Goal: Information Seeking & Learning: Learn about a topic

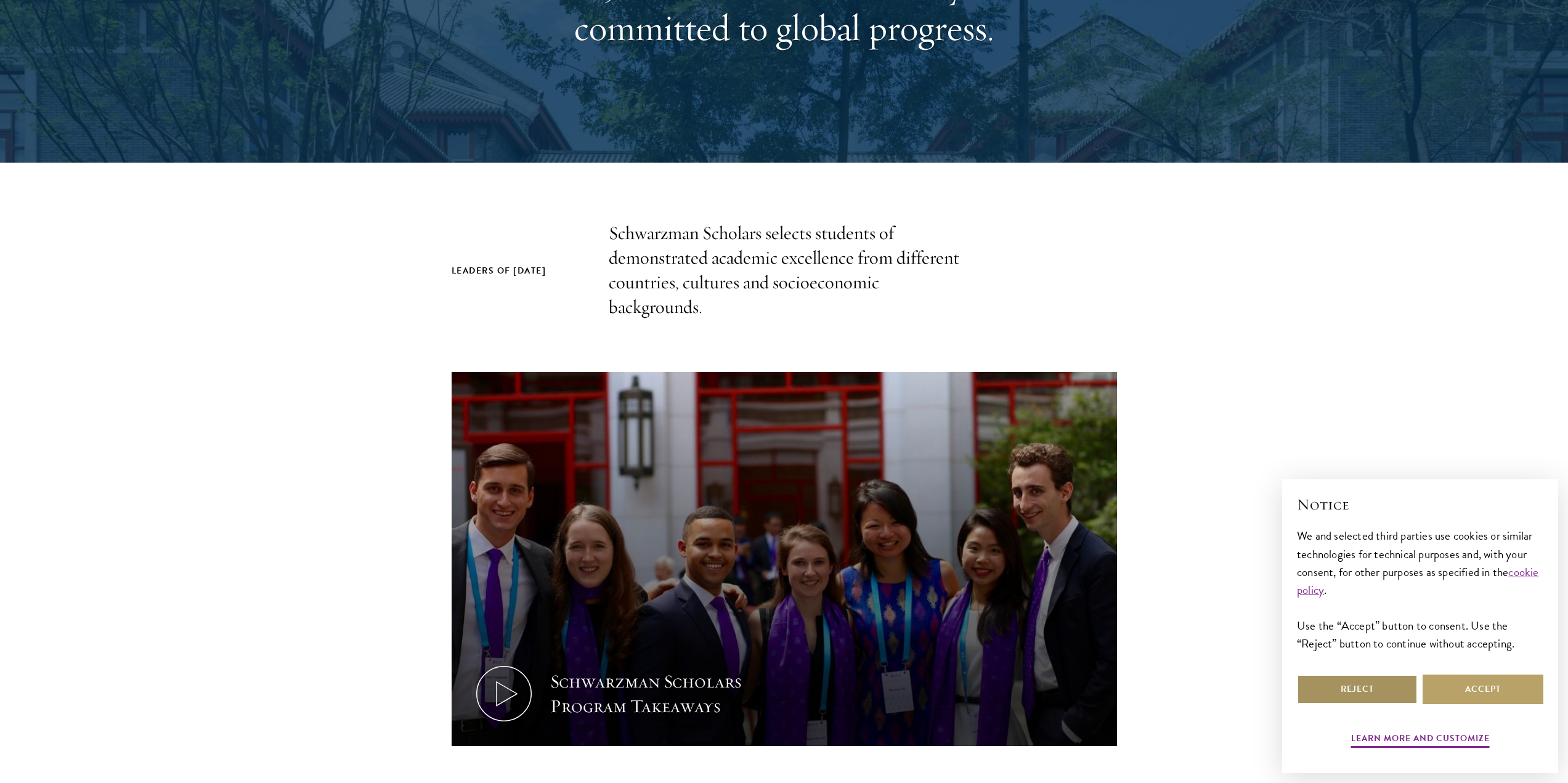
drag, startPoint x: 1385, startPoint y: 690, endPoint x: 1297, endPoint y: 642, distance: 100.2
click at [1385, 690] on button "Reject" at bounding box center [1358, 689] width 121 height 29
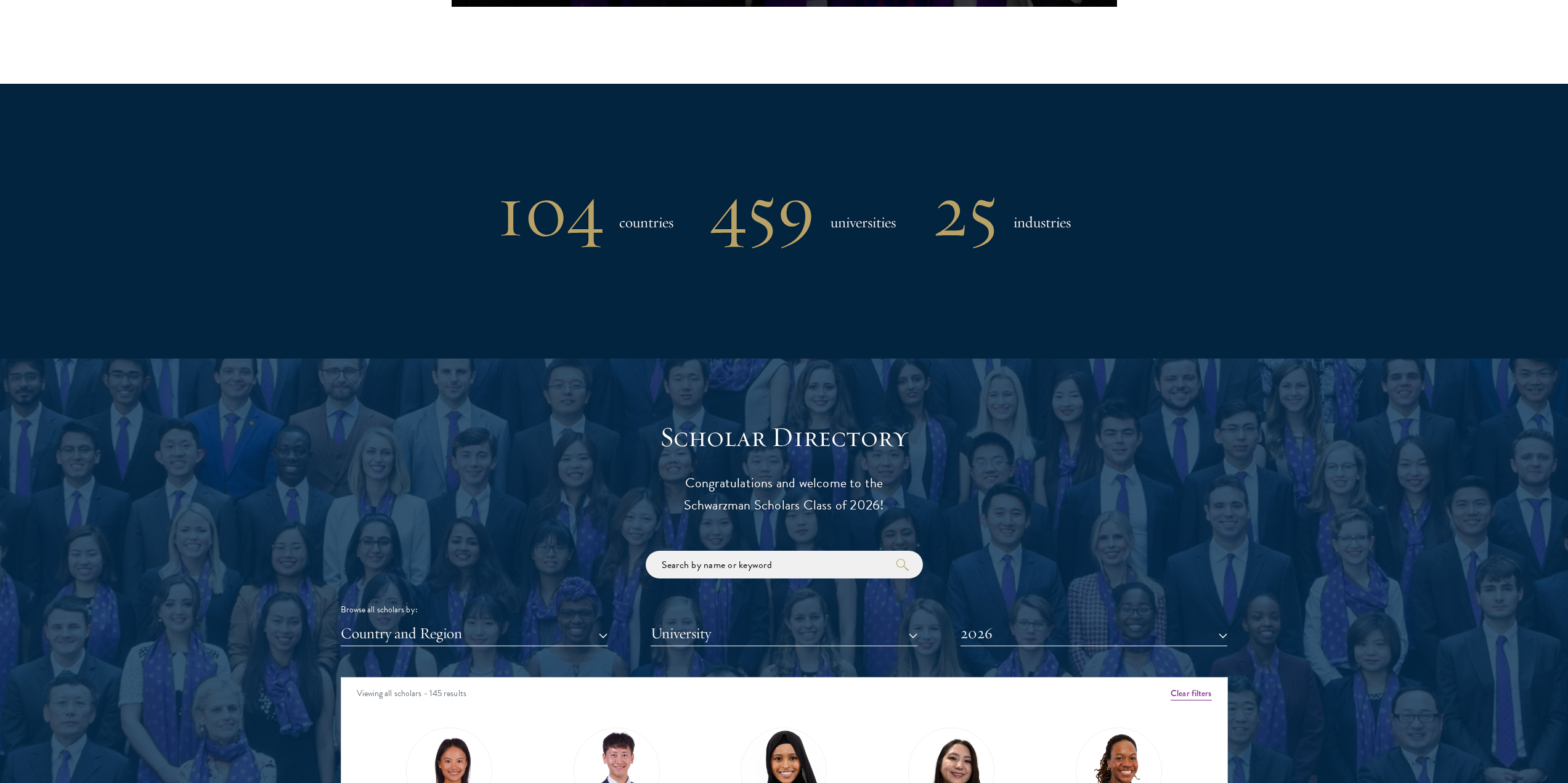
scroll to position [1294, 0]
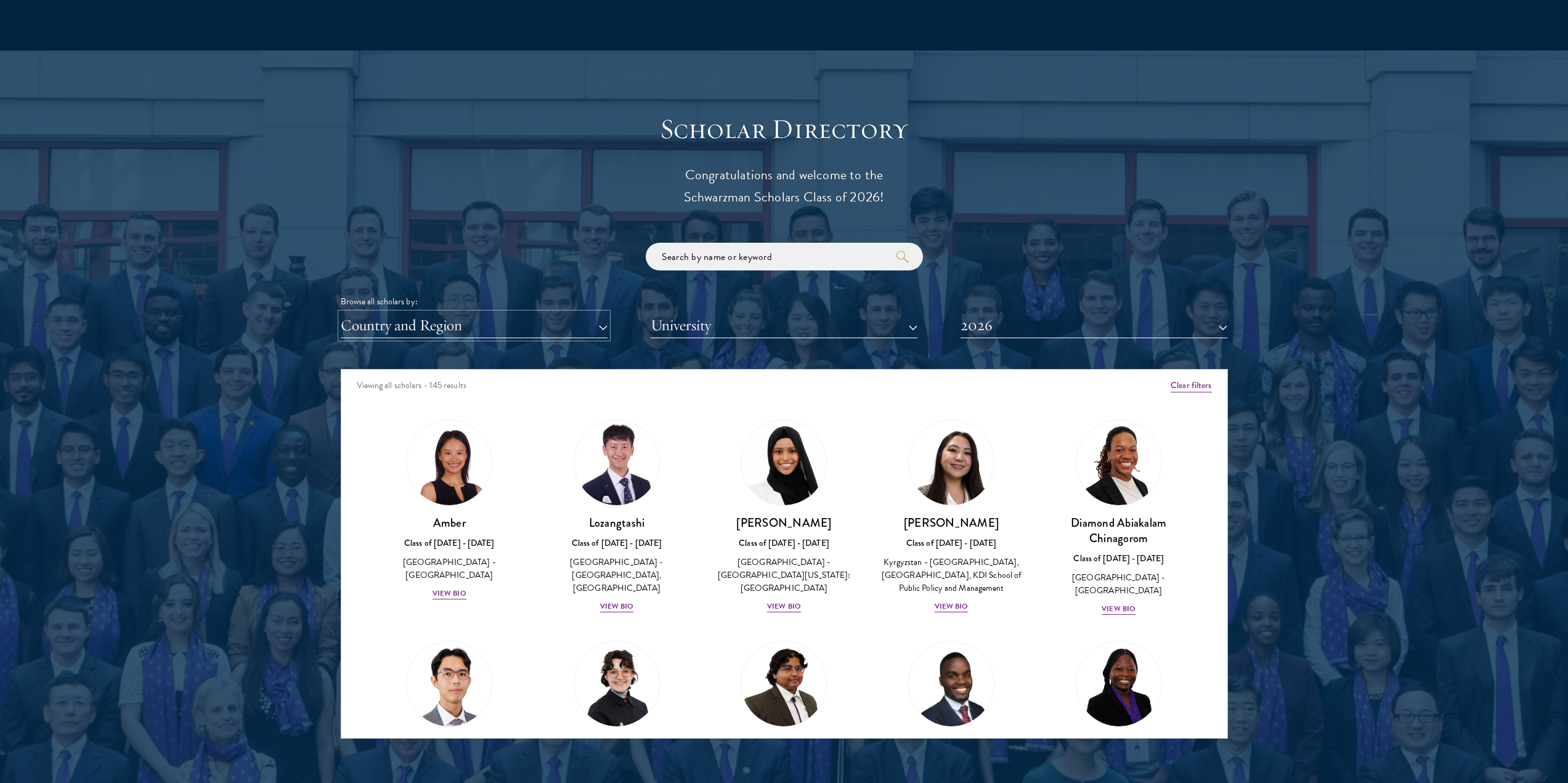
click at [483, 313] on button "Country and Region" at bounding box center [474, 326] width 267 height 25
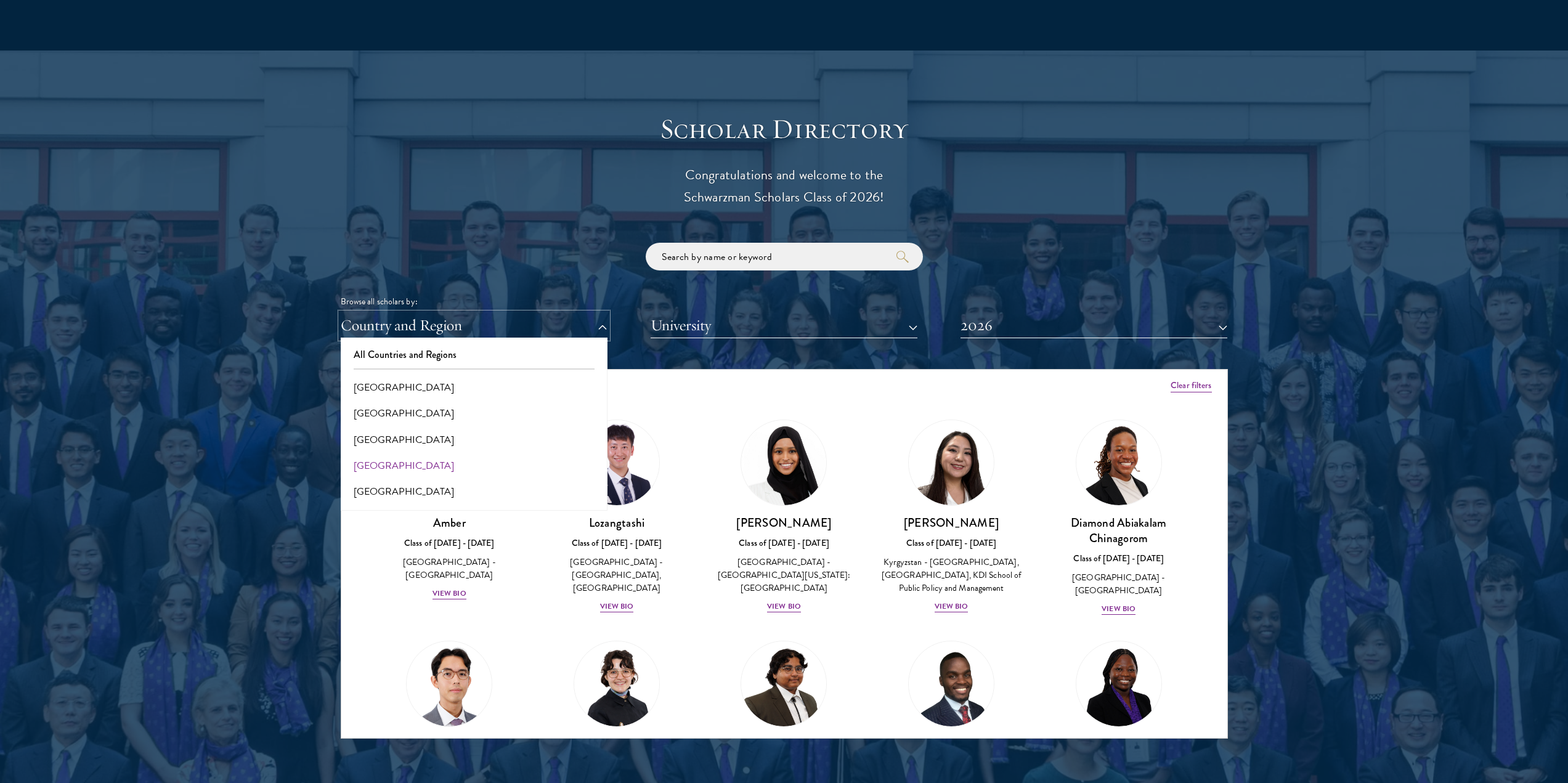
scroll to position [308, 0]
click at [377, 484] on button "[GEOGRAPHIC_DATA]" at bounding box center [474, 497] width 259 height 26
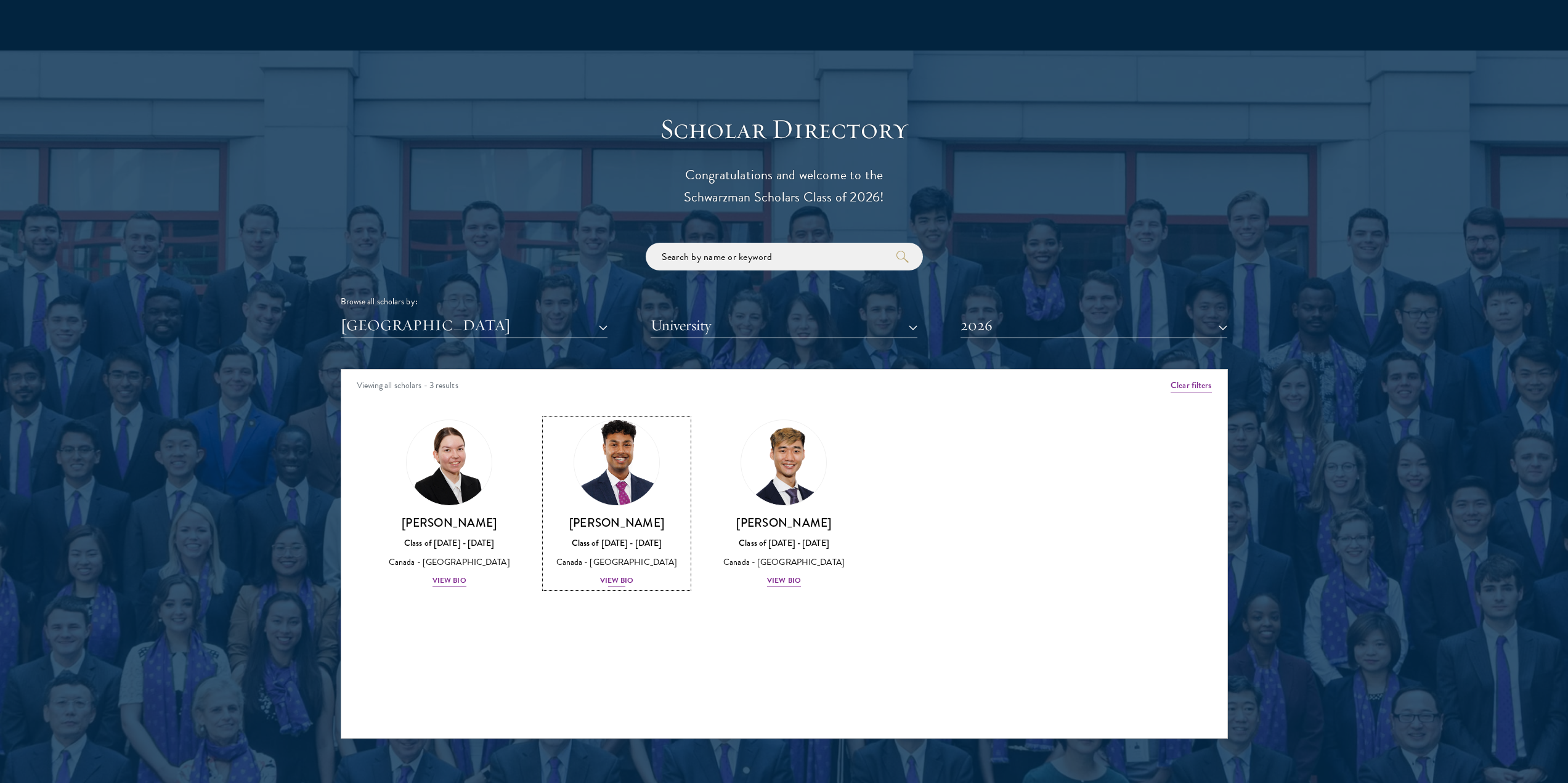
click at [621, 546] on div "[PERSON_NAME] Class of [DATE] - [DATE] [GEOGRAPHIC_DATA] - [GEOGRAPHIC_DATA] Vi…" at bounding box center [617, 551] width 143 height 73
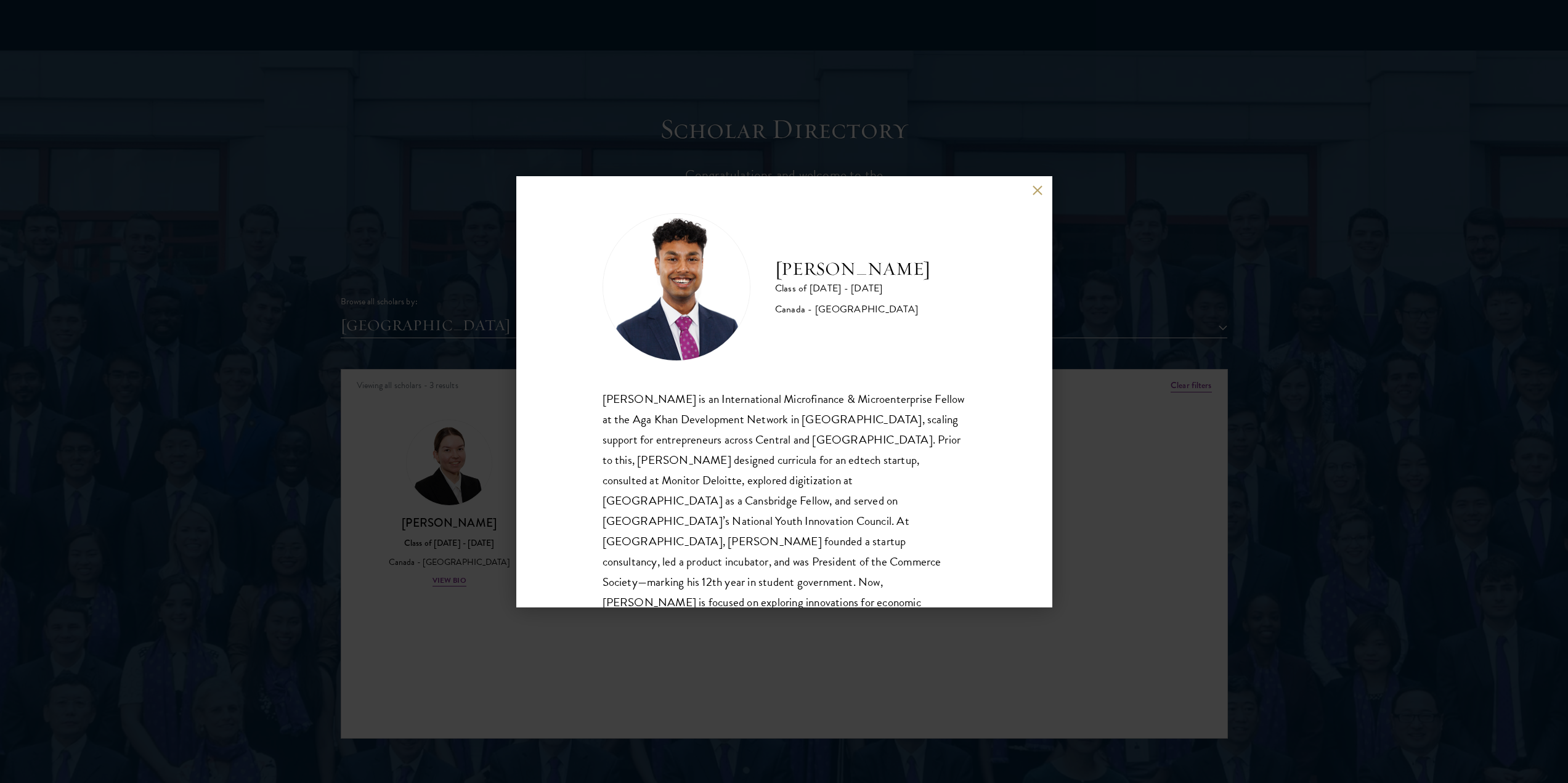
click at [1033, 191] on button at bounding box center [1038, 190] width 11 height 11
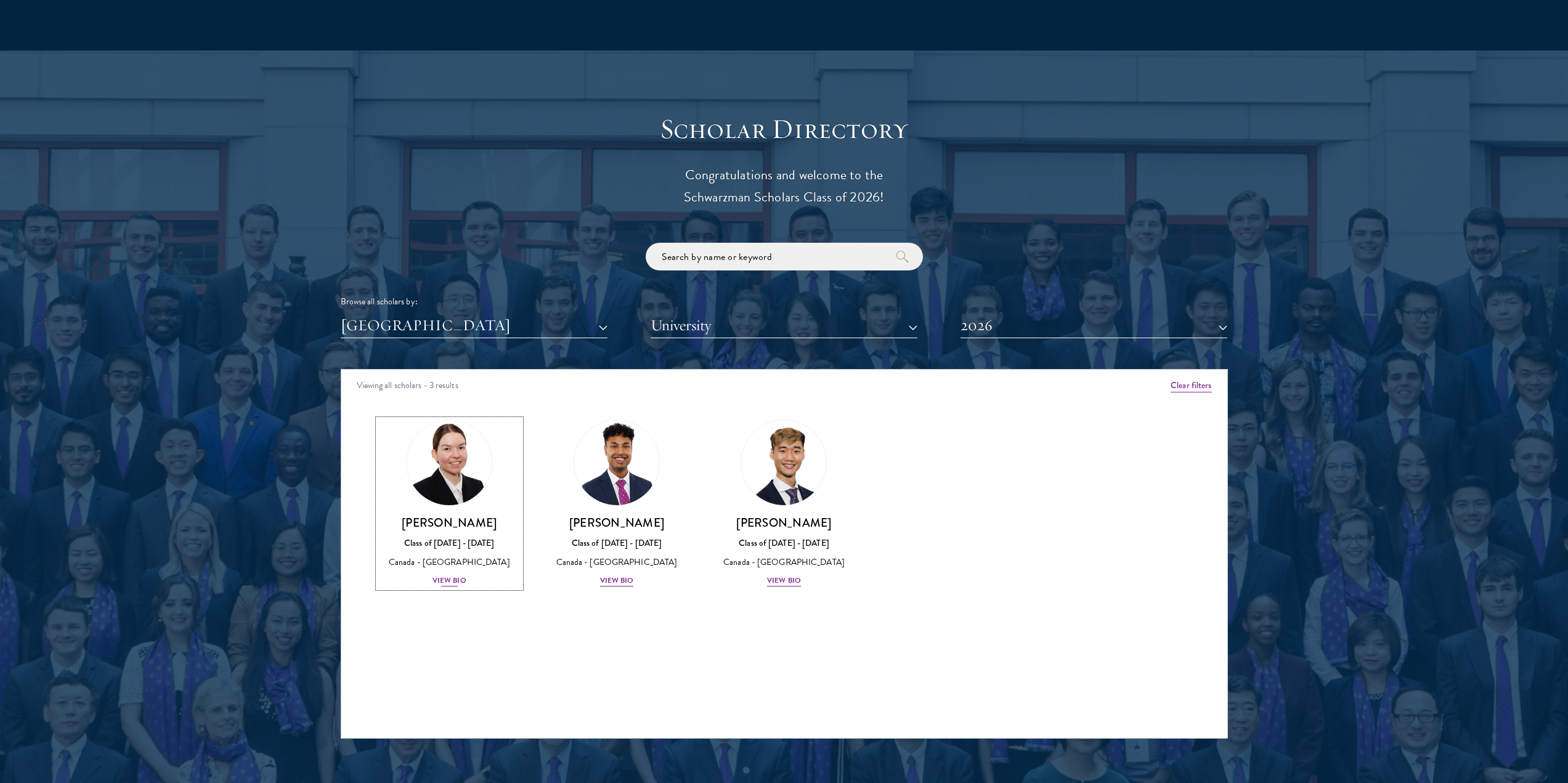
click at [454, 575] on div "View Bio" at bounding box center [449, 580] width 34 height 12
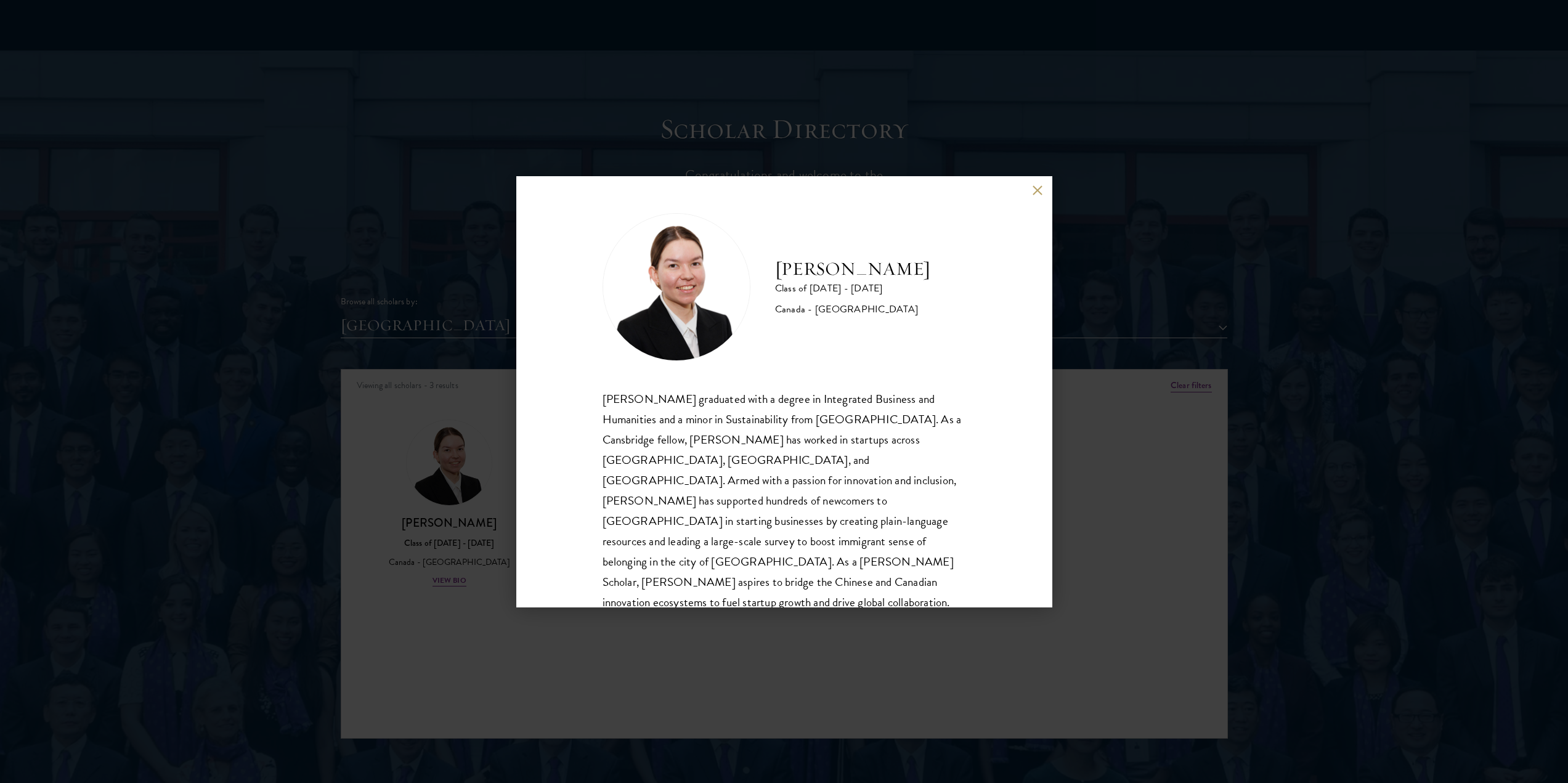
click at [1034, 193] on button at bounding box center [1038, 190] width 11 height 11
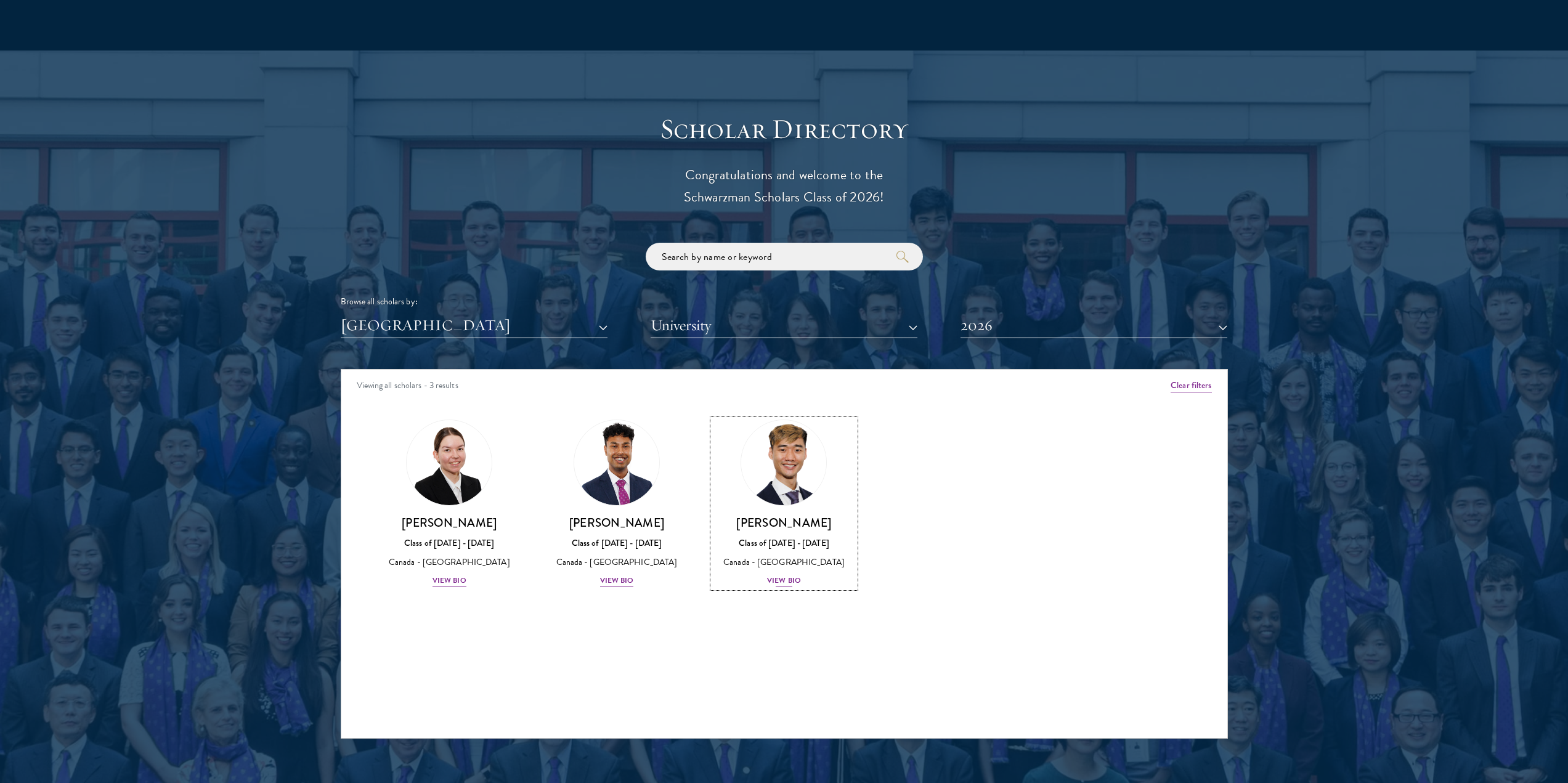
click at [792, 543] on div "[PERSON_NAME] Class of [DATE] - [DATE] [GEOGRAPHIC_DATA] - [GEOGRAPHIC_DATA] Vi…" at bounding box center [785, 551] width 143 height 73
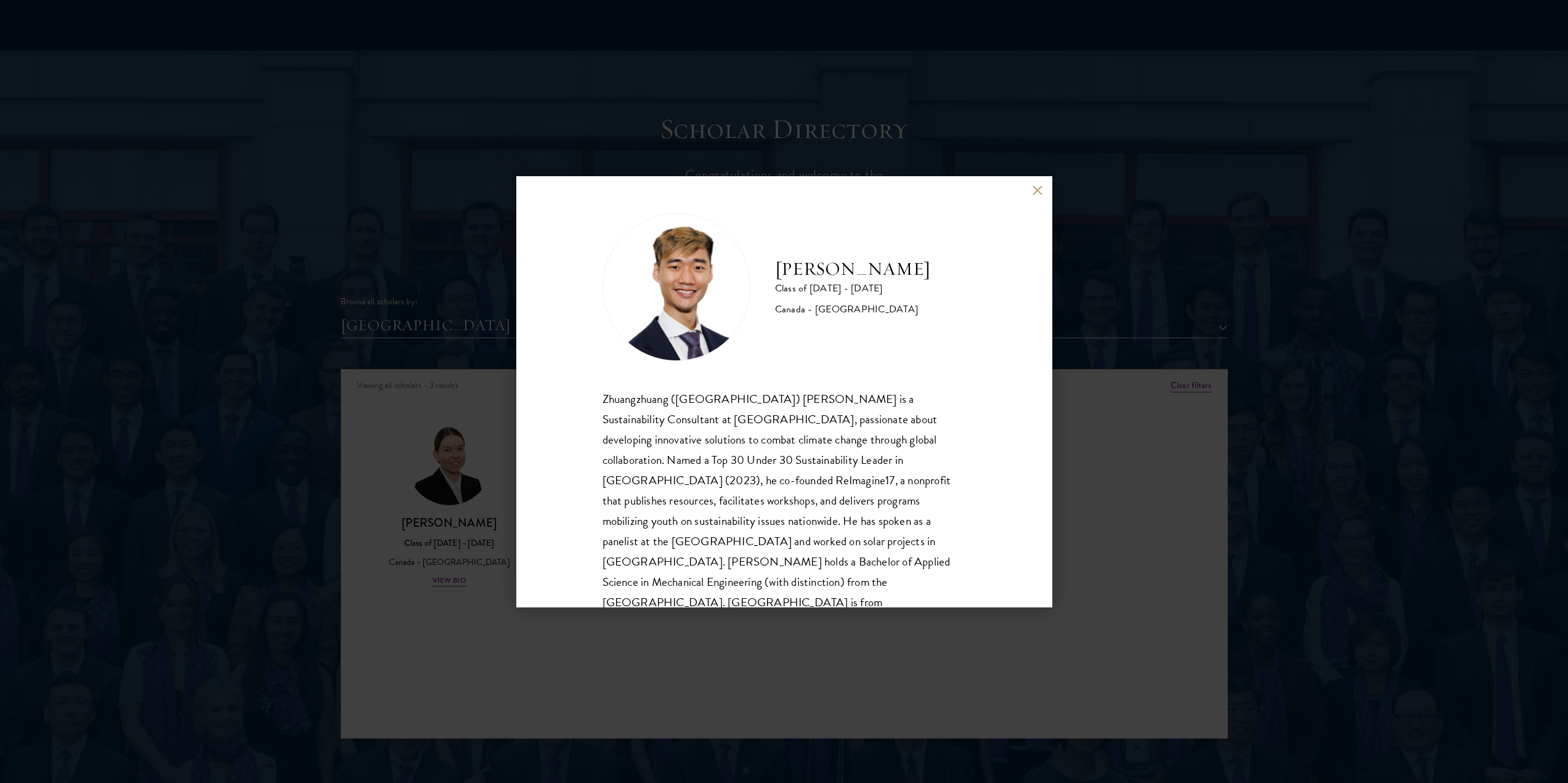
scroll to position [1, 0]
click at [1031, 186] on div "[PERSON_NAME] Class of [DATE] - [DATE] [GEOGRAPHIC_DATA] - [GEOGRAPHIC_DATA] Zh…" at bounding box center [785, 392] width 536 height 431
click at [1034, 185] on button at bounding box center [1038, 190] width 11 height 11
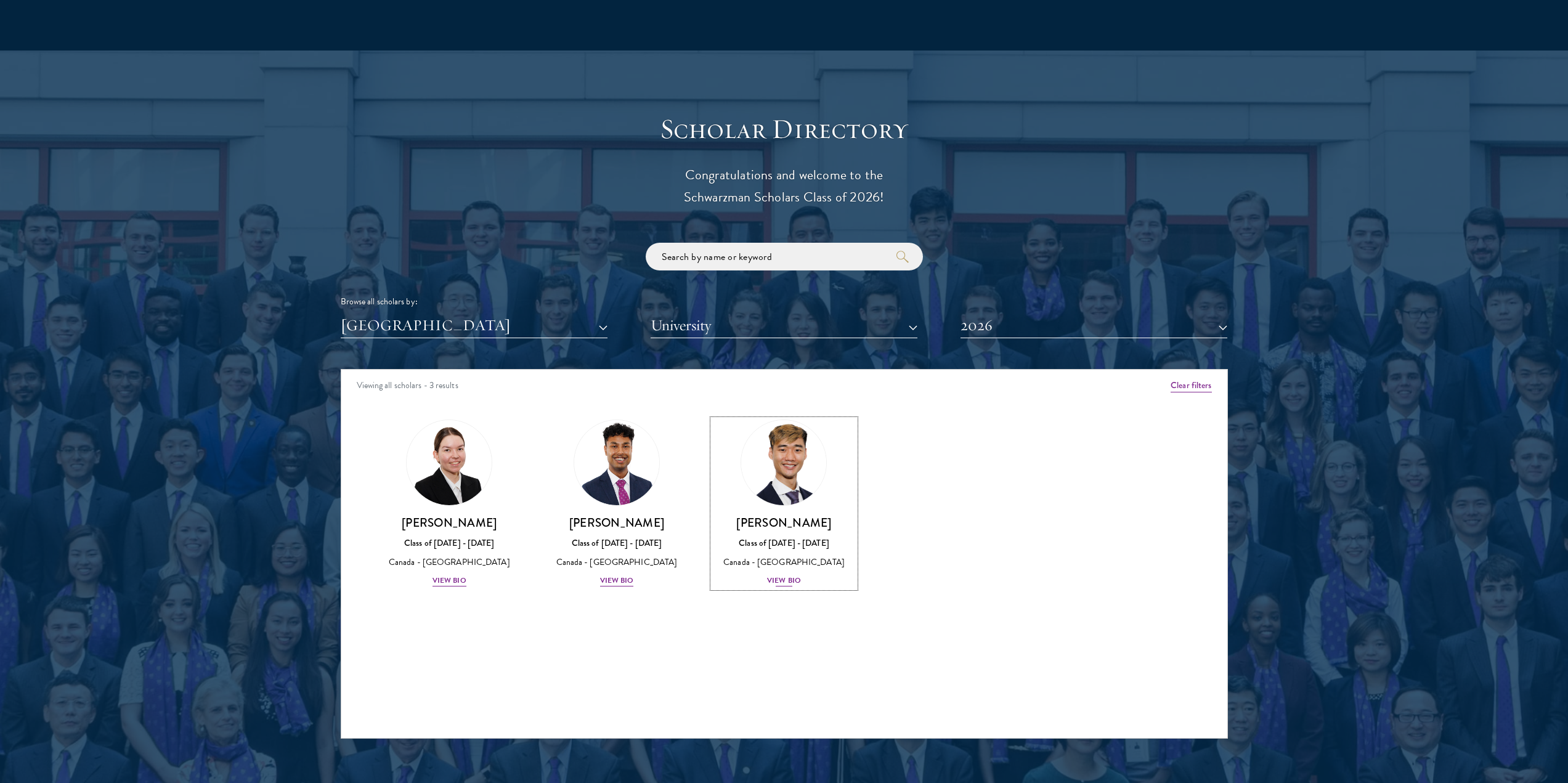
click at [751, 417] on img at bounding box center [784, 463] width 94 height 93
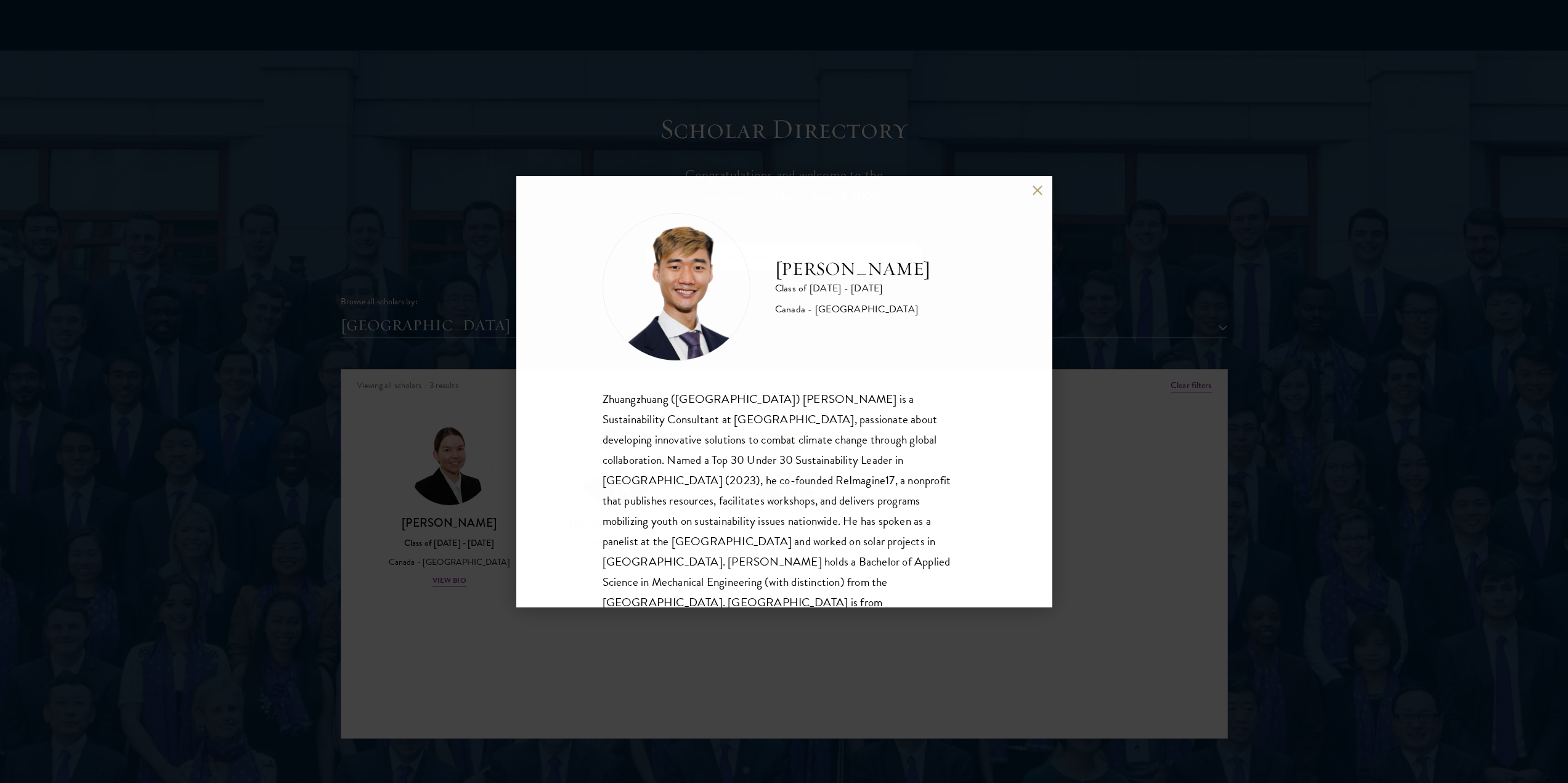
click at [648, 487] on div "Zhuangzhuang ([GEOGRAPHIC_DATA]) [PERSON_NAME] is a Sustainability Consultant a…" at bounding box center [784, 511] width 363 height 245
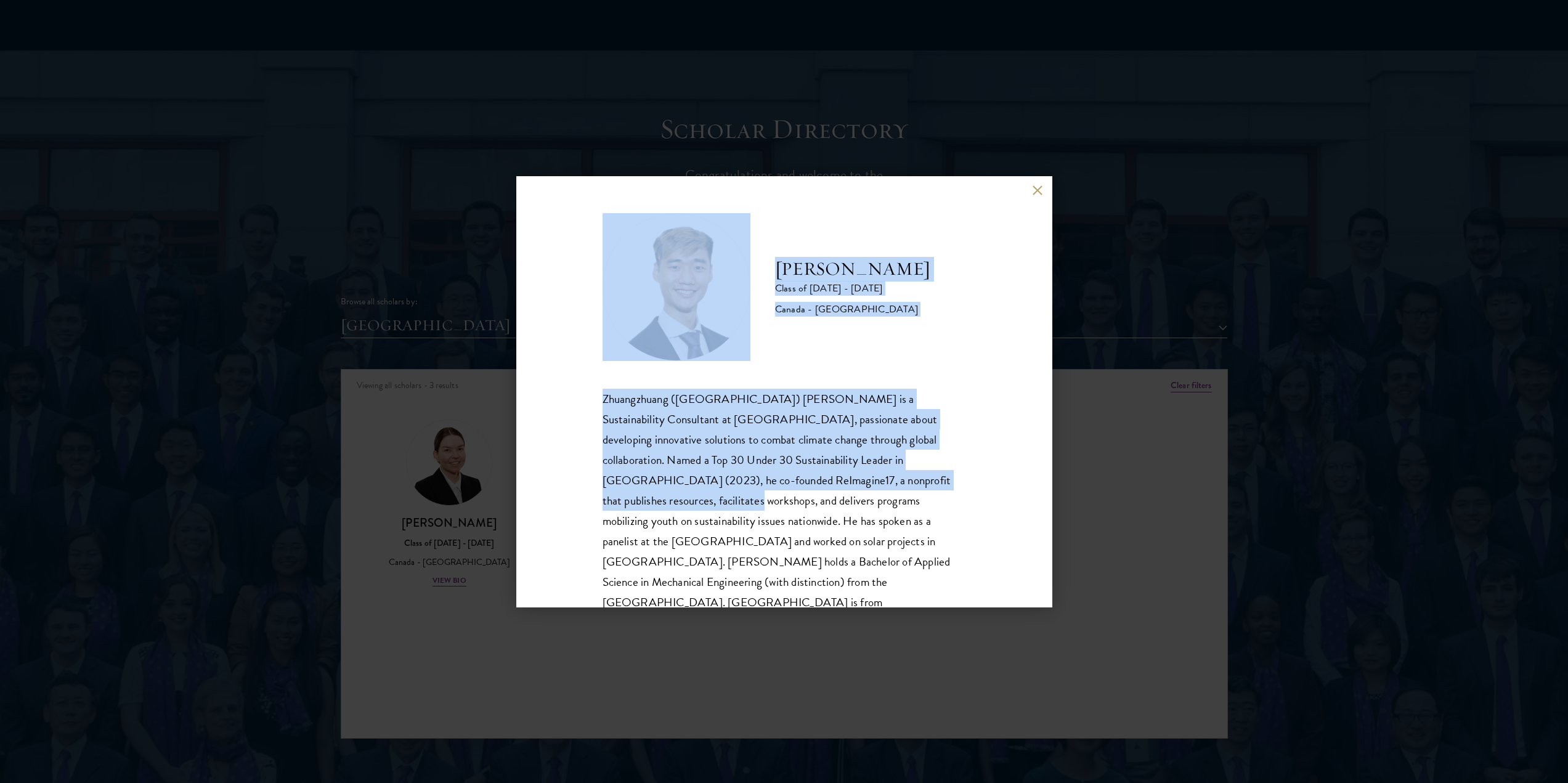
drag, startPoint x: 512, startPoint y: 511, endPoint x: 453, endPoint y: 506, distance: 59.2
click at [512, 510] on div "[PERSON_NAME] Class of [DATE] - [DATE] [GEOGRAPHIC_DATA] - [GEOGRAPHIC_DATA] Zh…" at bounding box center [784, 392] width 1568 height 783
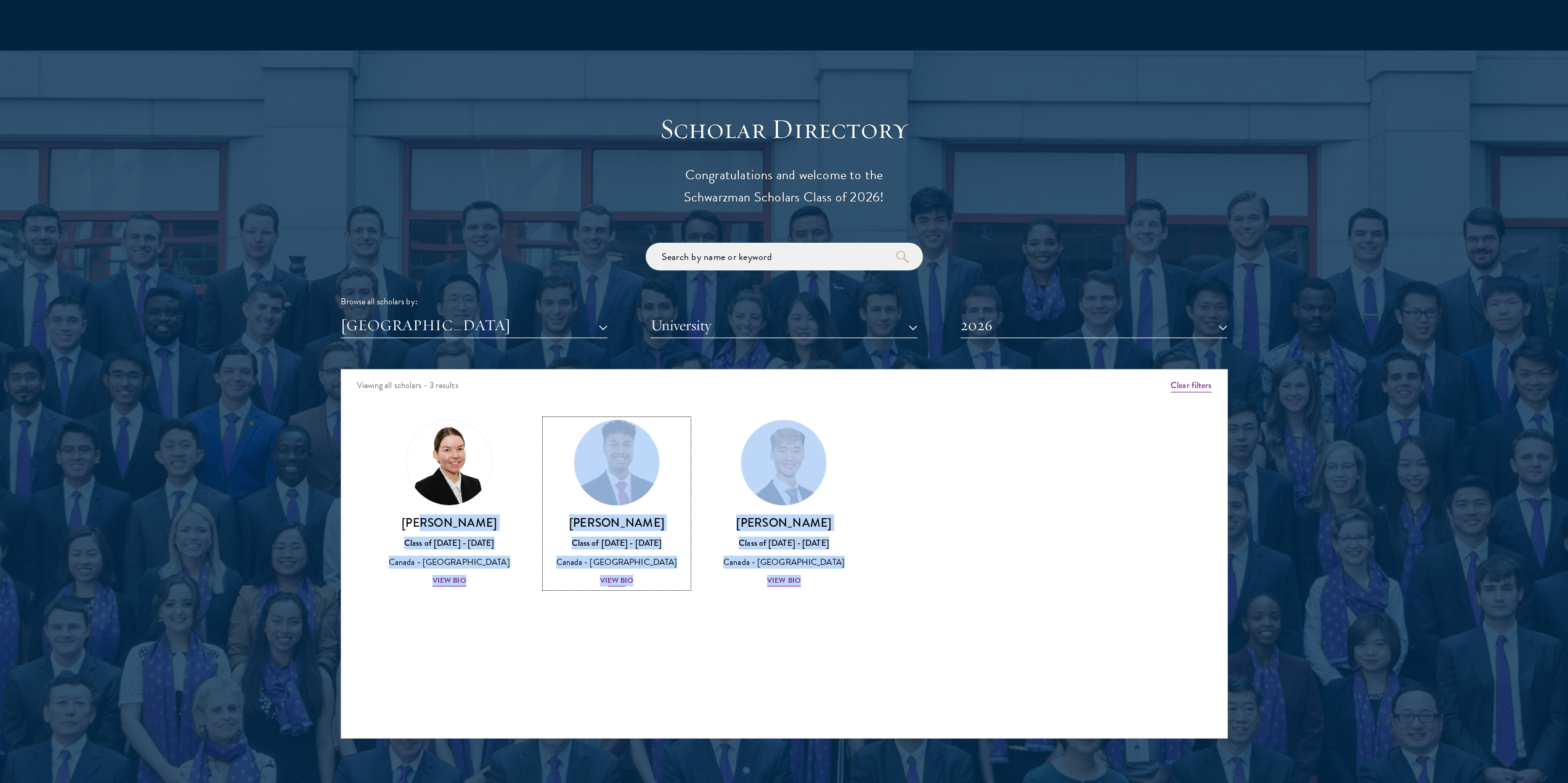
click at [594, 549] on div "[PERSON_NAME] Class of [DATE] - [DATE] [GEOGRAPHIC_DATA] - [GEOGRAPHIC_DATA] Vi…" at bounding box center [617, 551] width 143 height 73
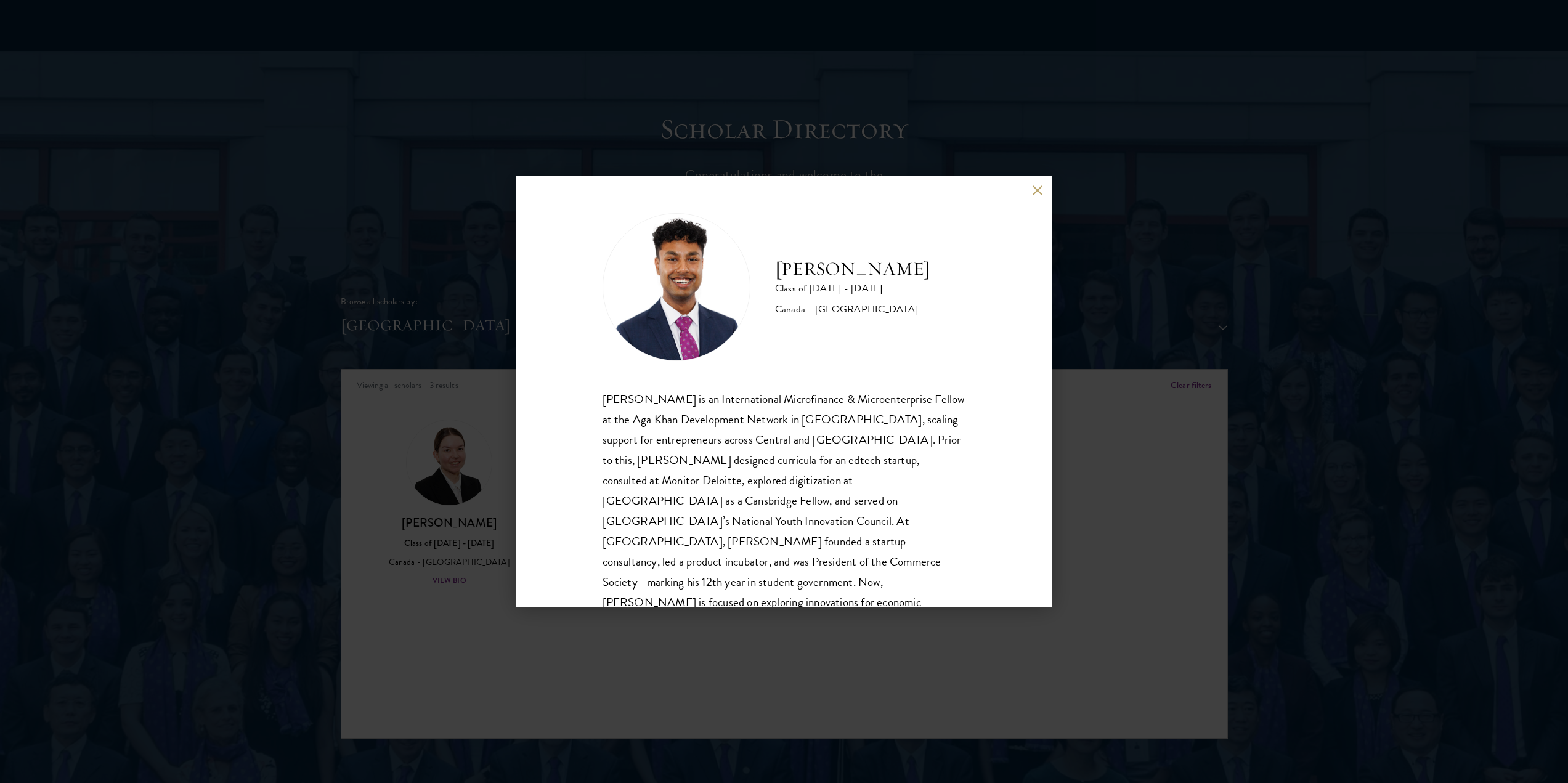
click at [504, 507] on div "[PERSON_NAME] Class of [DATE] - [DATE] [GEOGRAPHIC_DATA] - [GEOGRAPHIC_DATA] [P…" at bounding box center [784, 392] width 1568 height 783
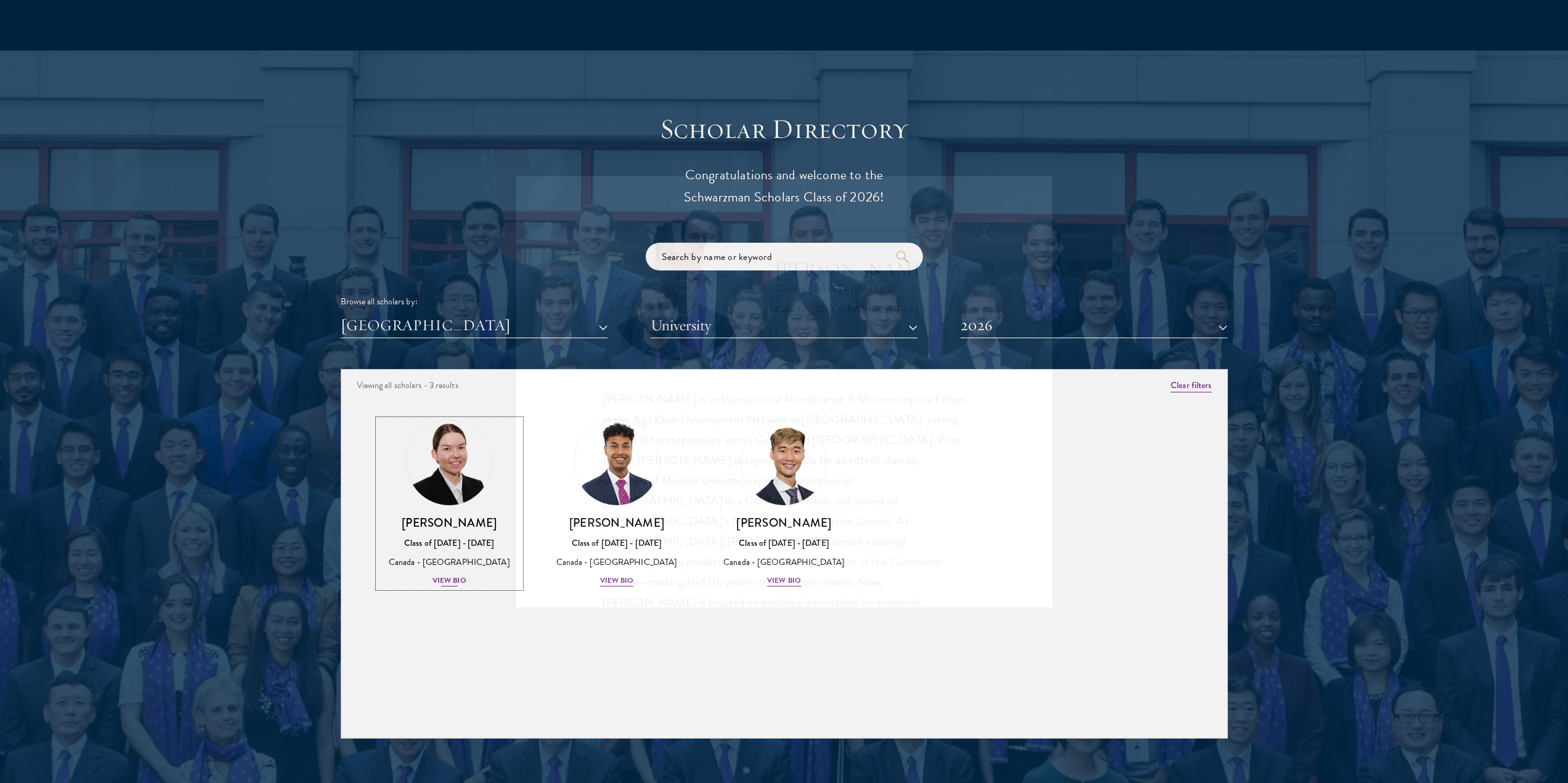
click at [460, 515] on div "[PERSON_NAME] Class of [DATE] - [DATE] [GEOGRAPHIC_DATA] - [GEOGRAPHIC_DATA] Vi…" at bounding box center [450, 551] width 143 height 73
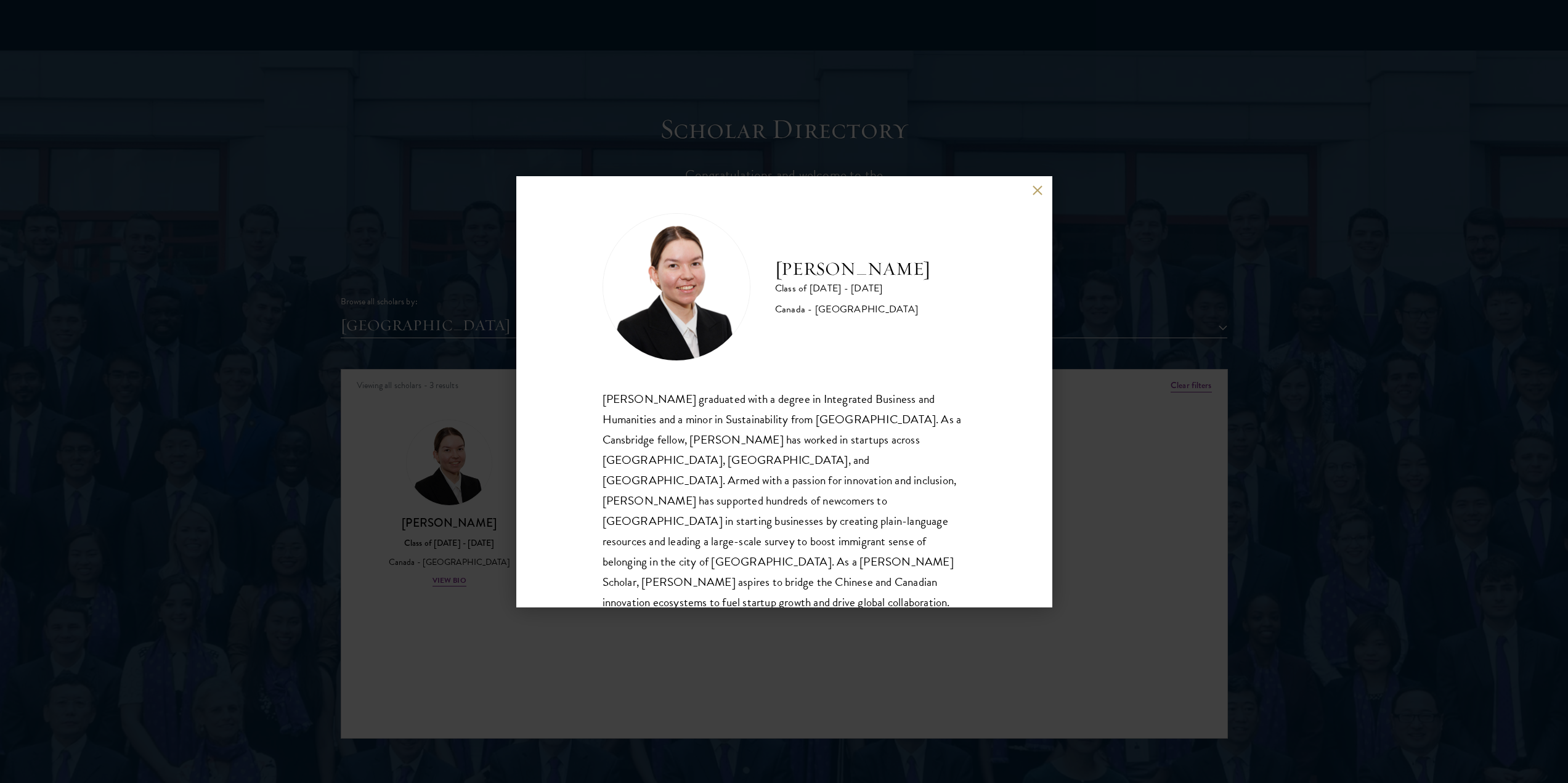
click at [1033, 186] on button at bounding box center [1038, 190] width 11 height 11
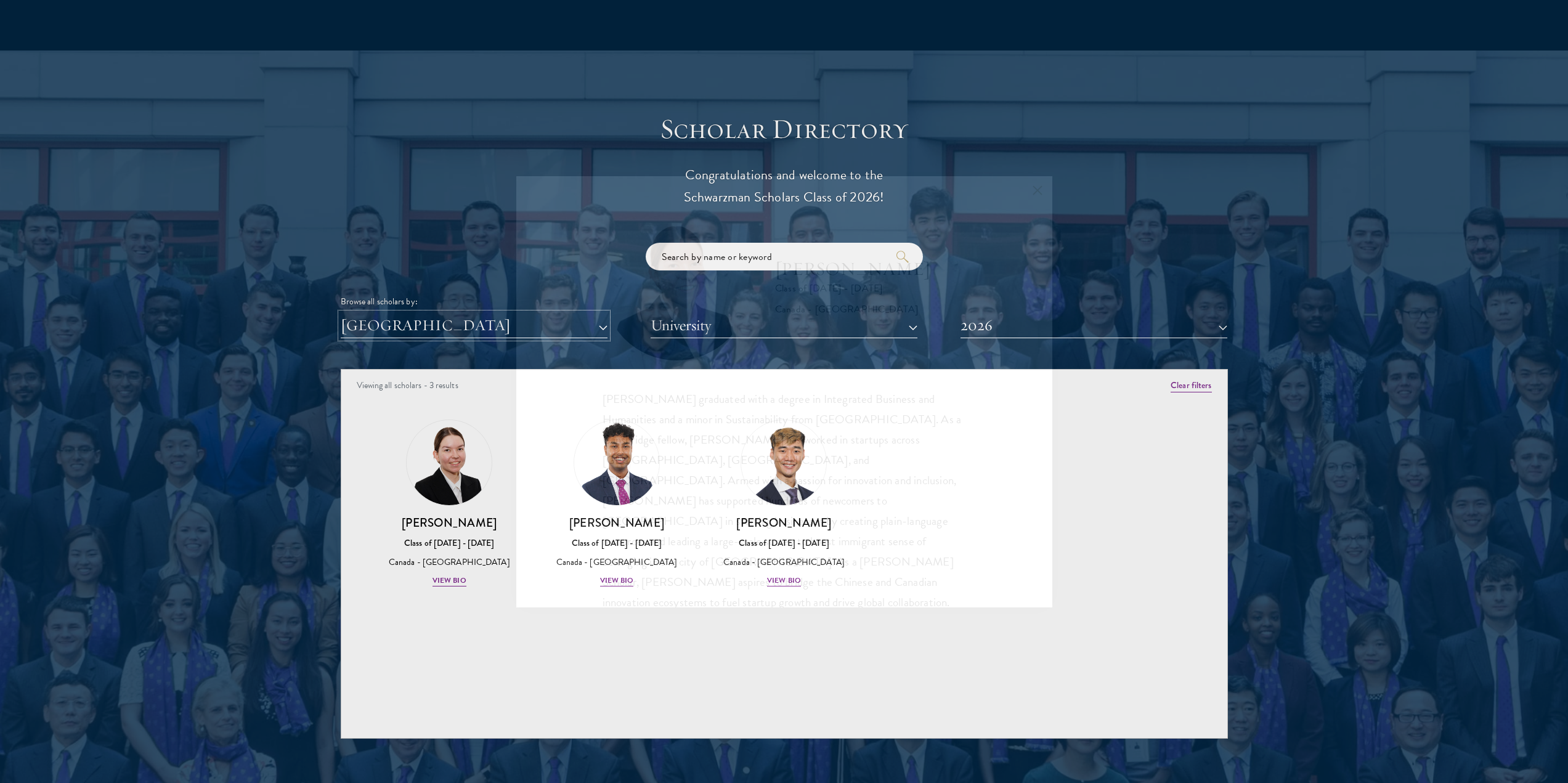
click at [473, 313] on button "[GEOGRAPHIC_DATA]" at bounding box center [474, 326] width 267 height 25
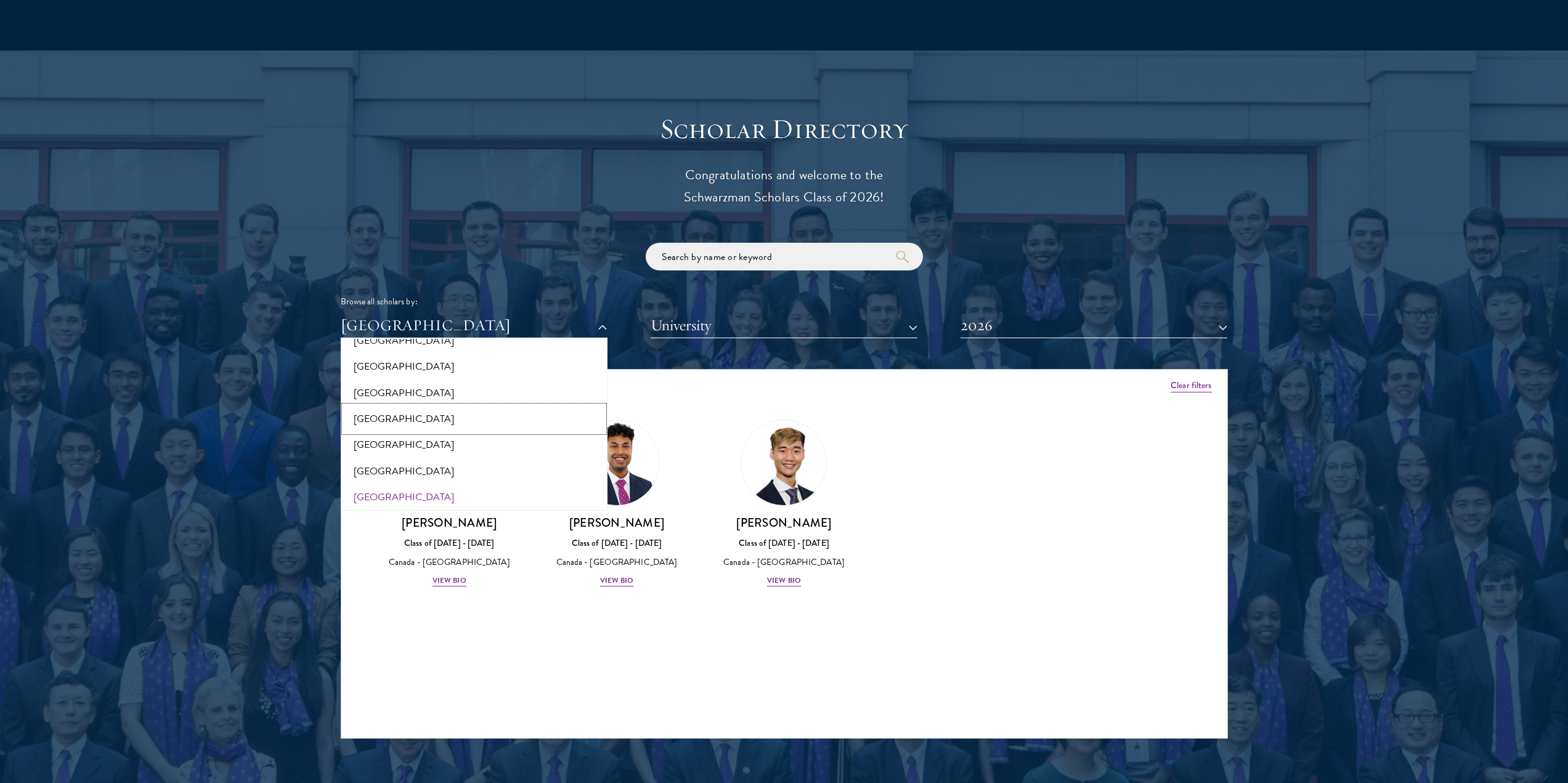
click at [389, 406] on button "[GEOGRAPHIC_DATA]" at bounding box center [474, 418] width 259 height 26
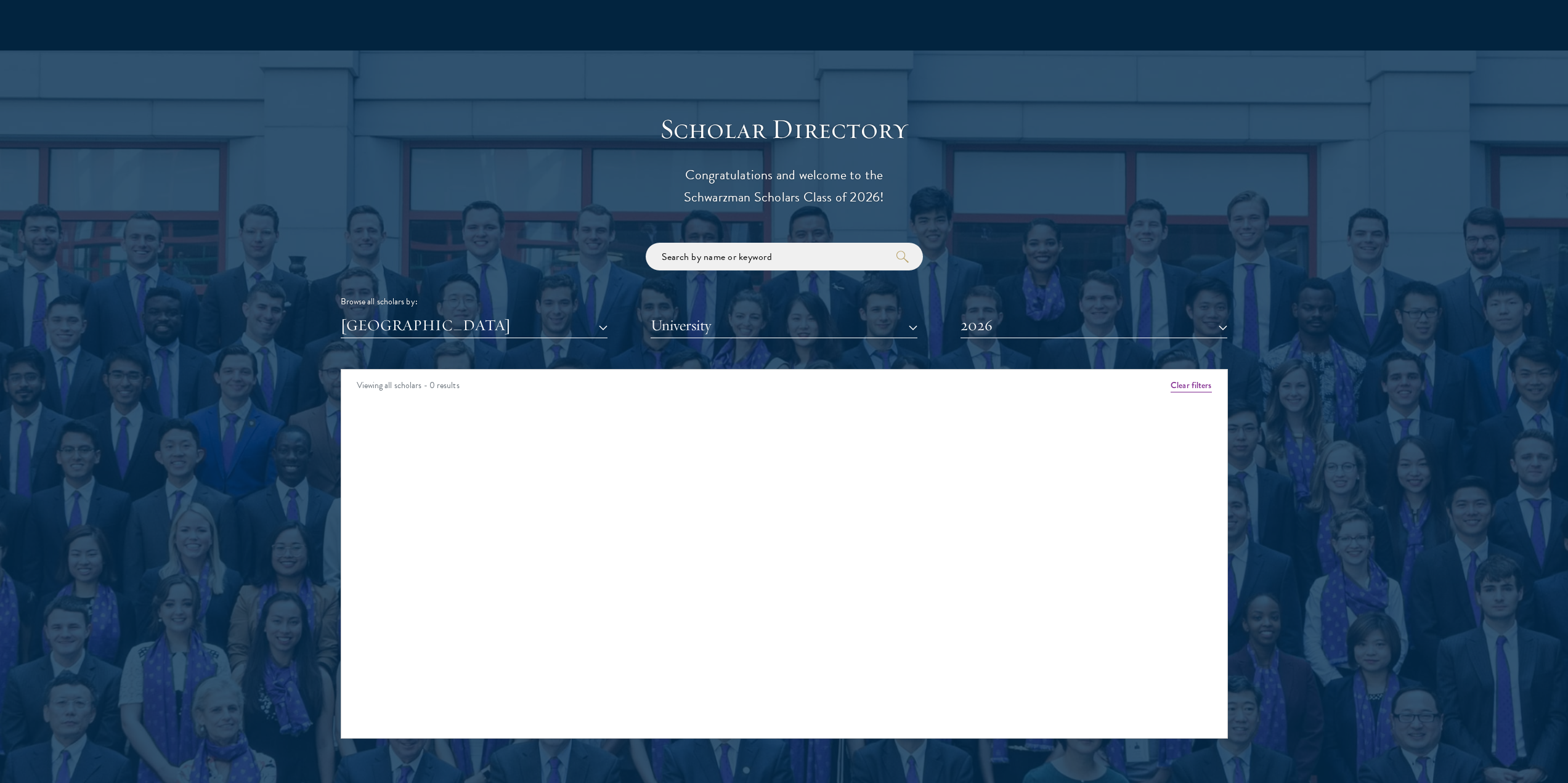
click at [460, 318] on div "Scholar Directory Congratulations and welcome to the Schwarzman Scholars Class …" at bounding box center [785, 425] width 888 height 626
click at [462, 313] on button "[GEOGRAPHIC_DATA]" at bounding box center [474, 326] width 267 height 25
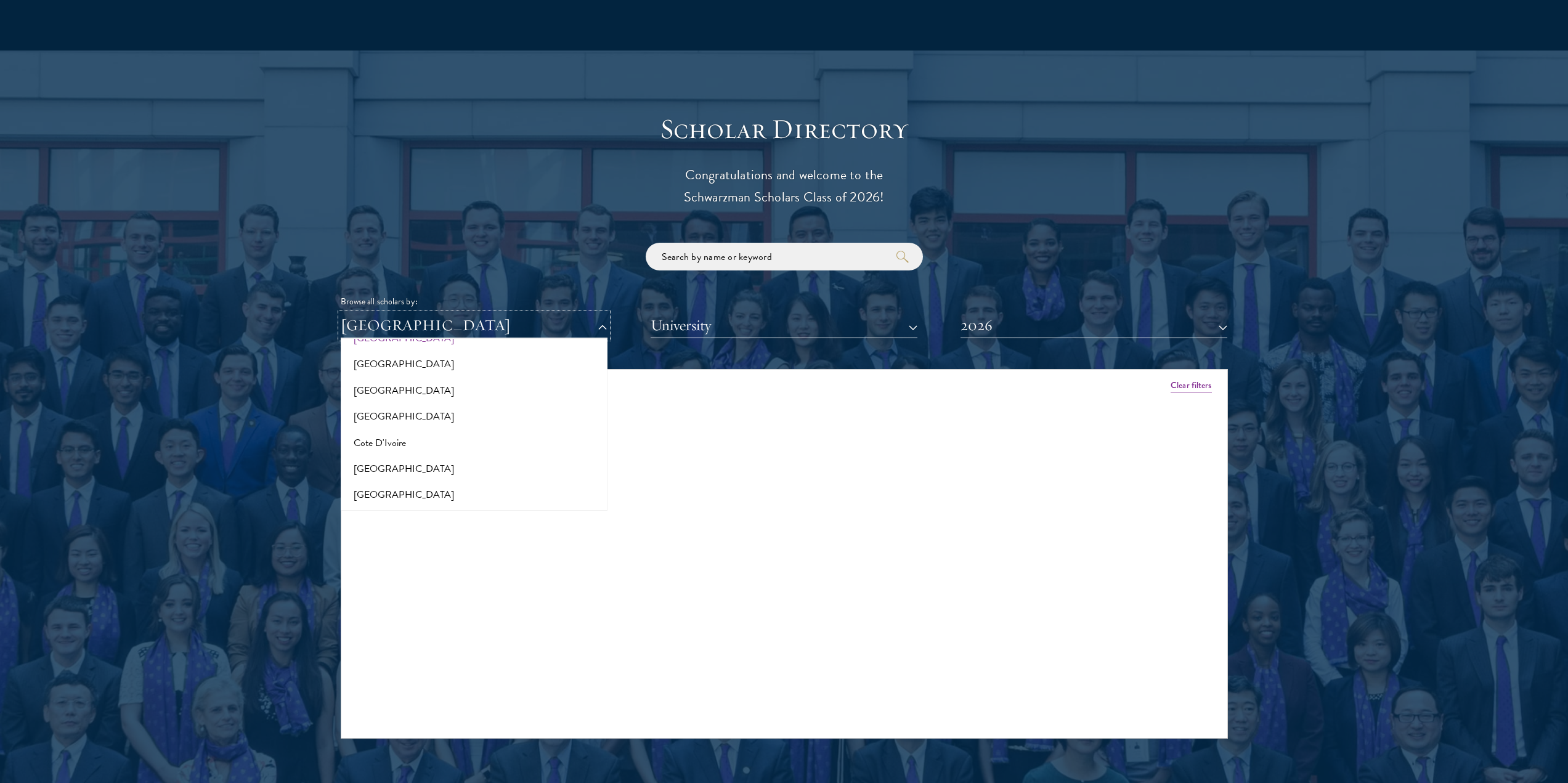
scroll to position [493, 0]
click at [391, 455] on button "[GEOGRAPHIC_DATA]" at bounding box center [474, 468] width 259 height 26
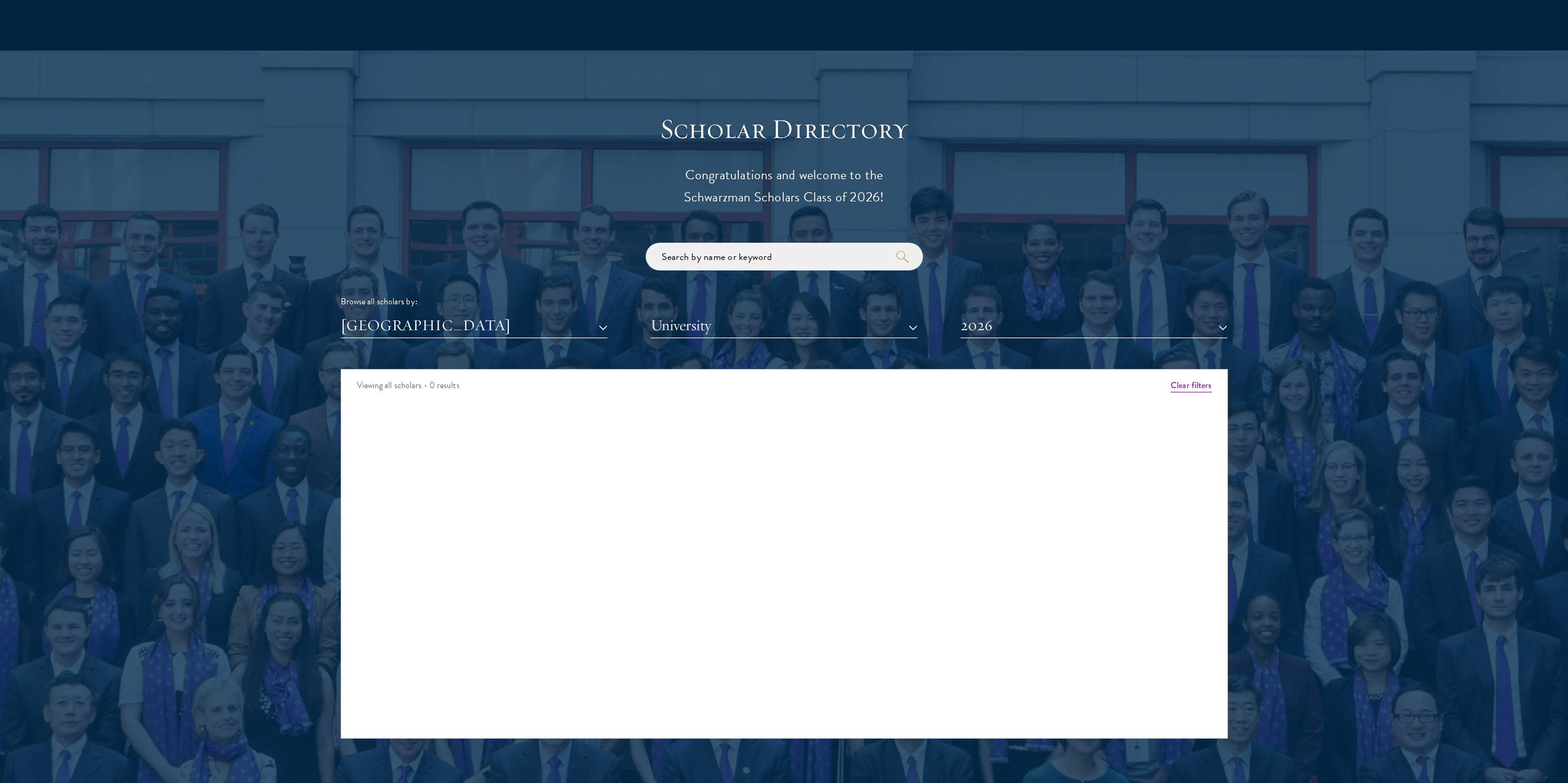
click at [475, 314] on div "Scholar Directory Congratulations and welcome to the Schwarzman Scholars Class …" at bounding box center [785, 425] width 888 height 626
click at [458, 313] on button "[GEOGRAPHIC_DATA]" at bounding box center [474, 326] width 267 height 25
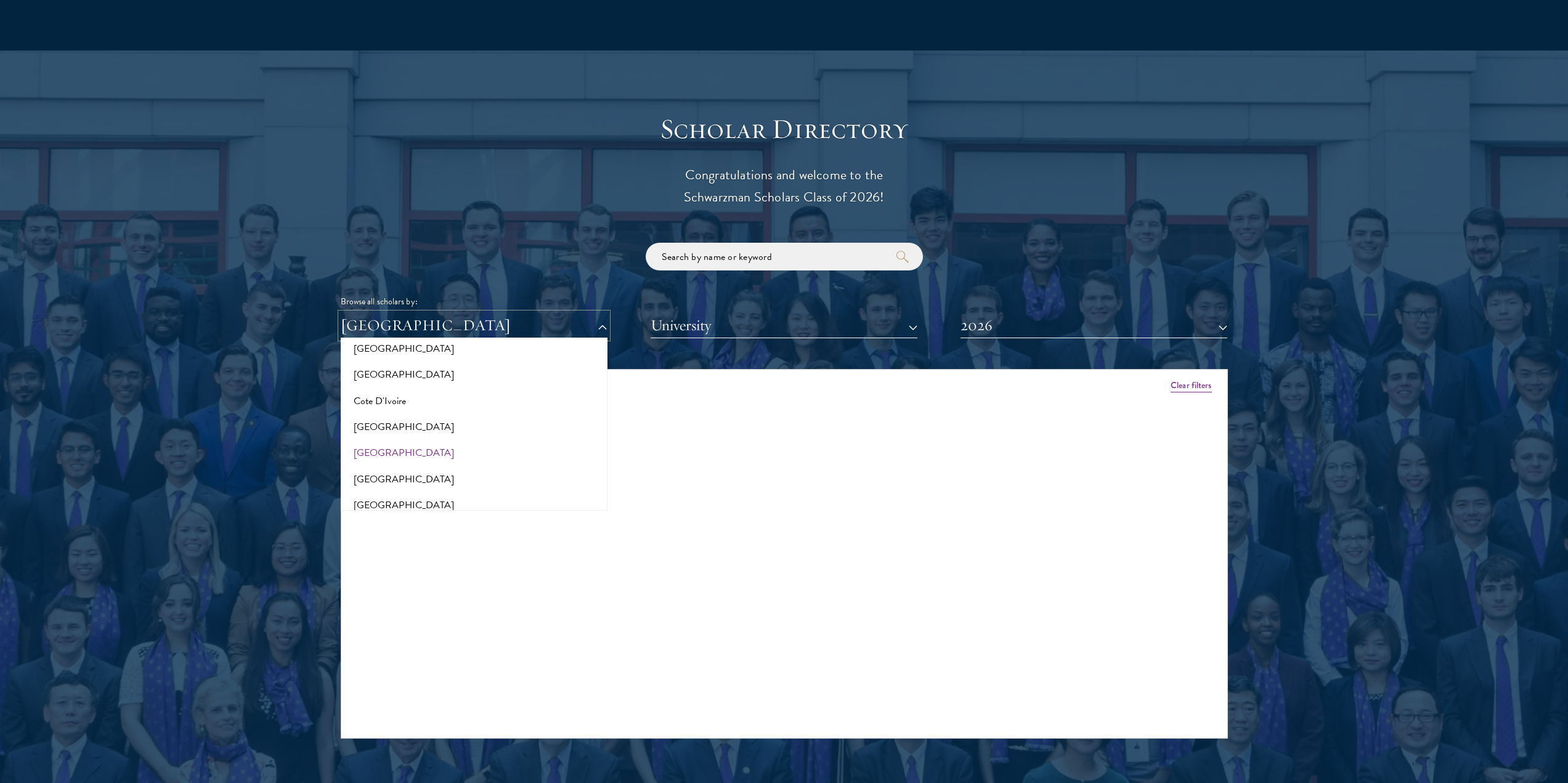
scroll to position [555, 0]
click at [382, 473] on button "[GEOGRAPHIC_DATA]" at bounding box center [474, 486] width 259 height 26
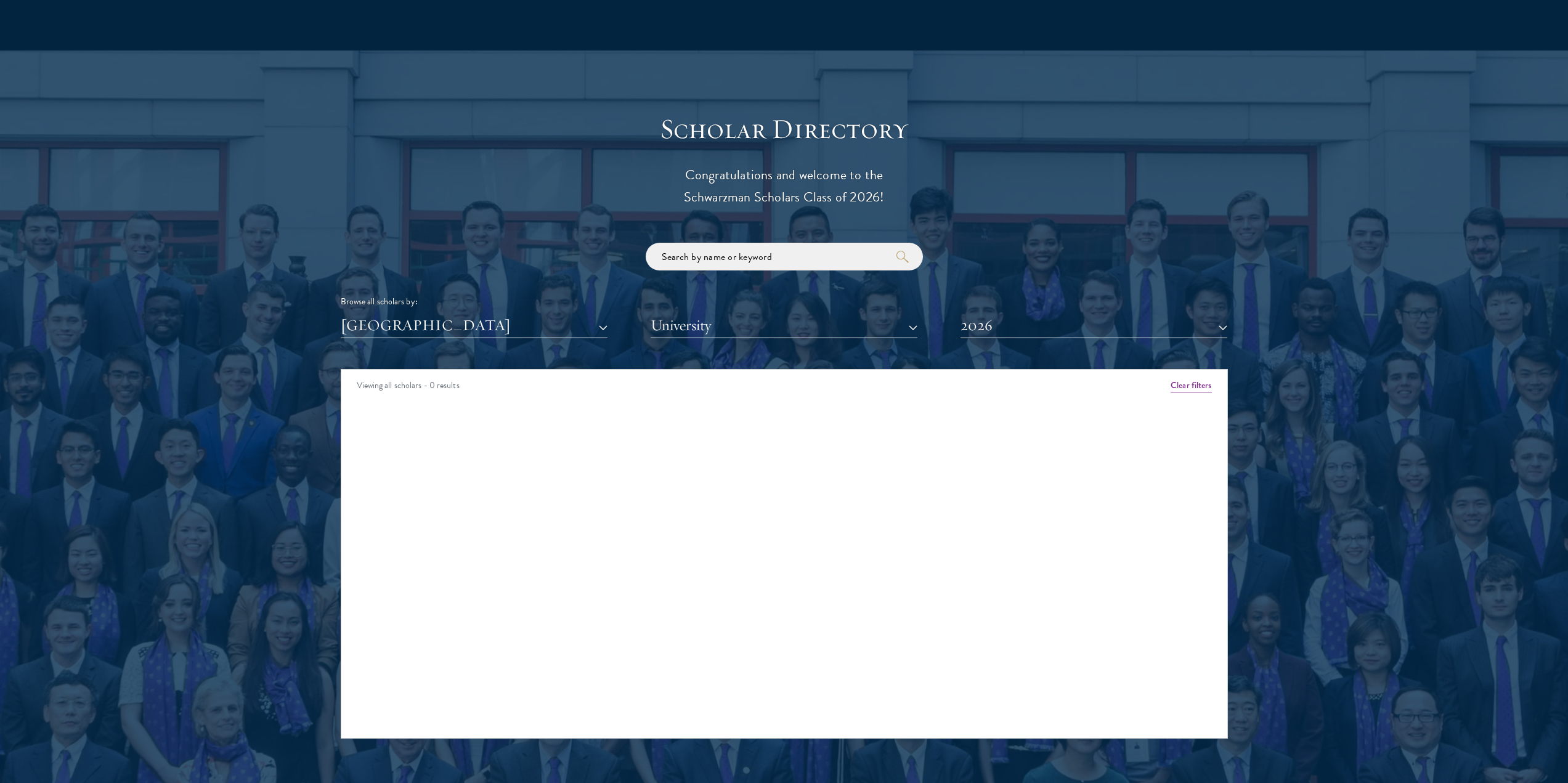
click at [445, 319] on div "Scholar Directory Congratulations and welcome to the Schwarzman Scholars Class …" at bounding box center [785, 425] width 888 height 626
click at [444, 313] on button "[GEOGRAPHIC_DATA]" at bounding box center [474, 326] width 267 height 25
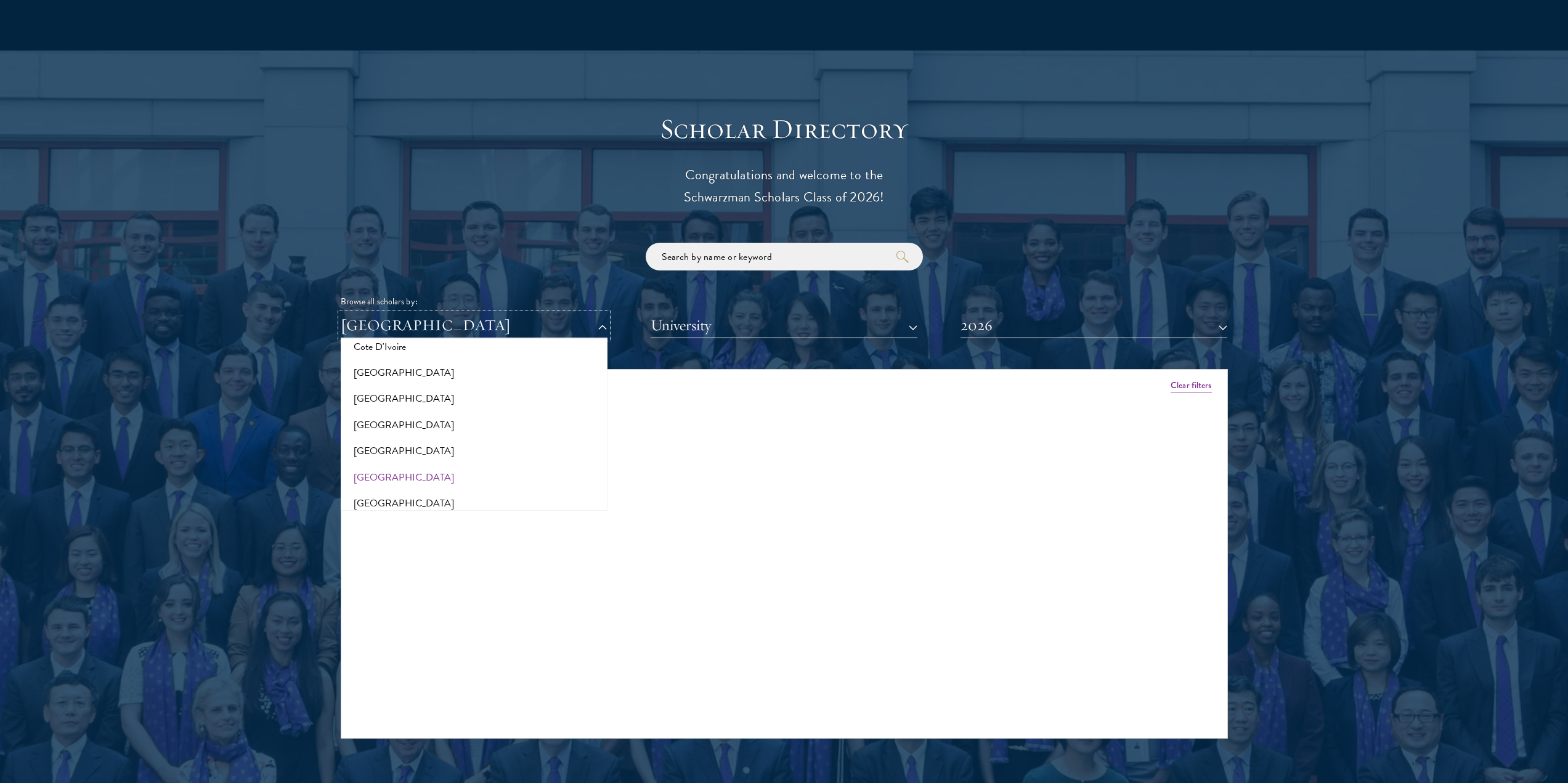
scroll to position [555, 0]
click at [380, 368] on button "[GEOGRAPHIC_DATA]" at bounding box center [474, 381] width 259 height 26
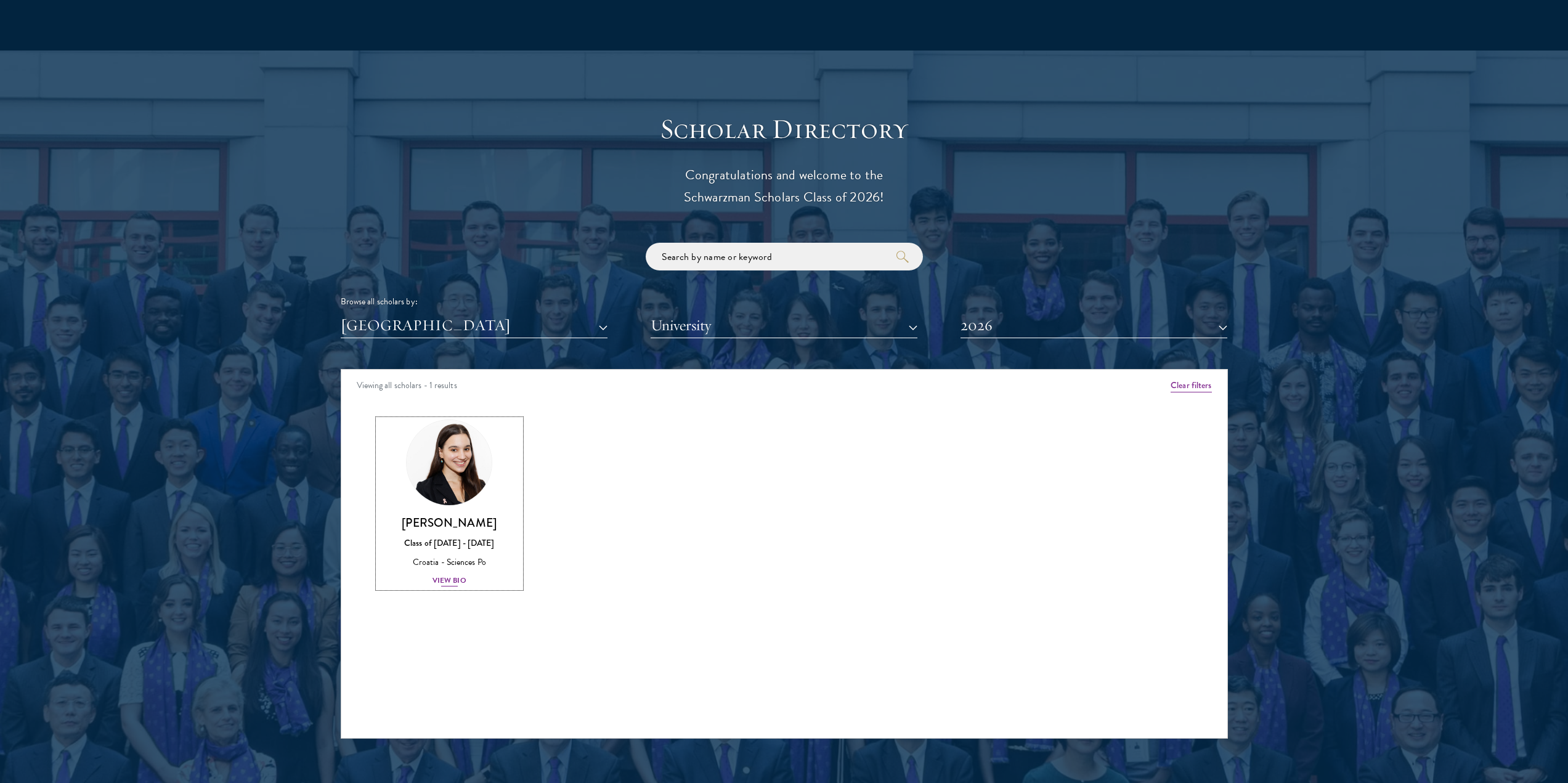
click at [463, 556] on div "Croatia - Sciences Po" at bounding box center [450, 562] width 143 height 13
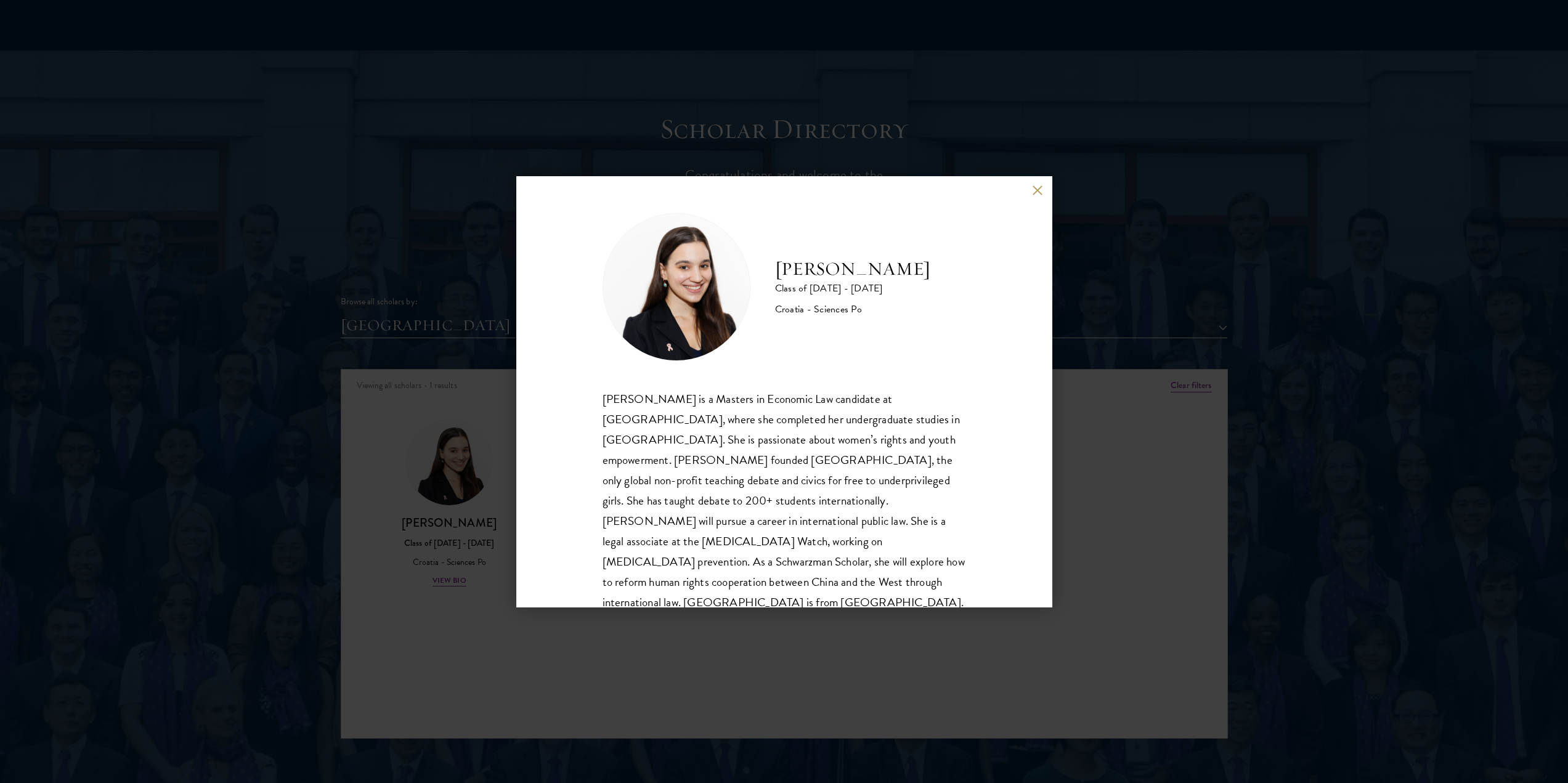
click at [1040, 188] on button at bounding box center [1038, 190] width 11 height 11
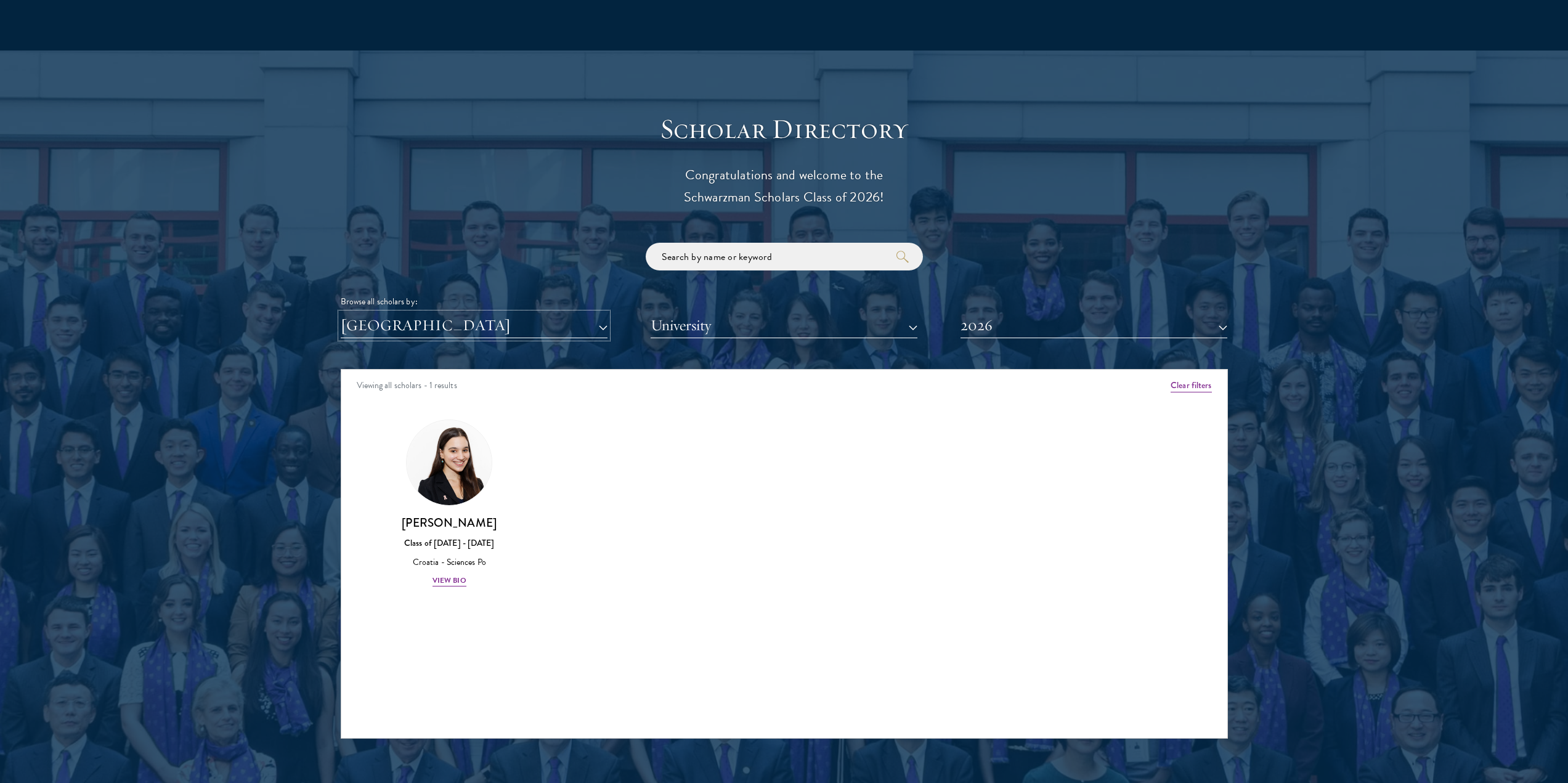
click at [445, 313] on button "[GEOGRAPHIC_DATA]" at bounding box center [474, 326] width 267 height 25
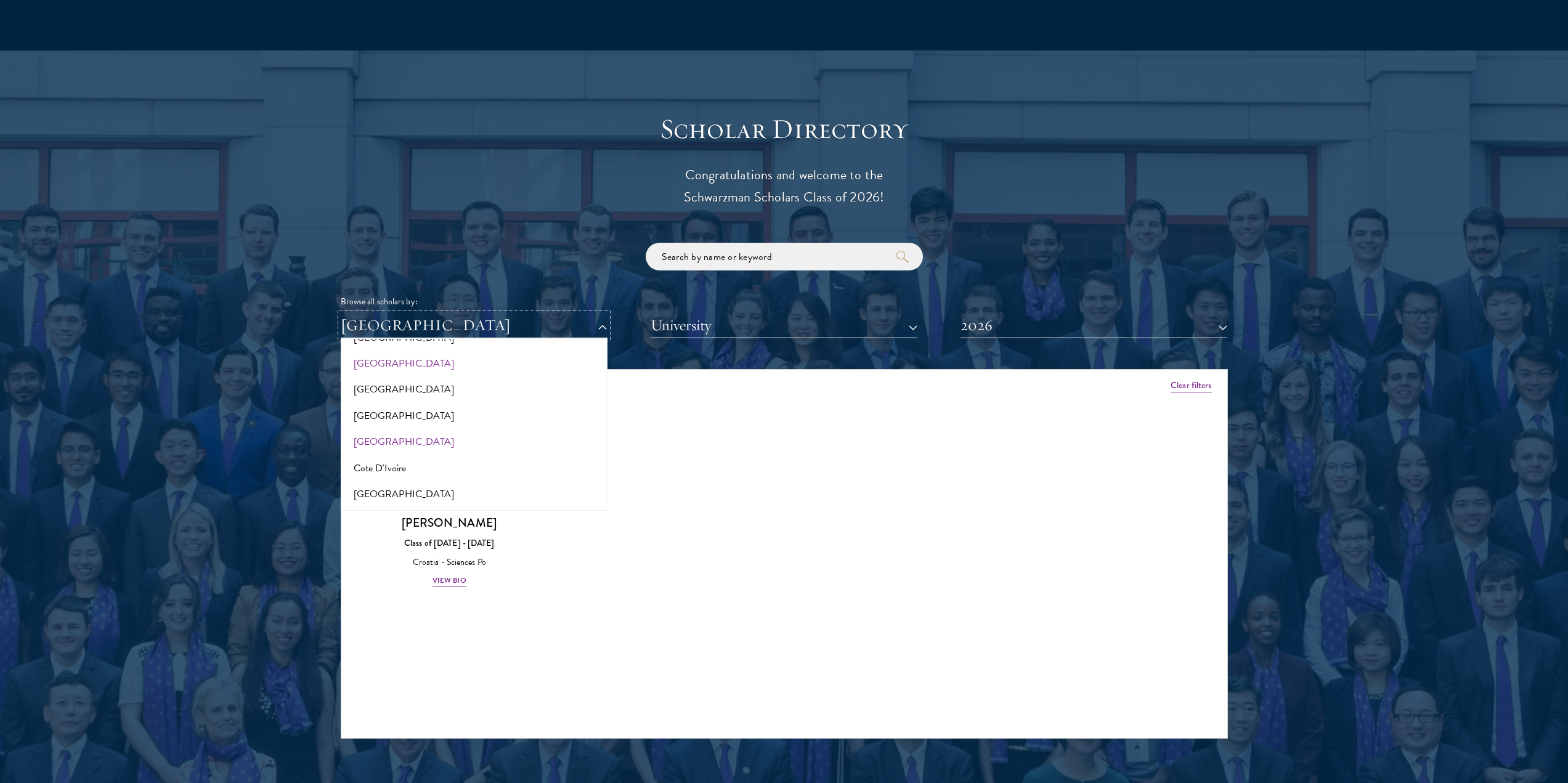
scroll to position [431, 0]
click at [387, 361] on button "[GEOGRAPHIC_DATA]" at bounding box center [474, 373] width 259 height 26
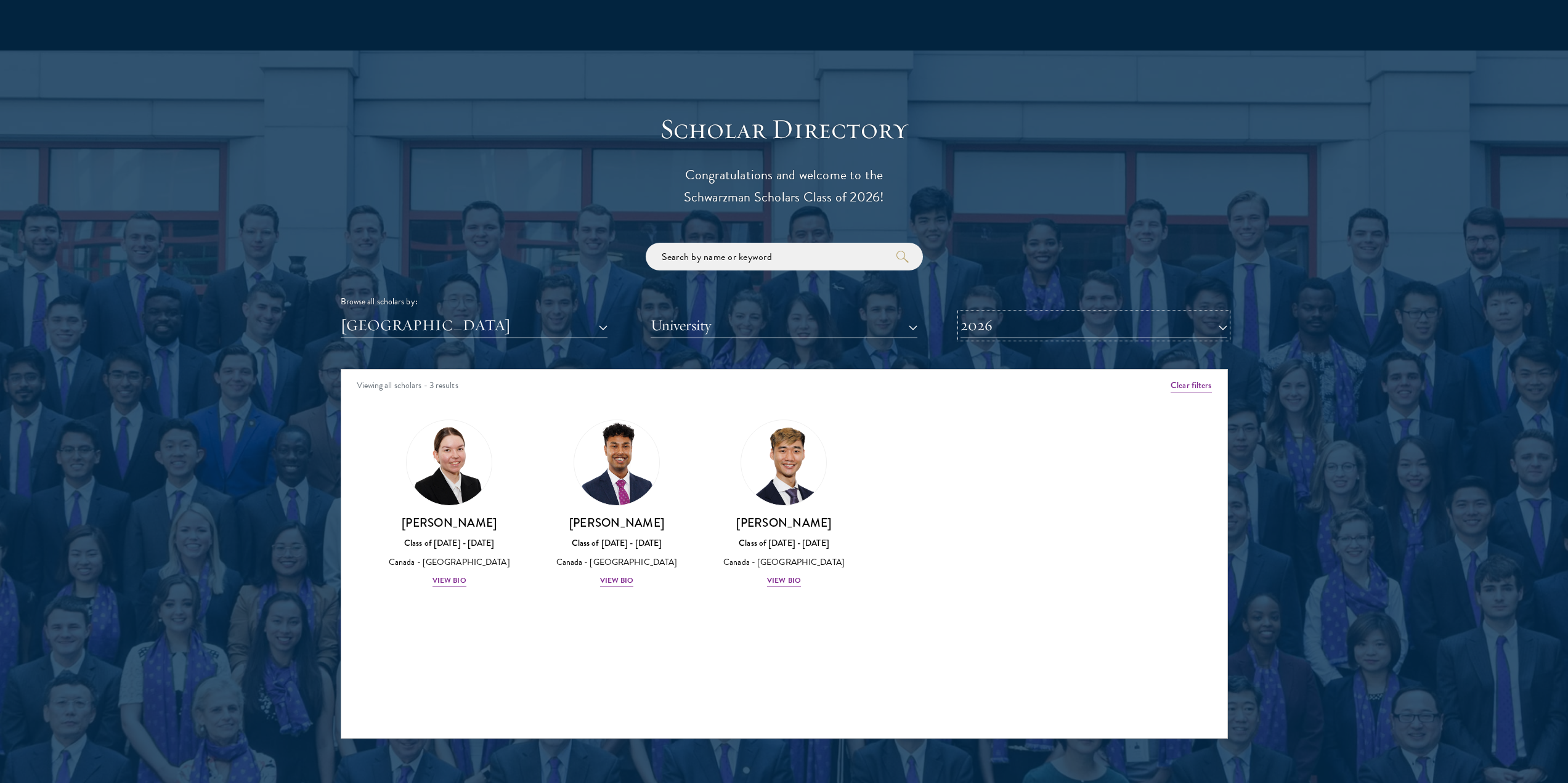
click at [1028, 313] on button "2026" at bounding box center [1094, 326] width 267 height 25
click at [999, 453] on button "2023" at bounding box center [1093, 466] width 259 height 26
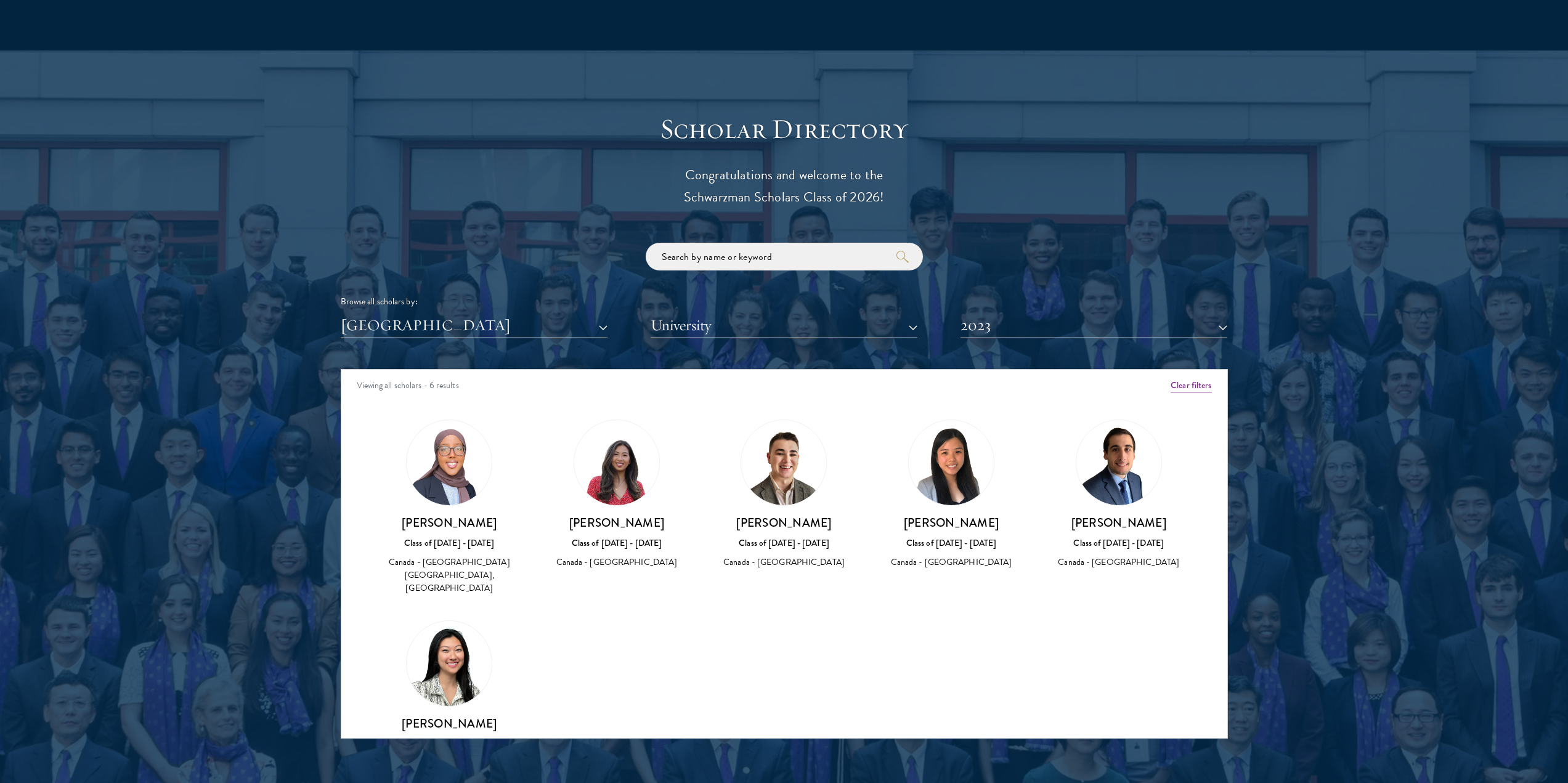
click at [626, 515] on h3 "[PERSON_NAME]" at bounding box center [617, 523] width 143 height 16
click at [615, 452] on img at bounding box center [616, 462] width 85 height 85
click at [619, 515] on div "[PERSON_NAME] Class of [DATE] - [DATE] [GEOGRAPHIC_DATA] - [GEOGRAPHIC_DATA]" at bounding box center [617, 542] width 143 height 55
click at [629, 556] on div "Canada - [GEOGRAPHIC_DATA]" at bounding box center [617, 562] width 143 height 13
click at [987, 313] on button "2023" at bounding box center [1094, 326] width 267 height 25
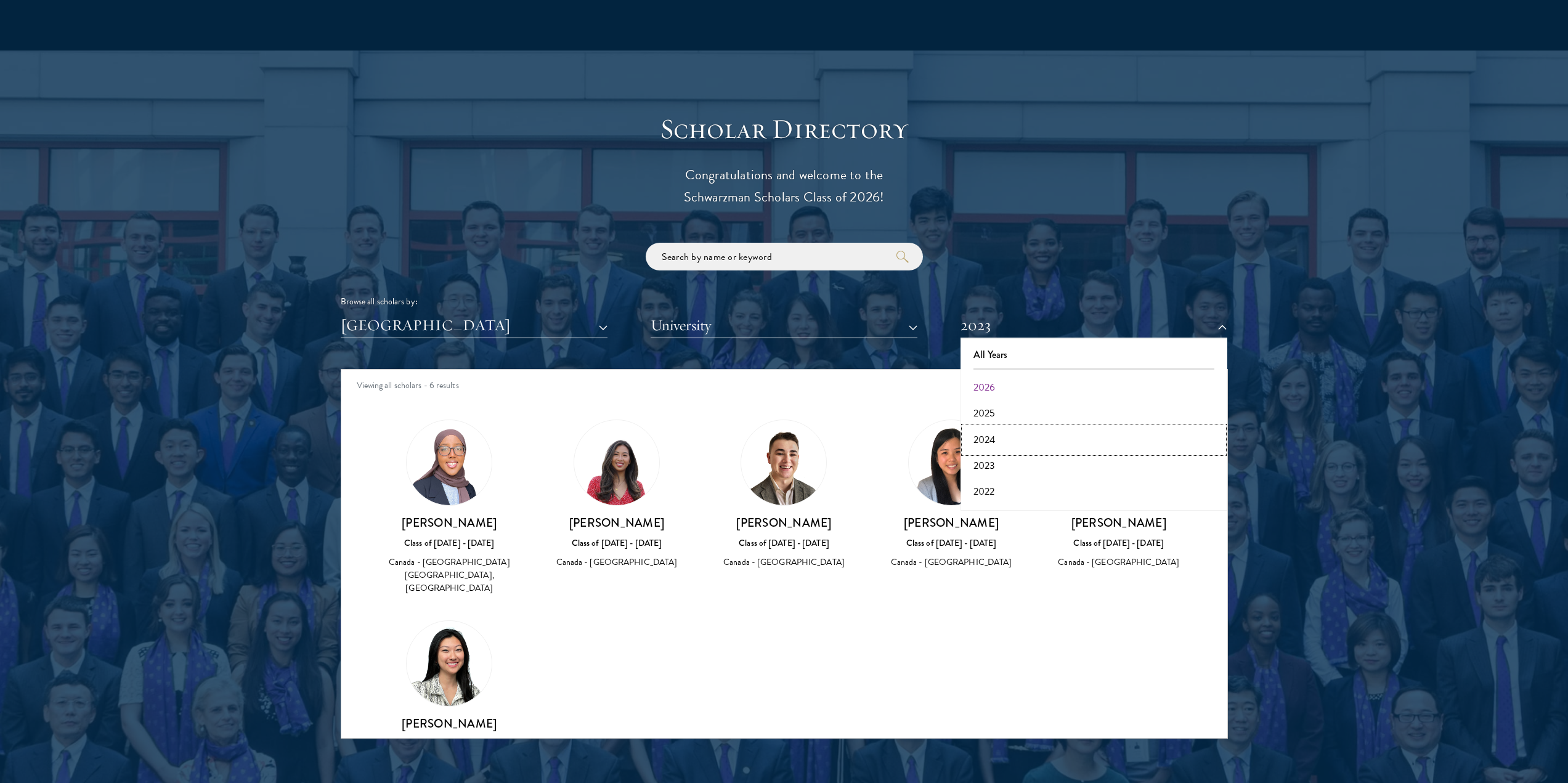
click at [998, 427] on button "2024" at bounding box center [1093, 439] width 259 height 26
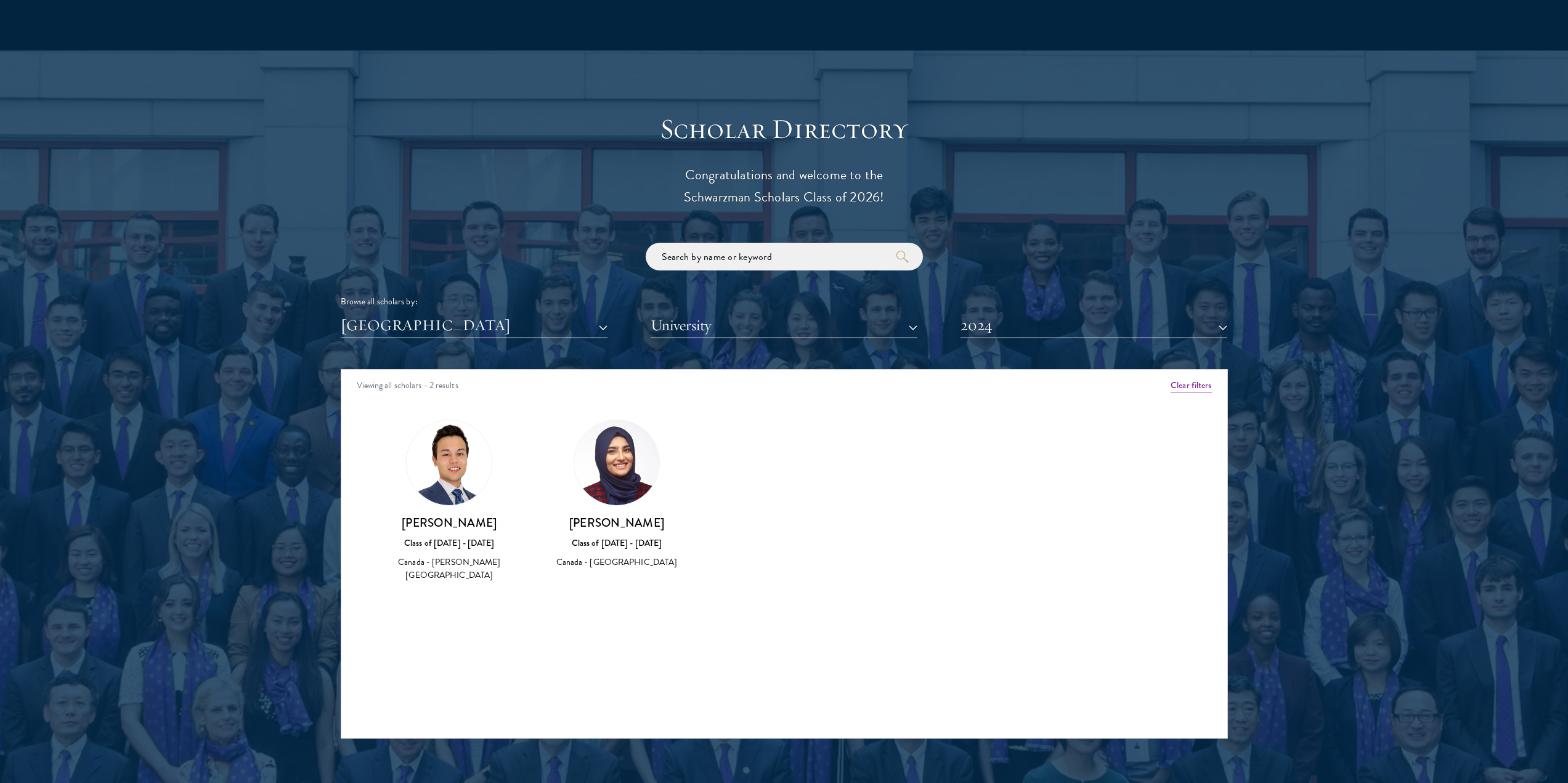
click at [1056, 324] on div "Scholar Directory Congratulations and welcome to the Schwarzman Scholars Class …" at bounding box center [785, 425] width 888 height 626
click at [1061, 313] on button "2024" at bounding box center [1094, 326] width 267 height 25
click at [992, 400] on button "2025" at bounding box center [1093, 413] width 259 height 26
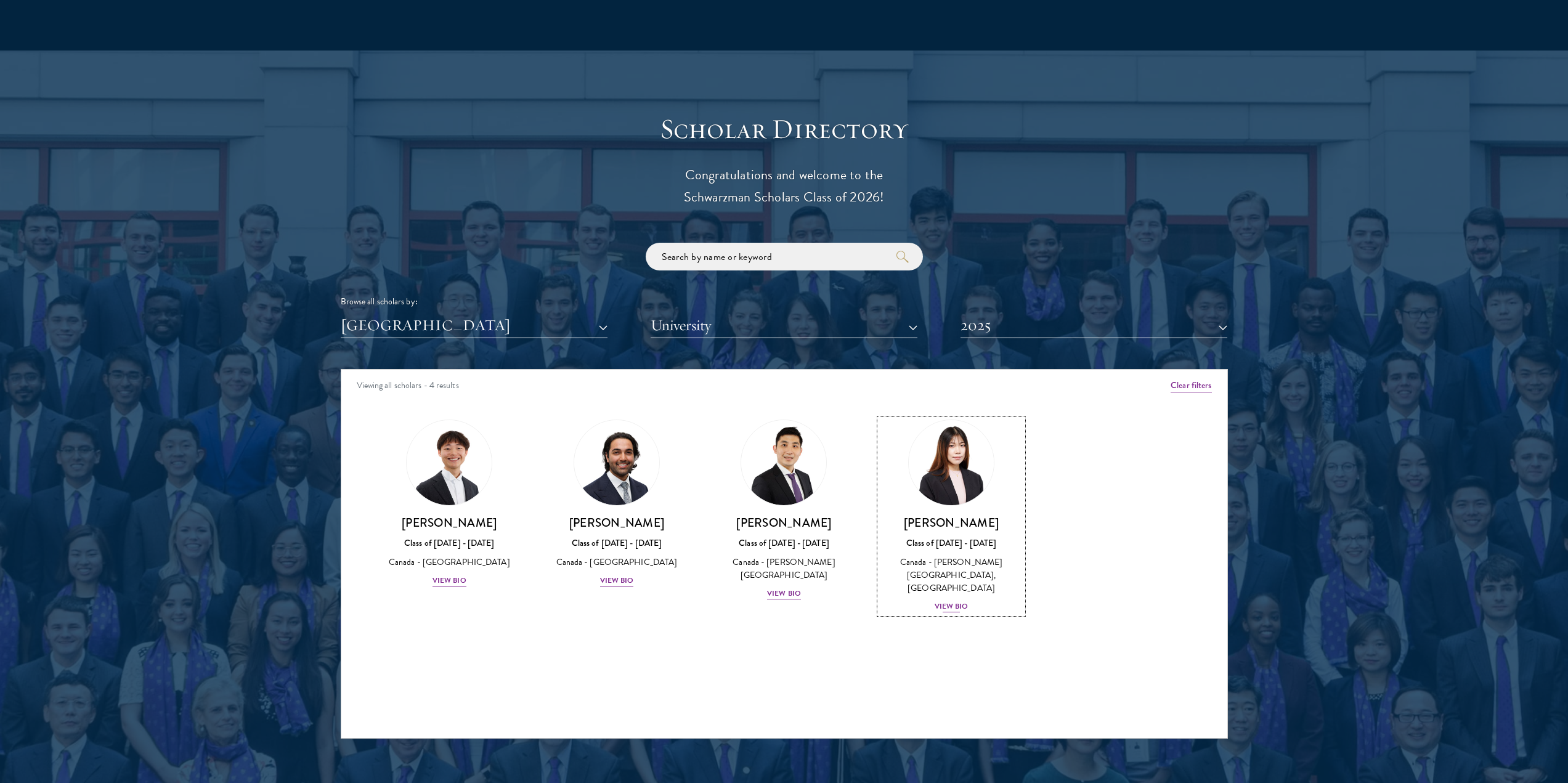
click at [962, 600] on div "View Bio" at bounding box center [952, 606] width 34 height 12
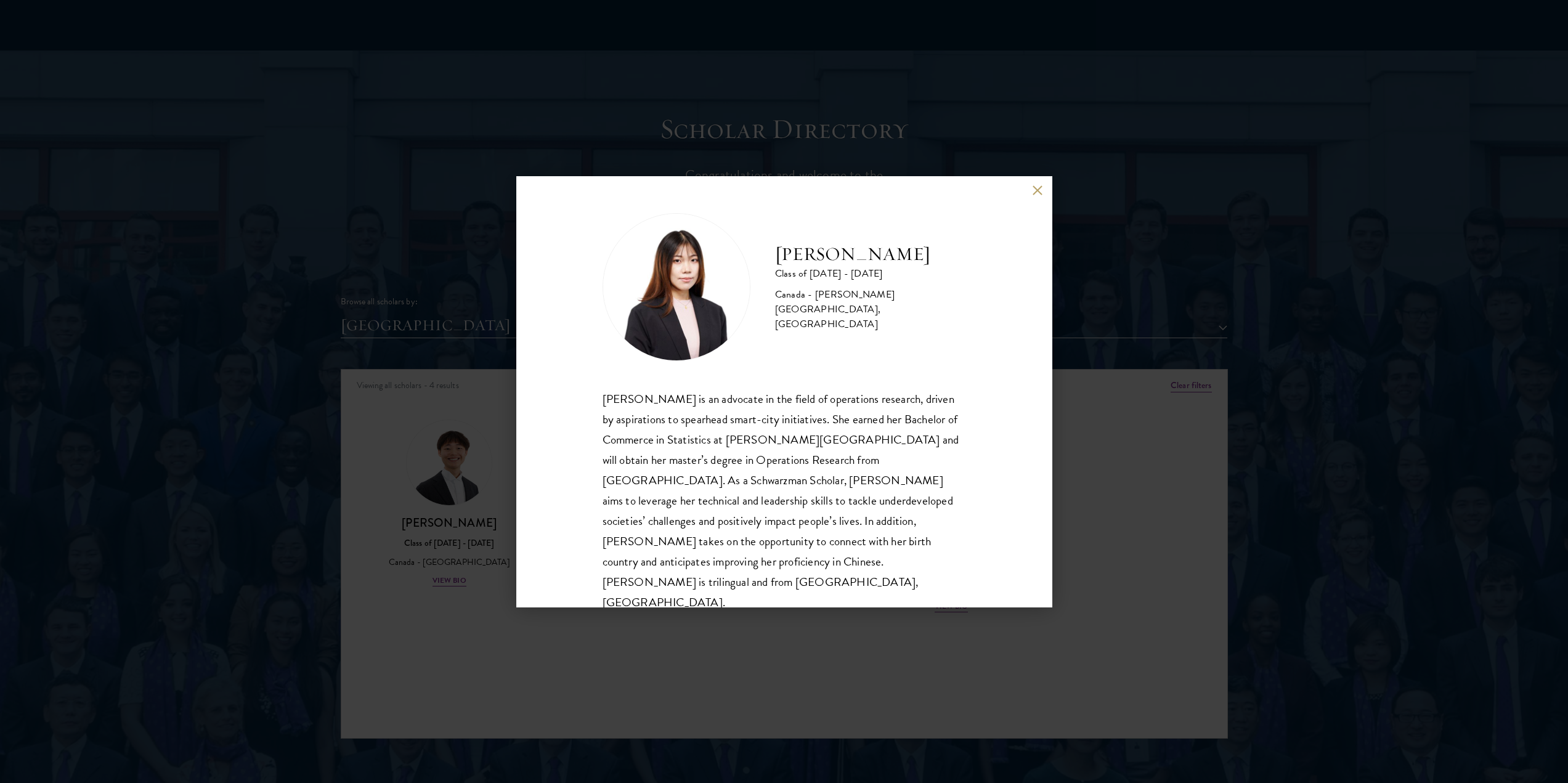
click at [1033, 190] on button at bounding box center [1038, 190] width 11 height 11
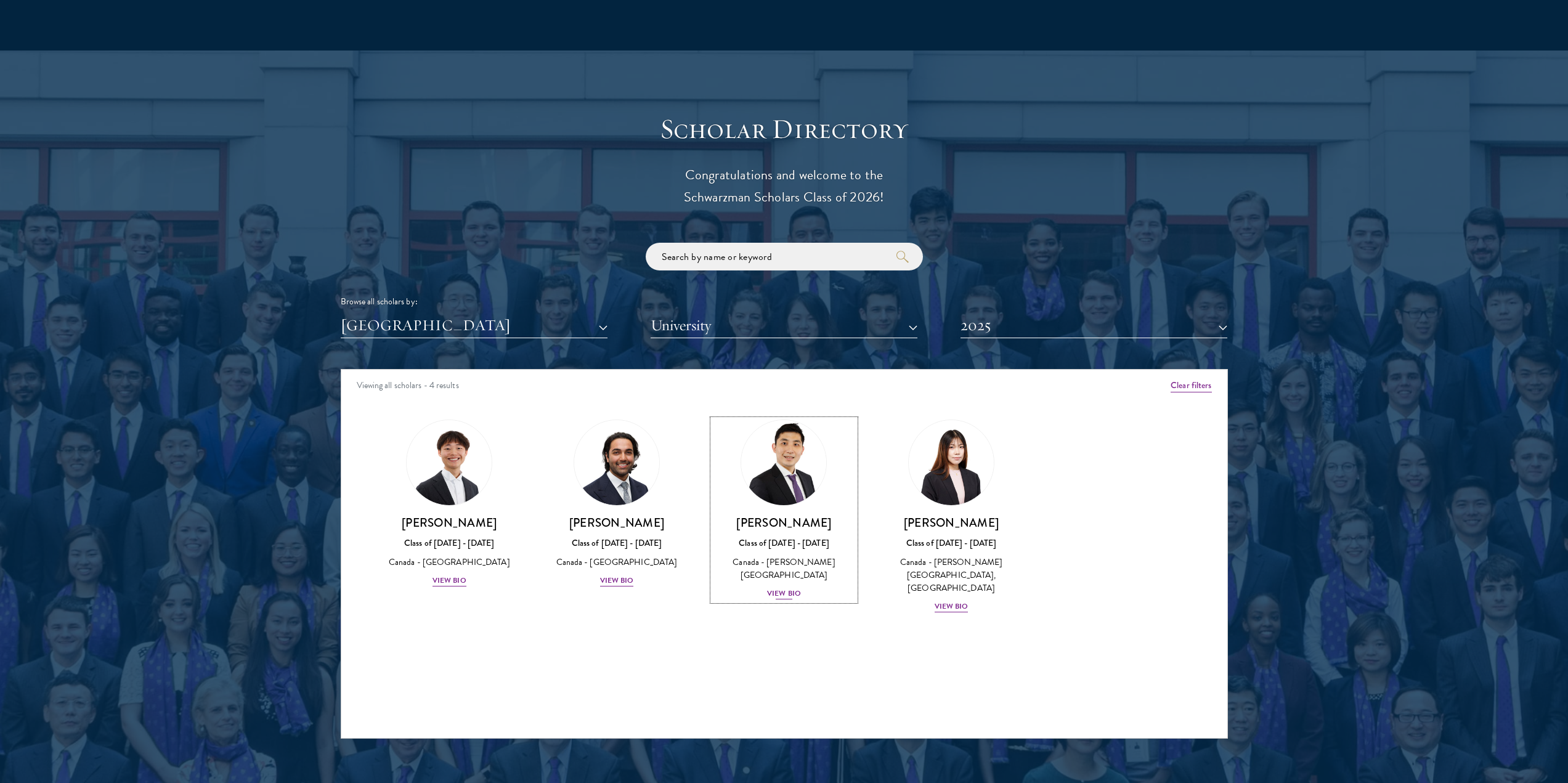
click at [781, 588] on div "View Bio" at bounding box center [784, 594] width 34 height 12
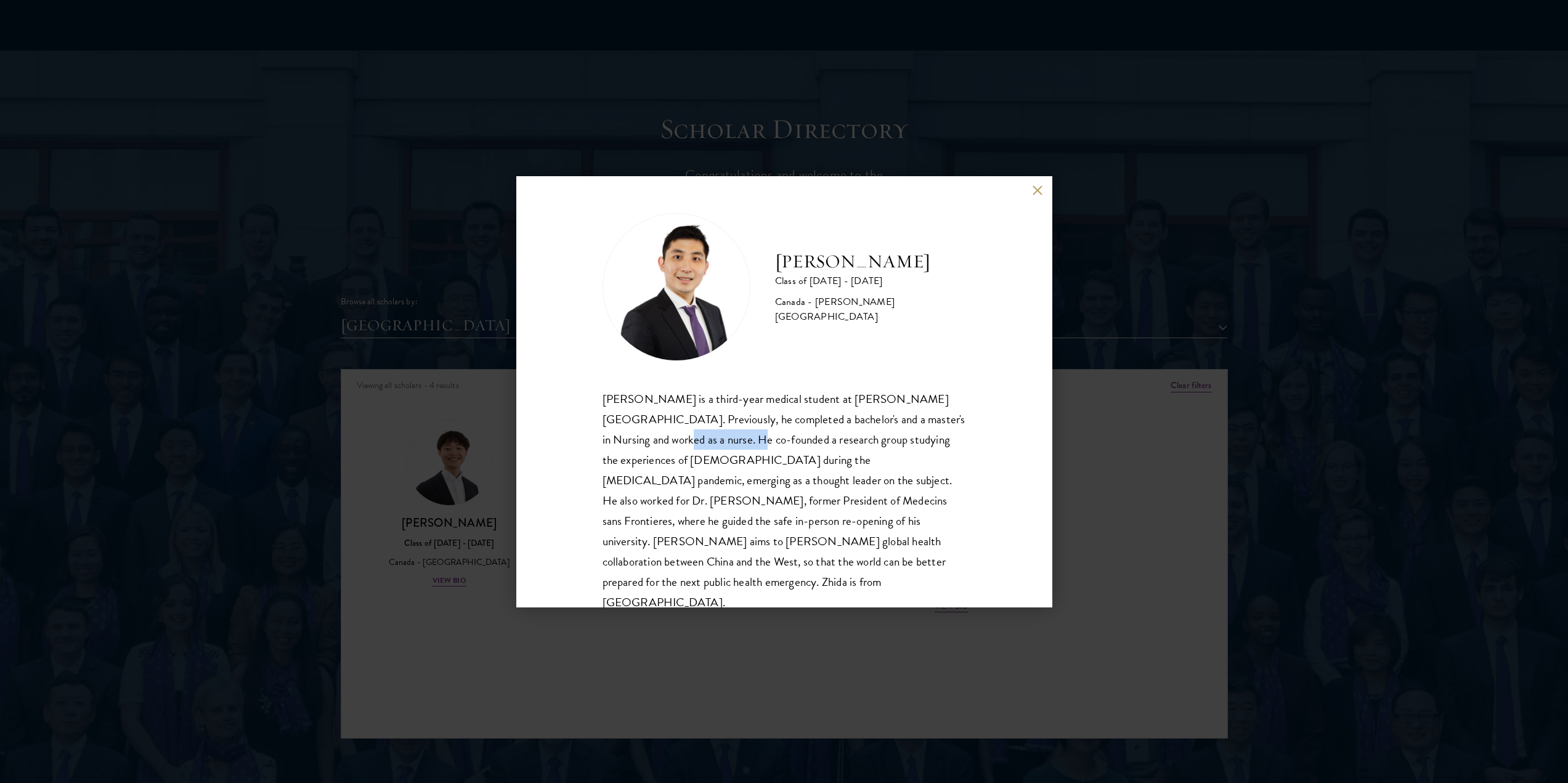
drag, startPoint x: 607, startPoint y: 440, endPoint x: 687, endPoint y: 440, distance: 80.0
click at [685, 441] on div "[PERSON_NAME] Class of [DATE] - [DATE] [GEOGRAPHIC_DATA] - [PERSON_NAME][GEOGRA…" at bounding box center [785, 392] width 536 height 431
click at [687, 440] on p "[PERSON_NAME] is a third-year medical student at [PERSON_NAME][GEOGRAPHIC_DATA]…" at bounding box center [784, 500] width 363 height 224
click at [1039, 188] on button at bounding box center [1038, 190] width 11 height 11
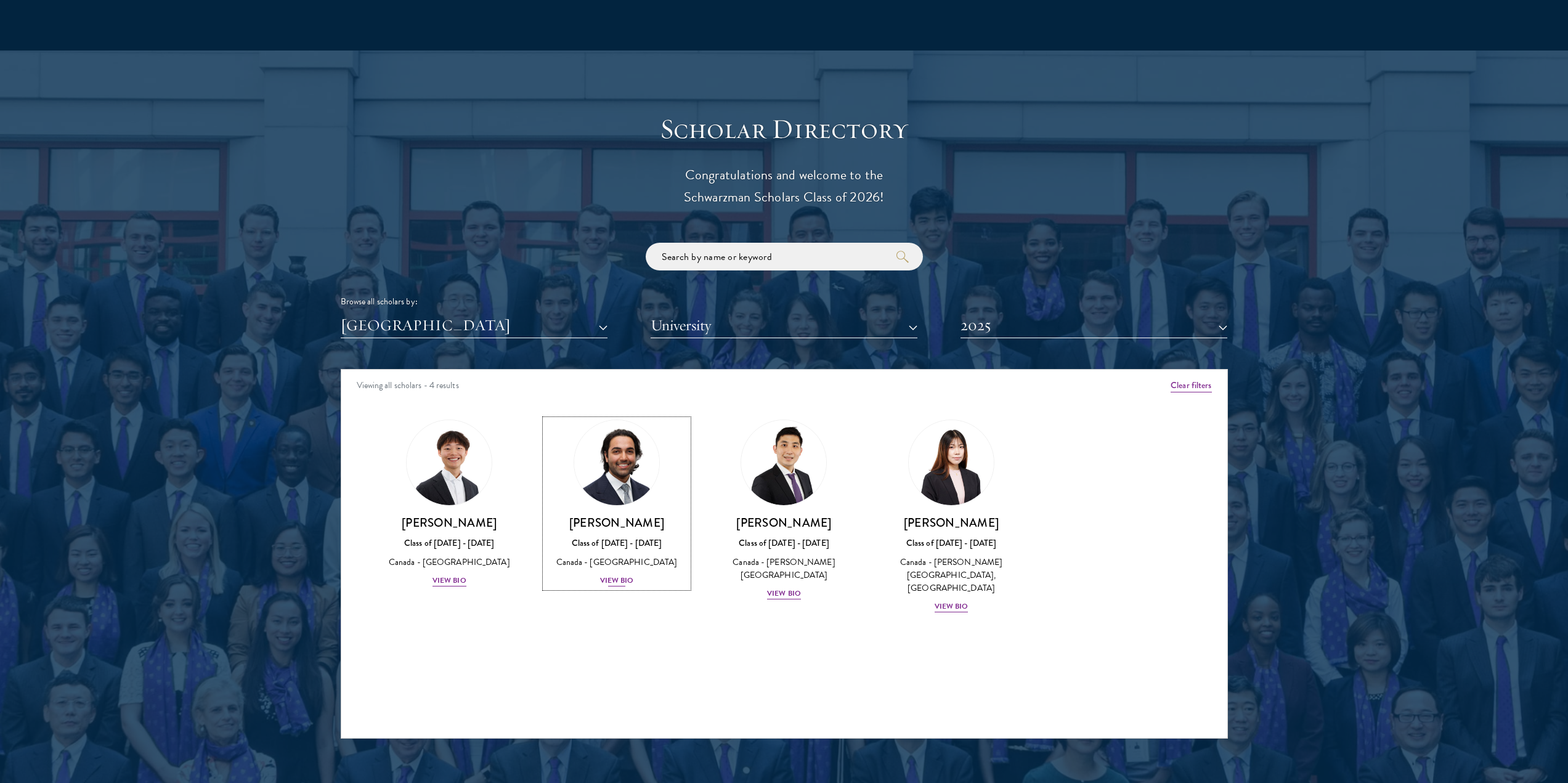
click at [620, 545] on div "[PERSON_NAME] Class of [DATE] - [DATE] [GEOGRAPHIC_DATA] - [GEOGRAPHIC_DATA] Vi…" at bounding box center [617, 551] width 143 height 73
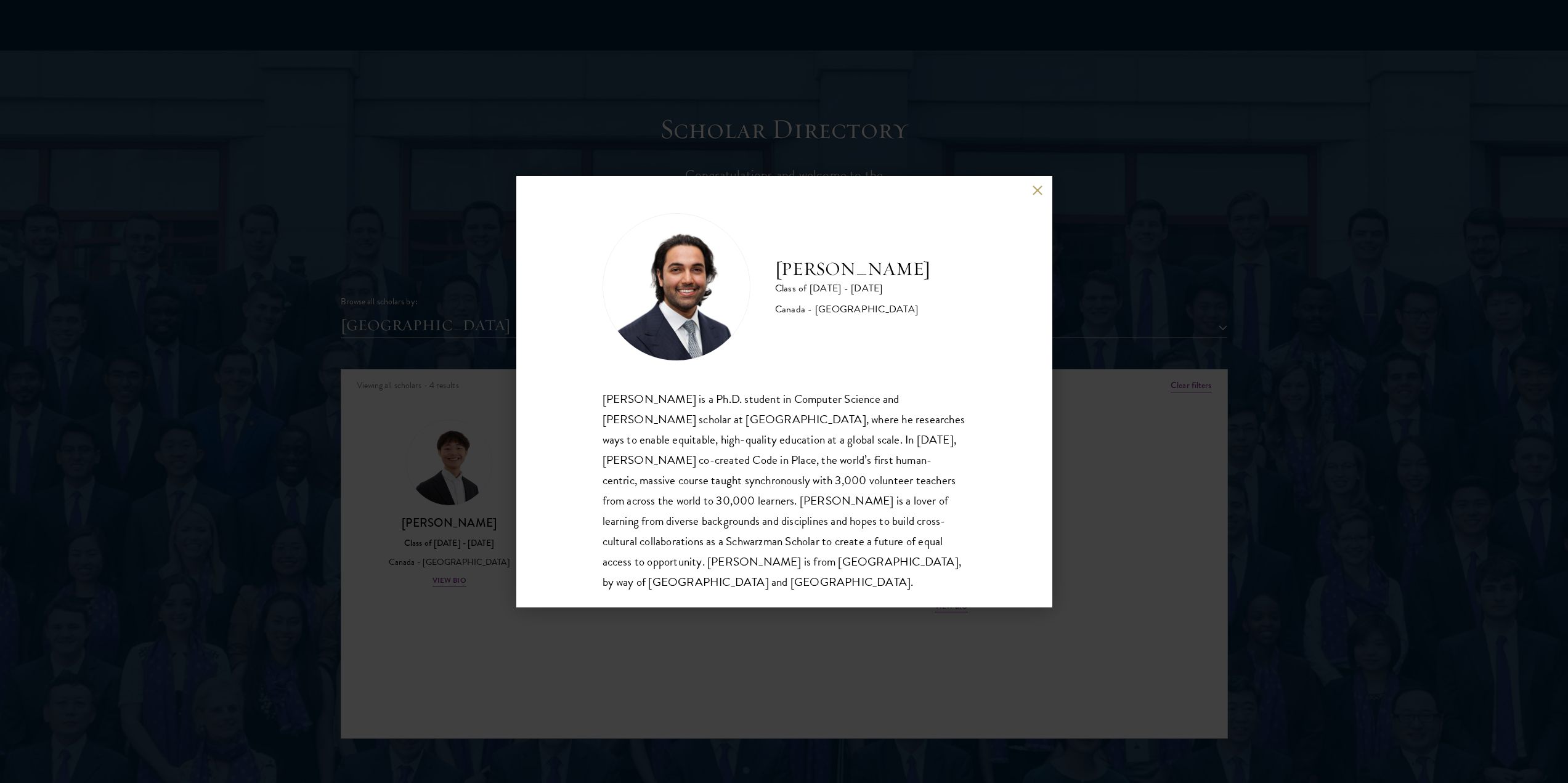
click at [1036, 189] on button at bounding box center [1038, 190] width 11 height 11
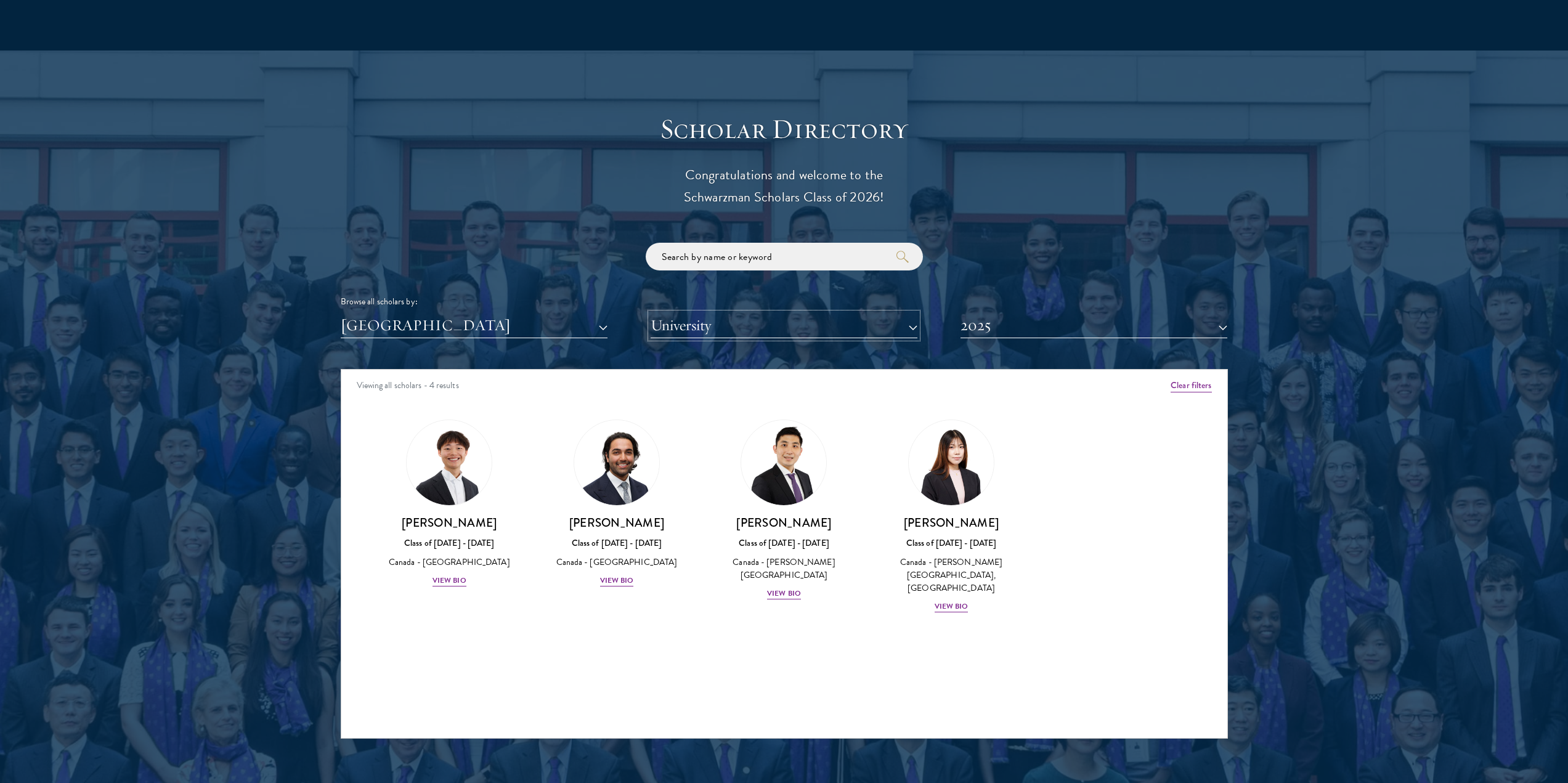
click at [878, 313] on button "University" at bounding box center [784, 326] width 267 height 25
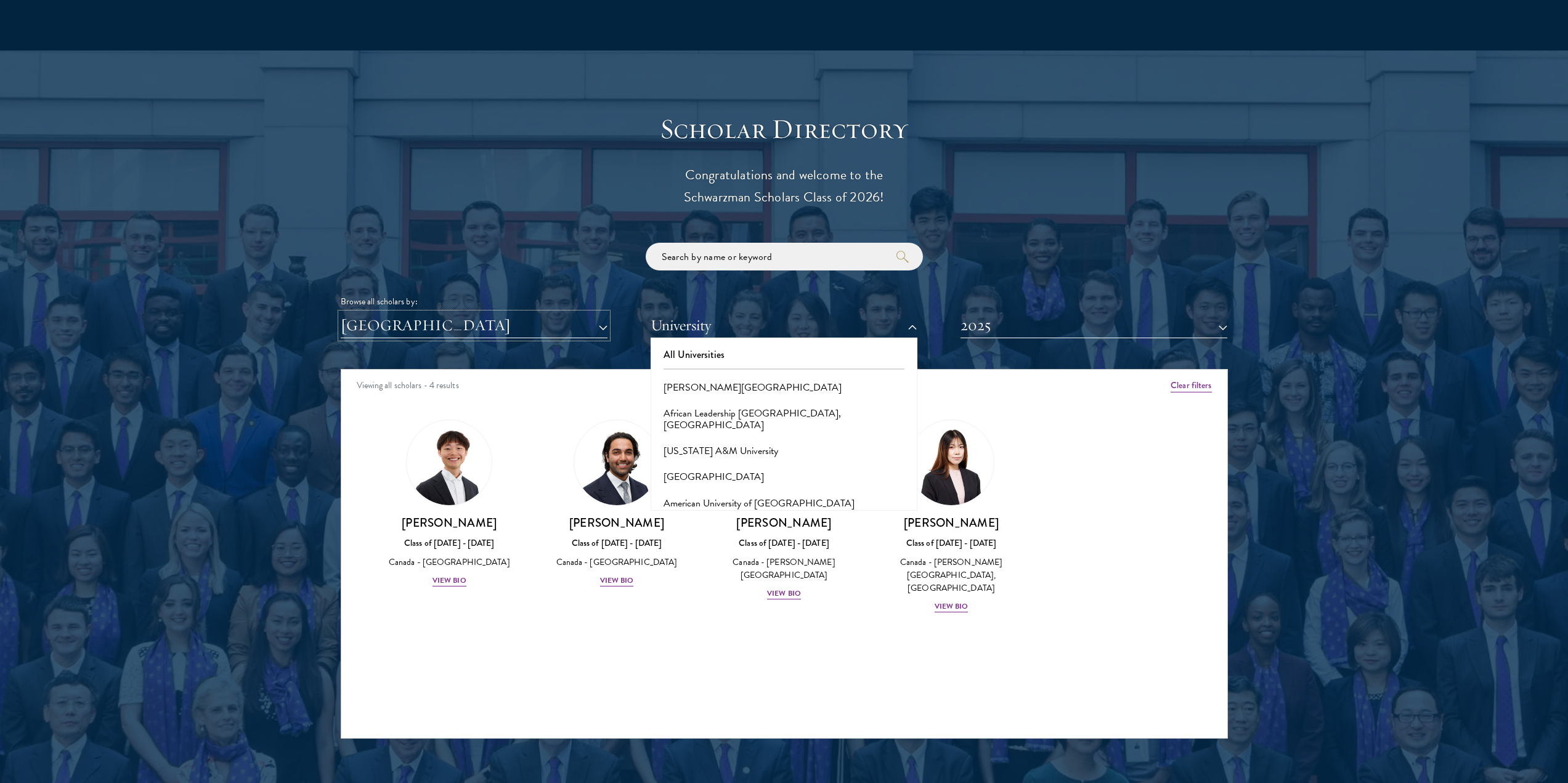
drag, startPoint x: 586, startPoint y: 302, endPoint x: 623, endPoint y: 288, distance: 39.6
click at [586, 313] on button "[GEOGRAPHIC_DATA]" at bounding box center [474, 326] width 267 height 25
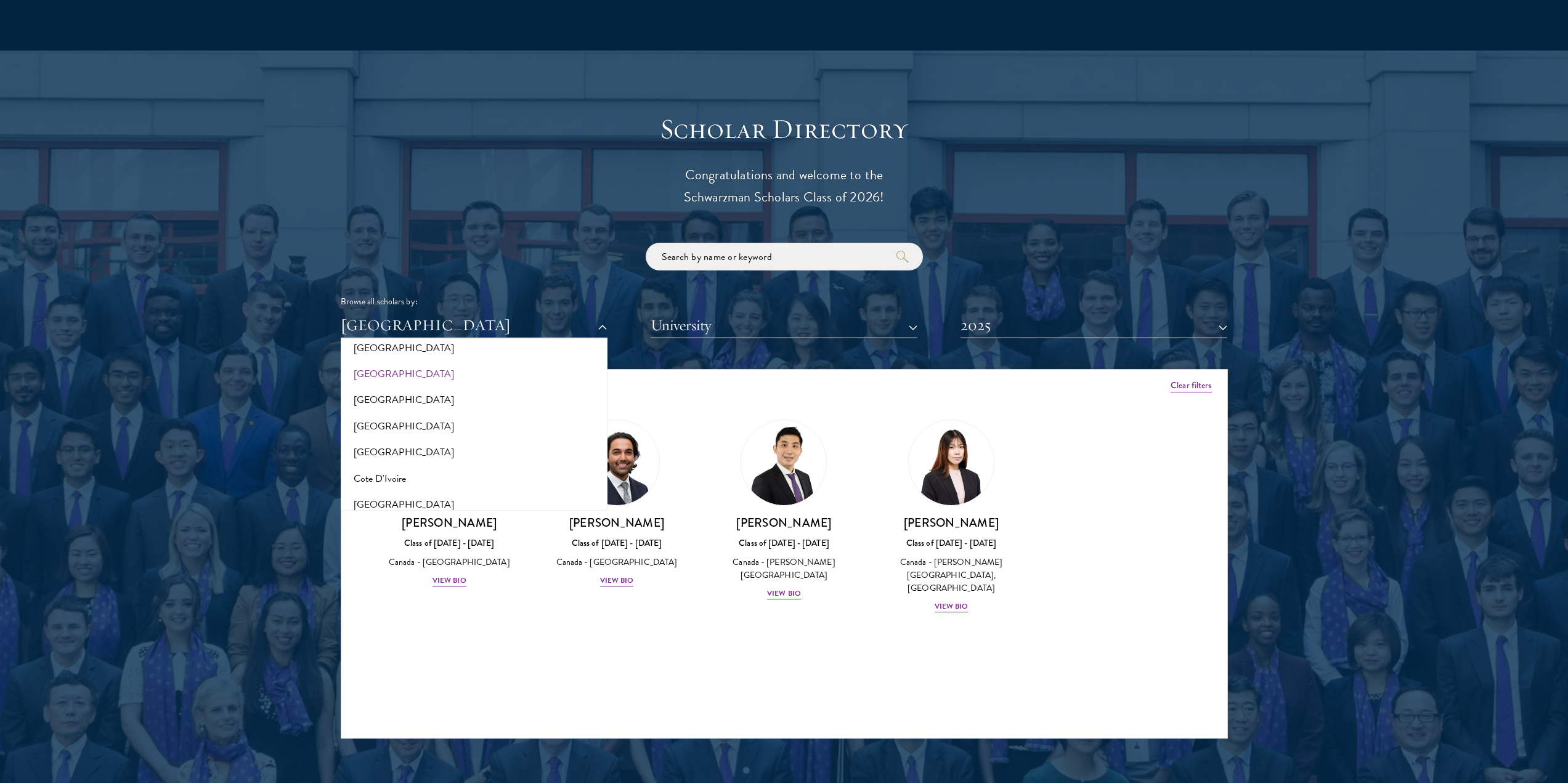
click at [959, 257] on div "Browse all scholars by: [GEOGRAPHIC_DATA] All Countries and Regions [GEOGRAPHIC…" at bounding box center [785, 290] width 888 height 95
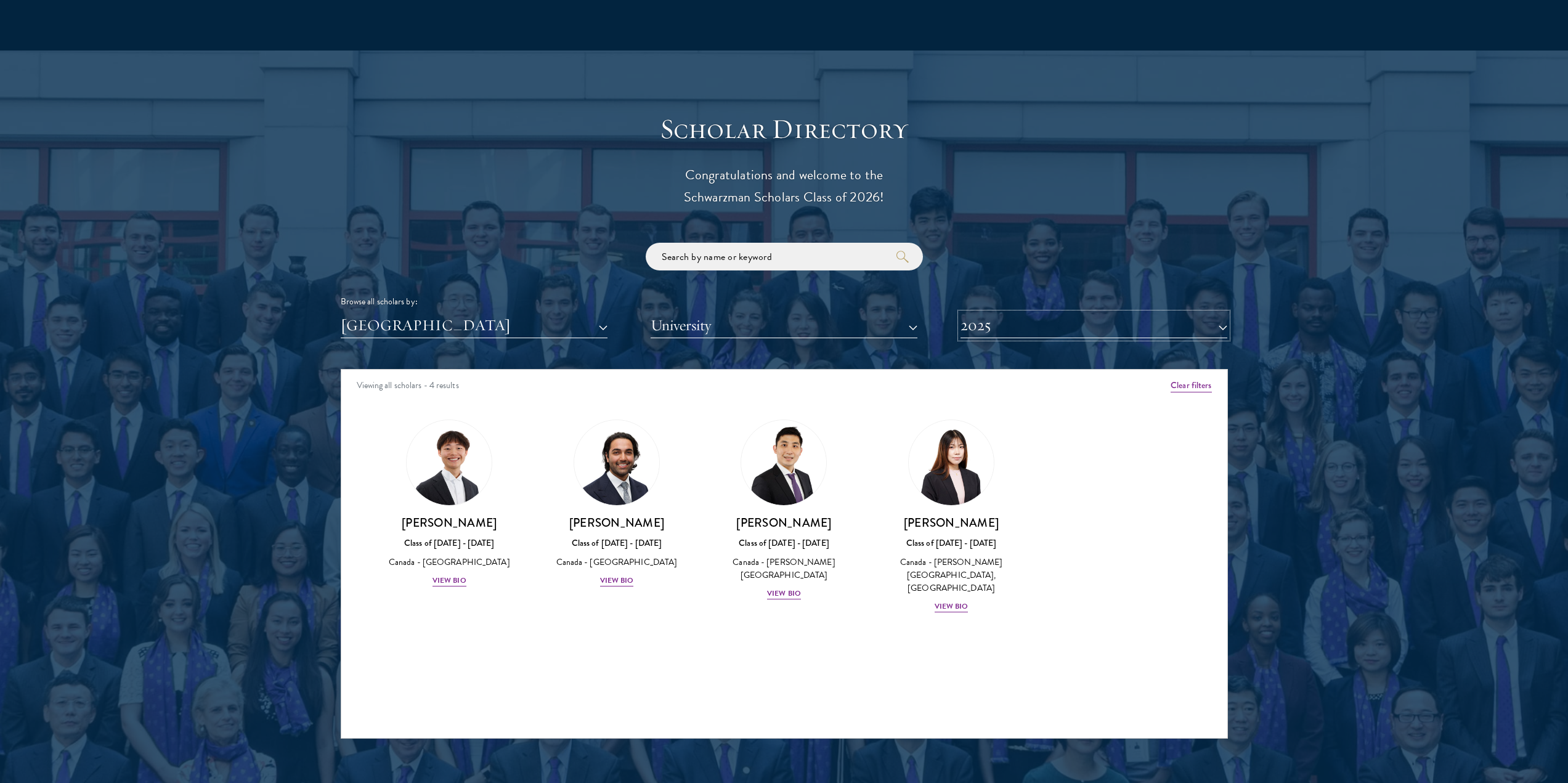
click at [994, 313] on button "2025" at bounding box center [1094, 326] width 267 height 25
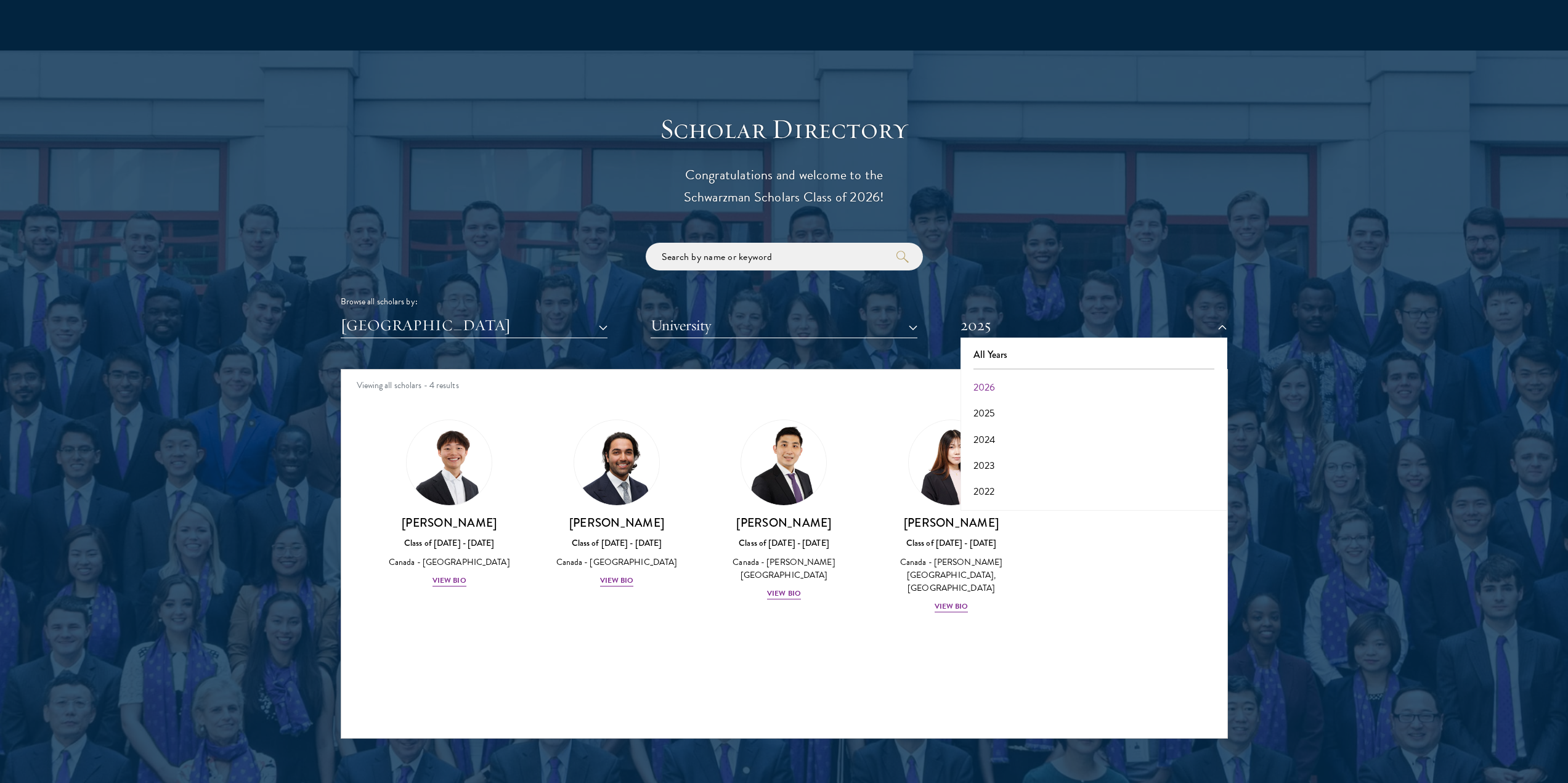
drag, startPoint x: 688, startPoint y: 573, endPoint x: 609, endPoint y: 575, distance: 79.0
click at [685, 574] on div "Amber Class of [DATE] - [DATE] [GEOGRAPHIC_DATA] - [GEOGRAPHIC_DATA] View Bio C…" at bounding box center [785, 527] width 886 height 247
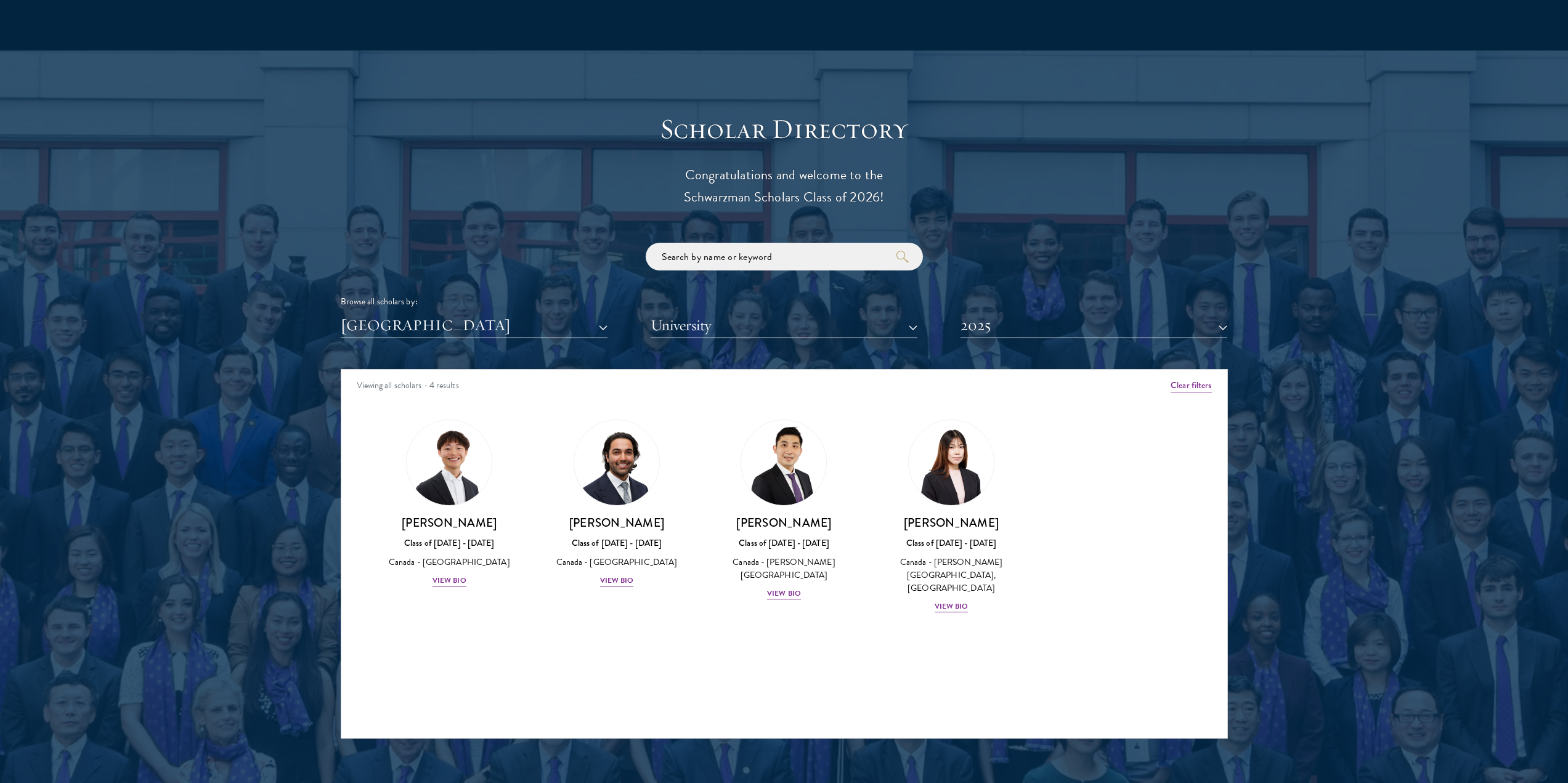
click at [456, 562] on div "[PERSON_NAME] Class of [DATE] - [DATE] [GEOGRAPHIC_DATA] - [GEOGRAPHIC_DATA] Vi…" at bounding box center [449, 503] width 168 height 193
click at [598, 313] on button "[GEOGRAPHIC_DATA]" at bounding box center [474, 326] width 267 height 25
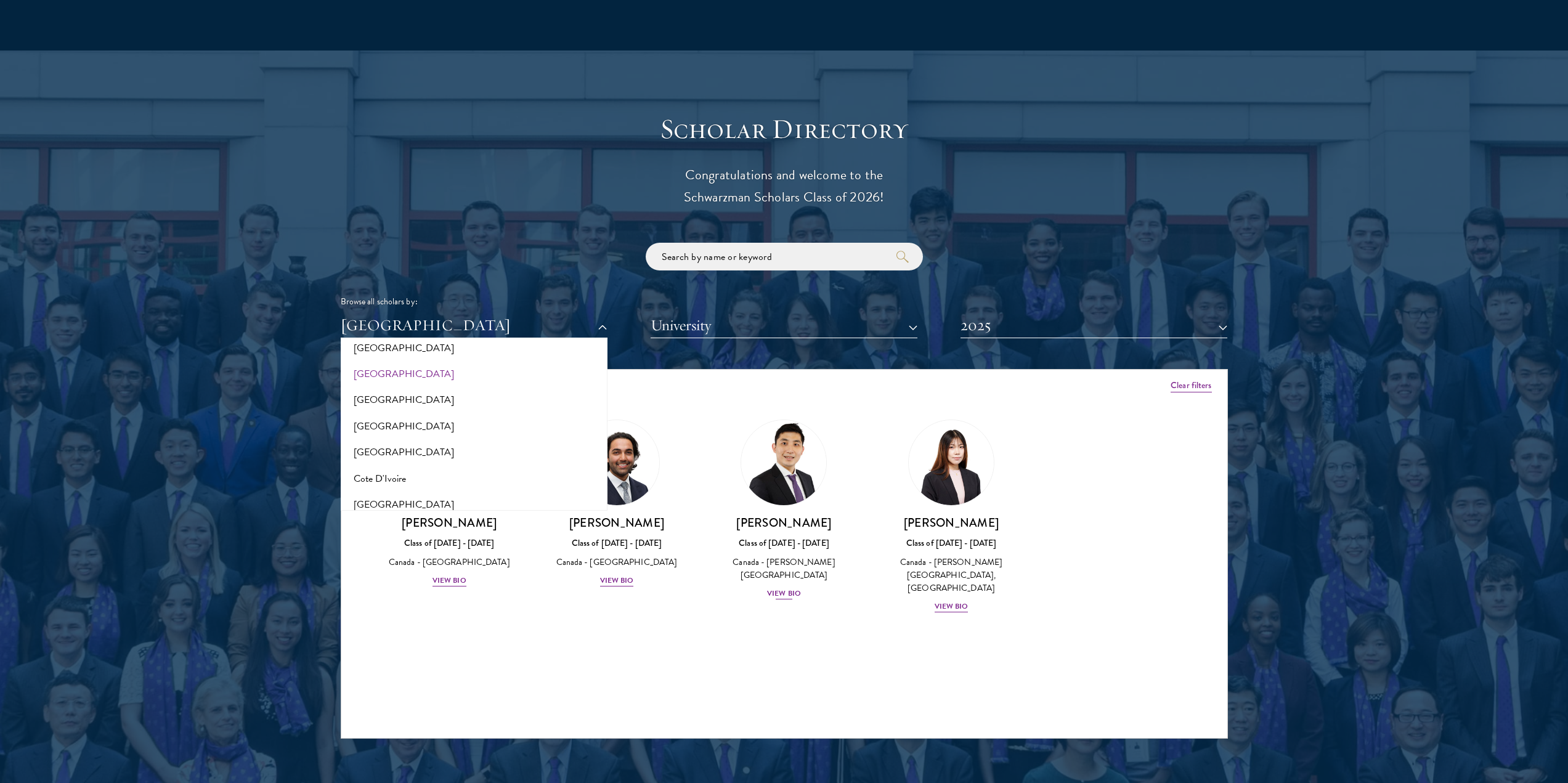
drag, startPoint x: 822, startPoint y: 589, endPoint x: 723, endPoint y: 540, distance: 110.5
click at [822, 589] on div "Amber Class of [DATE] - [DATE] [GEOGRAPHIC_DATA] - [GEOGRAPHIC_DATA] View Bio C…" at bounding box center [785, 527] width 886 height 247
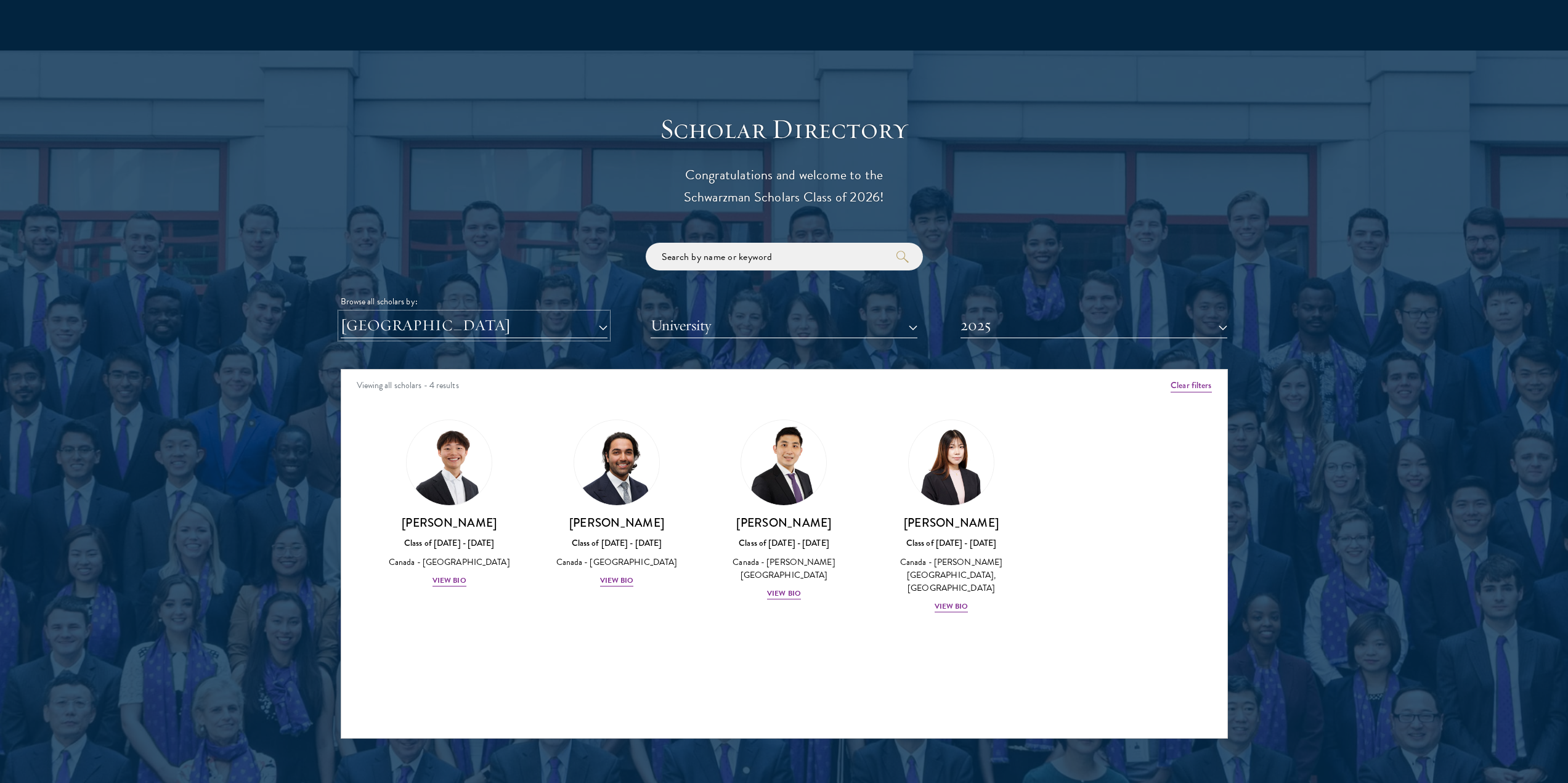
click at [461, 313] on button "[GEOGRAPHIC_DATA]" at bounding box center [474, 326] width 267 height 25
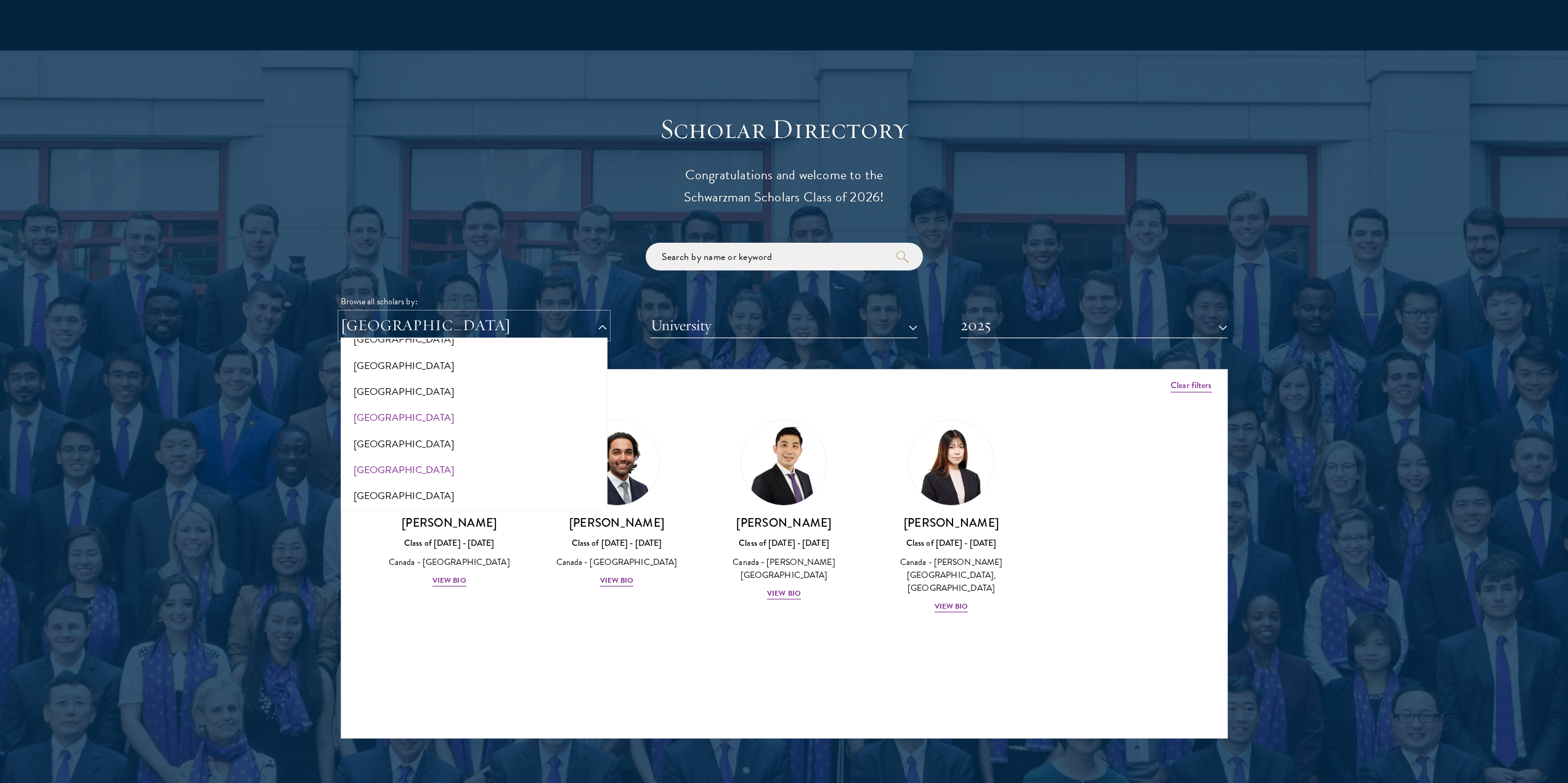
scroll to position [308, 0]
click at [370, 380] on button "[GEOGRAPHIC_DATA]" at bounding box center [474, 393] width 259 height 26
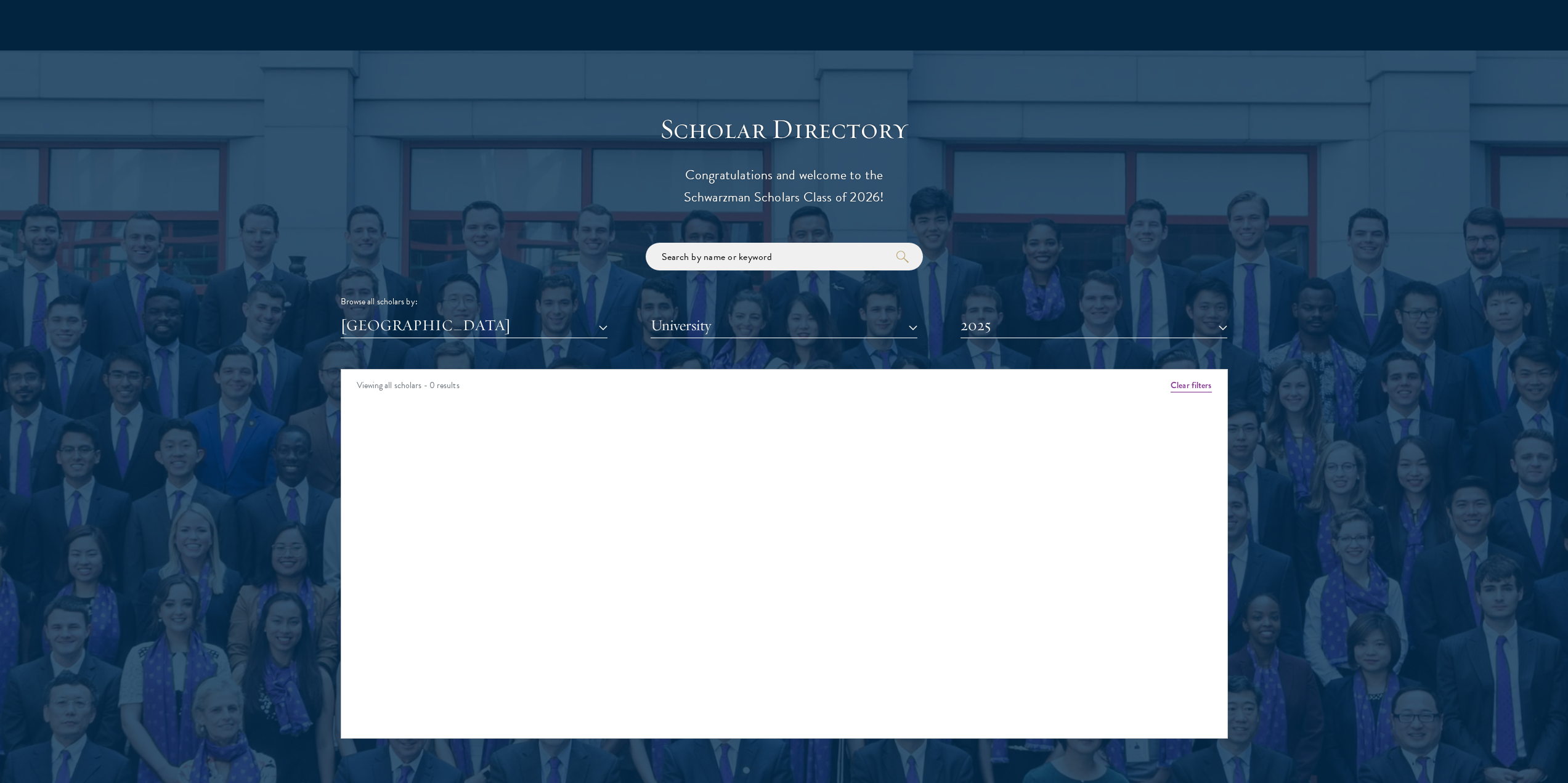
click at [463, 313] on div "Scholar Directory Congratulations and welcome to the Schwarzman Scholars Class …" at bounding box center [785, 425] width 888 height 626
click at [467, 313] on button "[GEOGRAPHIC_DATA]" at bounding box center [474, 326] width 267 height 25
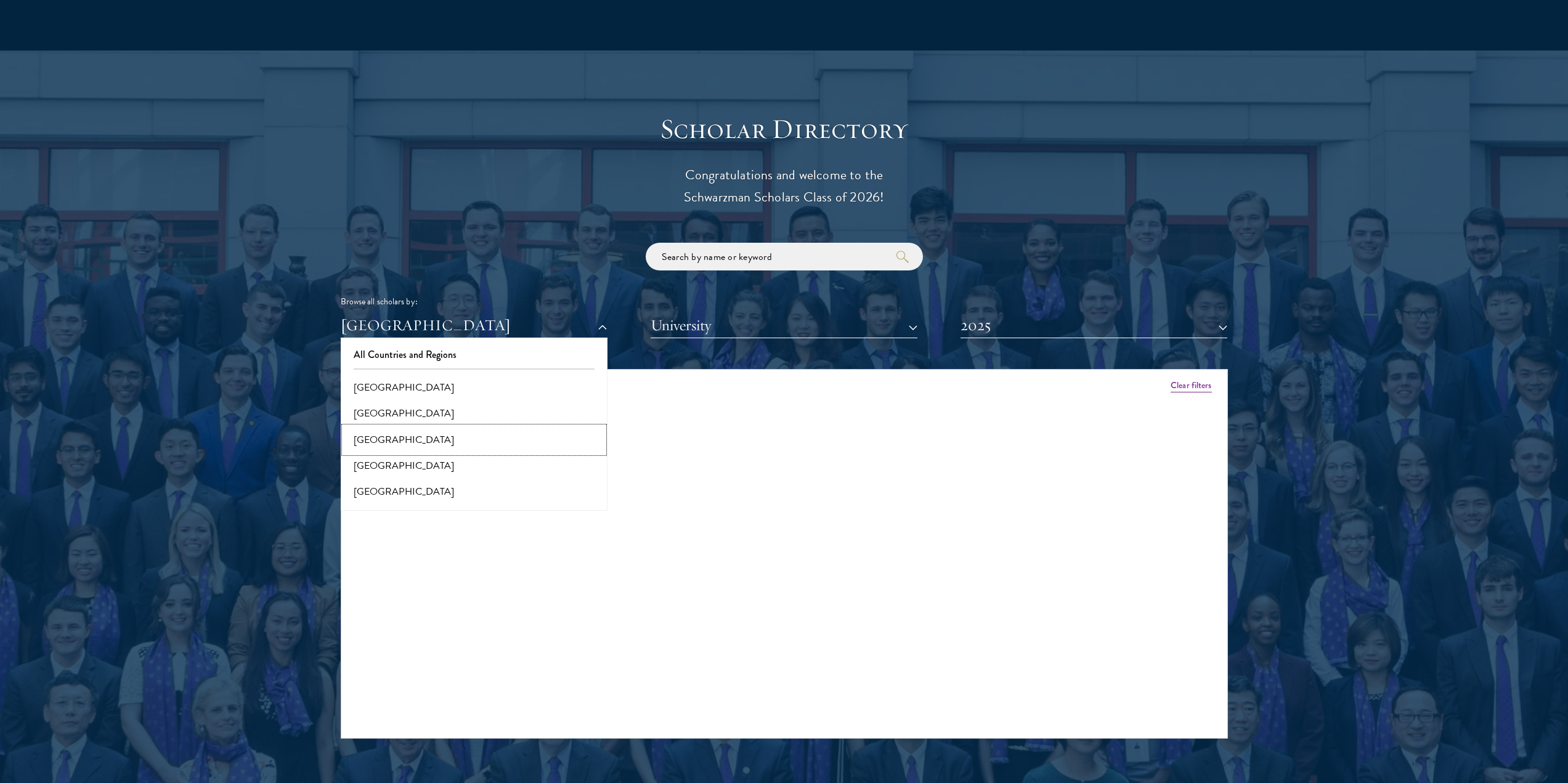
click at [387, 427] on button "[GEOGRAPHIC_DATA]" at bounding box center [474, 439] width 259 height 26
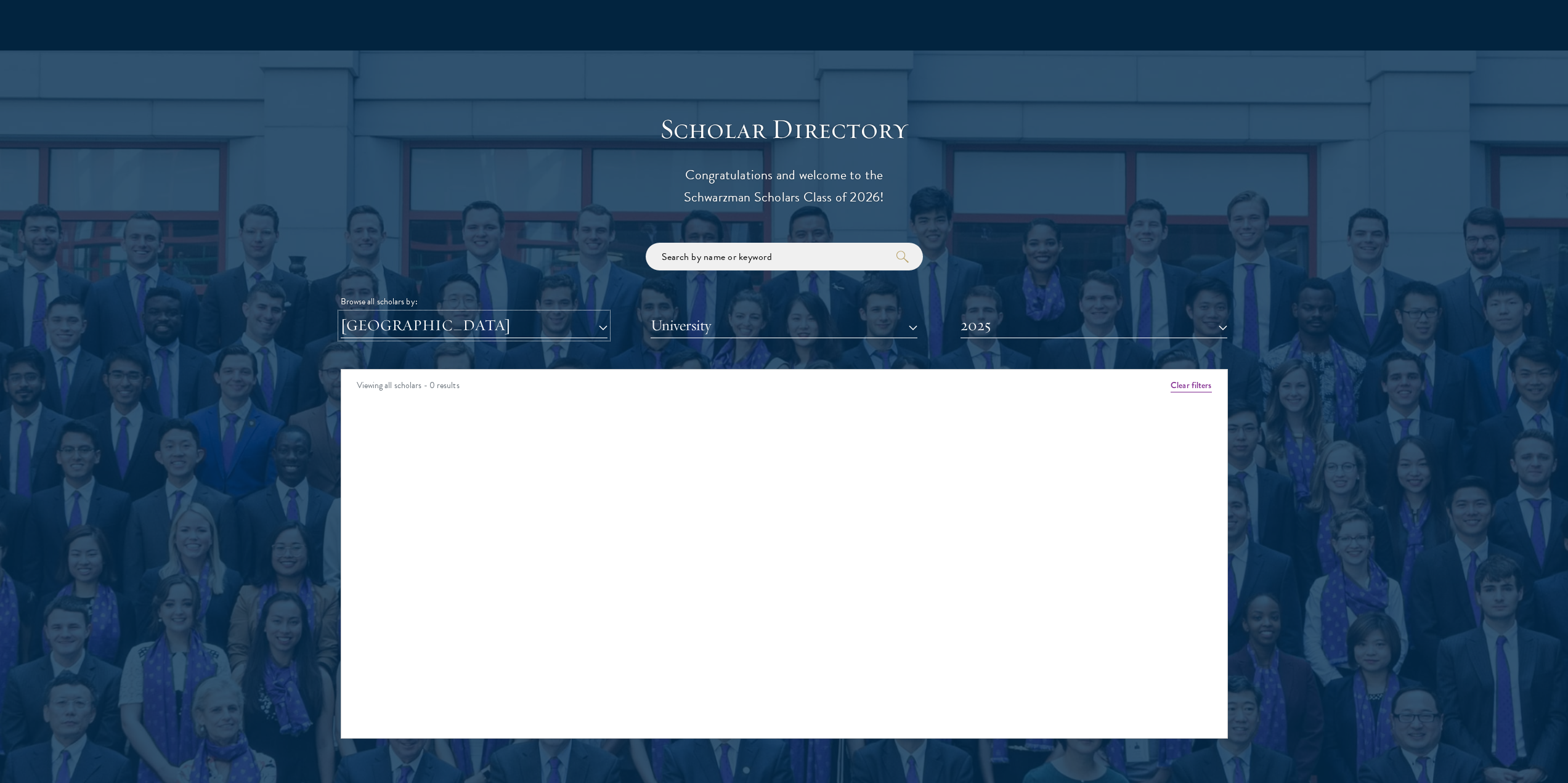
click at [479, 313] on button "[GEOGRAPHIC_DATA]" at bounding box center [474, 326] width 267 height 25
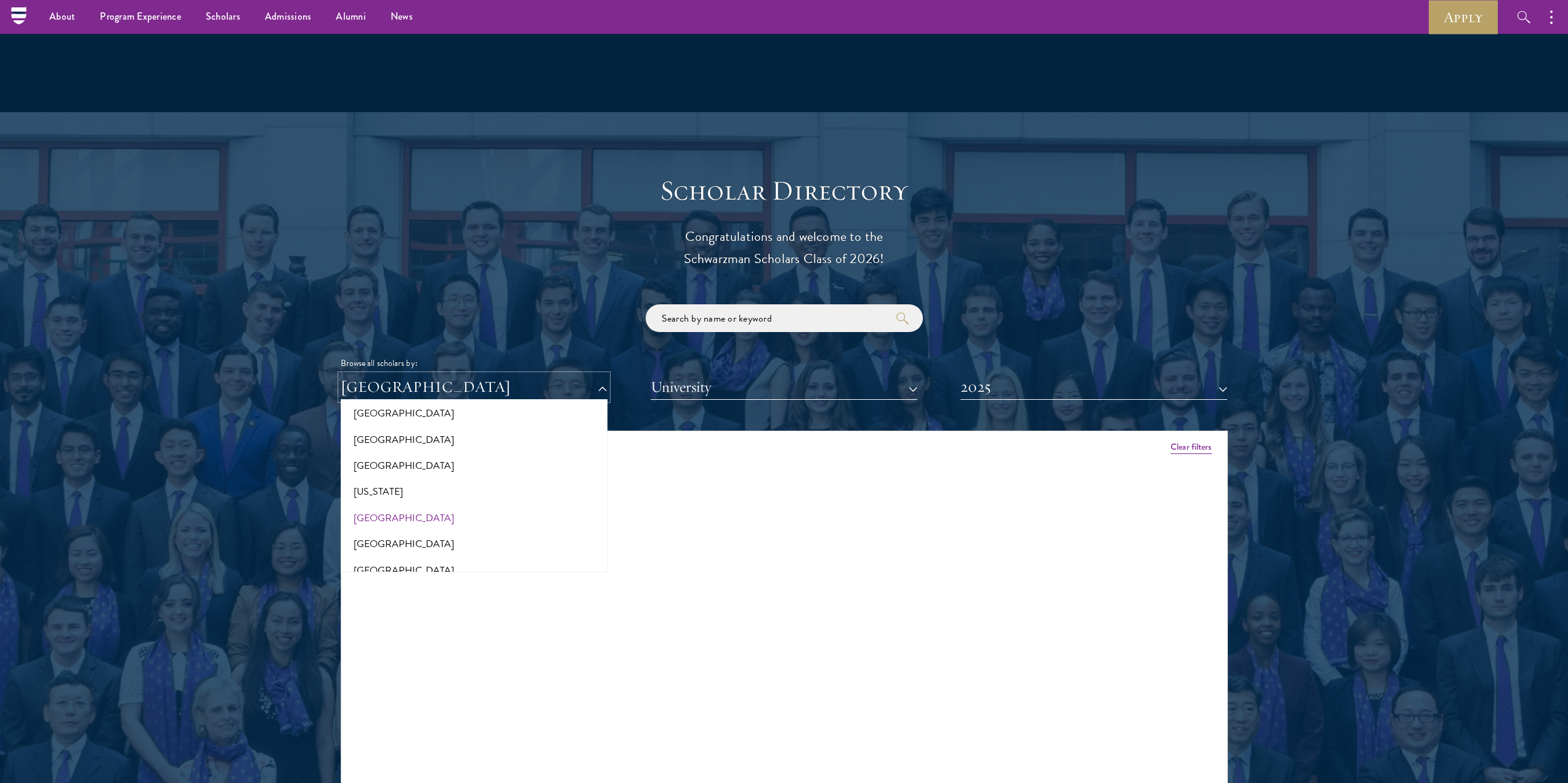
scroll to position [678, 0]
click at [381, 489] on button "[GEOGRAPHIC_DATA]" at bounding box center [474, 502] width 259 height 26
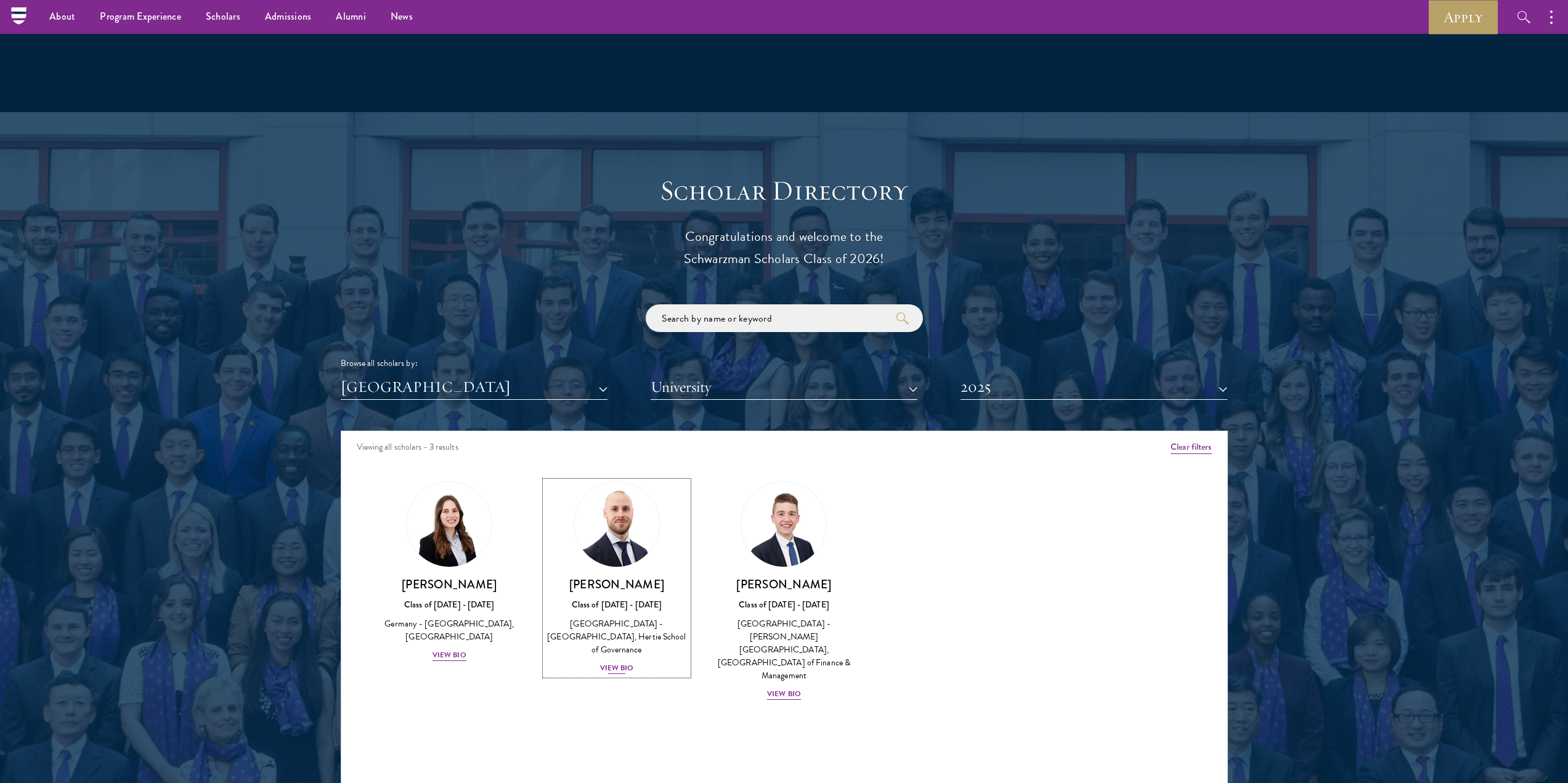
click at [624, 662] on div "View Bio" at bounding box center [617, 668] width 34 height 12
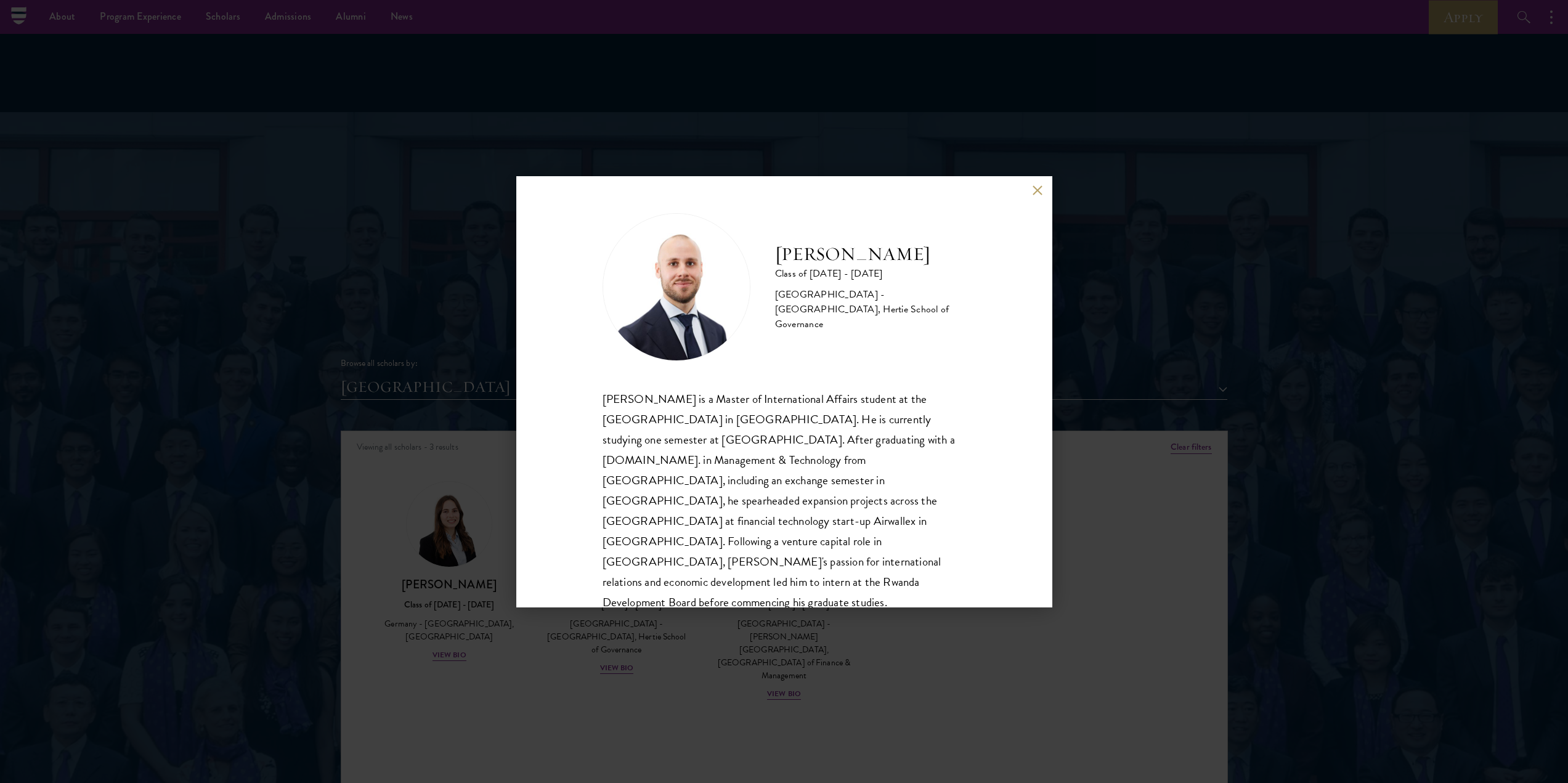
click at [606, 398] on div "[PERSON_NAME] is a Master of International Affairs student at the [GEOGRAPHIC_D…" at bounding box center [784, 531] width 363 height 285
click at [348, 296] on div "[PERSON_NAME] Class of [DATE] - [DATE] [GEOGRAPHIC_DATA] - [GEOGRAPHIC_DATA], H…" at bounding box center [784, 392] width 1568 height 783
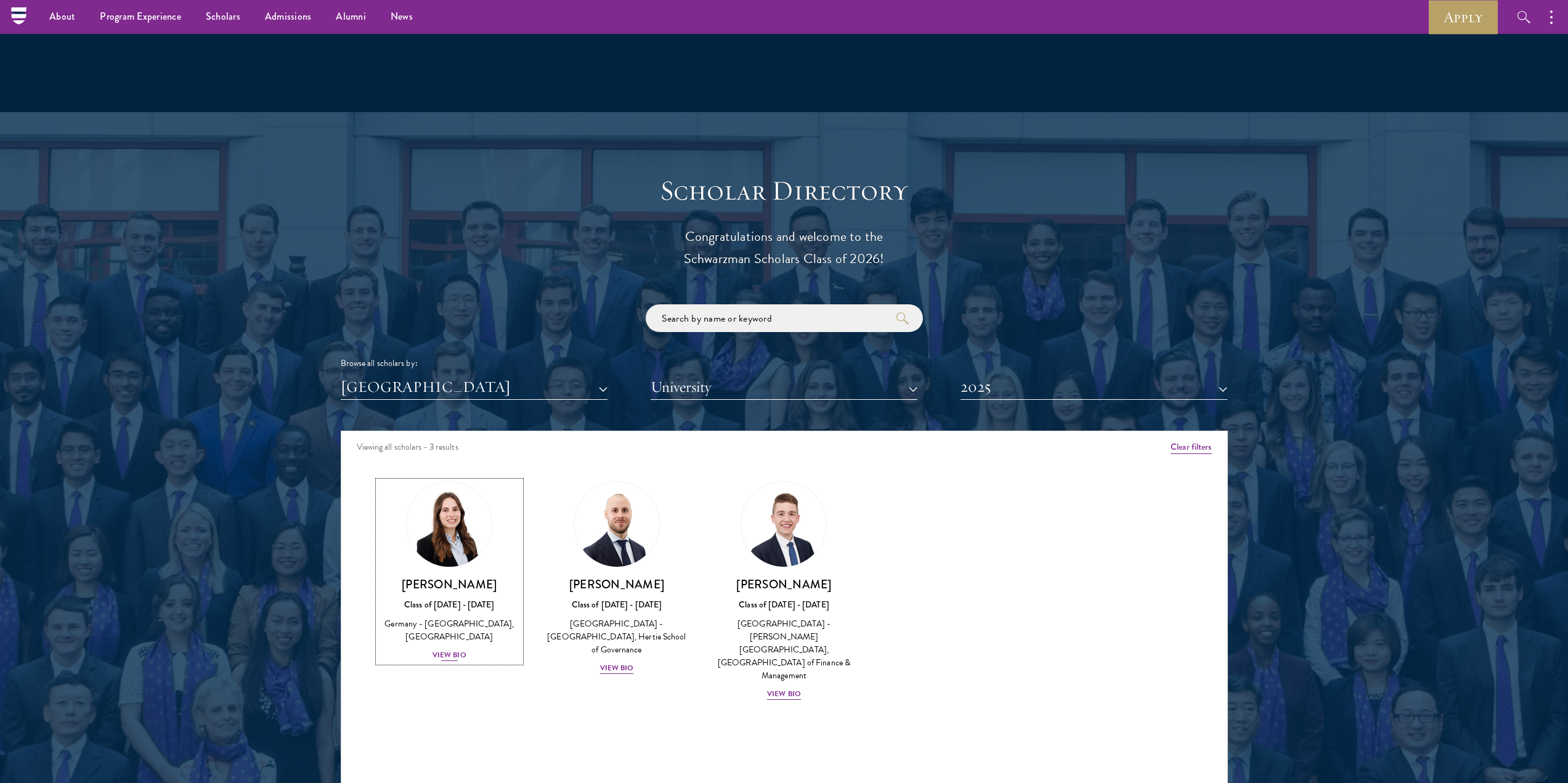
click at [450, 649] on div "View Bio" at bounding box center [449, 655] width 34 height 12
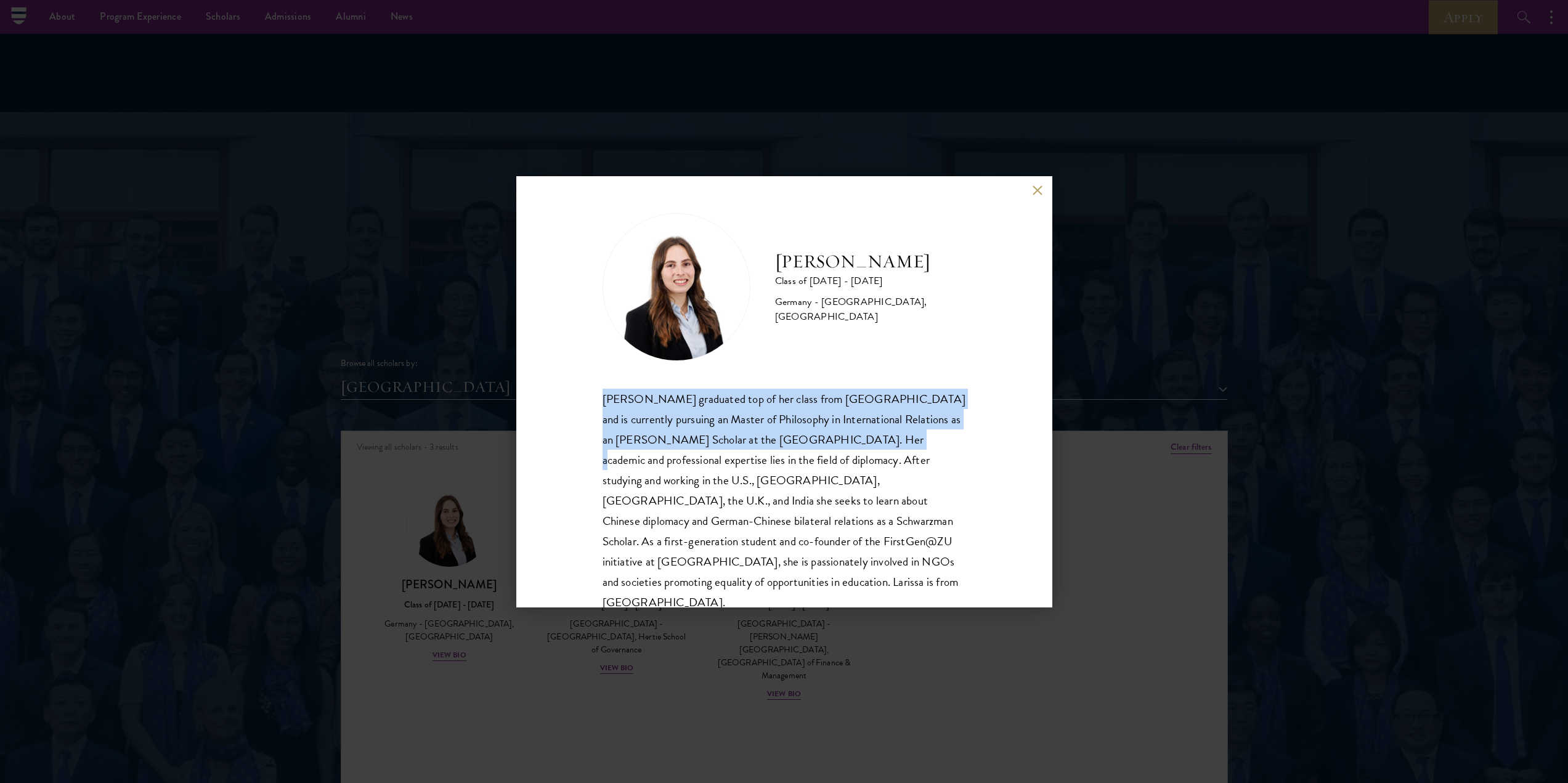
drag, startPoint x: 847, startPoint y: 441, endPoint x: 604, endPoint y: 405, distance: 245.7
click at [604, 405] on div "[PERSON_NAME] graduated top of her class from [GEOGRAPHIC_DATA] and is currentl…" at bounding box center [784, 500] width 363 height 224
drag, startPoint x: 580, startPoint y: 395, endPoint x: 801, endPoint y: 454, distance: 228.7
click at [801, 454] on div "[PERSON_NAME] Class of [DATE] - [DATE] [GEOGRAPHIC_DATA] - [GEOGRAPHIC_DATA], […" at bounding box center [785, 392] width 536 height 431
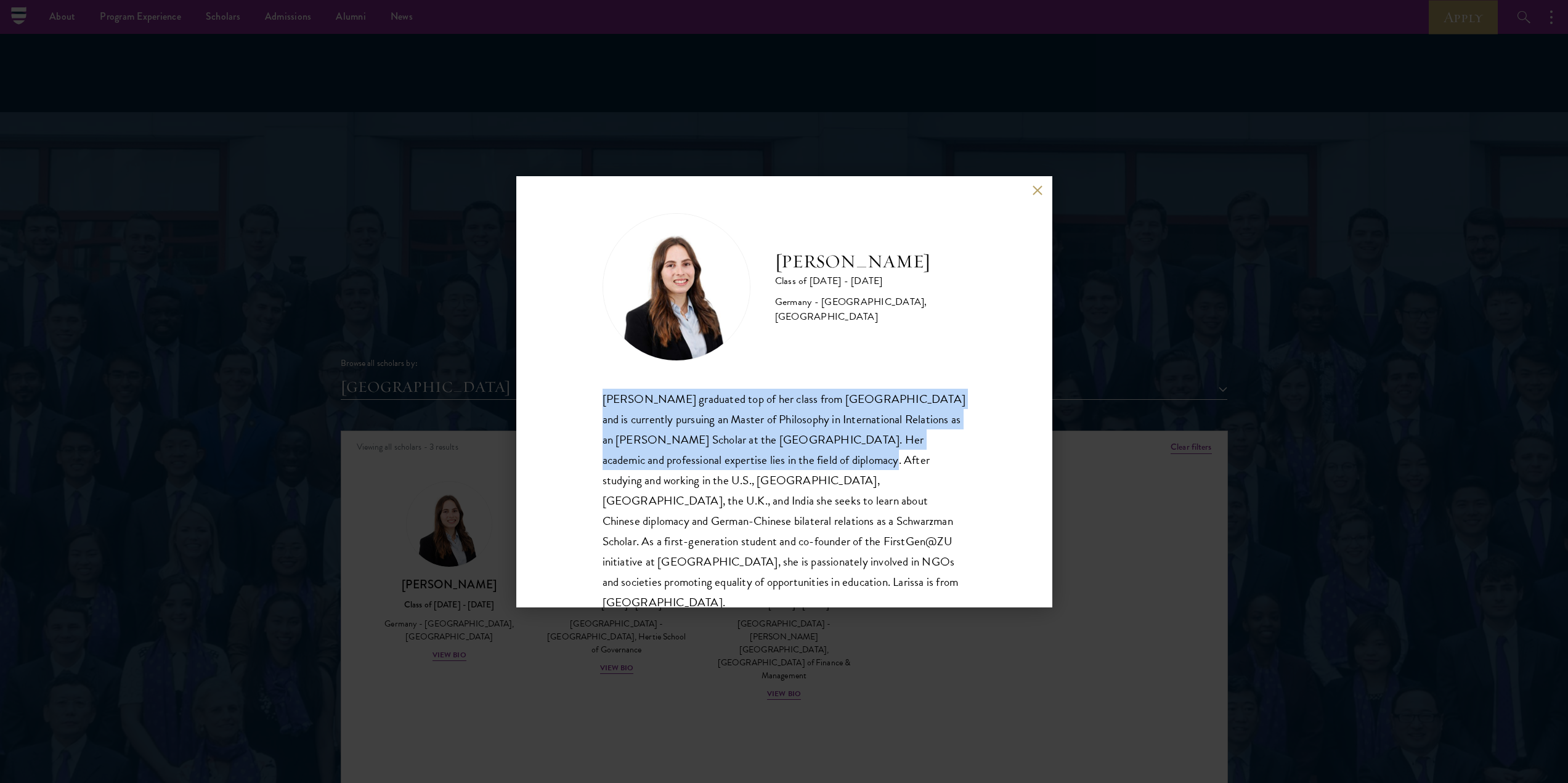
click at [801, 454] on div "[PERSON_NAME] graduated top of her class from [GEOGRAPHIC_DATA] and is currentl…" at bounding box center [784, 500] width 363 height 224
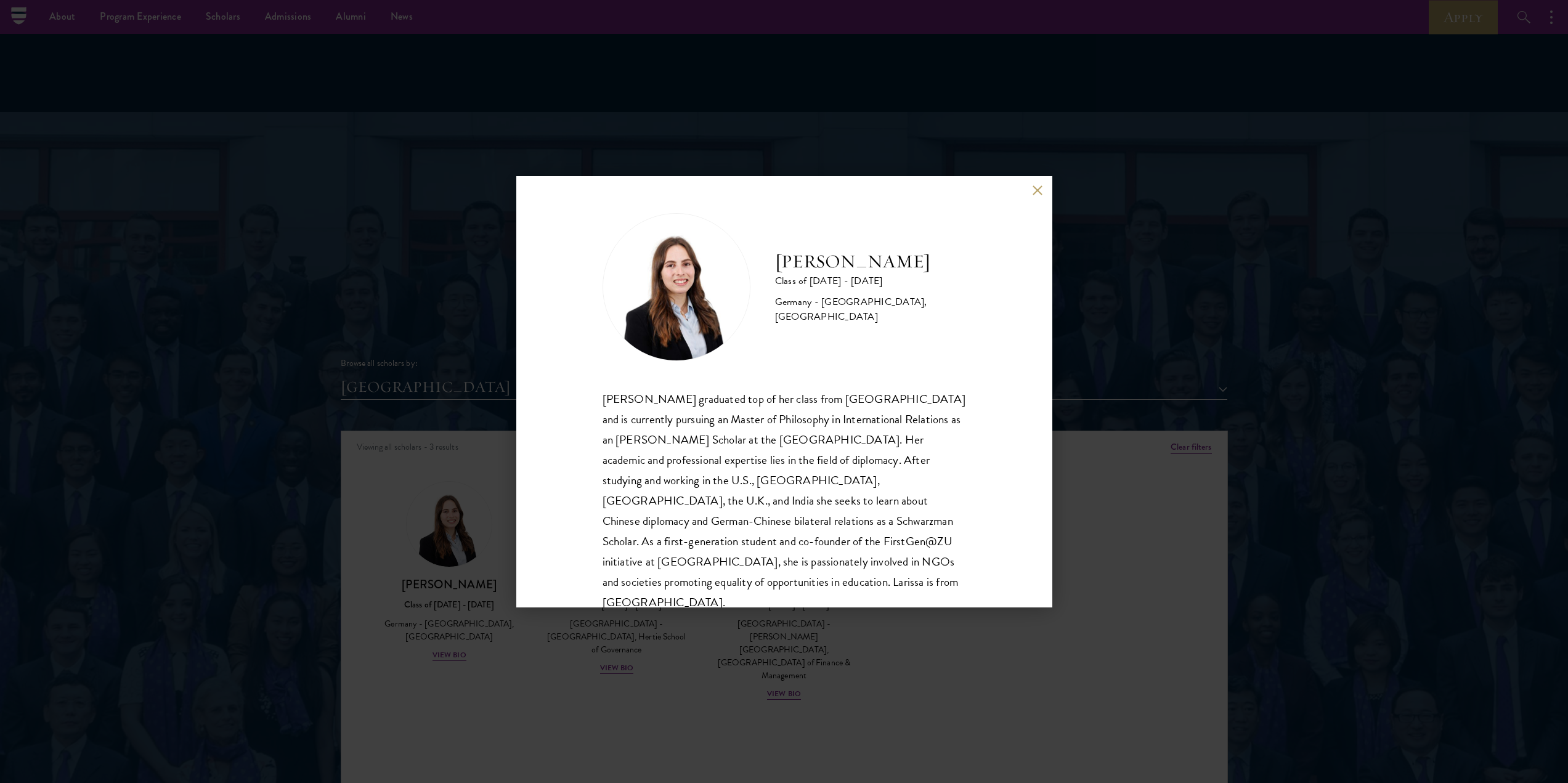
click at [409, 469] on div "[PERSON_NAME] Class of [DATE] - [DATE] [GEOGRAPHIC_DATA] - [GEOGRAPHIC_DATA], […" at bounding box center [784, 392] width 1568 height 783
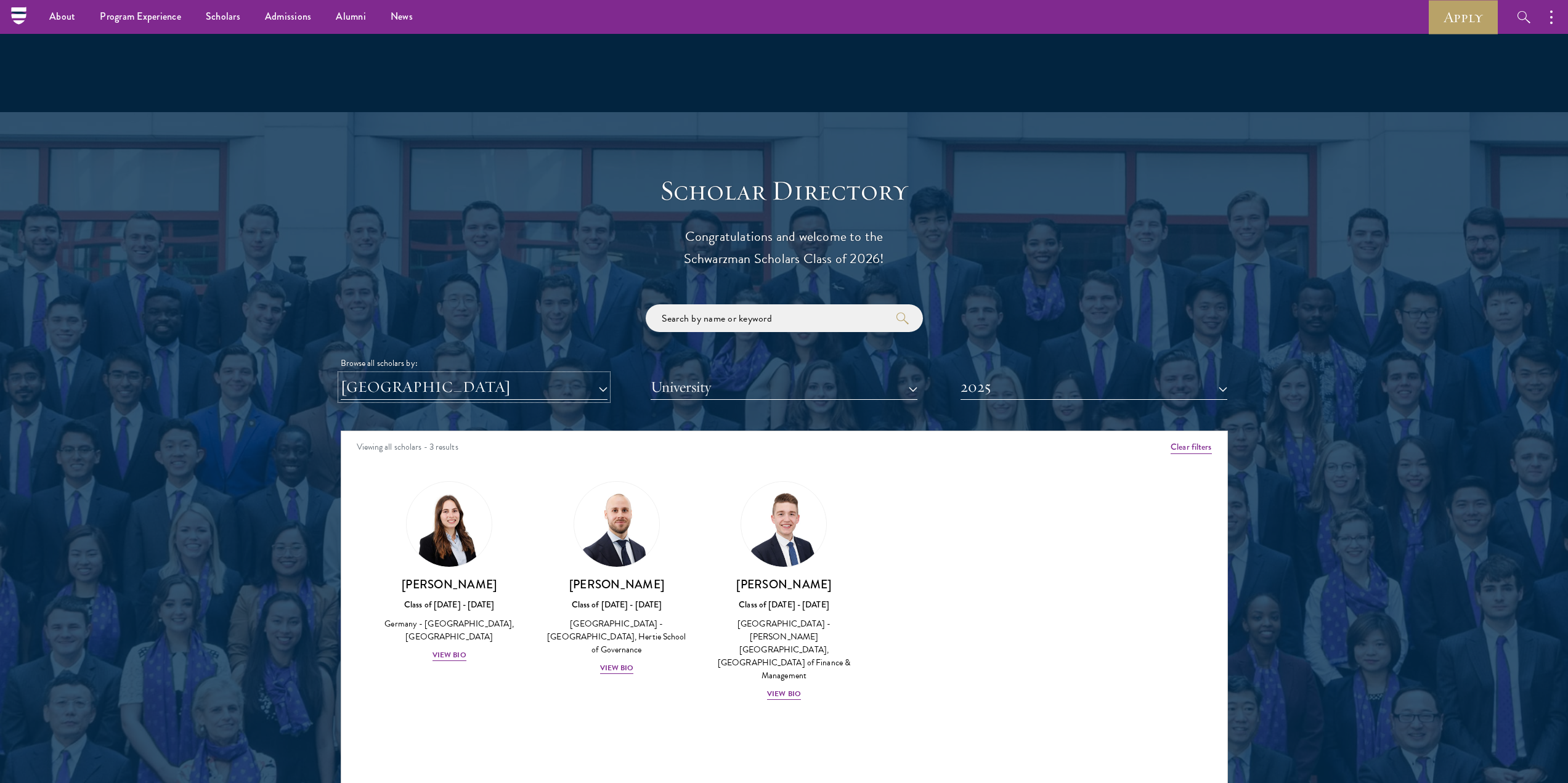
click at [473, 375] on button "[GEOGRAPHIC_DATA]" at bounding box center [474, 387] width 267 height 25
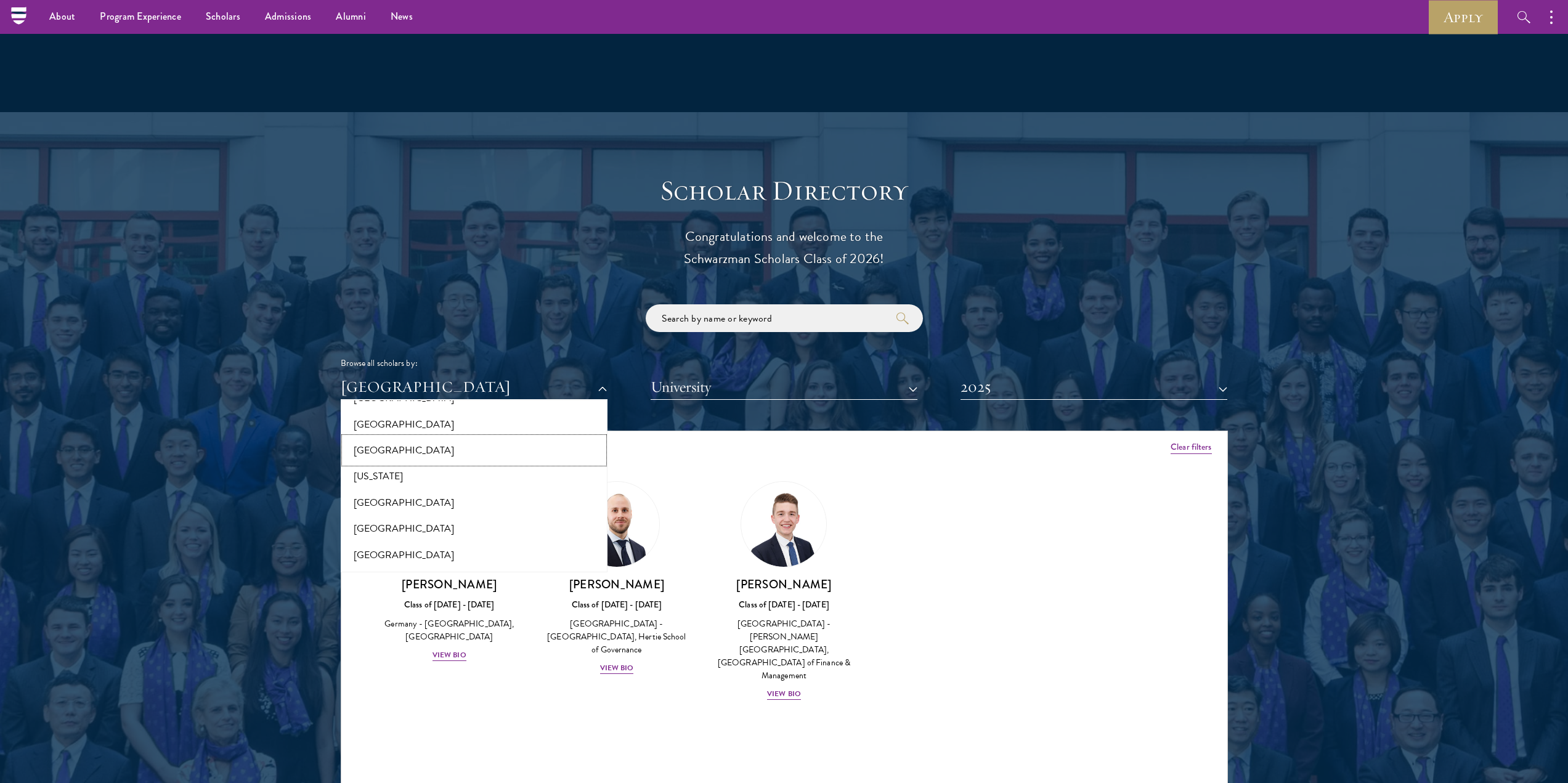
click at [385, 437] on button "[GEOGRAPHIC_DATA]" at bounding box center [474, 450] width 259 height 26
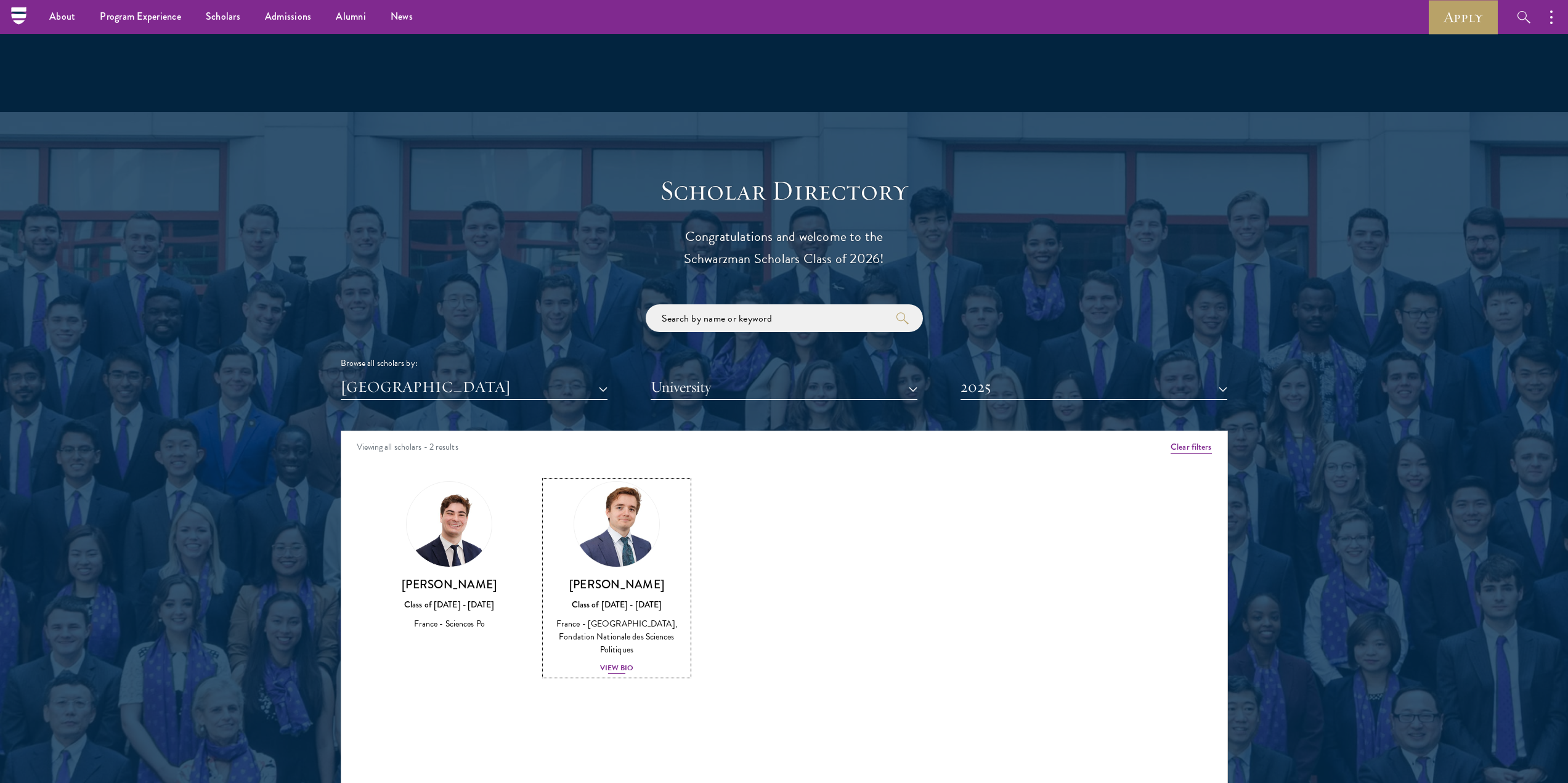
click at [616, 662] on div "View Bio" at bounding box center [617, 668] width 34 height 12
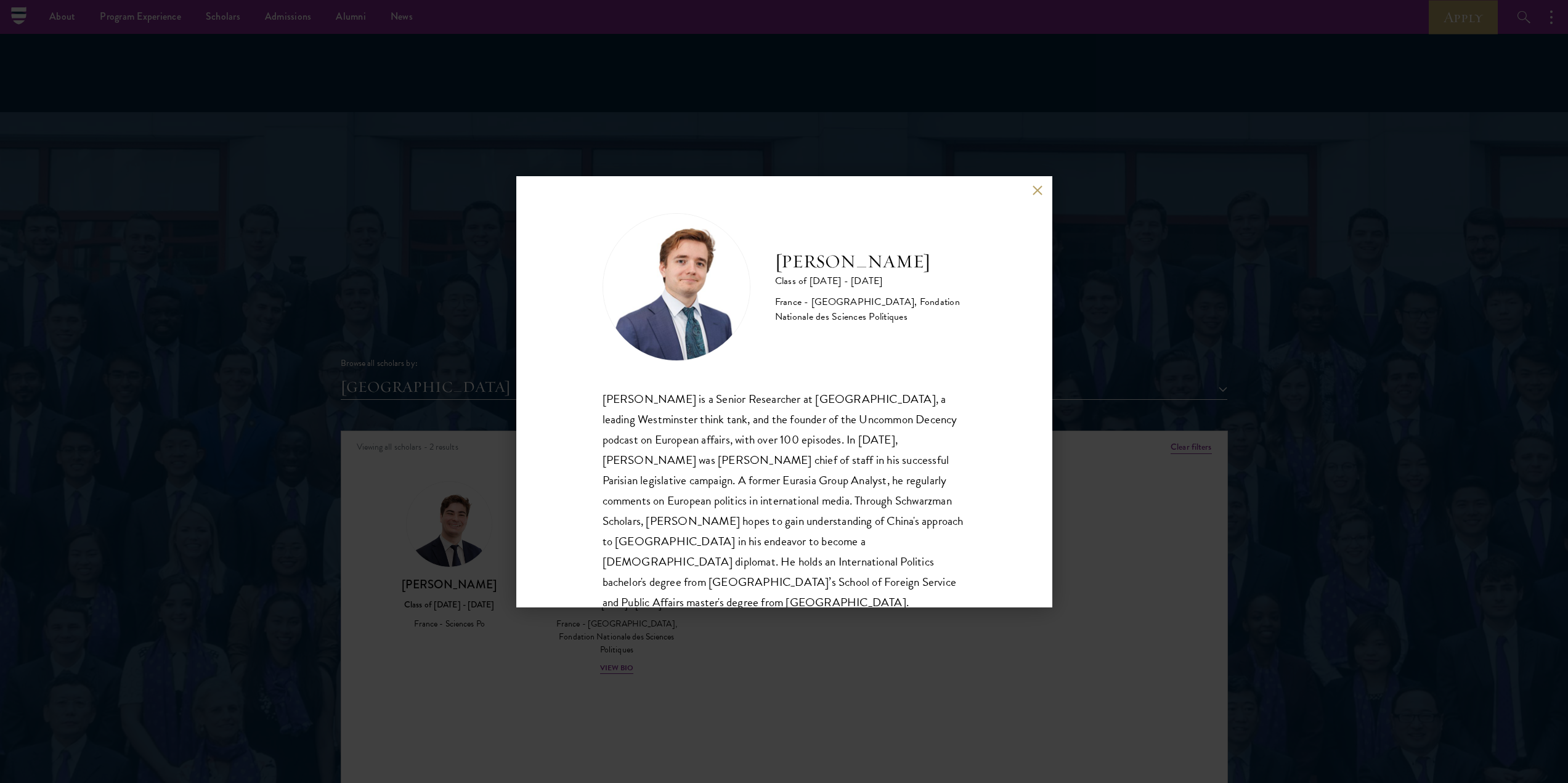
click at [1033, 186] on button at bounding box center [1038, 190] width 11 height 11
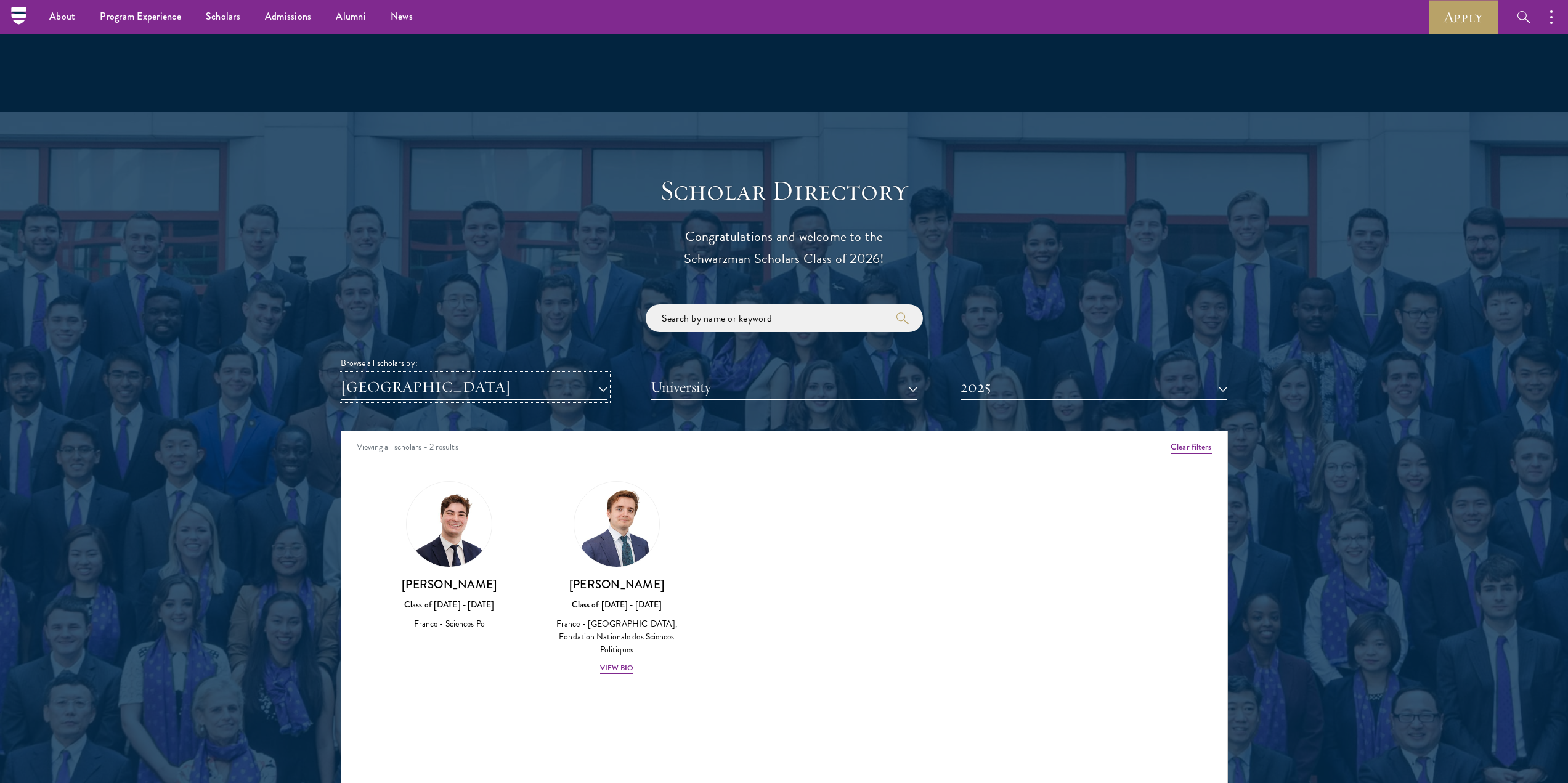
click at [449, 375] on button "[GEOGRAPHIC_DATA]" at bounding box center [474, 387] width 267 height 25
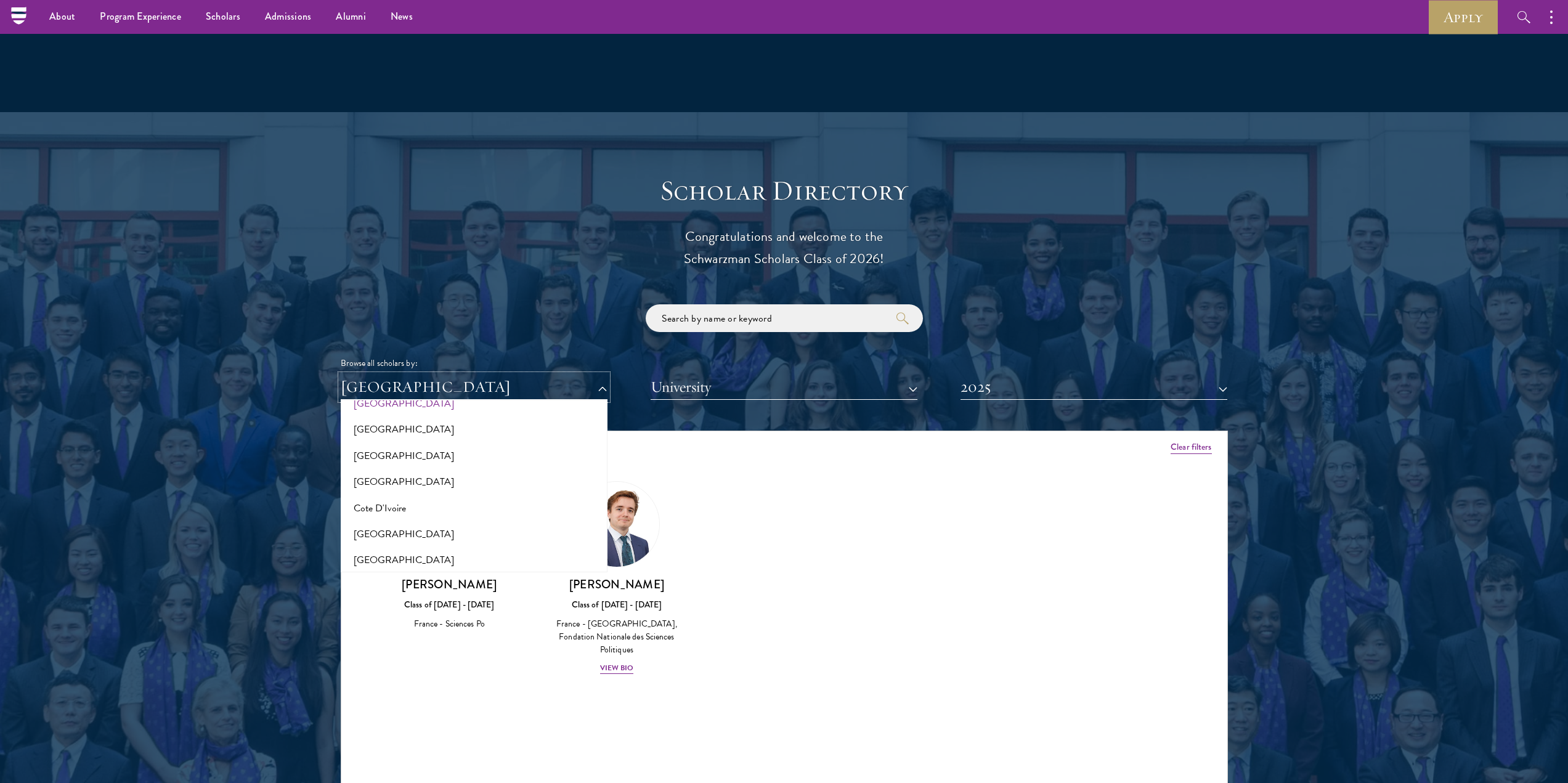
scroll to position [370, 0]
click at [390, 458] on button "[GEOGRAPHIC_DATA]" at bounding box center [474, 471] width 259 height 26
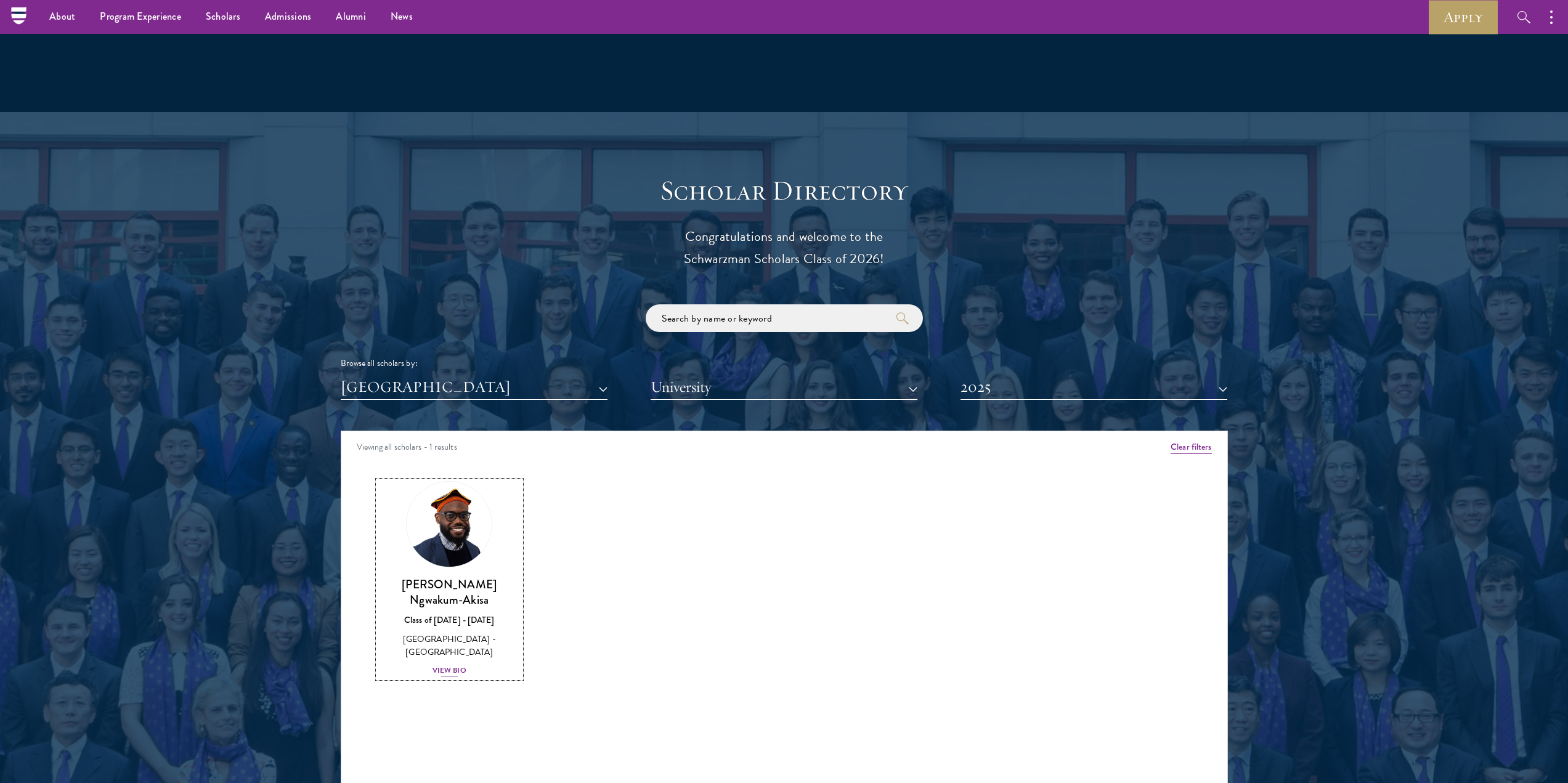
click at [453, 664] on div "View Bio" at bounding box center [449, 670] width 34 height 12
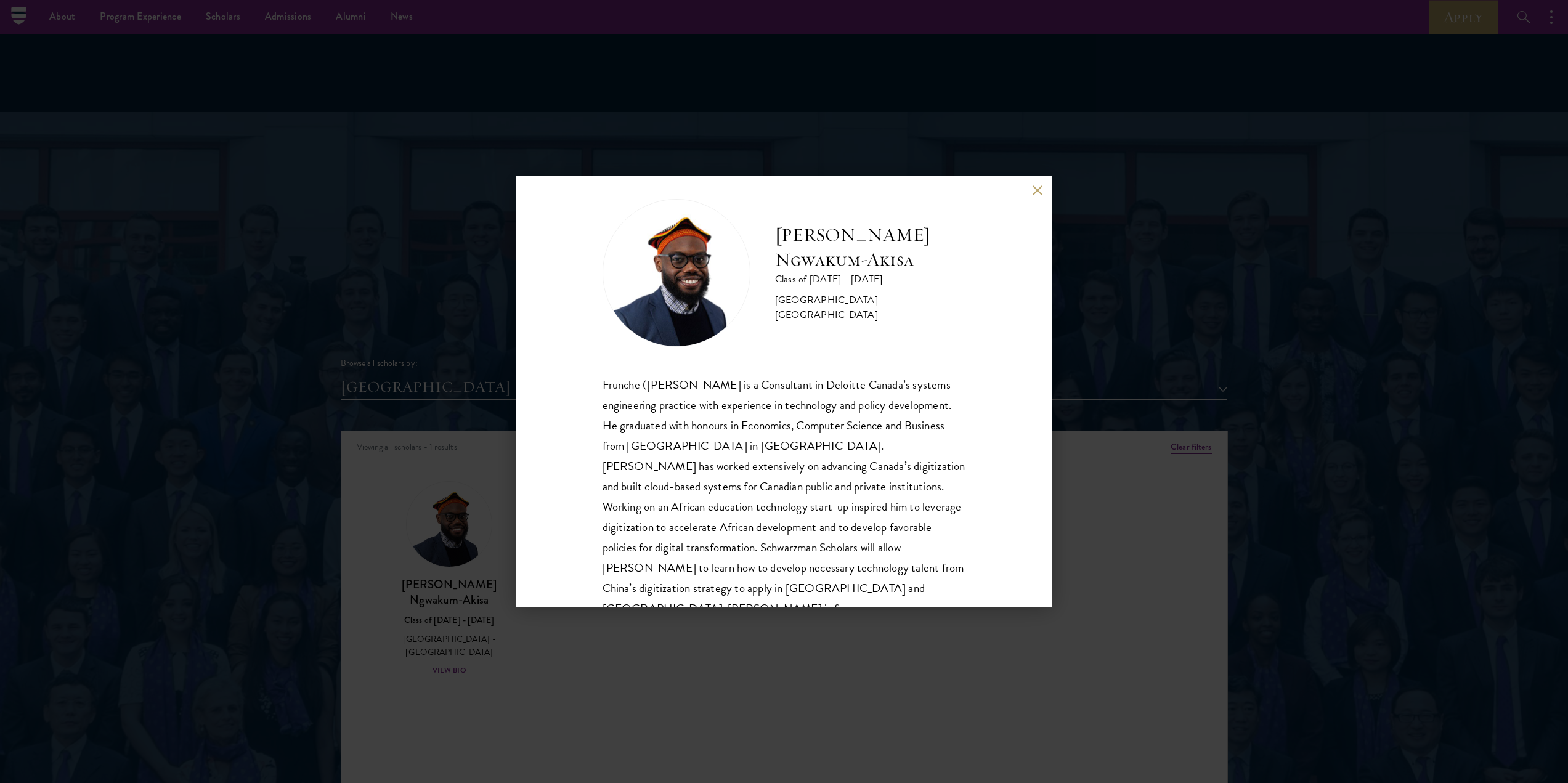
scroll to position [42, 0]
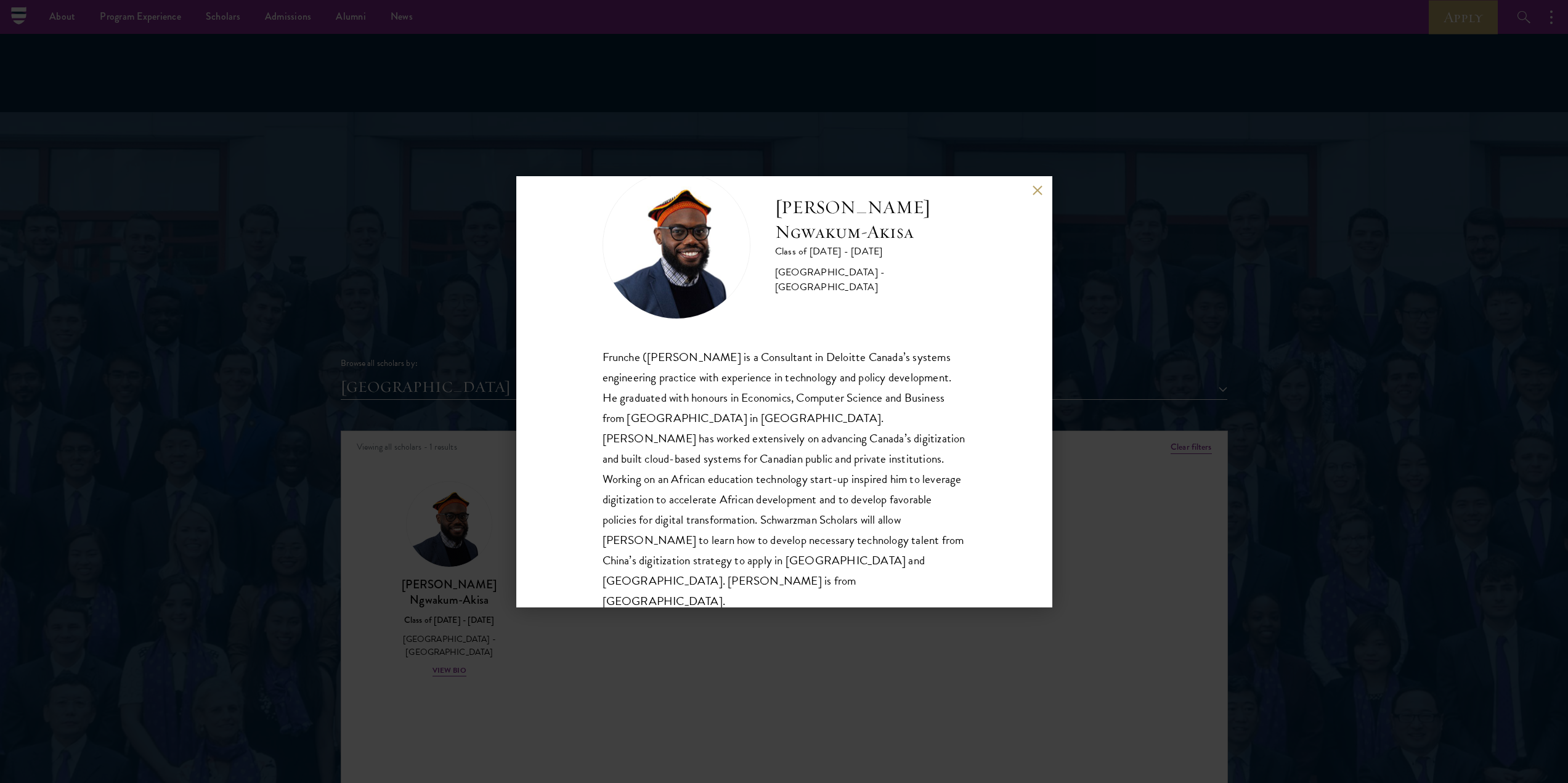
click at [407, 247] on div "[PERSON_NAME] Ngwakum-[GEOGRAPHIC_DATA] Class of [DATE] - [DATE] [GEOGRAPHIC_DA…" at bounding box center [784, 392] width 1568 height 783
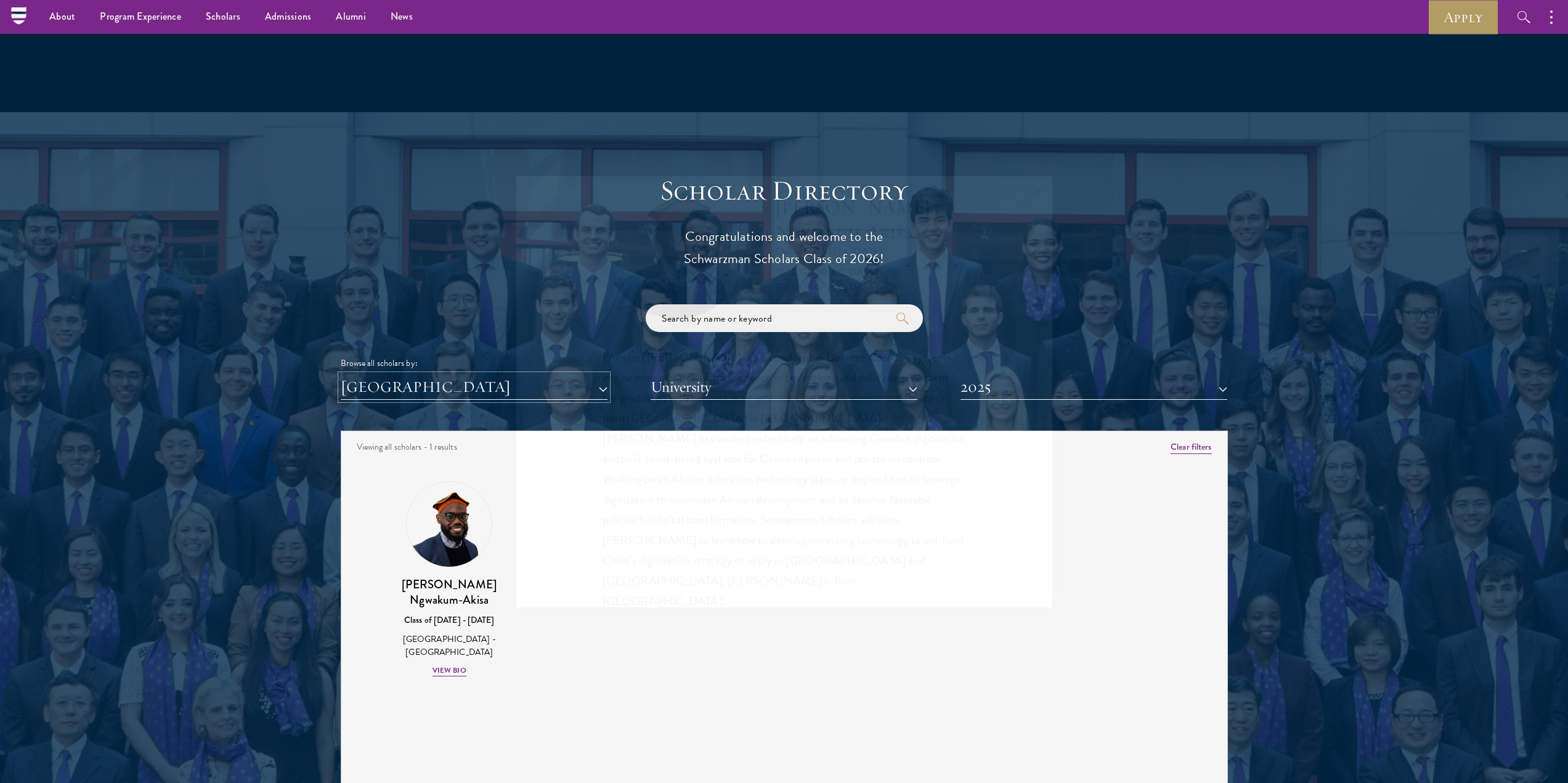
click at [424, 375] on button "[GEOGRAPHIC_DATA]" at bounding box center [474, 387] width 267 height 25
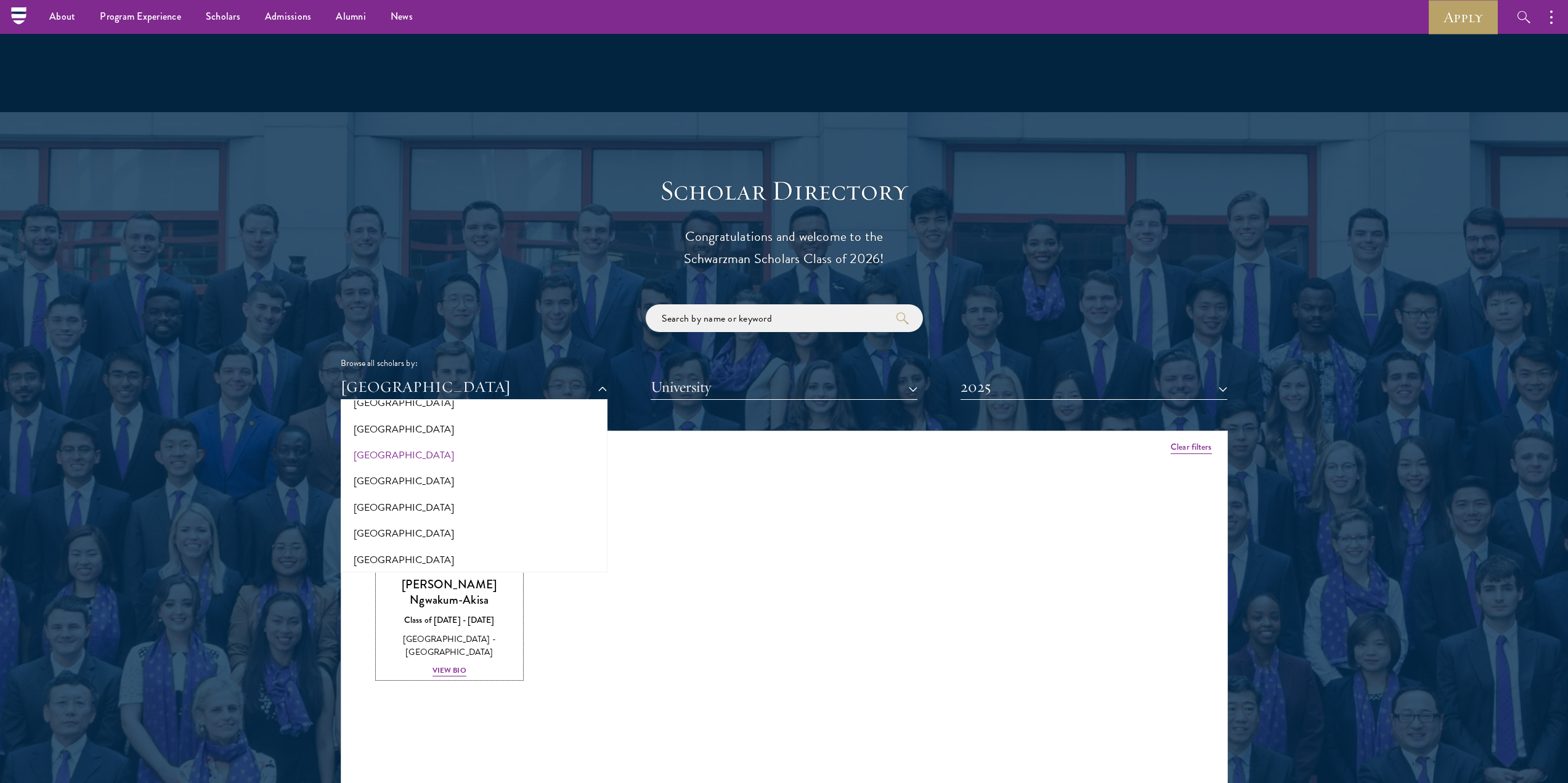
scroll to position [61, 0]
click at [387, 427] on button "[GEOGRAPHIC_DATA]" at bounding box center [474, 439] width 259 height 26
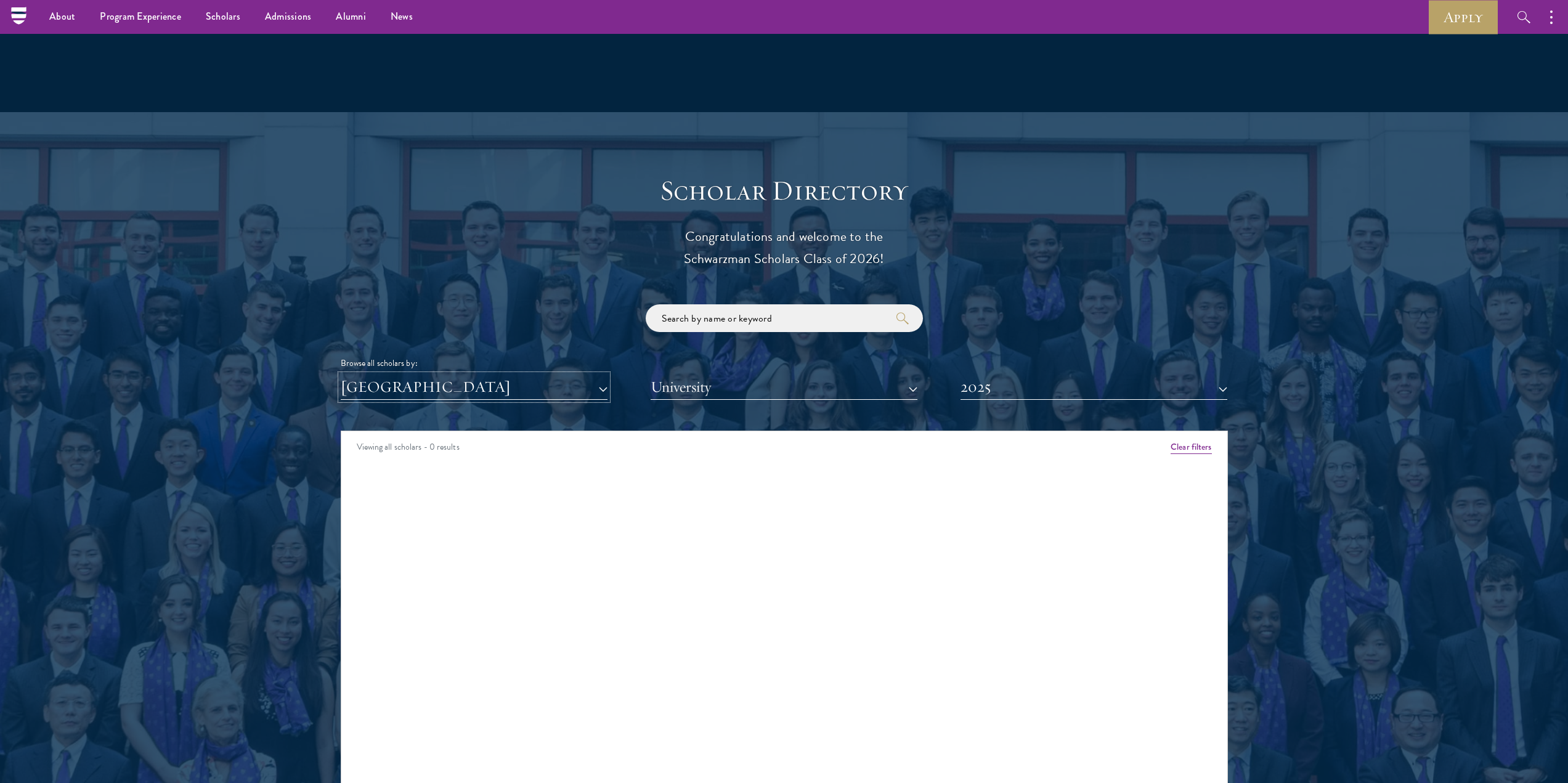
click at [416, 375] on button "[GEOGRAPHIC_DATA]" at bounding box center [474, 387] width 267 height 25
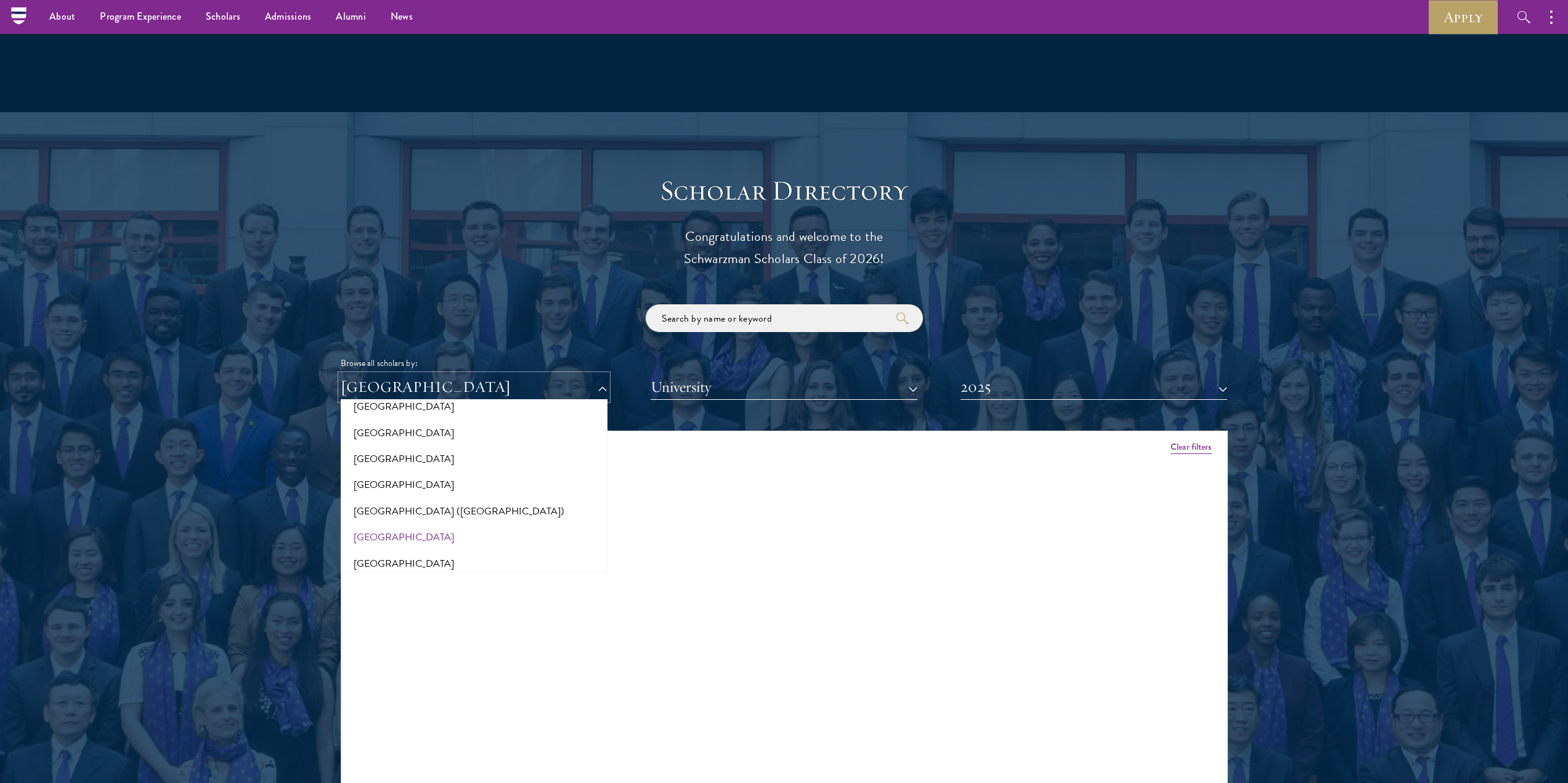
scroll to position [1540, 0]
click at [402, 515] on button "Netherlands" at bounding box center [474, 528] width 259 height 26
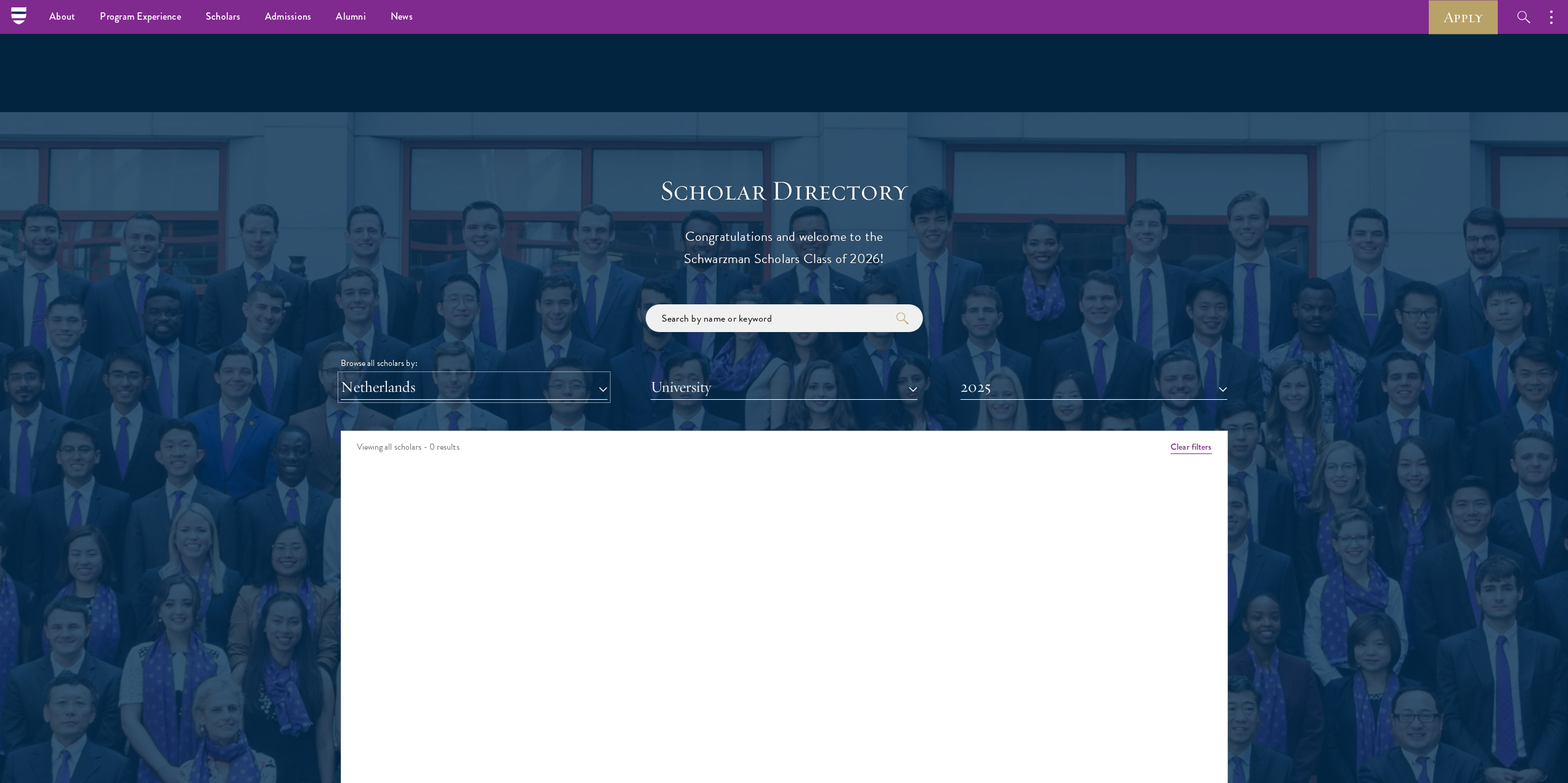
click at [418, 375] on button "Netherlands" at bounding box center [474, 387] width 267 height 25
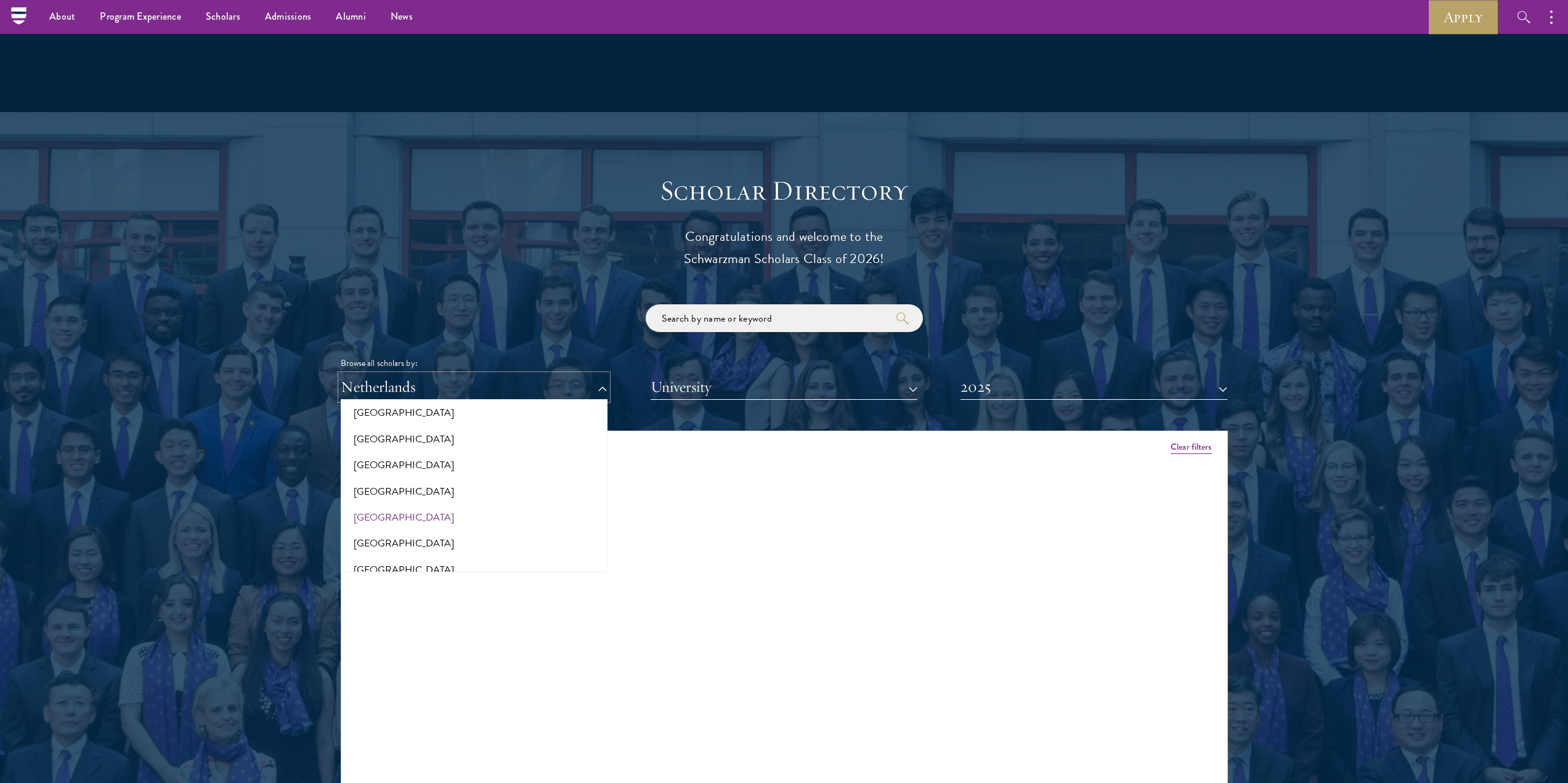
scroll to position [1971, 0]
click at [391, 501] on button "[GEOGRAPHIC_DATA]" at bounding box center [474, 514] width 259 height 26
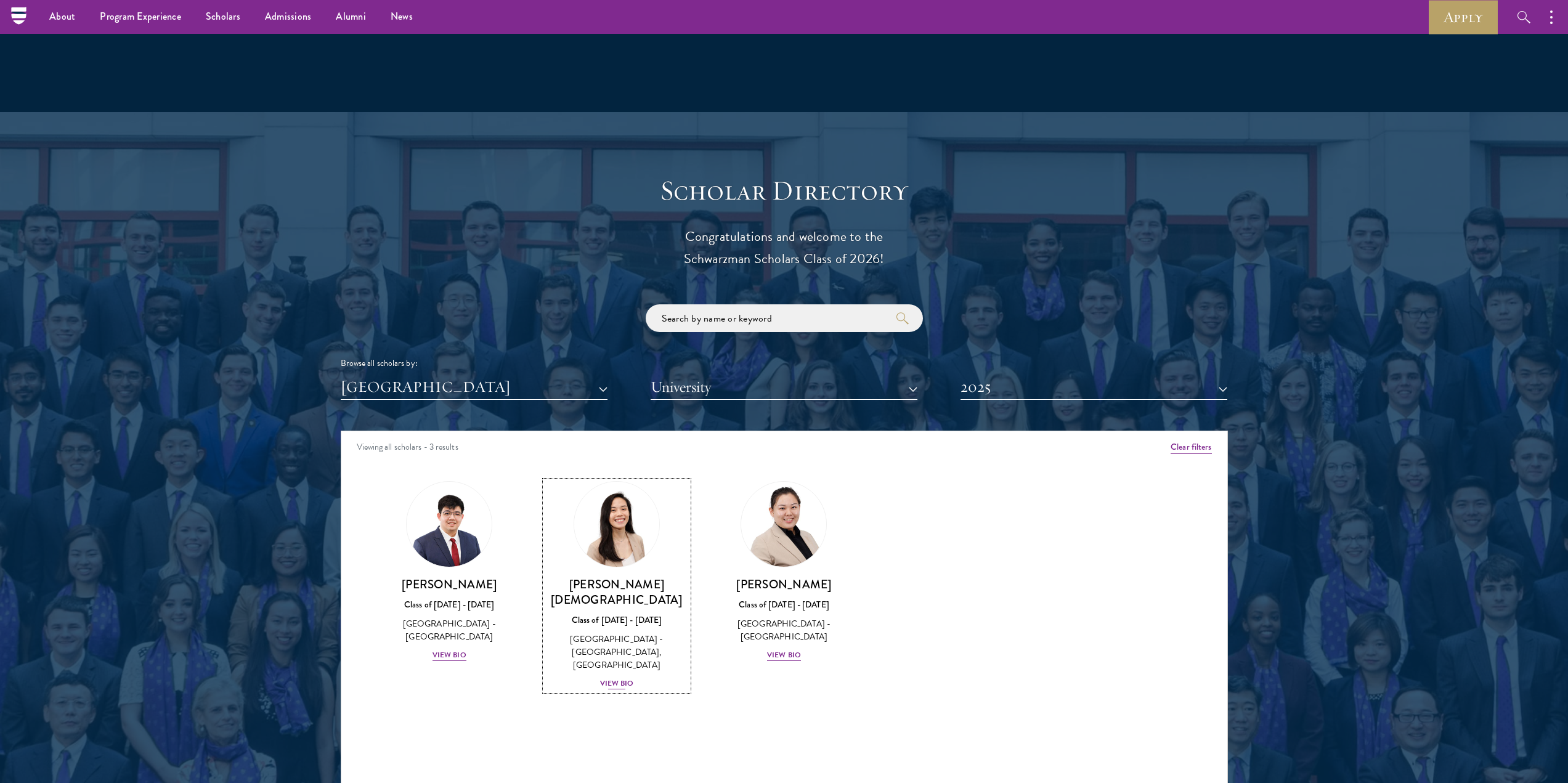
click at [618, 678] on div "View Bio" at bounding box center [617, 683] width 34 height 12
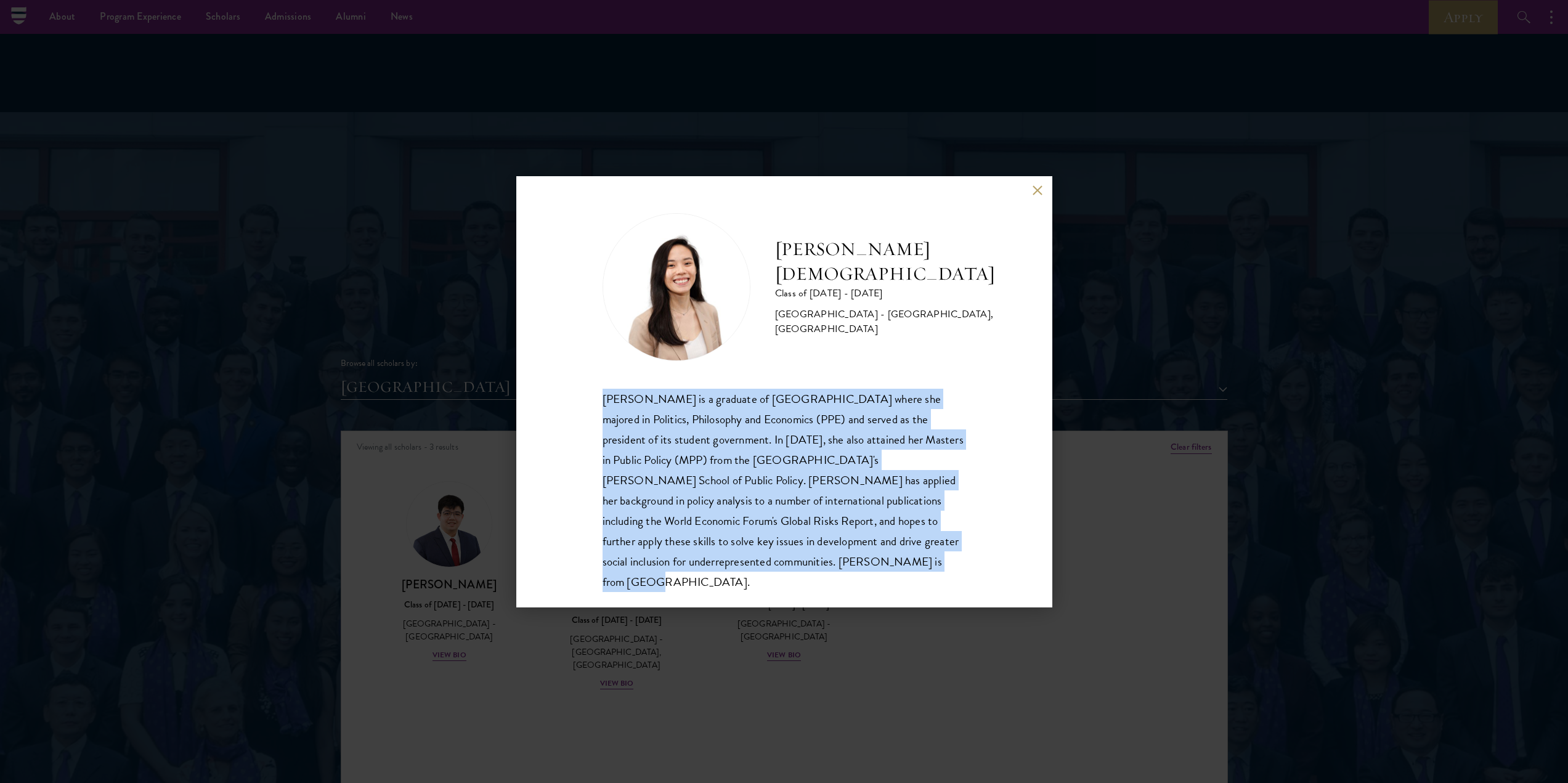
drag, startPoint x: 881, startPoint y: 568, endPoint x: 590, endPoint y: 397, distance: 337.5
click at [590, 397] on div "[PERSON_NAME] Class of [DATE] - [DATE] [GEOGRAPHIC_DATA] - [GEOGRAPHIC_DATA], […" at bounding box center [785, 392] width 536 height 431
copy div "[PERSON_NAME] is a graduate of [GEOGRAPHIC_DATA] where she majored in Politics,…"
click at [723, 388] on div "[PERSON_NAME] Class of [DATE] - [DATE] [GEOGRAPHIC_DATA] - [GEOGRAPHIC_DATA], […" at bounding box center [784, 403] width 363 height 379
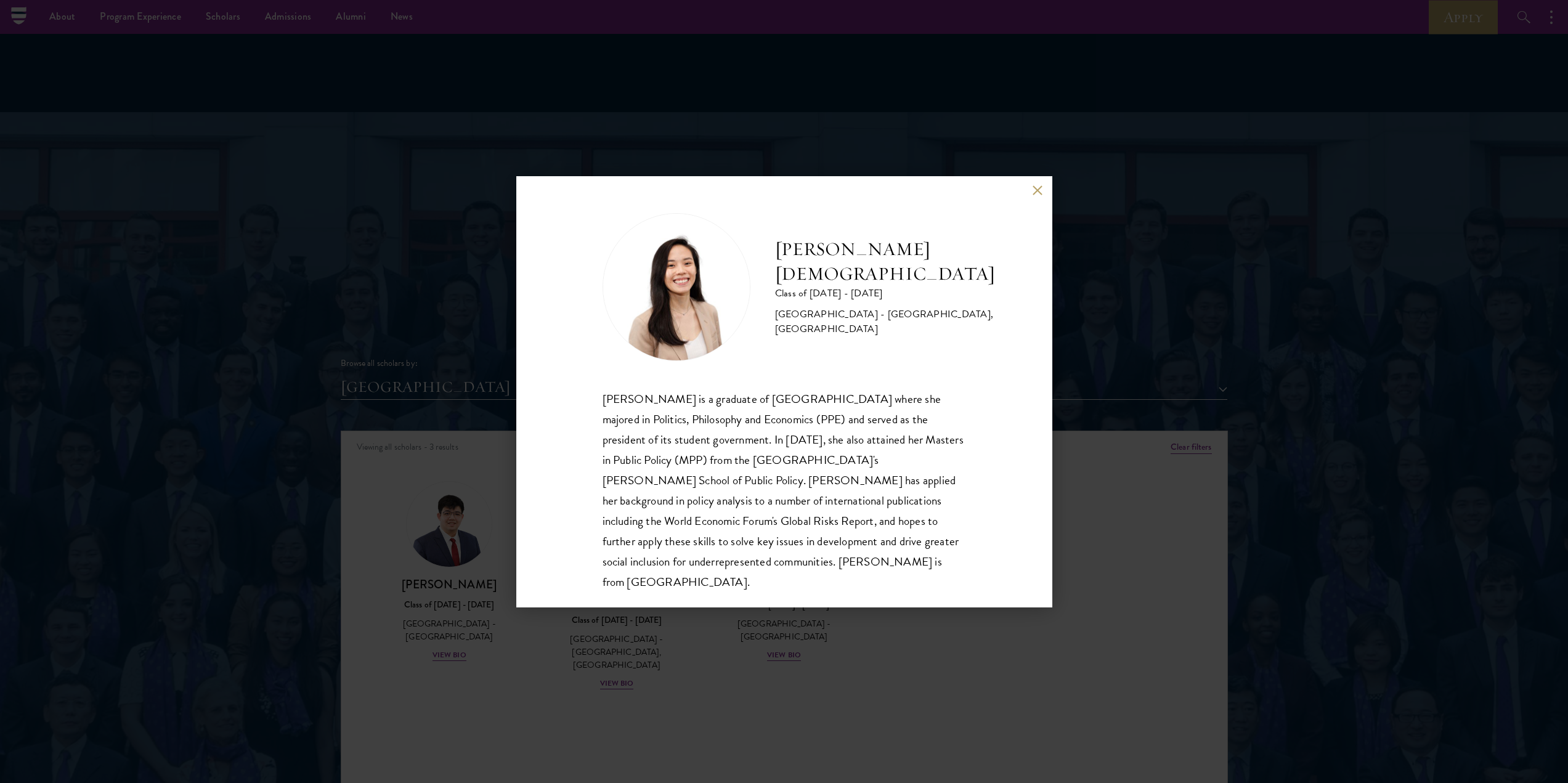
click at [686, 667] on div "[PERSON_NAME] Class of [DATE] - [DATE] [GEOGRAPHIC_DATA] - [GEOGRAPHIC_DATA], […" at bounding box center [784, 392] width 1568 height 783
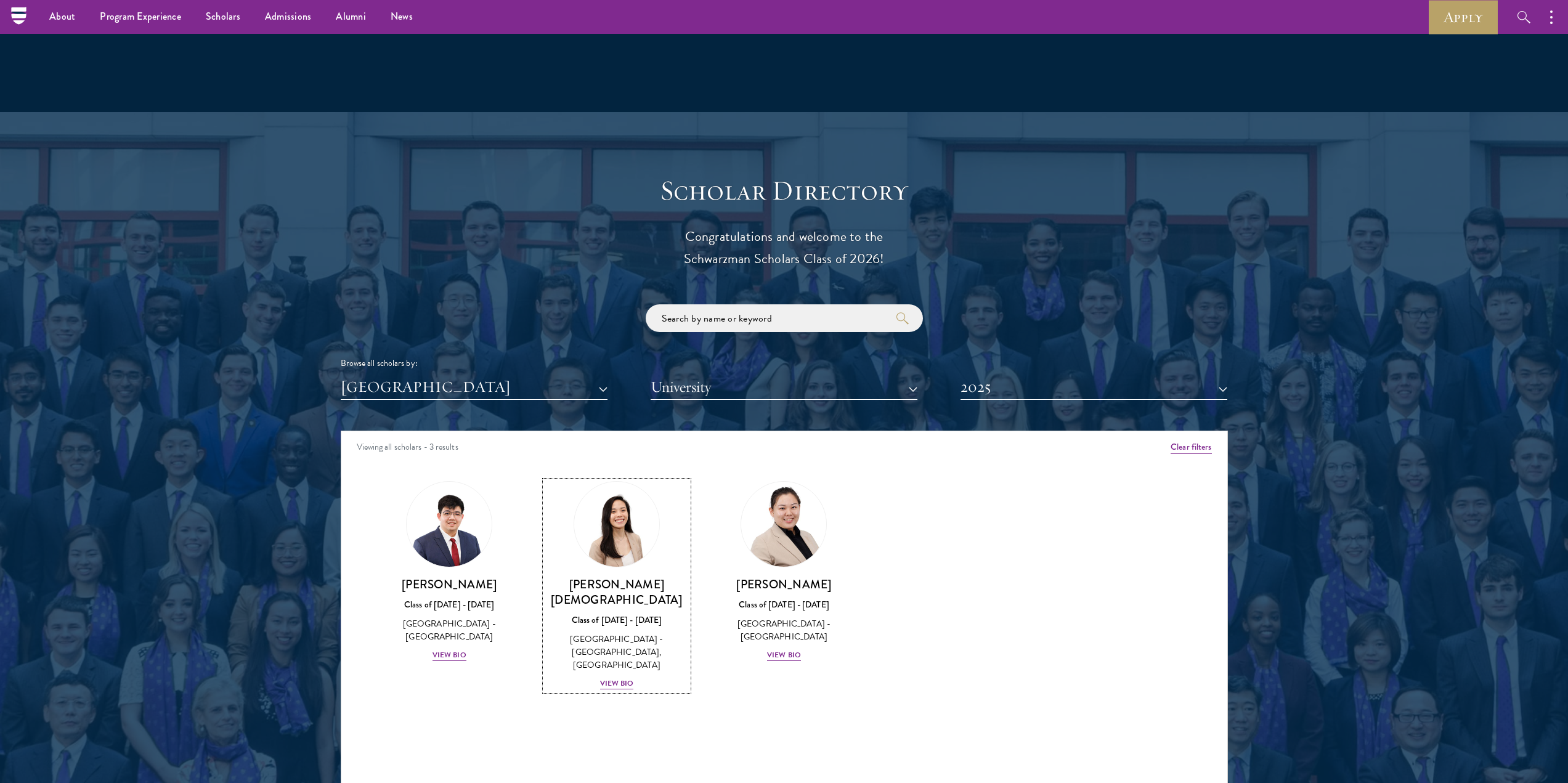
click at [588, 673] on div "Viewing all scholars - 3 results Clear filters Amber Class of [DATE] - [DATE] […" at bounding box center [785, 615] width 888 height 370
click at [475, 375] on button "[GEOGRAPHIC_DATA]" at bounding box center [474, 387] width 267 height 25
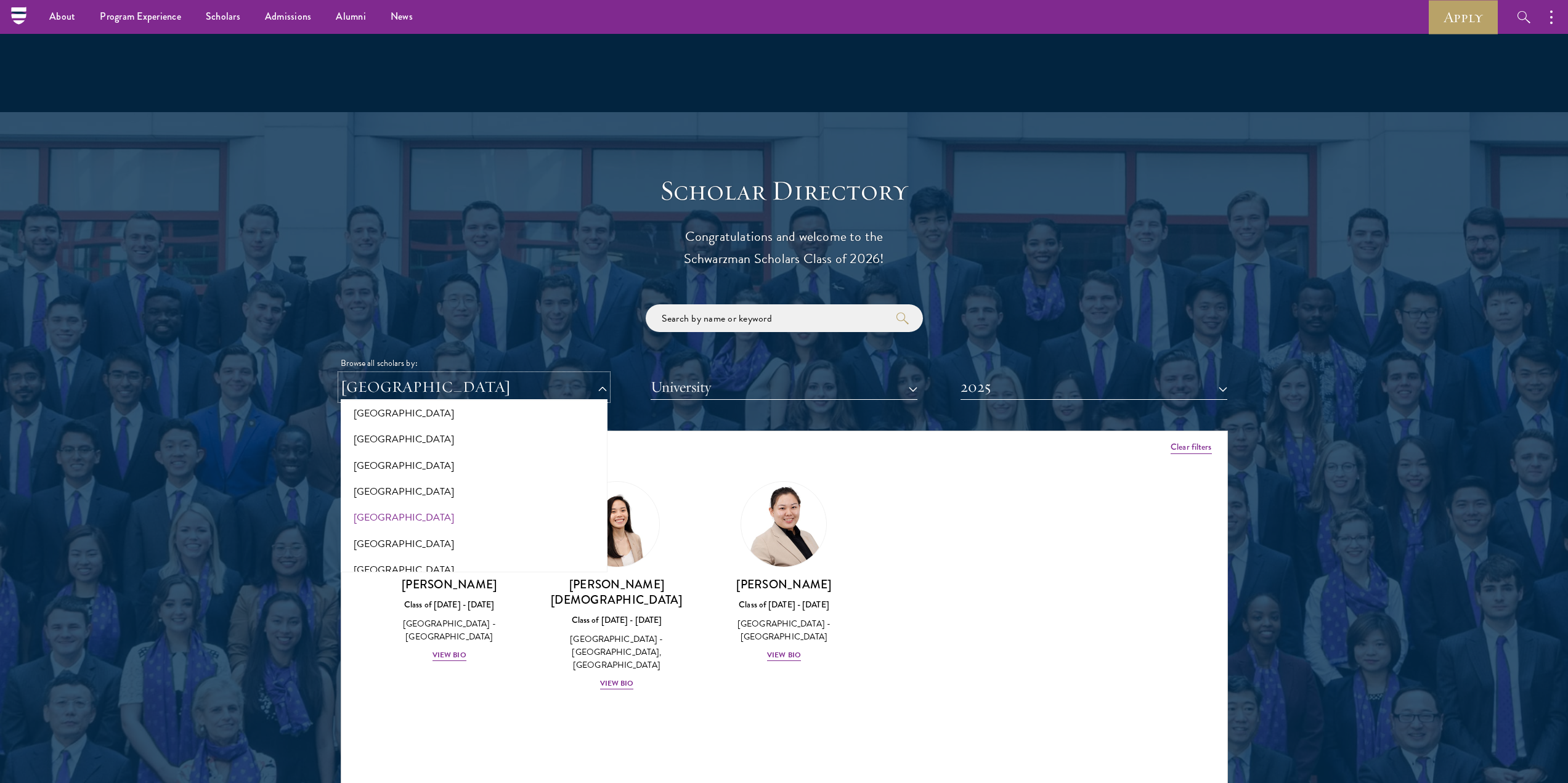
scroll to position [1663, 0]
click at [394, 418] on button "[GEOGRAPHIC_DATA]" at bounding box center [474, 430] width 259 height 26
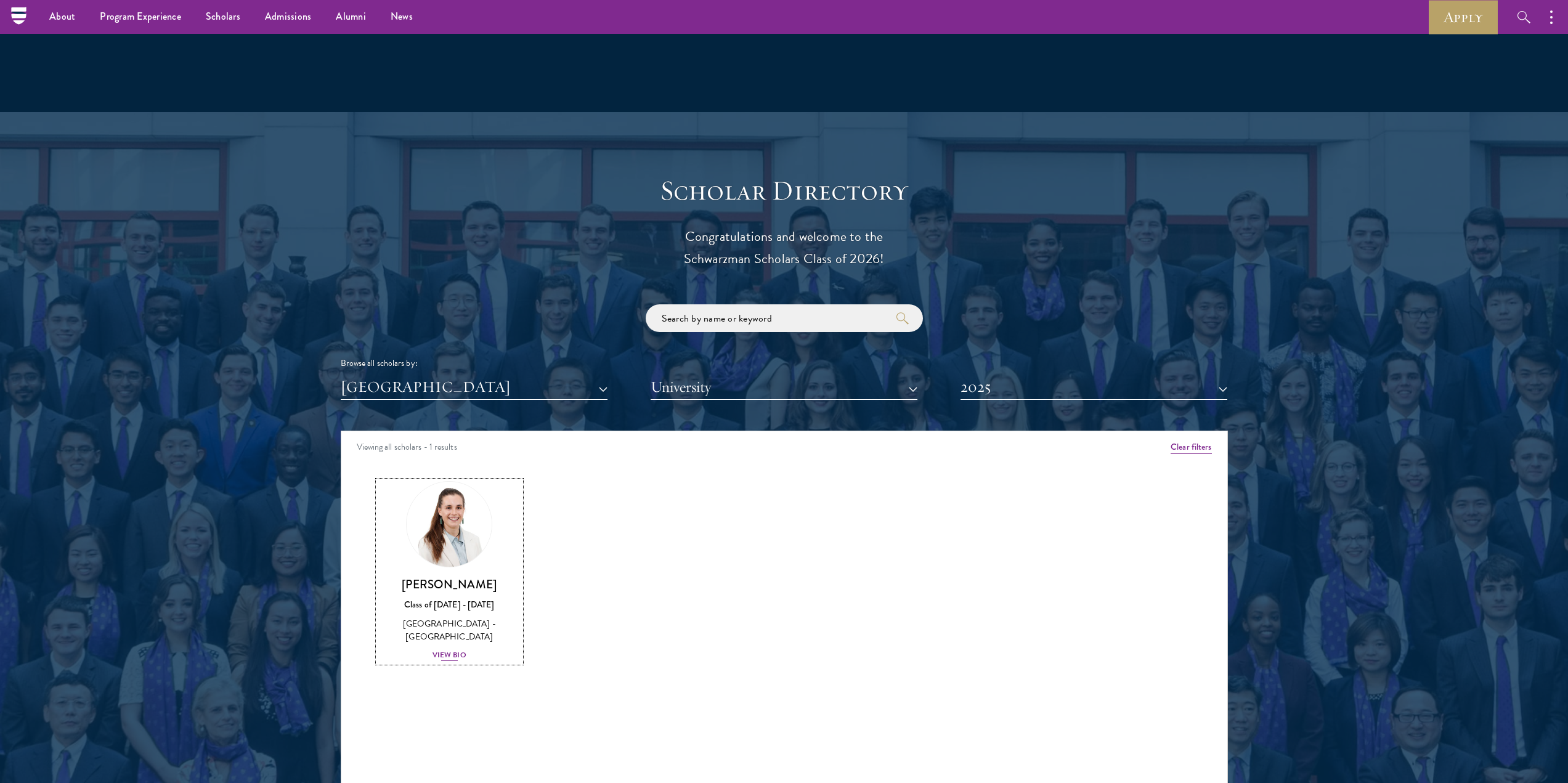
click at [451, 649] on div "View Bio" at bounding box center [449, 655] width 34 height 12
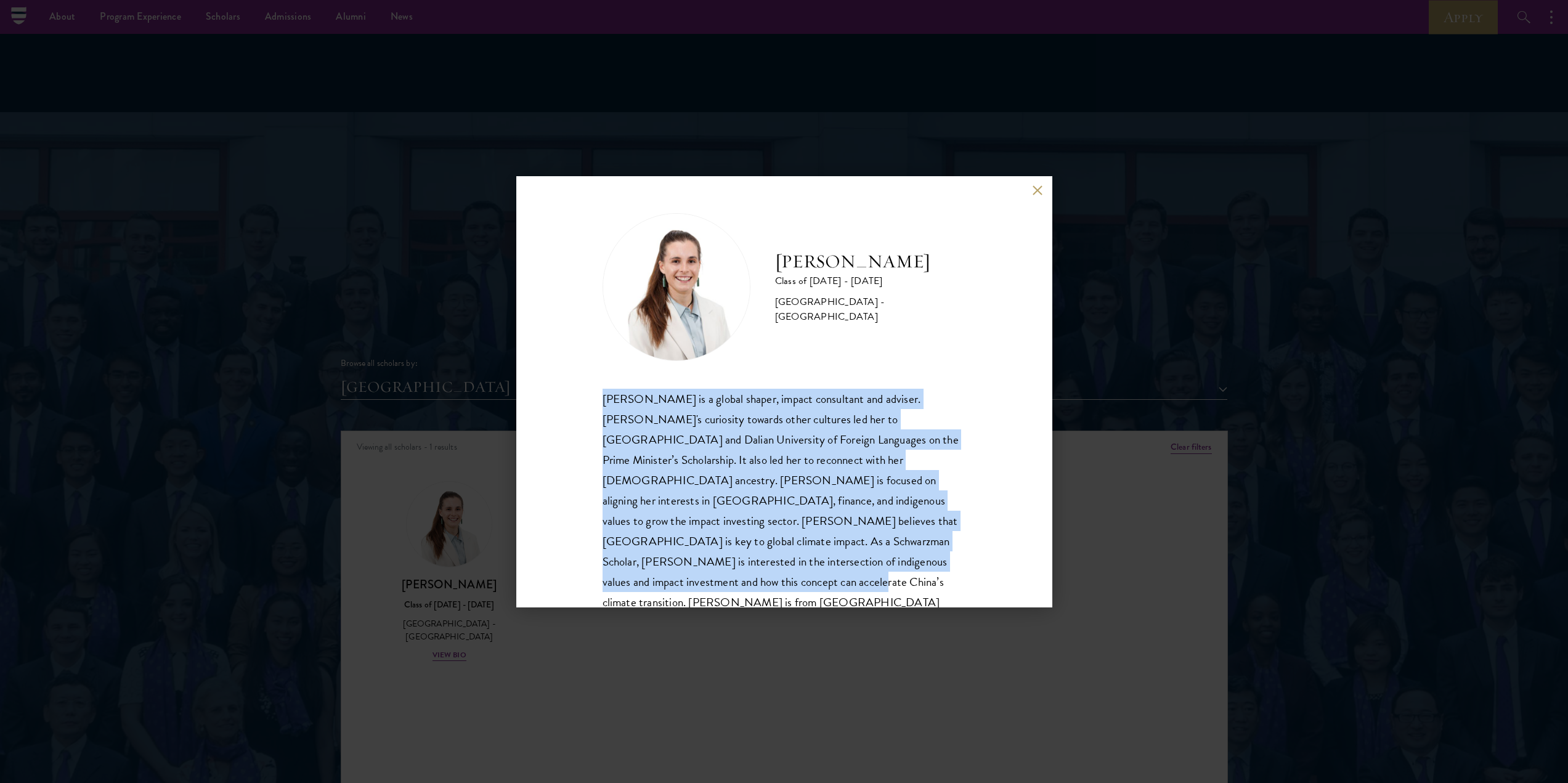
drag, startPoint x: 604, startPoint y: 398, endPoint x: 679, endPoint y: 583, distance: 199.6
click at [679, 583] on div "[PERSON_NAME] Class of [DATE] - [DATE] [GEOGRAPHIC_DATA] - [GEOGRAPHIC_DATA] [P…" at bounding box center [785, 392] width 536 height 431
copy div "[PERSON_NAME] is a global shaper, impact consultant and adviser. [PERSON_NAME]'…"
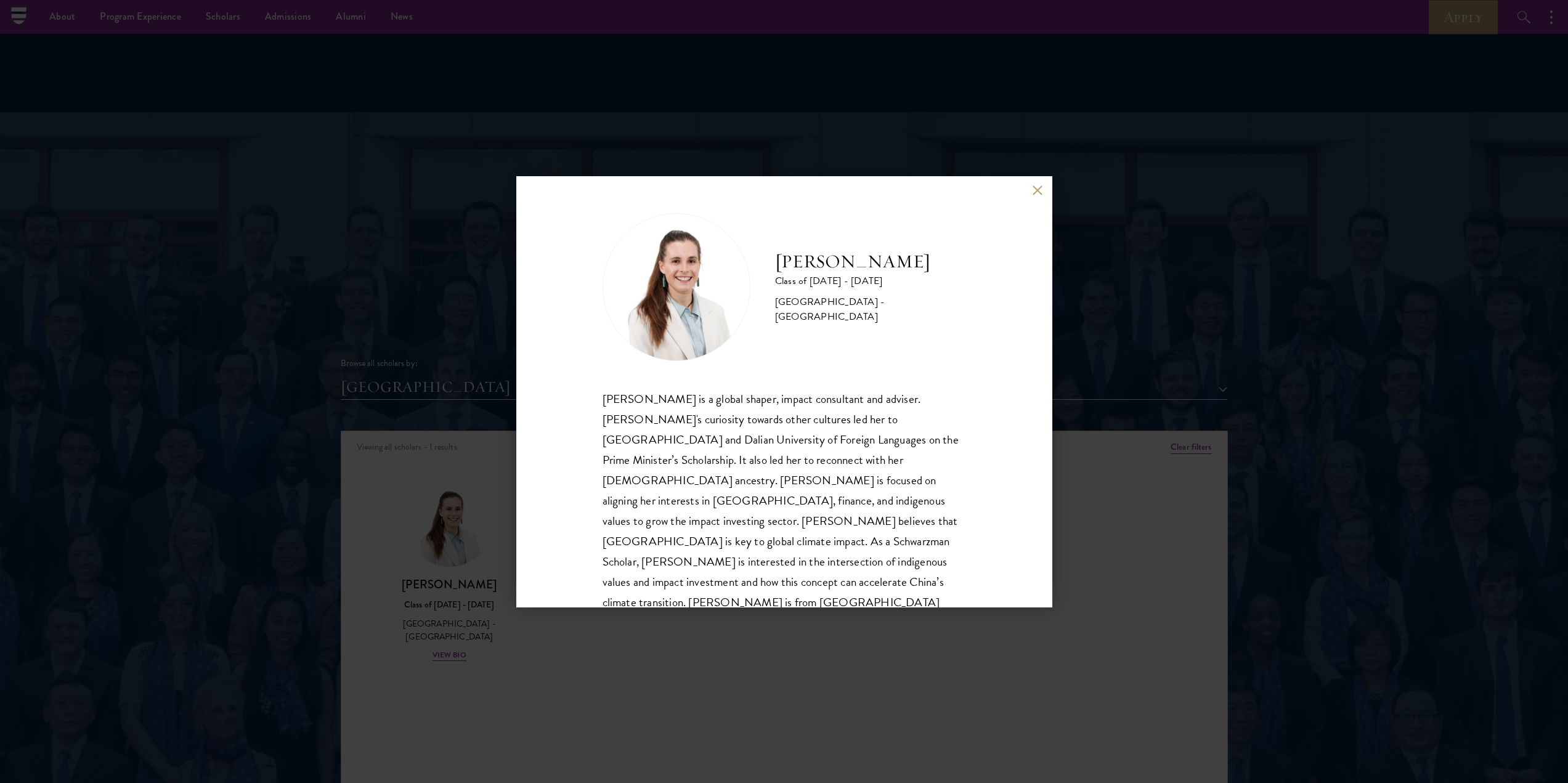
drag, startPoint x: 198, startPoint y: 111, endPoint x: 415, endPoint y: 299, distance: 287.1
click at [198, 112] on div "[PERSON_NAME] Class of [DATE] - [DATE] [GEOGRAPHIC_DATA] - [GEOGRAPHIC_DATA] [P…" at bounding box center [784, 392] width 1568 height 783
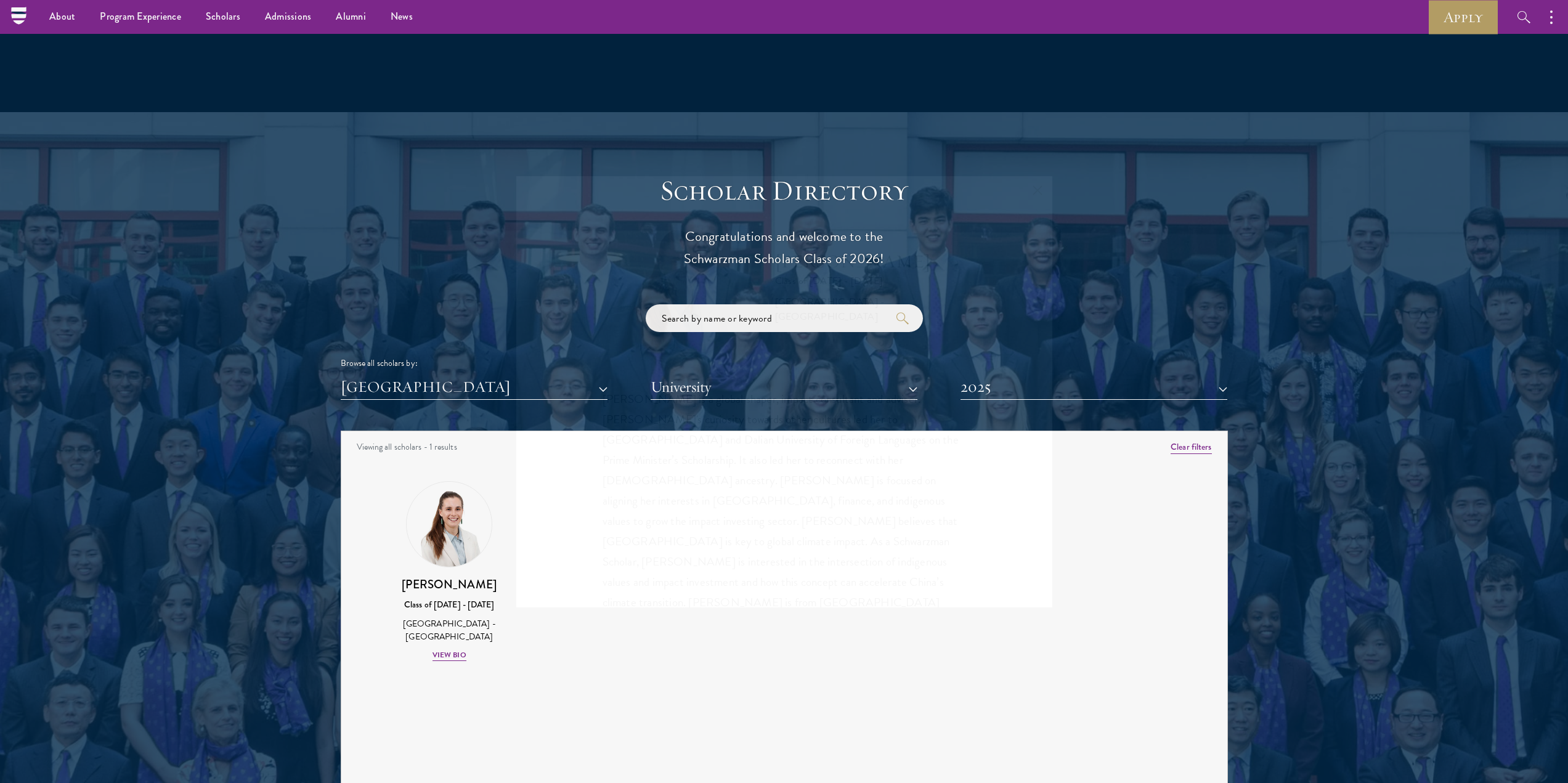
click at [439, 346] on div "Browse all scholars by: [GEOGRAPHIC_DATA] All Countries and Regions [GEOGRAPHIC…" at bounding box center [785, 352] width 888 height 95
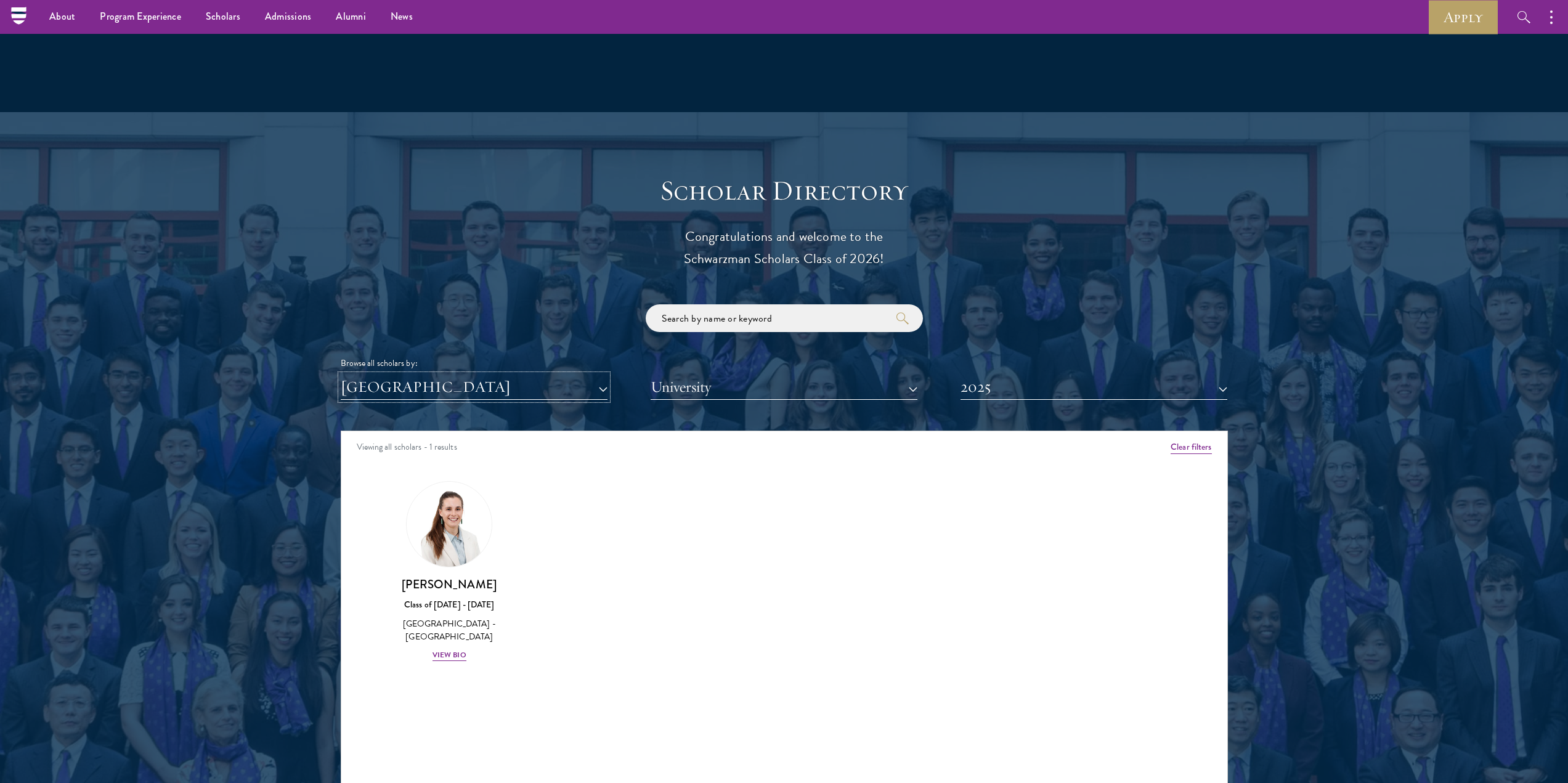
click at [495, 375] on button "[GEOGRAPHIC_DATA]" at bounding box center [474, 387] width 267 height 25
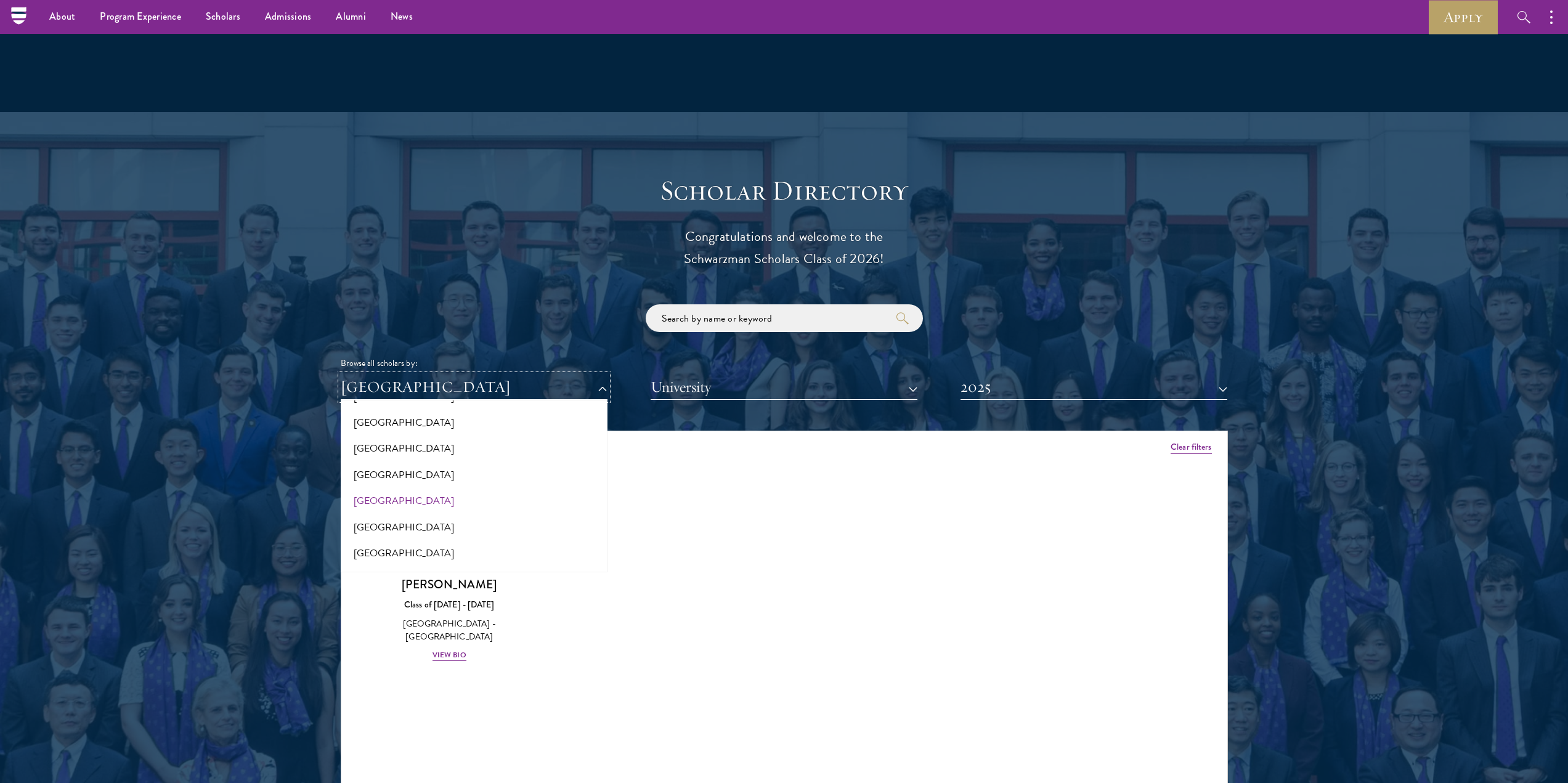
scroll to position [1786, 0]
click at [372, 452] on button "[GEOGRAPHIC_DATA]" at bounding box center [474, 464] width 259 height 26
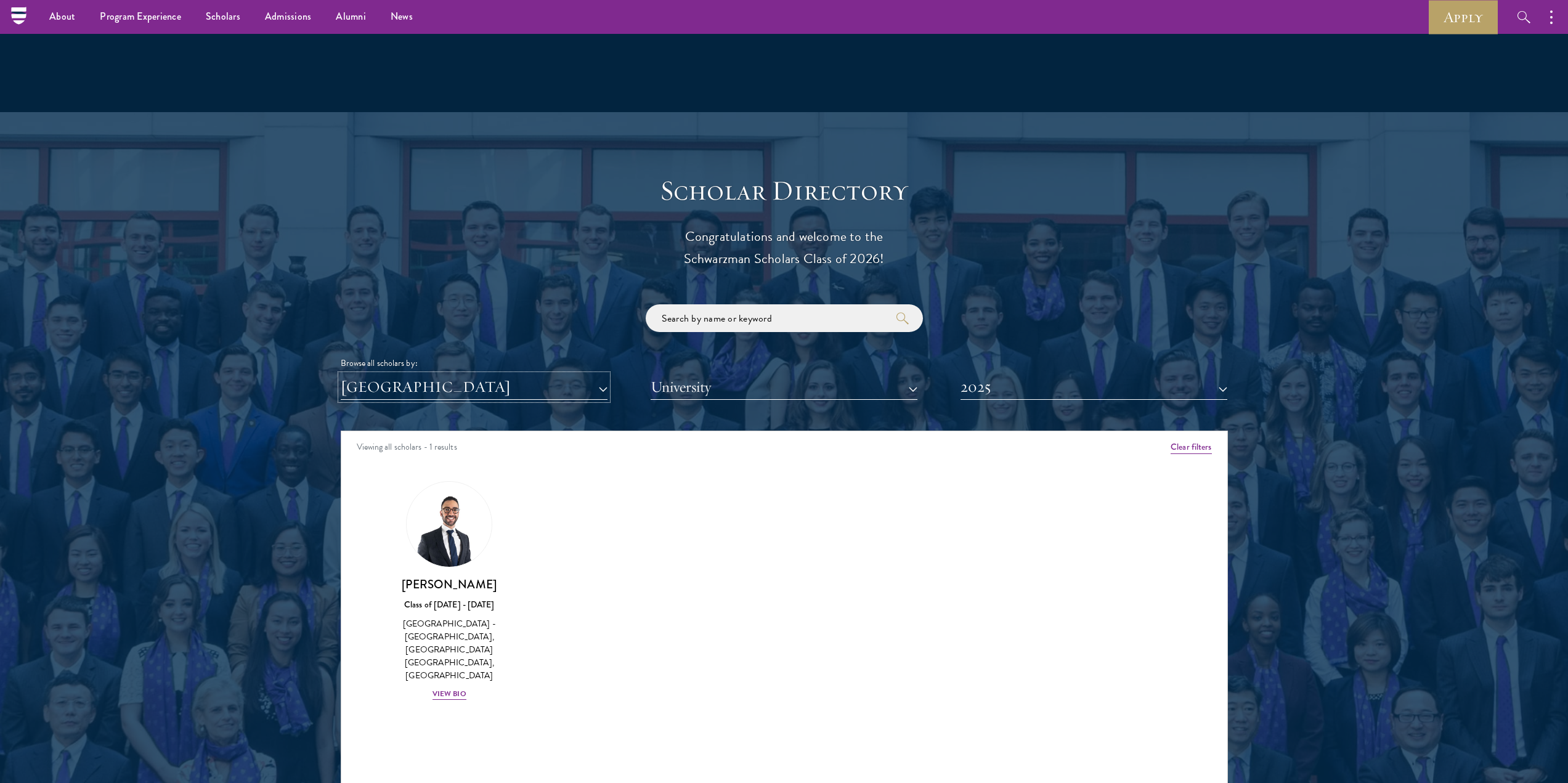
click at [412, 375] on button "[GEOGRAPHIC_DATA]" at bounding box center [474, 387] width 267 height 25
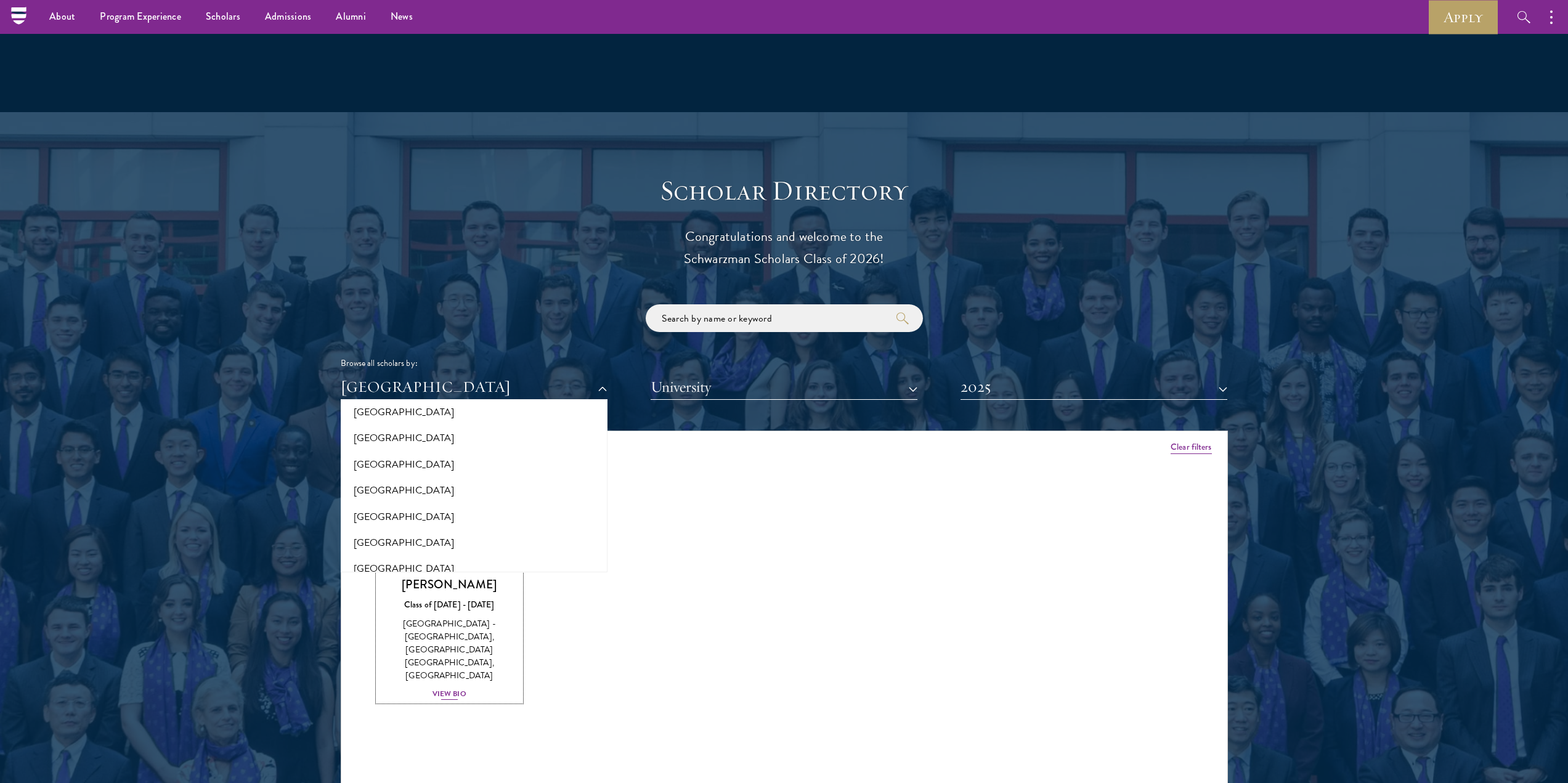
click at [466, 636] on div "[PERSON_NAME] Class of [DATE] - [DATE] [GEOGRAPHIC_DATA] - [GEOGRAPHIC_DATA], […" at bounding box center [450, 639] width 143 height 124
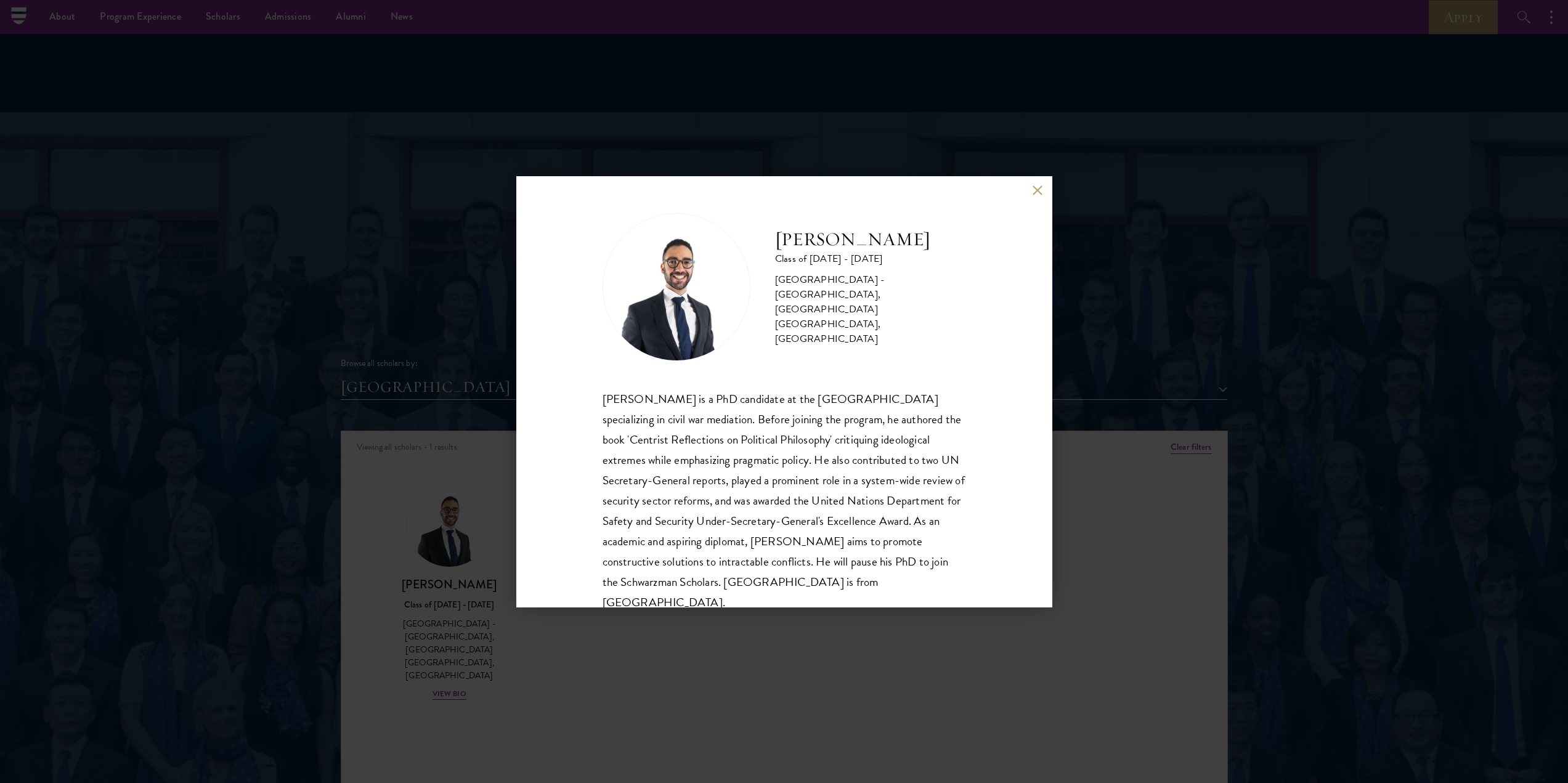
click at [483, 354] on div "[PERSON_NAME] Class of [DATE] - [DATE] [GEOGRAPHIC_DATA] - [GEOGRAPHIC_DATA], […" at bounding box center [784, 392] width 1568 height 783
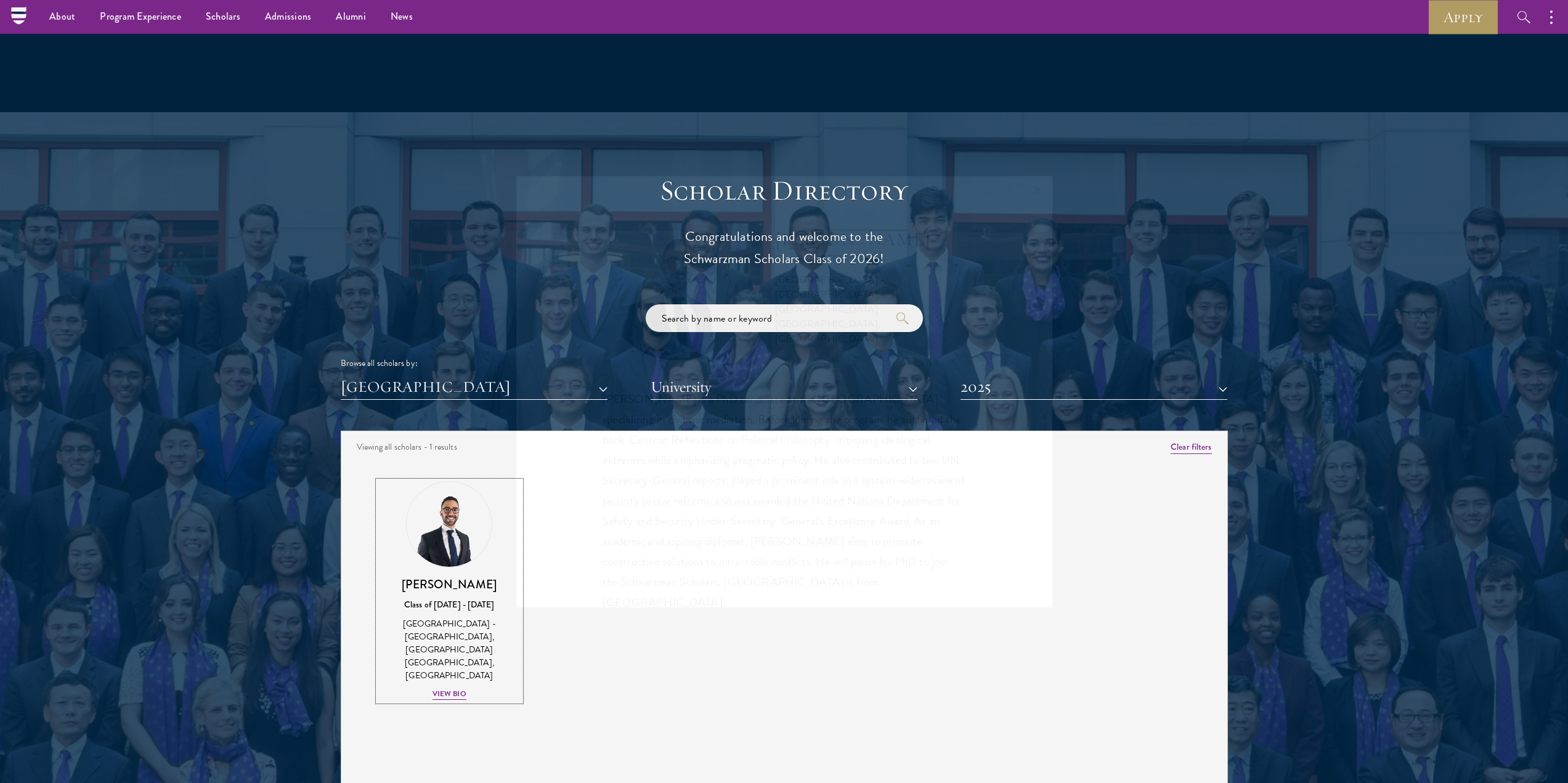
click at [416, 375] on button "[GEOGRAPHIC_DATA]" at bounding box center [474, 387] width 267 height 25
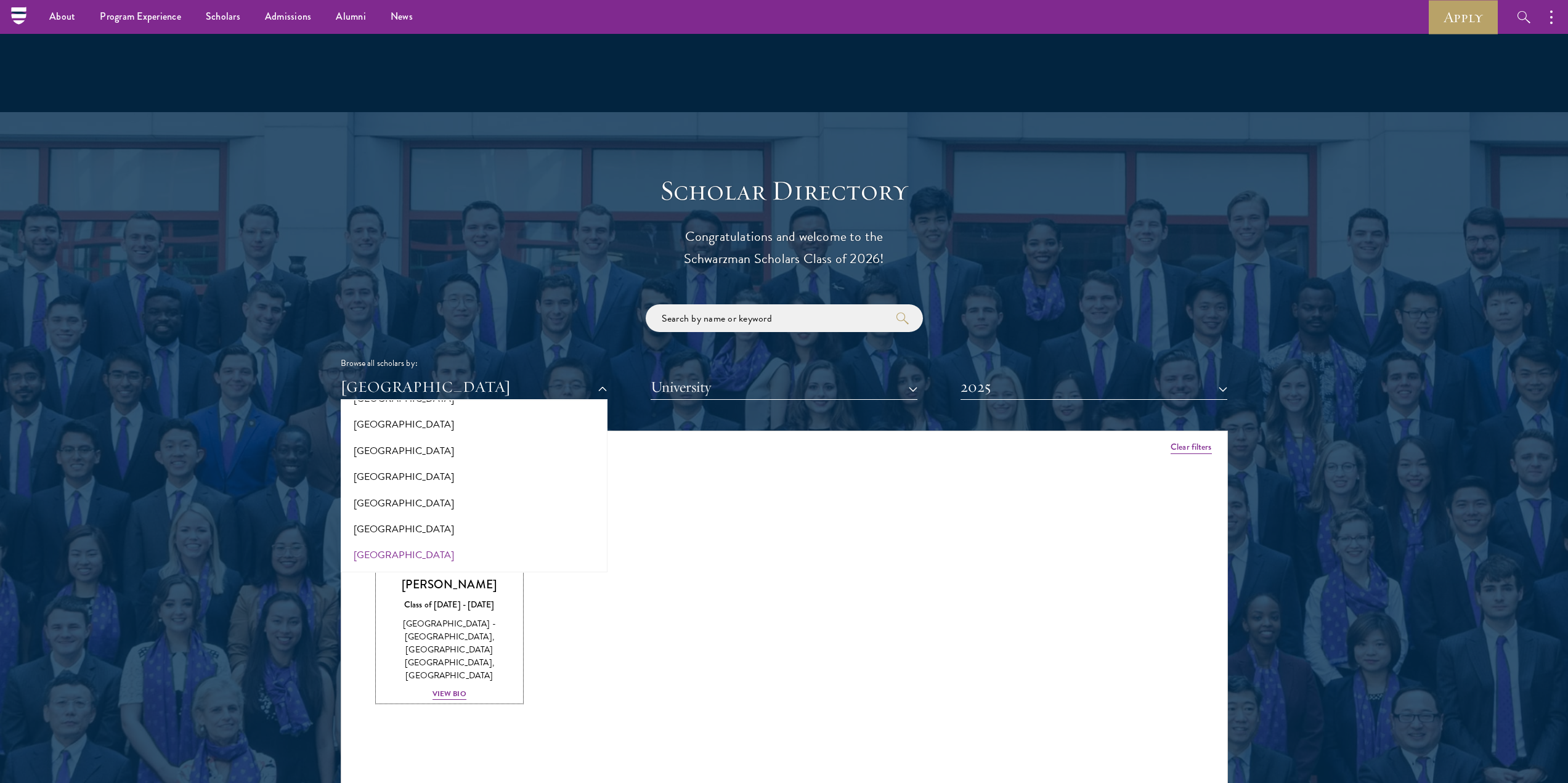
scroll to position [1971, 0]
click at [379, 501] on button "[GEOGRAPHIC_DATA]" at bounding box center [474, 514] width 259 height 26
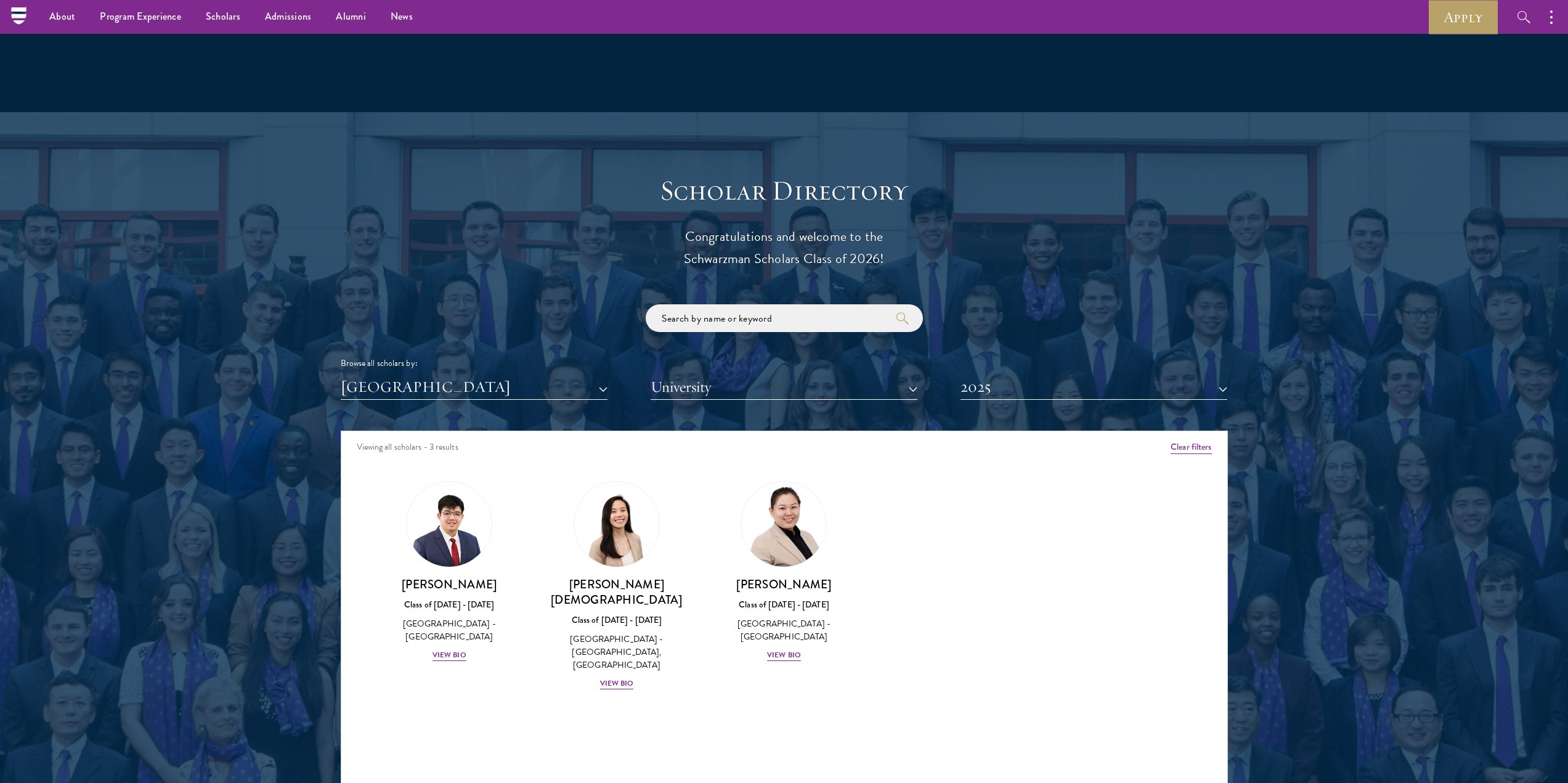
click at [460, 389] on div "Scholar Directory Congratulations and welcome to the Schwarzman Scholars Class …" at bounding box center [785, 487] width 888 height 626
click at [448, 375] on button "[GEOGRAPHIC_DATA]" at bounding box center [474, 387] width 267 height 25
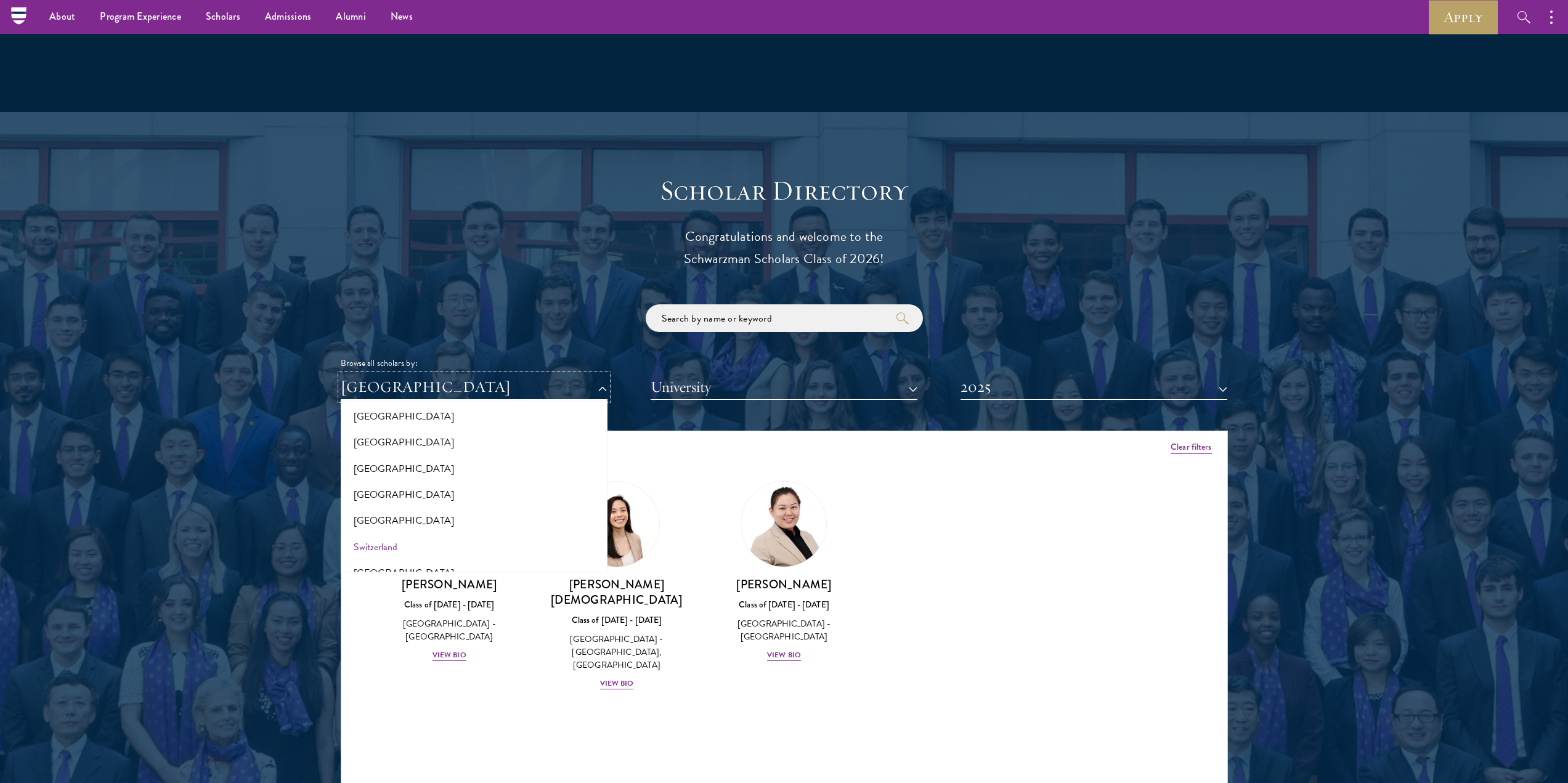
scroll to position [2217, 0]
click at [379, 464] on button "[GEOGRAPHIC_DATA]" at bounding box center [474, 476] width 259 height 26
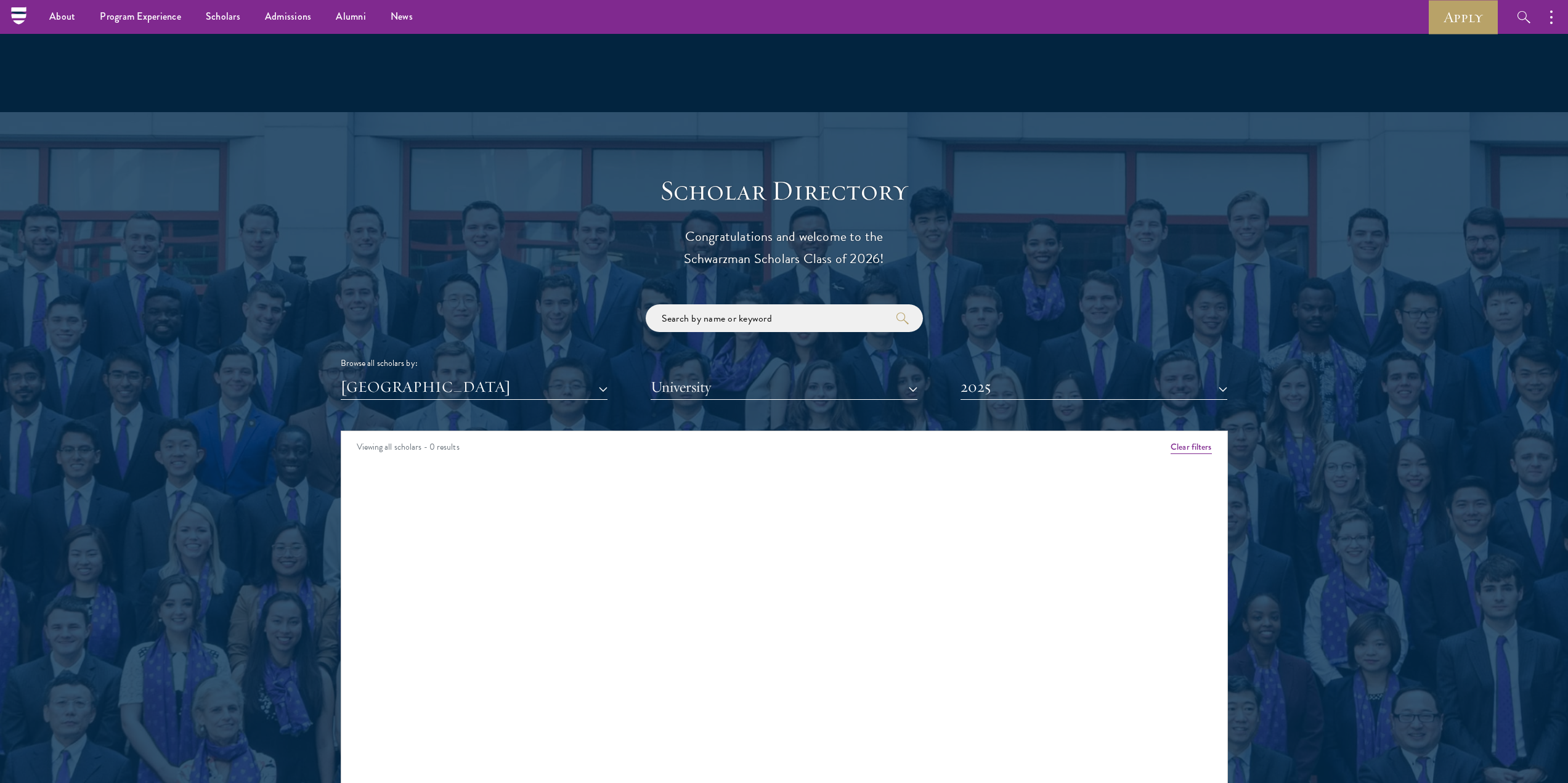
click at [463, 382] on div "Scholar Directory Congratulations and welcome to the Schwarzman Scholars Class …" at bounding box center [785, 487] width 888 height 626
click at [462, 375] on button "[GEOGRAPHIC_DATA]" at bounding box center [474, 387] width 267 height 25
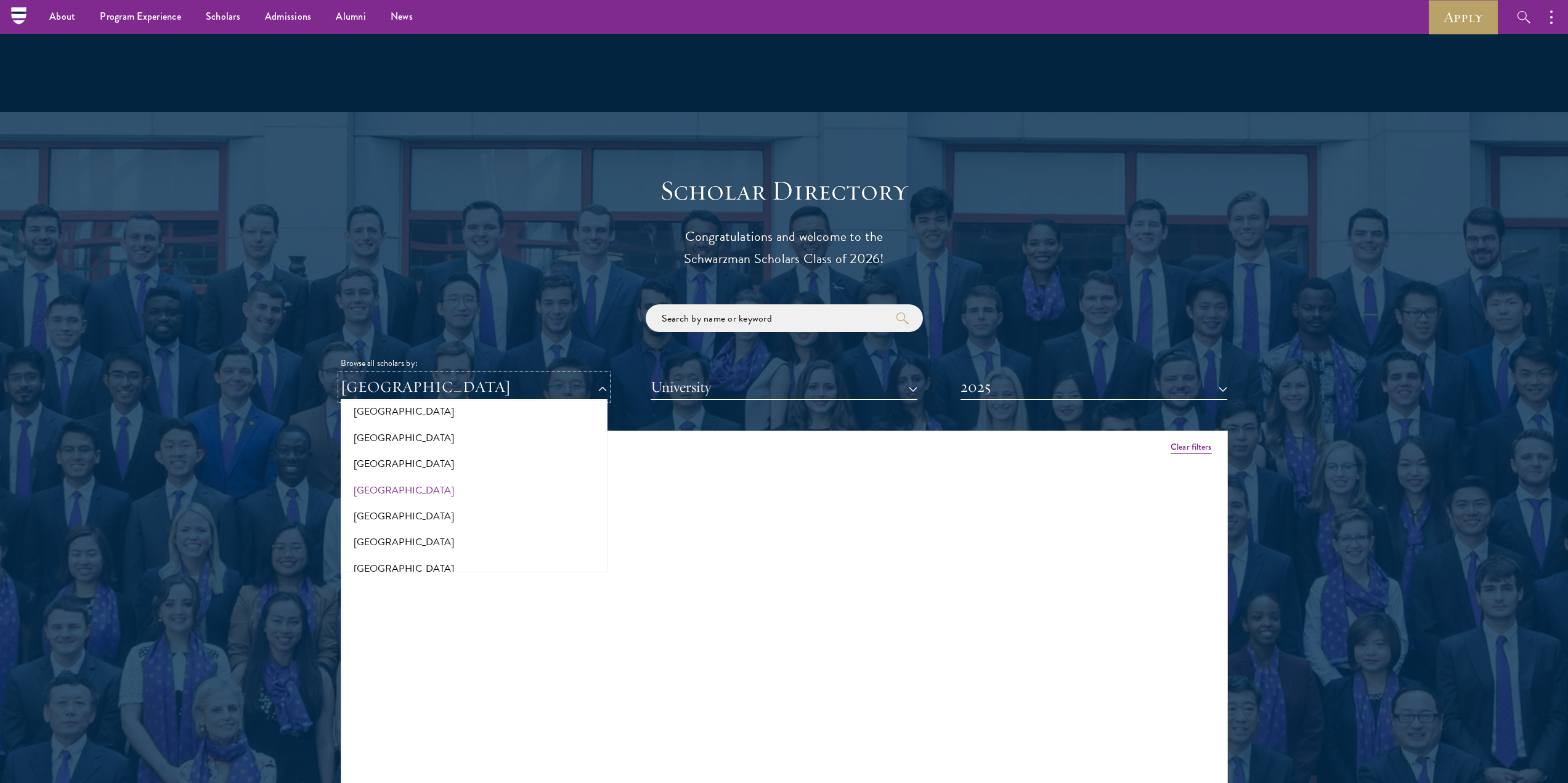
scroll to position [2582, 0]
click at [383, 517] on button "[GEOGRAPHIC_DATA]" at bounding box center [474, 530] width 259 height 26
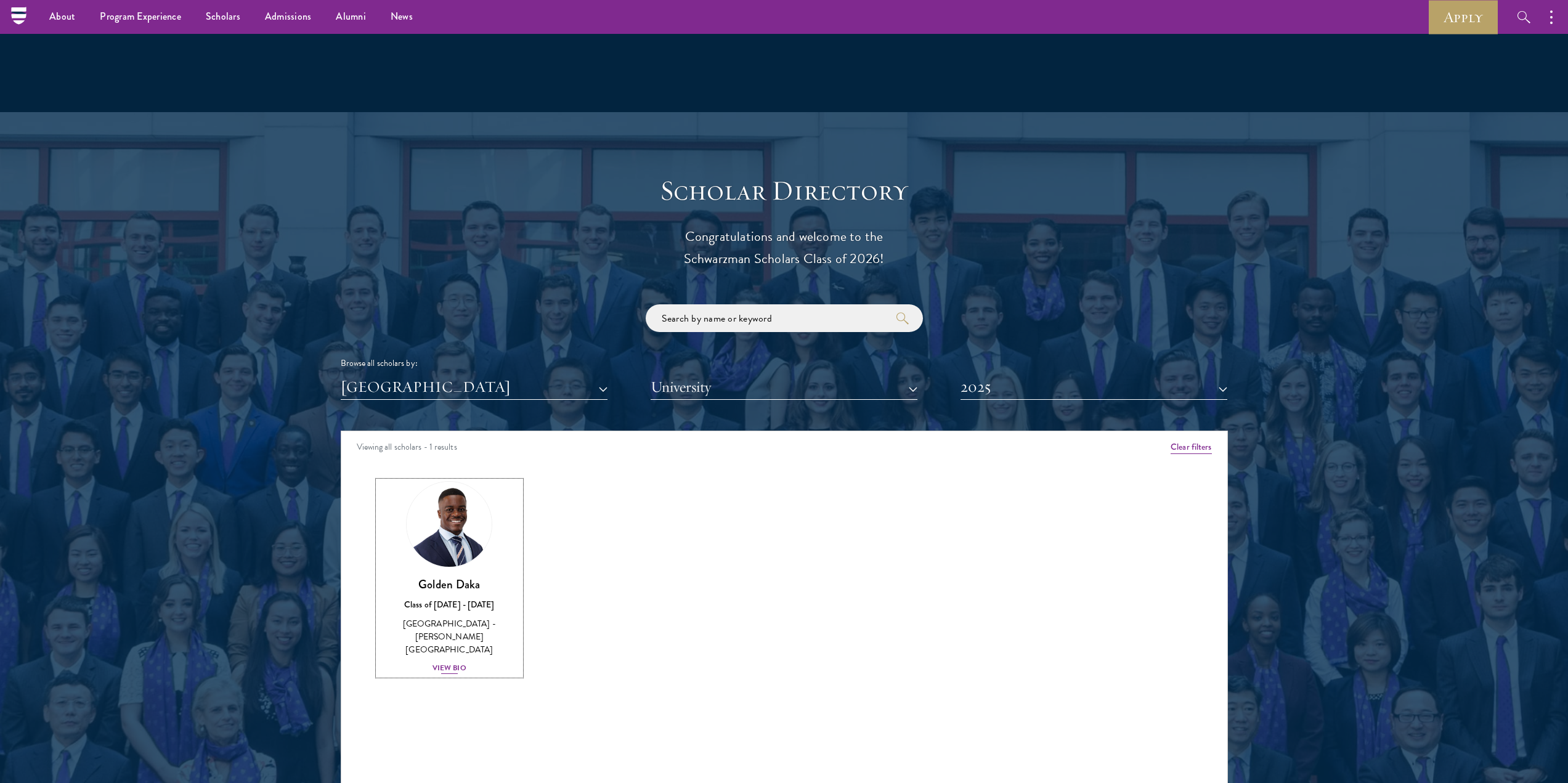
click at [462, 607] on div "Golden Daka Class of [DATE] - [DATE] [GEOGRAPHIC_DATA] - [PERSON_NAME][GEOGRAPH…" at bounding box center [450, 626] width 143 height 99
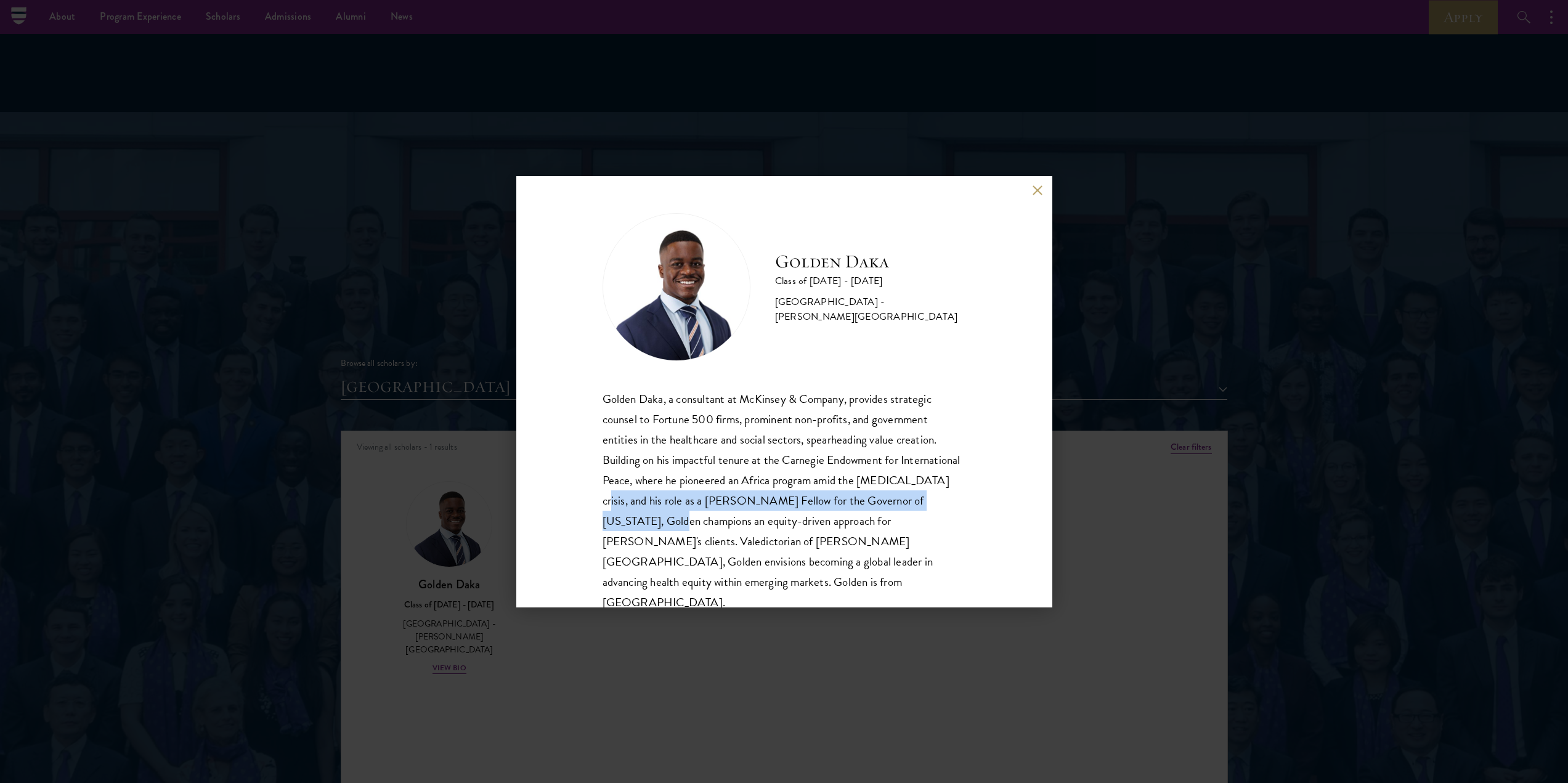
drag, startPoint x: 689, startPoint y: 501, endPoint x: 717, endPoint y: 523, distance: 35.6
click at [717, 523] on div "Golden Daka, a consultant at McKinsey & Company, provides strategic counsel to …" at bounding box center [784, 500] width 363 height 224
click at [782, 616] on div "Golden Daka Class of [DATE] - [DATE] [GEOGRAPHIC_DATA] - [PERSON_NAME][GEOGRAPH…" at bounding box center [784, 392] width 1568 height 783
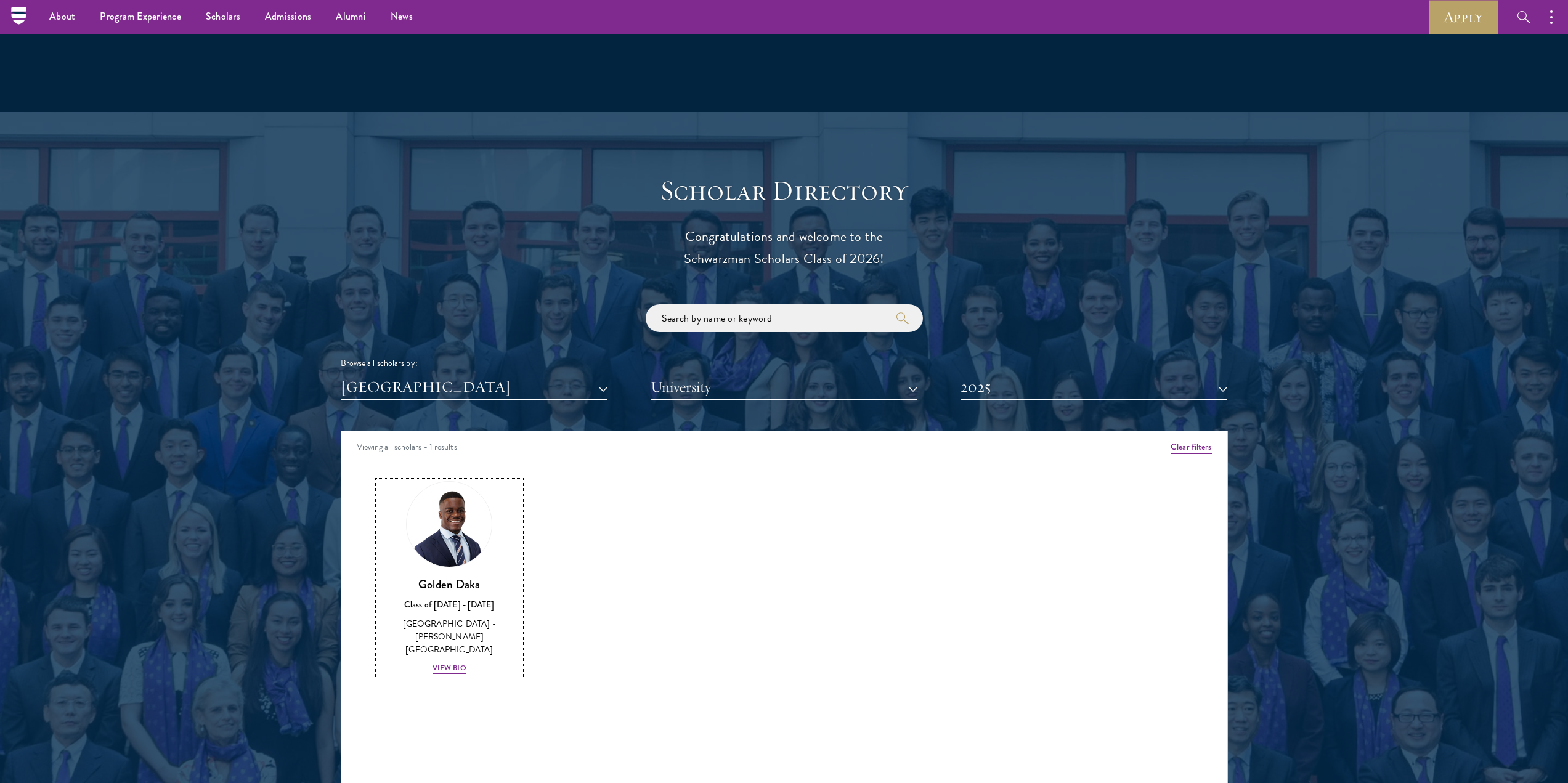
click at [443, 379] on div "Scholar Directory Congratulations and welcome to the Schwarzman Scholars Class …" at bounding box center [785, 487] width 888 height 626
click at [438, 375] on button "[GEOGRAPHIC_DATA]" at bounding box center [474, 387] width 267 height 25
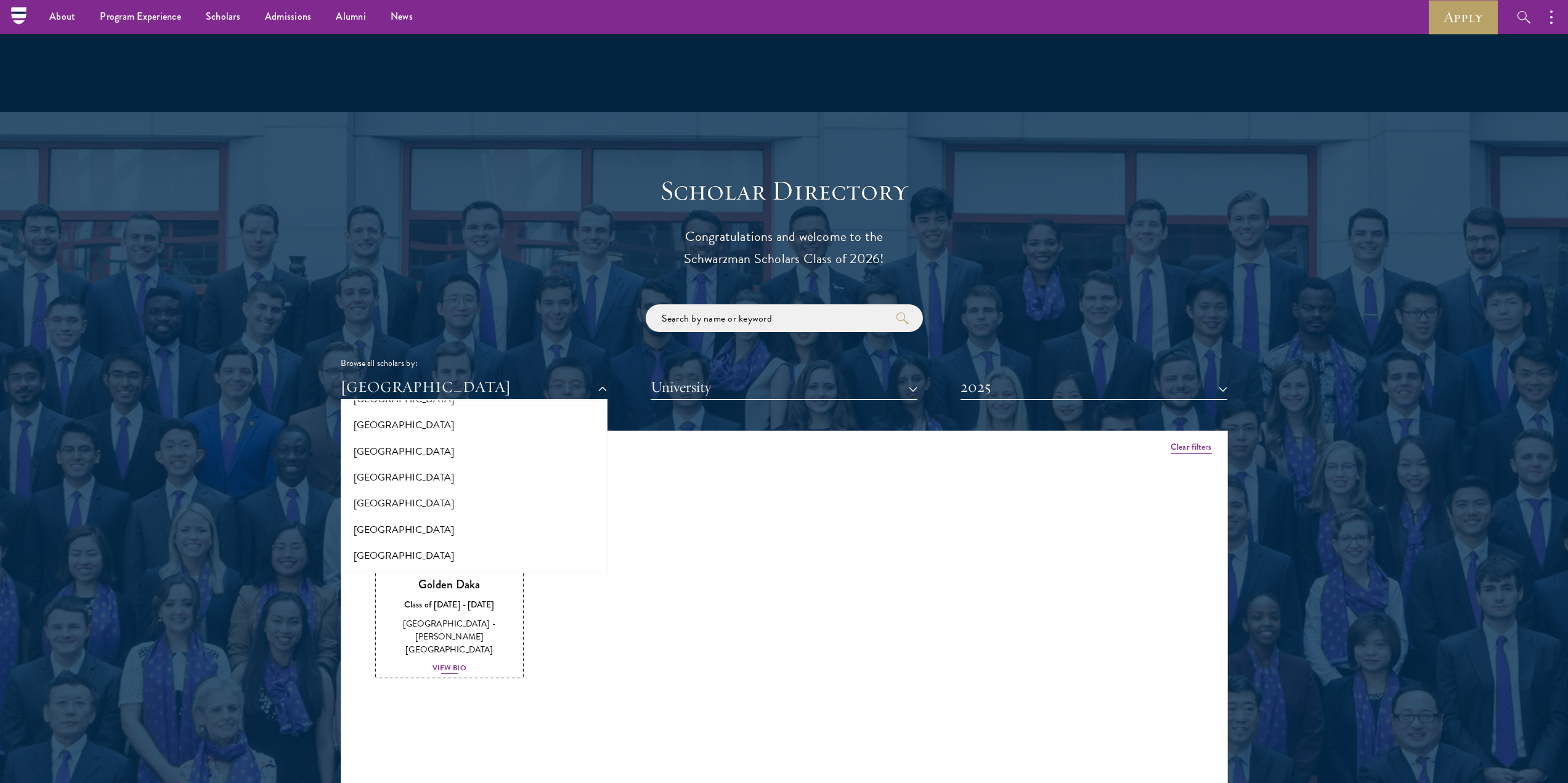
click at [455, 609] on div "Golden Daka Class of [DATE] - [DATE] [GEOGRAPHIC_DATA] - [PERSON_NAME][GEOGRAPH…" at bounding box center [450, 626] width 143 height 99
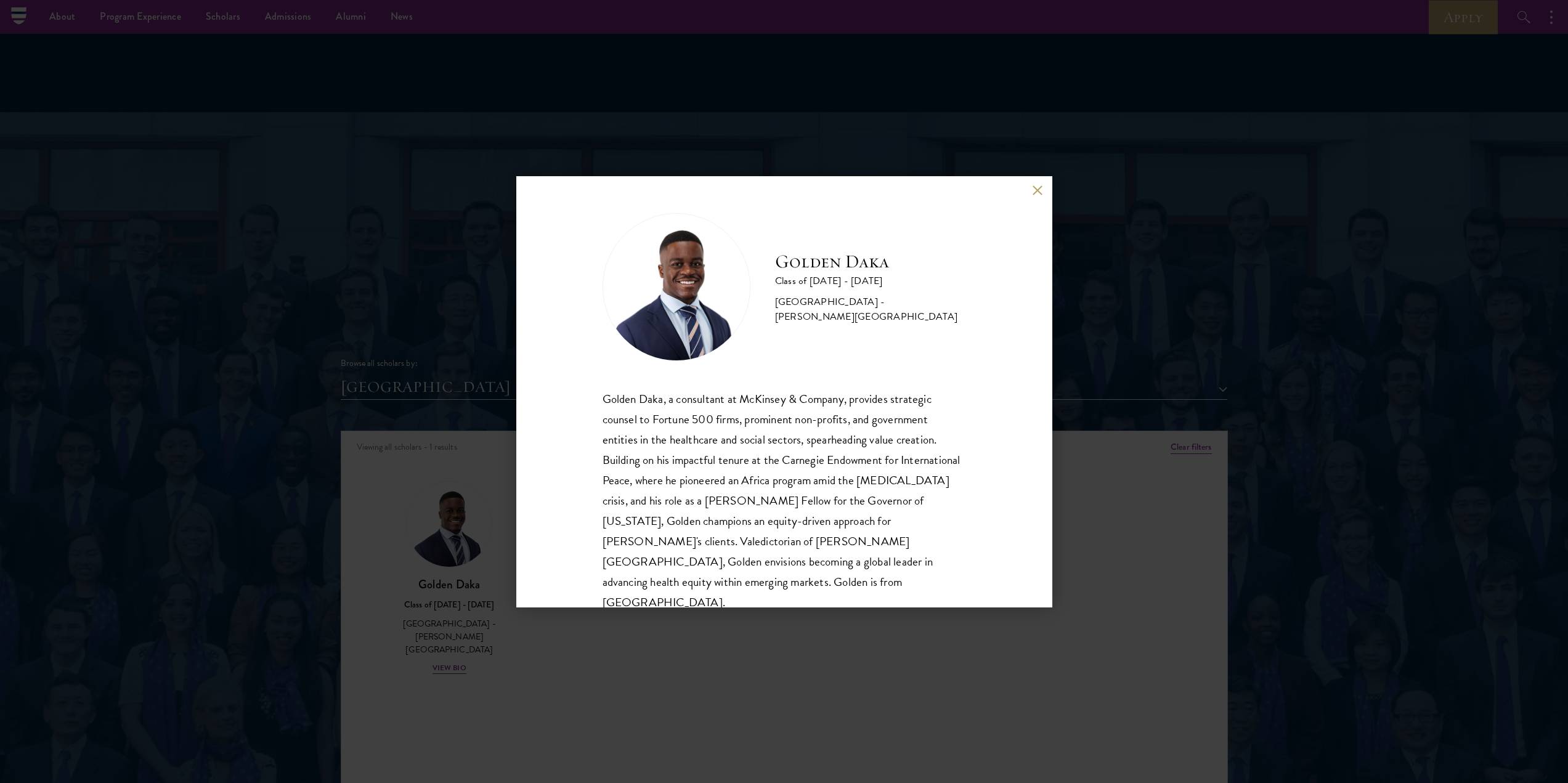
click at [441, 398] on div "Golden Daka Class of [DATE] - [DATE] [GEOGRAPHIC_DATA] - [PERSON_NAME][GEOGRAPH…" at bounding box center [784, 392] width 1568 height 783
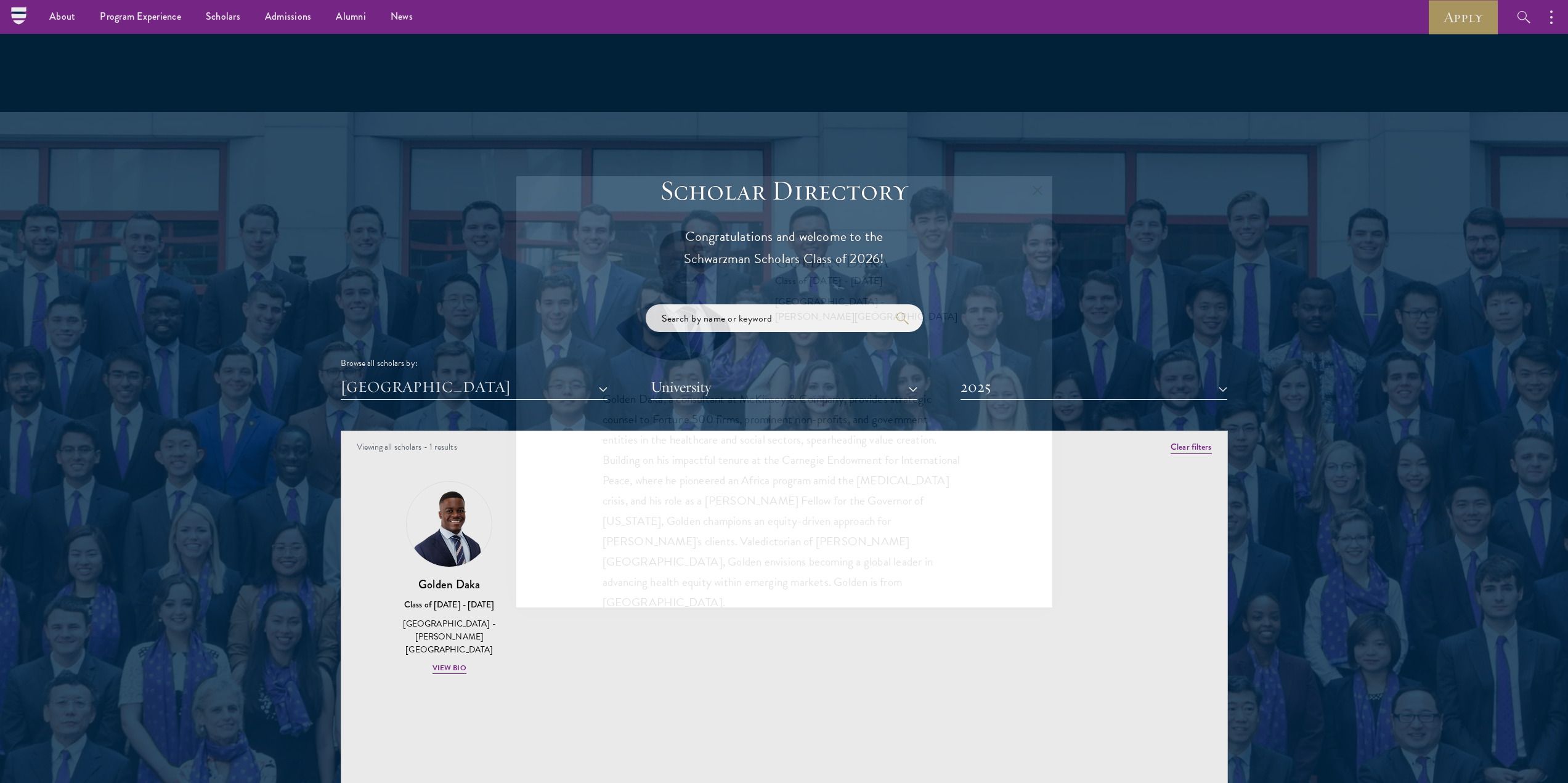
click at [424, 348] on div "Golden Daka Class of [DATE] - [DATE] [GEOGRAPHIC_DATA] - [PERSON_NAME][GEOGRAPH…" at bounding box center [784, 392] width 1568 height 783
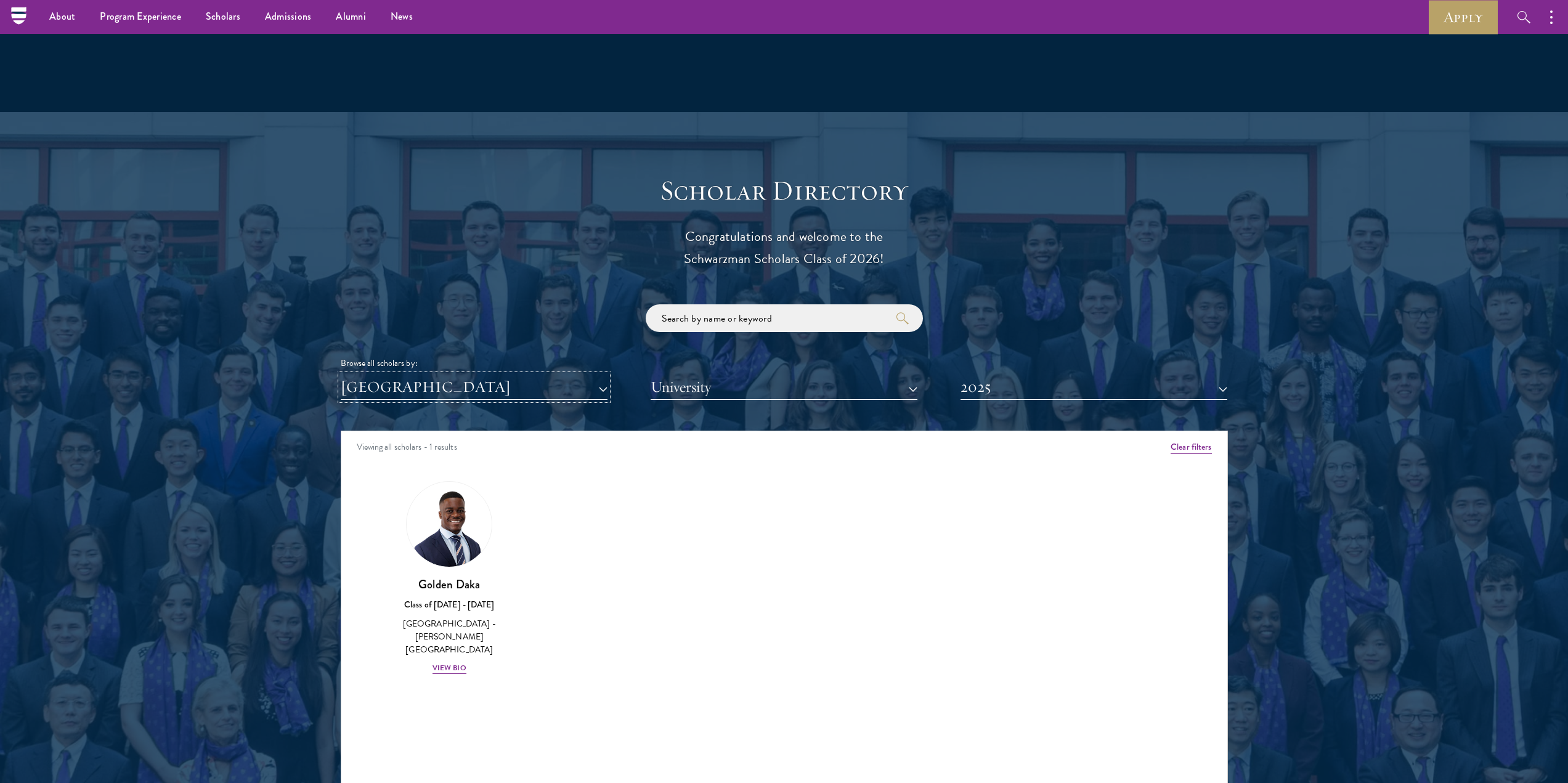
click at [413, 375] on button "[GEOGRAPHIC_DATA]" at bounding box center [474, 387] width 267 height 25
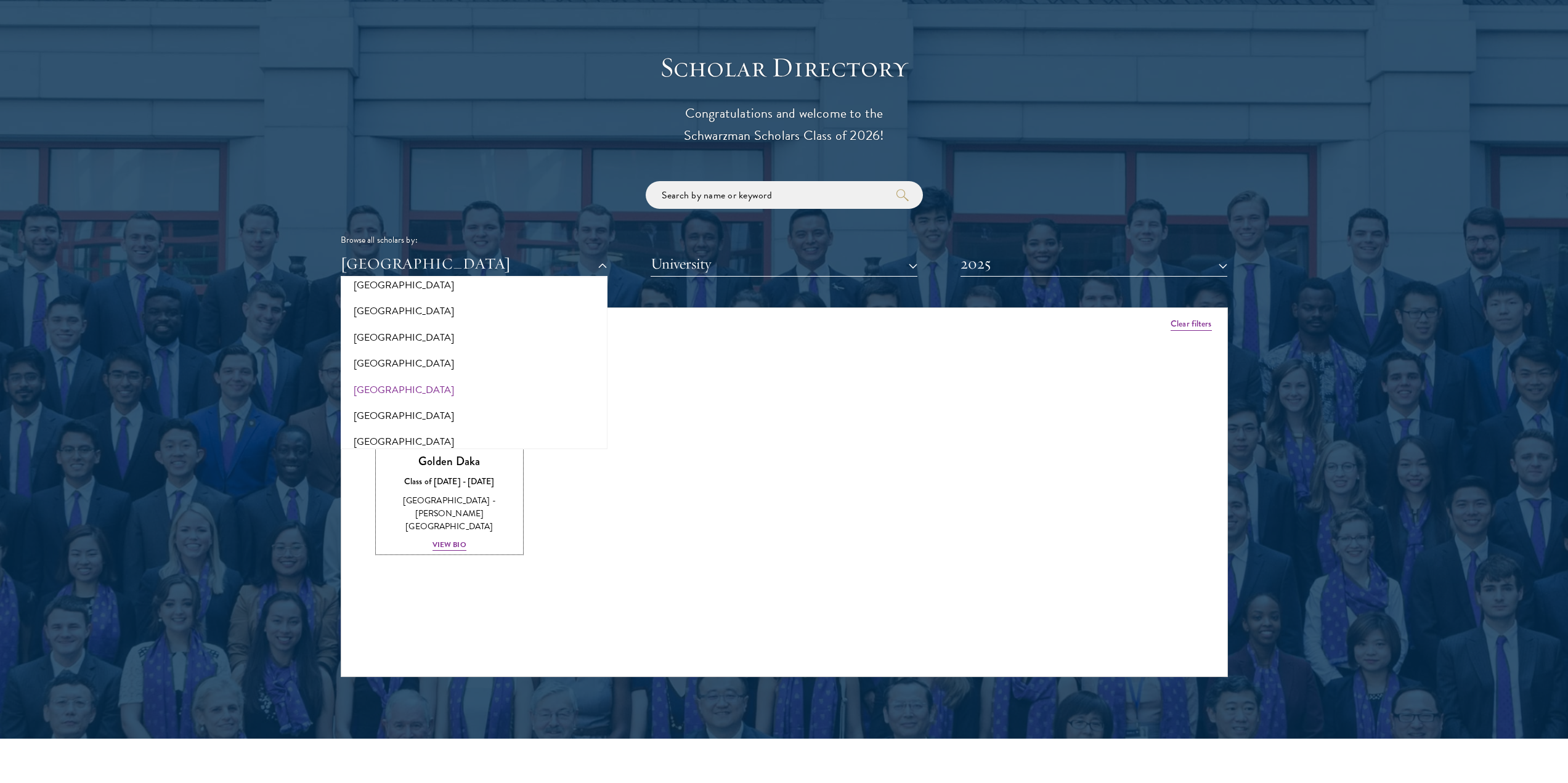
scroll to position [2459, 0]
click at [385, 308] on button "Turkmenistan" at bounding box center [474, 321] width 259 height 26
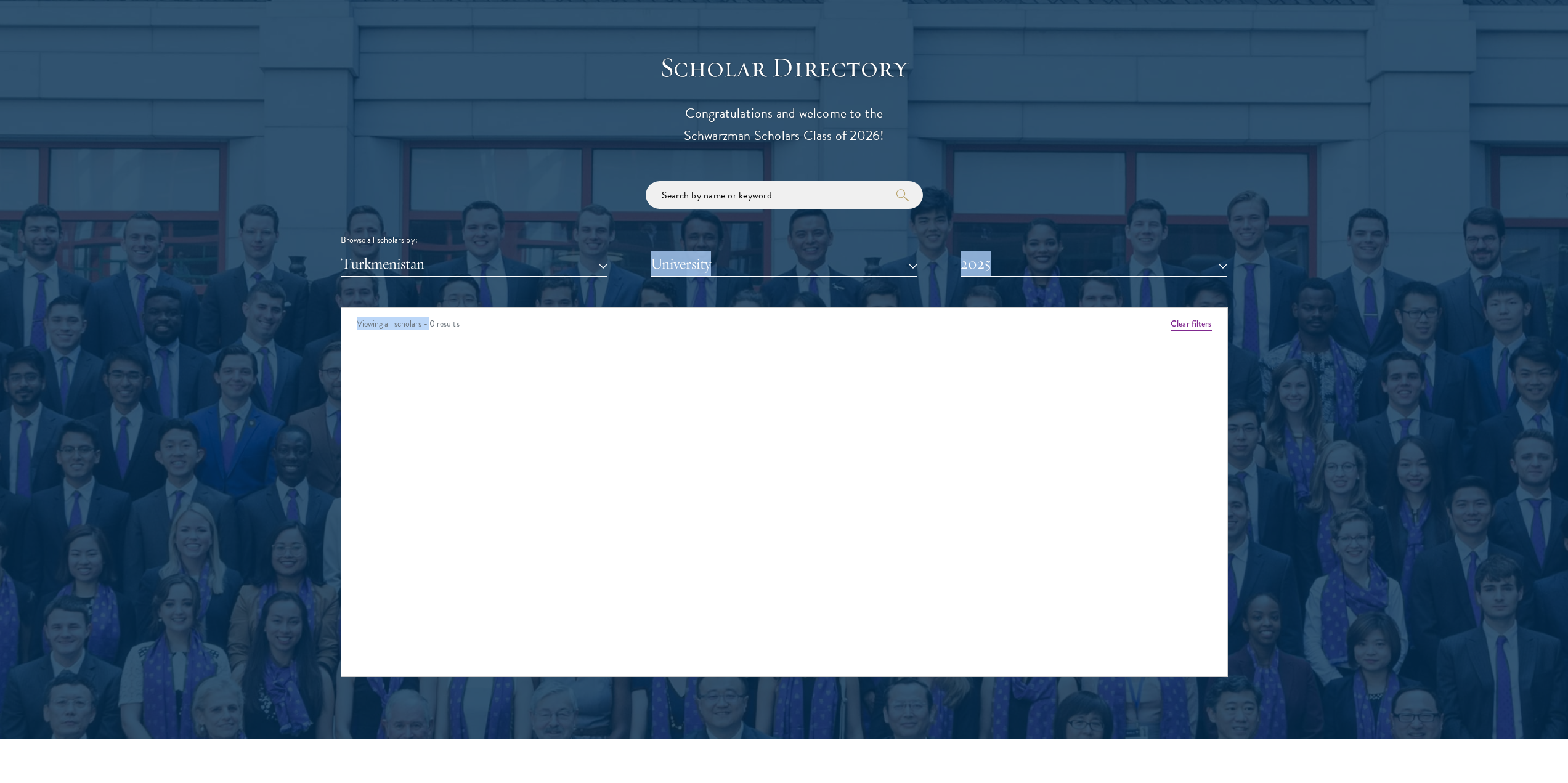
click at [432, 250] on div "Scholar Directory Congratulations and welcome to the Schwarzman Scholars Class …" at bounding box center [785, 364] width 888 height 626
click at [461, 252] on button "Turkmenistan" at bounding box center [474, 264] width 267 height 25
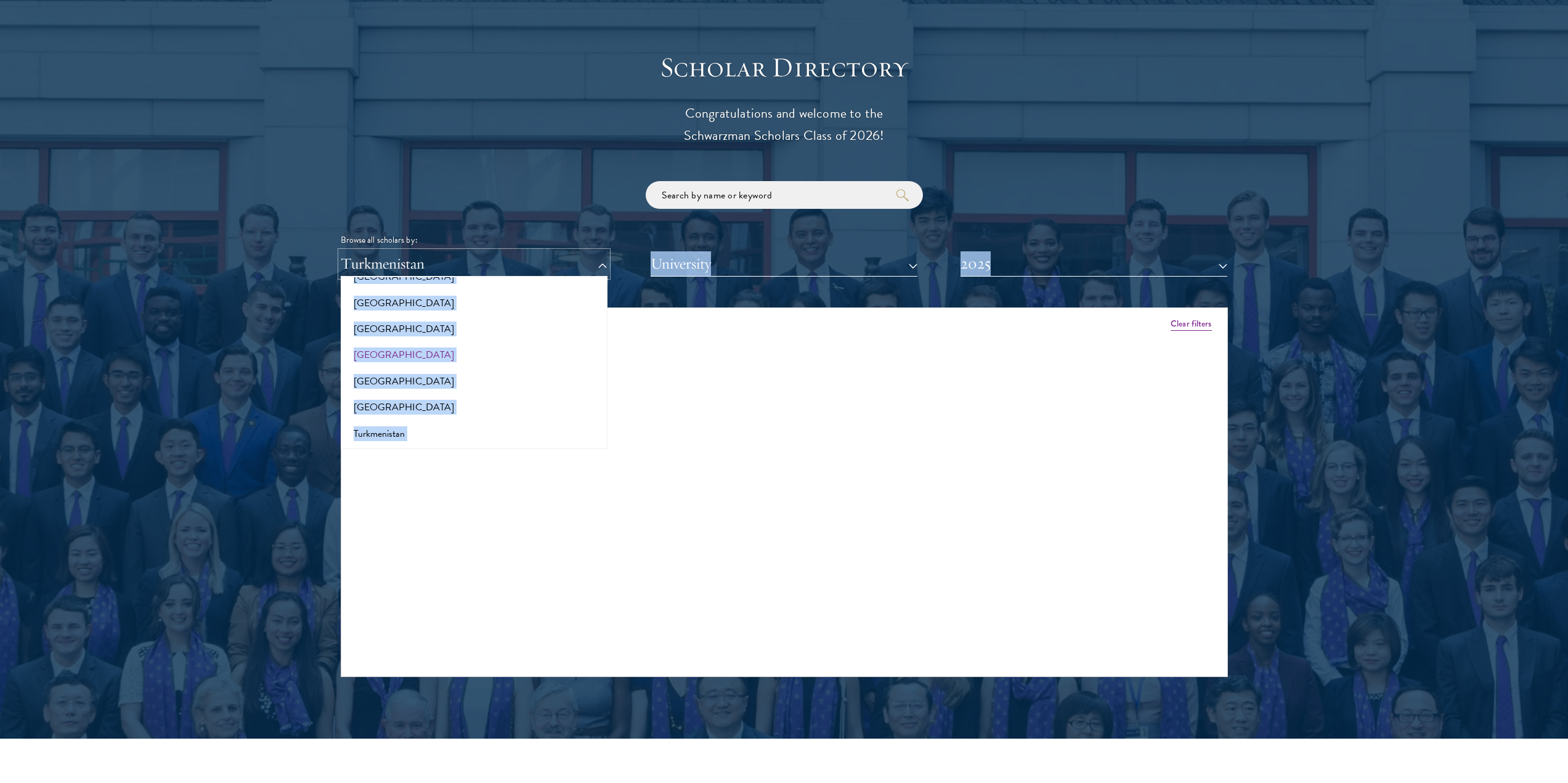
scroll to position [2336, 0]
click at [535, 326] on button "[GEOGRAPHIC_DATA]" at bounding box center [474, 339] width 259 height 26
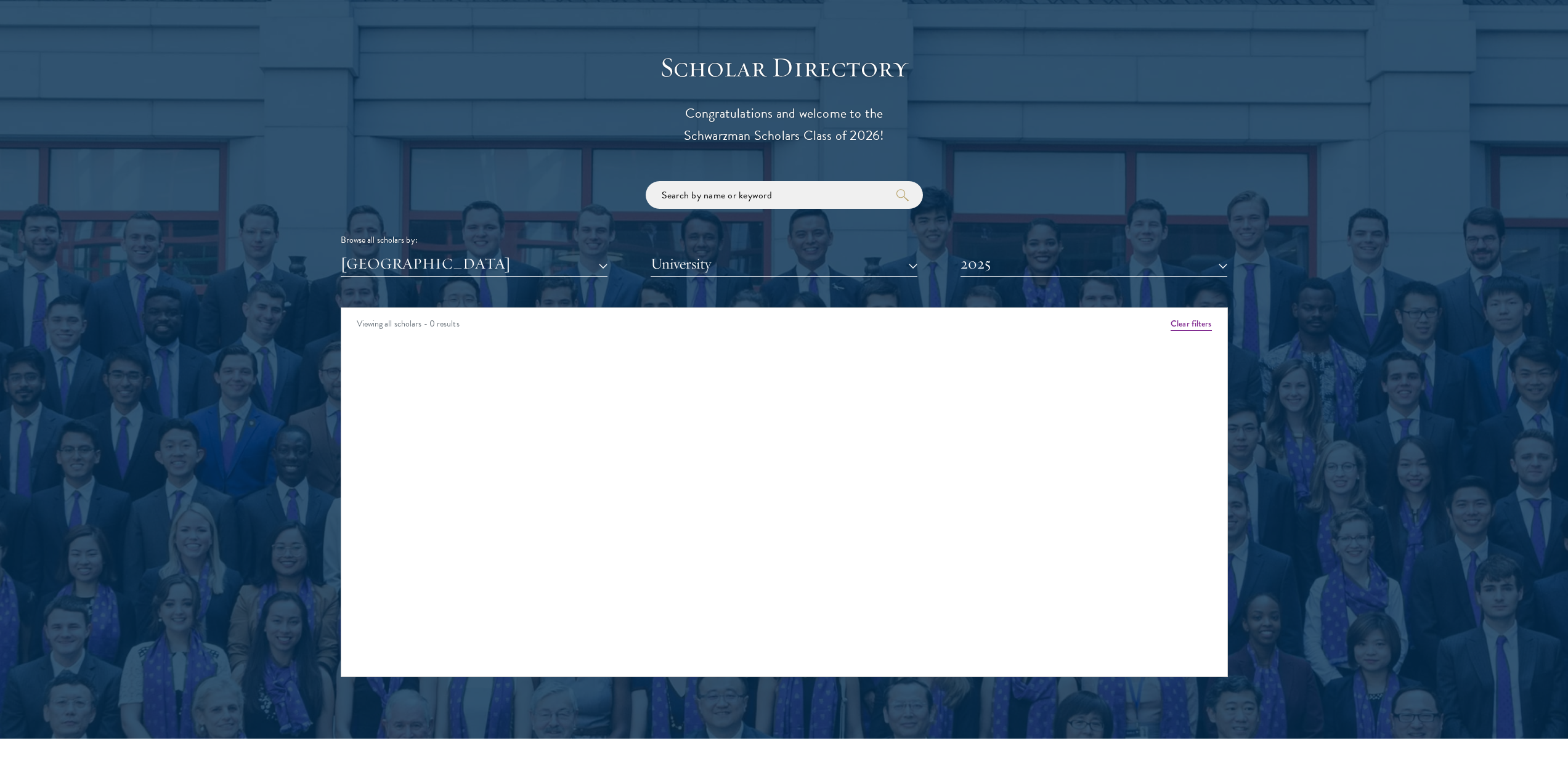
drag, startPoint x: 617, startPoint y: 368, endPoint x: 555, endPoint y: 294, distance: 96.5
click at [617, 368] on div "Viewing all scholars - 0 results Clear filters Amber Class of [DATE] - [DATE] […" at bounding box center [785, 492] width 888 height 370
click at [503, 252] on div "Scholar Directory Congratulations and welcome to the Schwarzman Scholars Class …" at bounding box center [785, 364] width 888 height 626
click at [502, 252] on button "[GEOGRAPHIC_DATA]" at bounding box center [474, 264] width 267 height 25
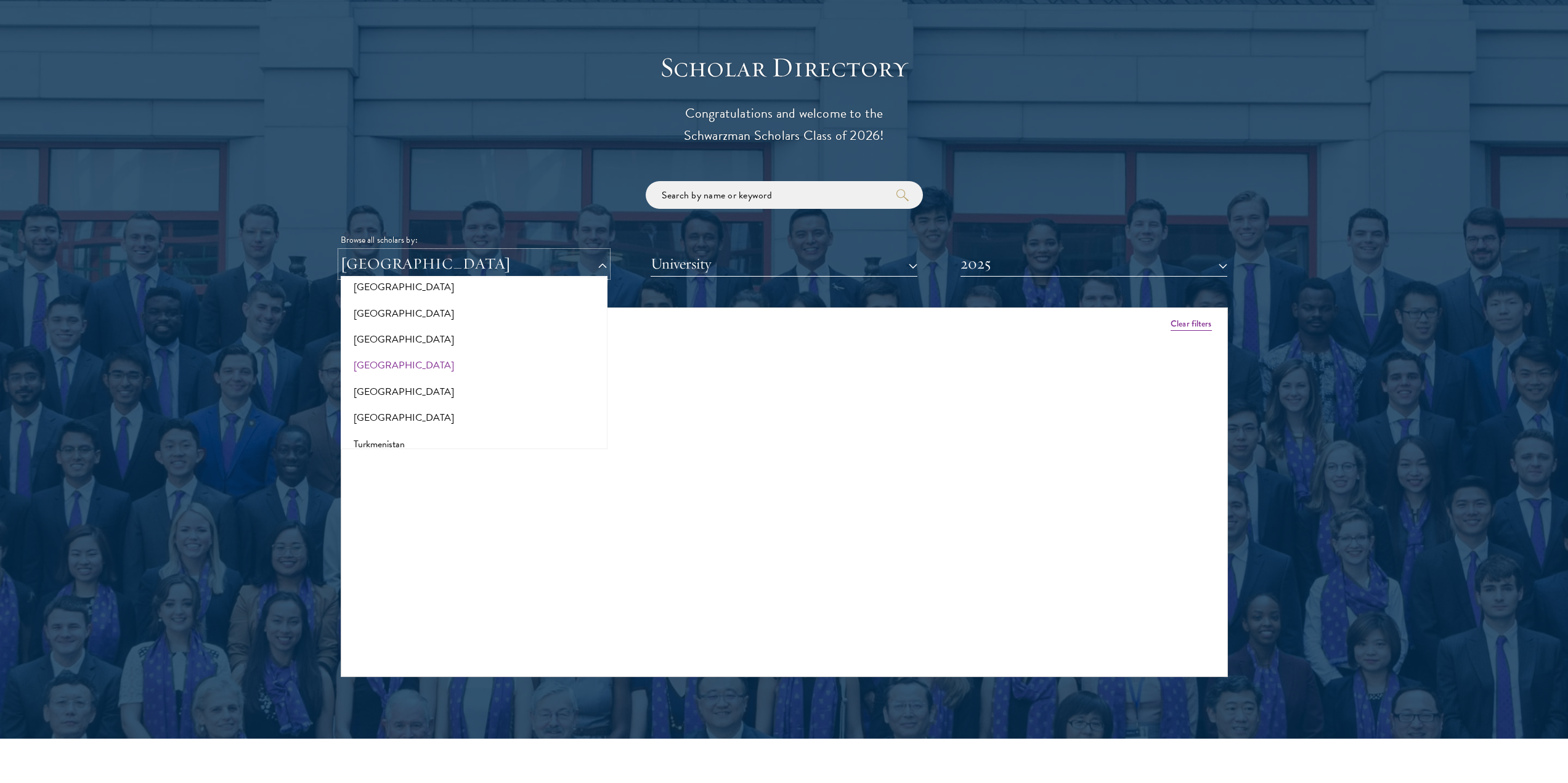
scroll to position [2275, 0]
click at [385, 284] on button "[GEOGRAPHIC_DATA]" at bounding box center [474, 296] width 259 height 26
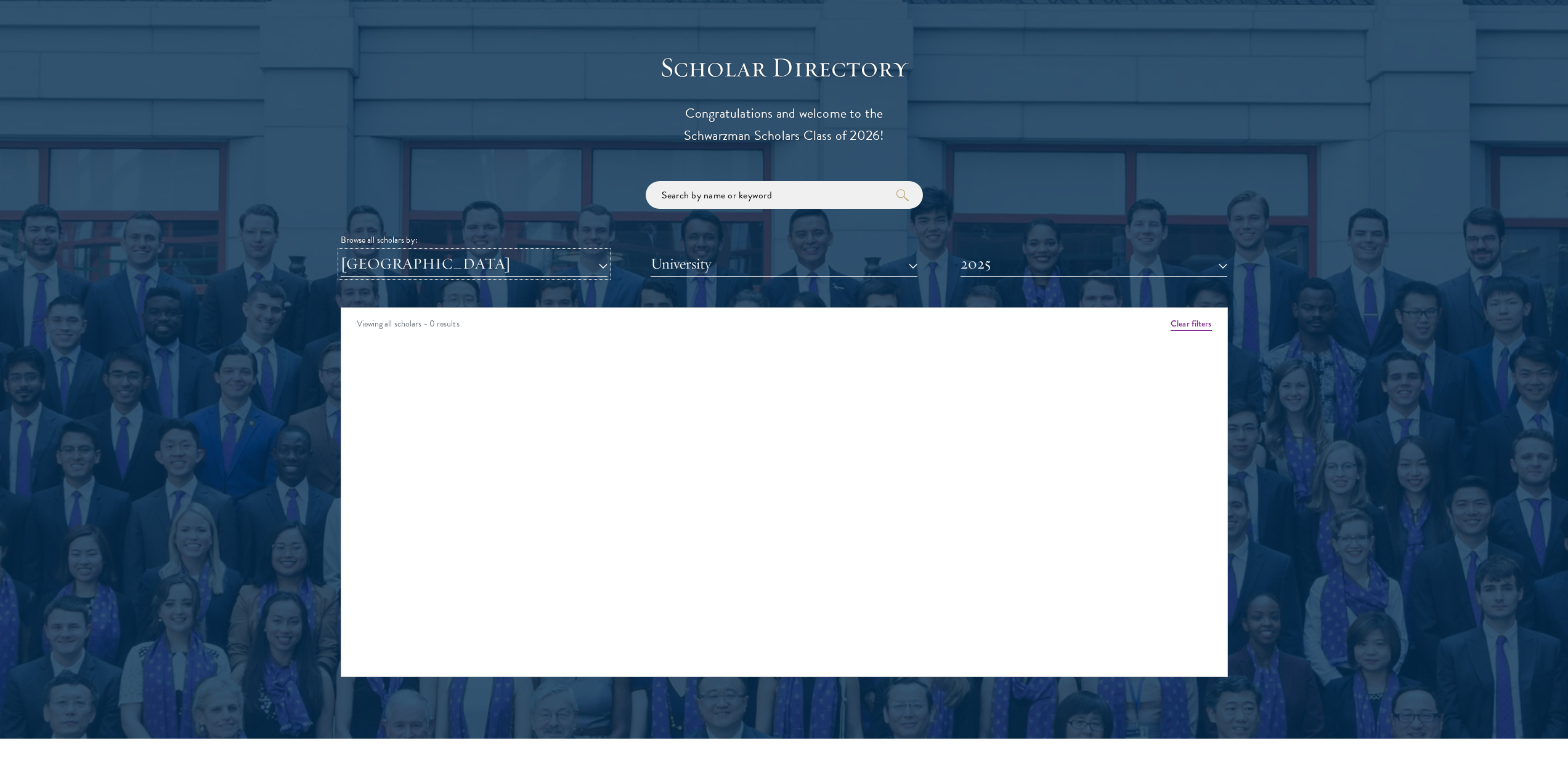
click at [461, 252] on button "[GEOGRAPHIC_DATA]" at bounding box center [474, 264] width 267 height 25
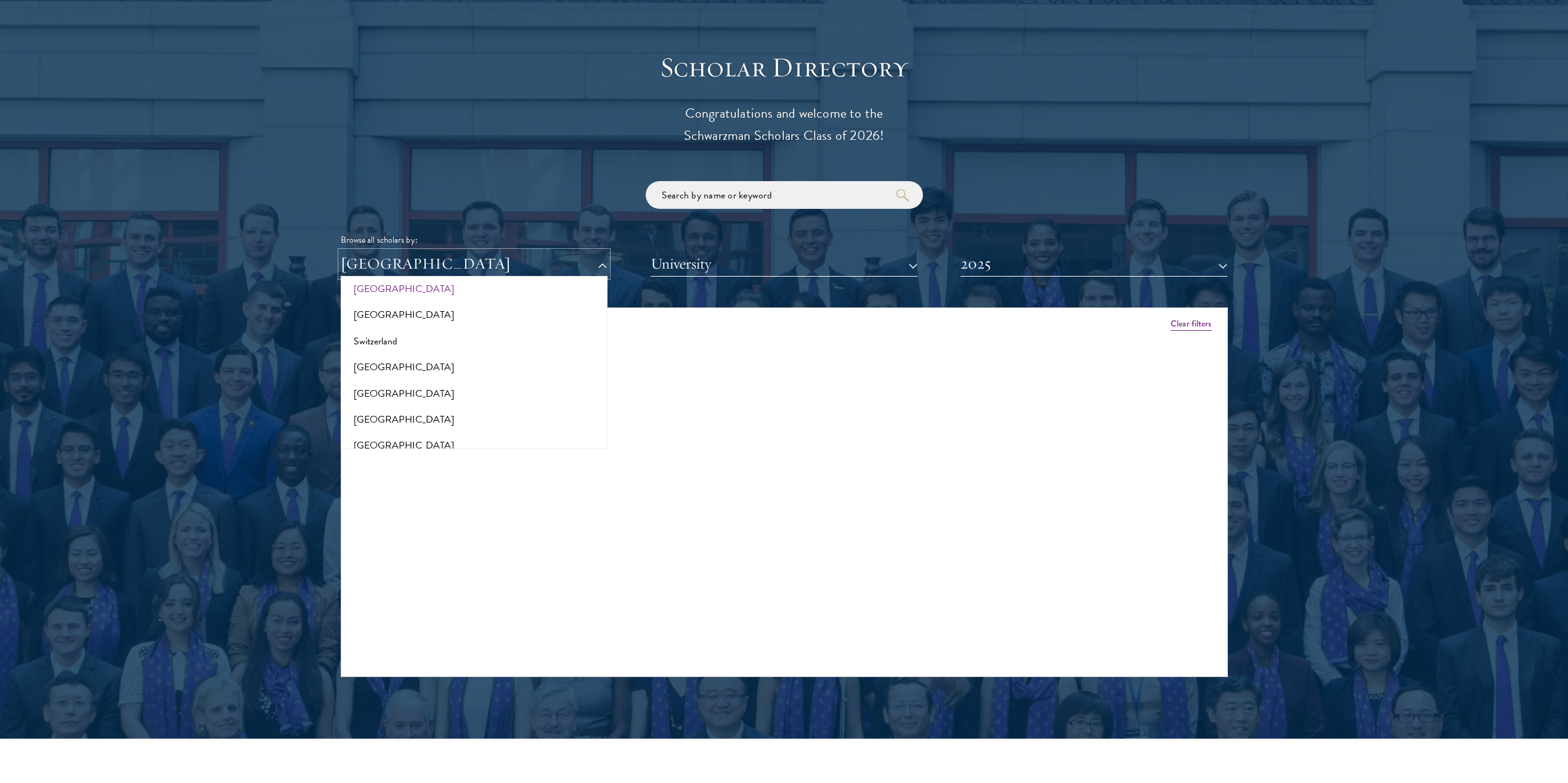
scroll to position [2213, 0]
click at [392, 293] on button "[GEOGRAPHIC_DATA]" at bounding box center [474, 306] width 259 height 26
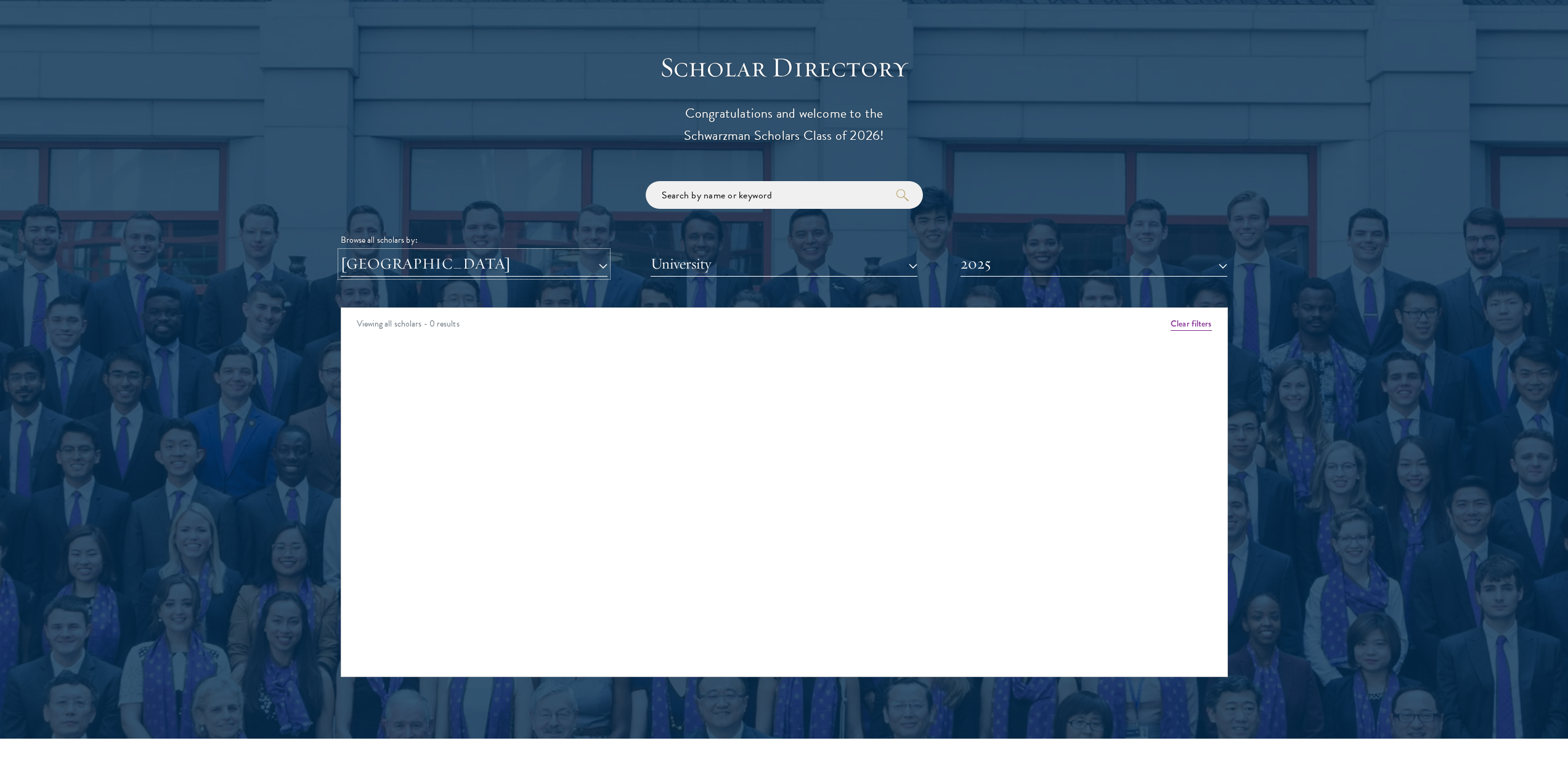
click at [435, 252] on button "[GEOGRAPHIC_DATA]" at bounding box center [474, 264] width 267 height 25
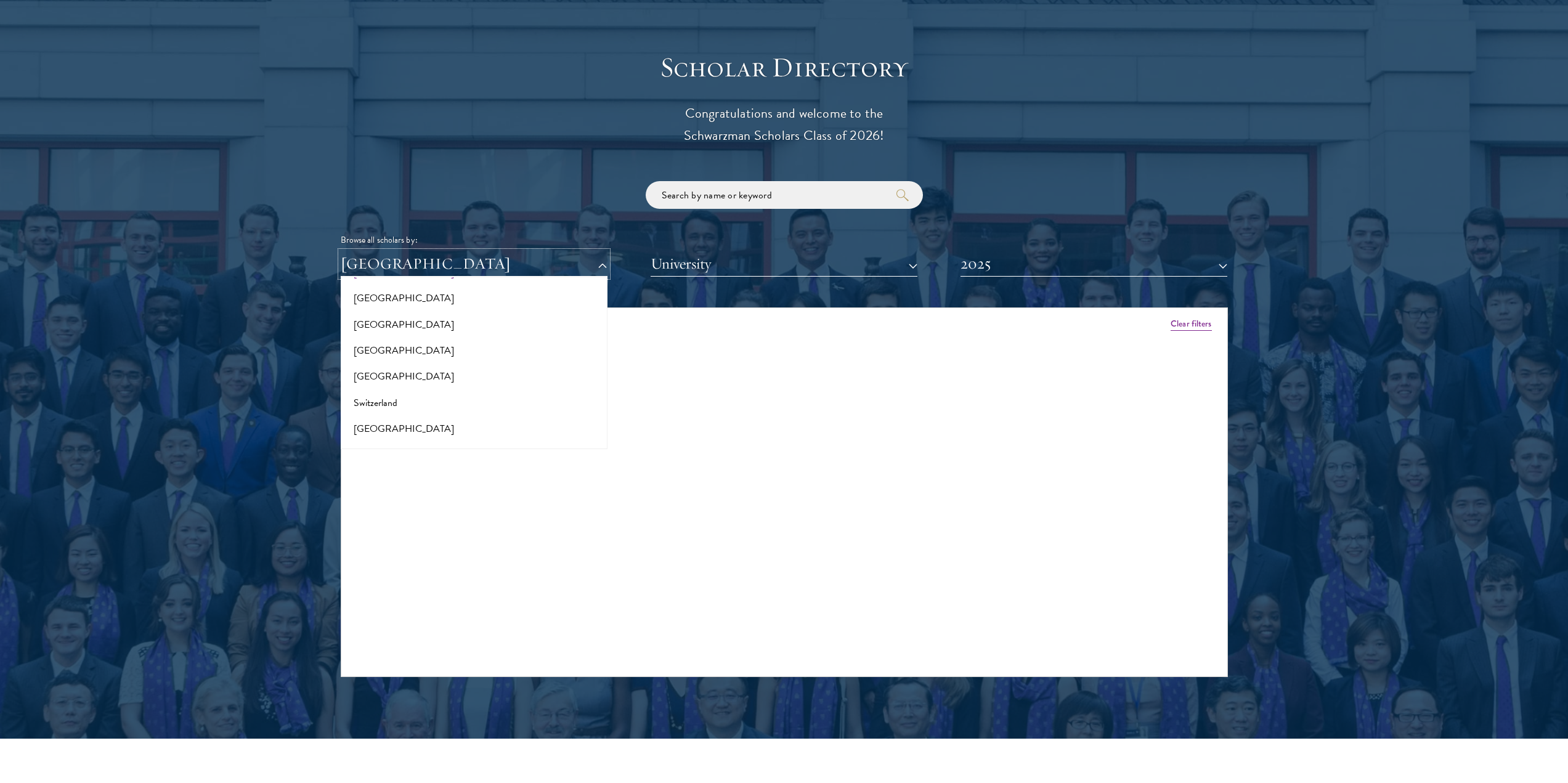
scroll to position [2151, 0]
click at [406, 276] on button "[GEOGRAPHIC_DATA]" at bounding box center [474, 289] width 259 height 26
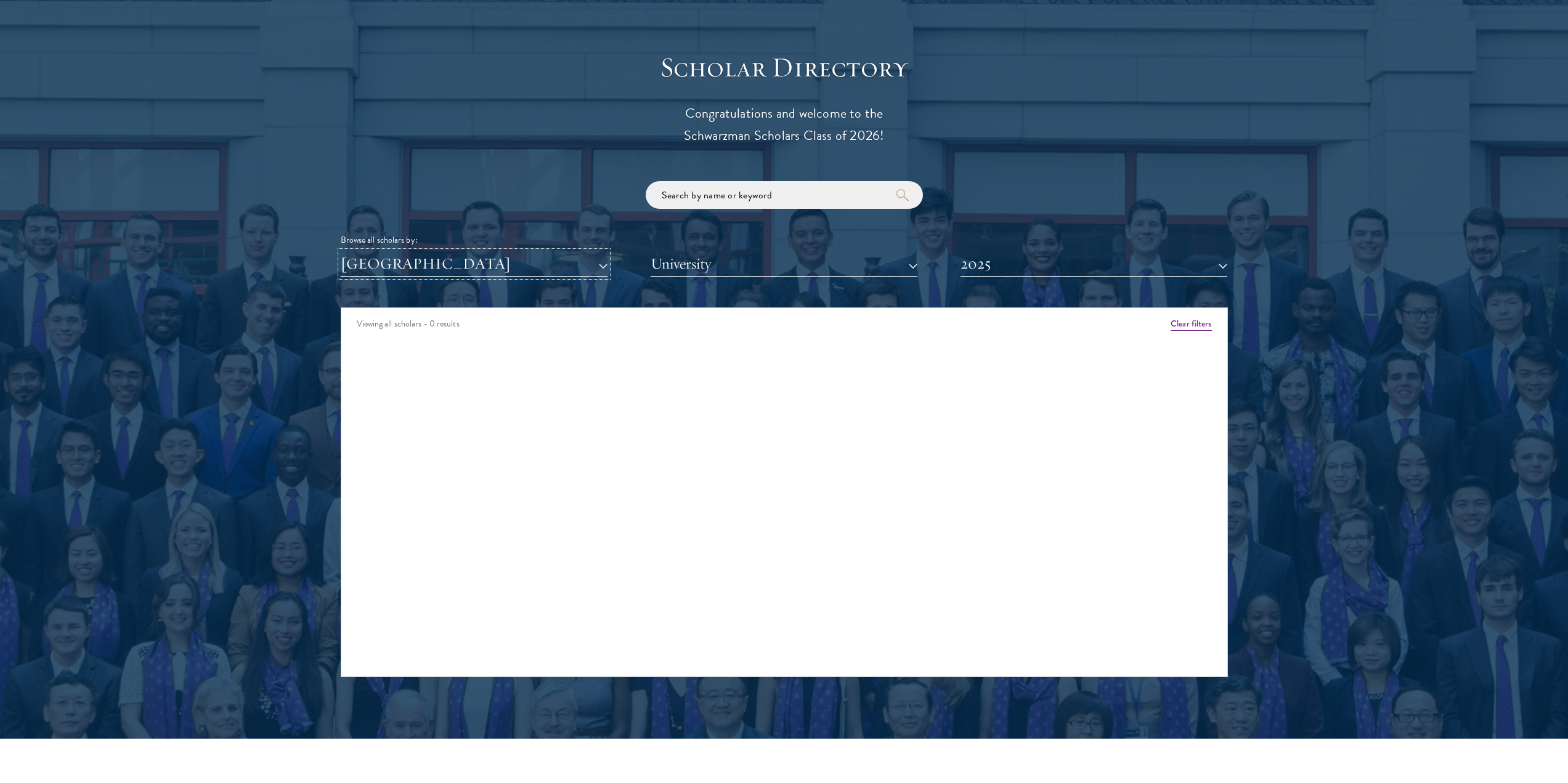
click at [449, 252] on button "[GEOGRAPHIC_DATA]" at bounding box center [474, 264] width 267 height 25
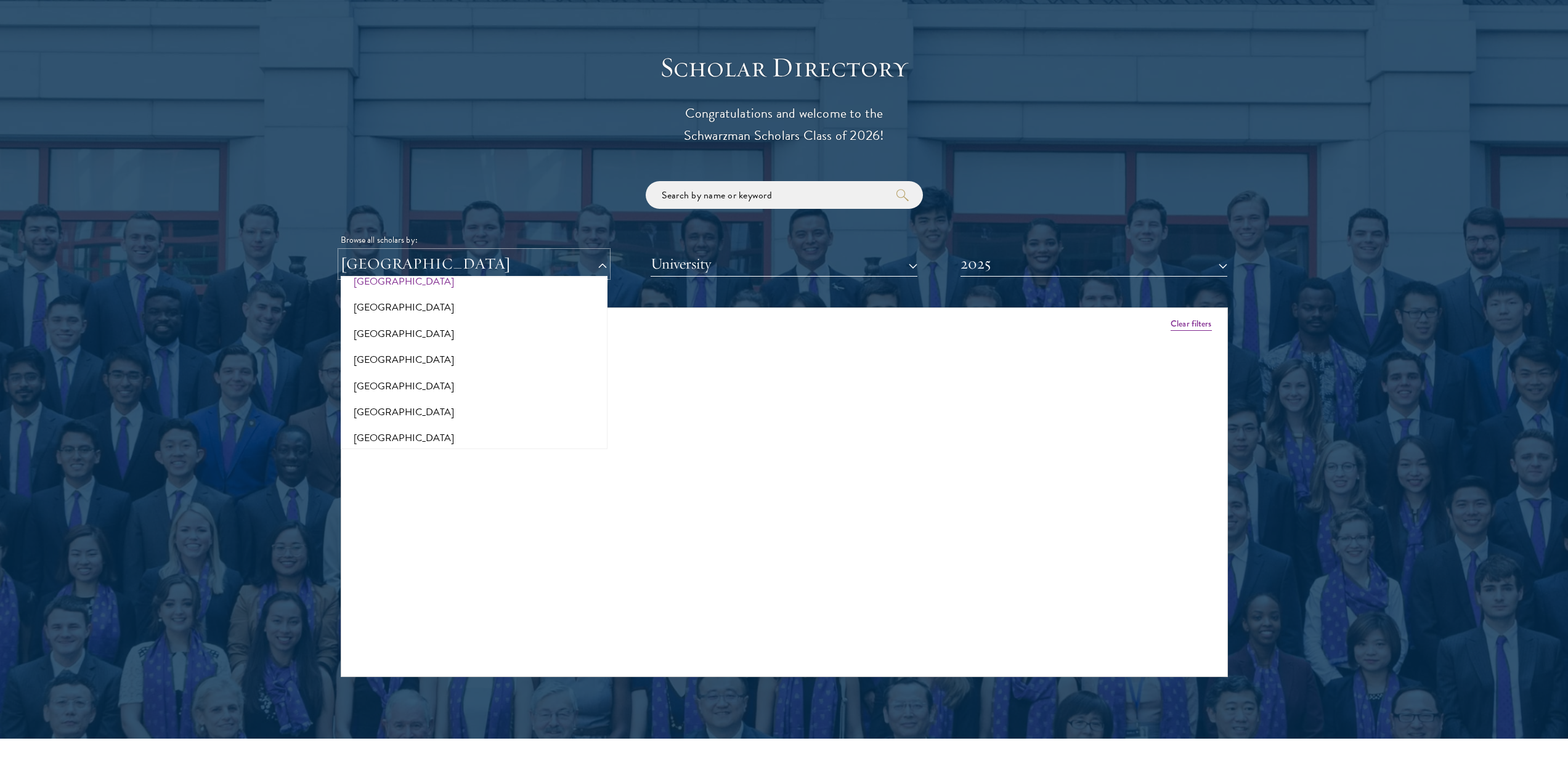
scroll to position [2090, 0]
click at [399, 286] on button "[GEOGRAPHIC_DATA]" at bounding box center [474, 299] width 259 height 26
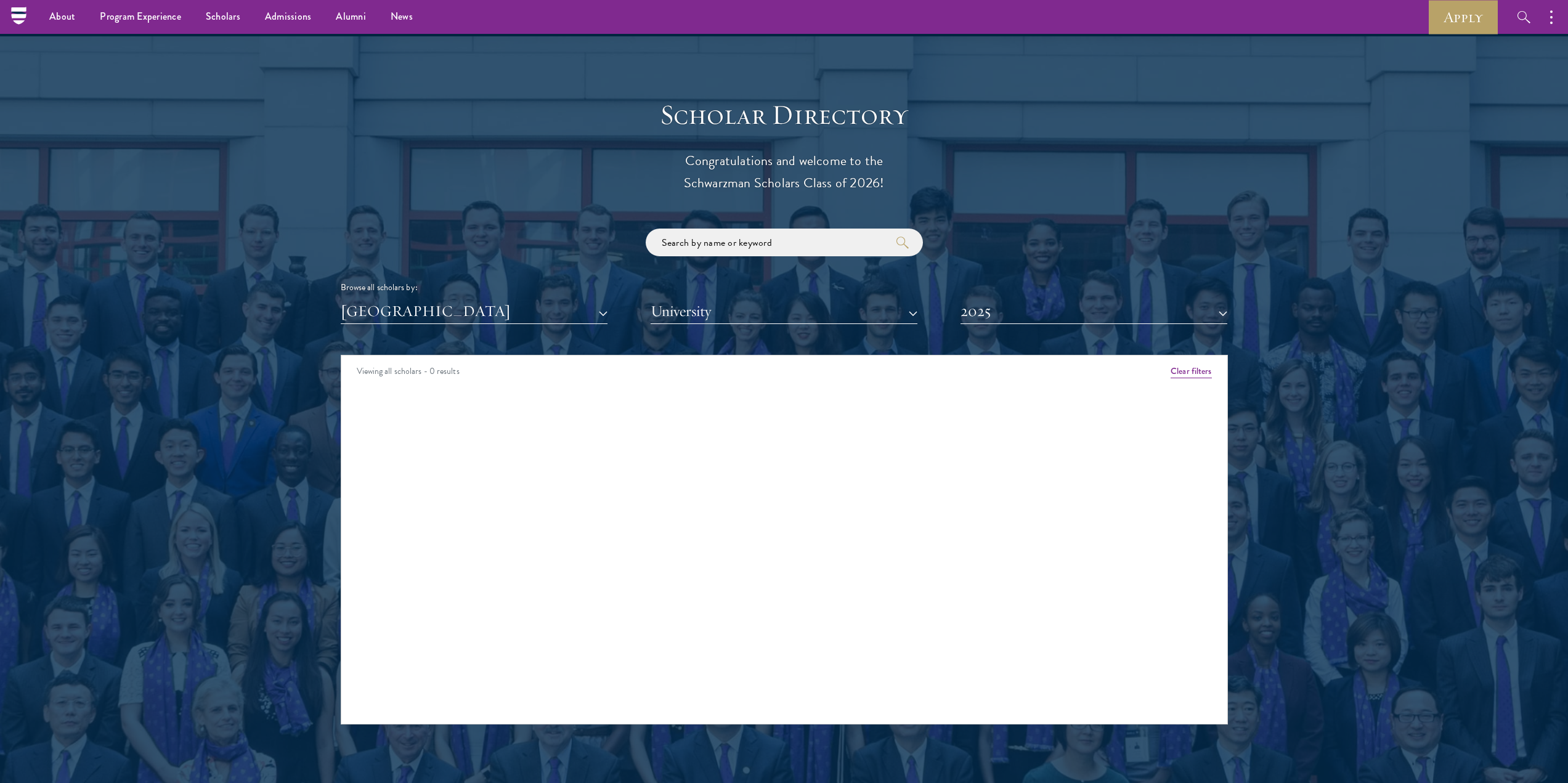
scroll to position [1294, 0]
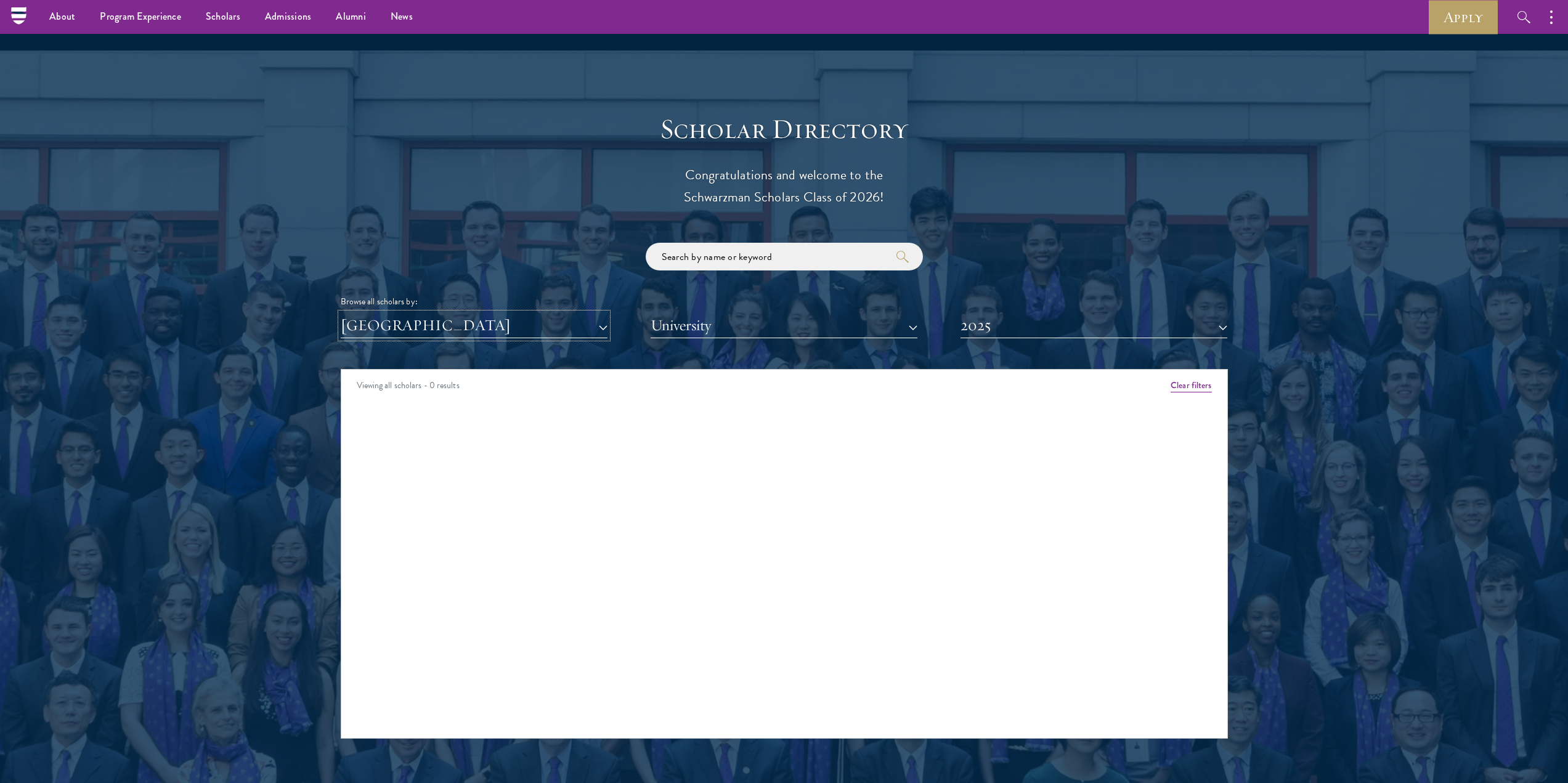
click at [492, 313] on button "[GEOGRAPHIC_DATA]" at bounding box center [474, 326] width 267 height 25
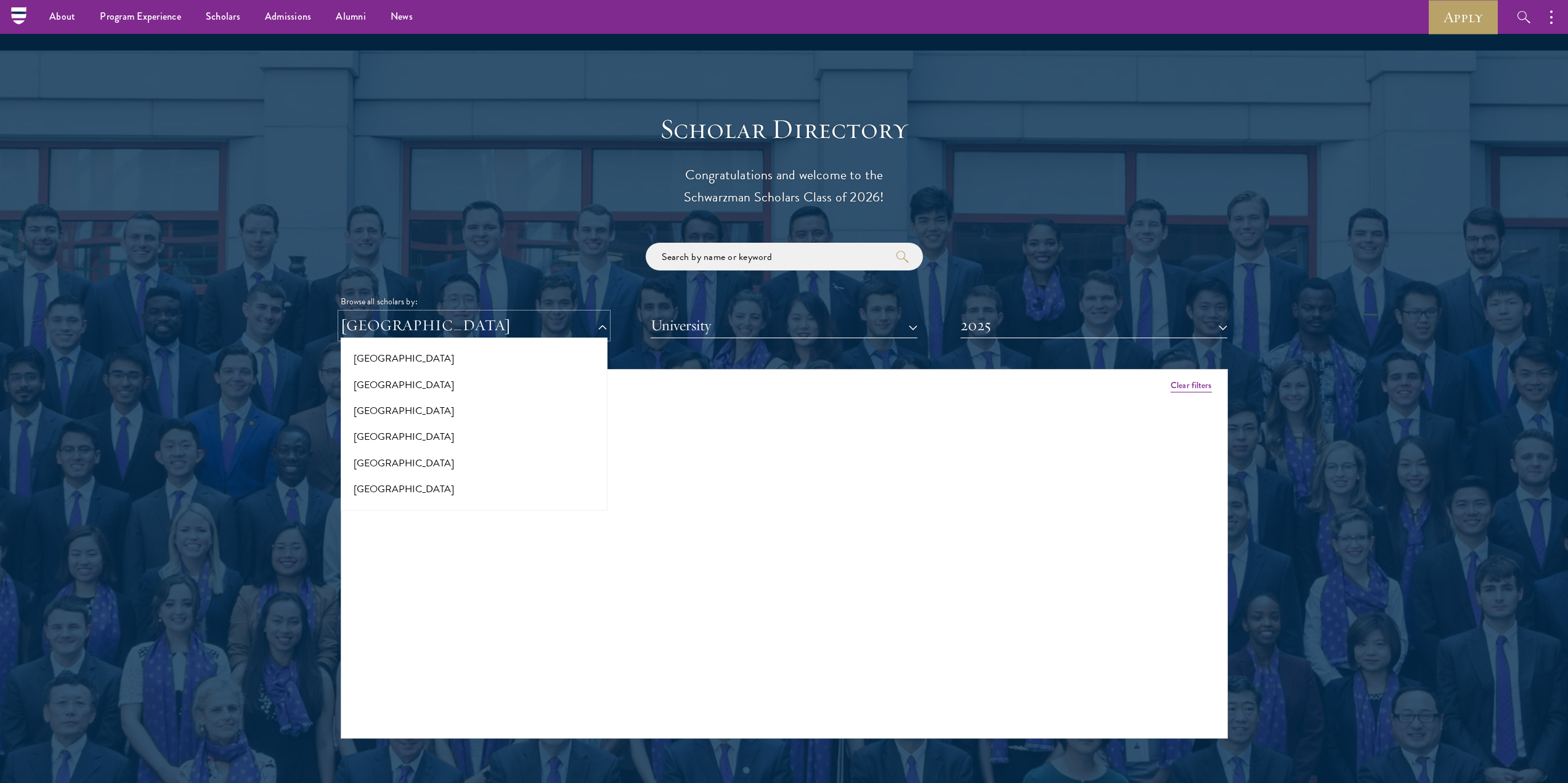
scroll to position [1967, 0]
click at [387, 366] on button "[GEOGRAPHIC_DATA]" at bounding box center [474, 378] width 259 height 26
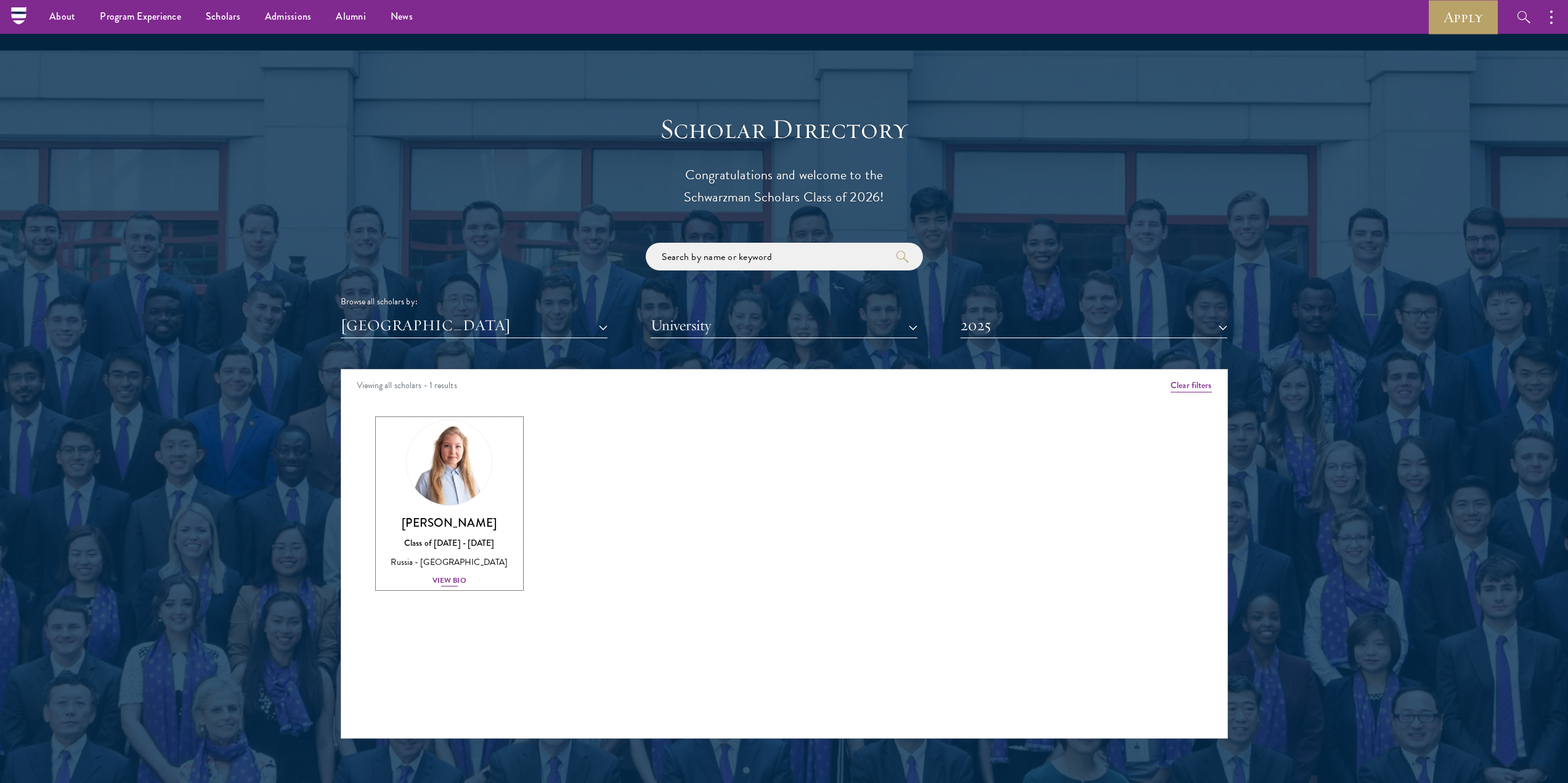
click at [461, 557] on div "[PERSON_NAME] Class of [DATE] - [DATE] [GEOGRAPHIC_DATA] - [GEOGRAPHIC_DATA] Vi…" at bounding box center [450, 551] width 143 height 73
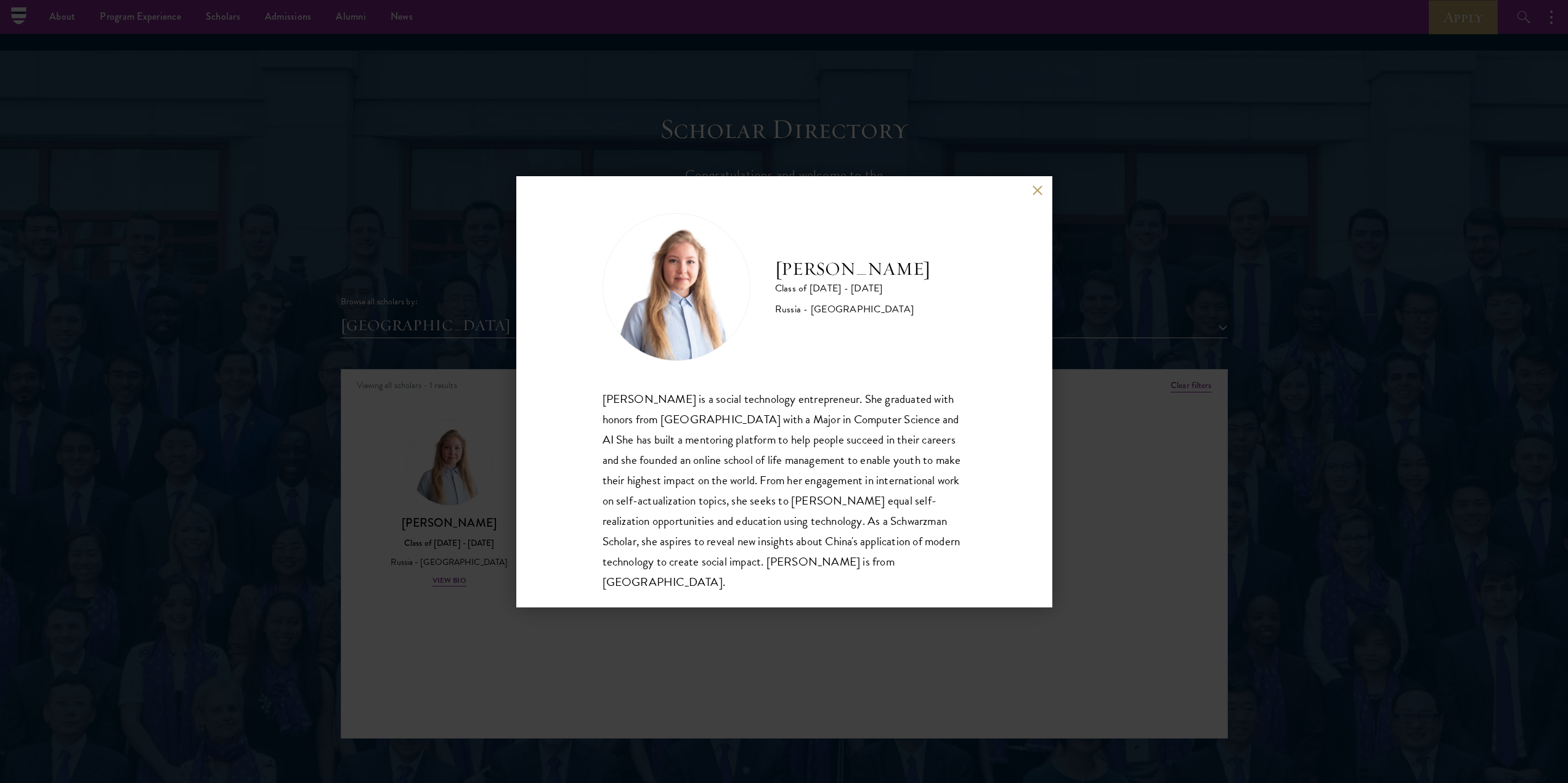
drag, startPoint x: 384, startPoint y: 412, endPoint x: 382, endPoint y: 311, distance: 101.0
click at [383, 413] on div "[PERSON_NAME] Class of [DATE] - [DATE] [GEOGRAPHIC_DATA] - [GEOGRAPHIC_DATA] [P…" at bounding box center [784, 392] width 1568 height 783
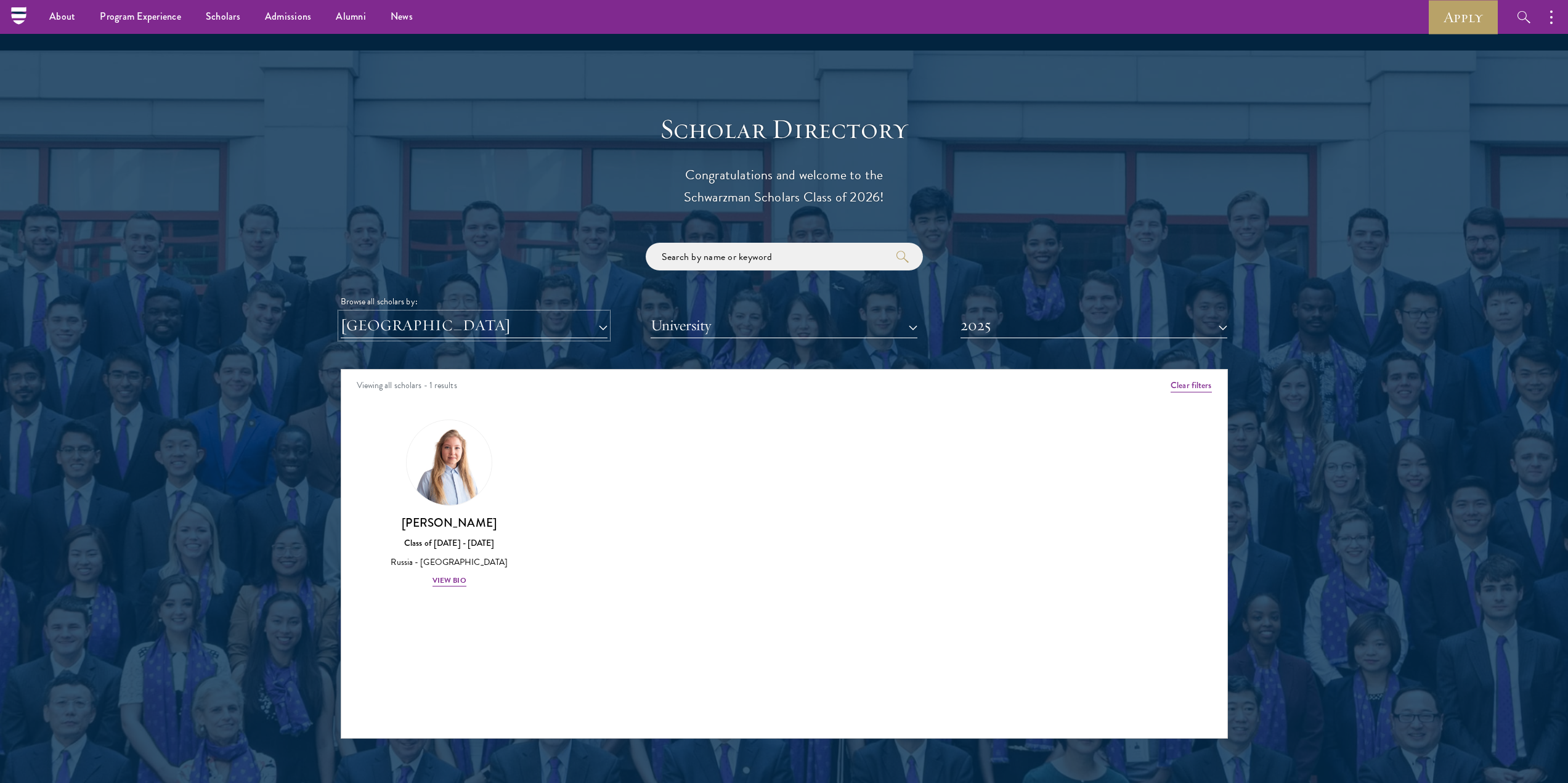
click at [527, 313] on button "[GEOGRAPHIC_DATA]" at bounding box center [474, 326] width 267 height 25
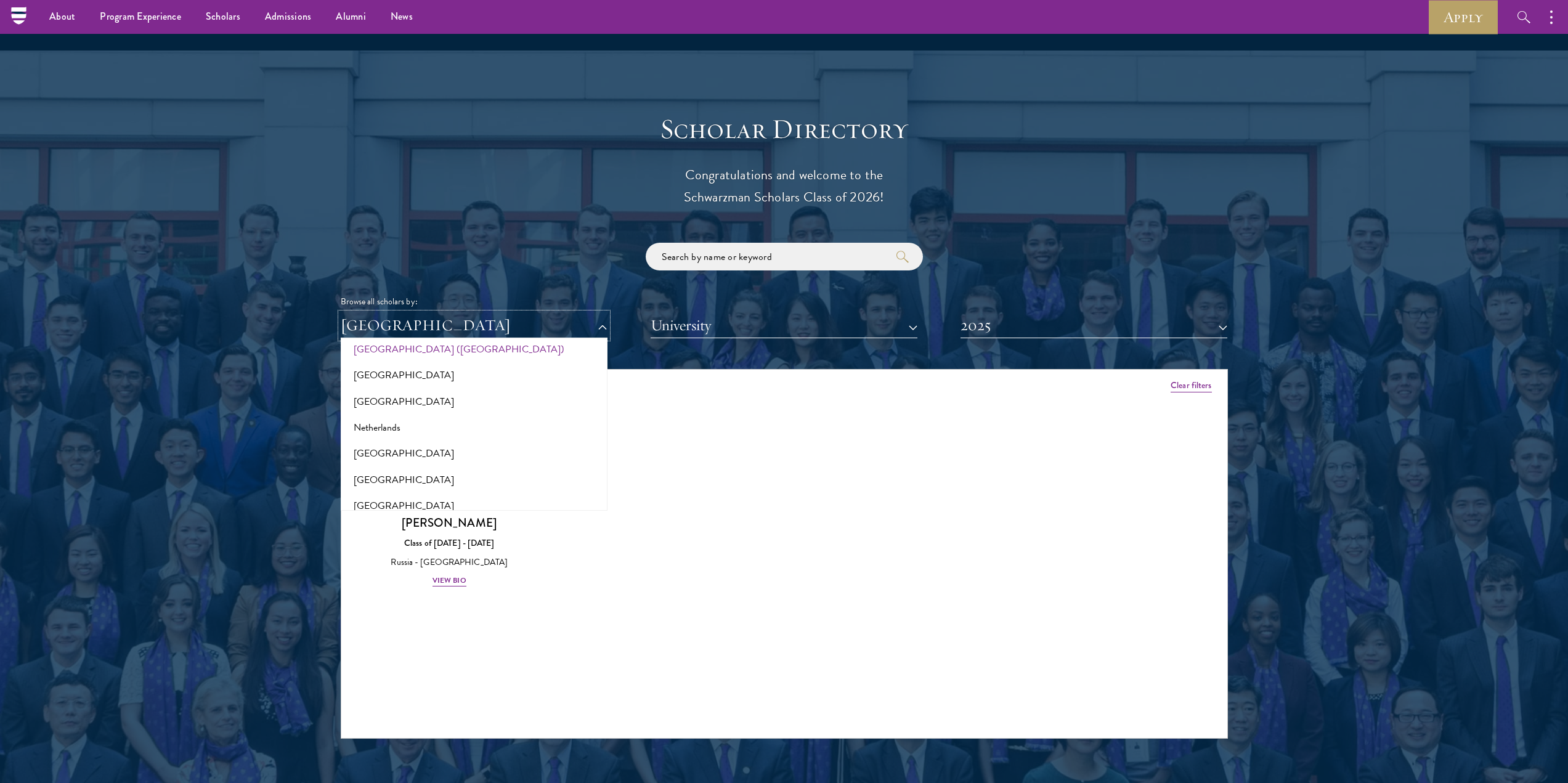
scroll to position [1535, 0]
click at [377, 353] on button "[GEOGRAPHIC_DATA]" at bounding box center [474, 366] width 259 height 26
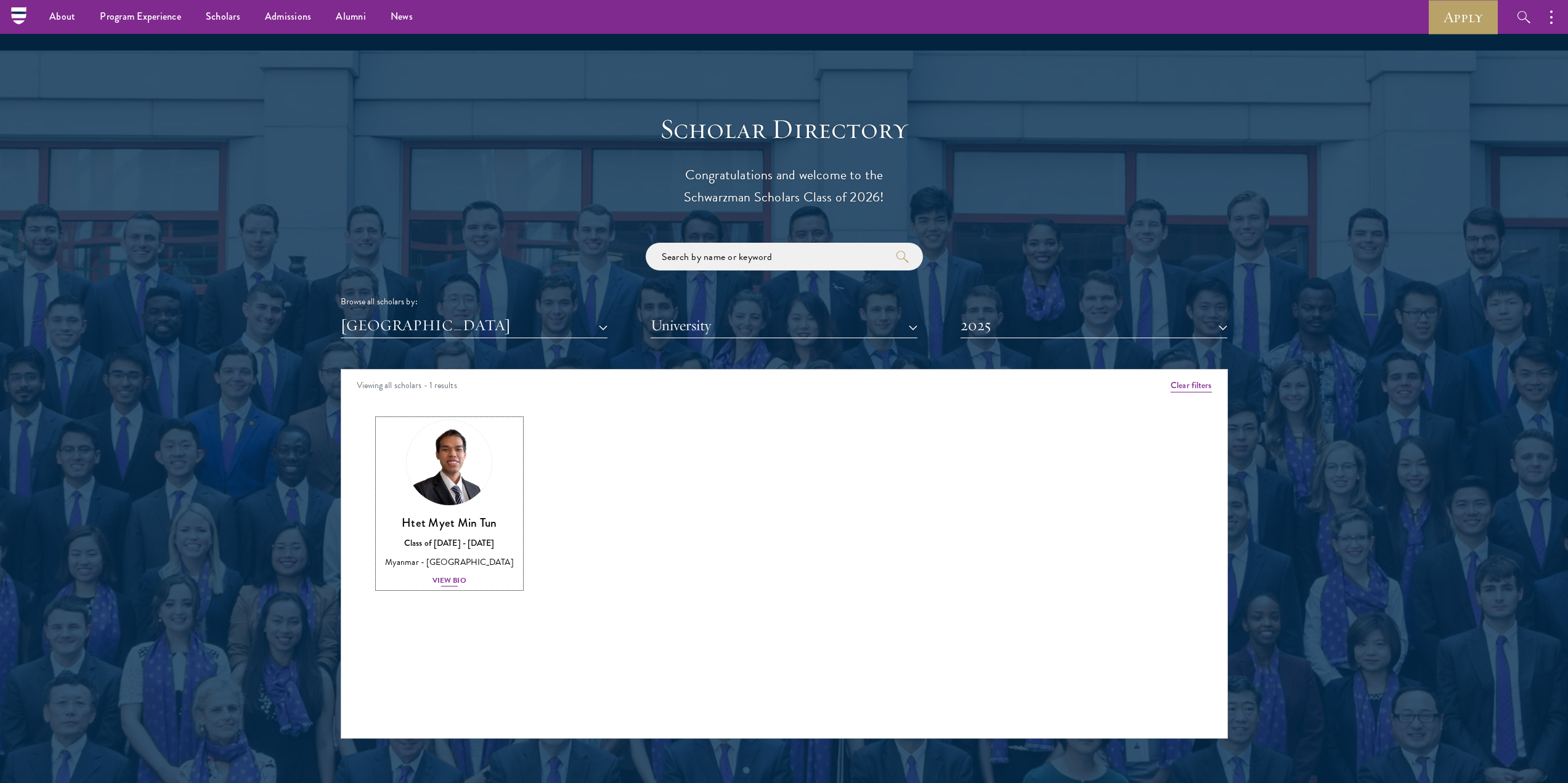
click at [462, 545] on div "Htet Myet Min Tun Class of [DATE] - [DATE] [GEOGRAPHIC_DATA] - [GEOGRAPHIC_DATA…" at bounding box center [450, 551] width 143 height 73
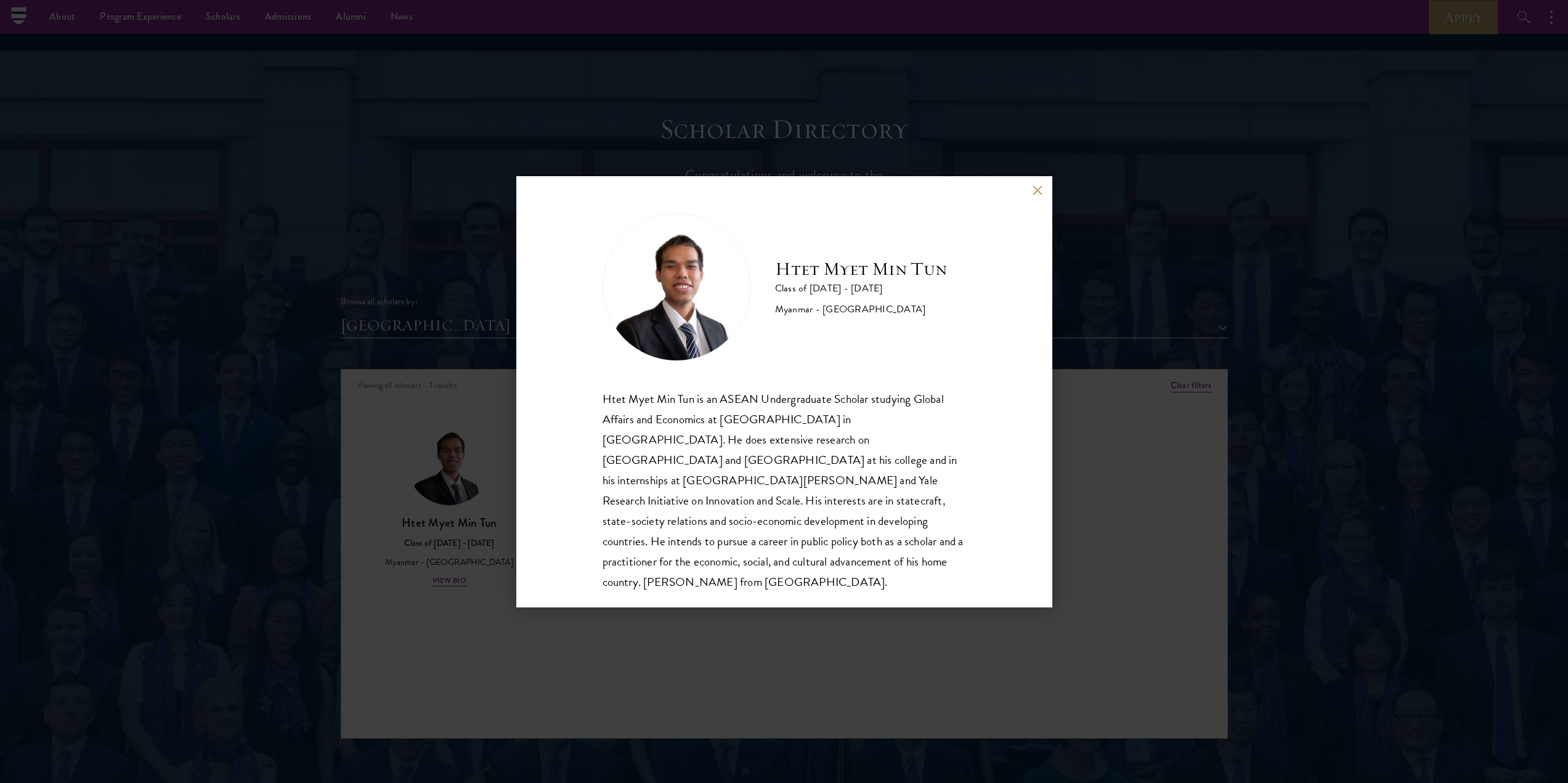
click at [443, 372] on div "Htet Myet Min Tun Class of [DATE] - [DATE] [GEOGRAPHIC_DATA] - [GEOGRAPHIC_DATA…" at bounding box center [784, 392] width 1568 height 783
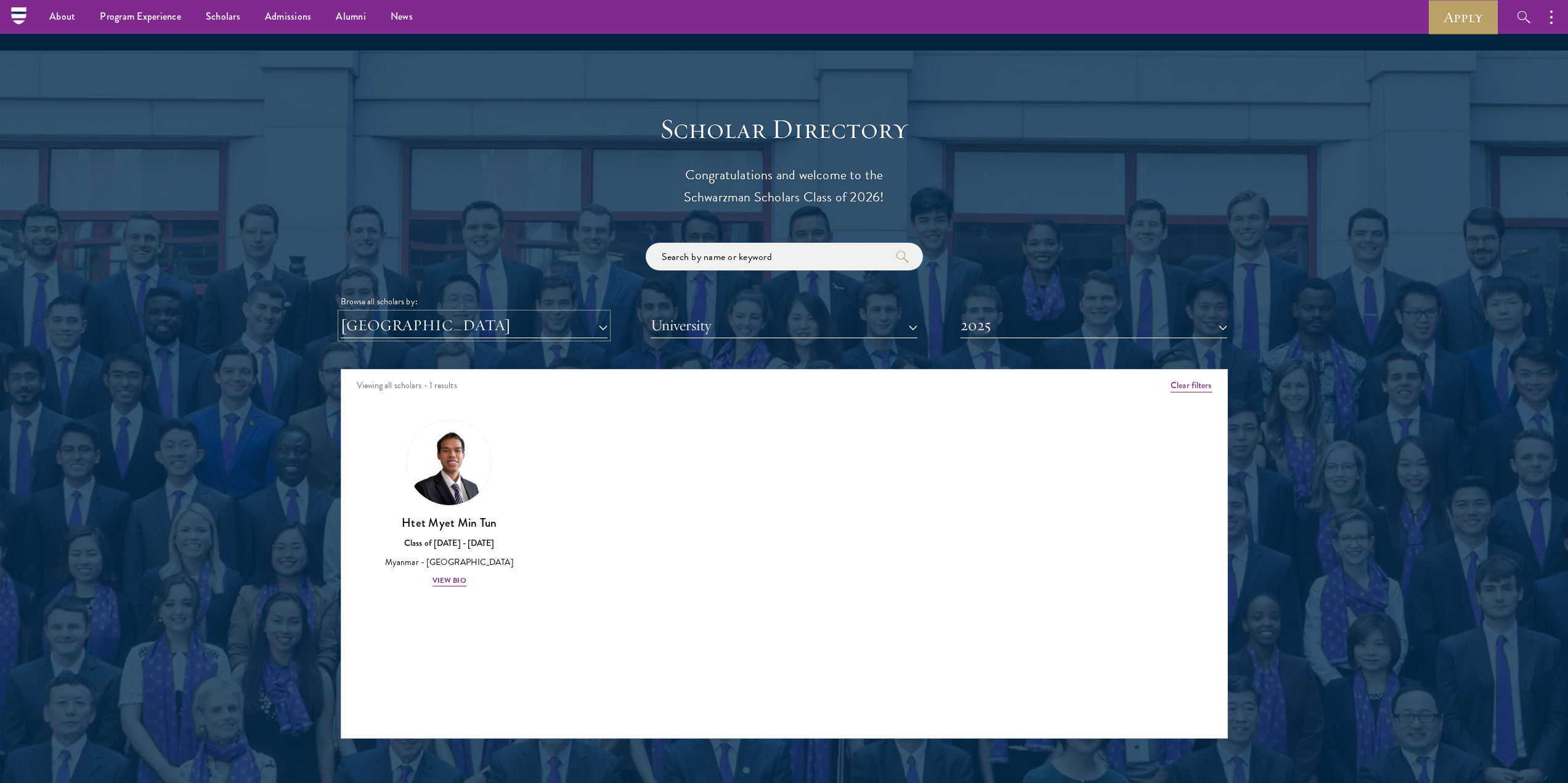
click at [416, 313] on button "[GEOGRAPHIC_DATA]" at bounding box center [474, 326] width 267 height 25
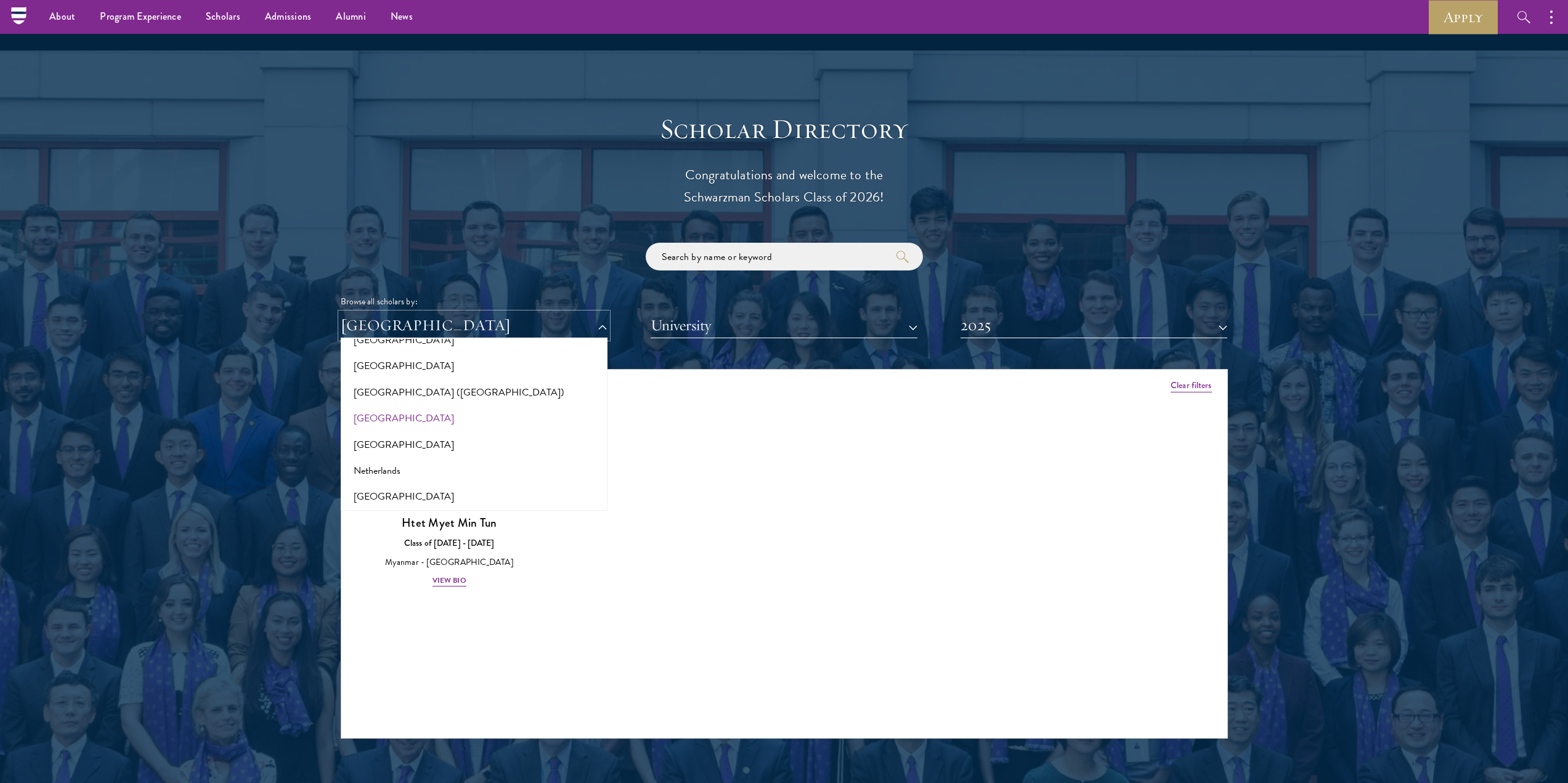
scroll to position [1474, 0]
click at [387, 388] on button "[GEOGRAPHIC_DATA]" at bounding box center [474, 401] width 259 height 26
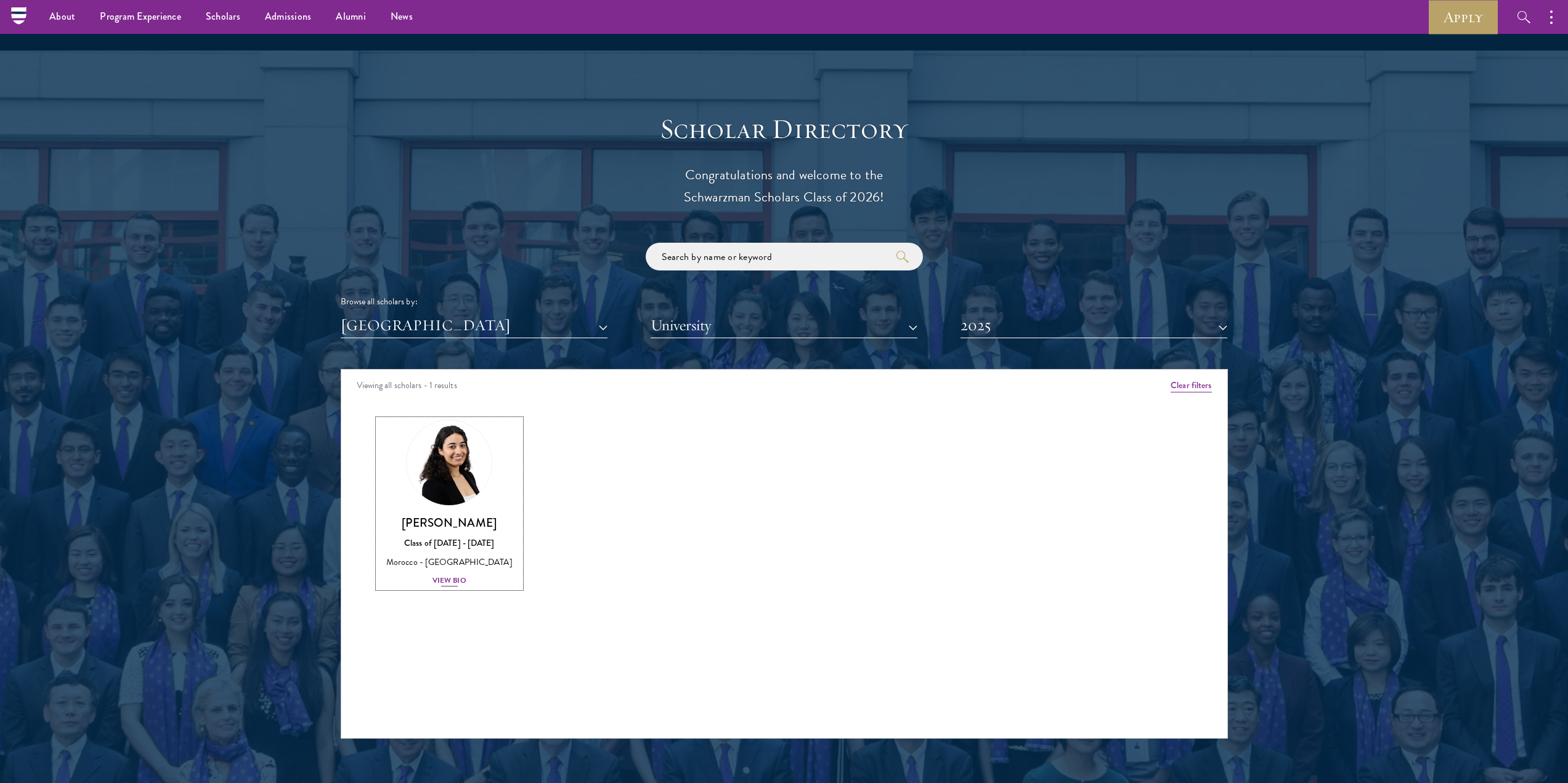
click at [440, 575] on div "View Bio" at bounding box center [449, 580] width 34 height 12
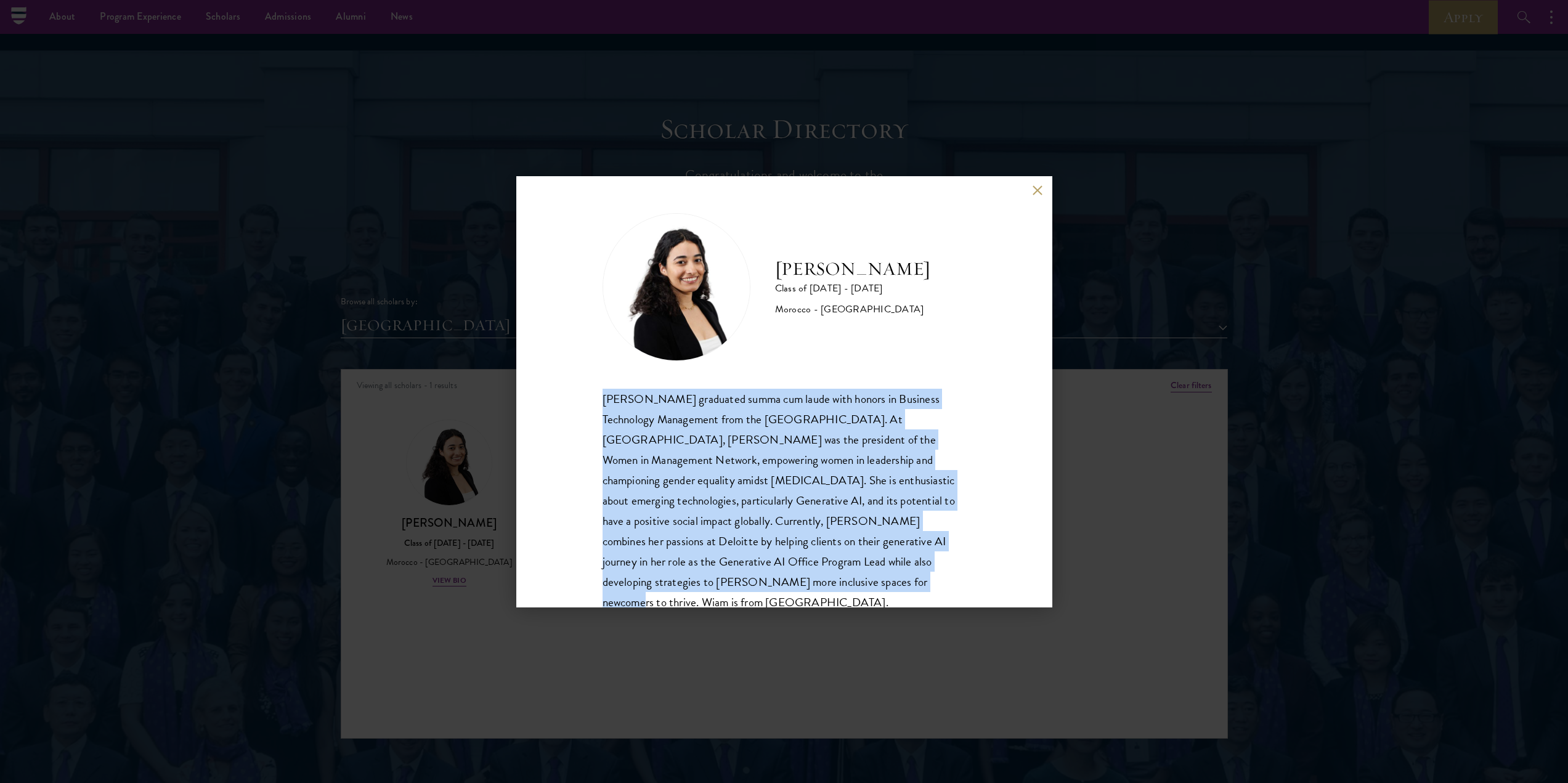
drag, startPoint x: 815, startPoint y: 586, endPoint x: 606, endPoint y: 408, distance: 274.5
click at [606, 408] on div "[PERSON_NAME] graduated summa cum laude with honors in Business Technology Mana…" at bounding box center [784, 500] width 363 height 224
copy div "[PERSON_NAME] graduated summa cum laude with honors in Business Technology Mana…"
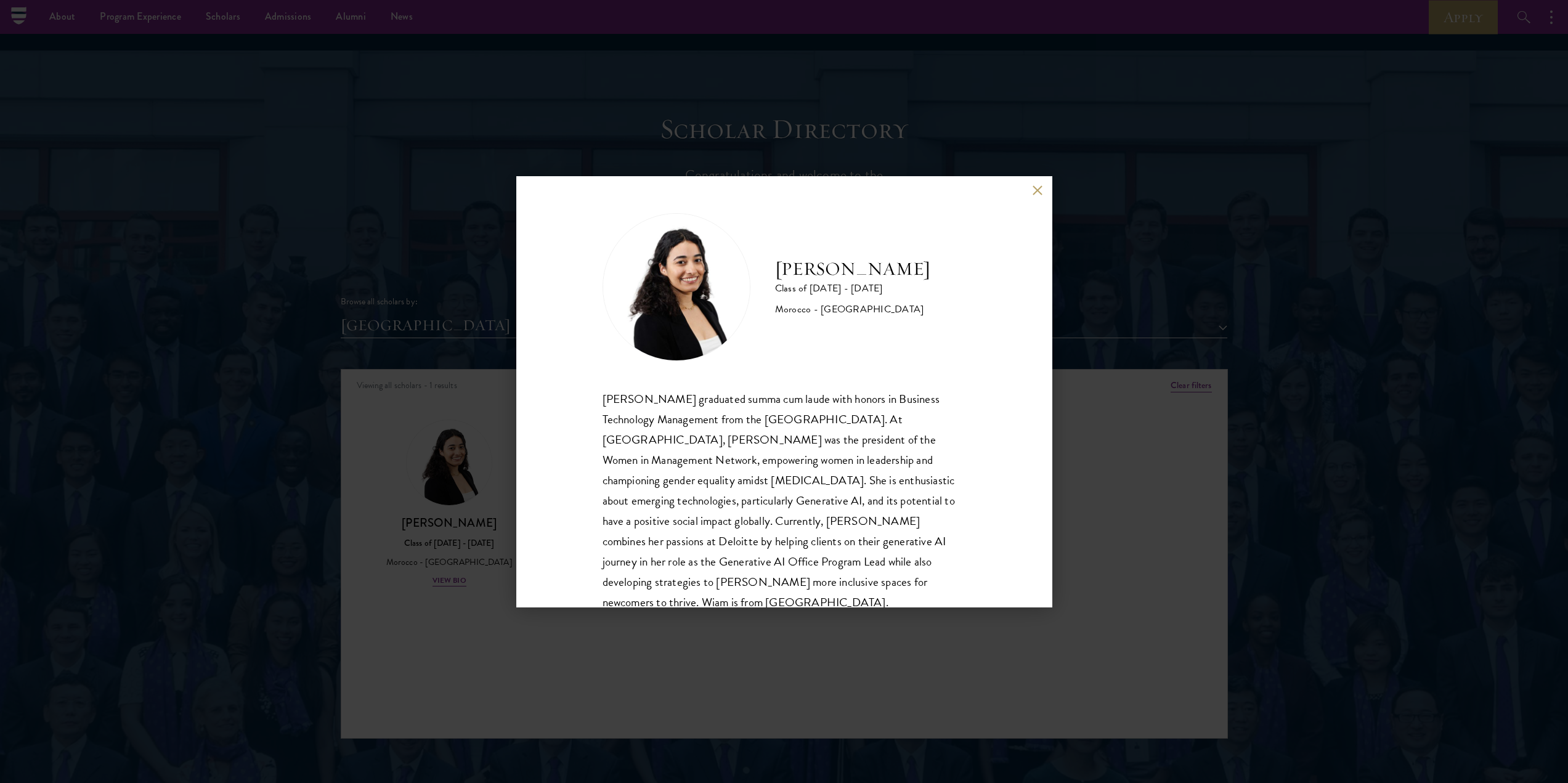
click at [358, 476] on div "[PERSON_NAME] Class of [DATE] - [DATE] [GEOGRAPHIC_DATA] - [GEOGRAPHIC_DATA] [P…" at bounding box center [784, 392] width 1568 height 783
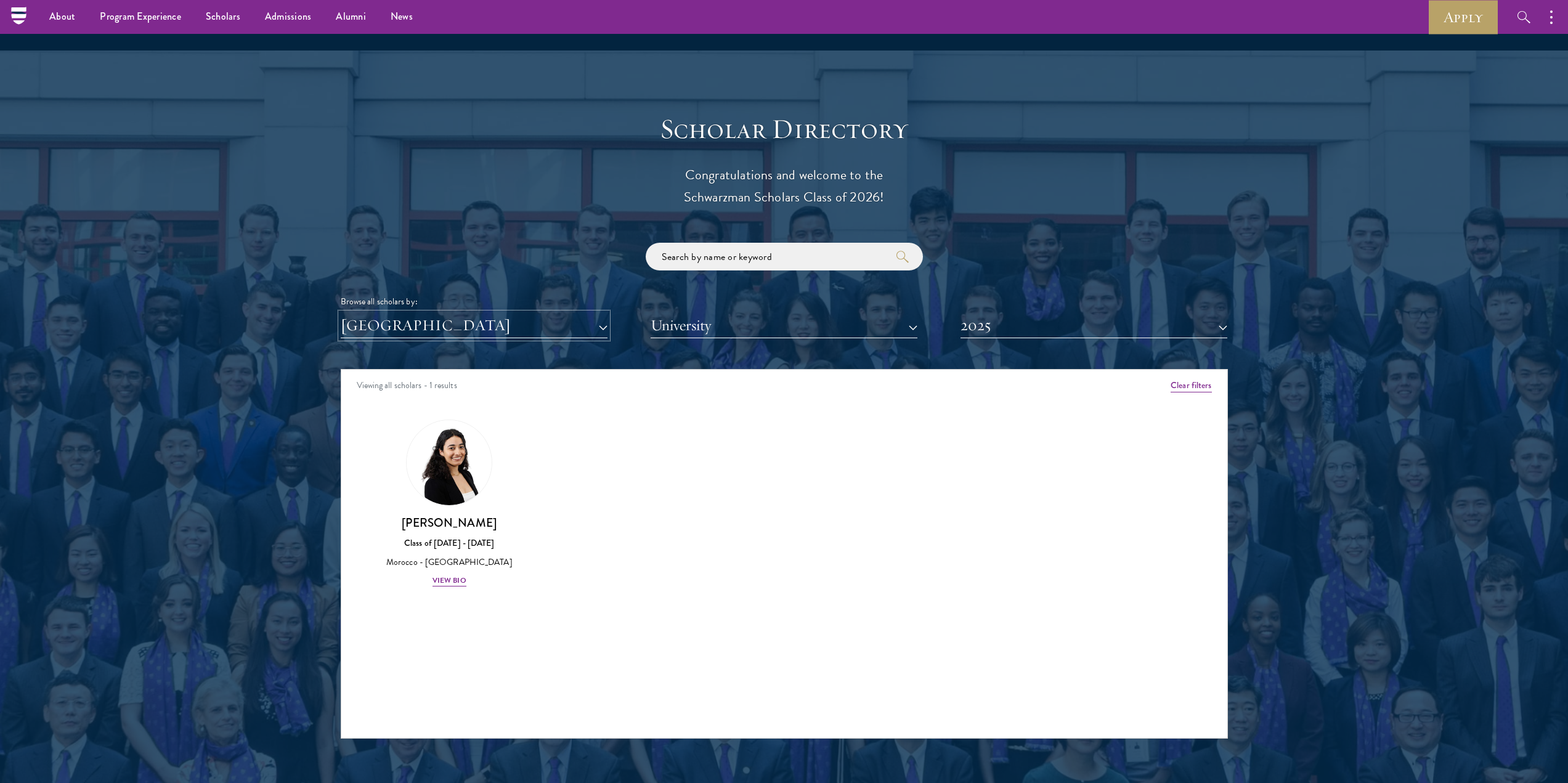
click at [569, 313] on button "[GEOGRAPHIC_DATA]" at bounding box center [474, 326] width 267 height 25
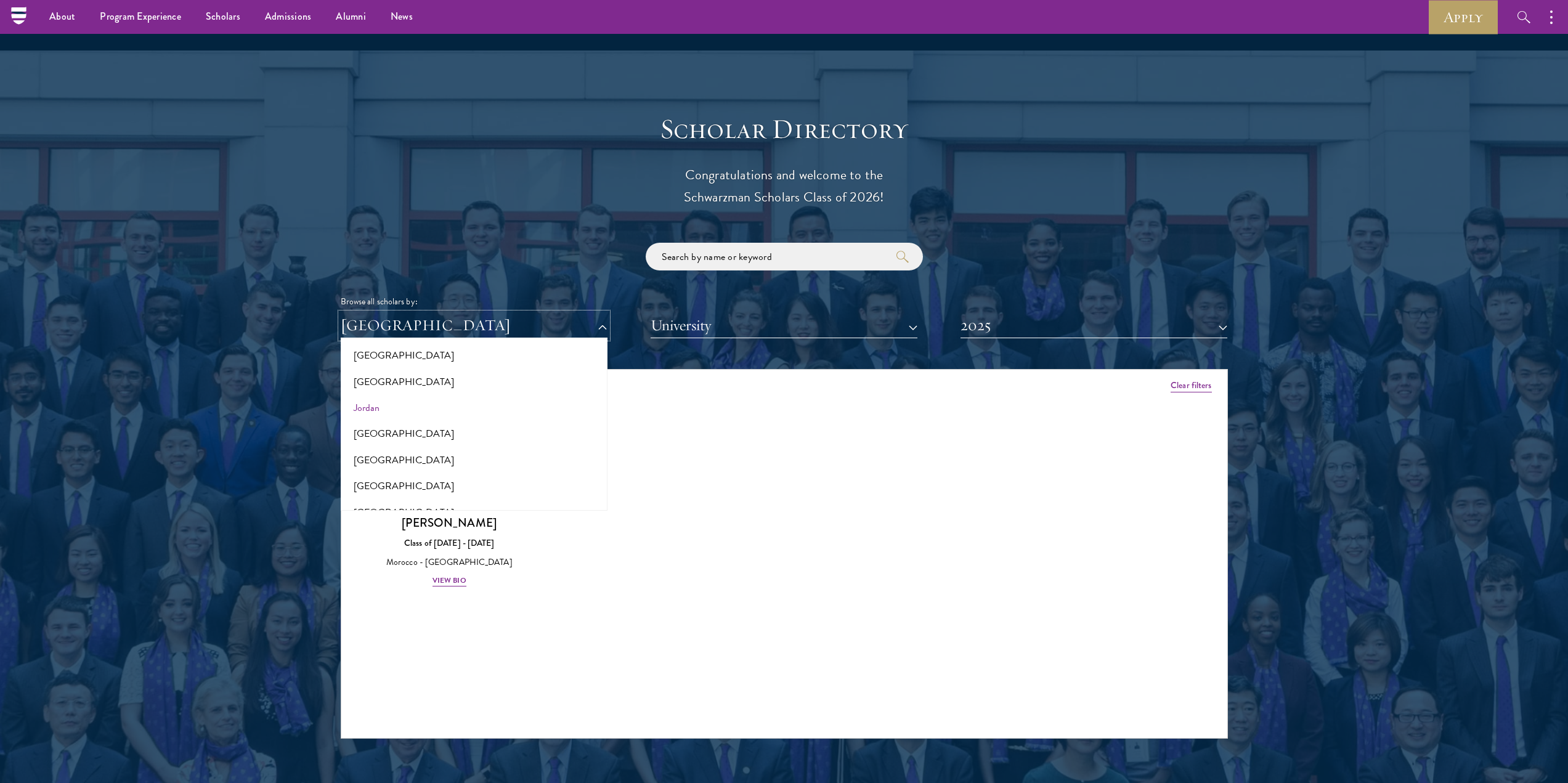
scroll to position [1104, 0]
click at [379, 366] on button "[GEOGRAPHIC_DATA]" at bounding box center [474, 379] width 259 height 26
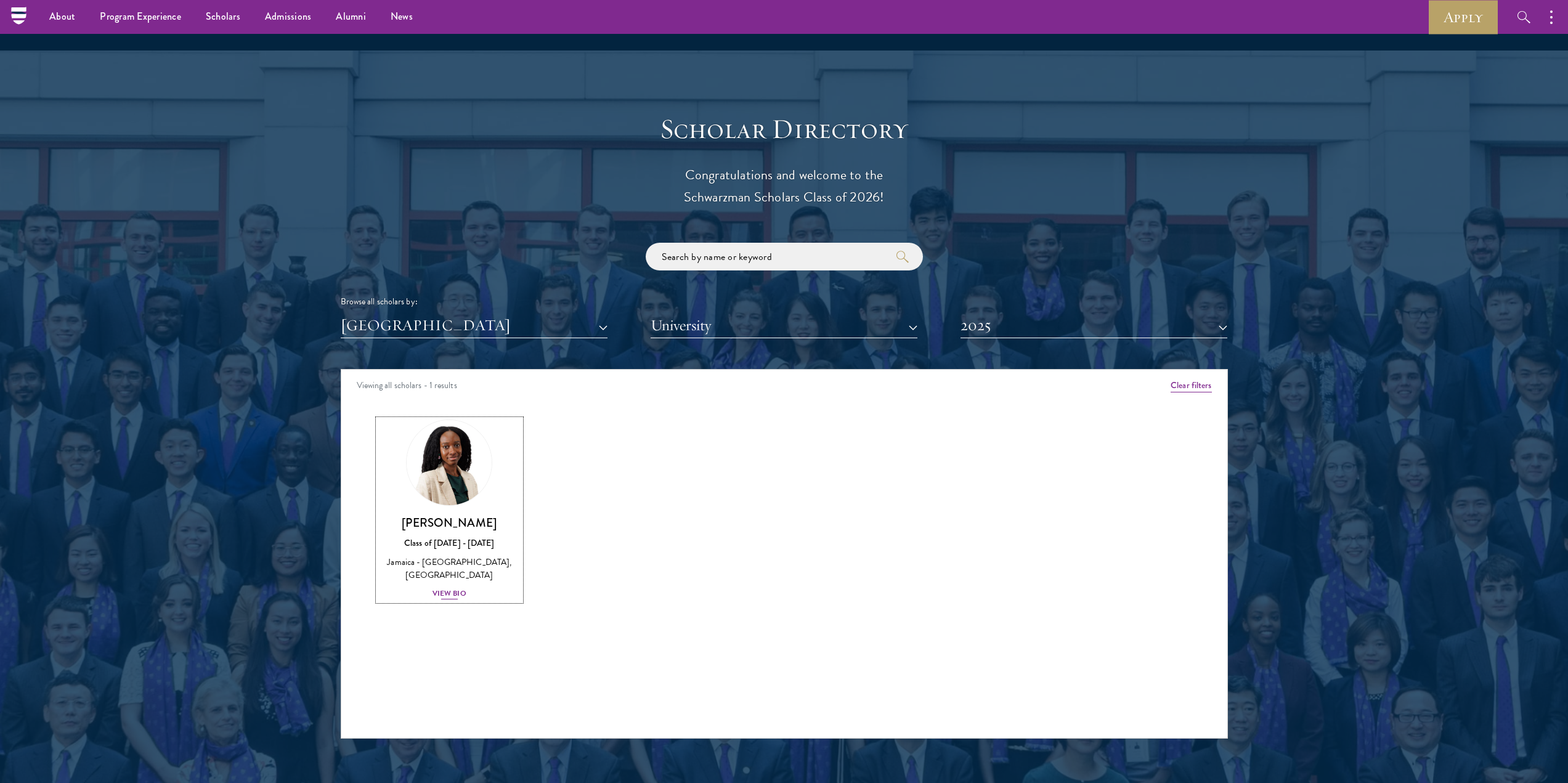
click at [454, 588] on div "View Bio" at bounding box center [449, 594] width 34 height 12
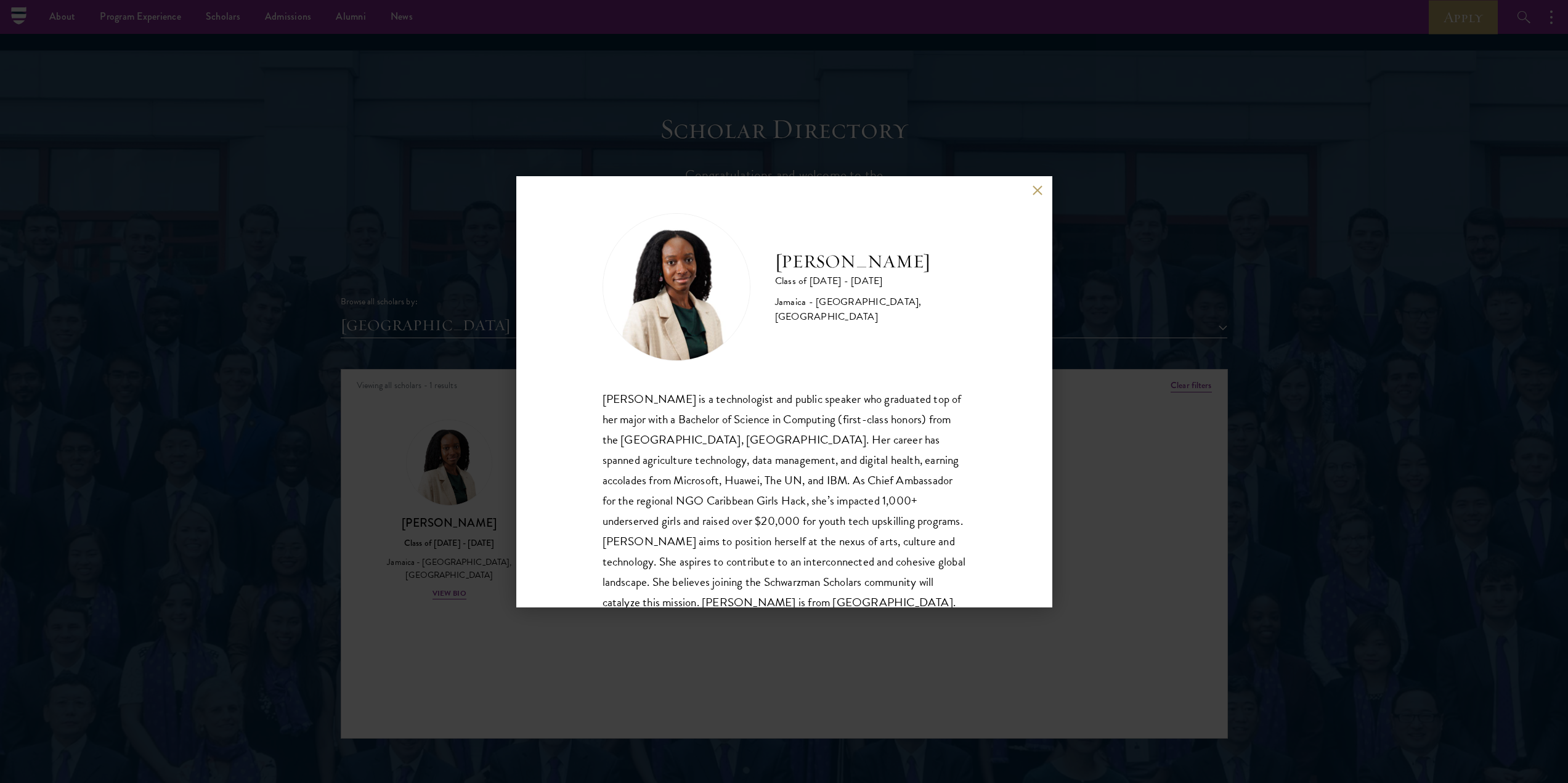
click at [367, 435] on div "[PERSON_NAME] Class of [DATE] - [DATE] [GEOGRAPHIC_DATA] - [GEOGRAPHIC_DATA], […" at bounding box center [784, 392] width 1568 height 783
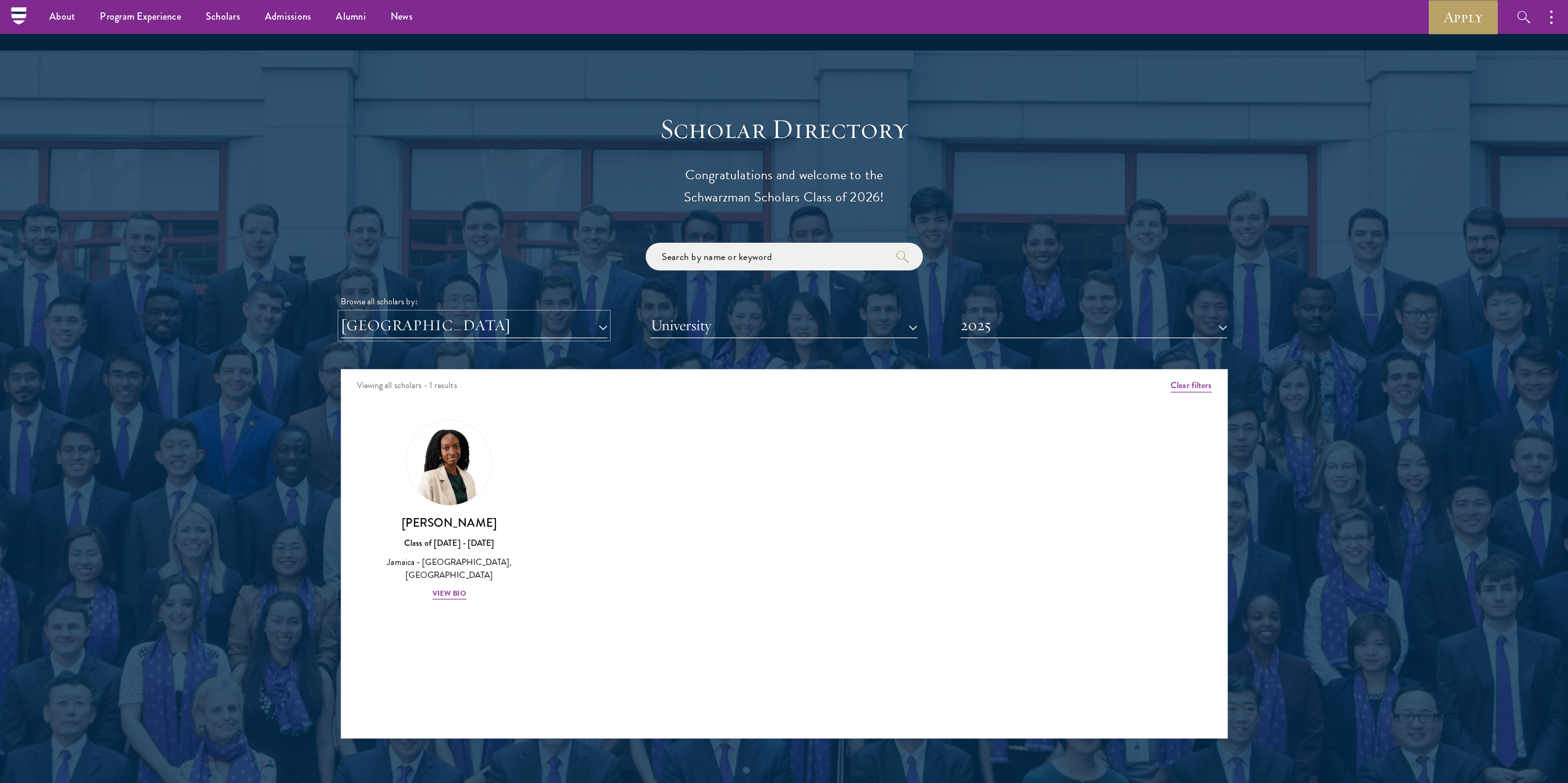
click at [409, 313] on button "[GEOGRAPHIC_DATA]" at bounding box center [474, 326] width 267 height 25
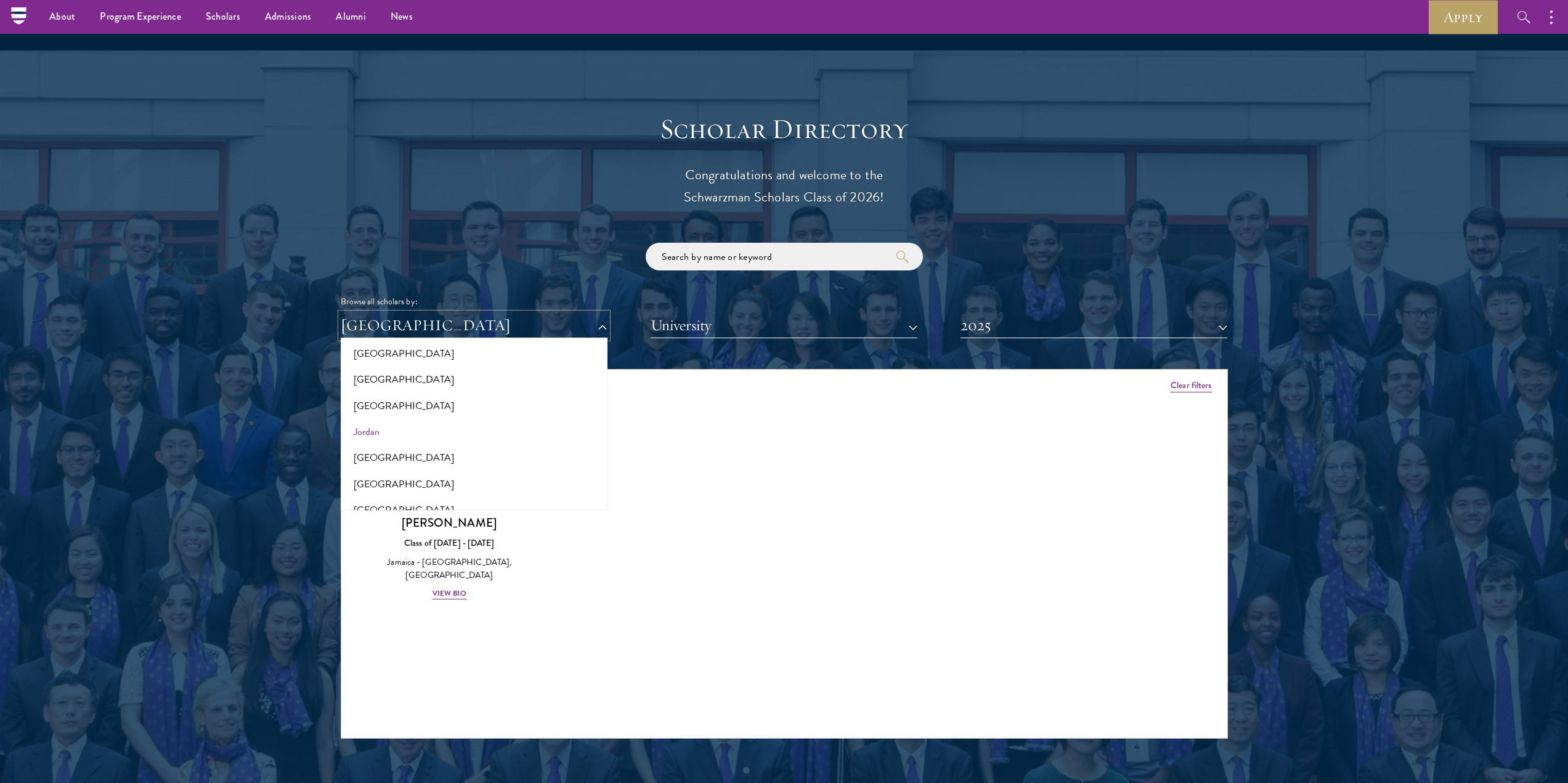
scroll to position [1043, 0]
click at [379, 376] on button "Israel" at bounding box center [474, 388] width 259 height 26
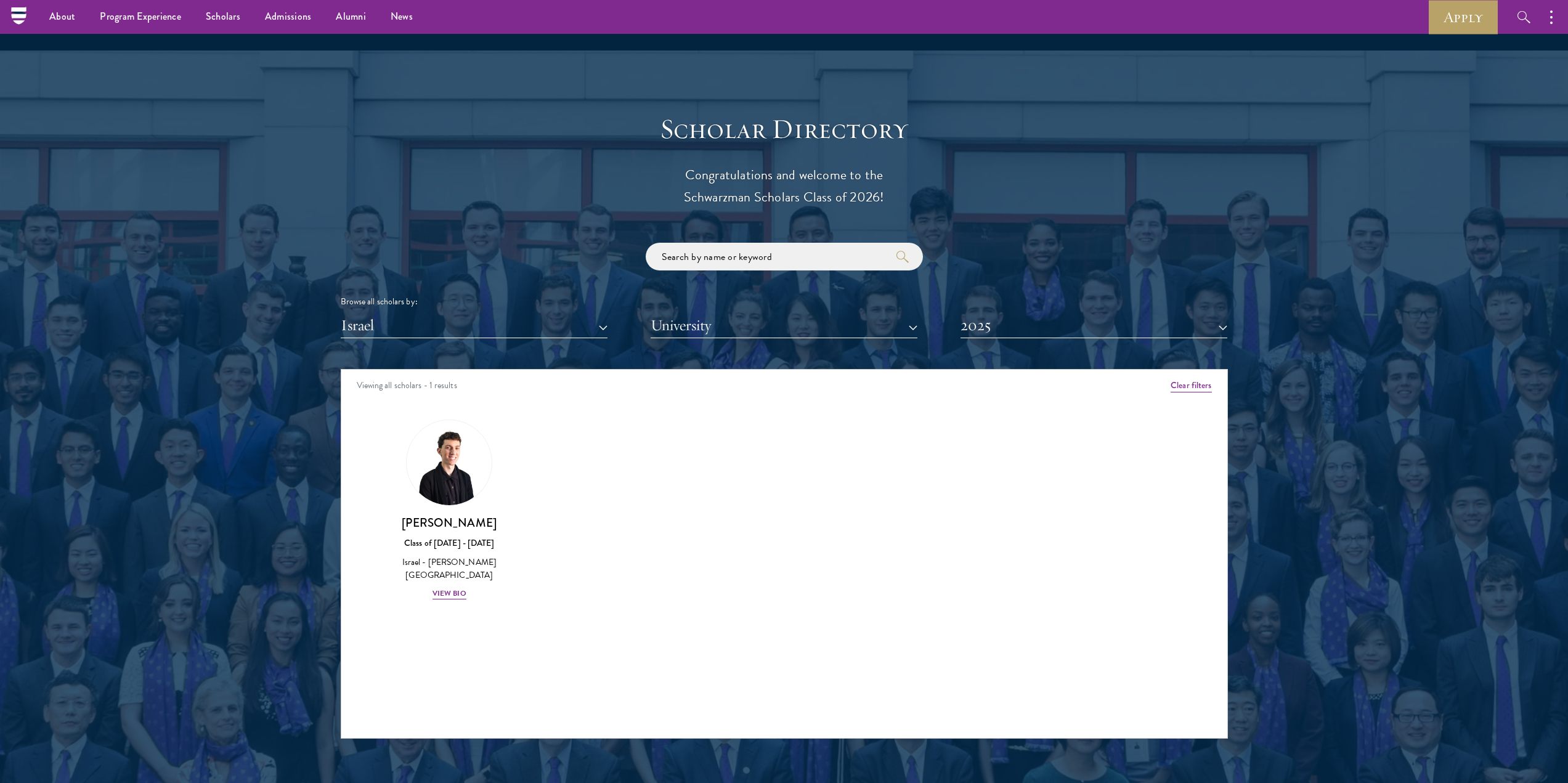
click at [449, 561] on div "[PERSON_NAME] Class of [DATE] - [DATE] [GEOGRAPHIC_DATA] - [PERSON_NAME][GEOGRA…" at bounding box center [449, 510] width 168 height 206
click at [454, 588] on div "View Bio" at bounding box center [449, 594] width 34 height 12
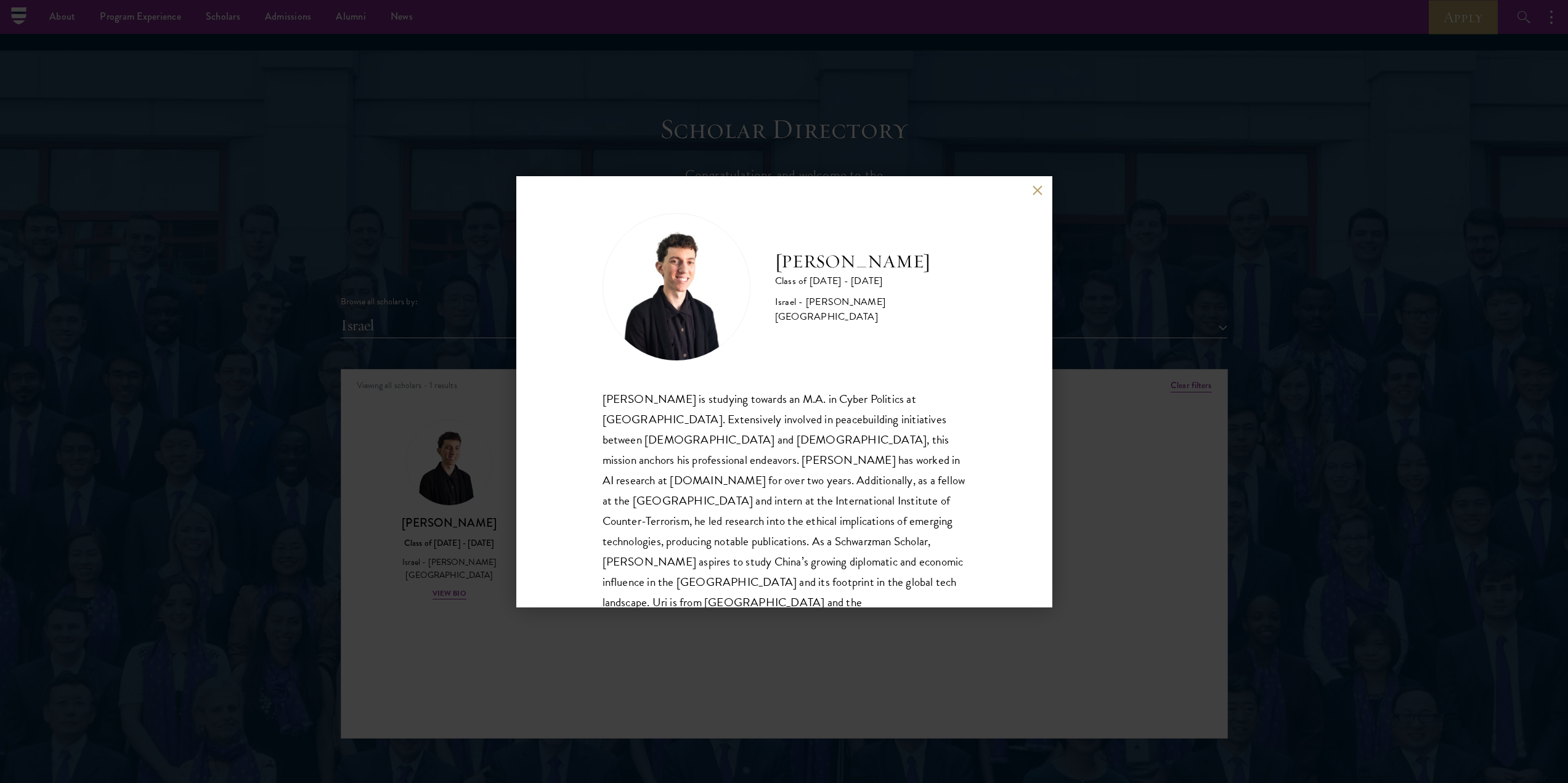
click at [416, 461] on div "[PERSON_NAME] Class of [DATE] - [DATE] Israel - [PERSON_NAME][GEOGRAPHIC_DATA] …" at bounding box center [784, 392] width 1568 height 783
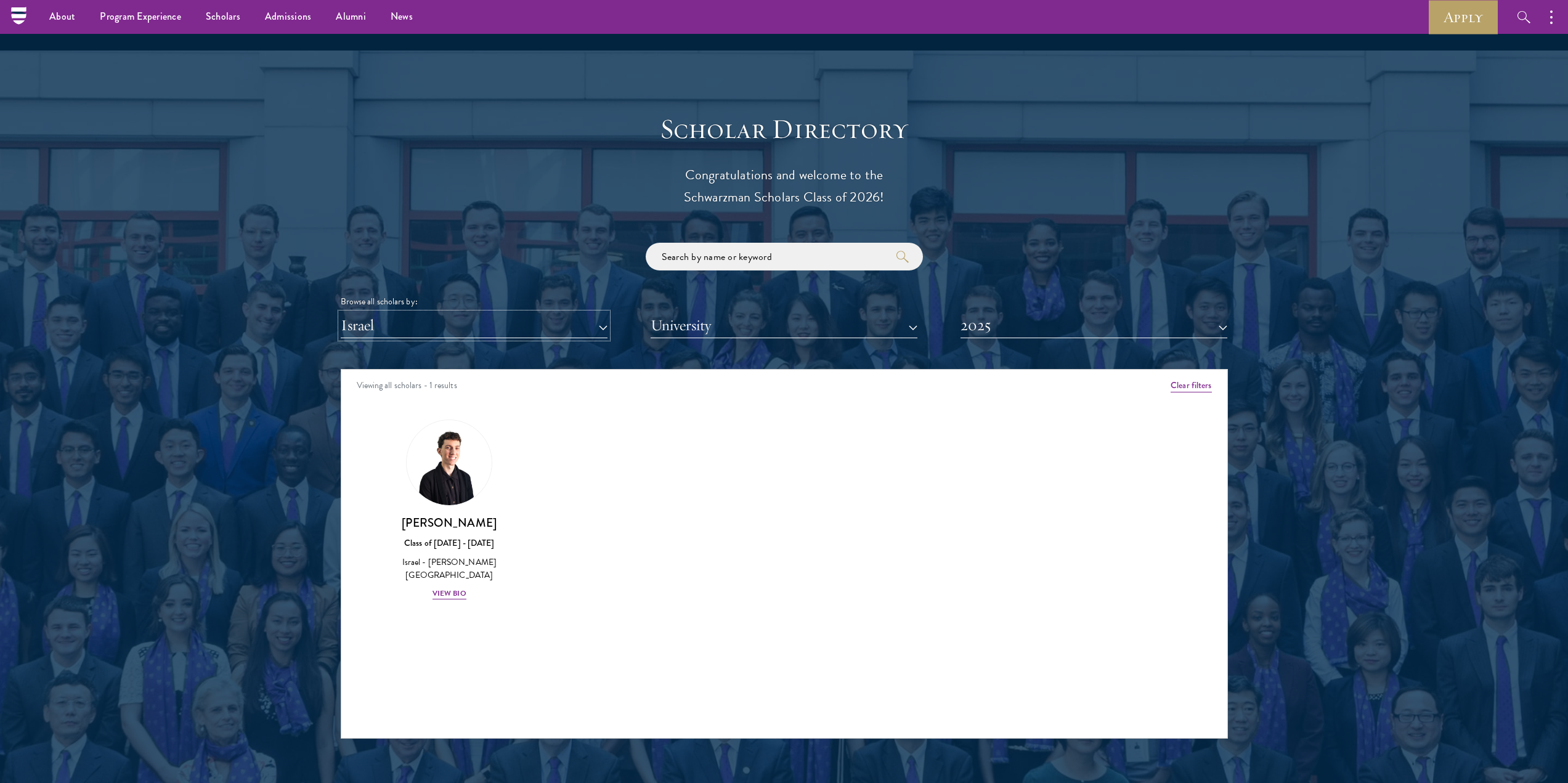
click at [420, 313] on button "Israel" at bounding box center [474, 326] width 267 height 25
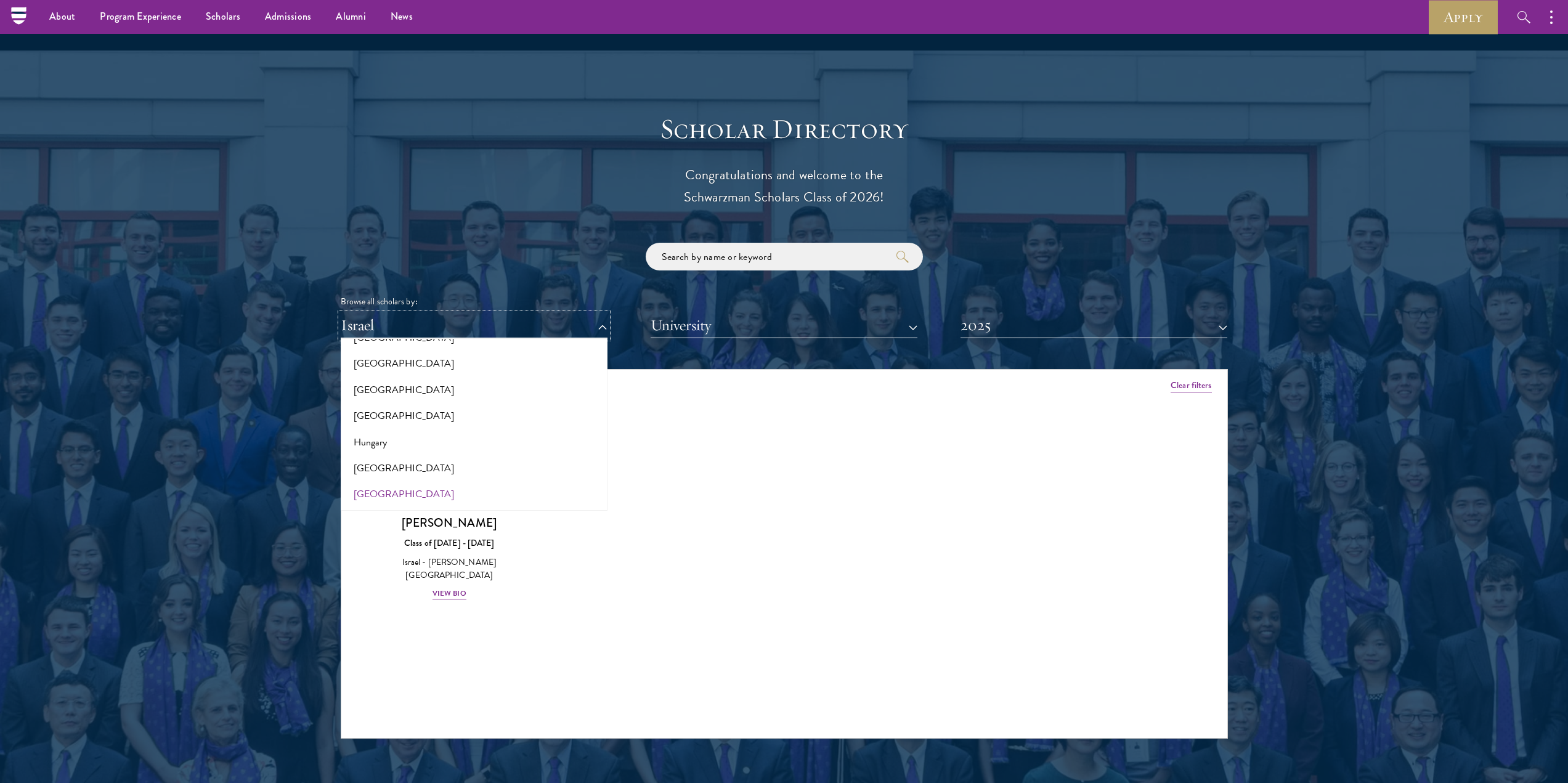
scroll to position [858, 0]
click at [388, 352] on button "[GEOGRAPHIC_DATA]" at bounding box center [474, 365] width 259 height 26
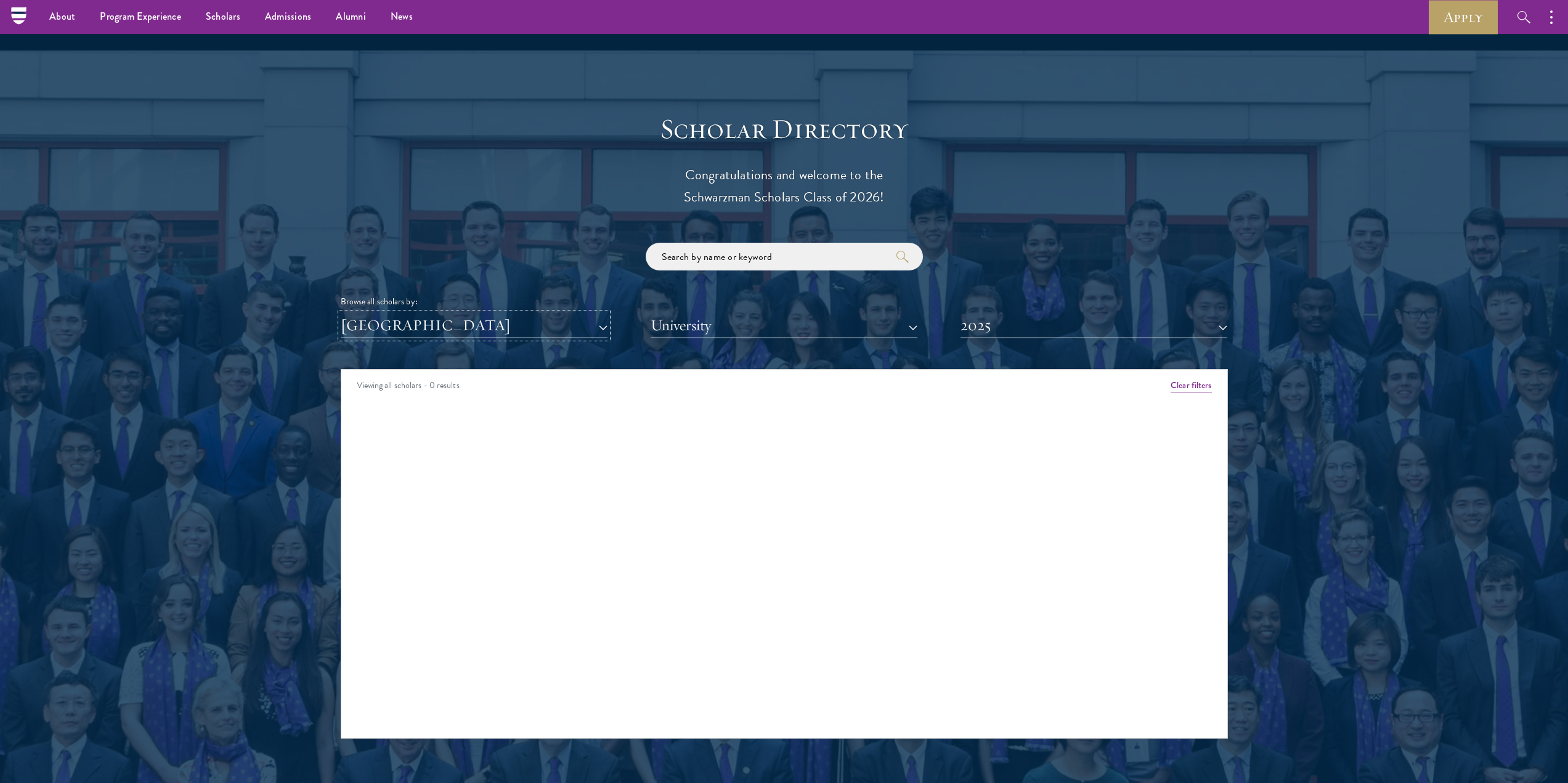
click at [421, 313] on button "[GEOGRAPHIC_DATA]" at bounding box center [474, 326] width 267 height 25
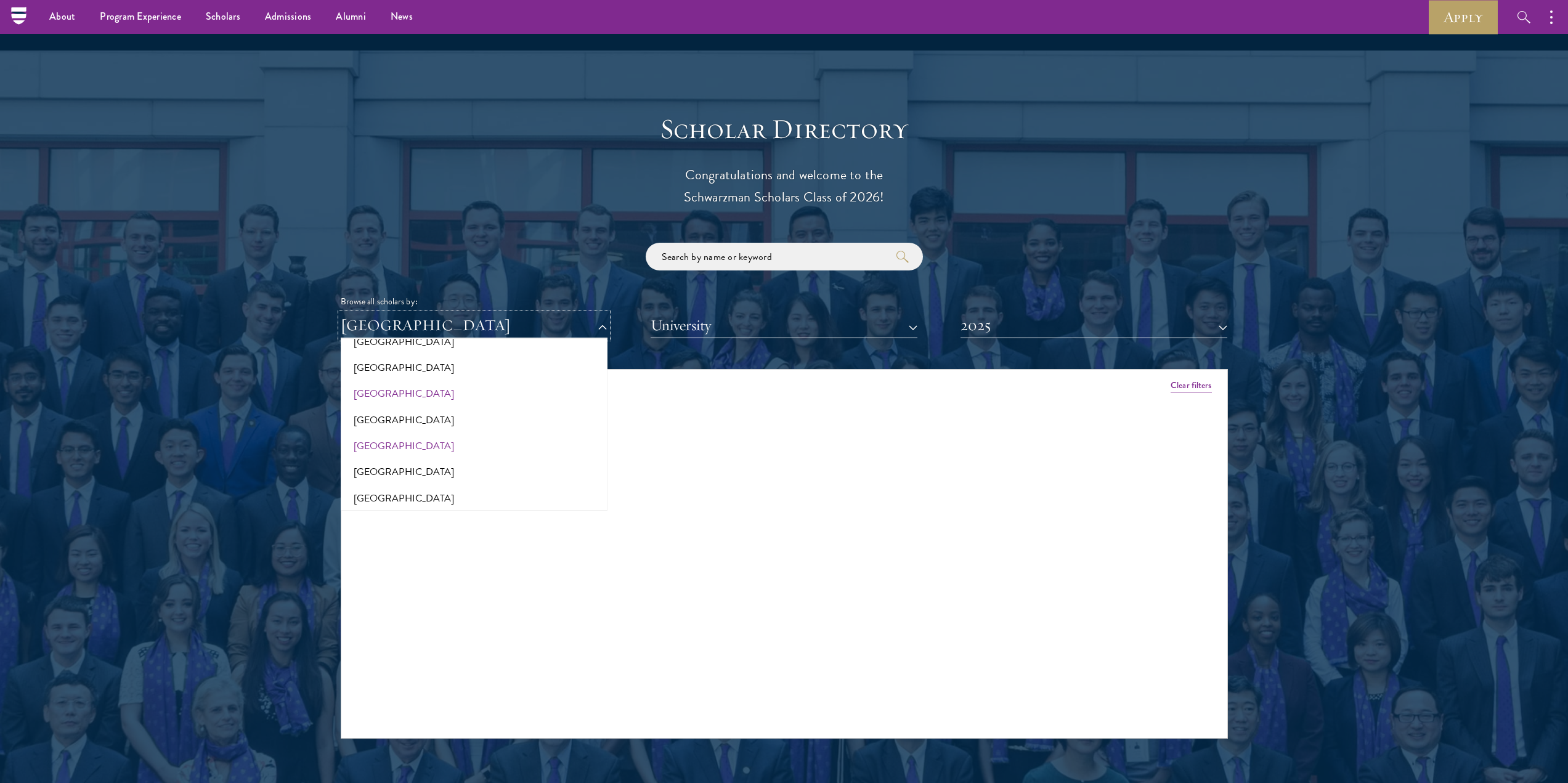
scroll to position [370, 0]
click at [373, 422] on button "[GEOGRAPHIC_DATA]" at bounding box center [474, 435] width 259 height 26
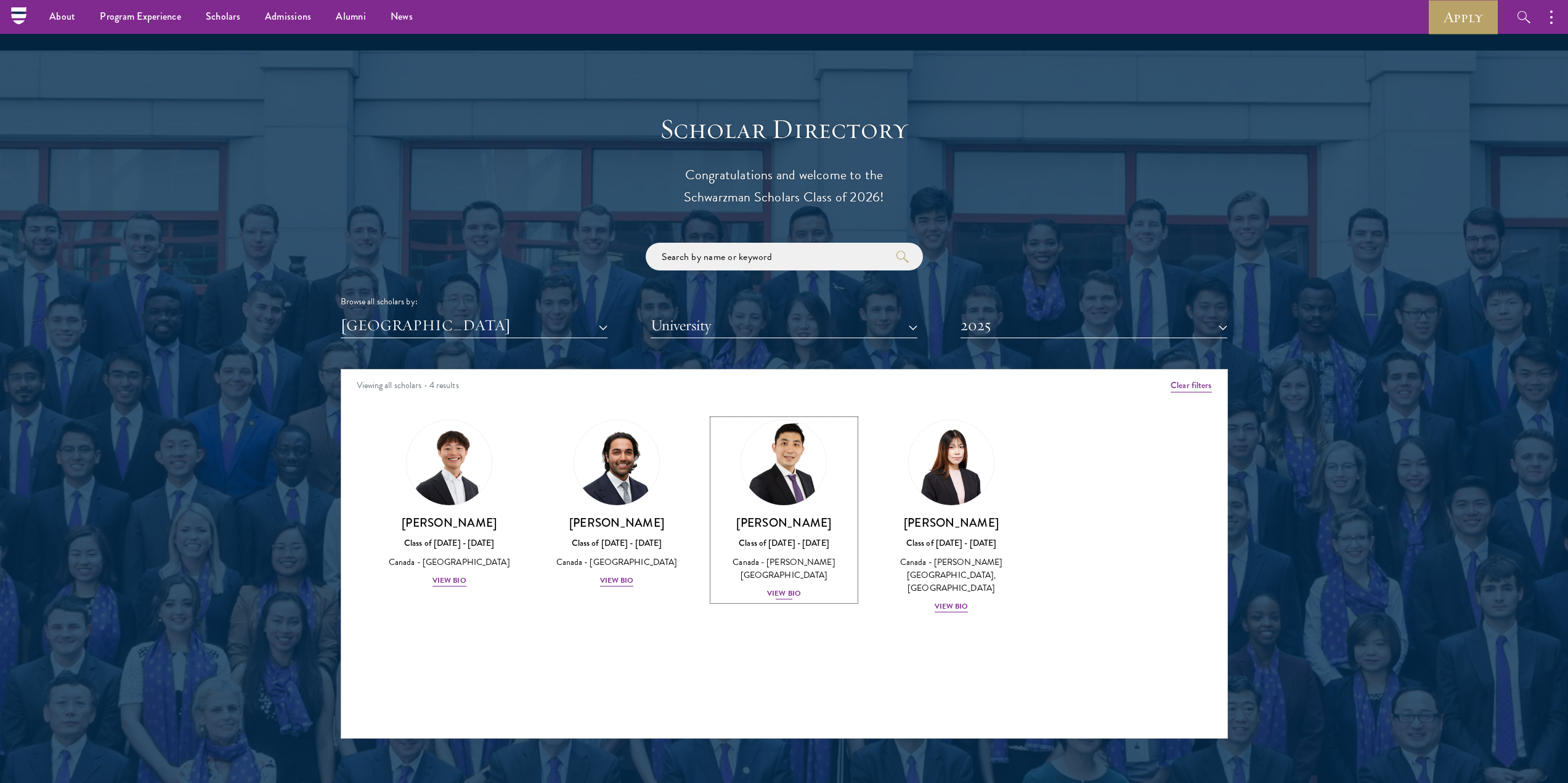
click at [790, 588] on div "View Bio" at bounding box center [784, 594] width 34 height 12
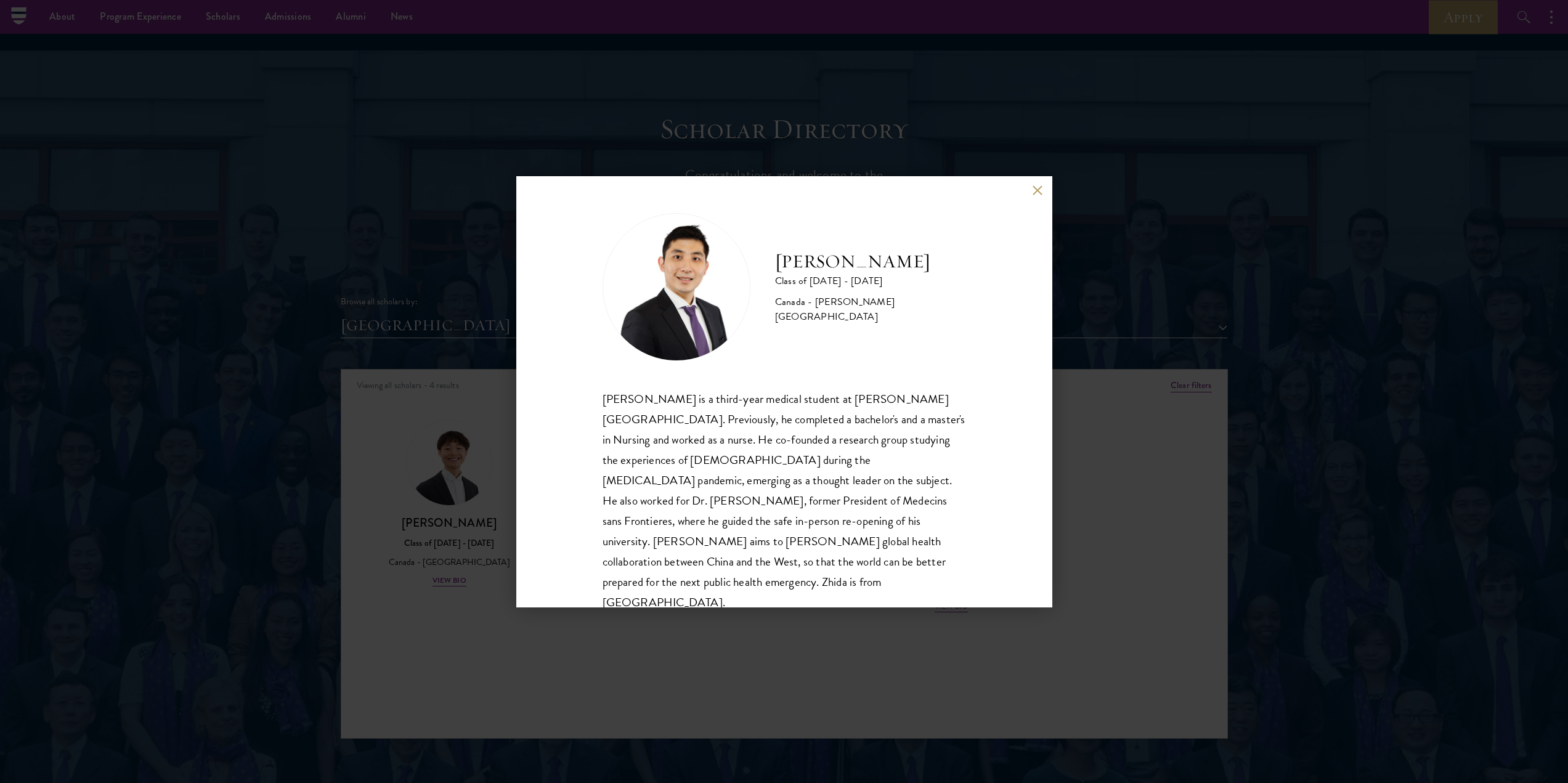
click at [439, 410] on div "[PERSON_NAME] Class of [DATE] - [DATE] [GEOGRAPHIC_DATA] - [PERSON_NAME][GEOGRA…" at bounding box center [784, 392] width 1568 height 783
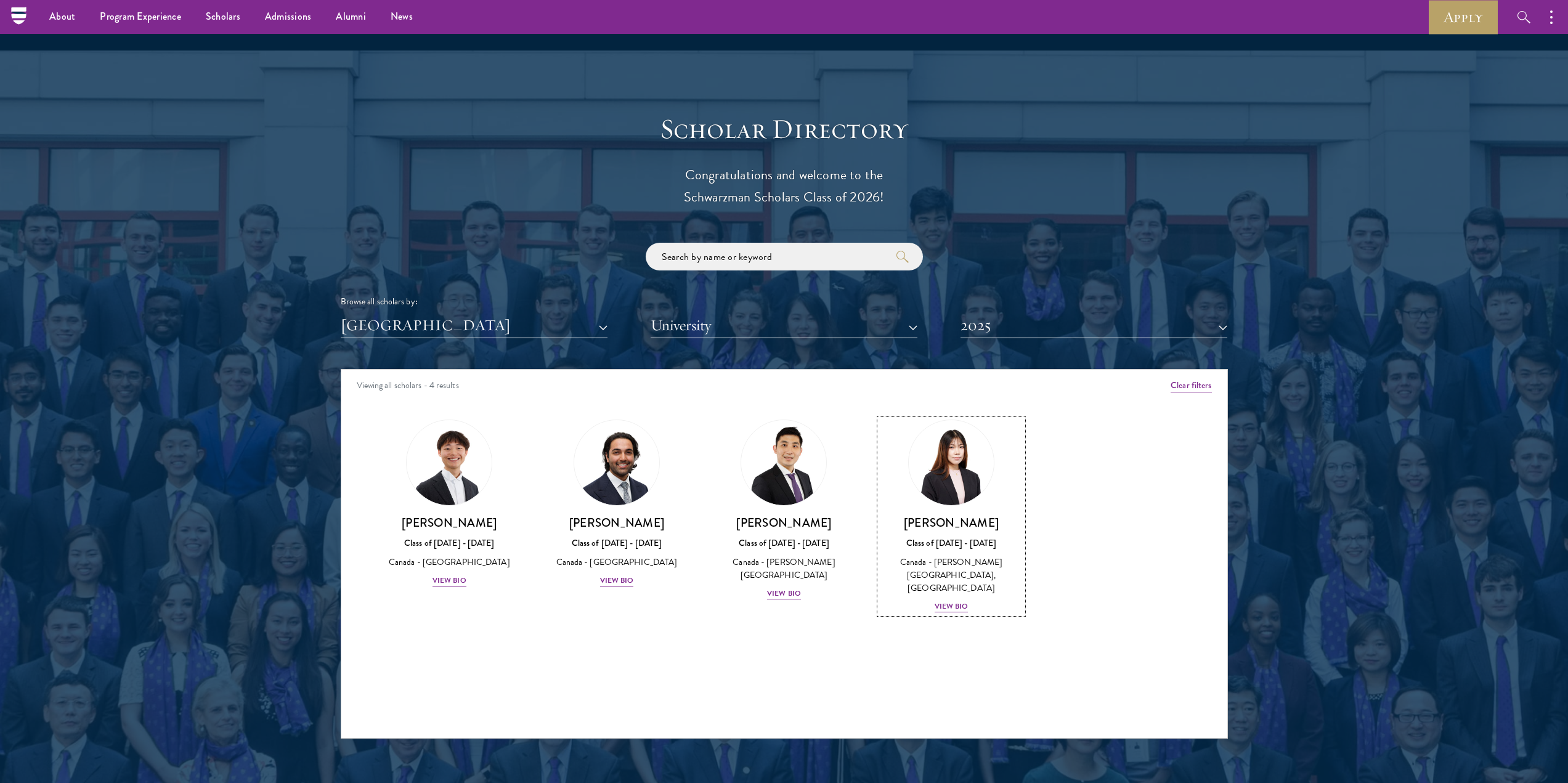
click at [416, 313] on button "[GEOGRAPHIC_DATA]" at bounding box center [474, 326] width 267 height 25
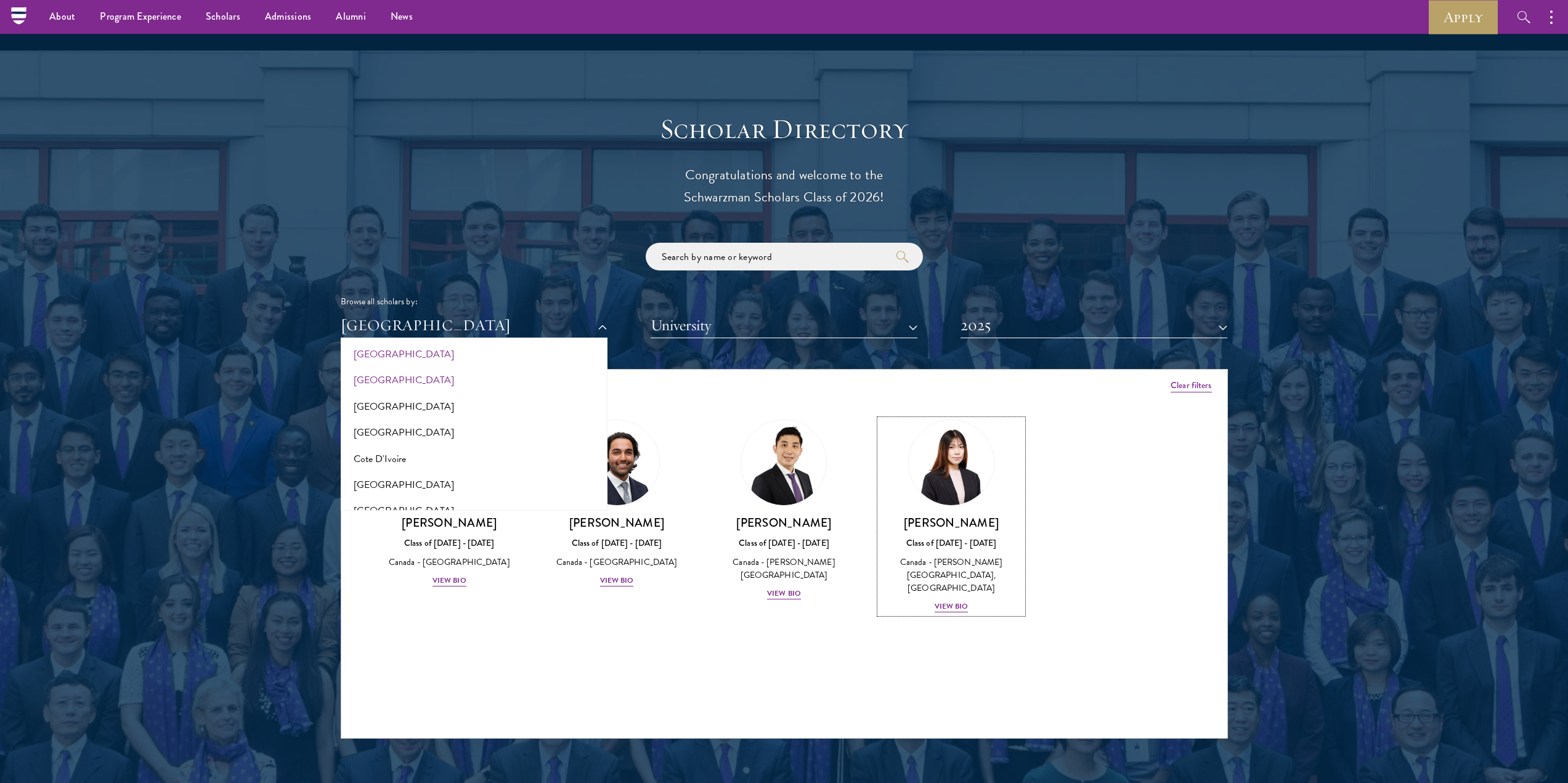
scroll to position [493, 0]
click at [376, 430] on button "[GEOGRAPHIC_DATA]" at bounding box center [474, 442] width 259 height 26
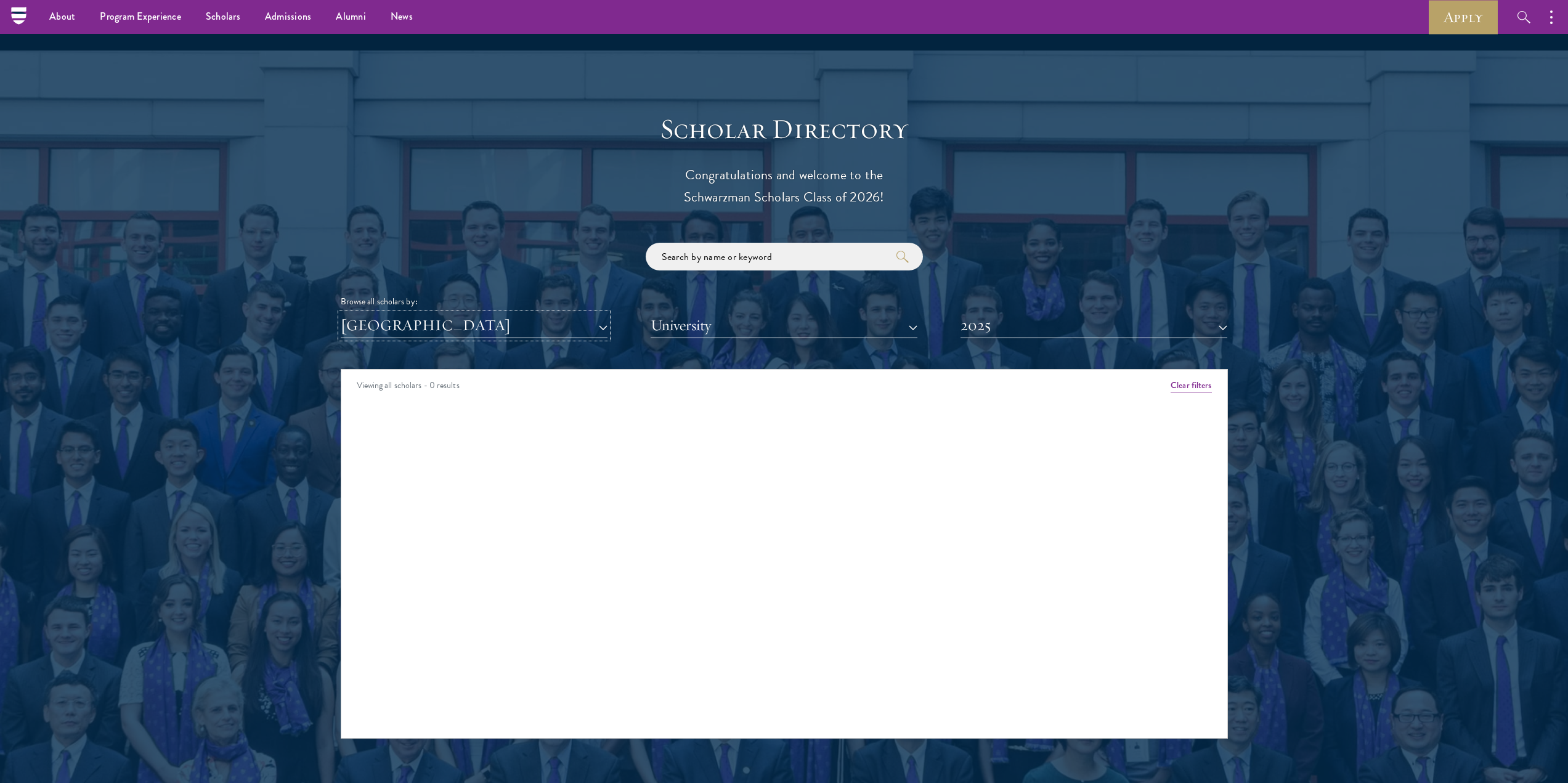
click at [408, 313] on button "[GEOGRAPHIC_DATA]" at bounding box center [474, 326] width 267 height 25
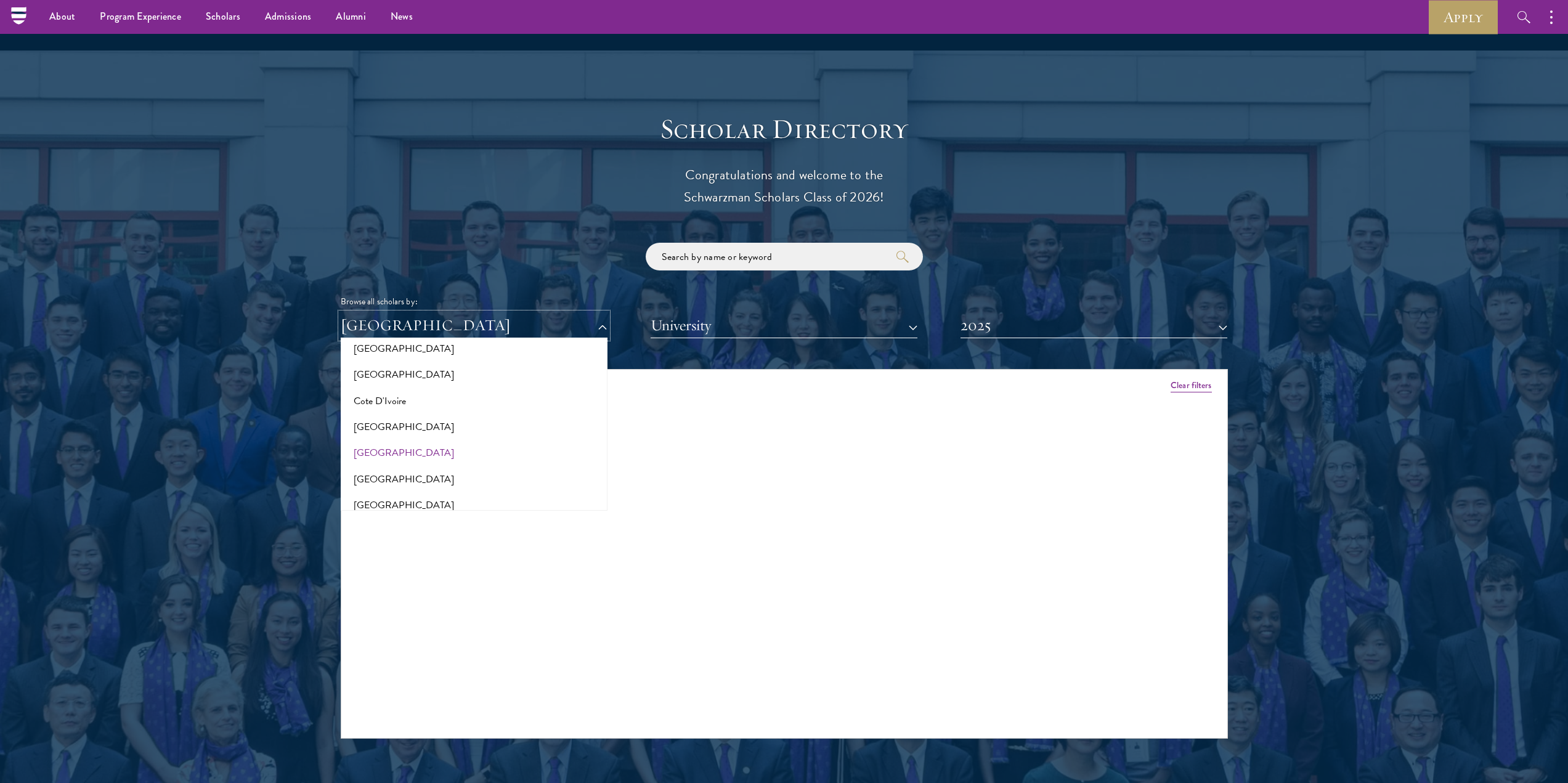
scroll to position [616, 0]
click at [377, 333] on button "[GEOGRAPHIC_DATA]" at bounding box center [474, 345] width 259 height 26
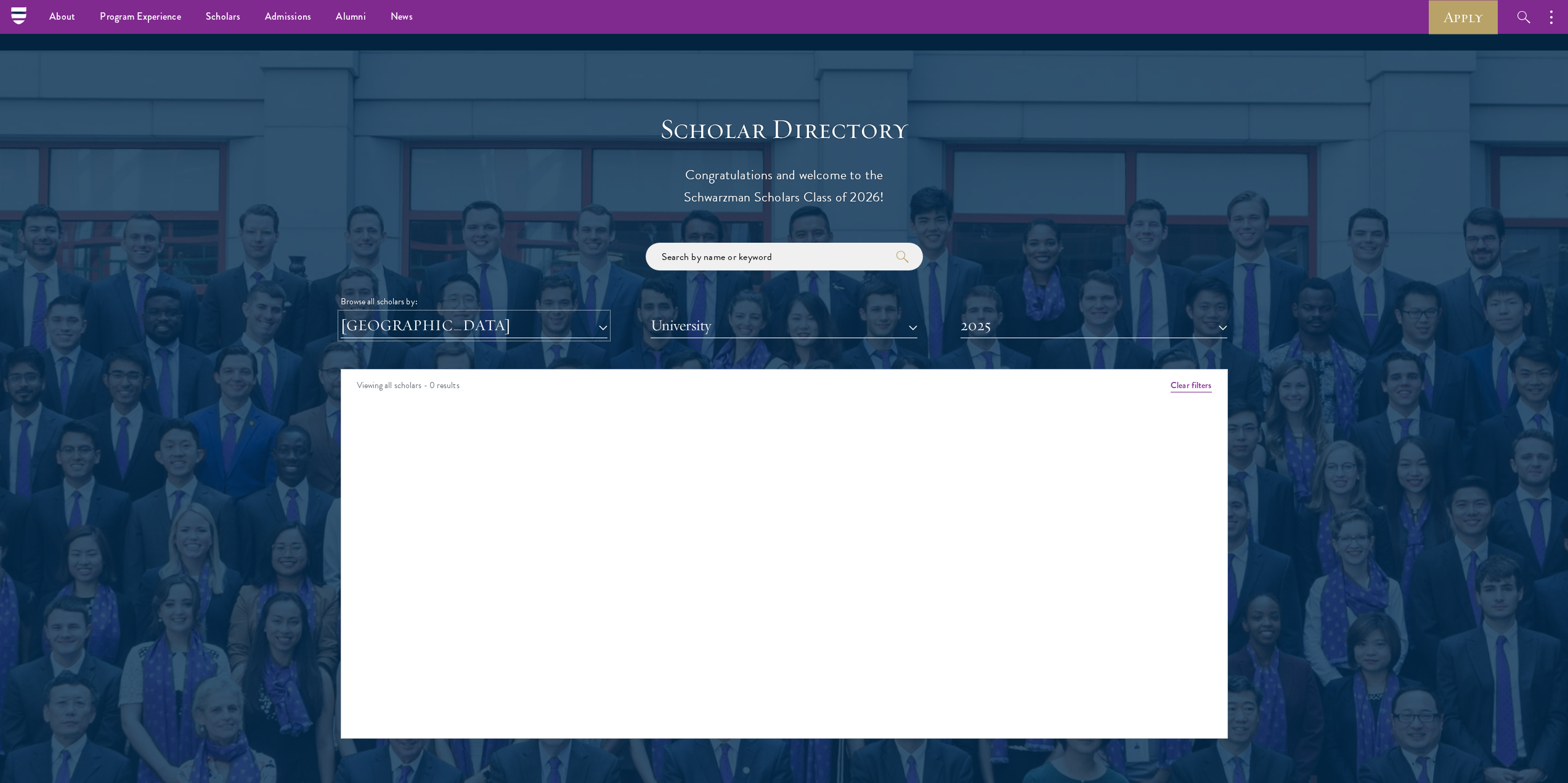
click at [425, 313] on button "[GEOGRAPHIC_DATA]" at bounding box center [474, 326] width 267 height 25
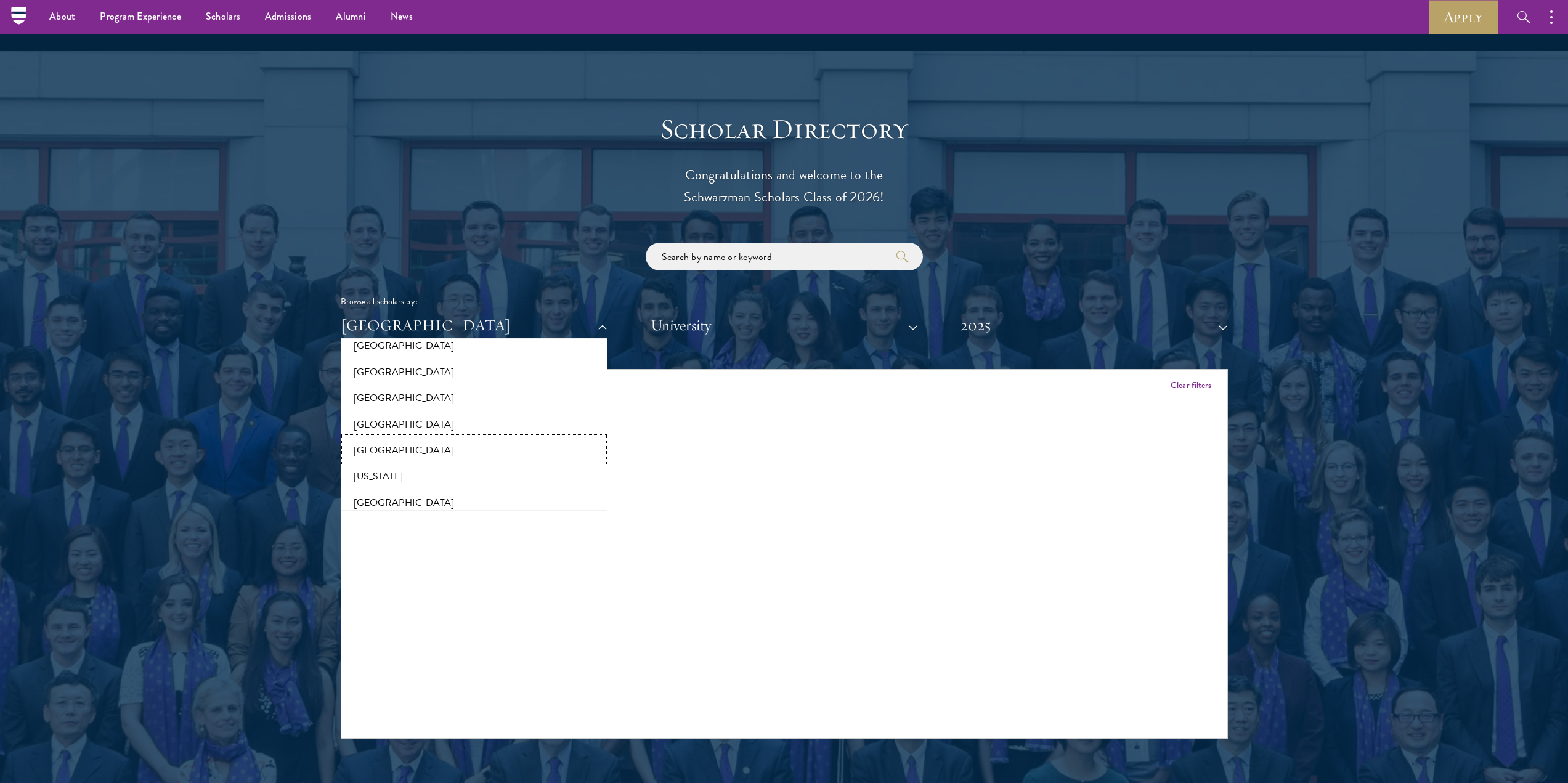
click at [392, 437] on button "[GEOGRAPHIC_DATA]" at bounding box center [474, 450] width 259 height 26
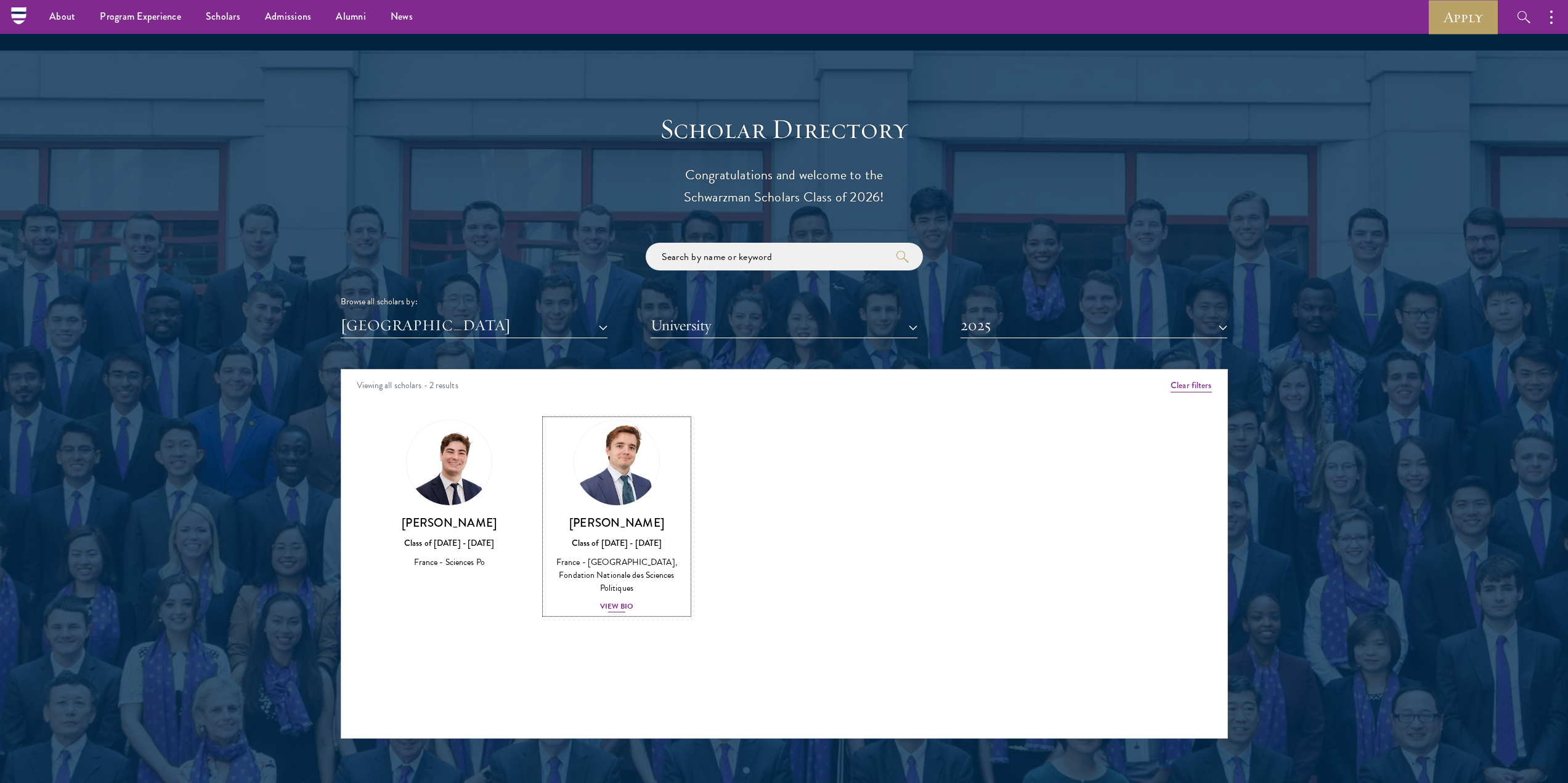
click at [625, 600] on div "View Bio" at bounding box center [617, 606] width 34 height 12
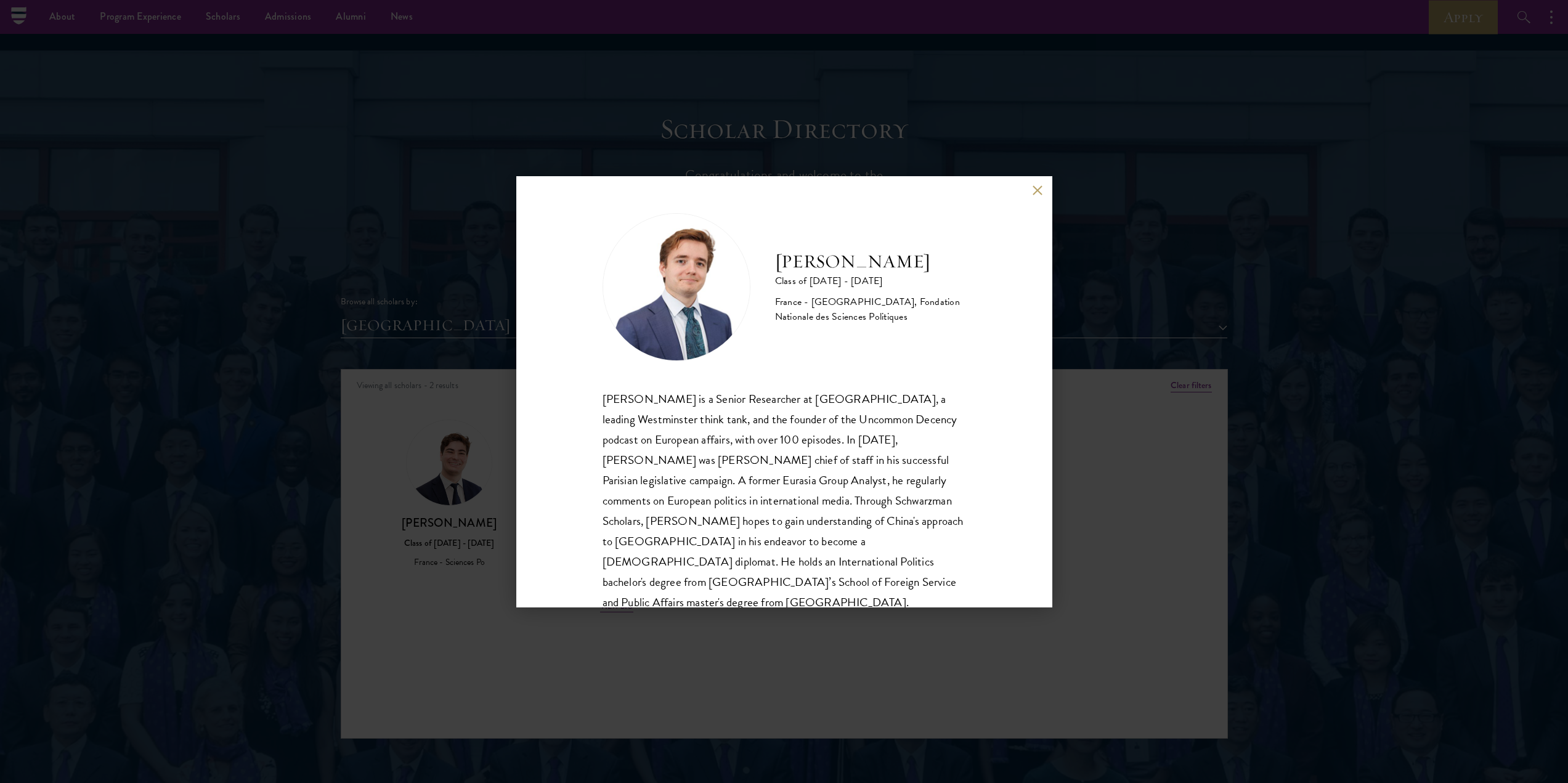
click at [502, 415] on div "[PERSON_NAME] Class of [DATE] - [DATE] [GEOGRAPHIC_DATA] - [GEOGRAPHIC_DATA], F…" at bounding box center [784, 392] width 1568 height 783
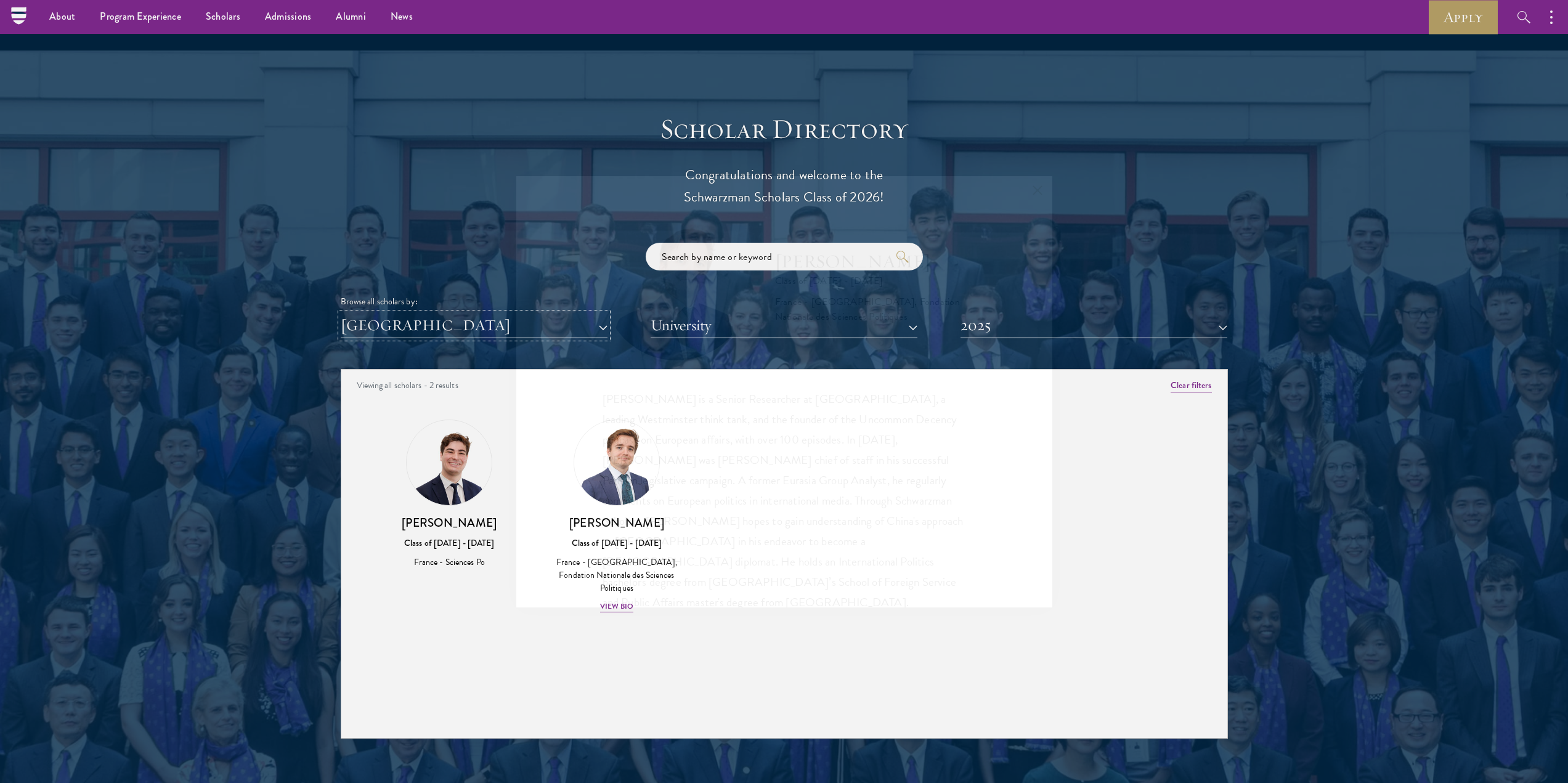
click at [407, 313] on button "[GEOGRAPHIC_DATA]" at bounding box center [474, 326] width 267 height 25
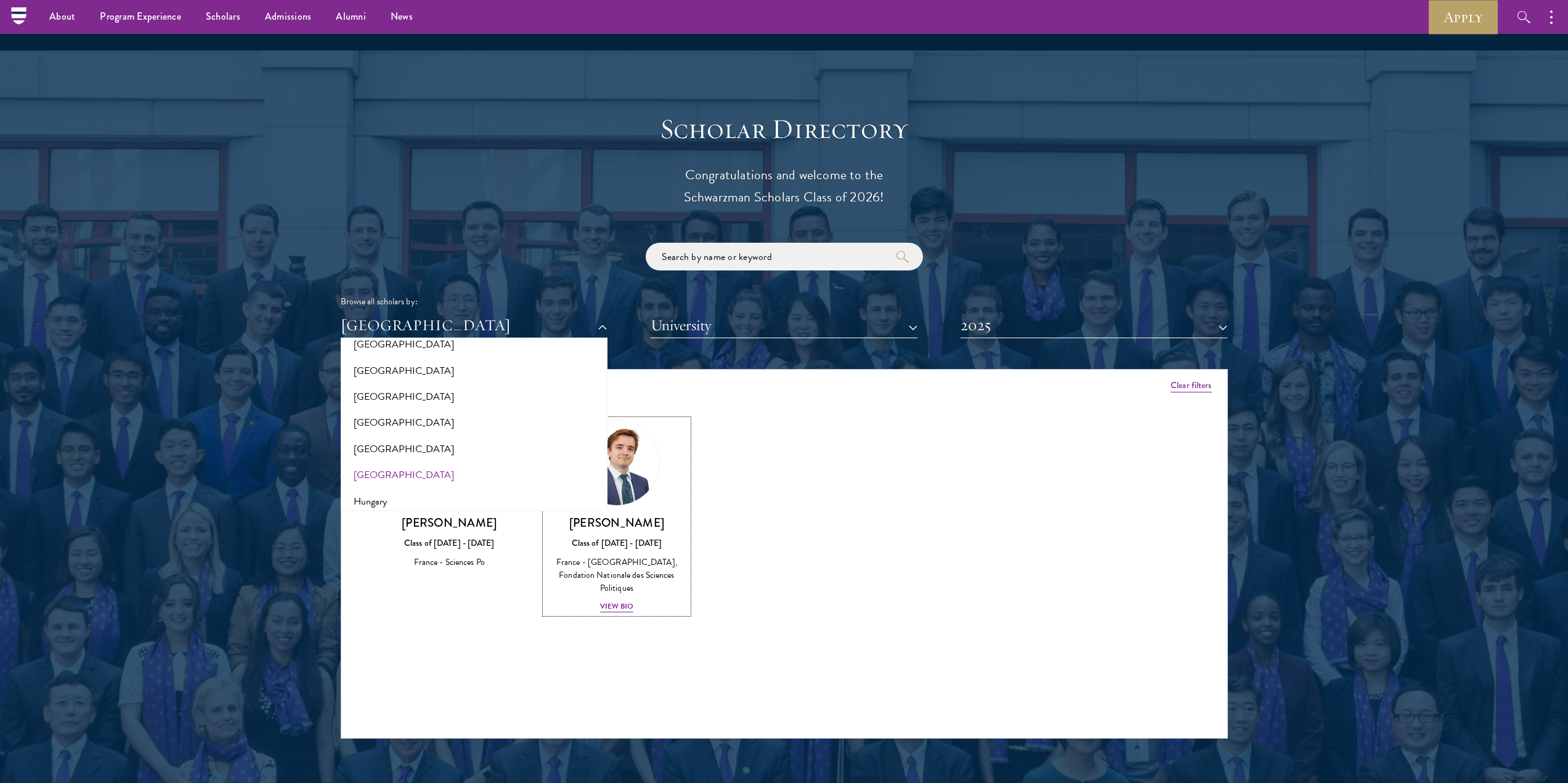
scroll to position [801, 0]
click at [384, 488] on button "Hungary" at bounding box center [474, 501] width 259 height 26
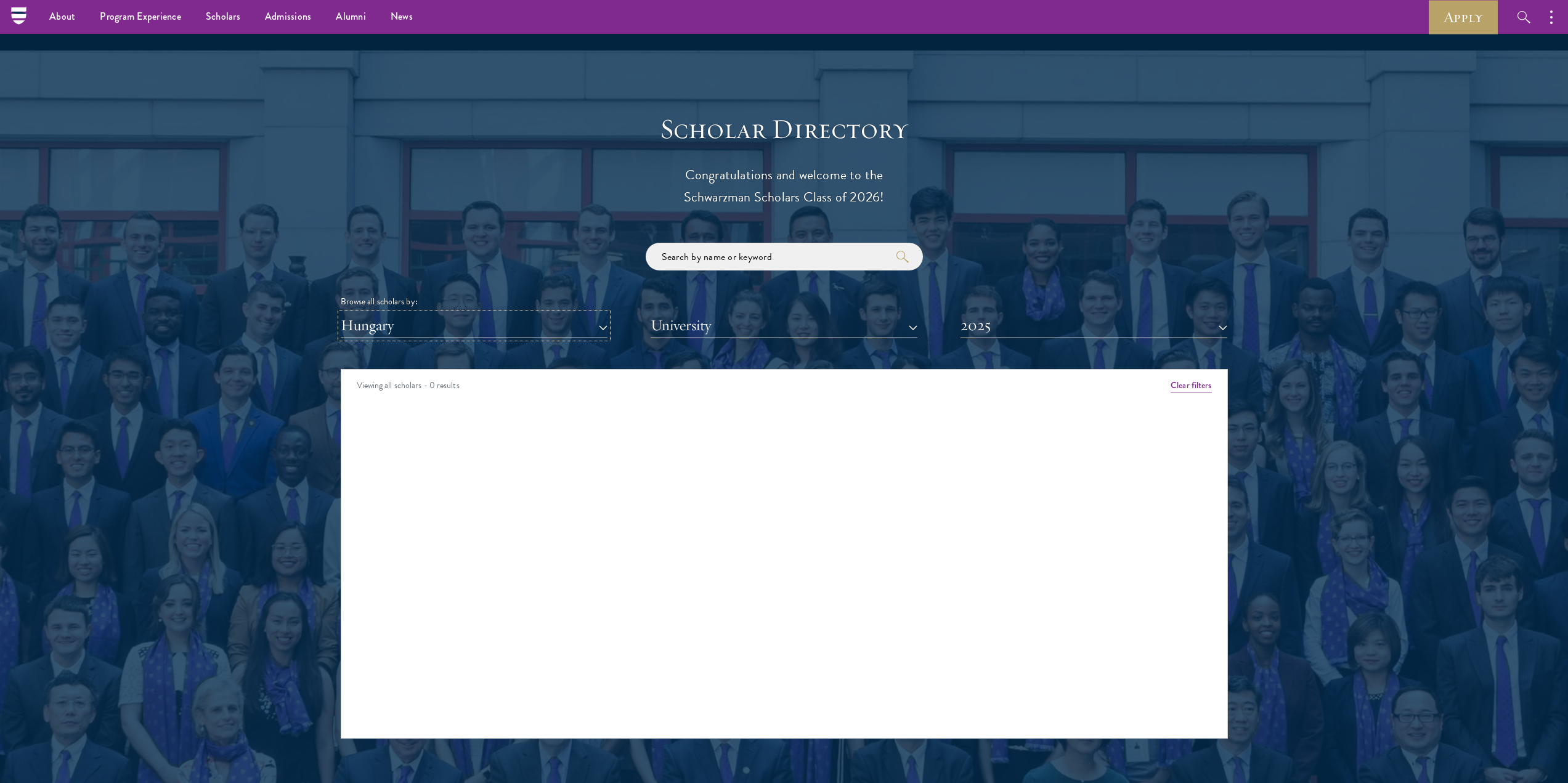
click at [413, 313] on button "Hungary" at bounding box center [474, 326] width 267 height 25
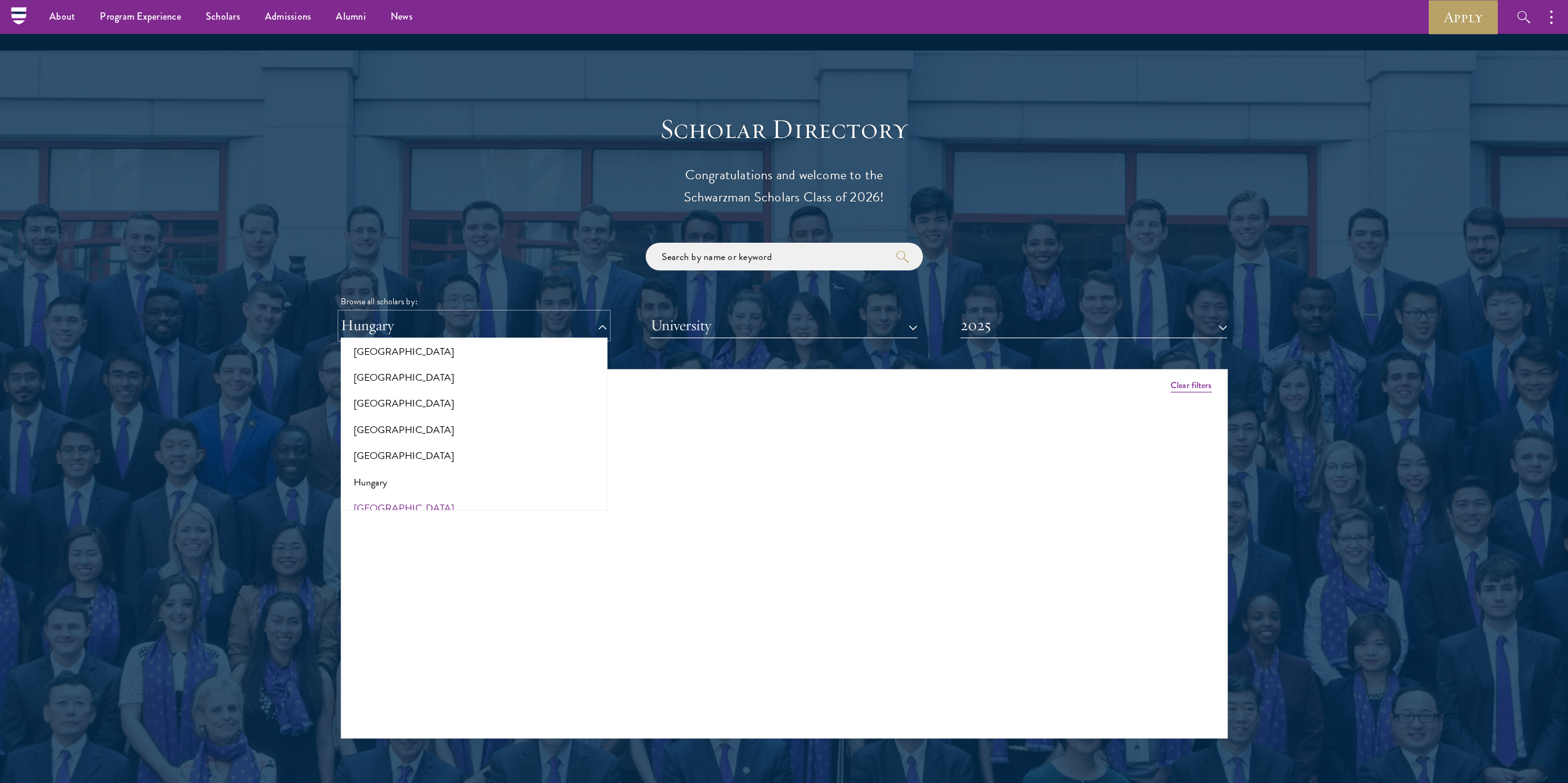
scroll to position [862, 0]
click at [380, 478] on button "[GEOGRAPHIC_DATA]" at bounding box center [474, 491] width 259 height 26
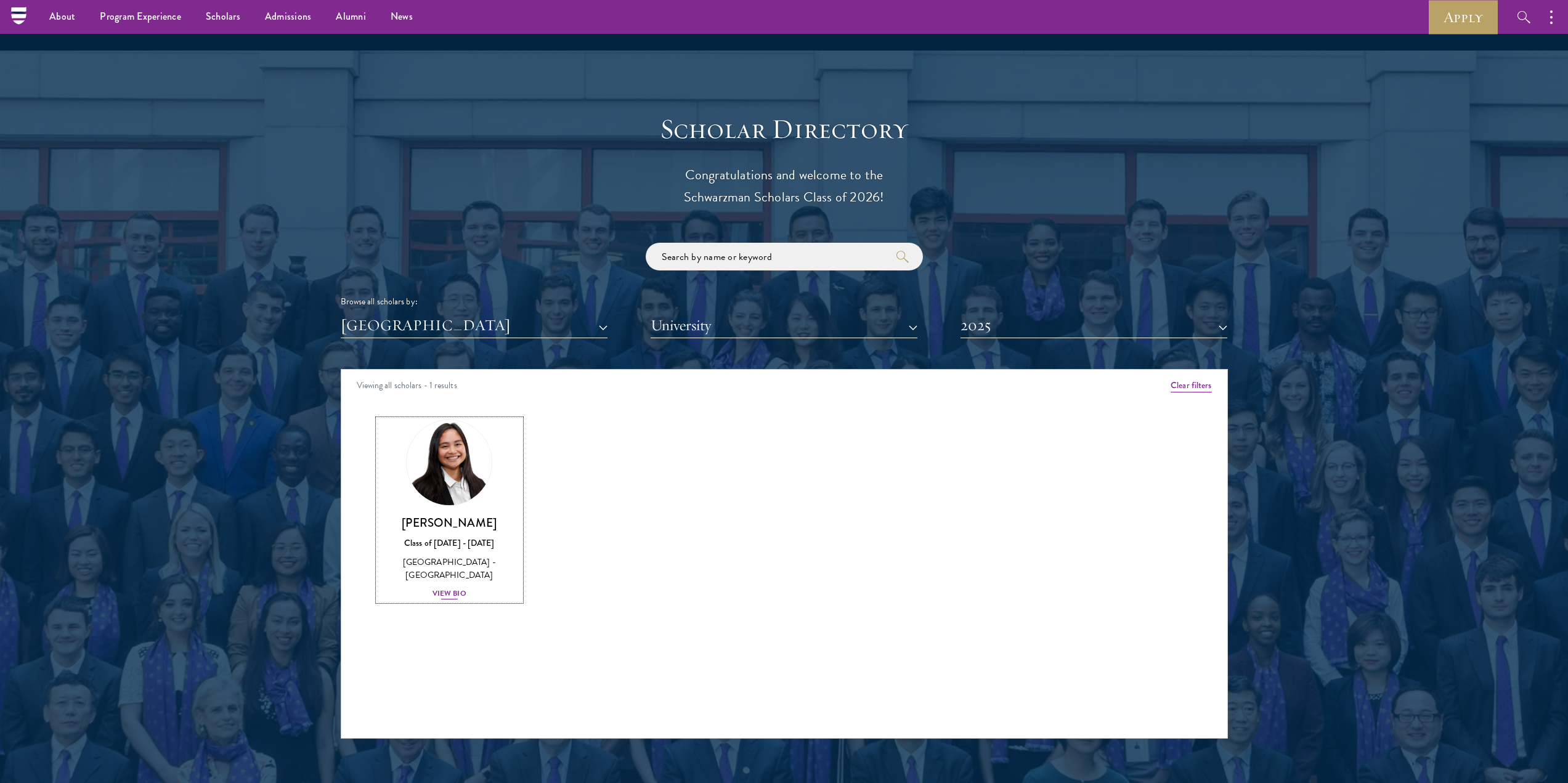
click at [473, 557] on div "[PERSON_NAME] Class of [DATE] - [DATE] [GEOGRAPHIC_DATA] - [GEOGRAPHIC_DATA] Vi…" at bounding box center [450, 558] width 143 height 85
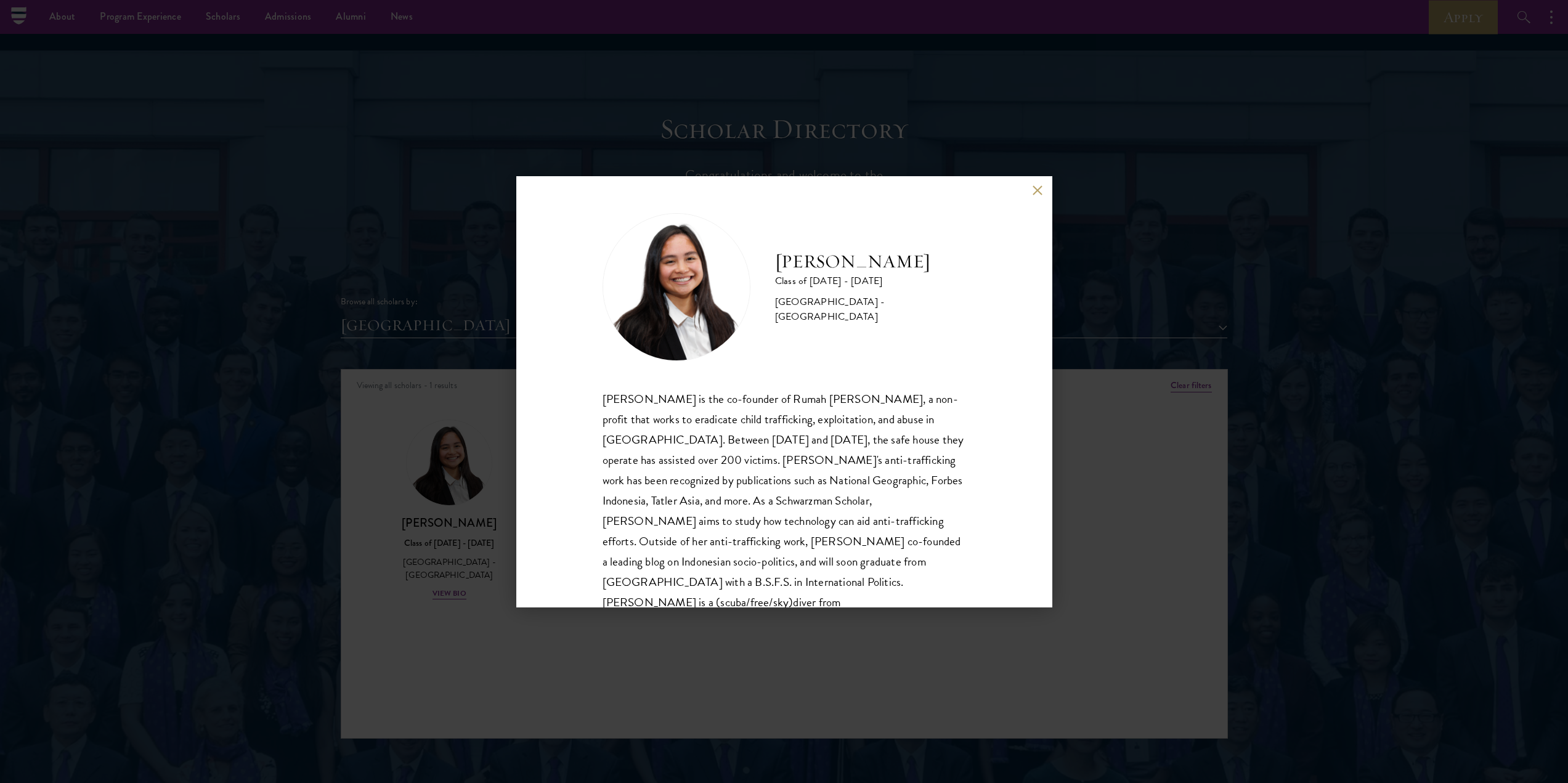
click at [443, 453] on div "[PERSON_NAME] Class of [DATE] - [DATE] [GEOGRAPHIC_DATA] - [GEOGRAPHIC_DATA] [P…" at bounding box center [784, 392] width 1568 height 783
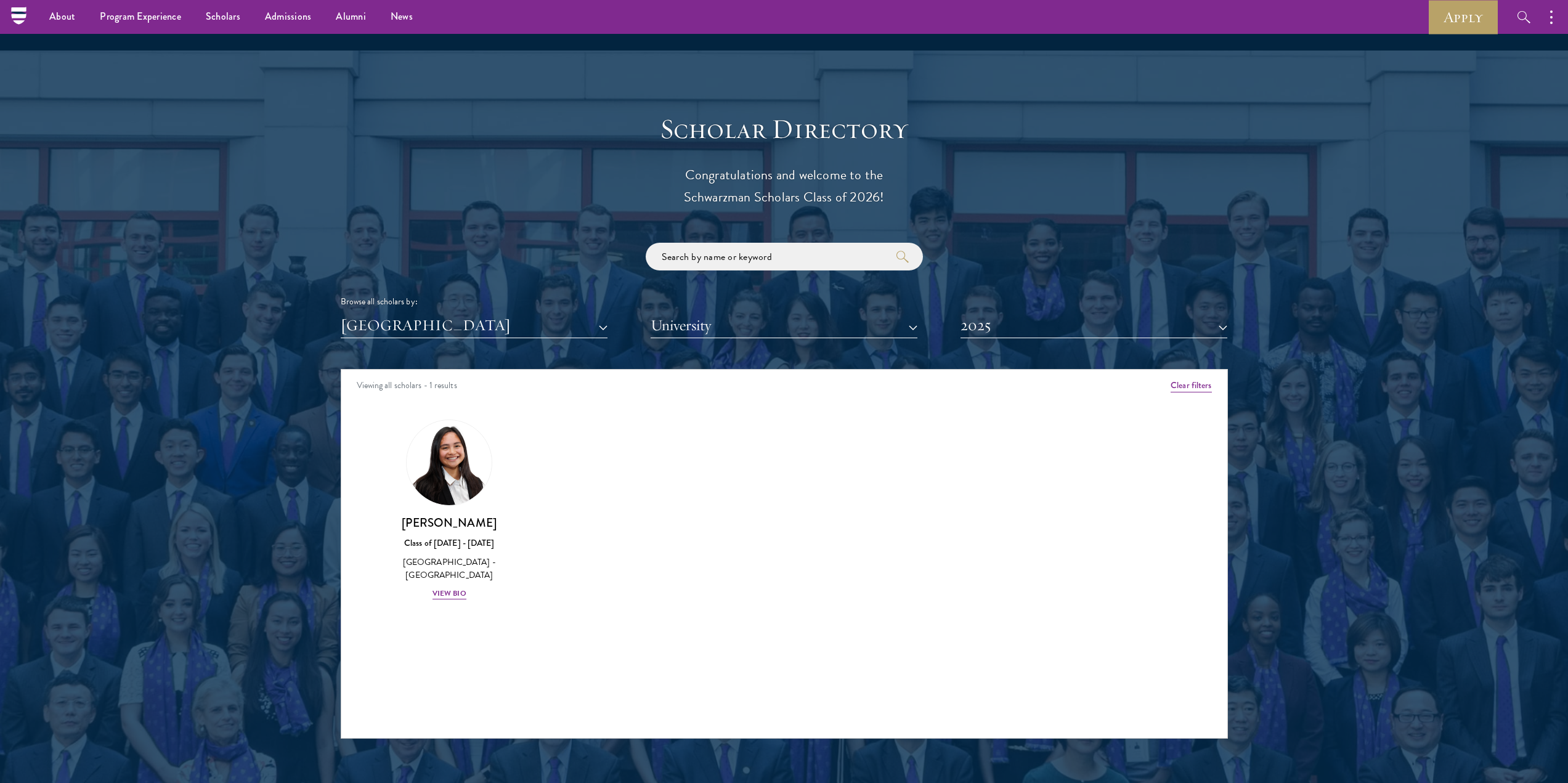
click at [419, 282] on div "Browse all scholars by: [GEOGRAPHIC_DATA] All Countries and Regions [GEOGRAPHIC…" at bounding box center [785, 290] width 888 height 95
click at [411, 313] on button "[GEOGRAPHIC_DATA]" at bounding box center [474, 326] width 267 height 25
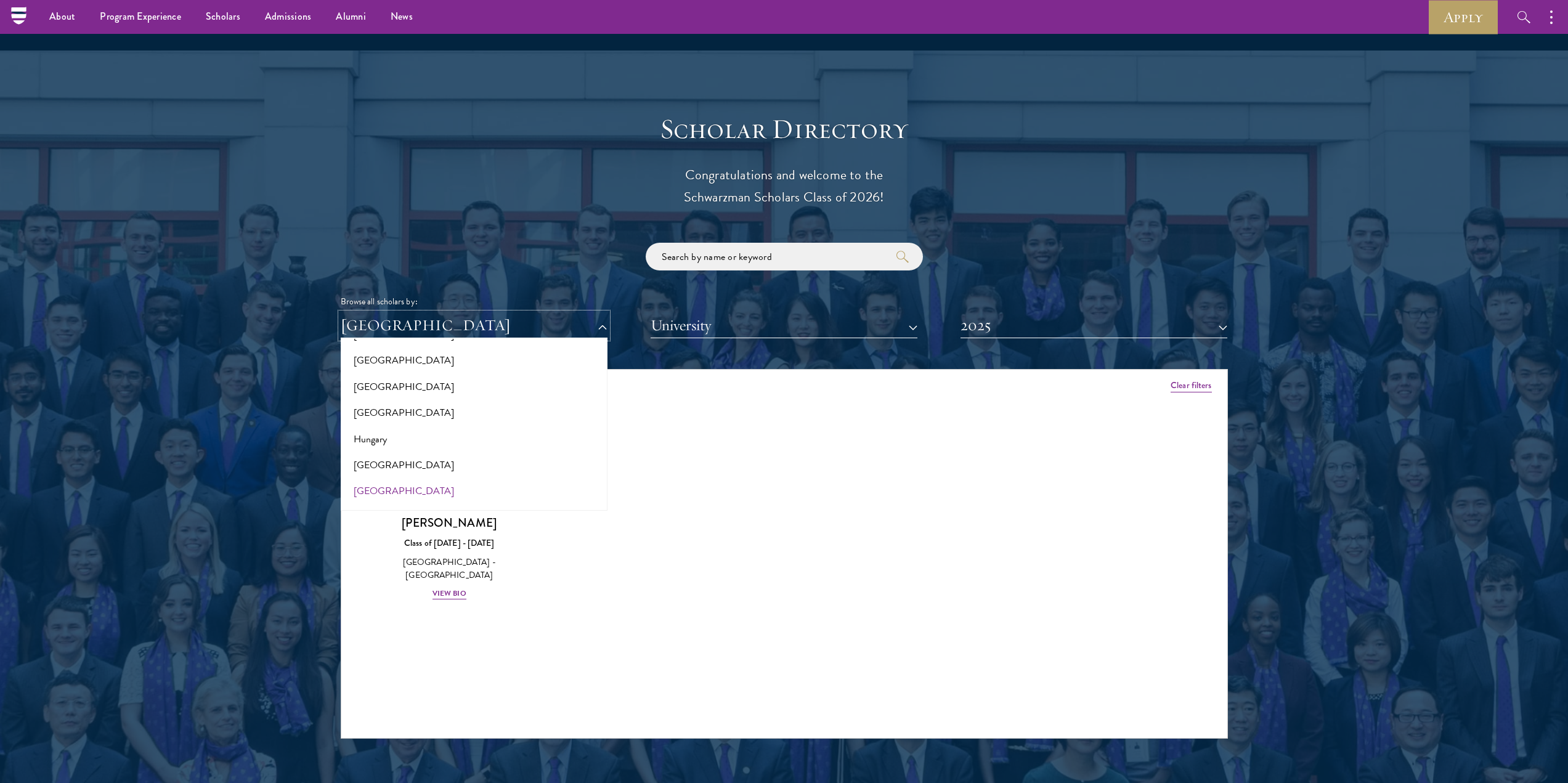
scroll to position [1109, 0]
click at [380, 467] on button "[GEOGRAPHIC_DATA]" at bounding box center [474, 479] width 259 height 26
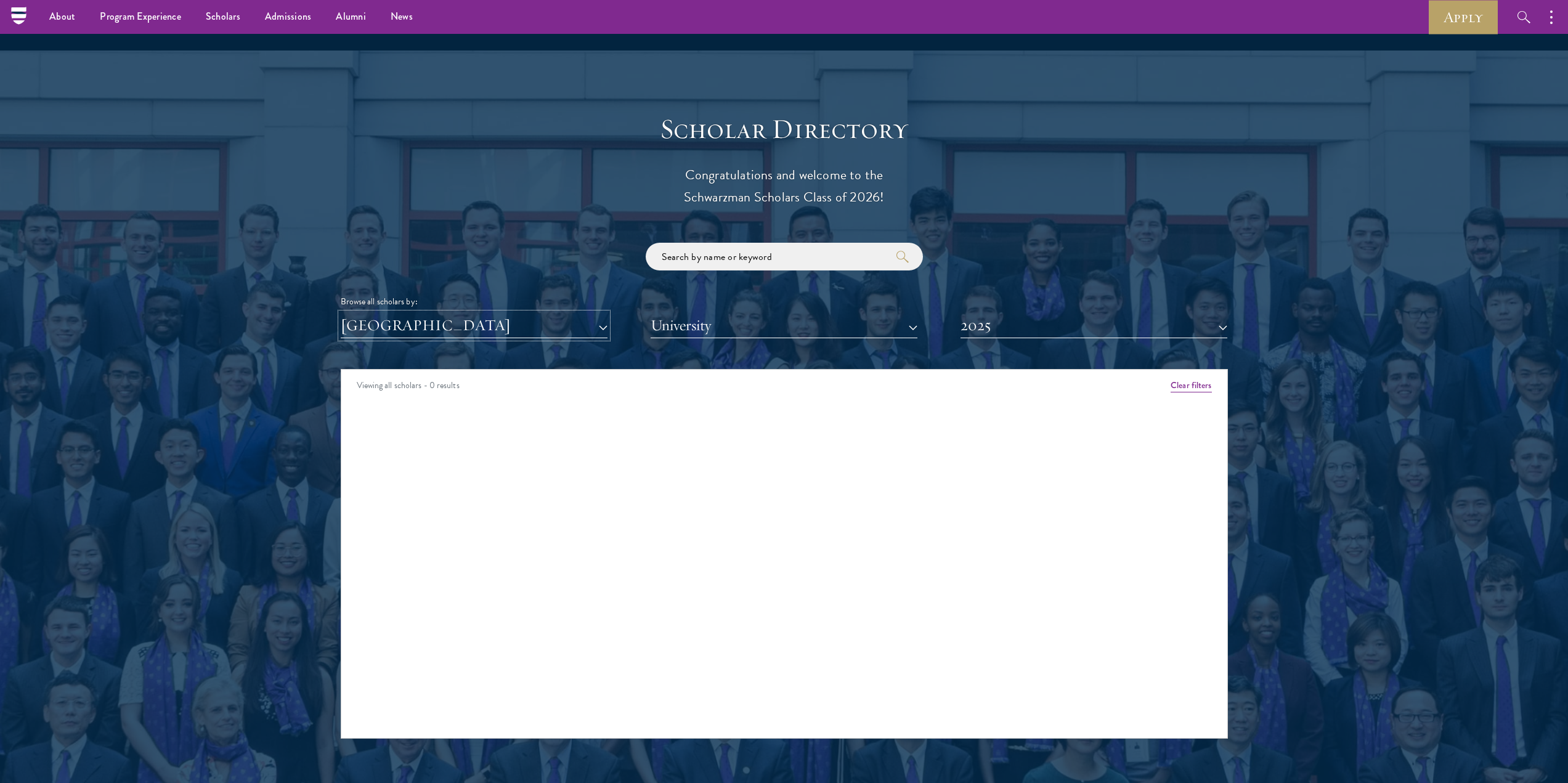
click at [444, 313] on button "[GEOGRAPHIC_DATA]" at bounding box center [474, 326] width 267 height 25
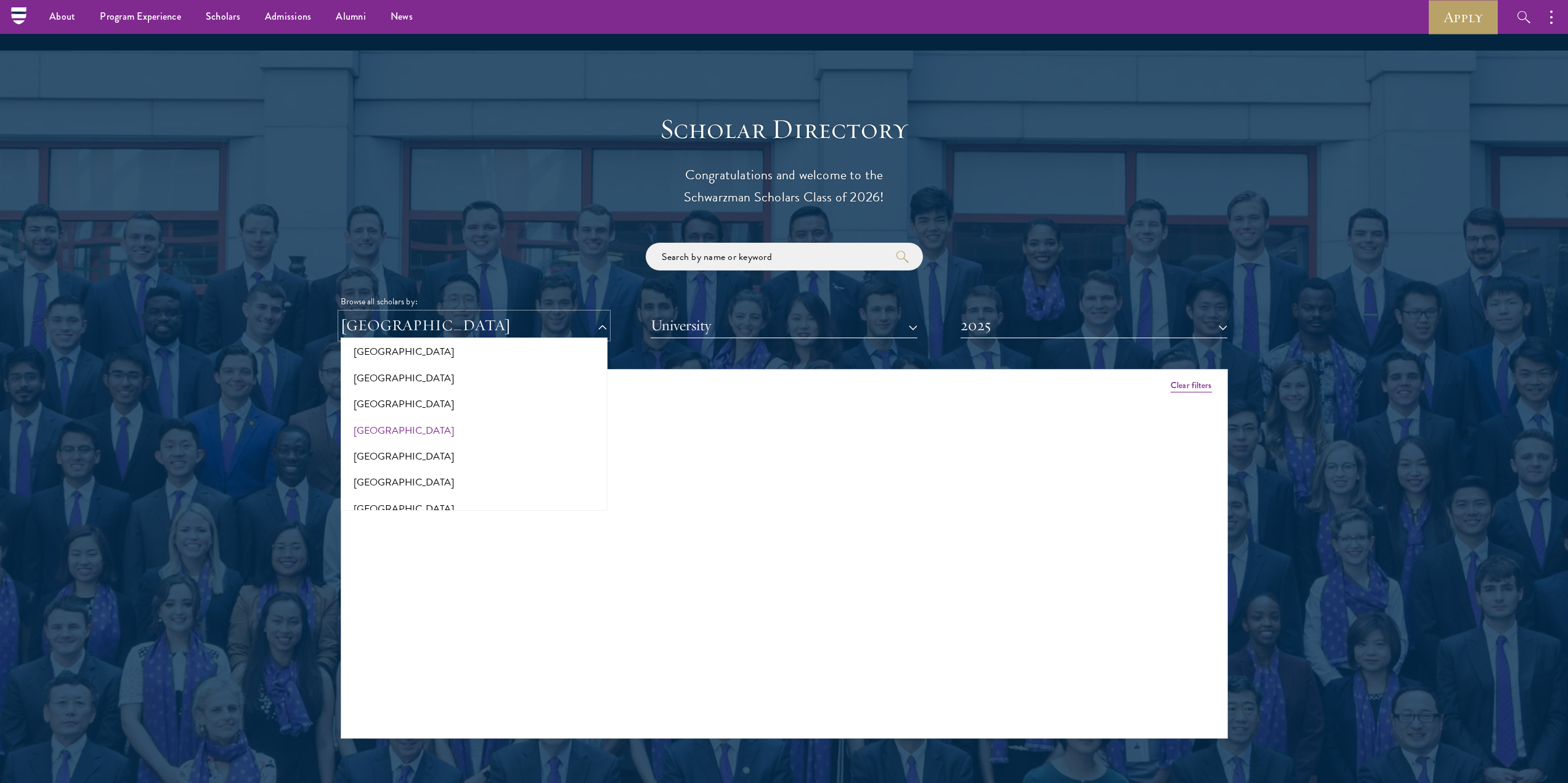
scroll to position [1355, 0]
click at [387, 455] on button "[GEOGRAPHIC_DATA]" at bounding box center [474, 467] width 259 height 26
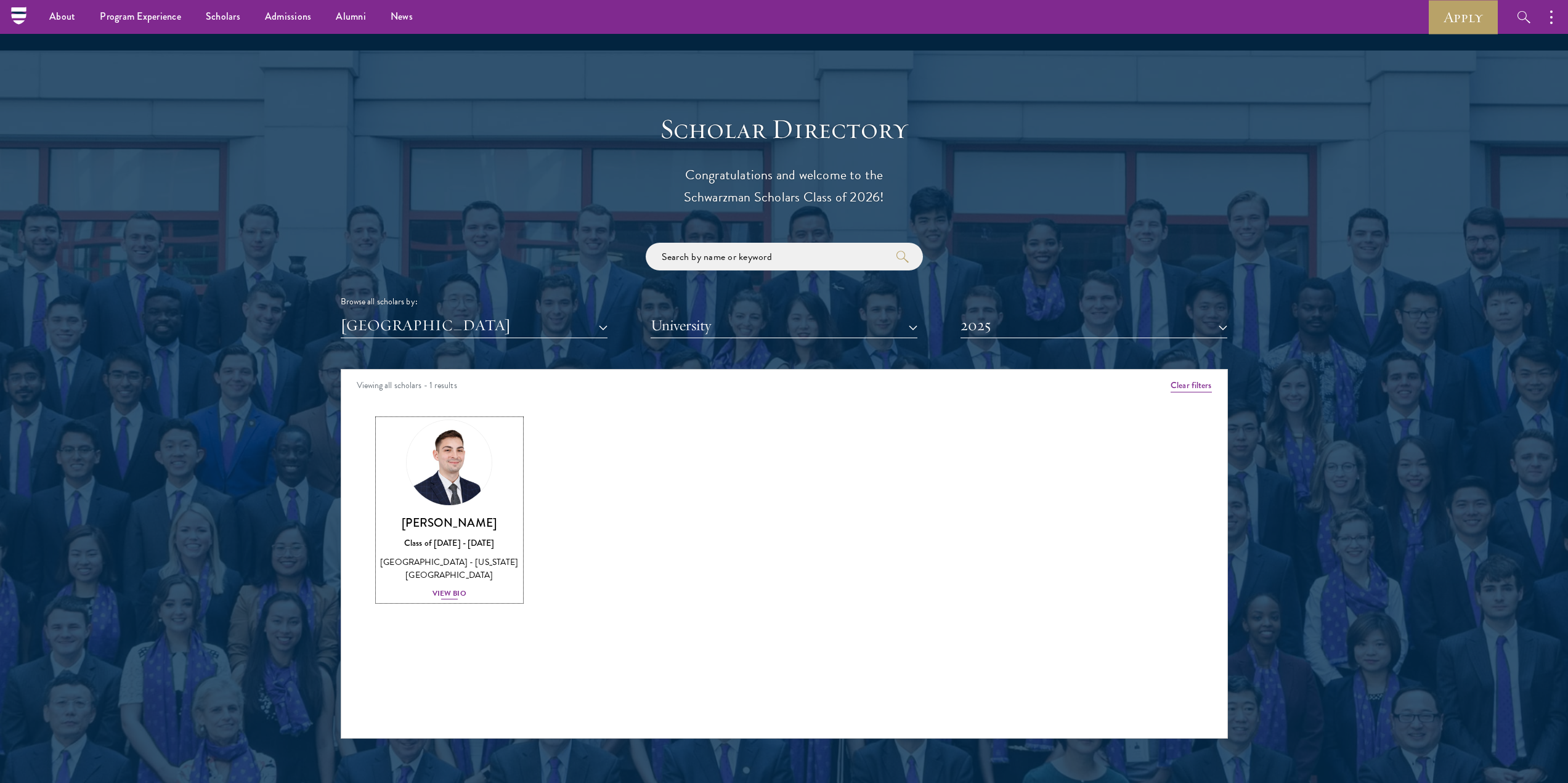
click at [455, 588] on div "View Bio" at bounding box center [449, 594] width 34 height 12
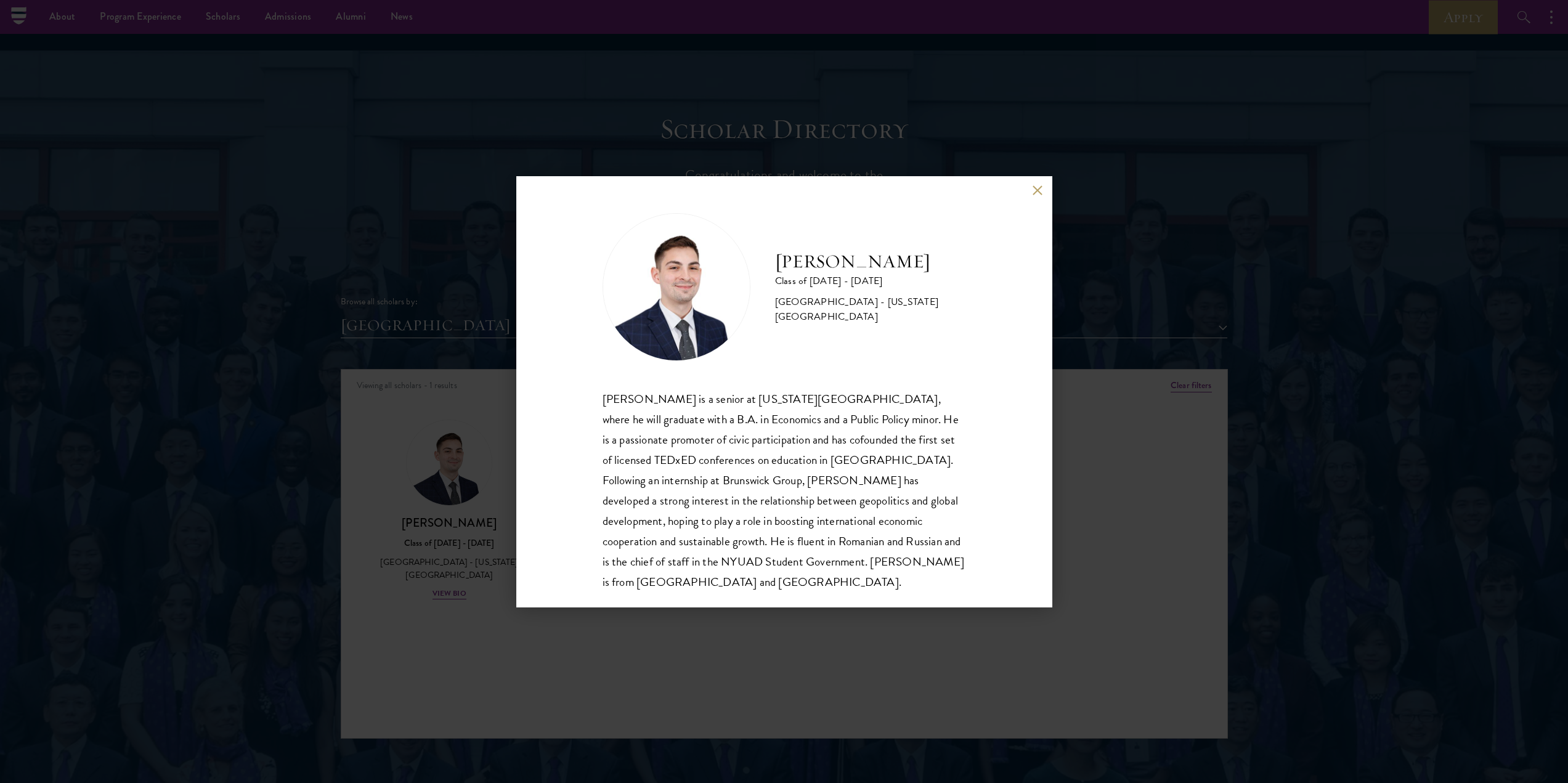
click at [446, 400] on div "[PERSON_NAME] Class of [DATE] - [DATE] [GEOGRAPHIC_DATA] - [US_STATE][GEOGRAPHI…" at bounding box center [784, 392] width 1568 height 783
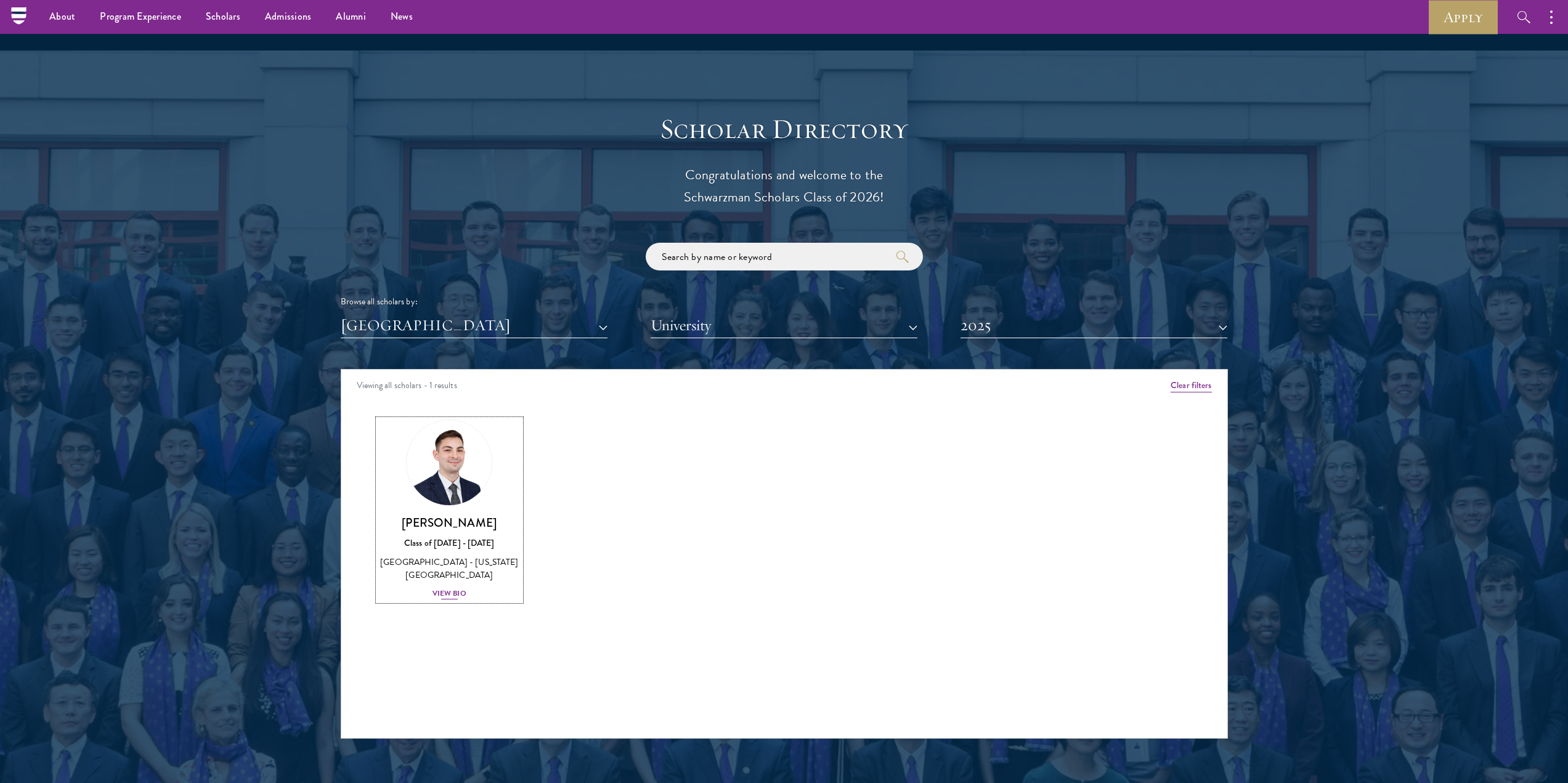
click at [456, 588] on div "View Bio" at bounding box center [449, 594] width 34 height 12
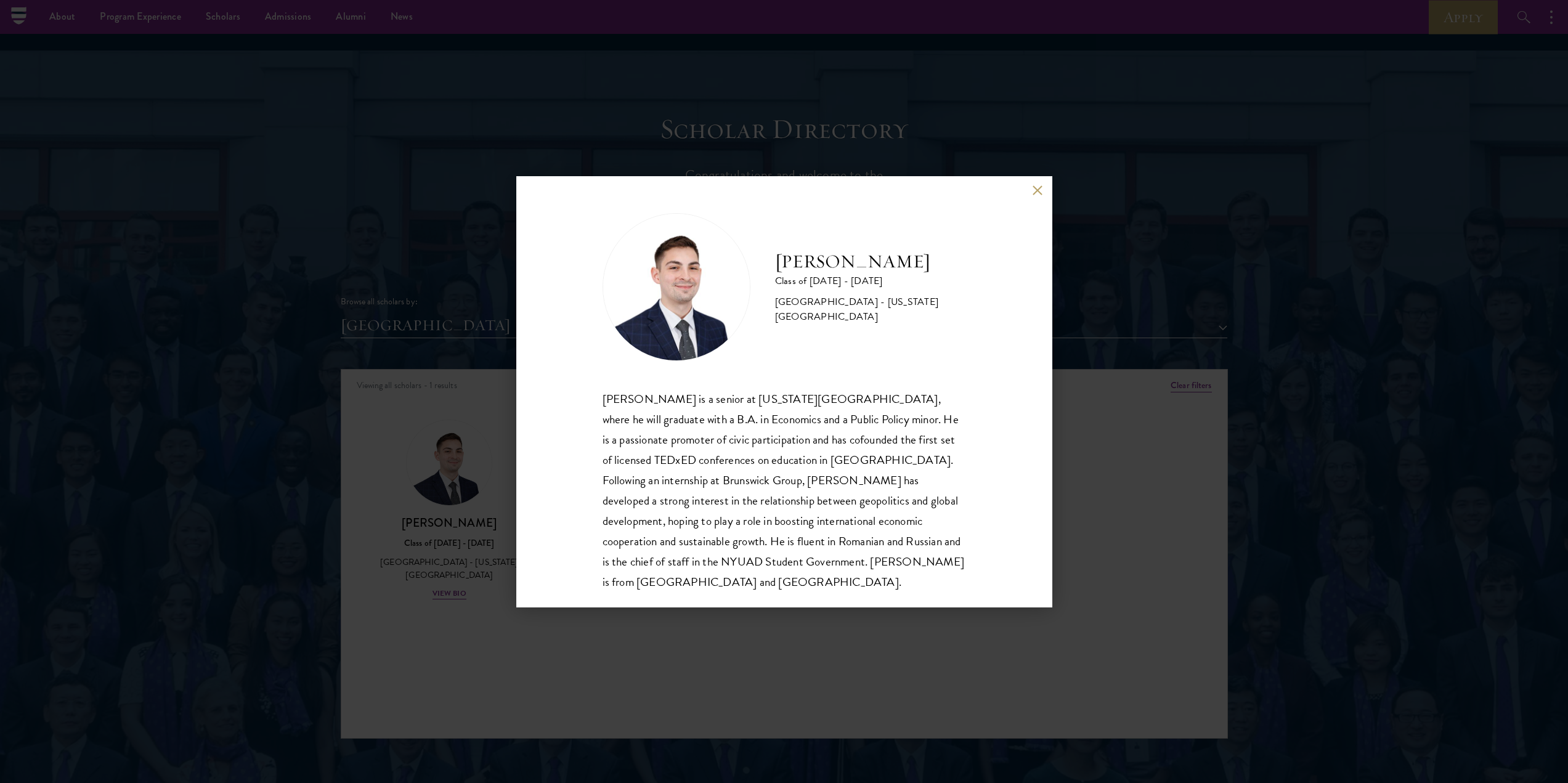
click at [400, 296] on div "[PERSON_NAME] Class of [DATE] - [DATE] [GEOGRAPHIC_DATA] - [US_STATE][GEOGRAPHI…" at bounding box center [784, 392] width 1568 height 783
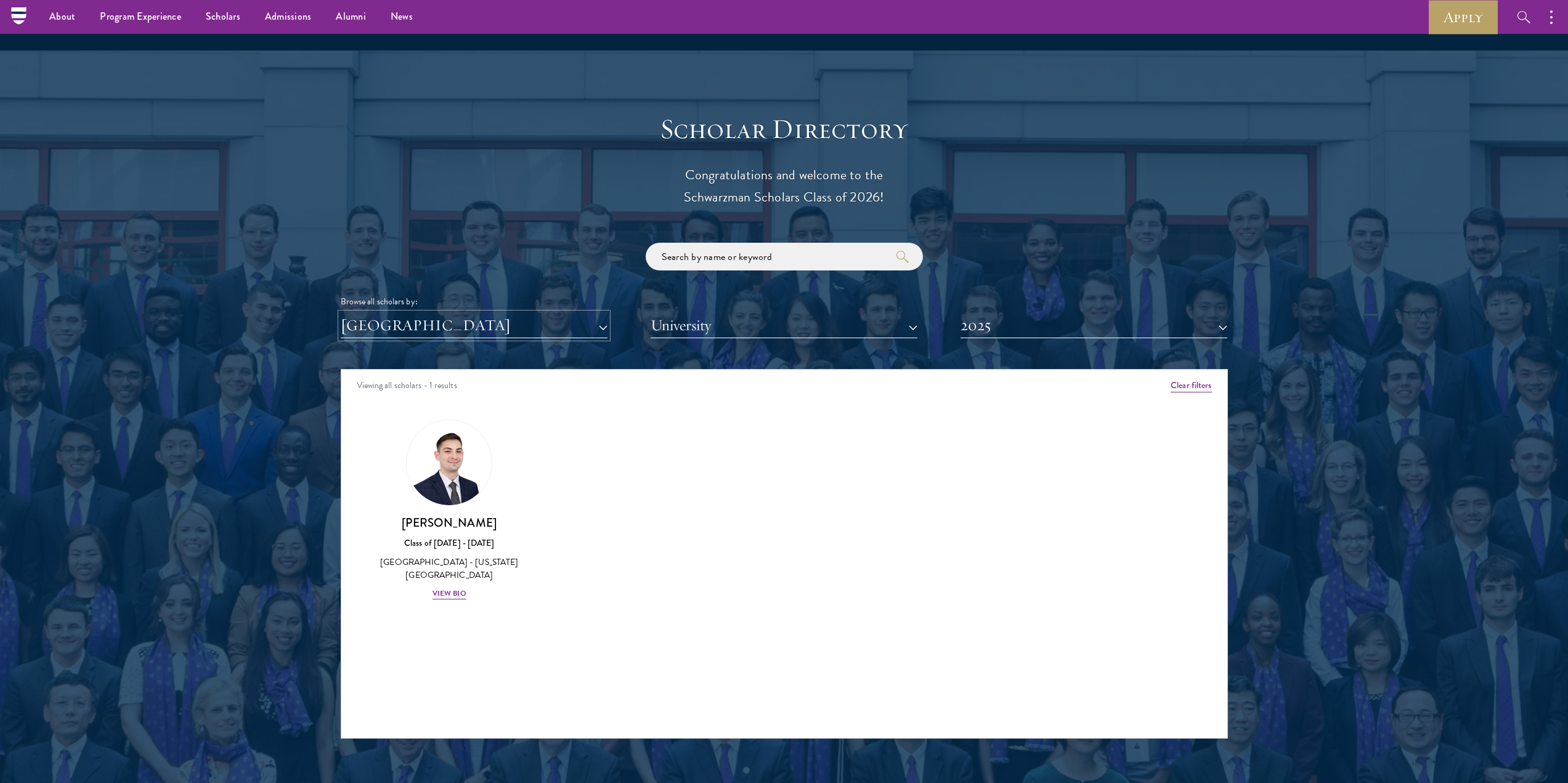
click at [427, 313] on button "[GEOGRAPHIC_DATA]" at bounding box center [474, 326] width 267 height 25
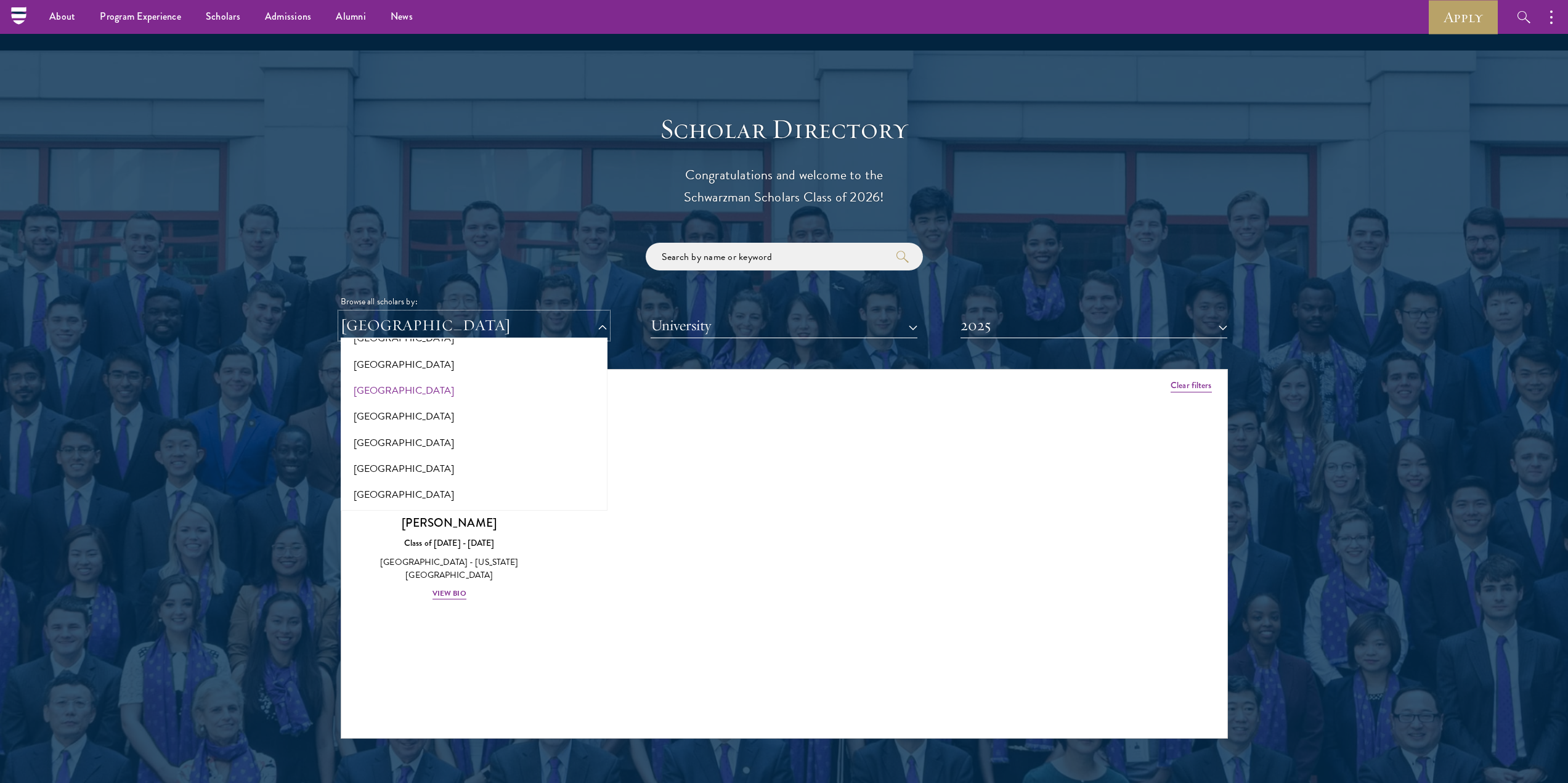
scroll to position [1417, 0]
click at [378, 446] on button "[GEOGRAPHIC_DATA]" at bounding box center [474, 459] width 259 height 26
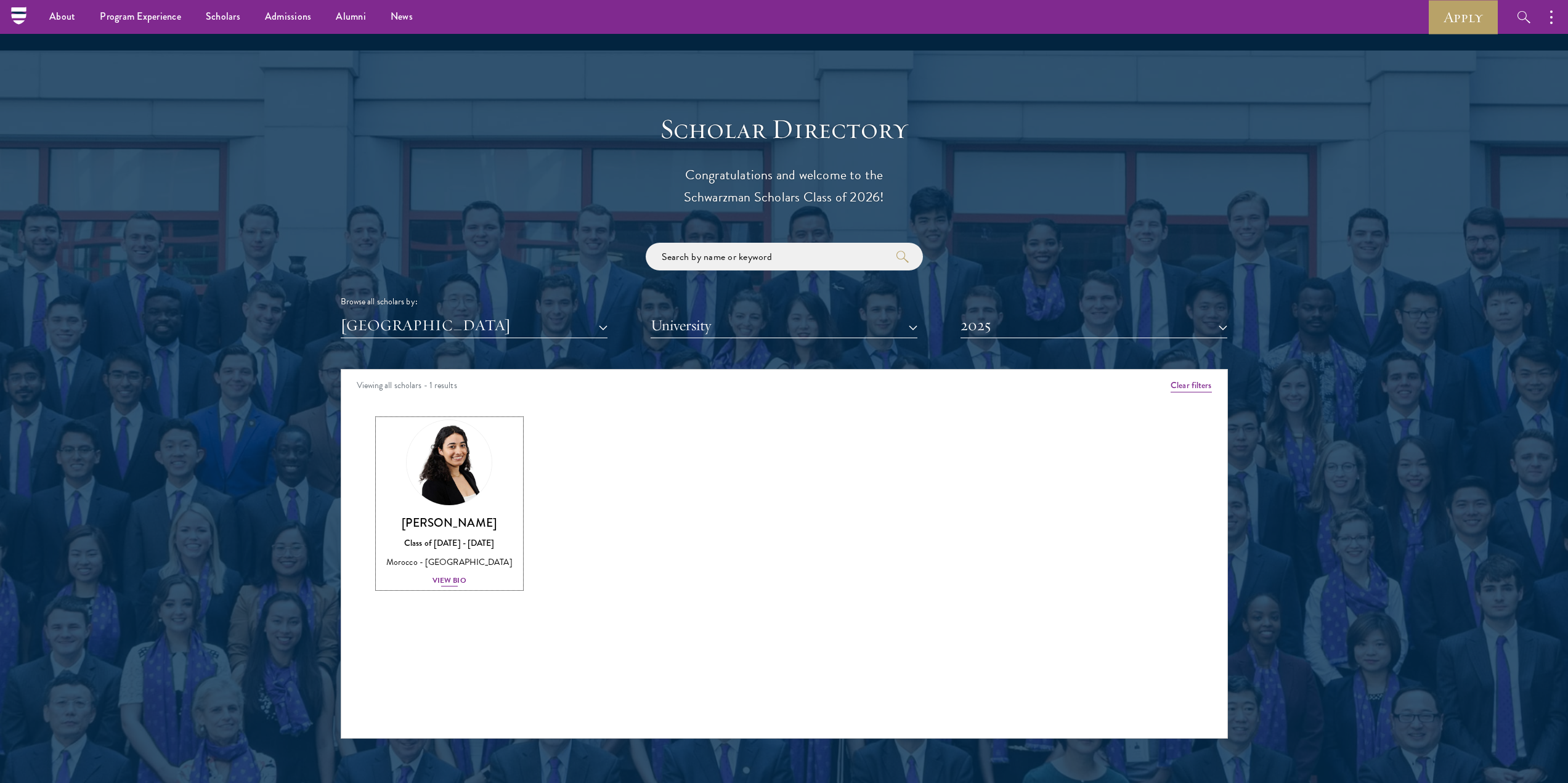
click at [457, 575] on div "View Bio" at bounding box center [449, 580] width 34 height 12
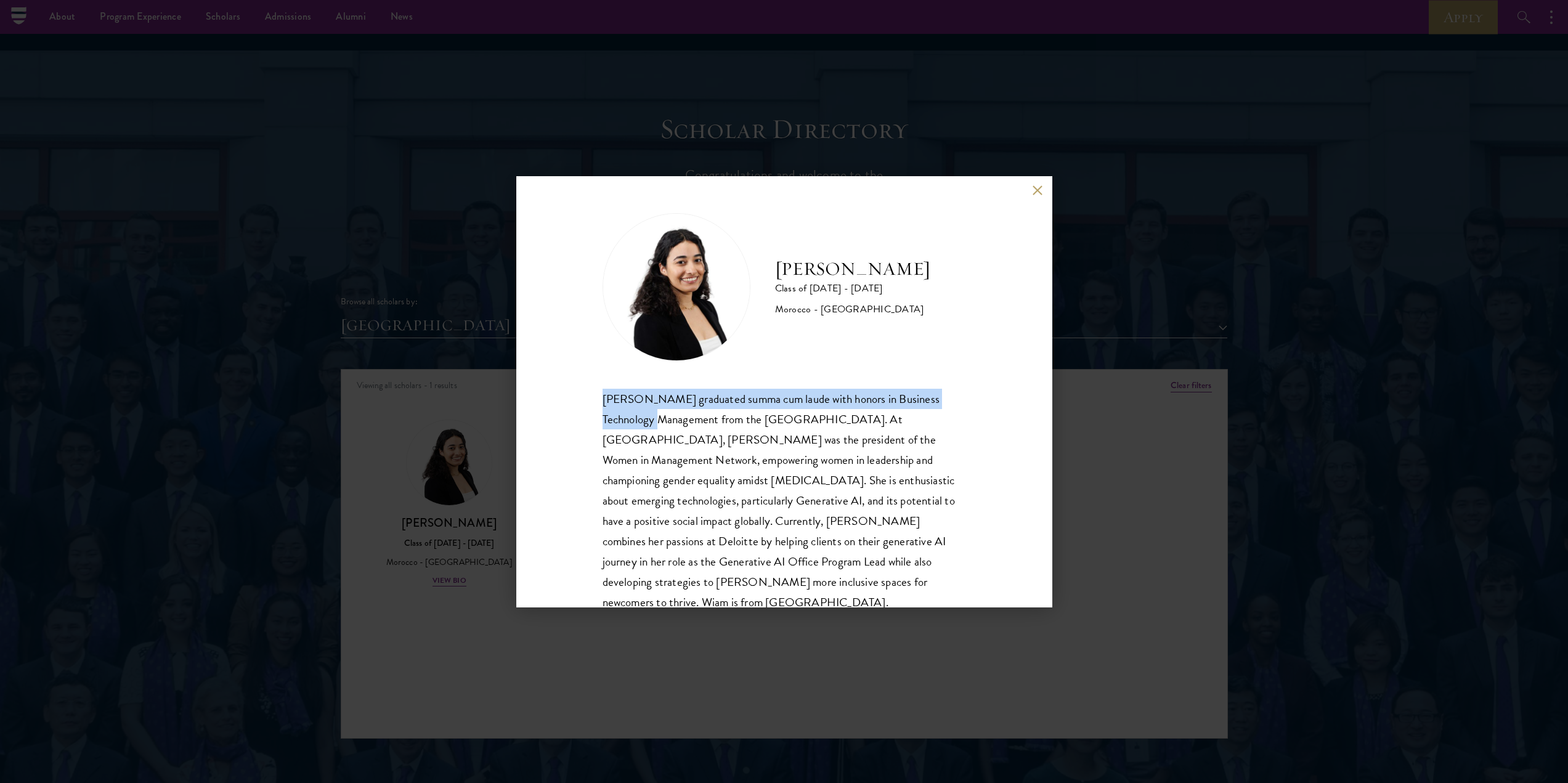
drag, startPoint x: 596, startPoint y: 402, endPoint x: 645, endPoint y: 420, distance: 52.2
click at [645, 420] on div "[PERSON_NAME] Class of [DATE] - [DATE] [GEOGRAPHIC_DATA] - [GEOGRAPHIC_DATA] [P…" at bounding box center [785, 392] width 536 height 431
click at [462, 423] on div "[PERSON_NAME] Class of [DATE] - [DATE] [GEOGRAPHIC_DATA] - [GEOGRAPHIC_DATA] [P…" at bounding box center [784, 392] width 1568 height 783
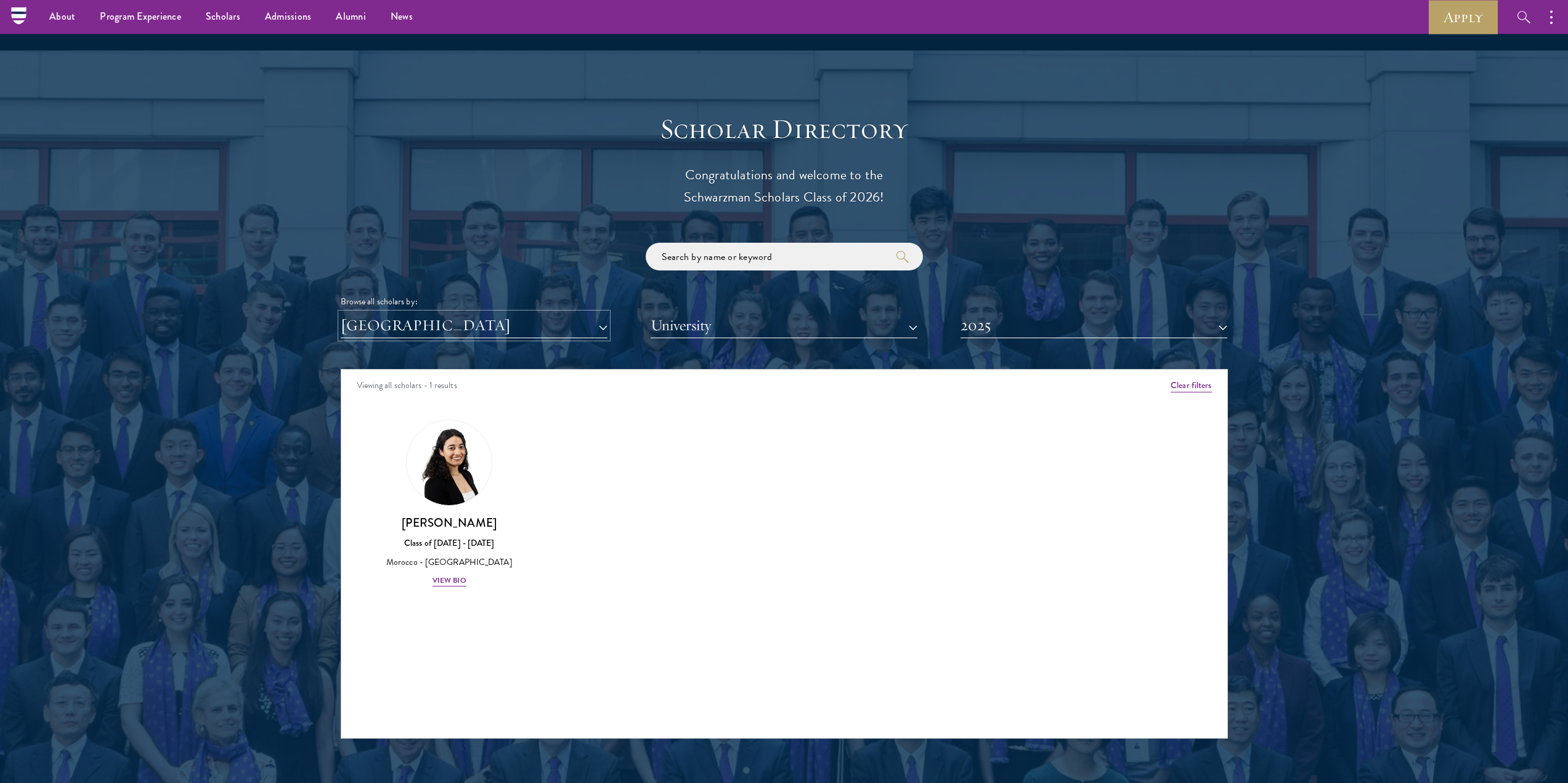
click at [403, 313] on button "[GEOGRAPHIC_DATA]" at bounding box center [474, 326] width 267 height 25
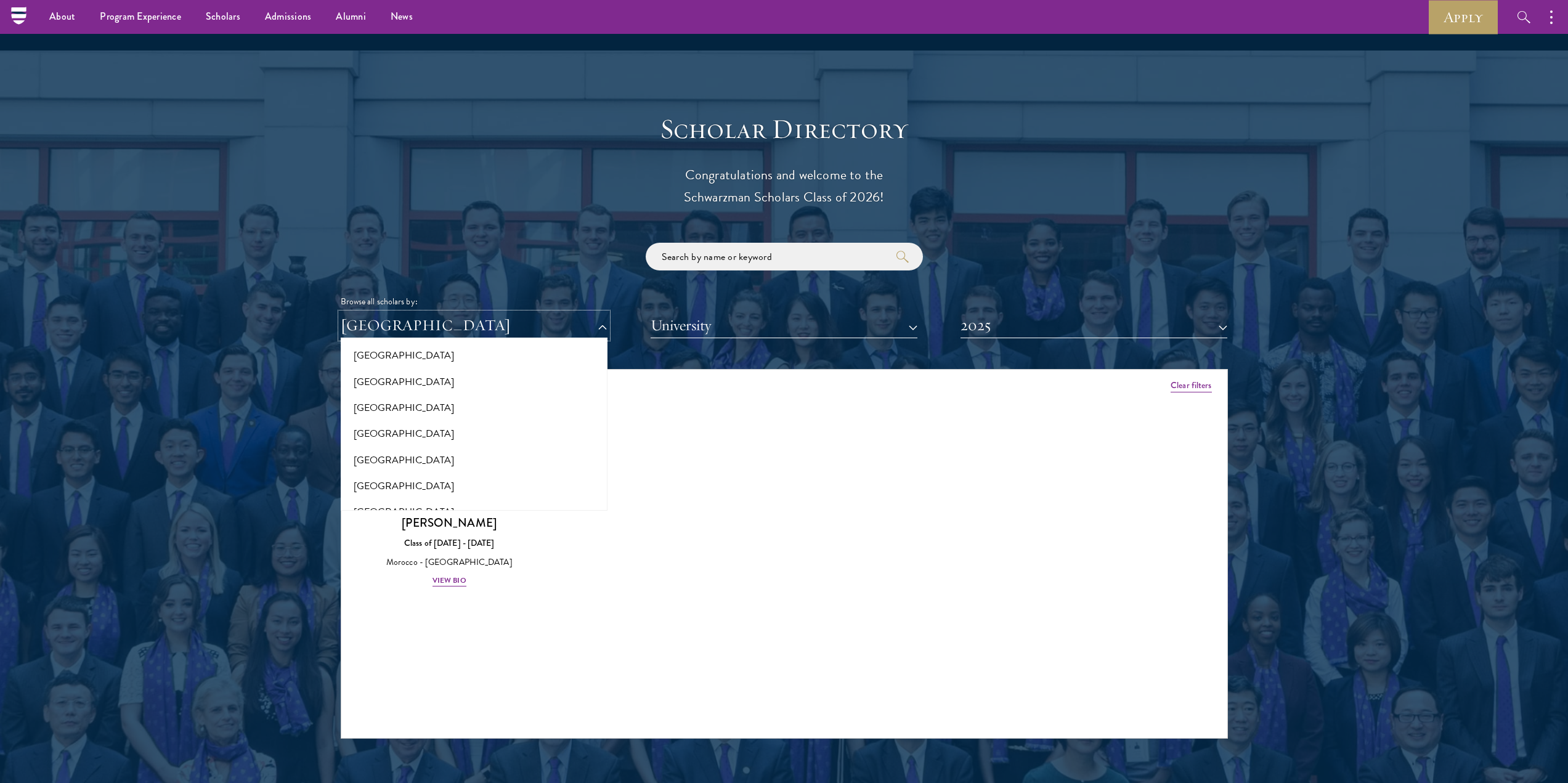
scroll to position [1294, 0]
click at [379, 360] on button "[GEOGRAPHIC_DATA]" at bounding box center [474, 373] width 259 height 26
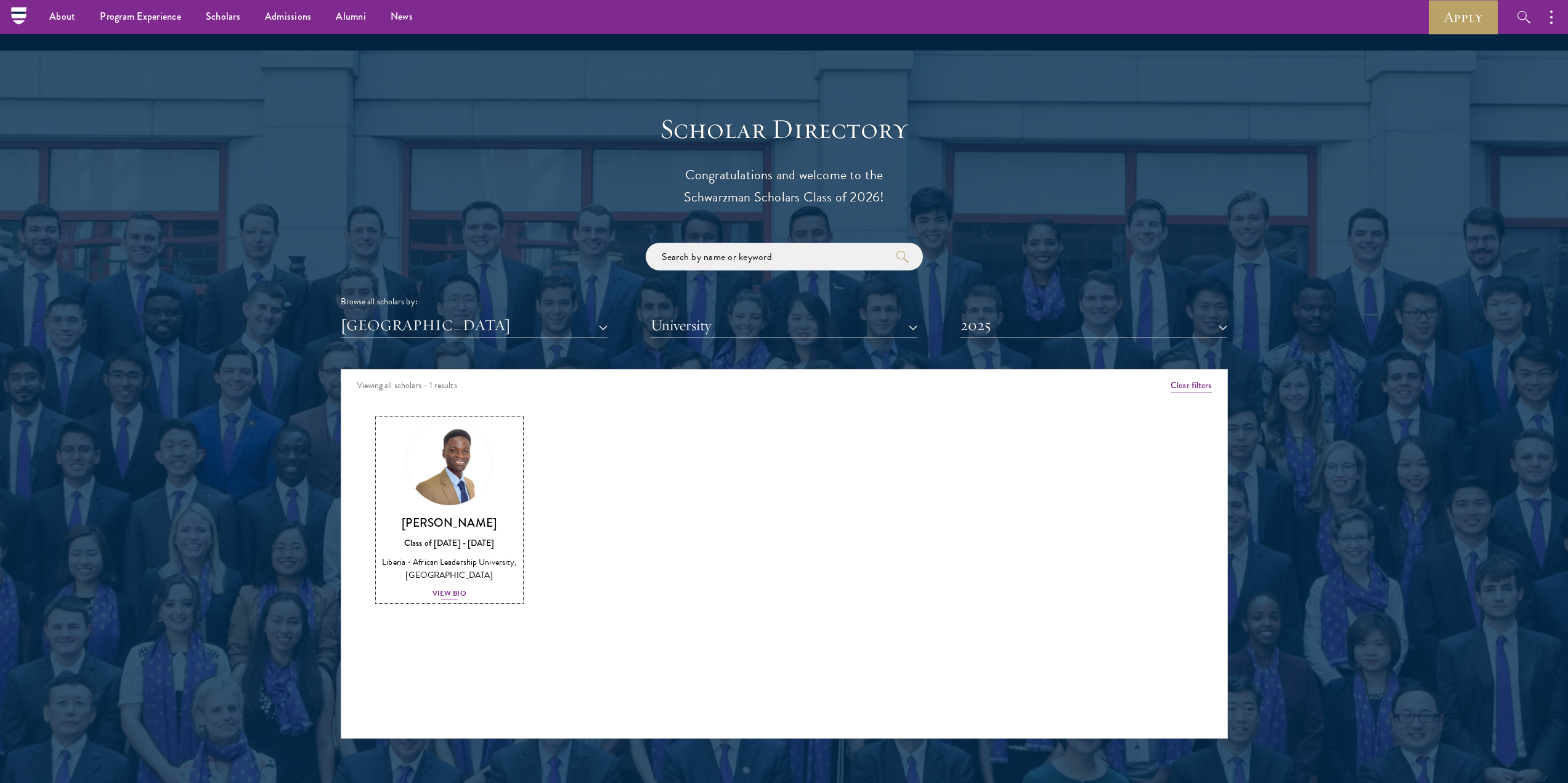
click at [458, 588] on div "View Bio" at bounding box center [449, 594] width 34 height 12
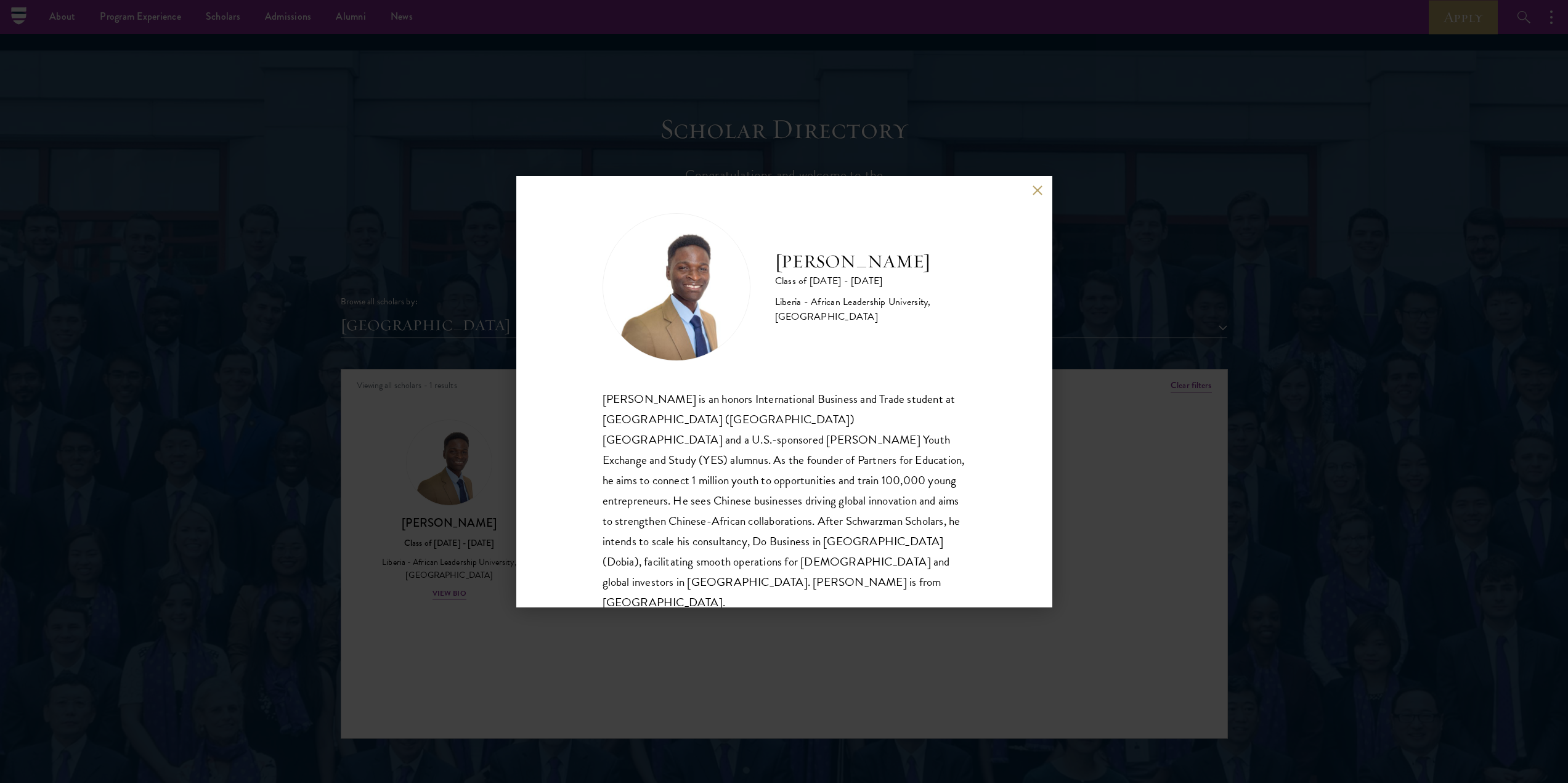
scroll to position [1, 0]
click at [407, 295] on div "[PERSON_NAME] Class of [DATE] - [DATE] [GEOGRAPHIC_DATA] - African Leadership U…" at bounding box center [784, 392] width 1568 height 783
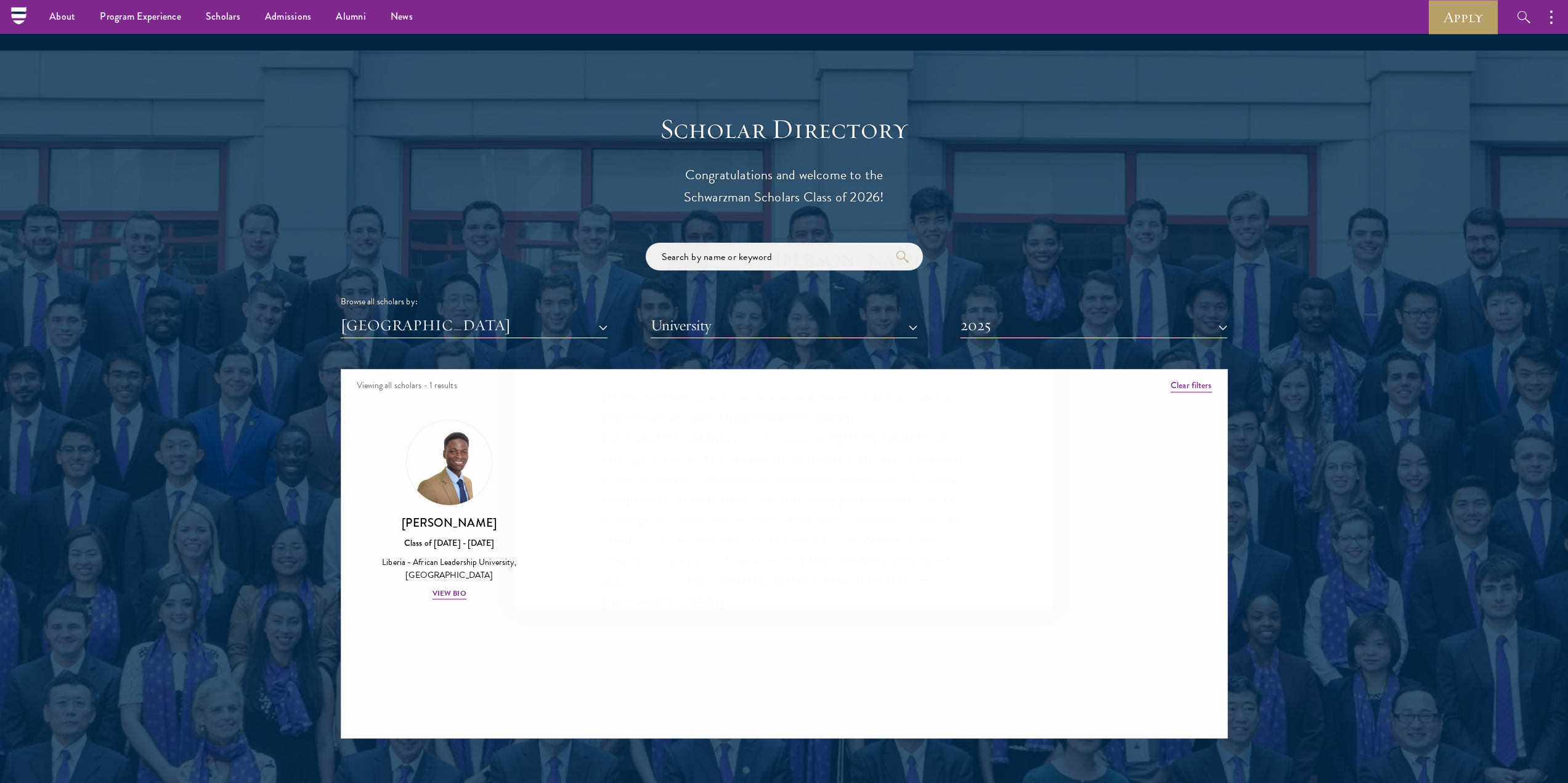
click at [469, 301] on div "[PERSON_NAME] Class of [DATE] - [DATE] [GEOGRAPHIC_DATA] - African Leadership U…" at bounding box center [784, 392] width 1568 height 783
click at [491, 313] on button "[GEOGRAPHIC_DATA]" at bounding box center [474, 326] width 267 height 25
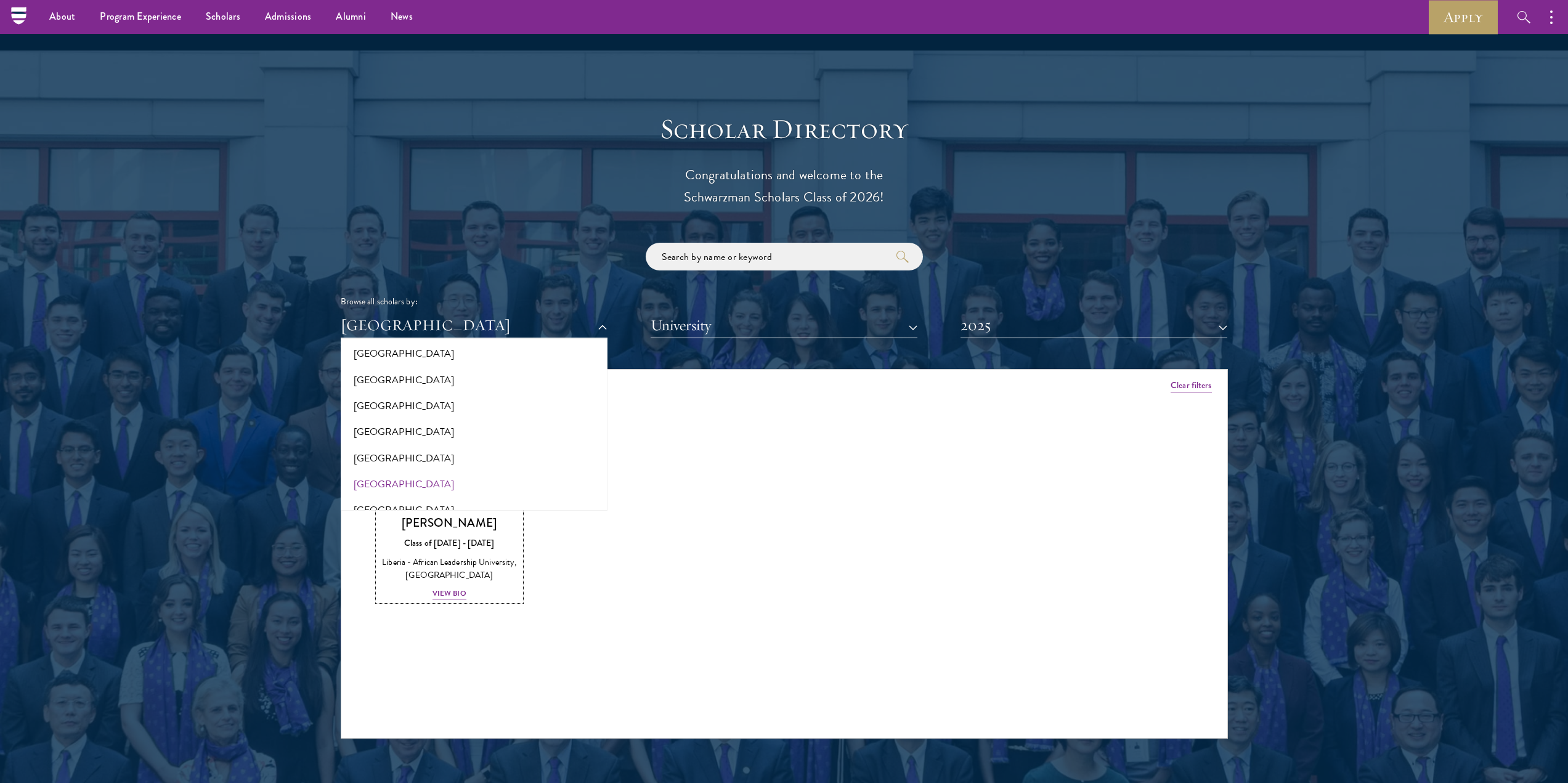
scroll to position [304, 0]
click at [376, 489] on button "[GEOGRAPHIC_DATA]" at bounding box center [474, 501] width 259 height 26
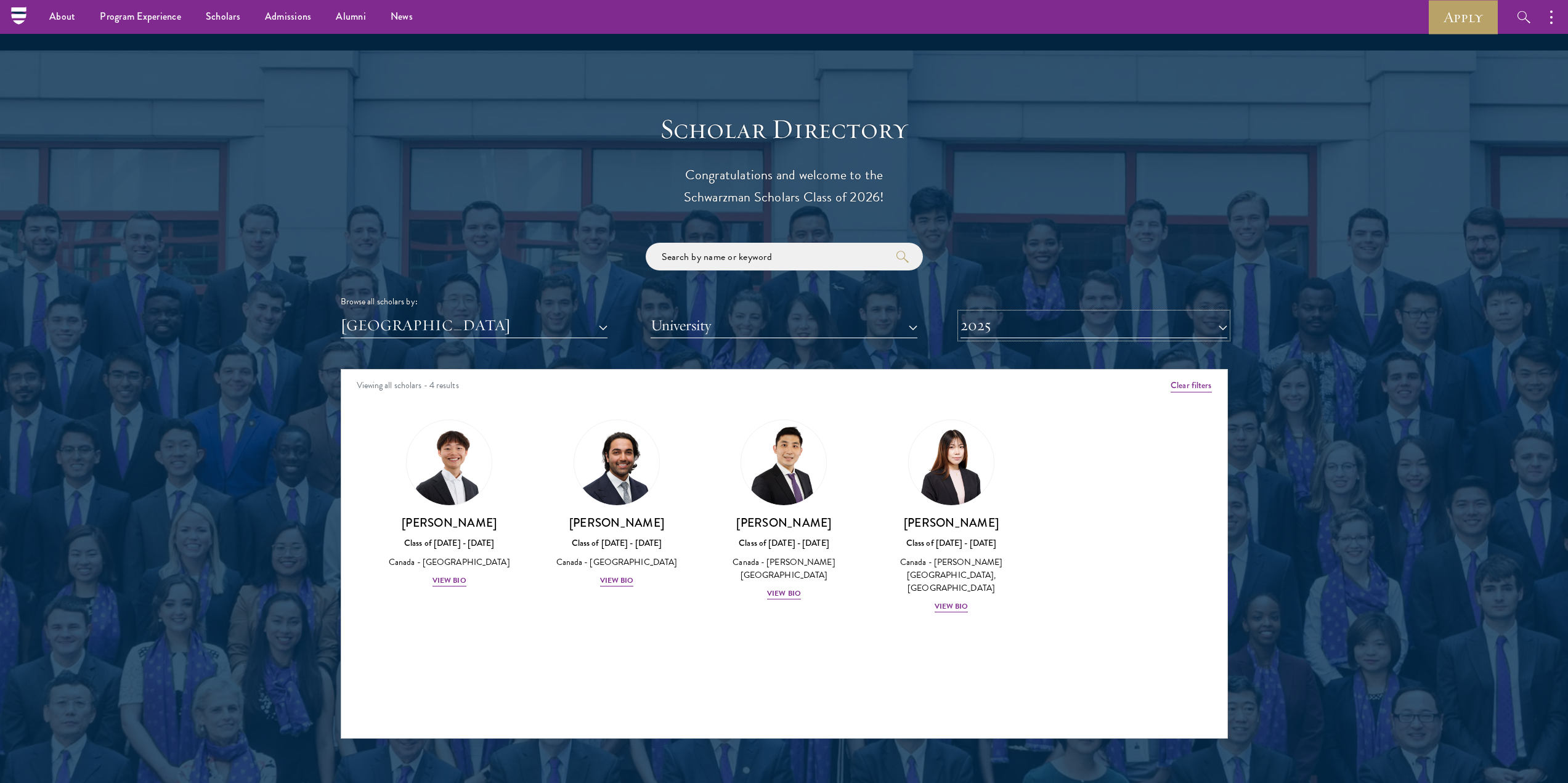
click at [1019, 313] on button "2025" at bounding box center [1094, 326] width 267 height 25
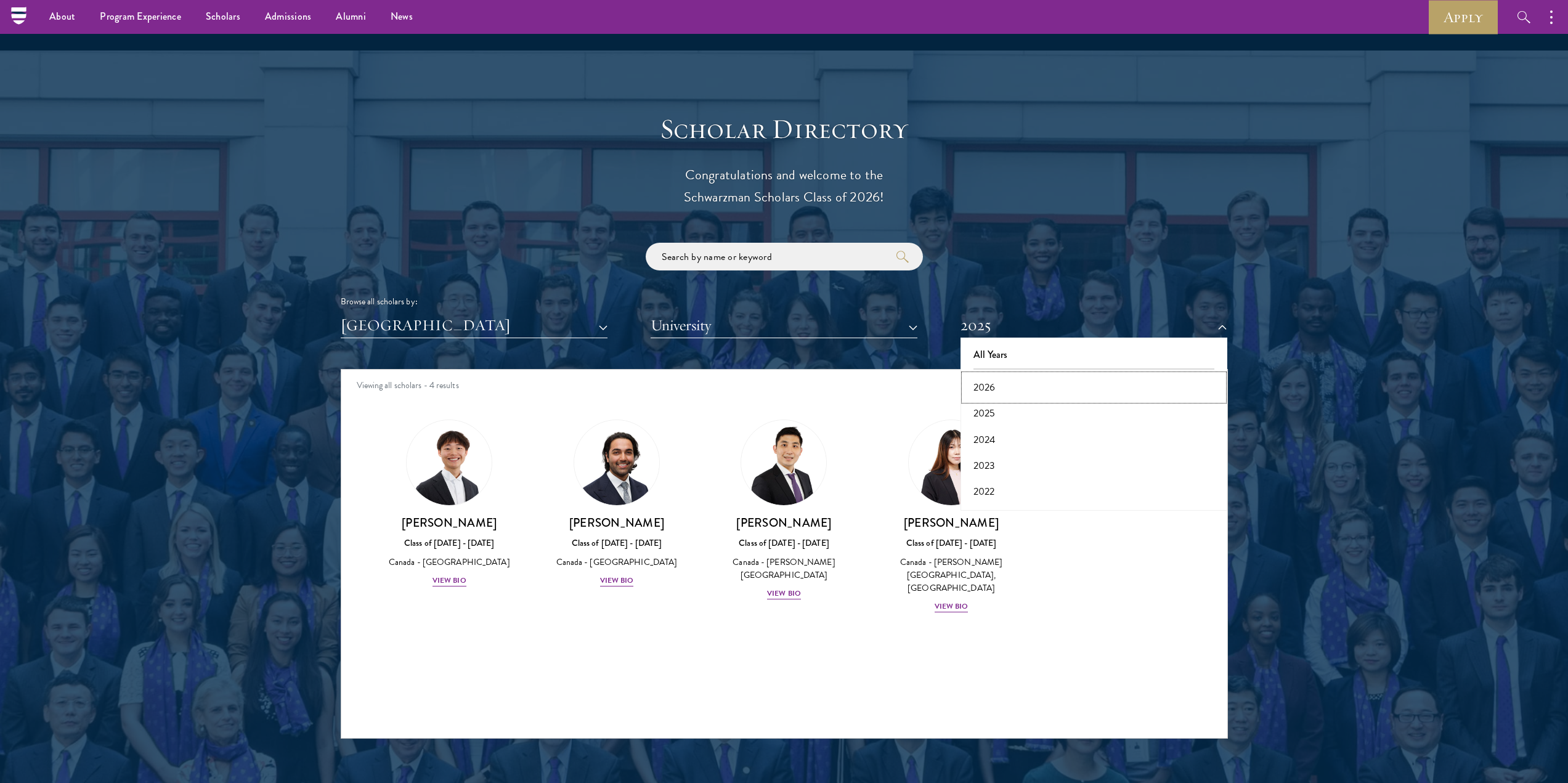
click at [995, 375] on button "2026" at bounding box center [1093, 387] width 259 height 26
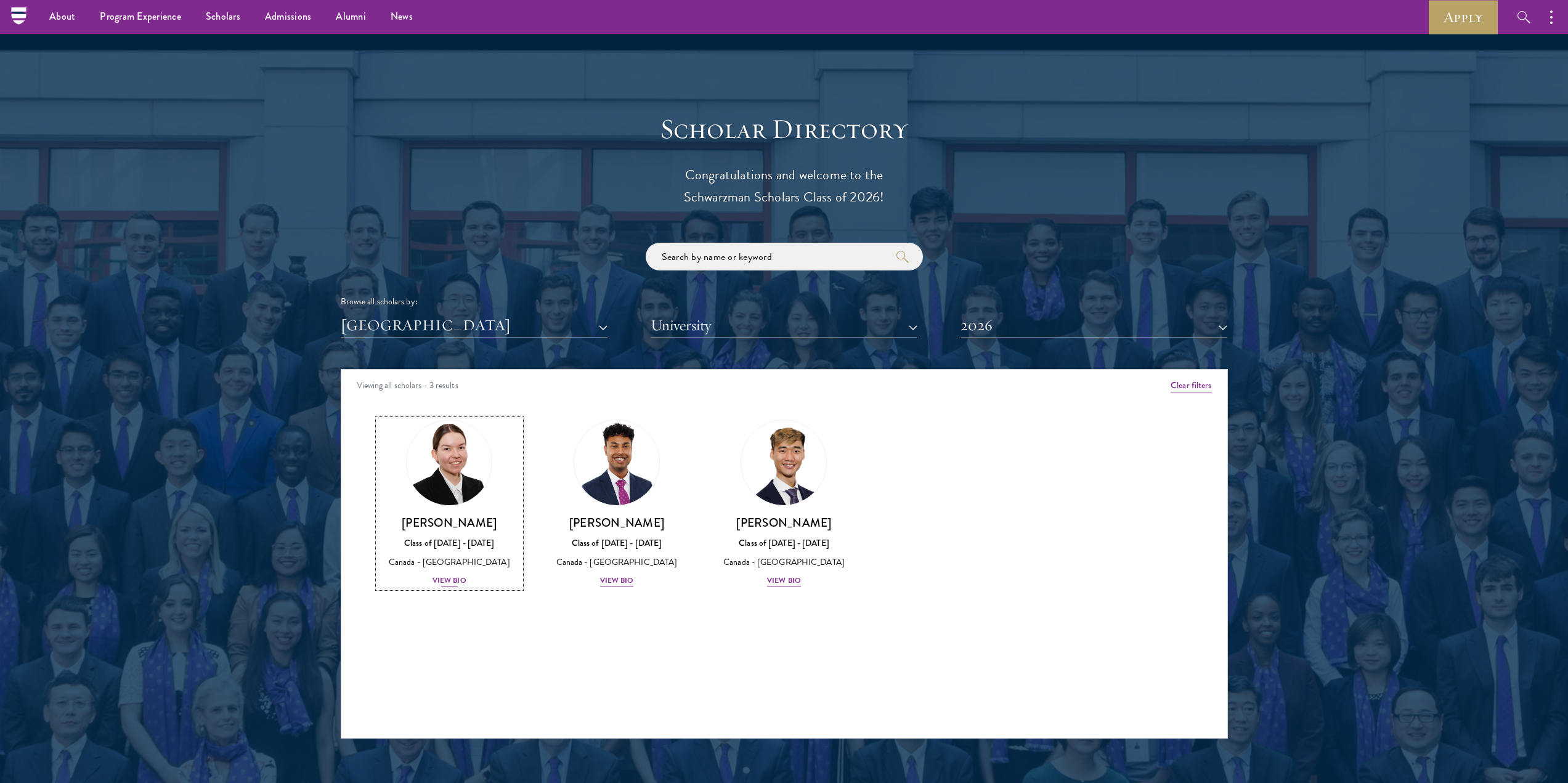
click at [444, 575] on div "View Bio" at bounding box center [449, 580] width 34 height 12
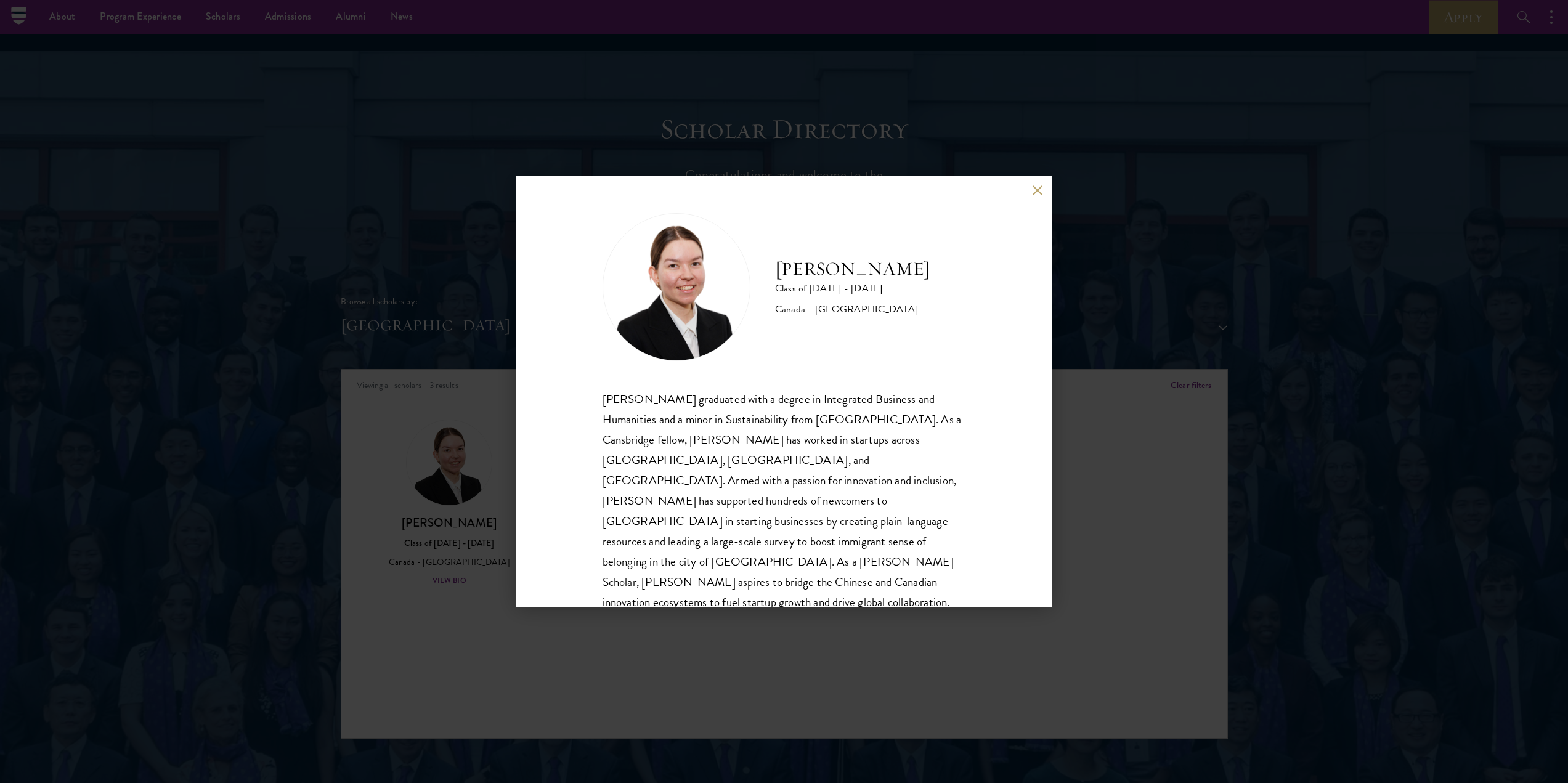
click at [466, 575] on div "[PERSON_NAME] Class of [DATE] - [DATE] [GEOGRAPHIC_DATA] - [GEOGRAPHIC_DATA] [P…" at bounding box center [784, 392] width 1568 height 783
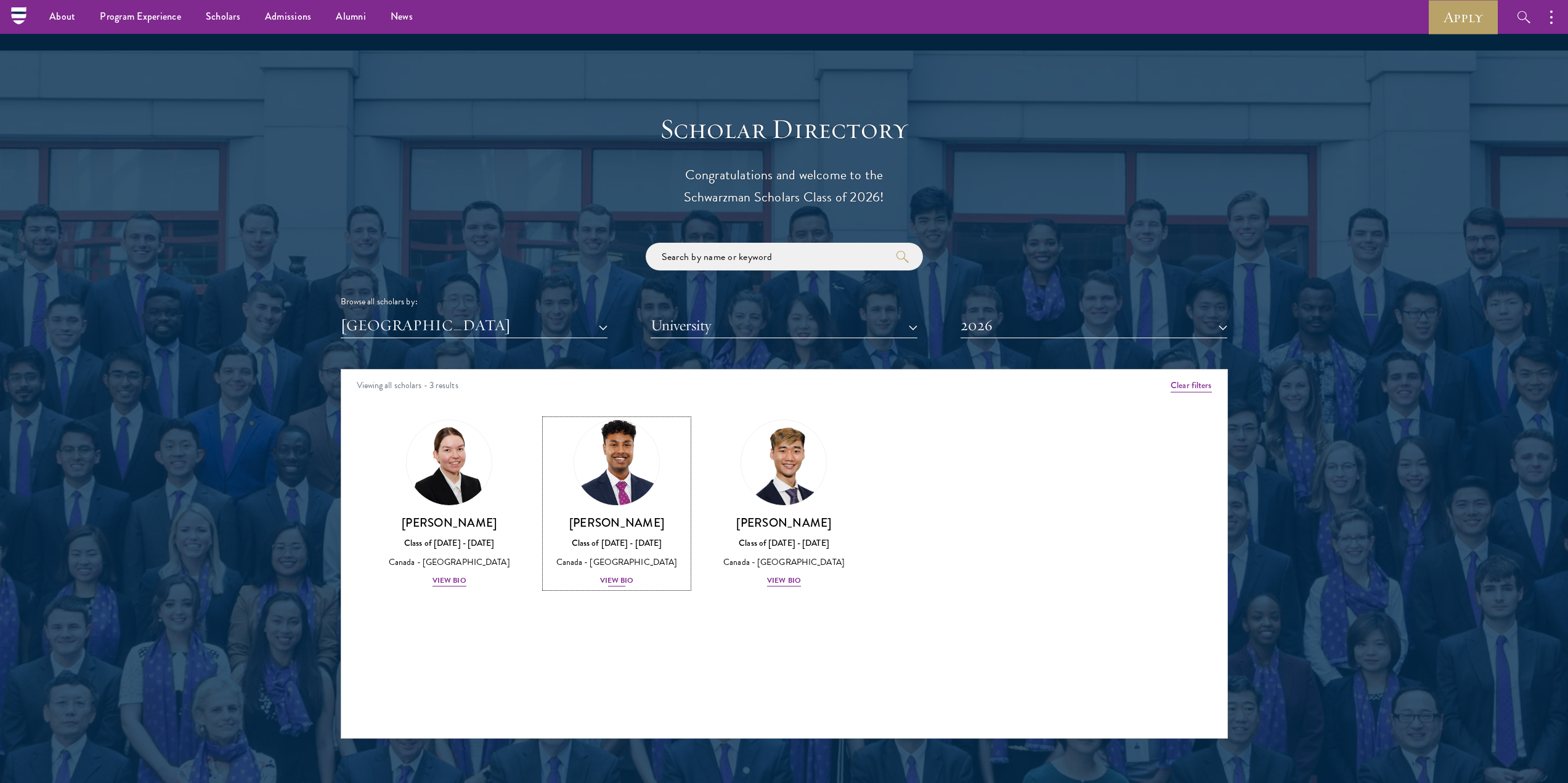
click at [601, 560] on div "[PERSON_NAME] Class of [DATE] - [DATE] [GEOGRAPHIC_DATA] - [GEOGRAPHIC_DATA] Vi…" at bounding box center [617, 551] width 143 height 73
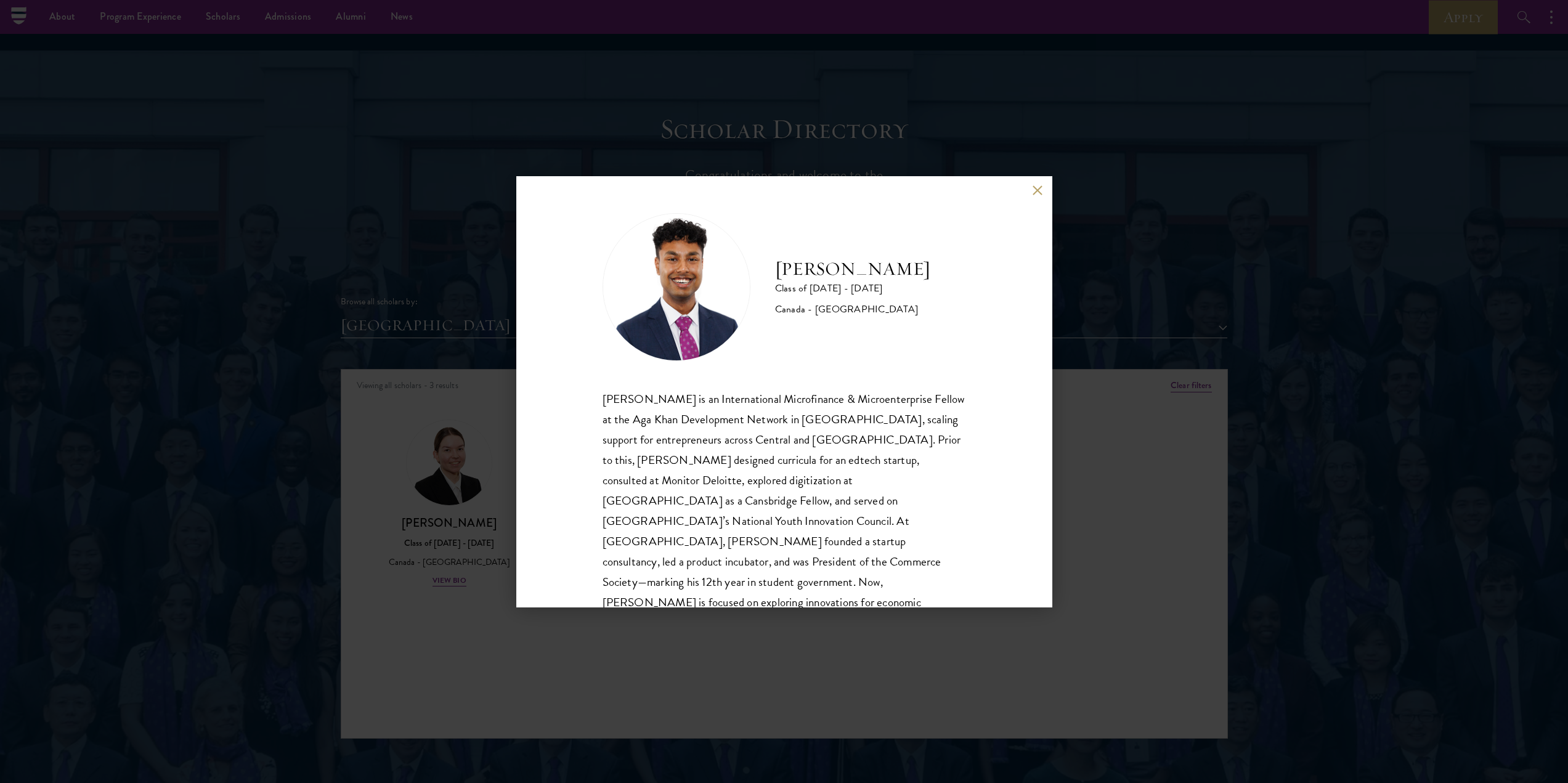
click at [746, 624] on div "[PERSON_NAME] Class of [DATE] - [DATE] [GEOGRAPHIC_DATA] - [GEOGRAPHIC_DATA] [P…" at bounding box center [784, 392] width 1568 height 783
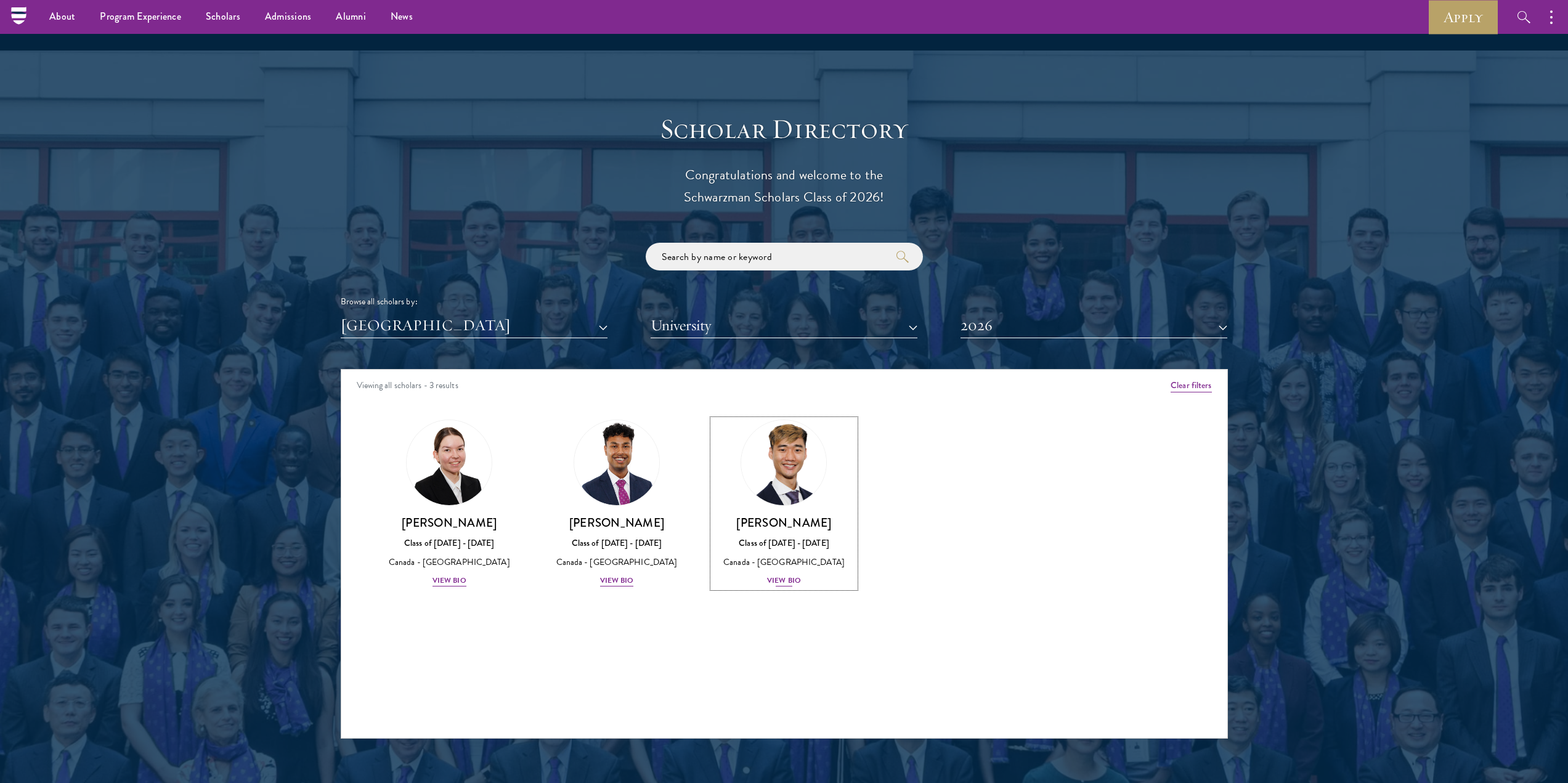
click at [789, 556] on div "Canada - [GEOGRAPHIC_DATA]" at bounding box center [785, 562] width 143 height 13
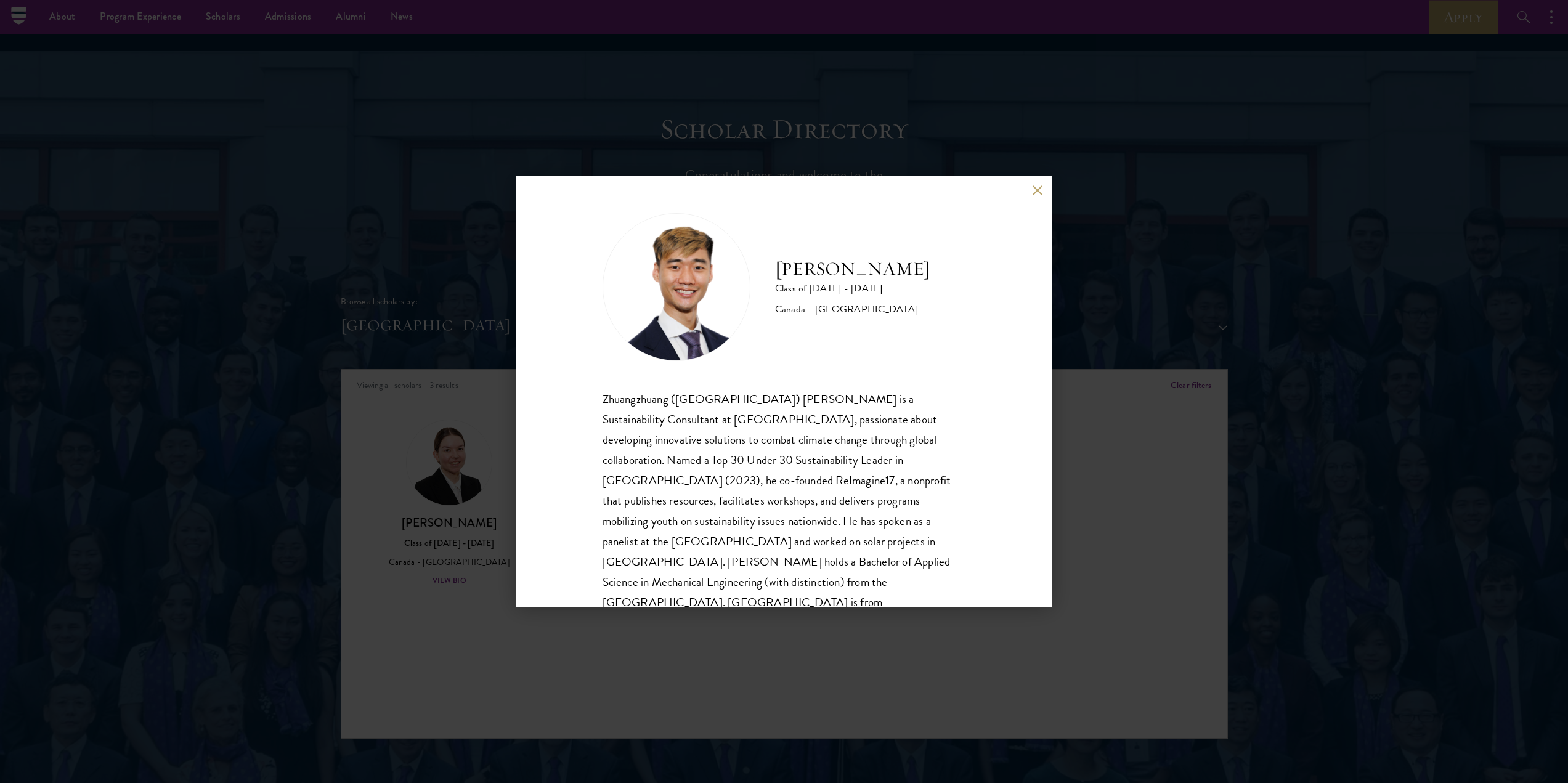
drag, startPoint x: 602, startPoint y: 674, endPoint x: 643, endPoint y: 569, distance: 112.7
click at [603, 669] on div "[PERSON_NAME] Class of [DATE] - [DATE] [GEOGRAPHIC_DATA] - [GEOGRAPHIC_DATA] Zh…" at bounding box center [784, 392] width 1568 height 783
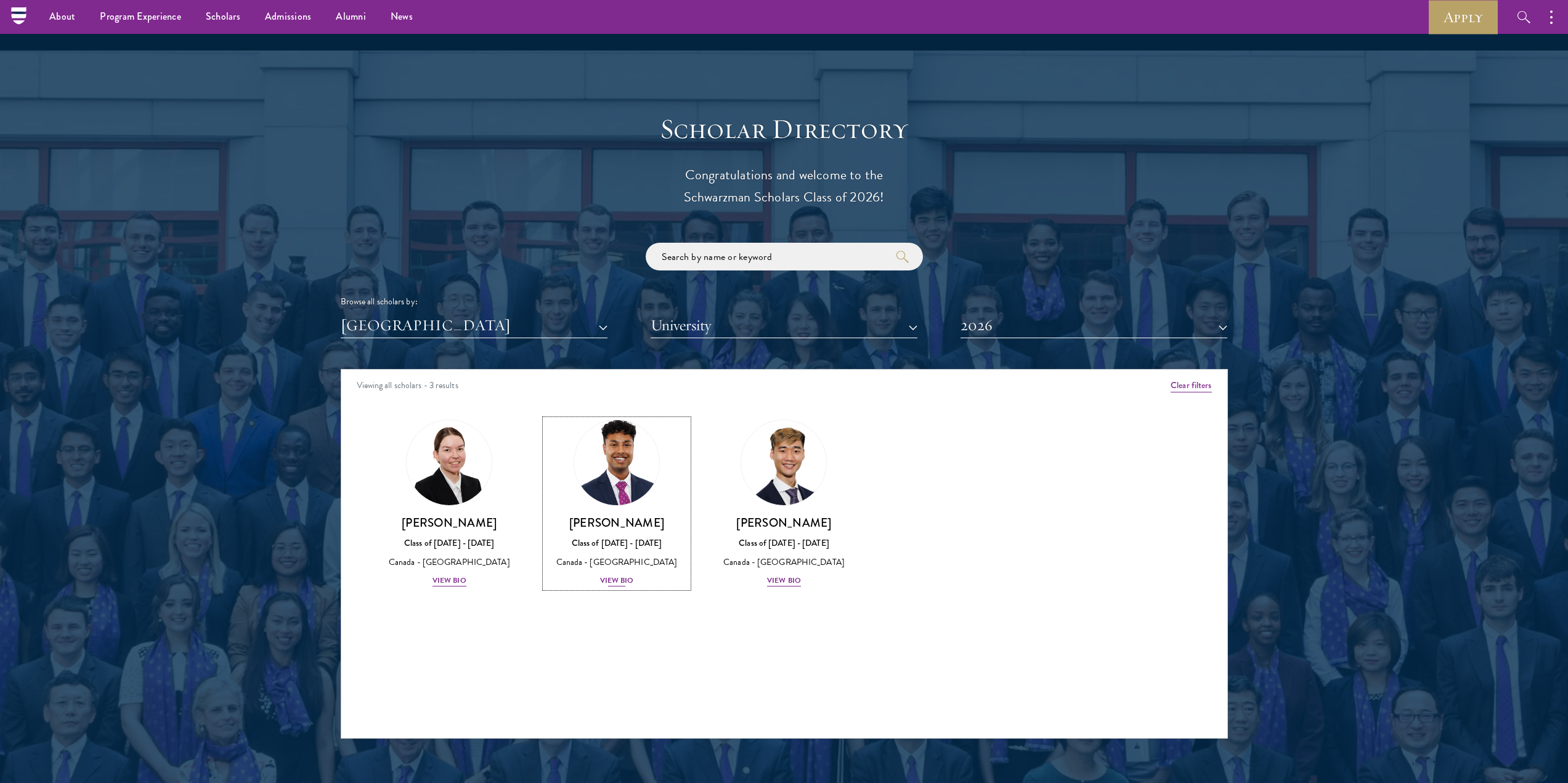
click at [655, 556] on div "Canada - [GEOGRAPHIC_DATA]" at bounding box center [617, 562] width 143 height 13
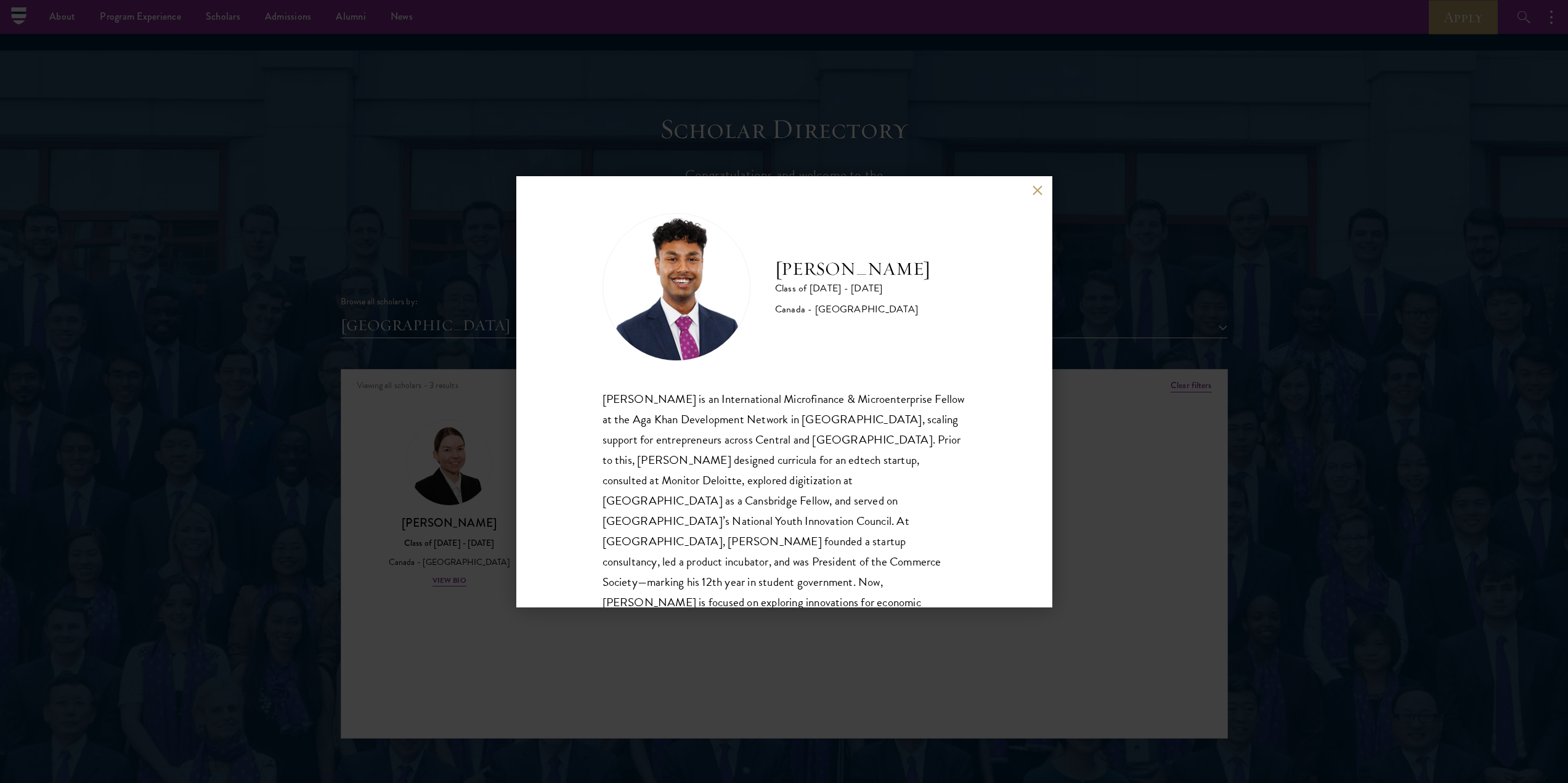
drag, startPoint x: 764, startPoint y: 654, endPoint x: 707, endPoint y: 562, distance: 108.2
click at [764, 655] on div "[PERSON_NAME] Class of [DATE] - [DATE] [GEOGRAPHIC_DATA] - [GEOGRAPHIC_DATA] [P…" at bounding box center [784, 392] width 1568 height 783
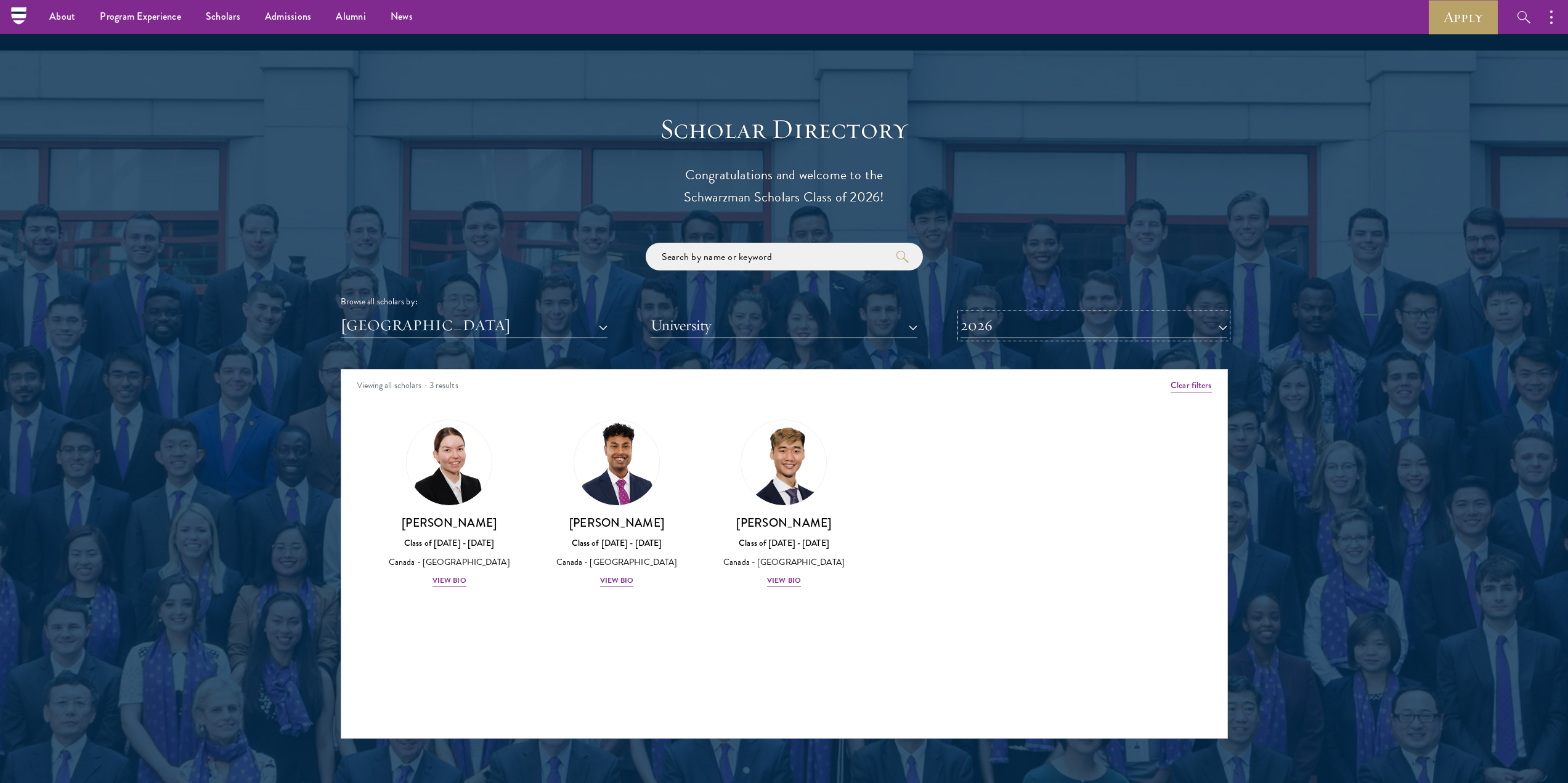
click at [1002, 313] on button "2026" at bounding box center [1094, 326] width 267 height 25
click at [965, 515] on div "Amber Class of [DATE] - [DATE] [GEOGRAPHIC_DATA] - [GEOGRAPHIC_DATA] View Bio C…" at bounding box center [785, 514] width 886 height 220
click at [627, 515] on h3 "[PERSON_NAME]" at bounding box center [617, 523] width 143 height 16
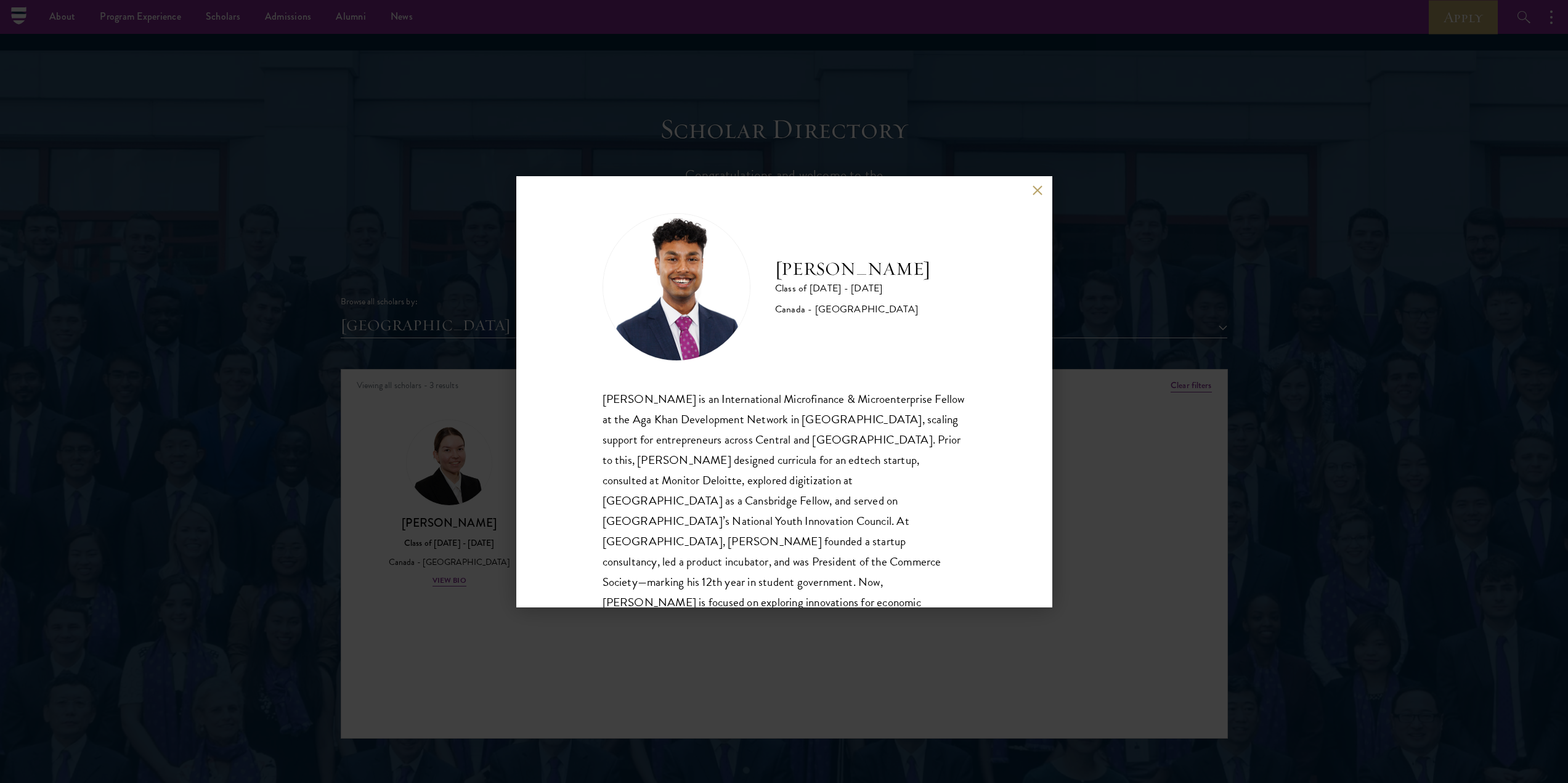
click at [444, 472] on div "[PERSON_NAME] Class of [DATE] - [DATE] [GEOGRAPHIC_DATA] - [GEOGRAPHIC_DATA] [P…" at bounding box center [784, 392] width 1568 height 783
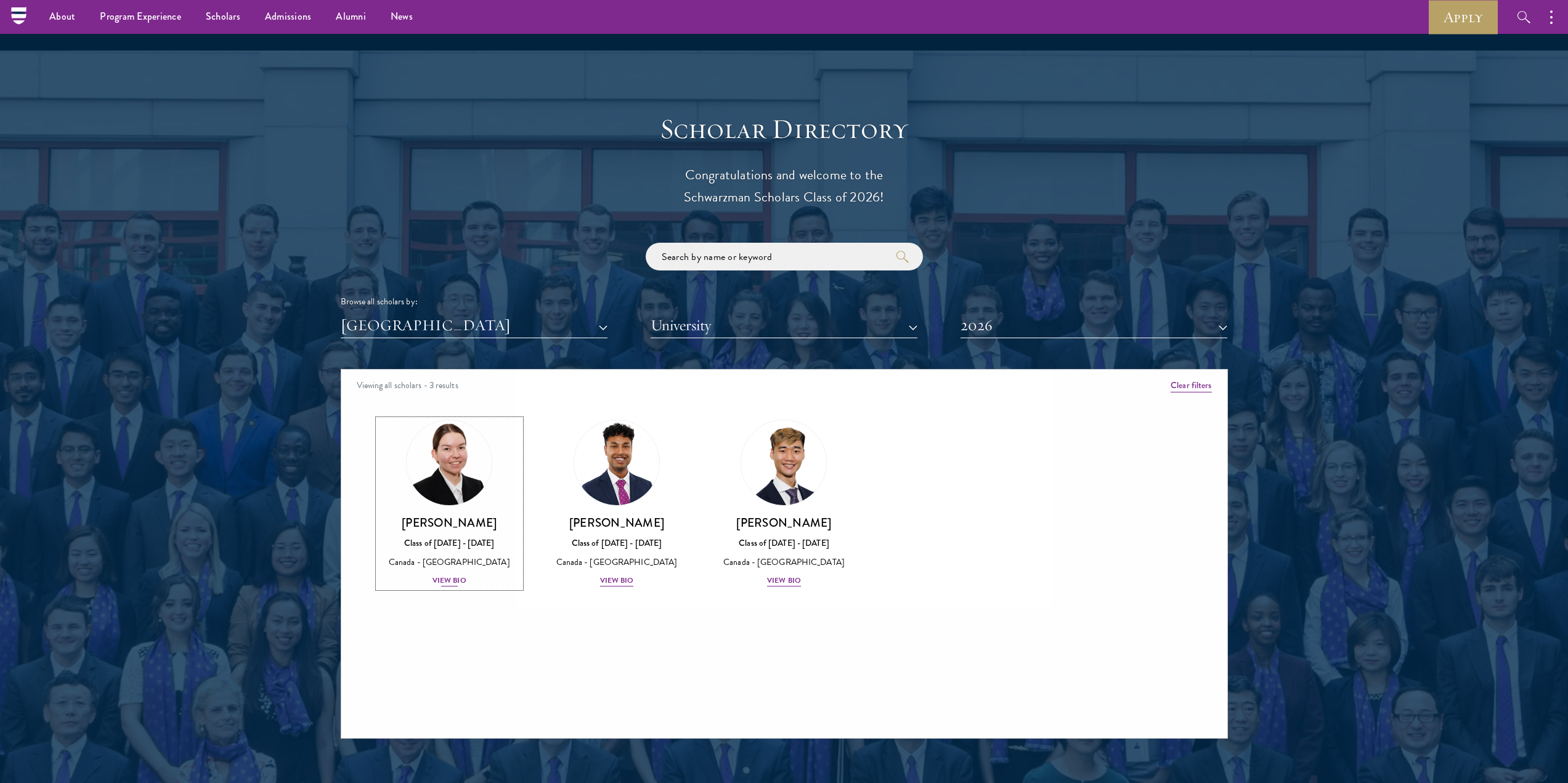
click at [453, 556] on div "Canada - [GEOGRAPHIC_DATA]" at bounding box center [450, 562] width 143 height 13
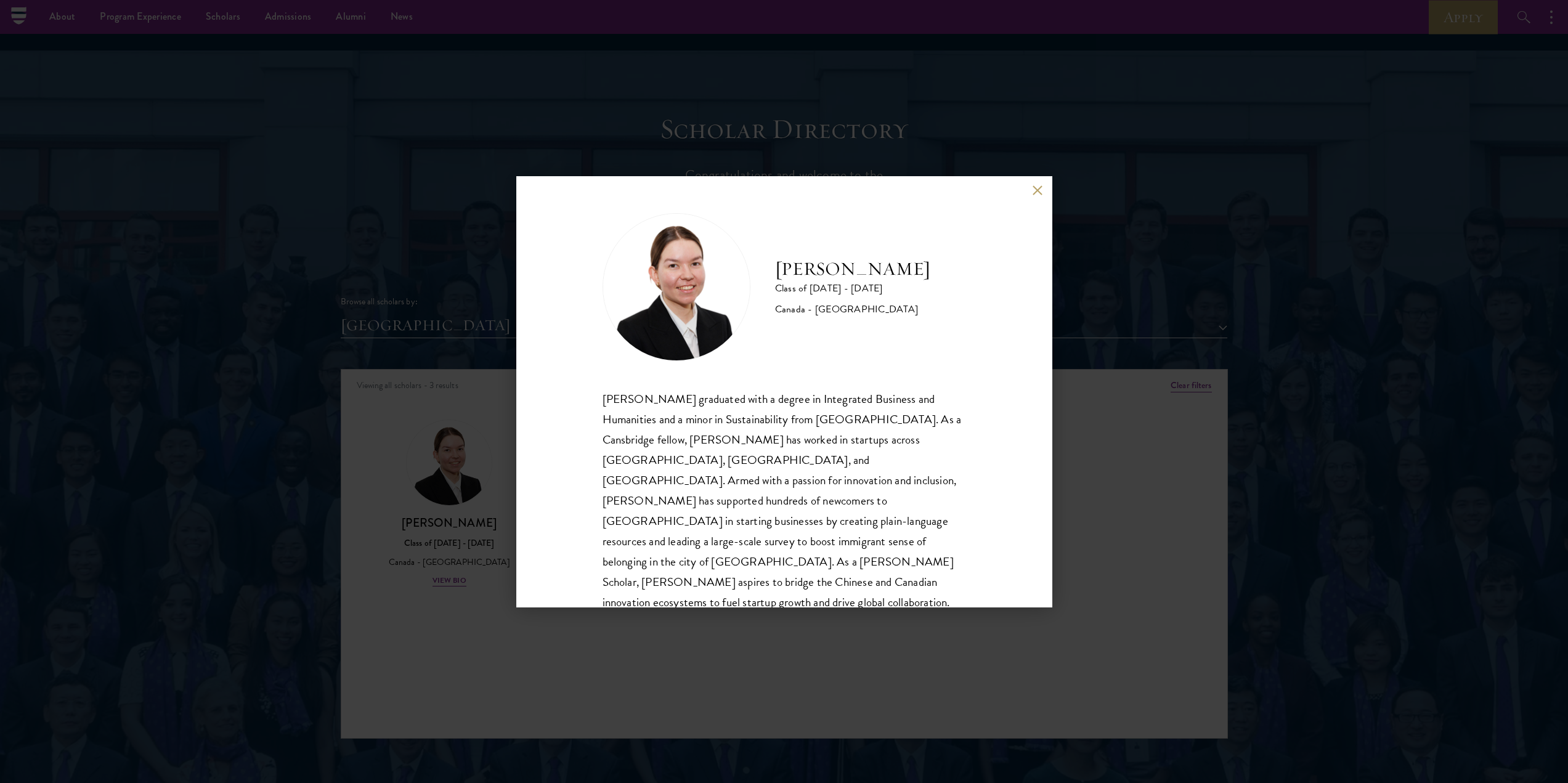
click at [349, 569] on div "[PERSON_NAME] Class of [DATE] - [DATE] [GEOGRAPHIC_DATA] - [GEOGRAPHIC_DATA] [P…" at bounding box center [784, 392] width 1568 height 783
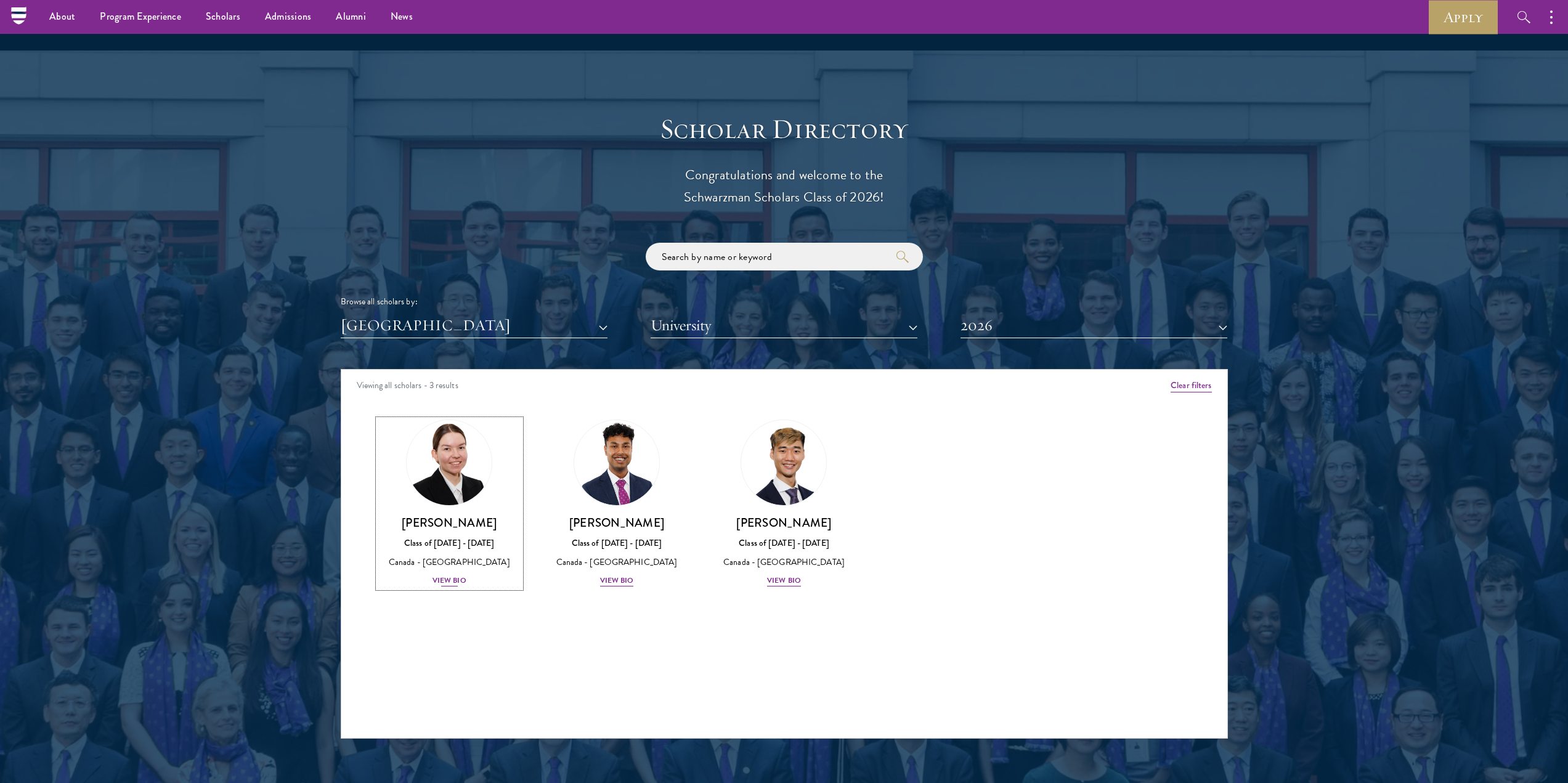
click at [463, 575] on div "View Bio" at bounding box center [449, 580] width 34 height 12
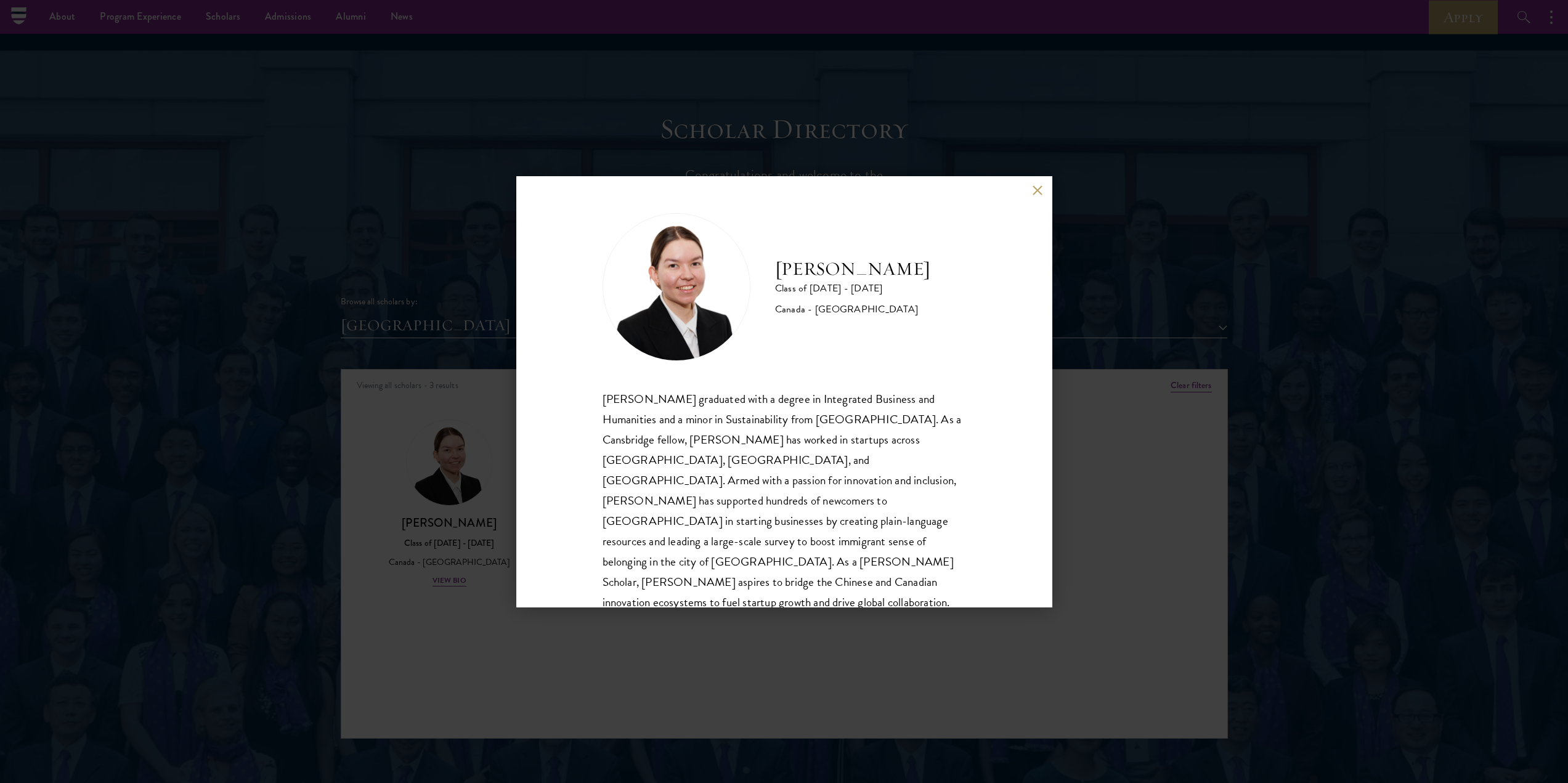
click at [370, 616] on div "[PERSON_NAME] Class of [DATE] - [DATE] [GEOGRAPHIC_DATA] - [GEOGRAPHIC_DATA] [P…" at bounding box center [784, 392] width 1568 height 783
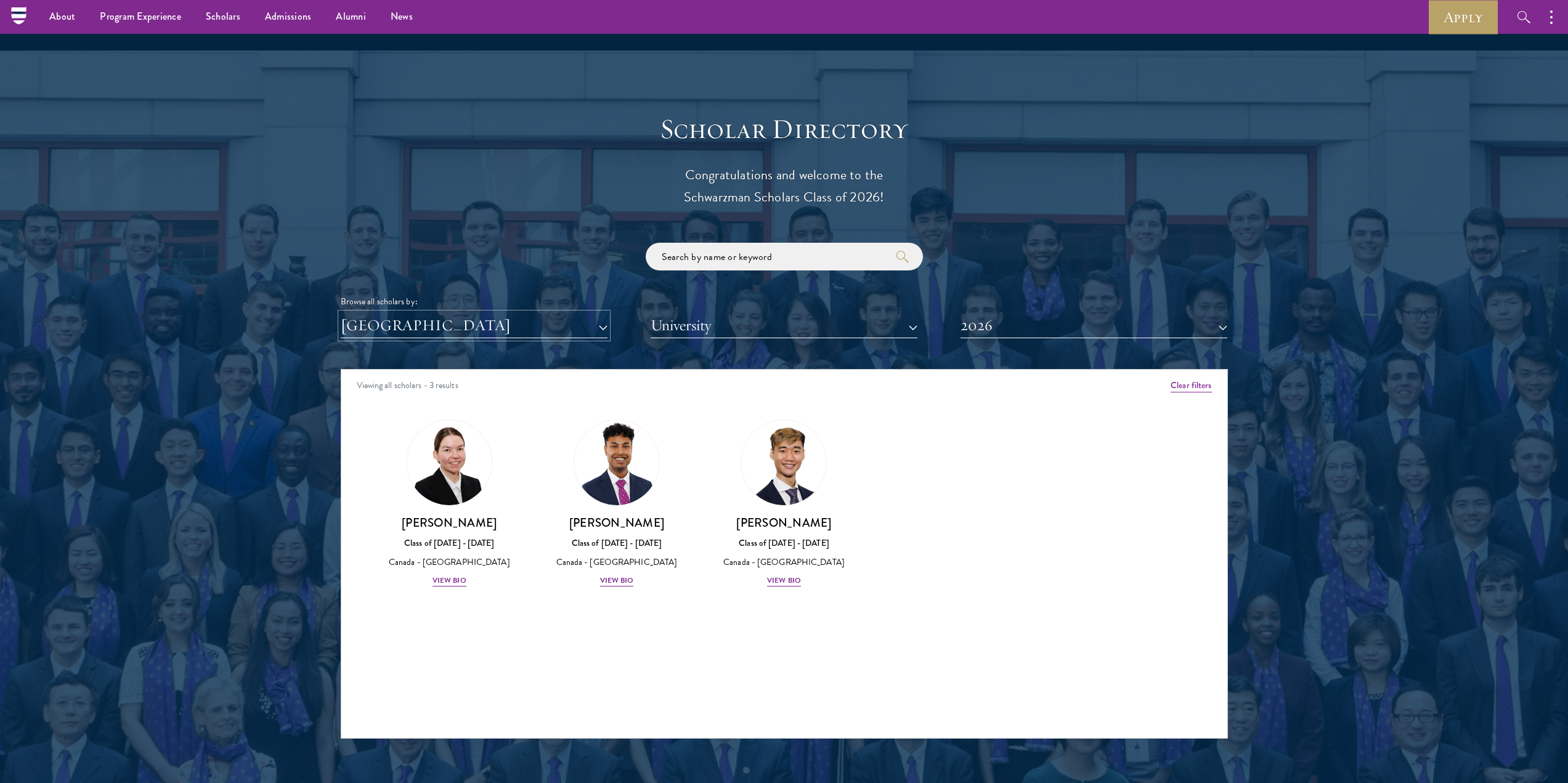
click at [432, 313] on button "[GEOGRAPHIC_DATA]" at bounding box center [474, 326] width 267 height 25
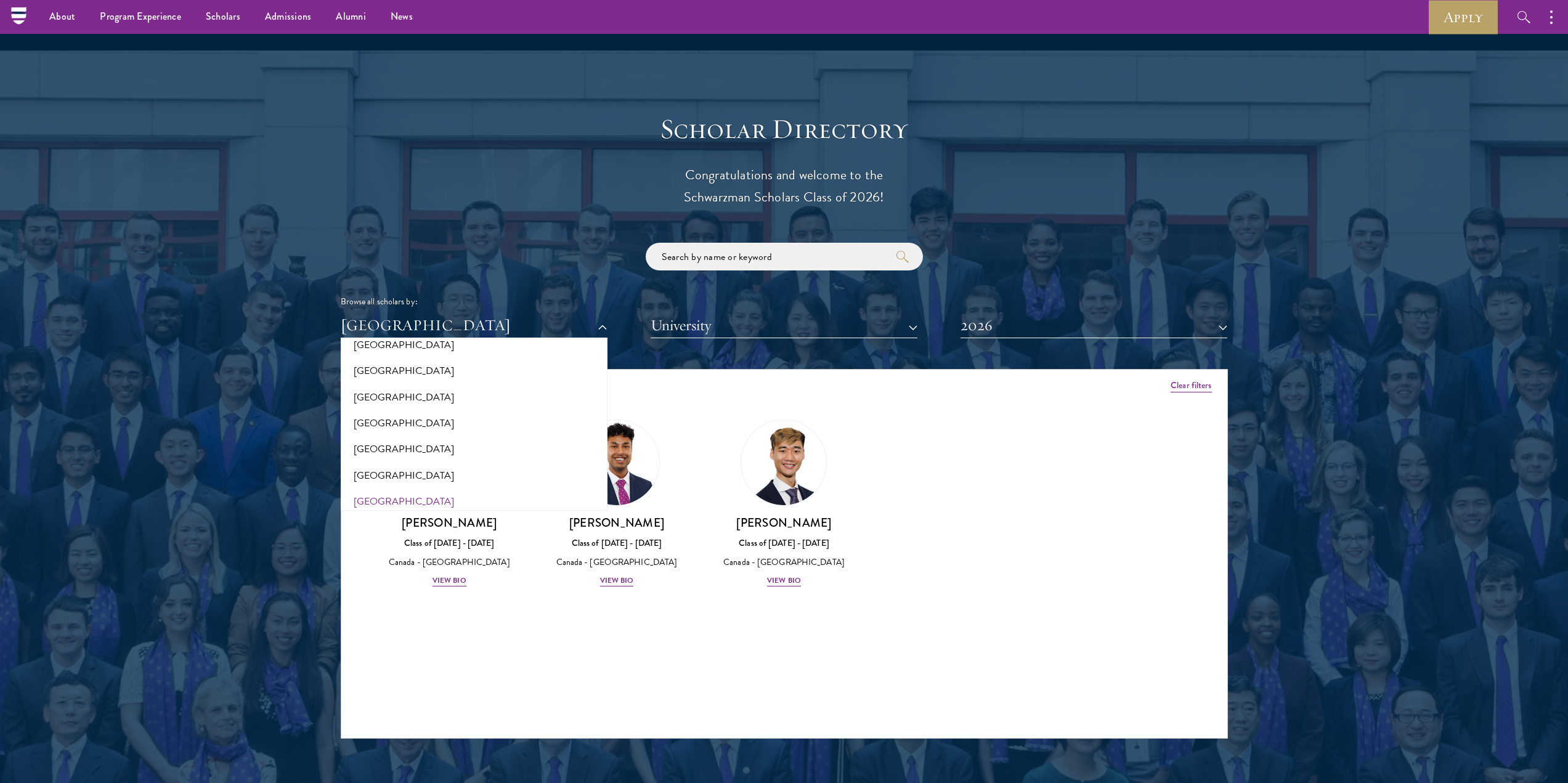
click at [479, 575] on div "Amber Class of [DATE] - [DATE] [GEOGRAPHIC_DATA] - [GEOGRAPHIC_DATA] View Bio C…" at bounding box center [785, 514] width 886 height 220
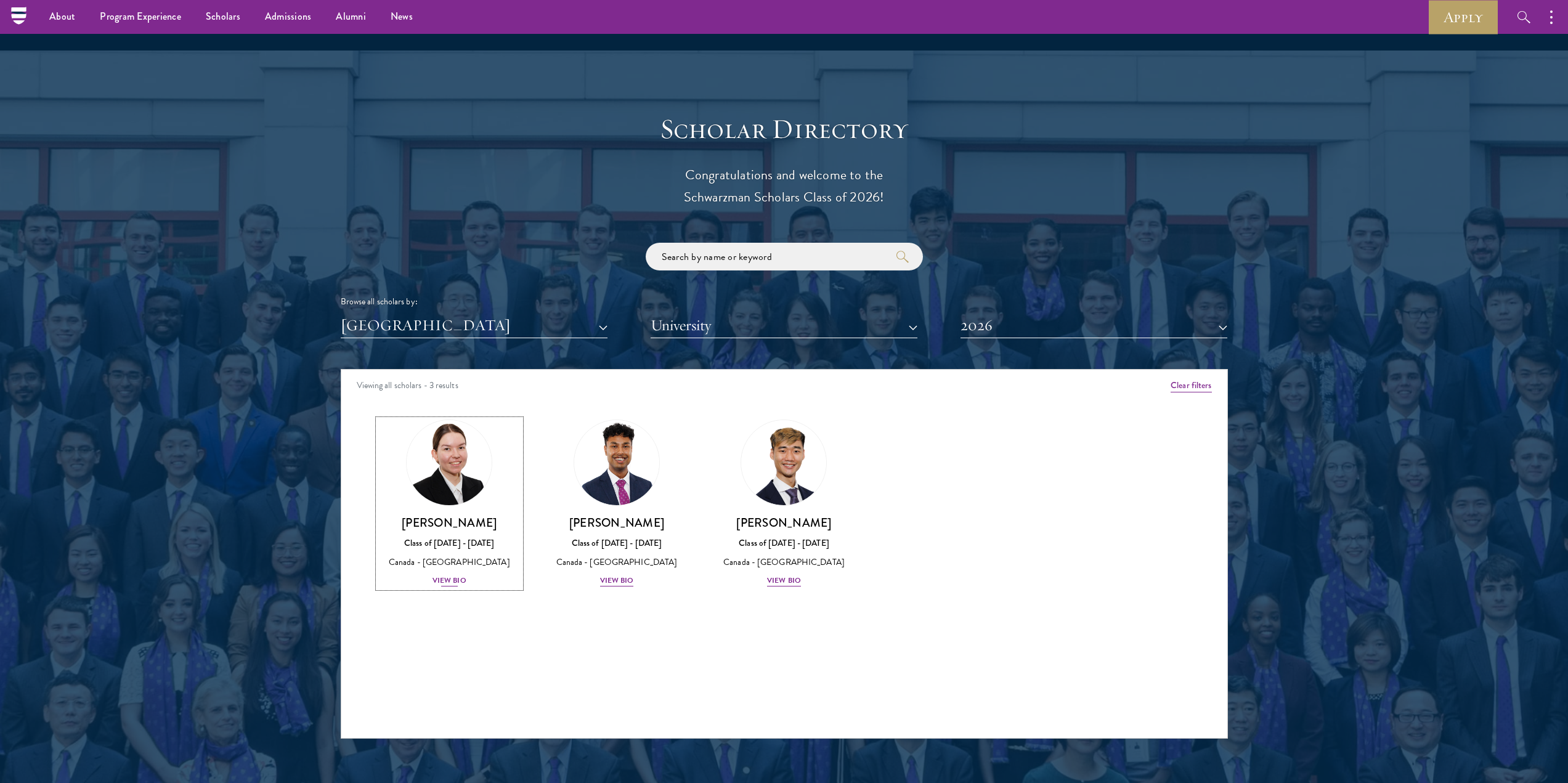
click at [459, 575] on div "View Bio" at bounding box center [449, 580] width 34 height 12
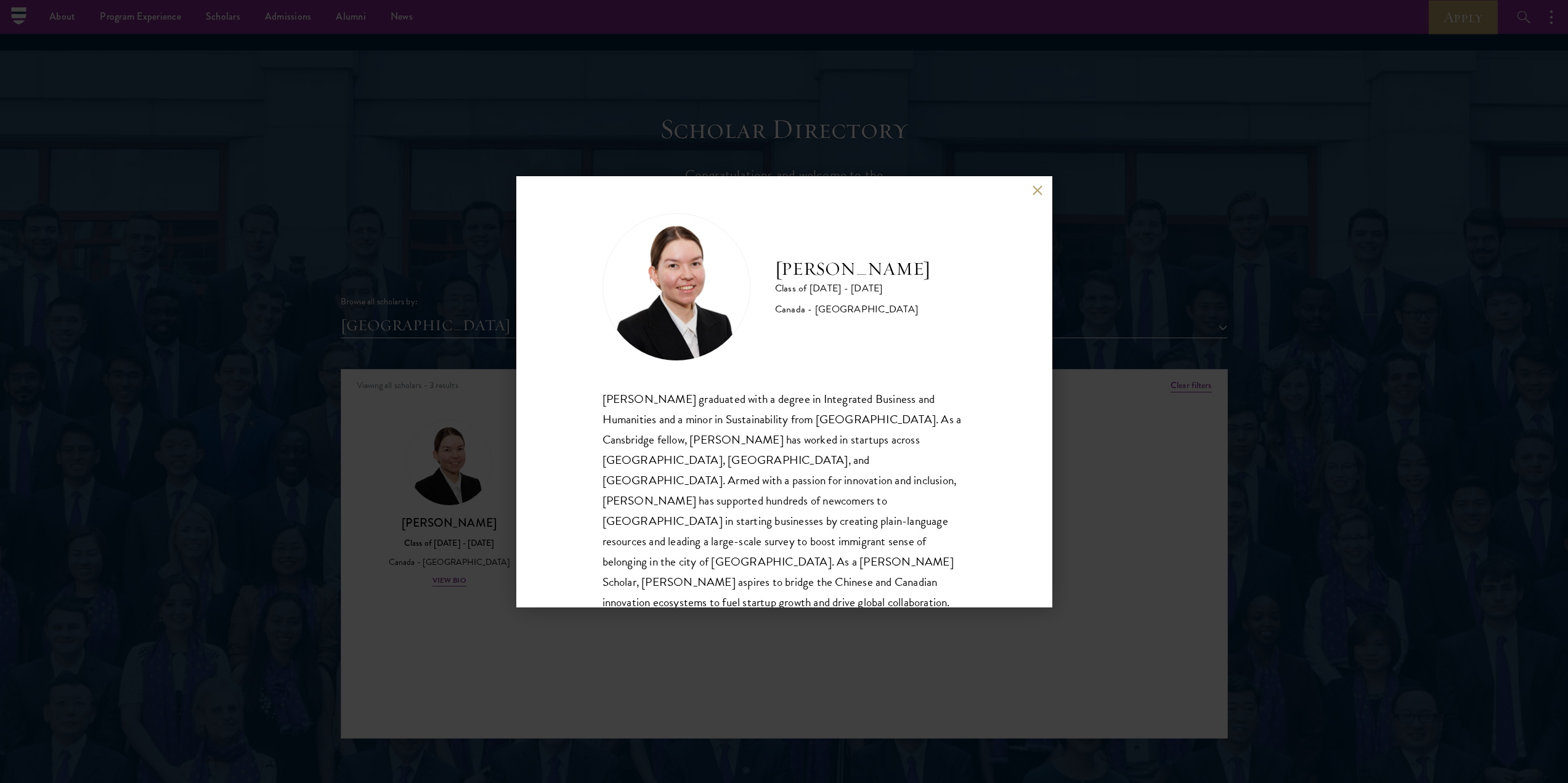
click at [498, 588] on div "[PERSON_NAME] Class of [DATE] - [DATE] [GEOGRAPHIC_DATA] - [GEOGRAPHIC_DATA] [P…" at bounding box center [784, 392] width 1568 height 783
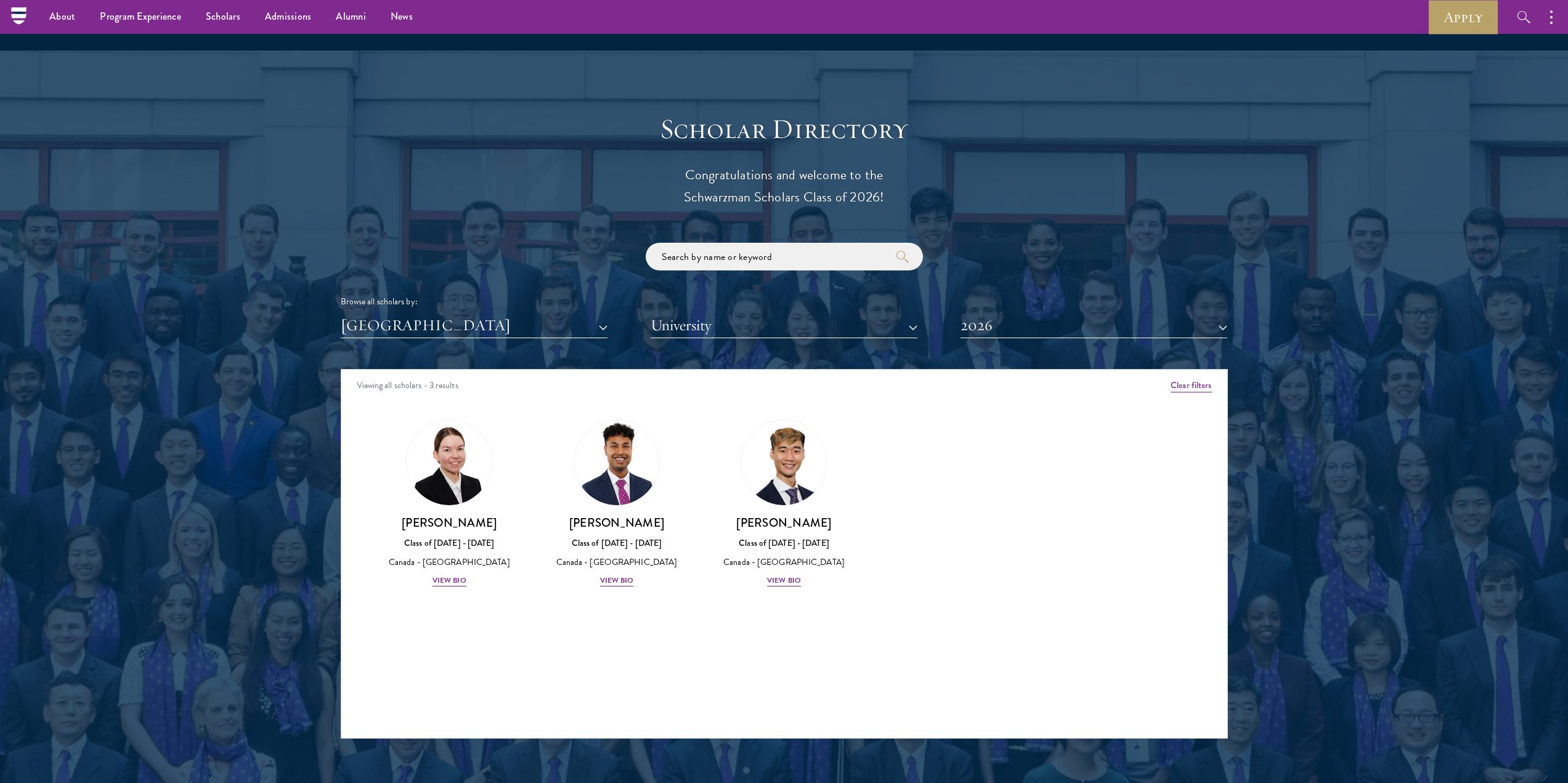
click at [621, 573] on div "Amber Class of [DATE] - [DATE] [GEOGRAPHIC_DATA] - [GEOGRAPHIC_DATA] View Bio C…" at bounding box center [785, 514] width 886 height 220
click at [615, 575] on div "View Bio" at bounding box center [617, 580] width 34 height 12
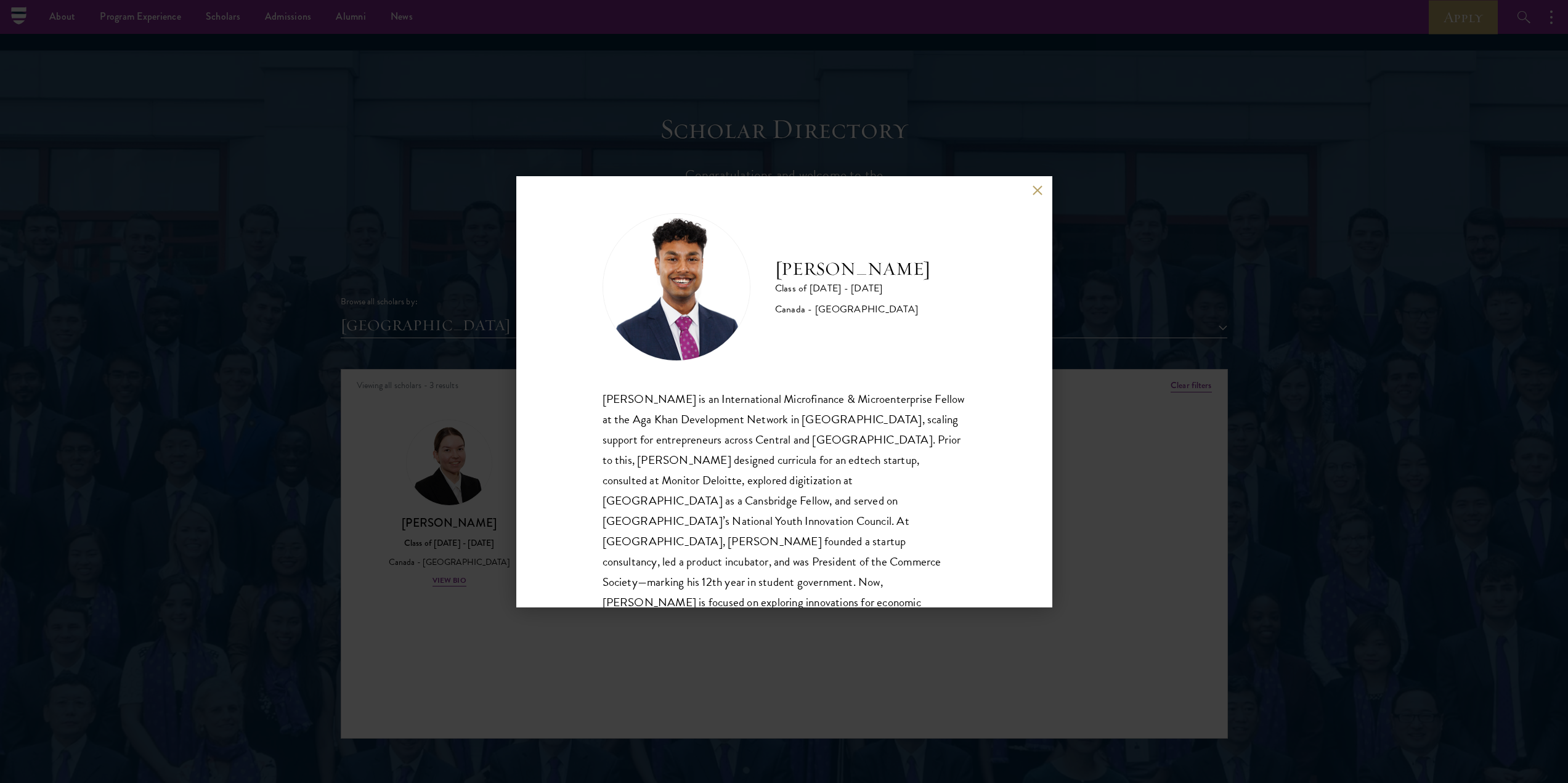
click at [455, 127] on div "[PERSON_NAME] Class of [DATE] - [DATE] [GEOGRAPHIC_DATA] - [GEOGRAPHIC_DATA] [P…" at bounding box center [784, 392] width 1568 height 783
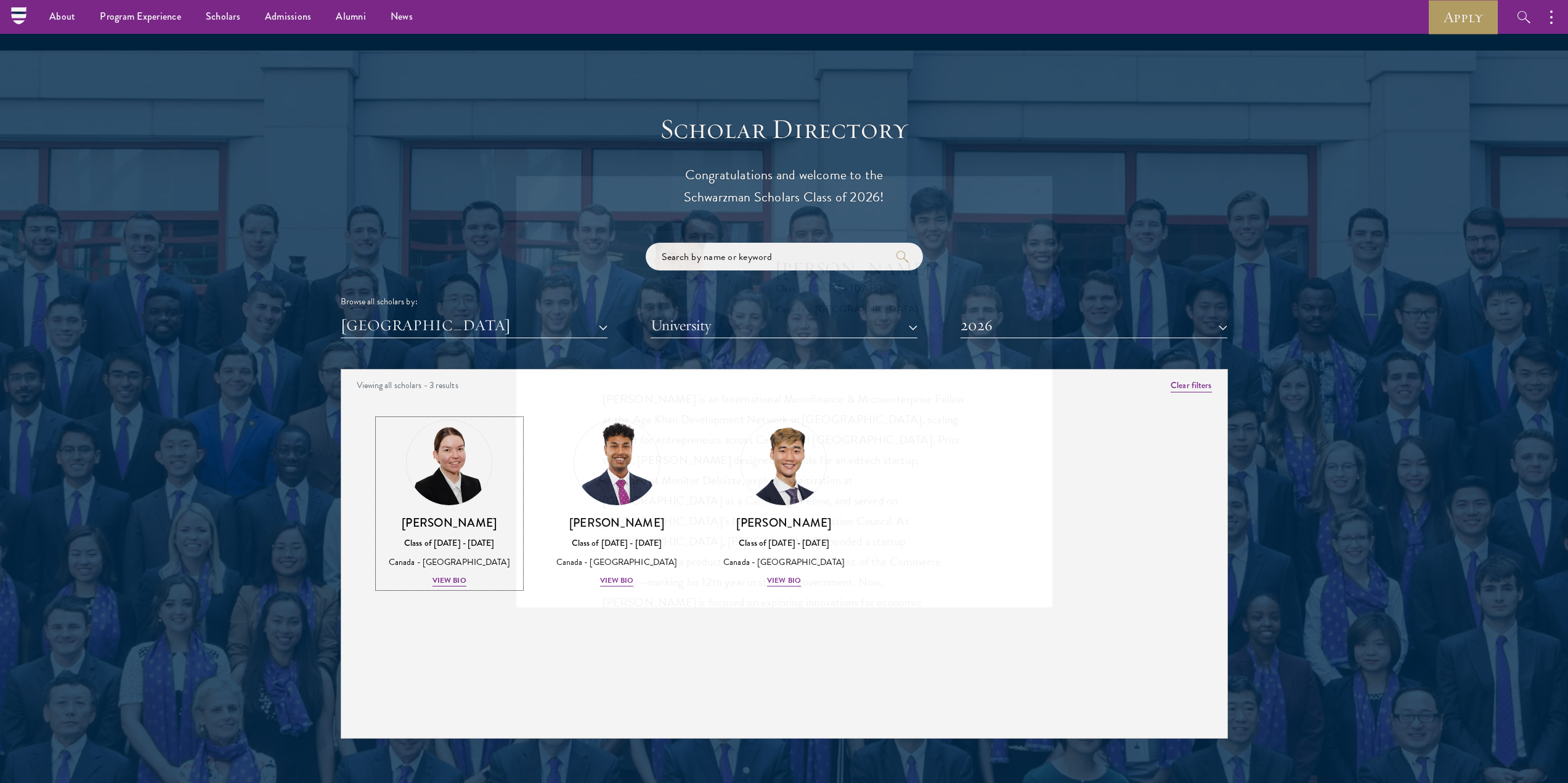
click at [390, 137] on div "Scholar Directory Congratulations and welcome to the Schwarzman Scholars Class …" at bounding box center [785, 425] width 888 height 626
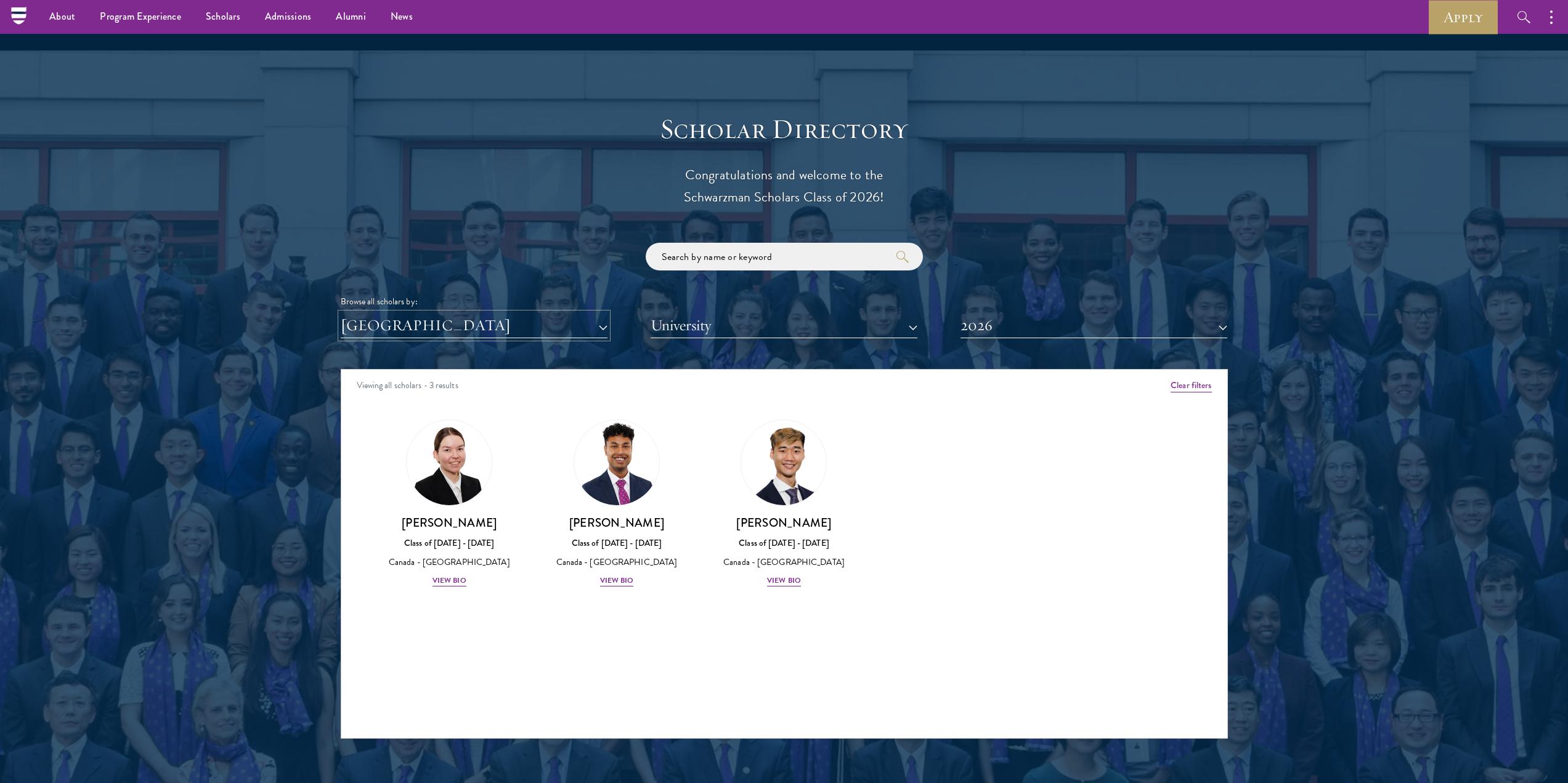
click at [478, 313] on button "[GEOGRAPHIC_DATA]" at bounding box center [474, 326] width 267 height 25
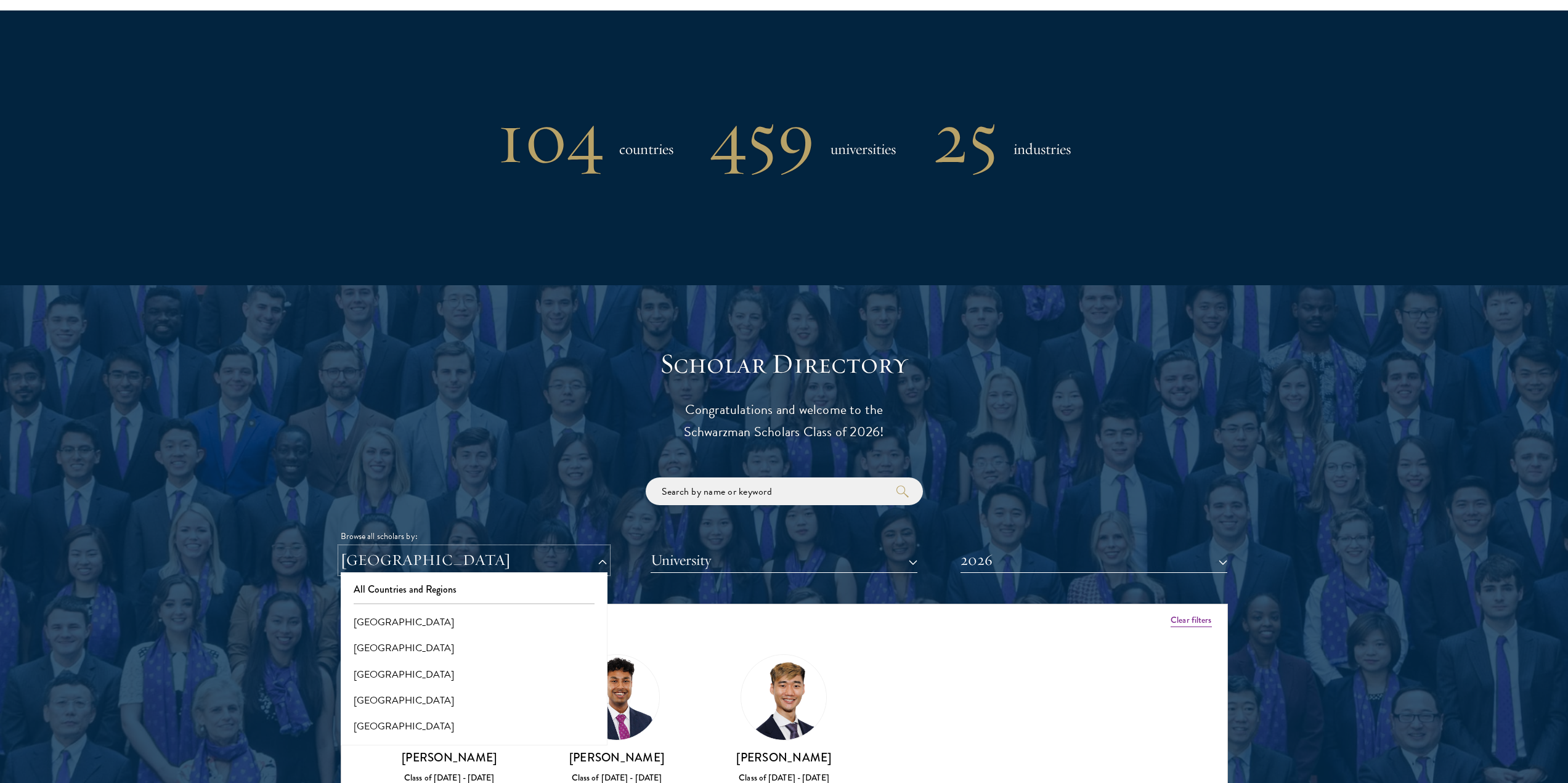
scroll to position [1170, 0]
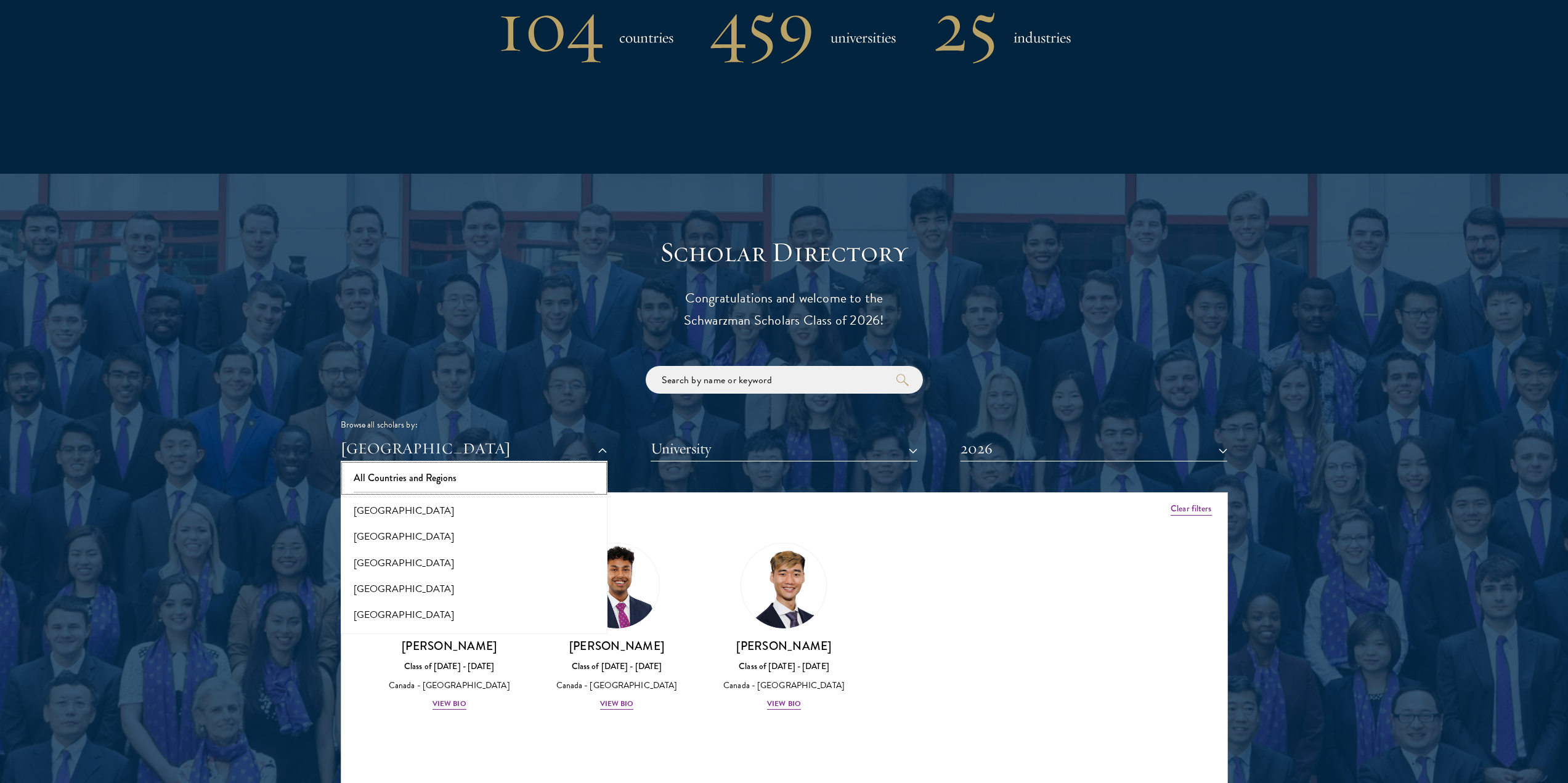
click at [434, 465] on button "All Countries and Regions" at bounding box center [474, 477] width 259 height 26
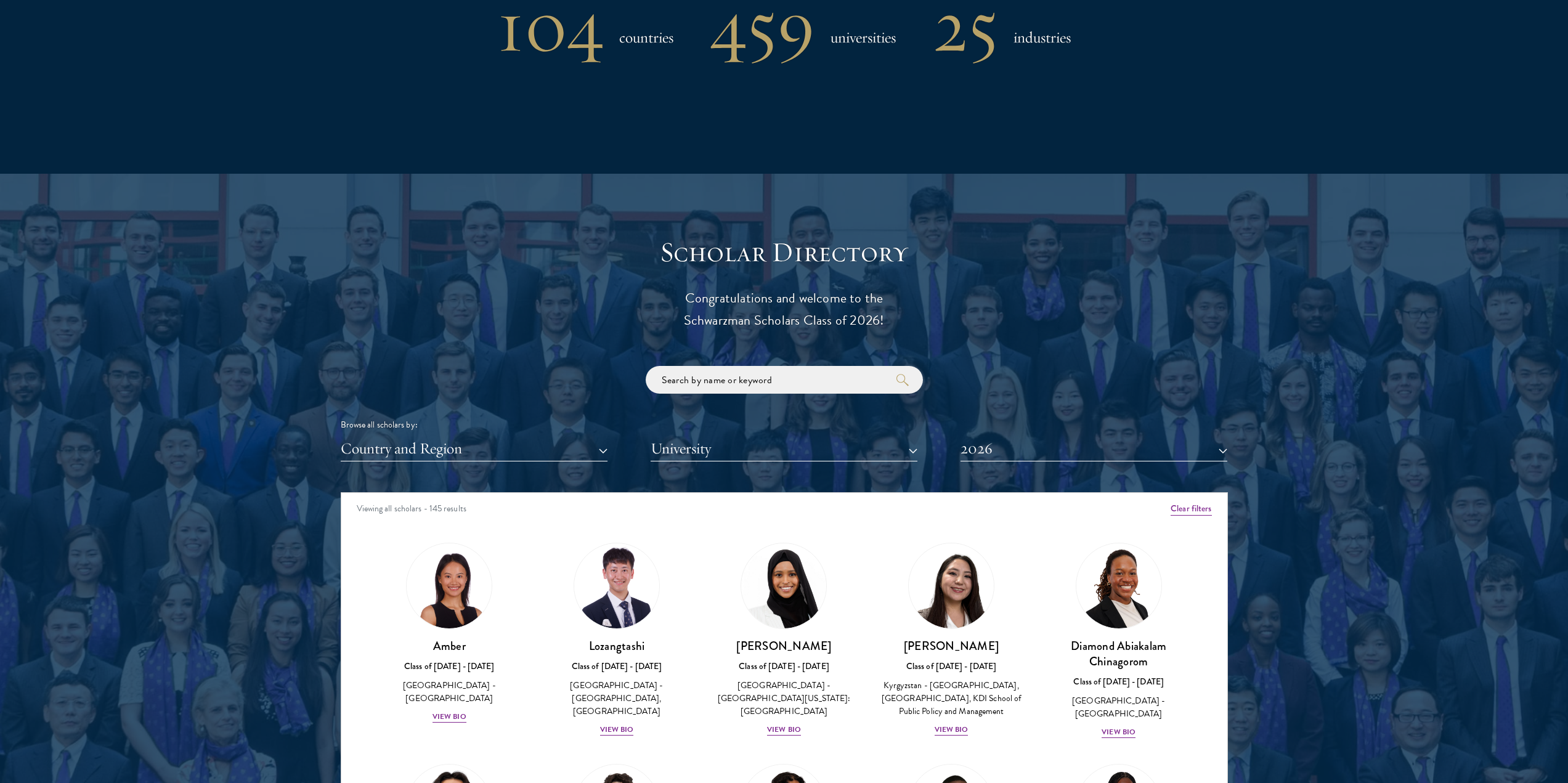
click at [537, 120] on div "104 countries 459 universities 25 industries" at bounding box center [785, 36] width 888 height 275
click at [571, 436] on button "Country and Region" at bounding box center [474, 449] width 267 height 25
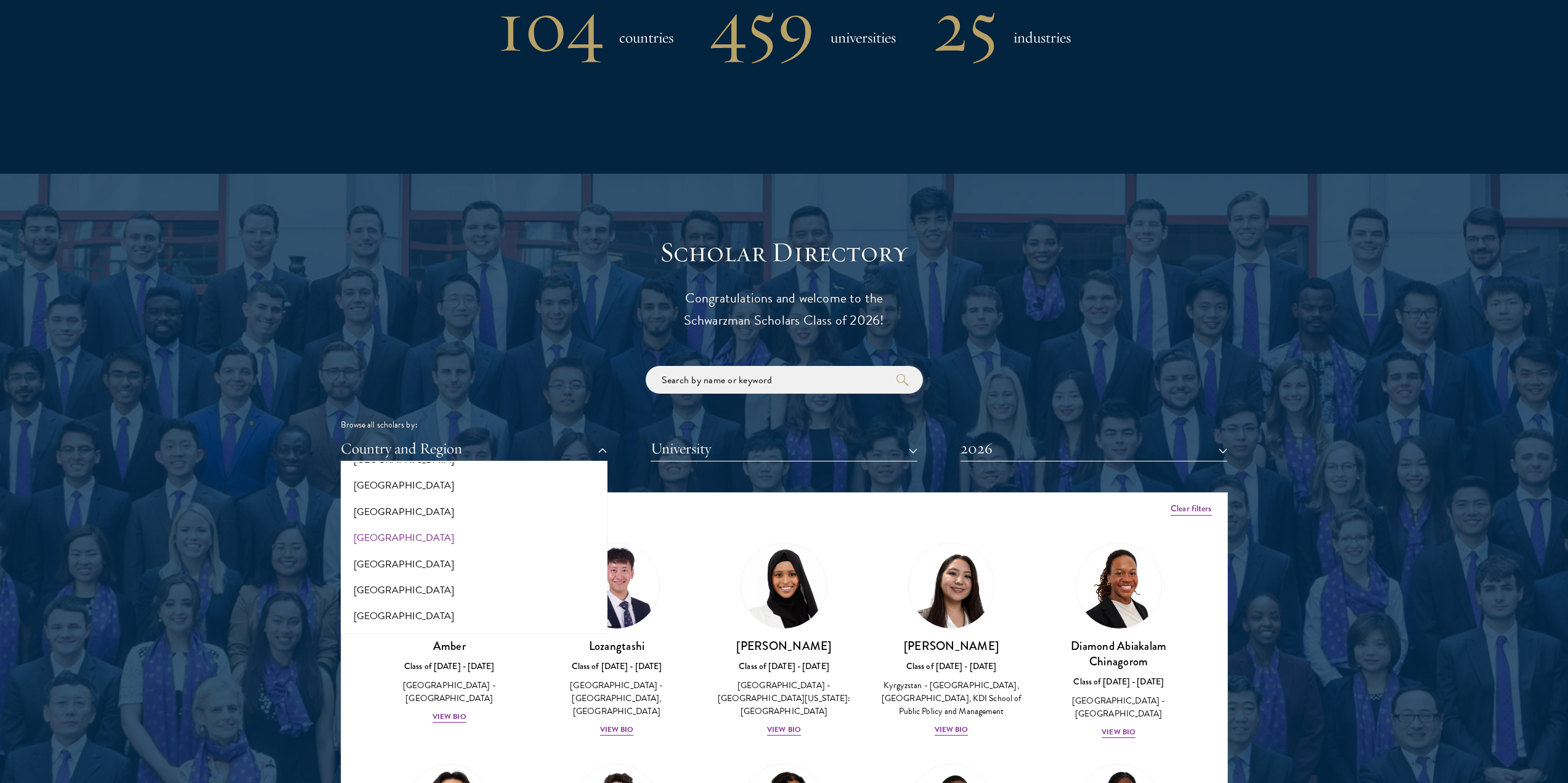
scroll to position [2521, 0]
click at [411, 535] on button "[GEOGRAPHIC_DATA]" at bounding box center [474, 548] width 259 height 26
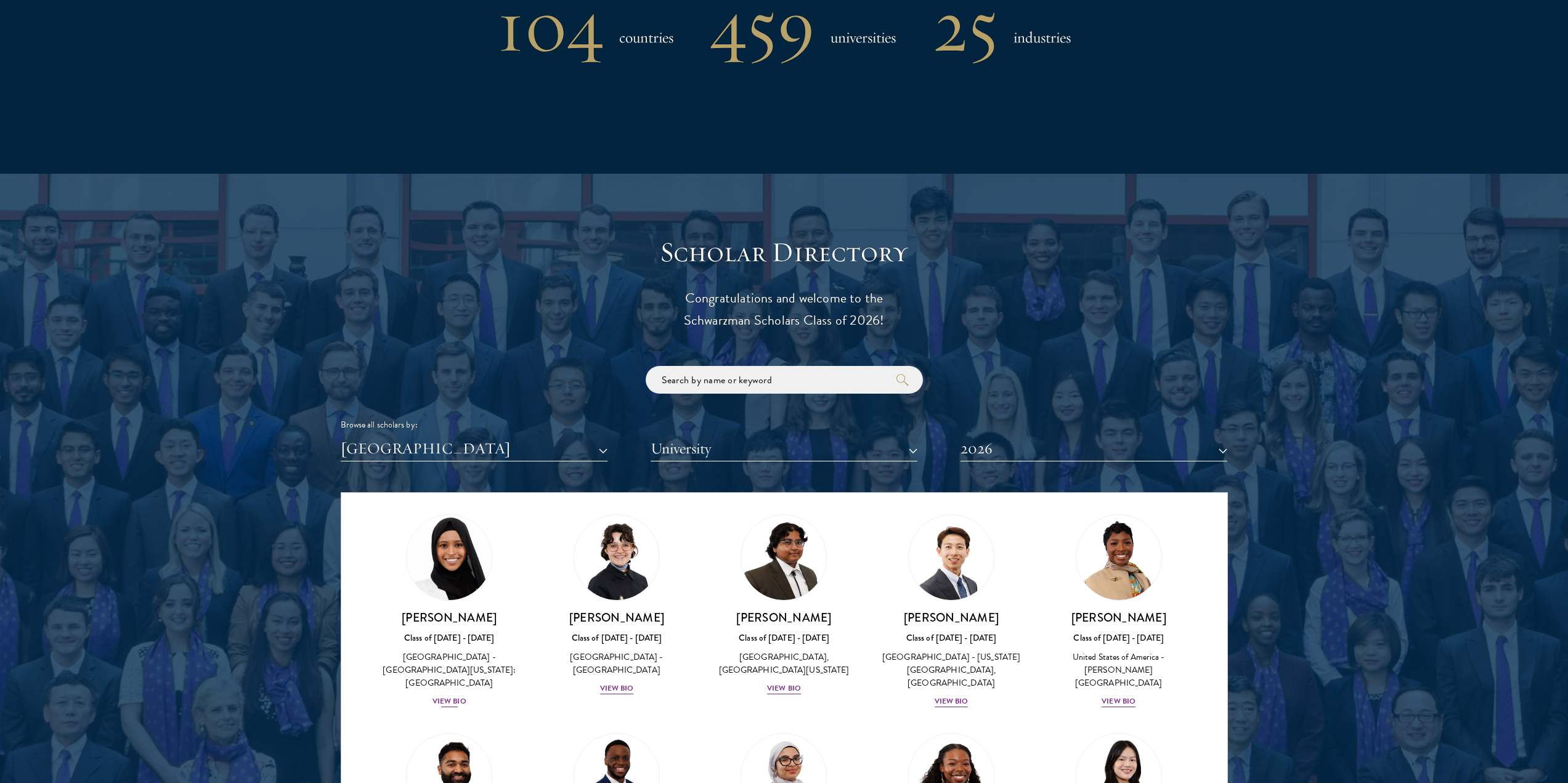
scroll to position [123, 0]
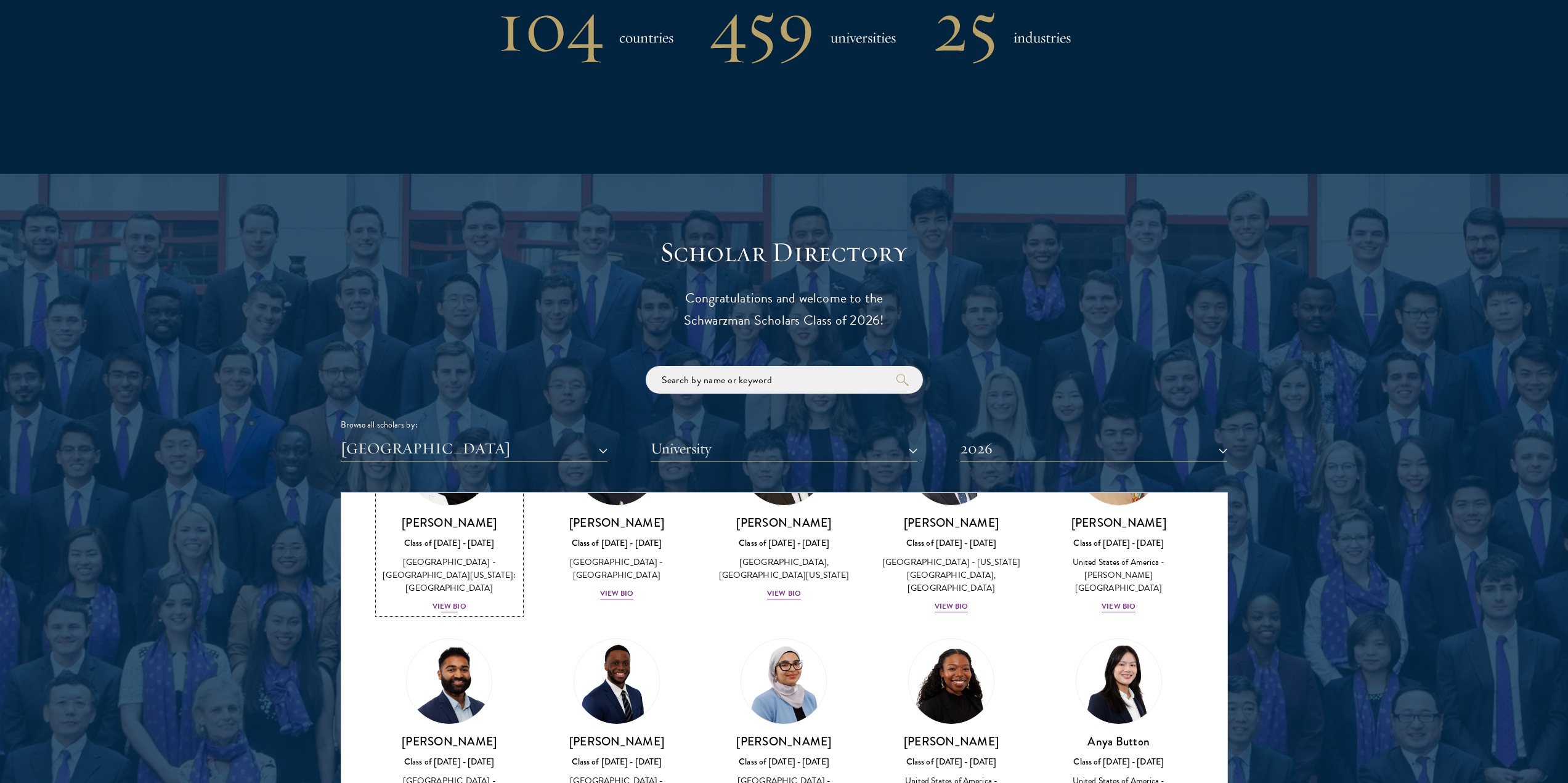
click at [465, 570] on div "[PERSON_NAME] Class of [DATE] - [DATE] [GEOGRAPHIC_DATA] - [GEOGRAPHIC_DATA][US…" at bounding box center [450, 564] width 143 height 99
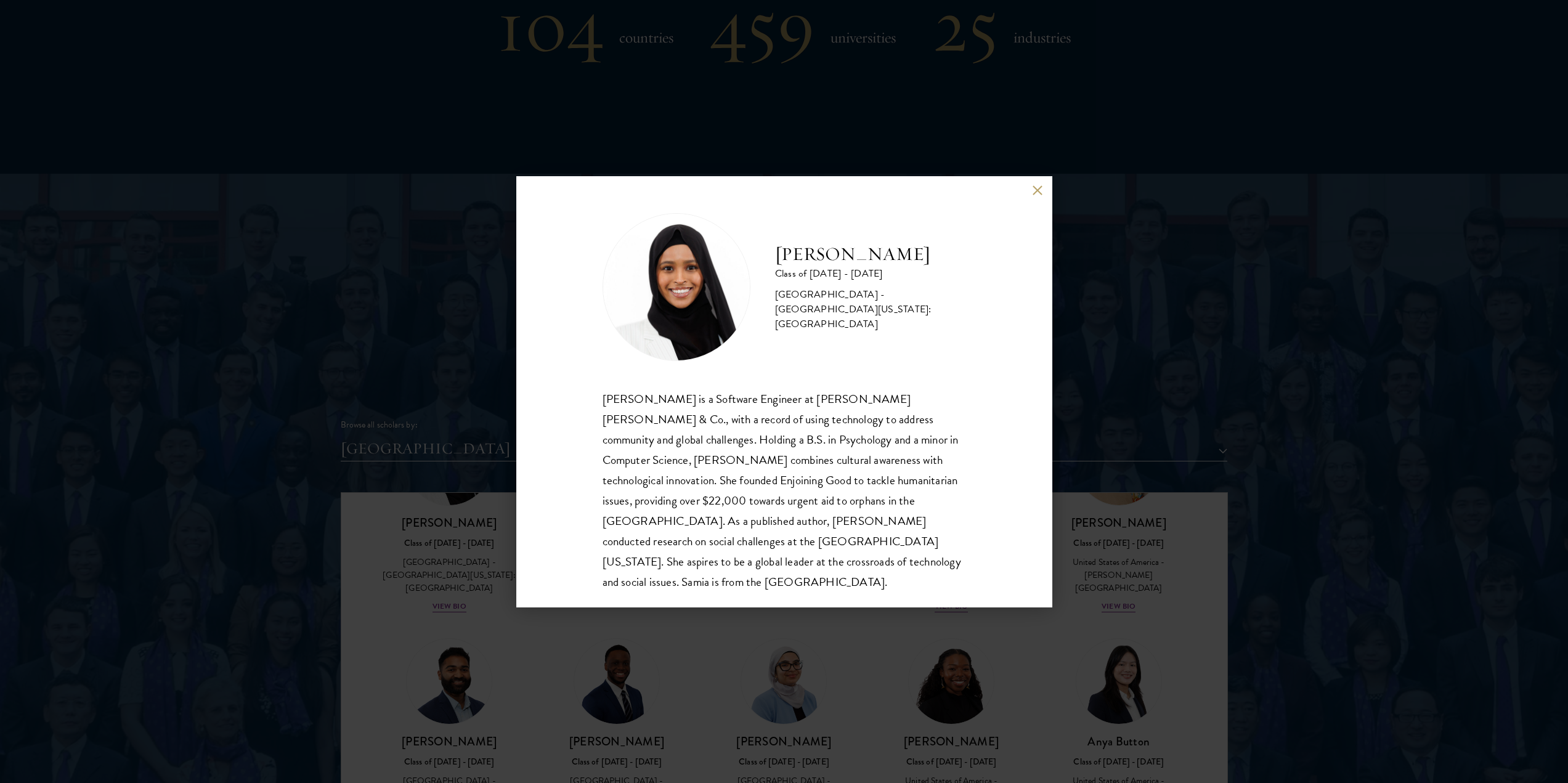
click at [490, 600] on div "[PERSON_NAME] Class of [DATE] - [DATE] [GEOGRAPHIC_DATA] - [GEOGRAPHIC_DATA][US…" at bounding box center [784, 392] width 1568 height 783
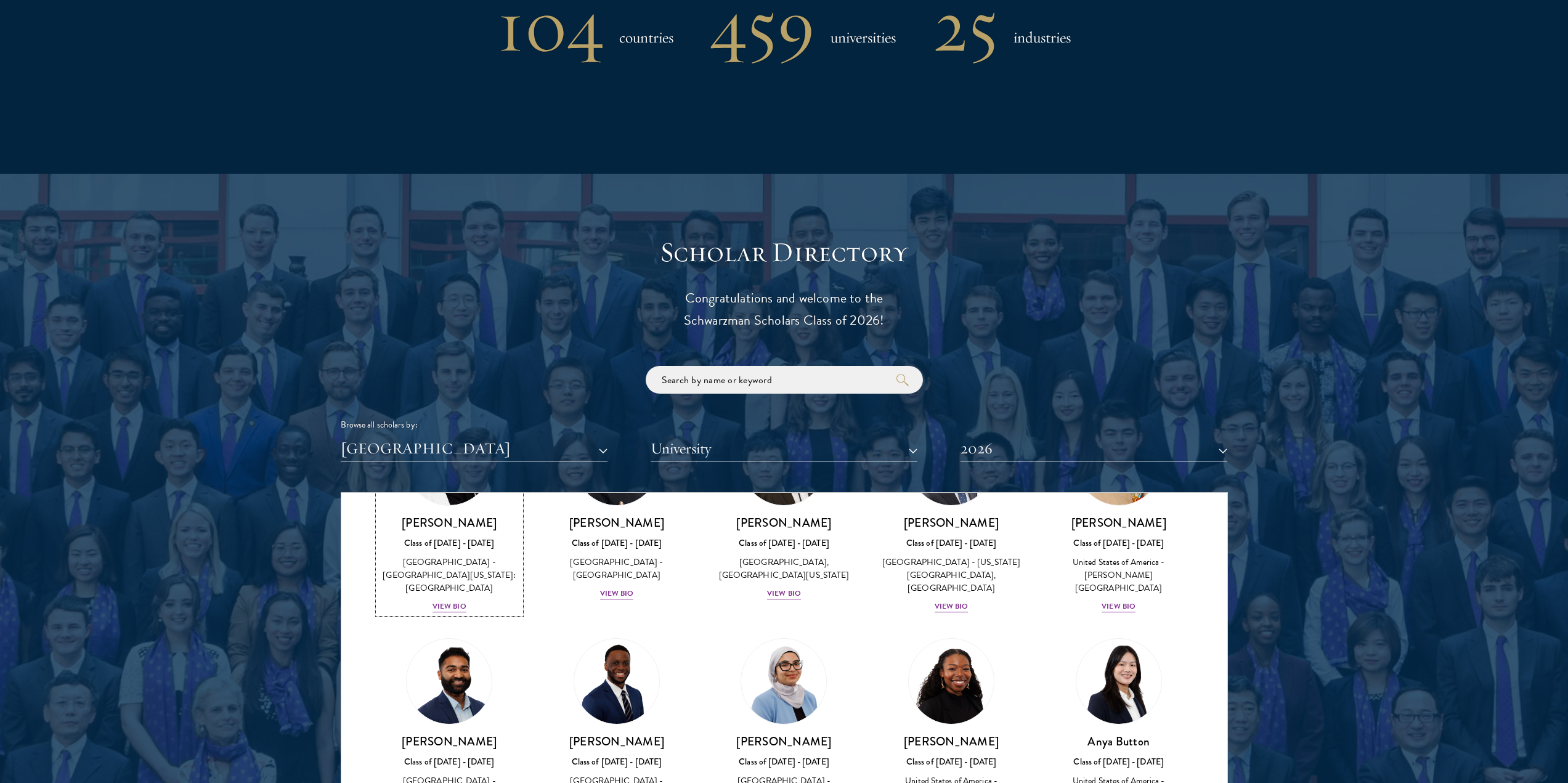
scroll to position [50, 0]
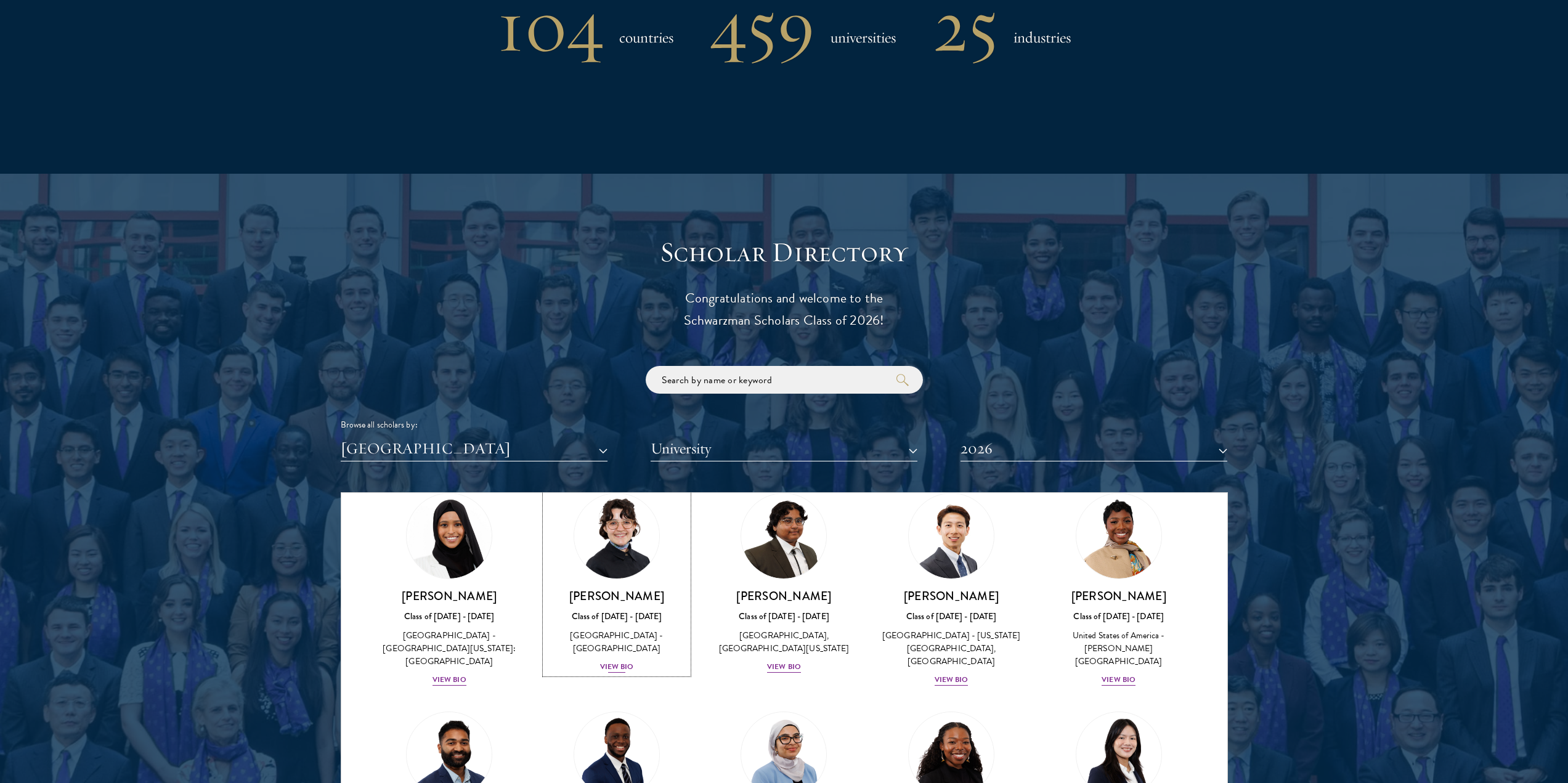
click at [613, 661] on div "View Bio" at bounding box center [617, 666] width 34 height 12
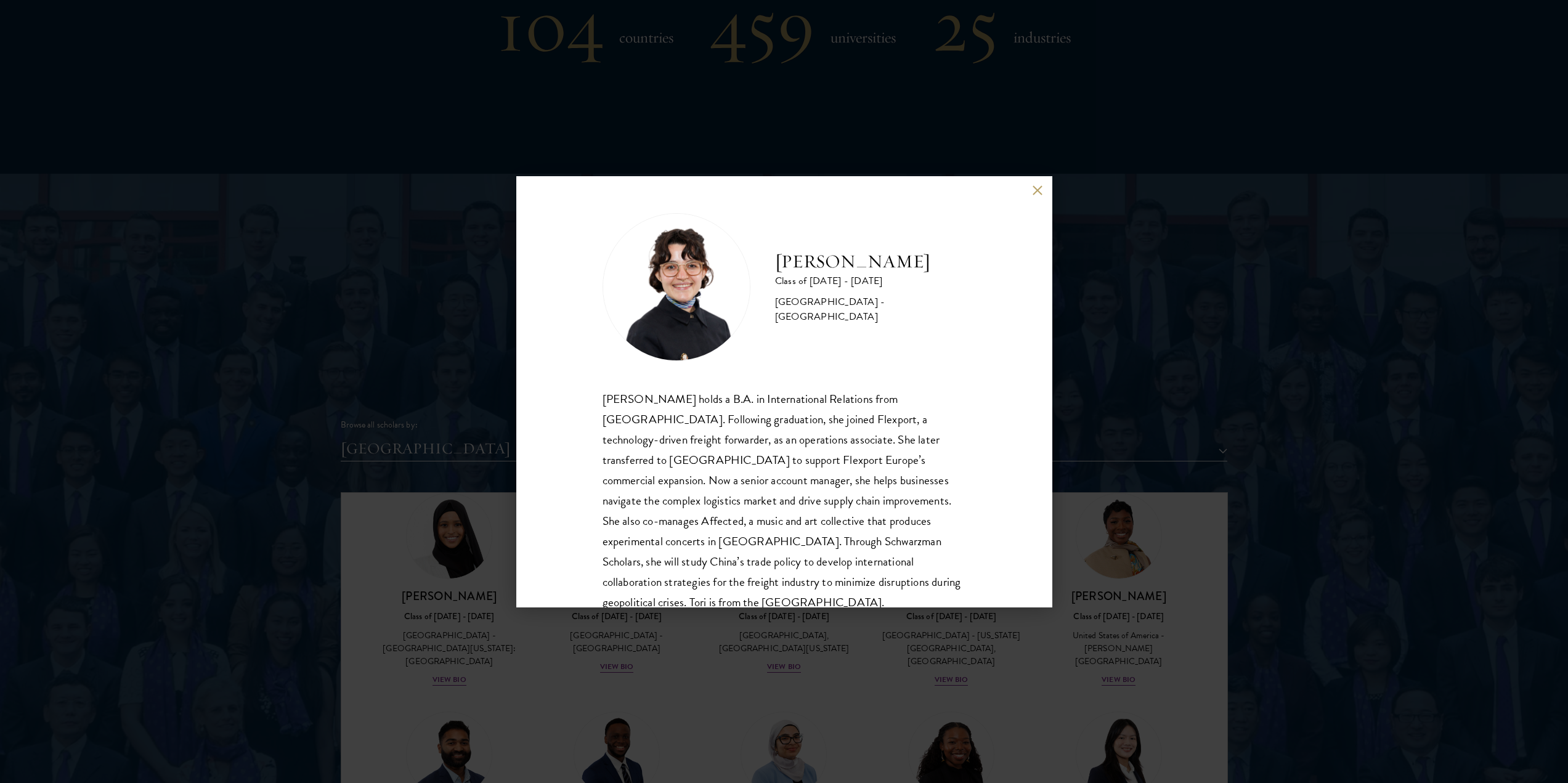
click at [695, 676] on div "[PERSON_NAME] Class of [DATE] - [DATE] [GEOGRAPHIC_DATA] - [GEOGRAPHIC_DATA] [P…" at bounding box center [784, 392] width 1568 height 783
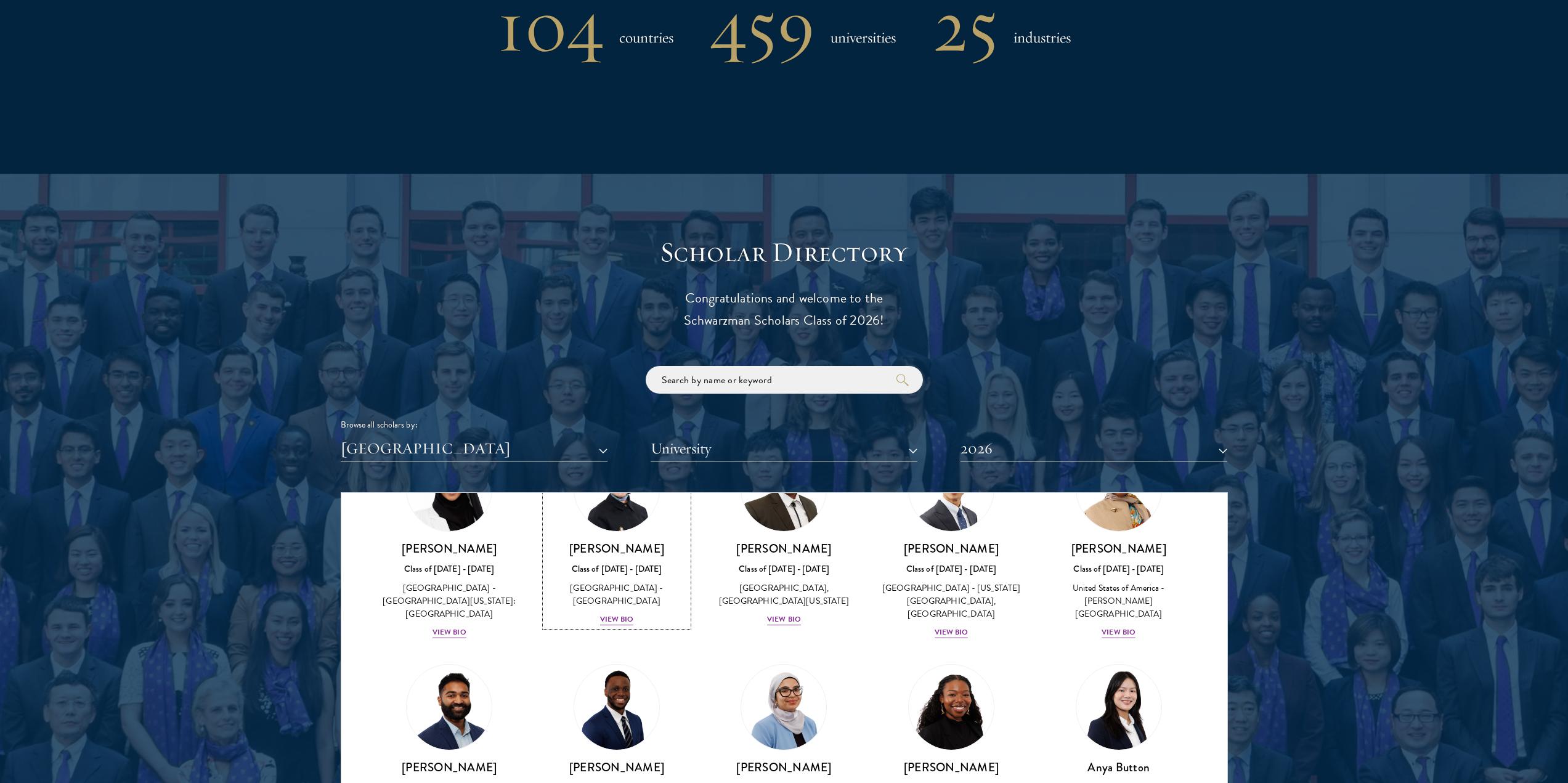
scroll to position [235, 0]
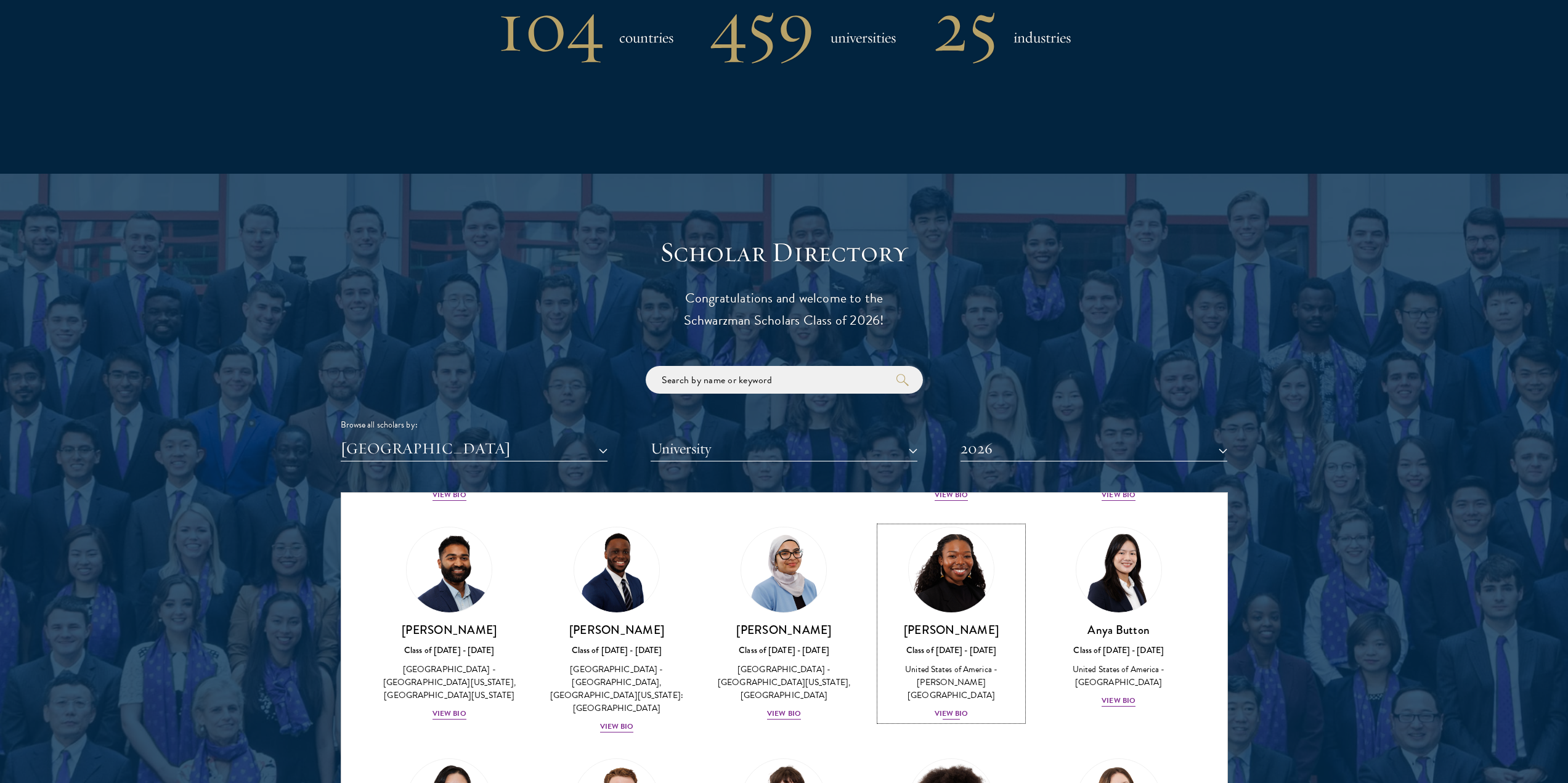
click at [948, 708] on div "View Bio" at bounding box center [952, 713] width 34 height 12
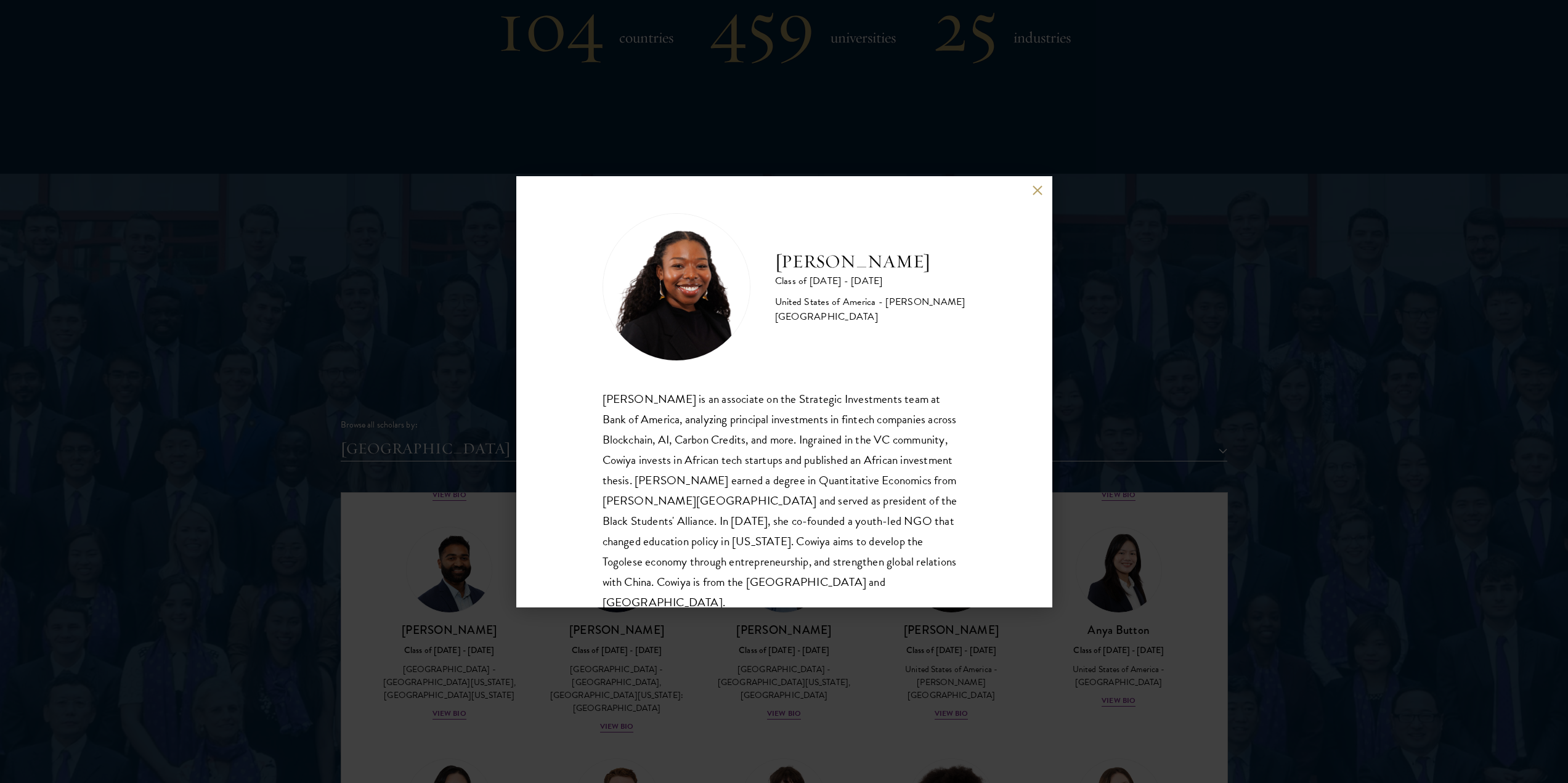
click at [876, 656] on div "[PERSON_NAME] Class of [DATE] - [DATE] [GEOGRAPHIC_DATA] - [PERSON_NAME][GEOGRA…" at bounding box center [784, 392] width 1568 height 783
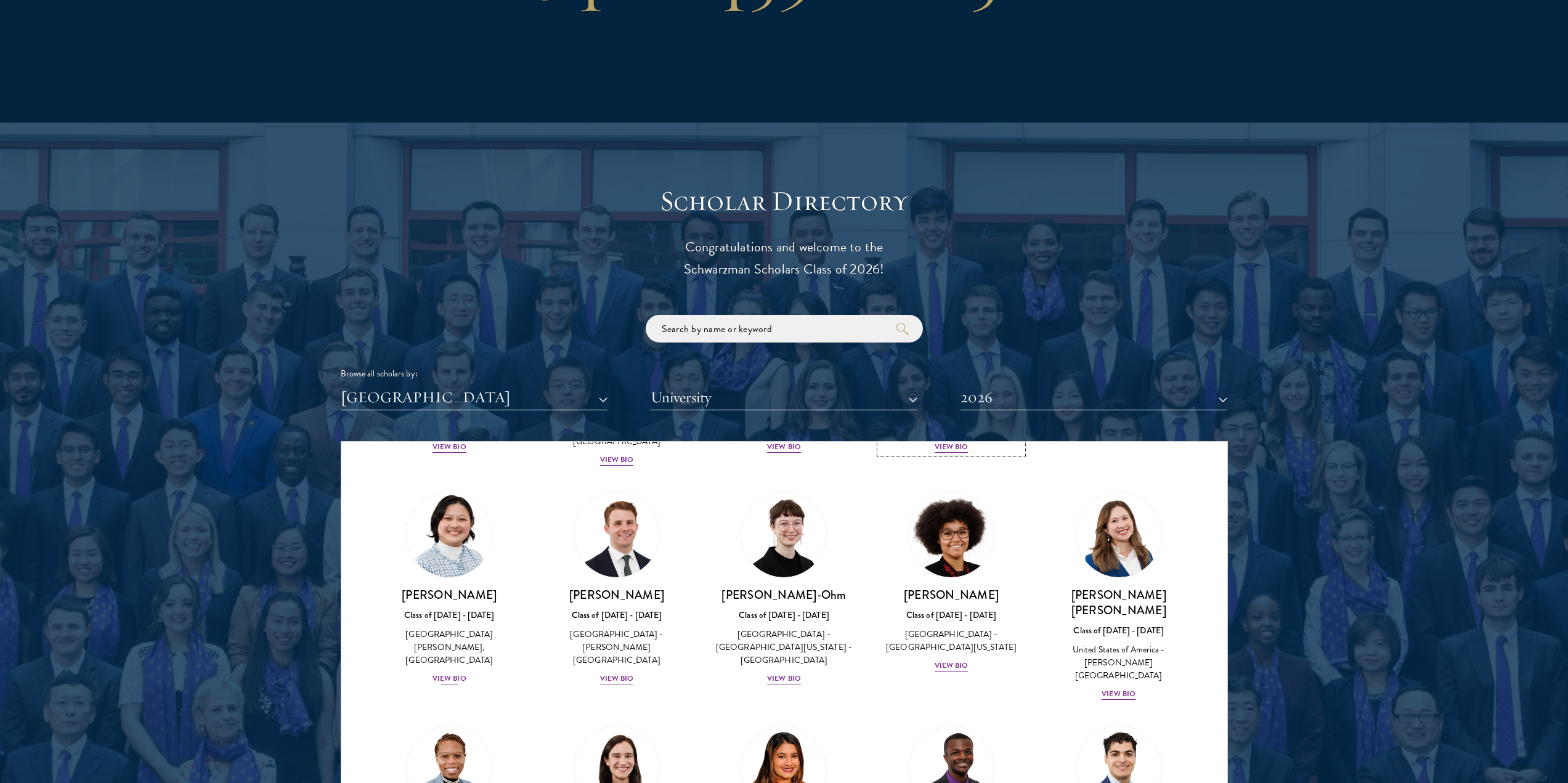
scroll to position [451, 0]
click at [619, 672] on div "View Bio" at bounding box center [617, 678] width 34 height 12
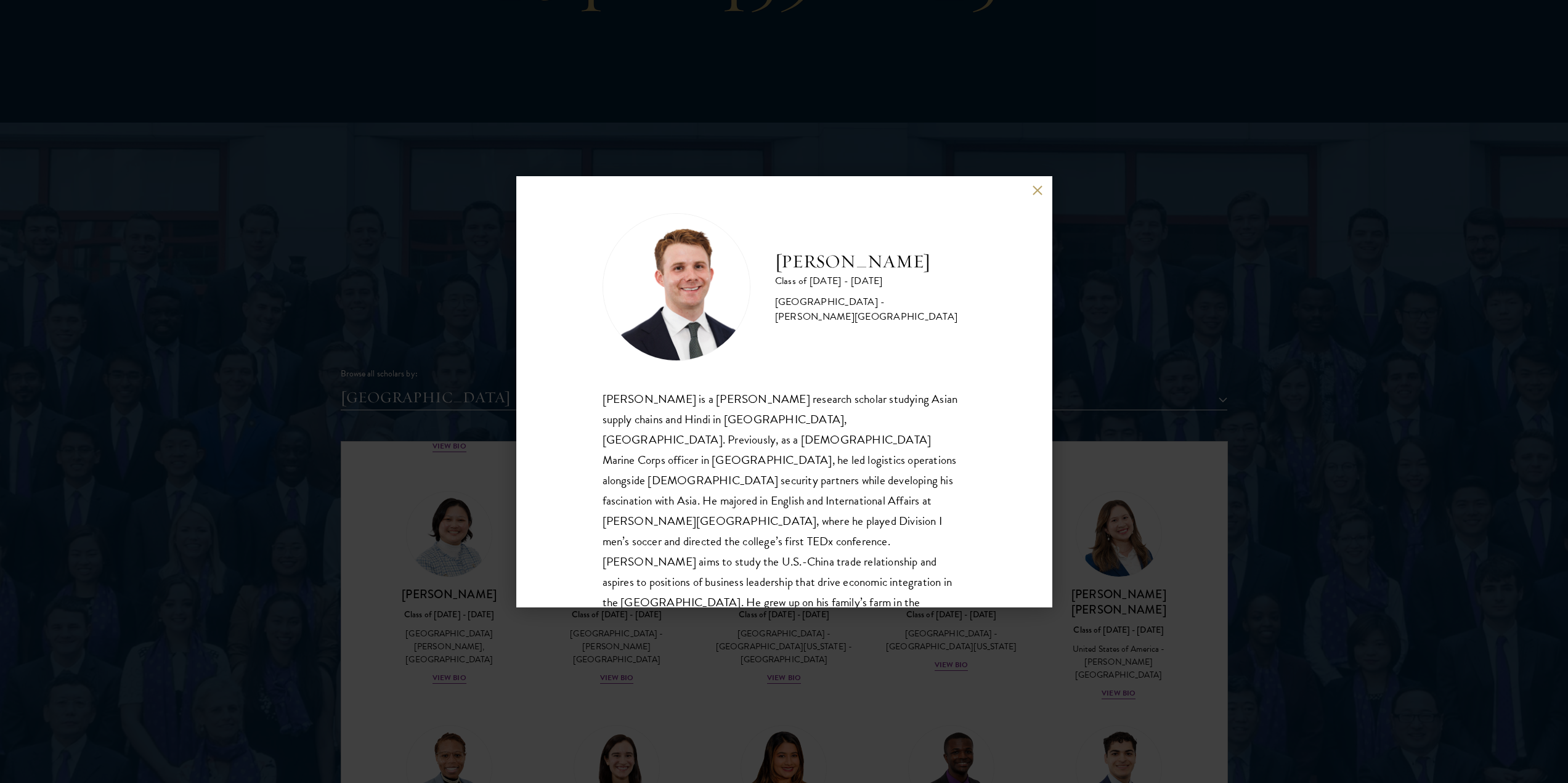
click at [864, 644] on div "[PERSON_NAME] Class of [DATE] - [DATE] [GEOGRAPHIC_DATA] - [PERSON_NAME][GEOGRA…" at bounding box center [784, 392] width 1568 height 783
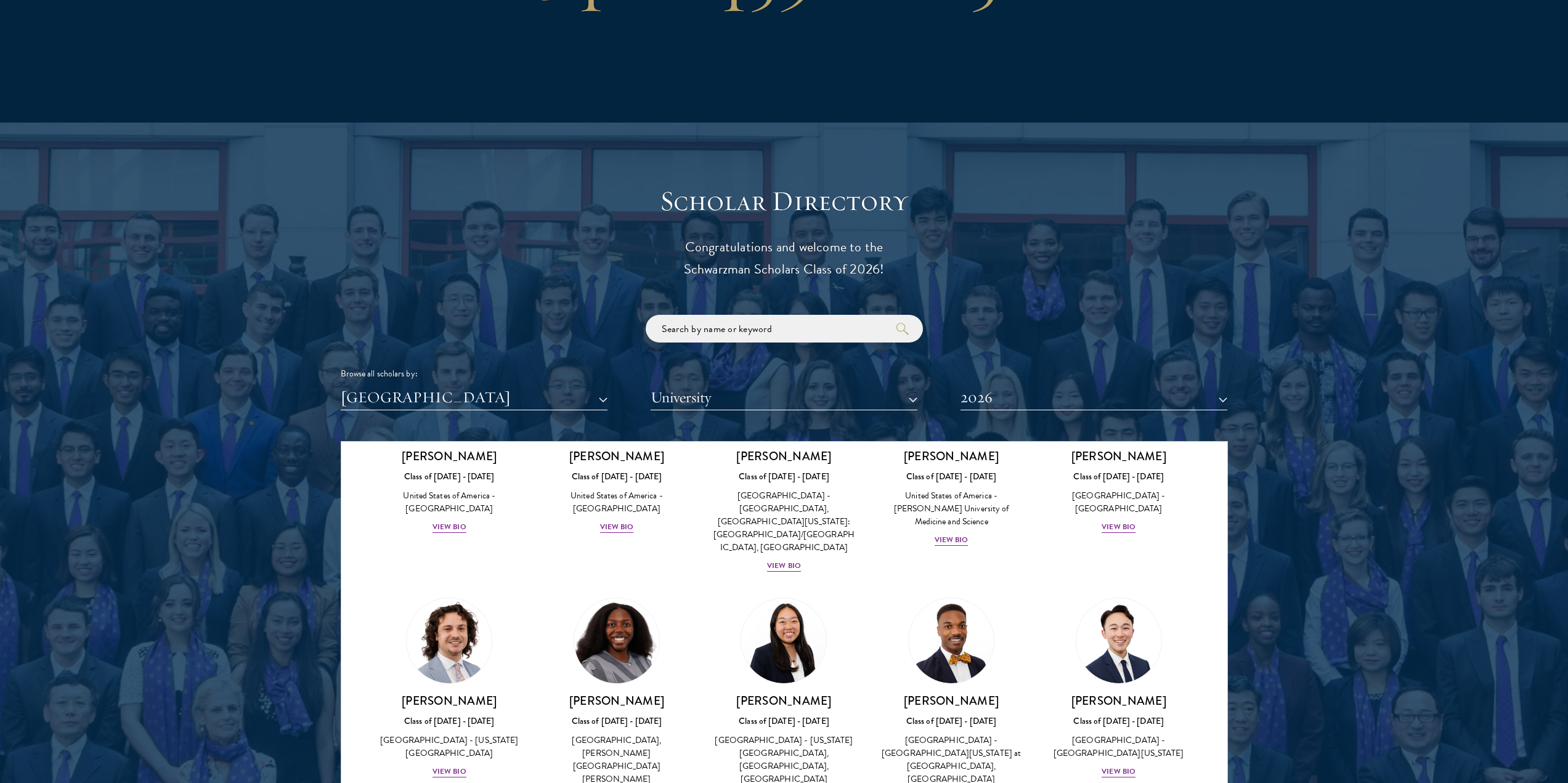
scroll to position [825, 0]
click at [625, 782] on div "View Bio" at bounding box center [617, 796] width 34 height 12
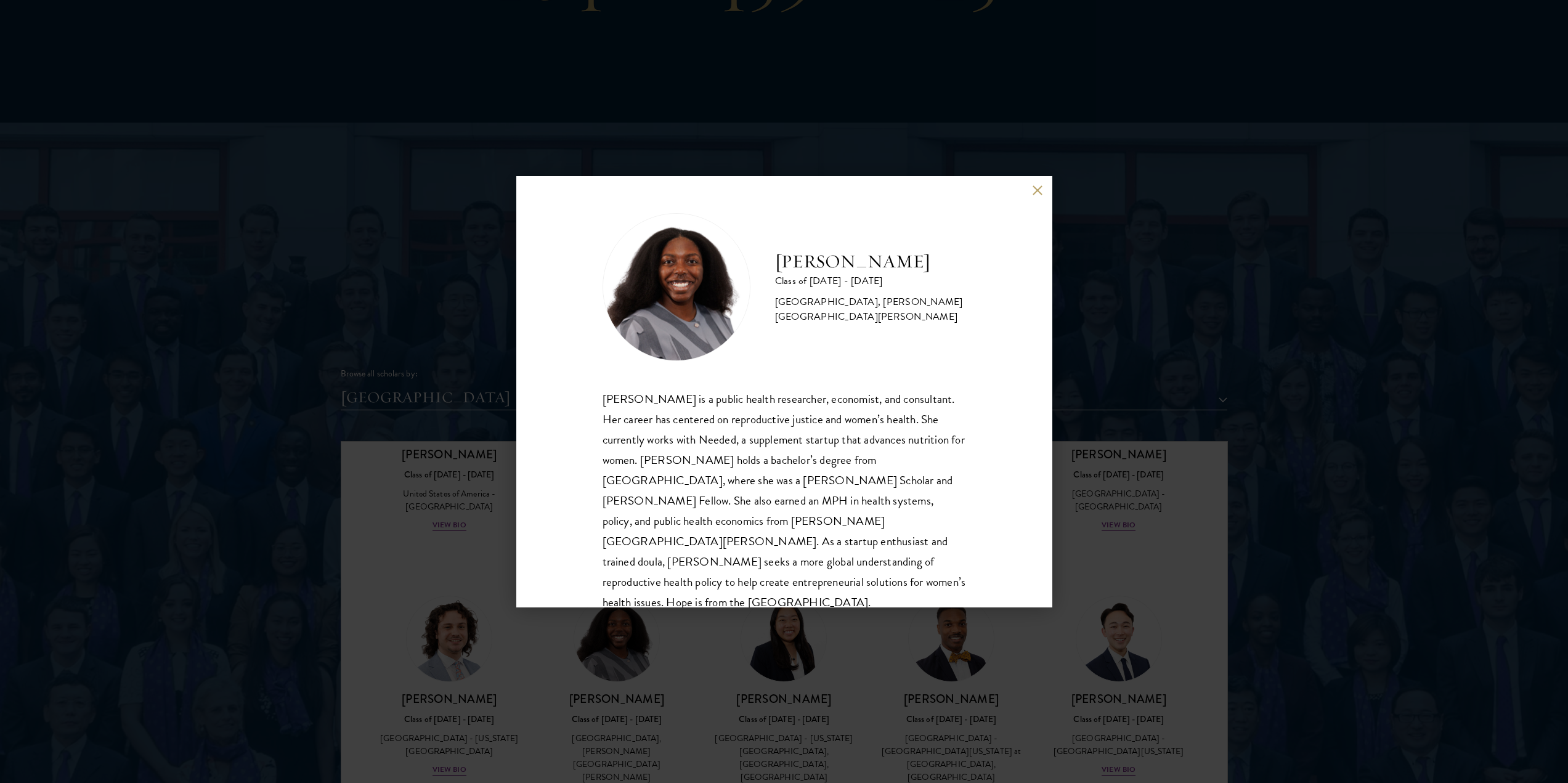
click at [758, 665] on div "[PERSON_NAME] Class of [DATE] - [DATE] [GEOGRAPHIC_DATA] - [GEOGRAPHIC_DATA], […" at bounding box center [784, 392] width 1568 height 783
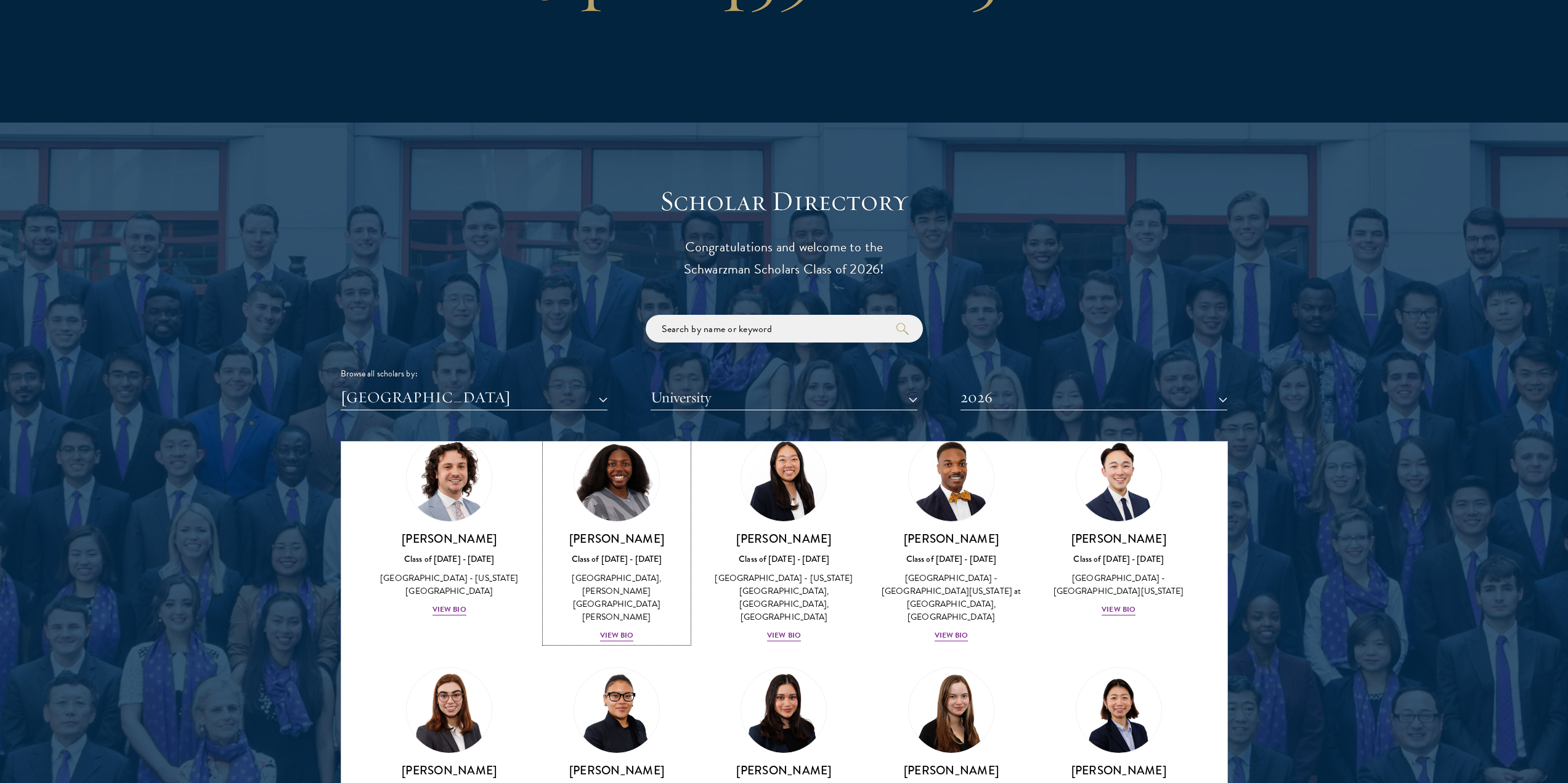
scroll to position [1077, 0]
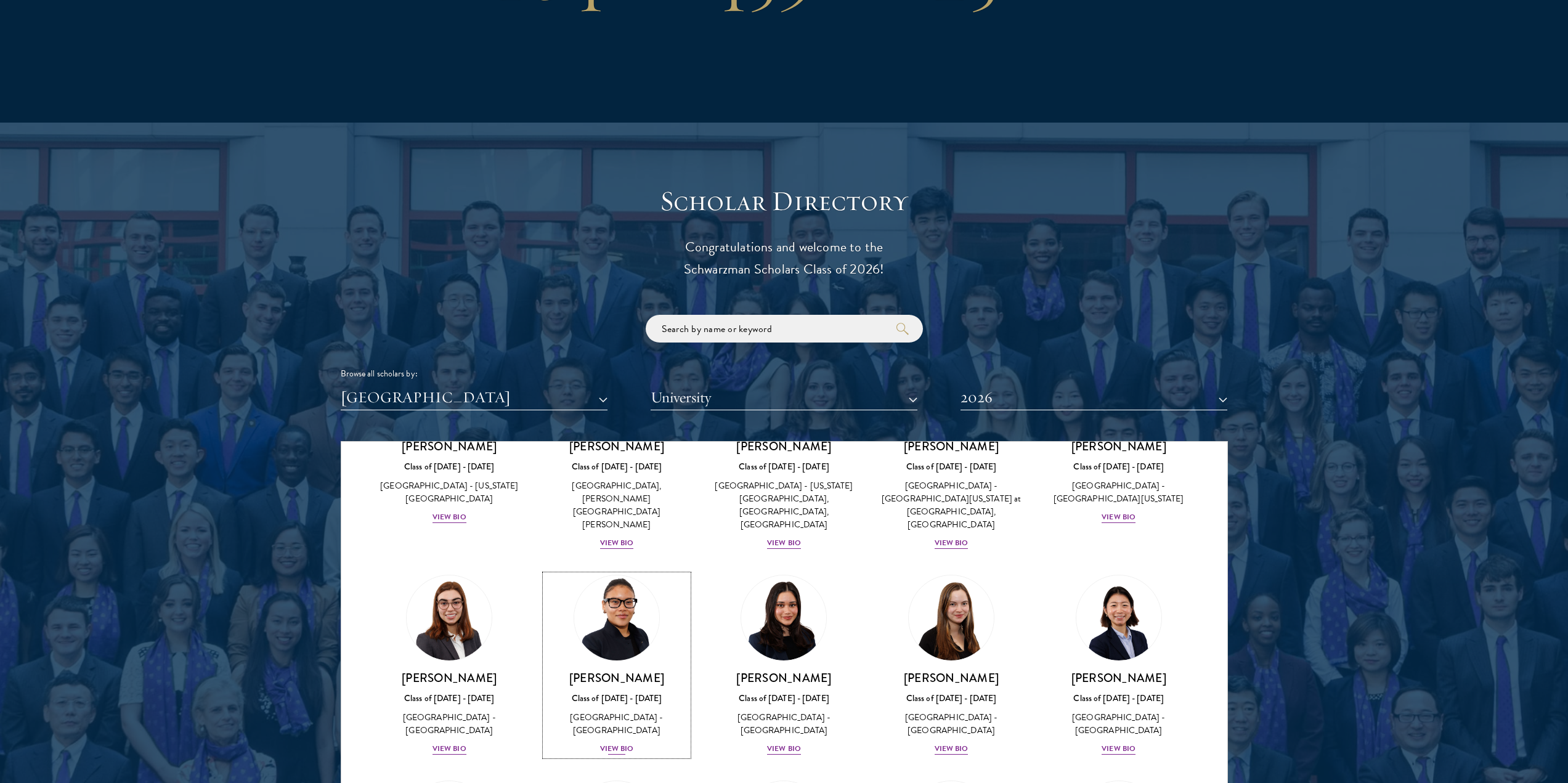
click at [628, 743] on div "View Bio" at bounding box center [617, 748] width 34 height 12
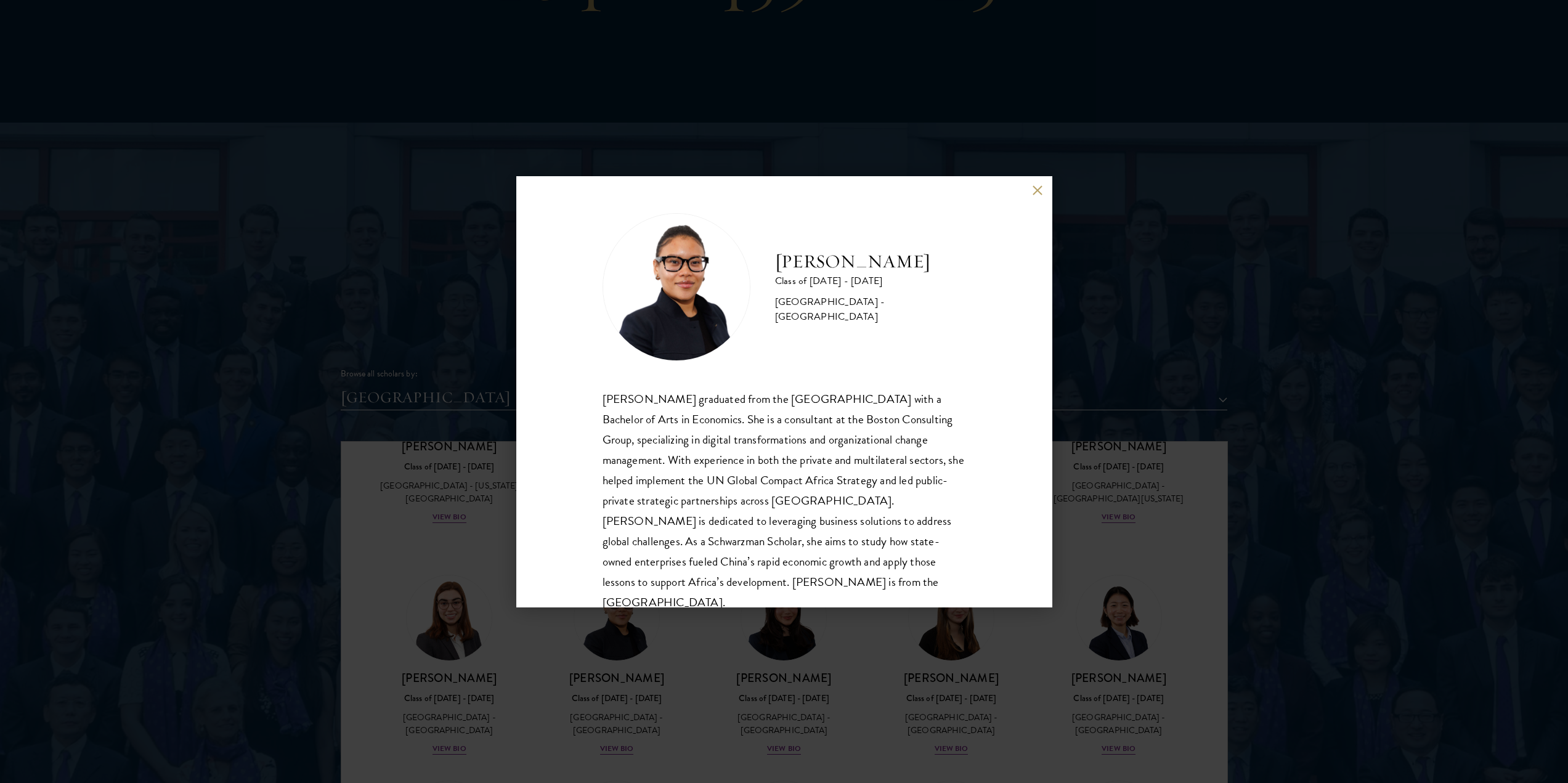
click at [651, 658] on div "[PERSON_NAME] Class of [DATE] - [DATE] [GEOGRAPHIC_DATA] - [GEOGRAPHIC_DATA] [P…" at bounding box center [784, 392] width 1568 height 783
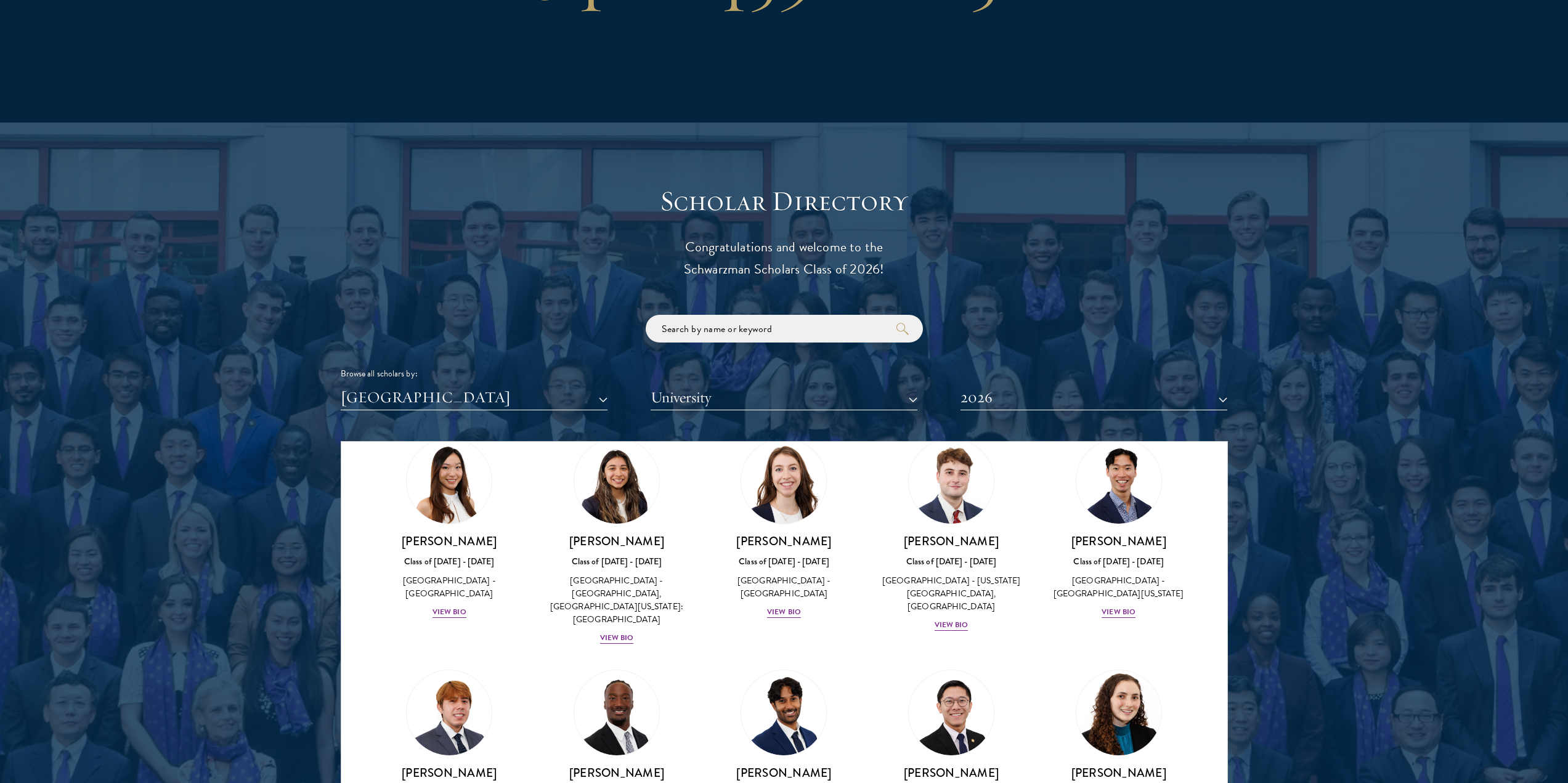
scroll to position [1510, 0]
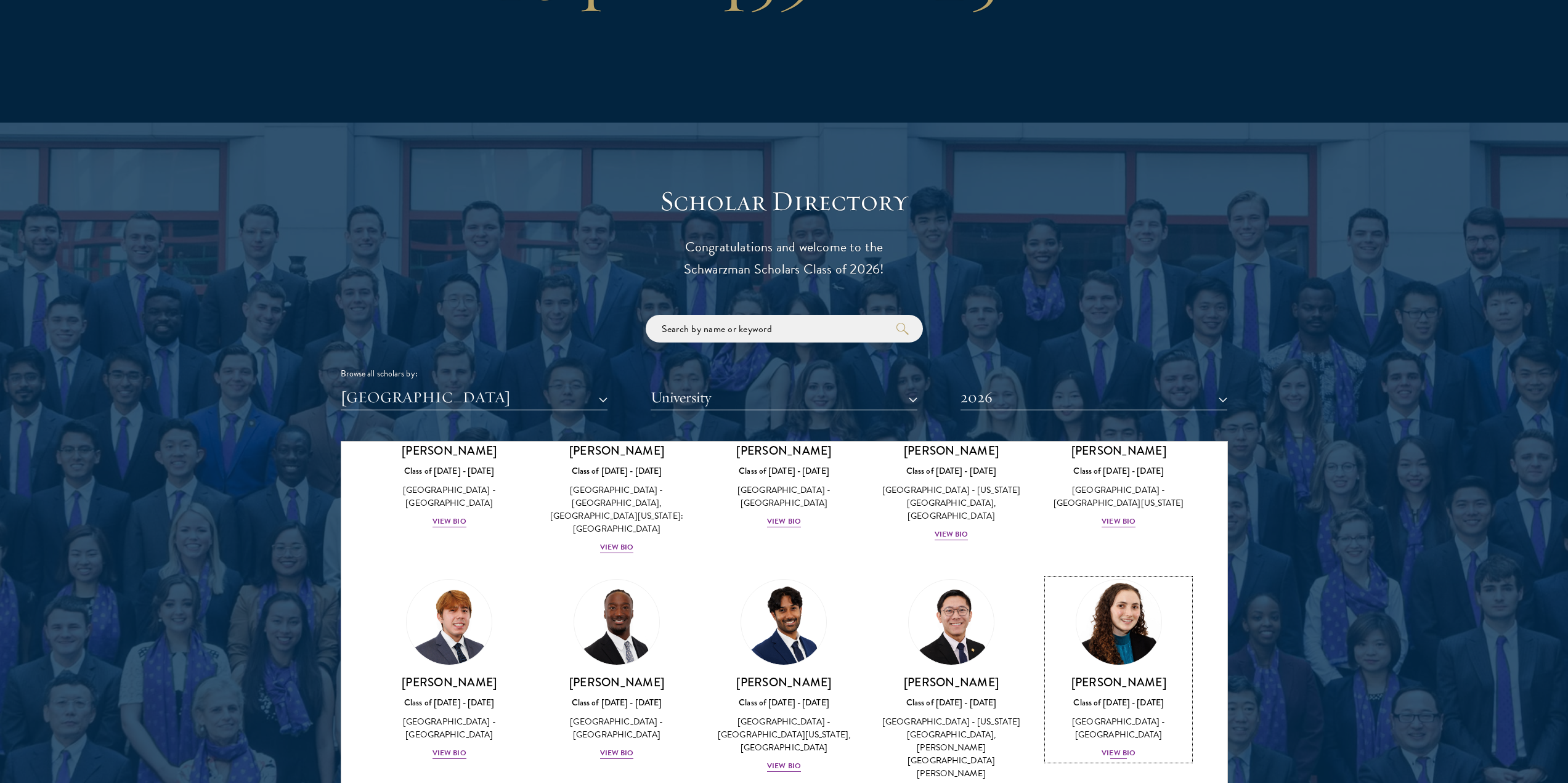
click at [1114, 747] on div "View Bio" at bounding box center [1119, 753] width 34 height 12
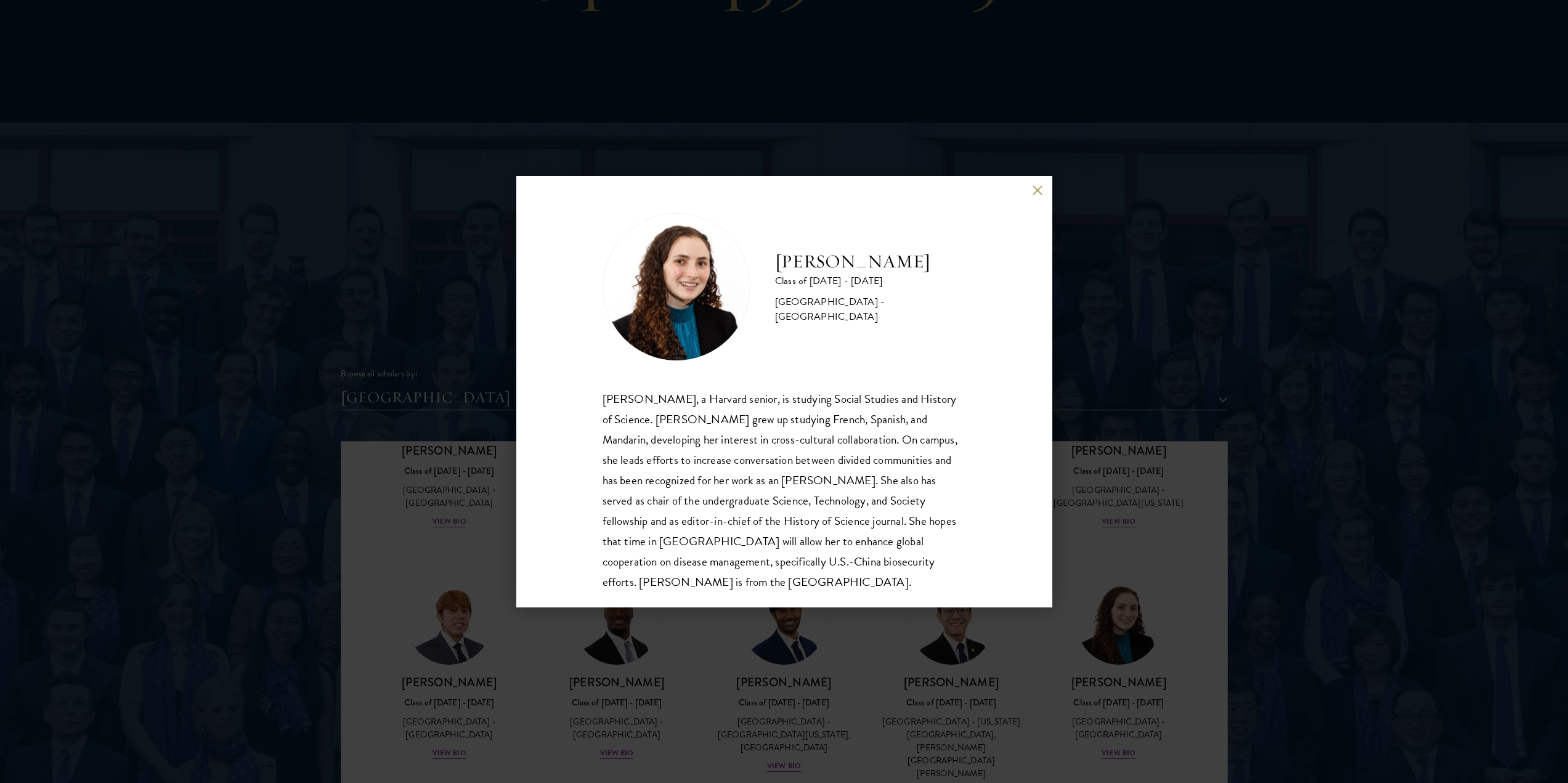
click at [989, 661] on div "[PERSON_NAME] Class of [DATE] - [DATE] [GEOGRAPHIC_DATA] - [GEOGRAPHIC_DATA] [P…" at bounding box center [784, 392] width 1568 height 783
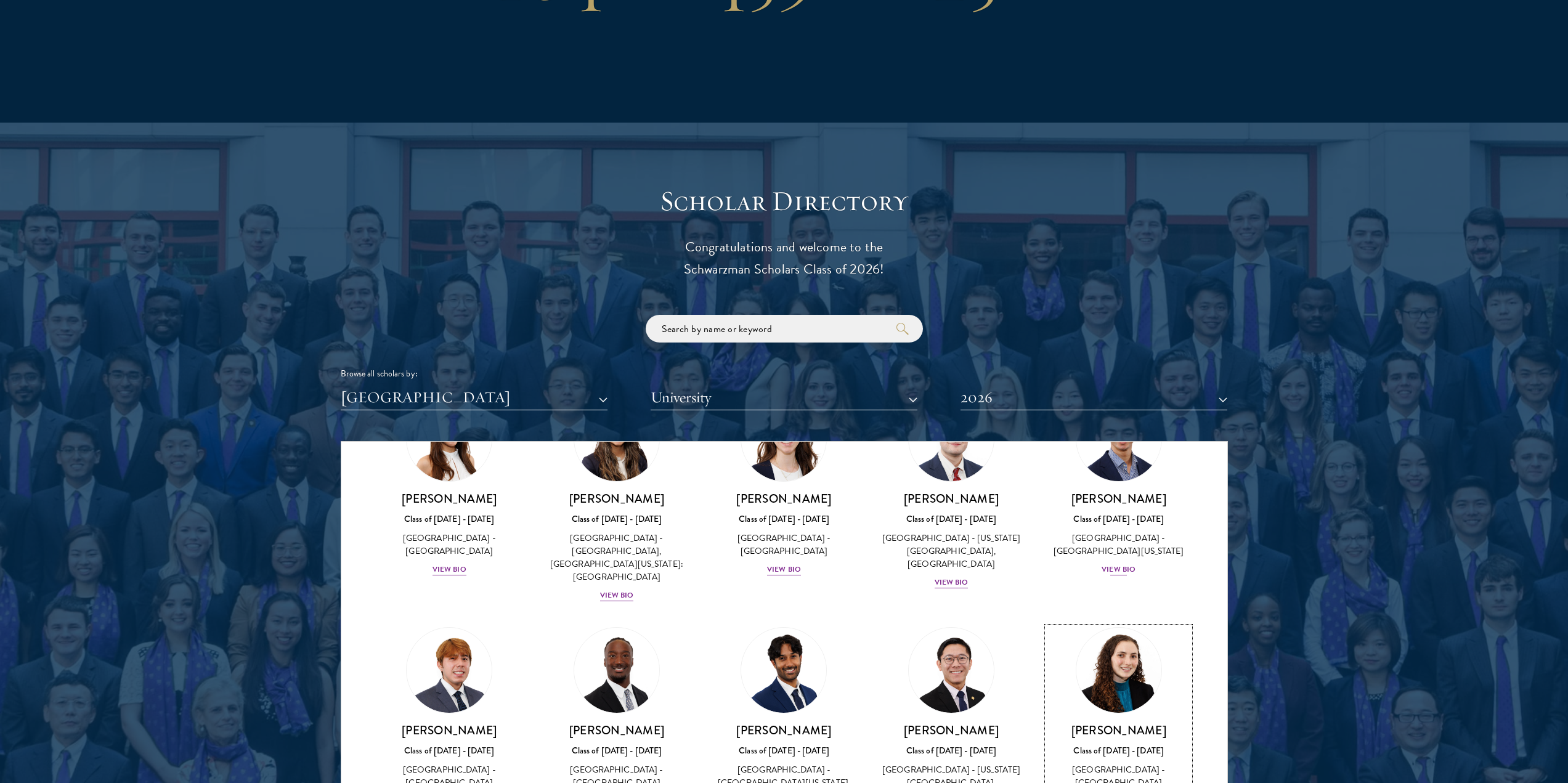
scroll to position [1474, 0]
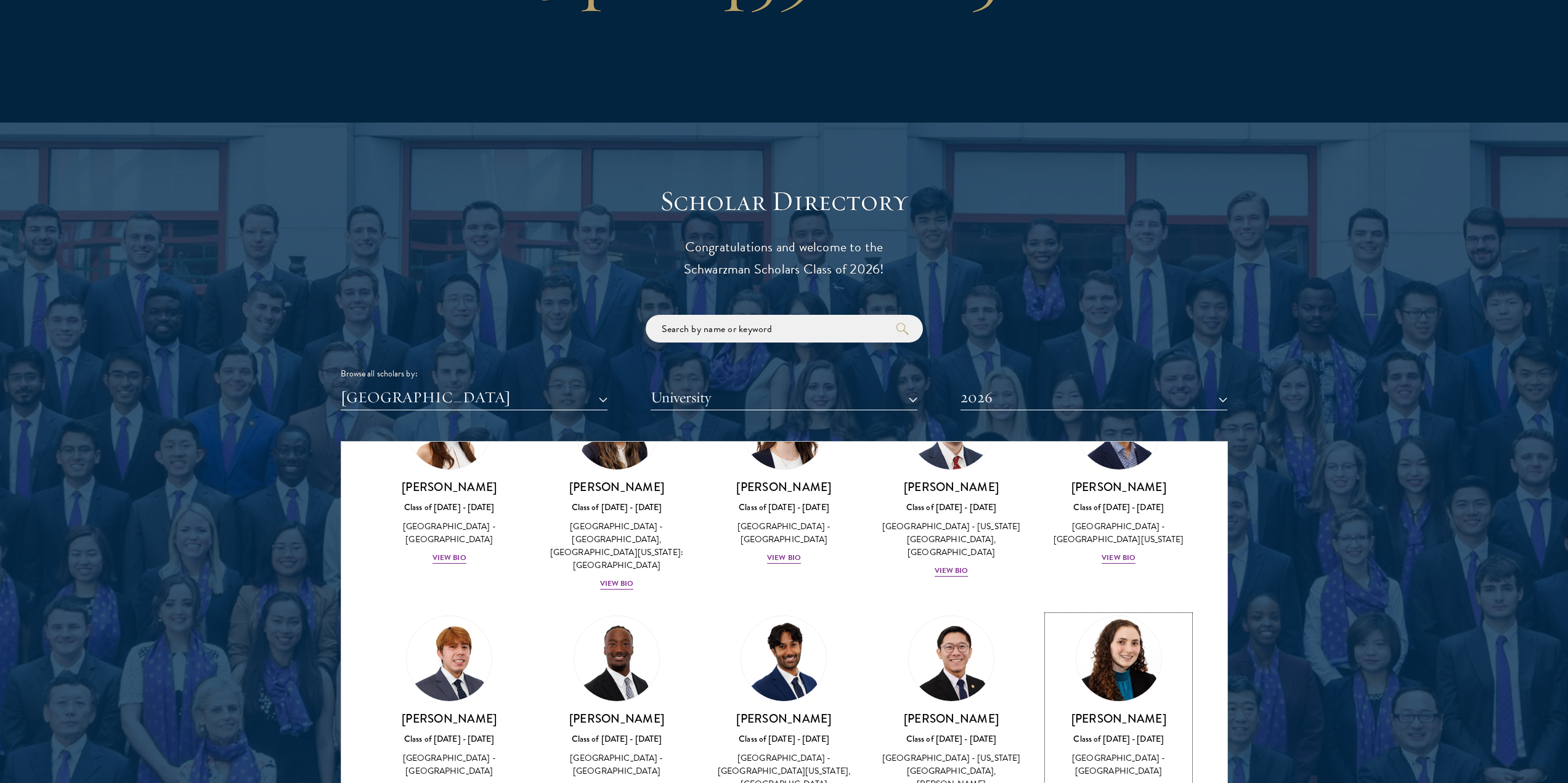
click at [1102, 782] on div "View Bio" at bounding box center [1119, 789] width 34 height 12
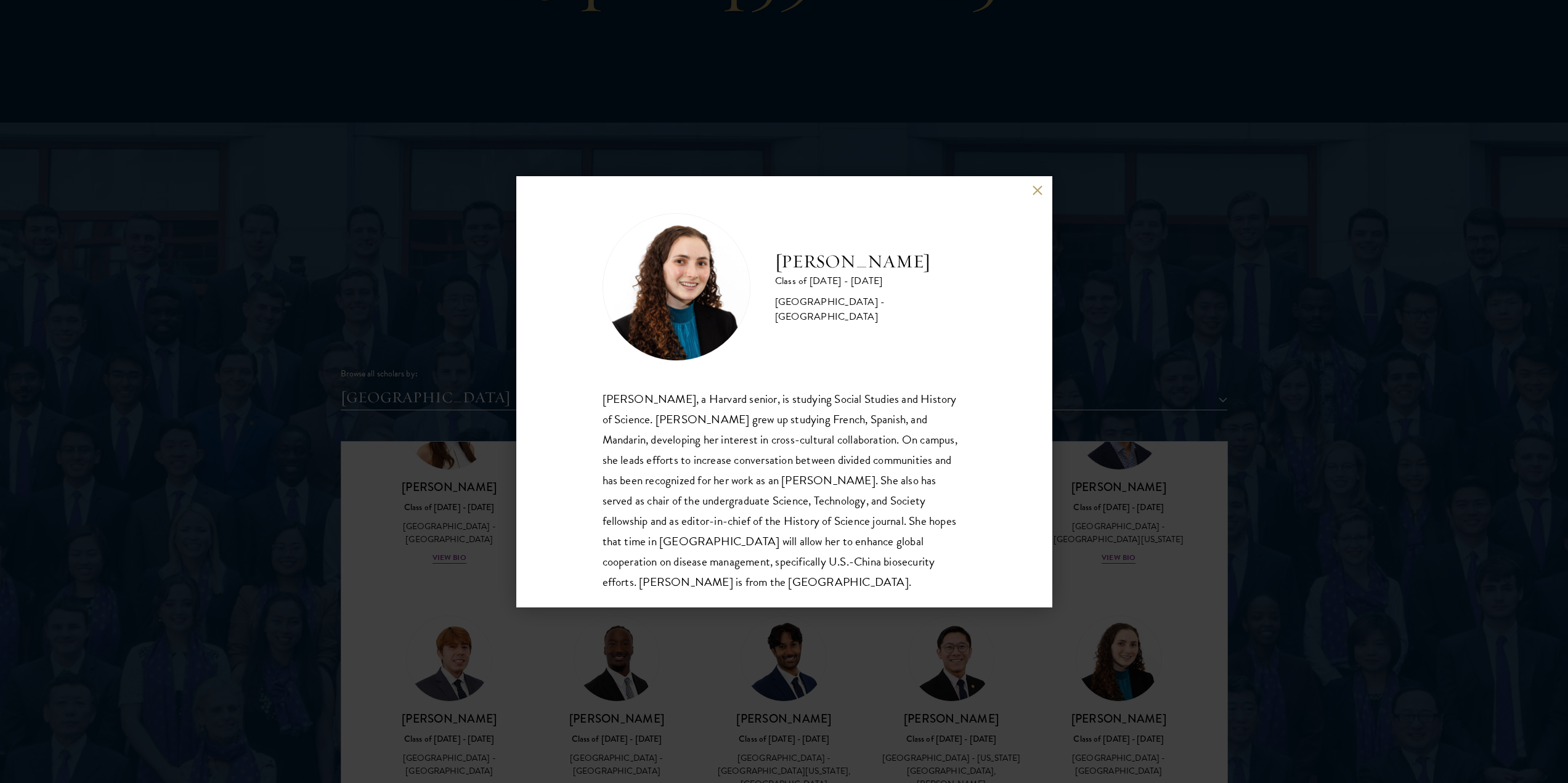
click at [1006, 652] on div "[PERSON_NAME] Class of [DATE] - [DATE] [GEOGRAPHIC_DATA] - [GEOGRAPHIC_DATA] [P…" at bounding box center [784, 392] width 1568 height 783
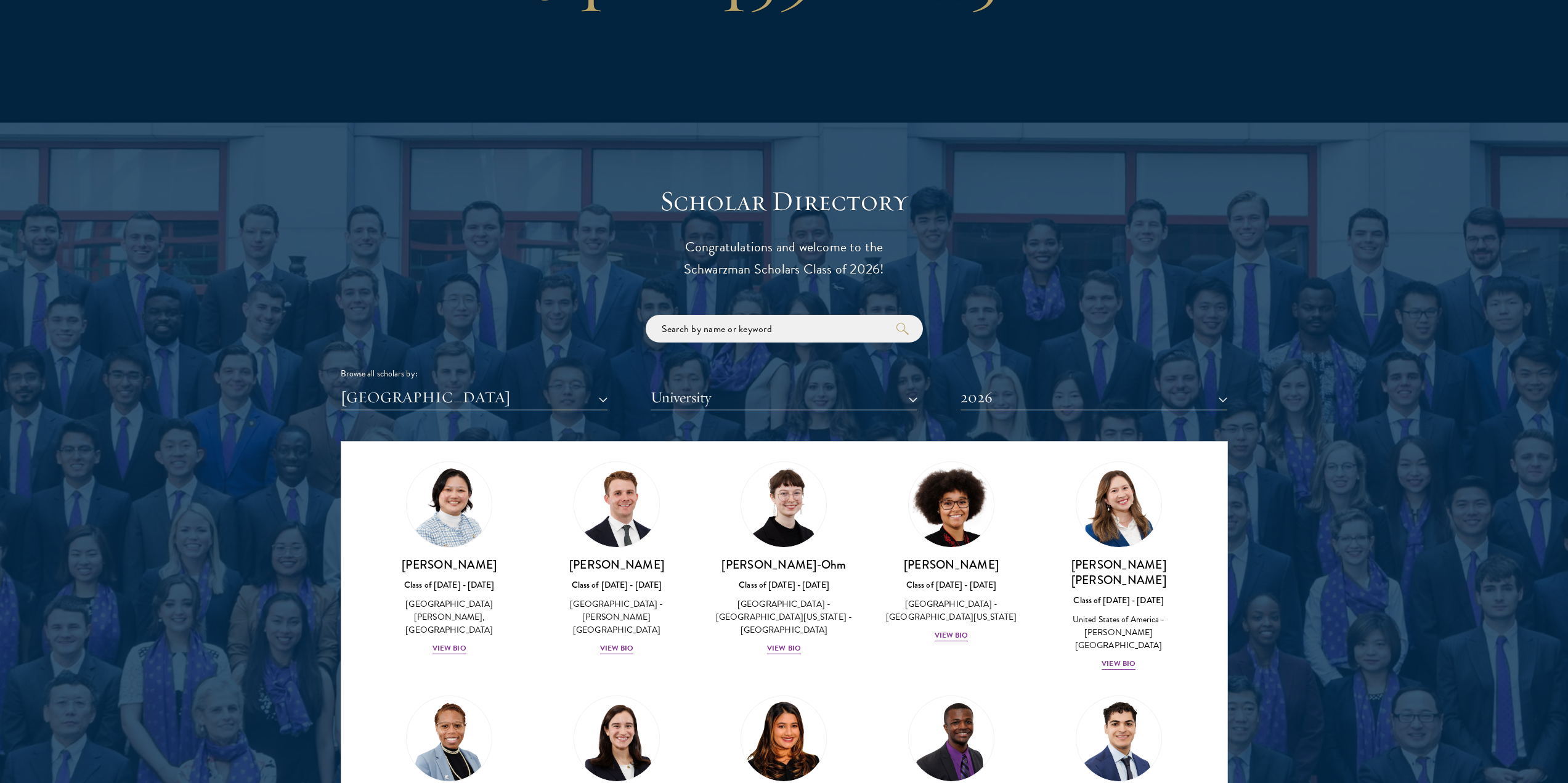
scroll to position [480, 0]
click at [767, 643] on div "View Bio" at bounding box center [784, 649] width 34 height 12
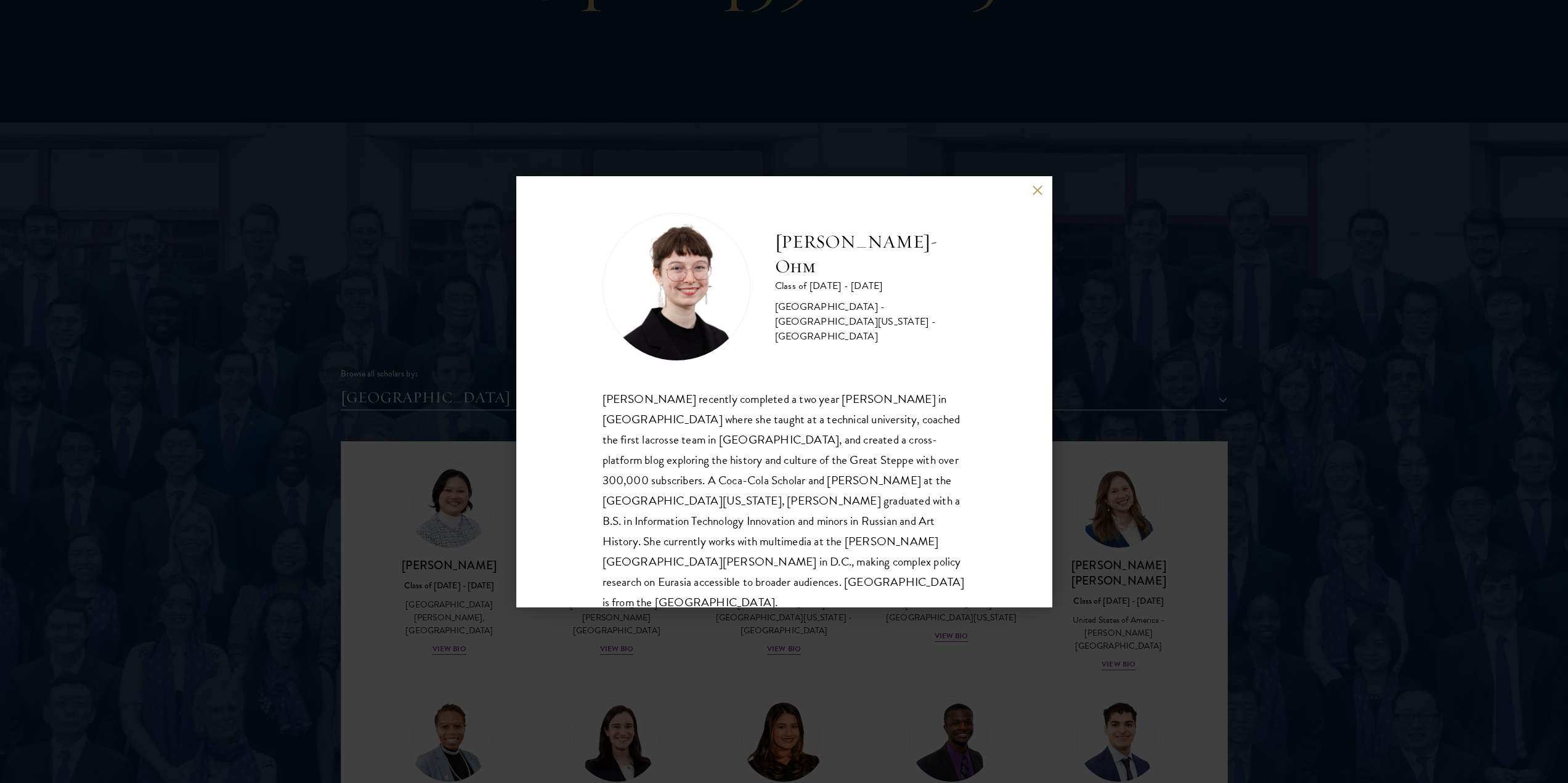
click at [751, 644] on div "[PERSON_NAME]-Ohm Class of [DATE] - [DATE] [GEOGRAPHIC_DATA] - [GEOGRAPHIC_DATA…" at bounding box center [784, 392] width 1568 height 783
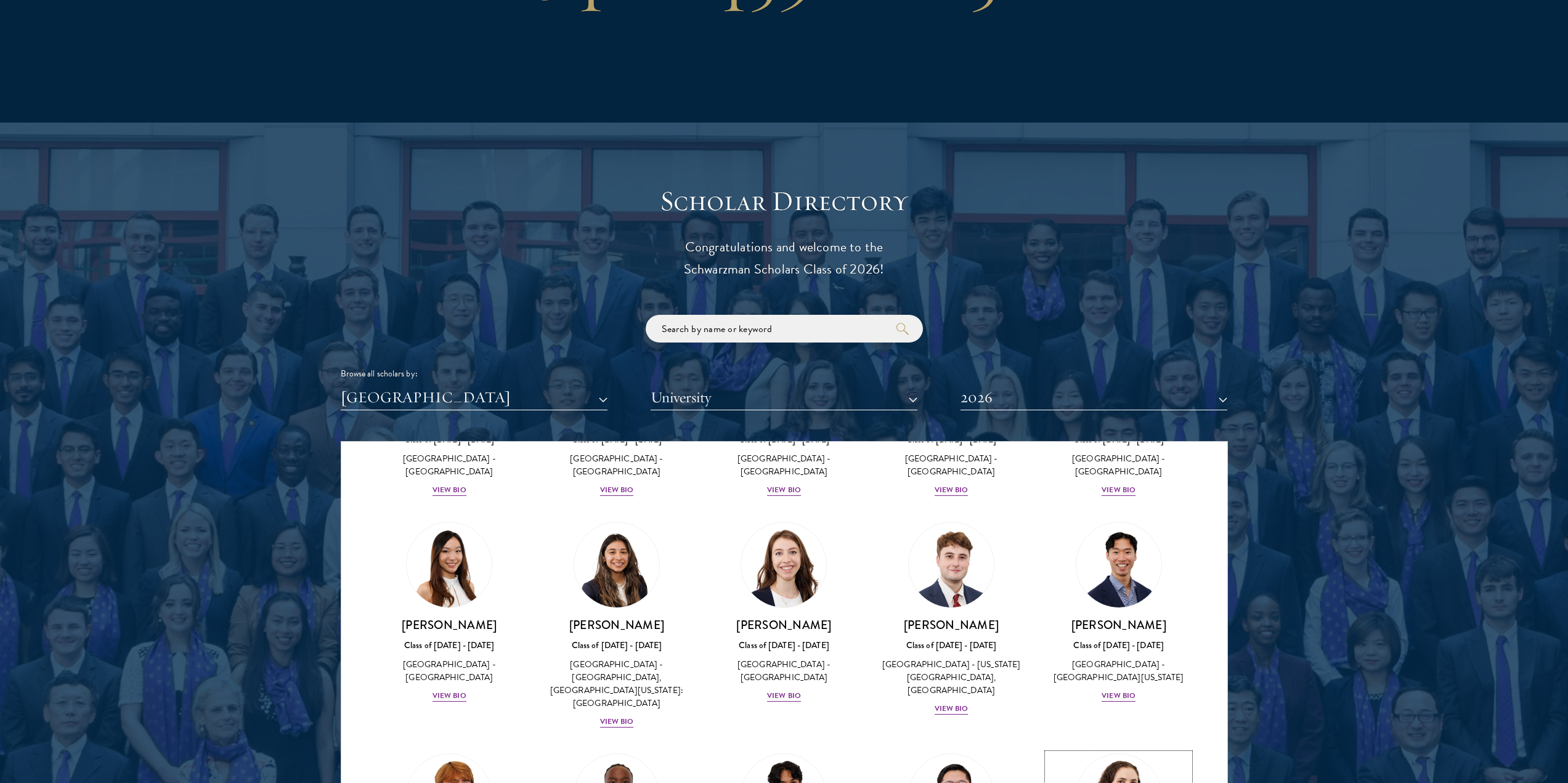
scroll to position [1289, 0]
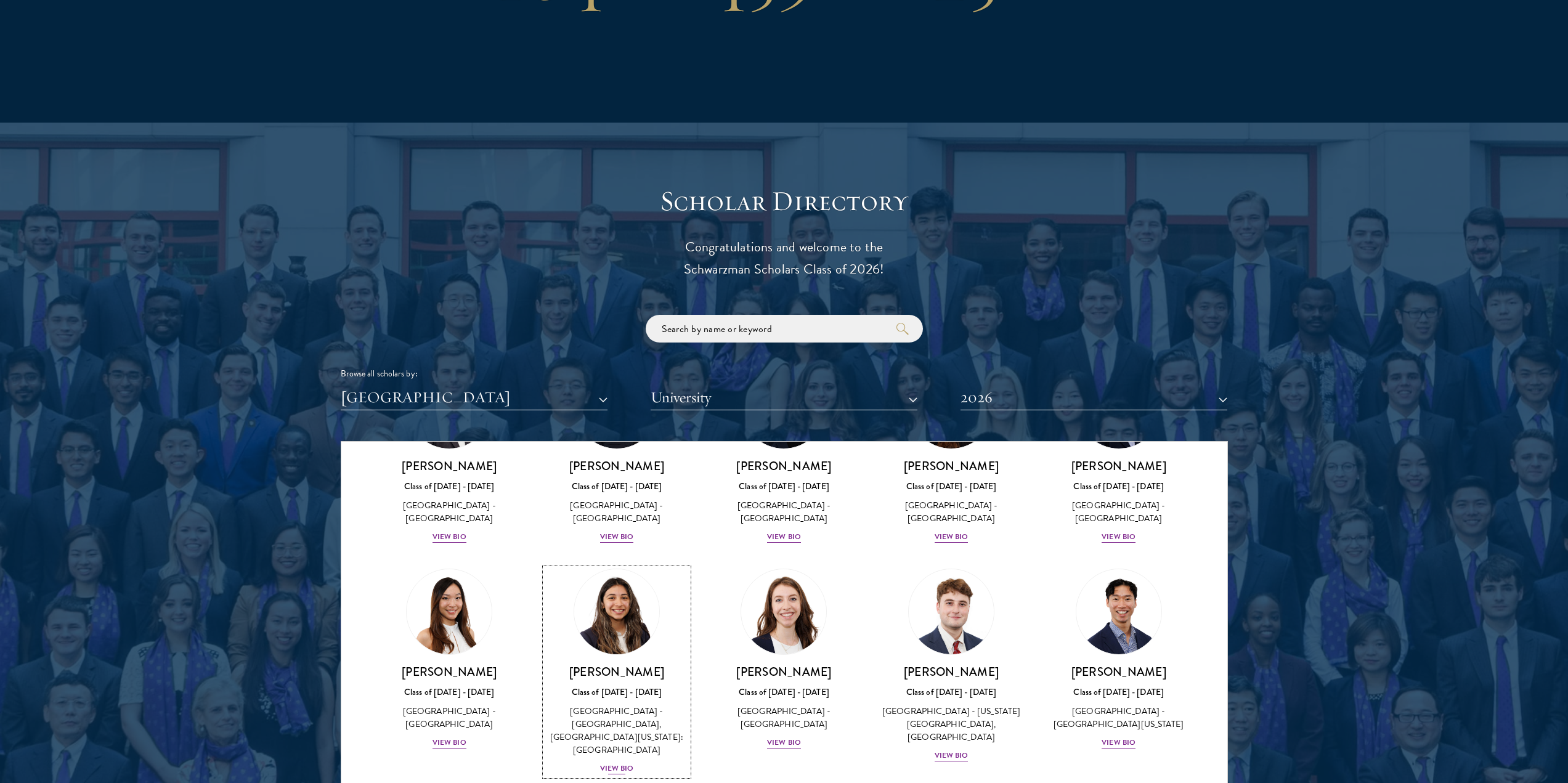
click at [601, 705] on div "[GEOGRAPHIC_DATA] - [GEOGRAPHIC_DATA], [GEOGRAPHIC_DATA][US_STATE]: [GEOGRAPHIC…" at bounding box center [617, 730] width 143 height 51
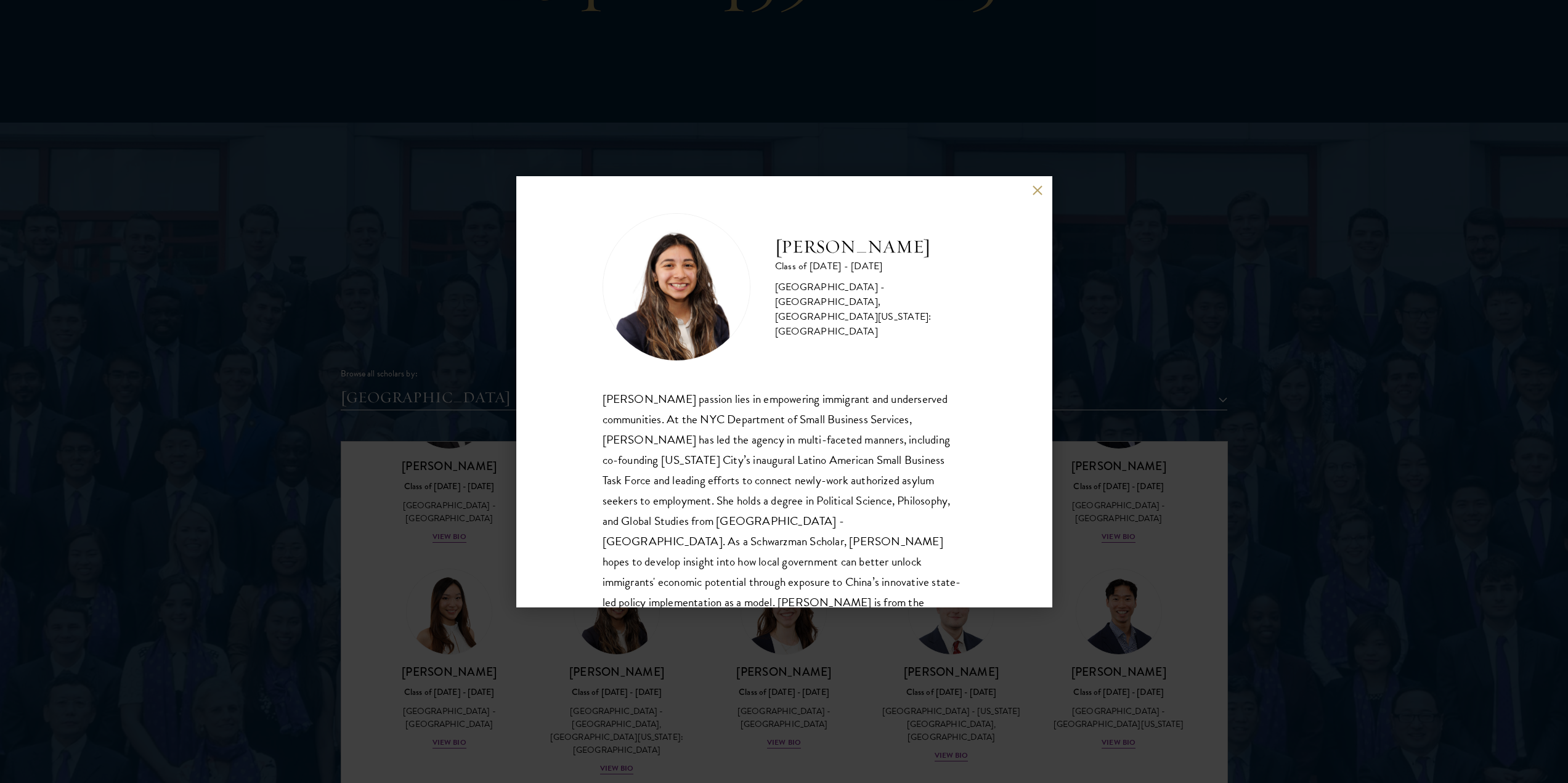
click at [513, 560] on div "[PERSON_NAME] Class of [DATE] - [DATE] [GEOGRAPHIC_DATA] - [GEOGRAPHIC_DATA], […" at bounding box center [784, 392] width 1568 height 783
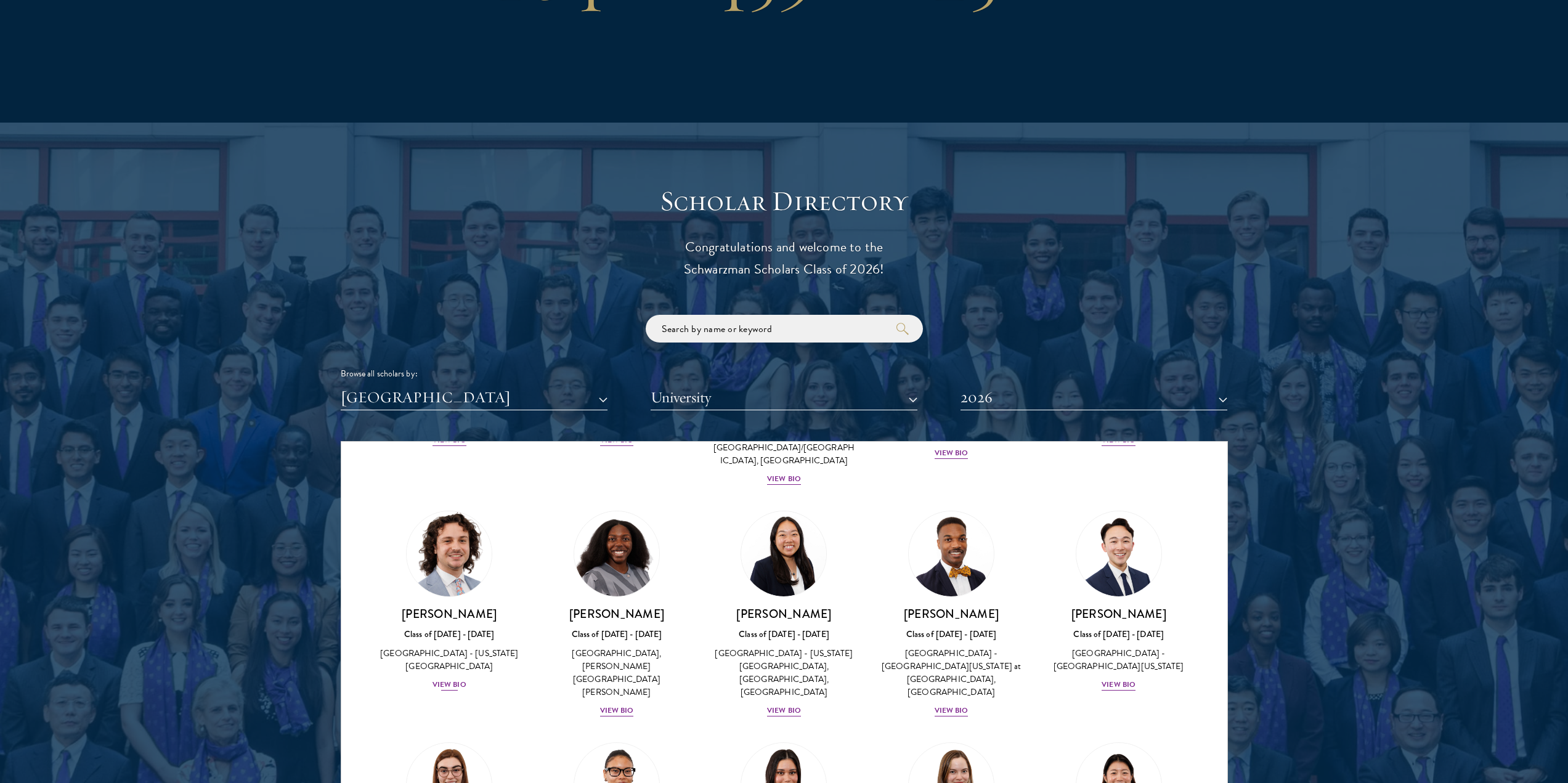
scroll to position [888, 0]
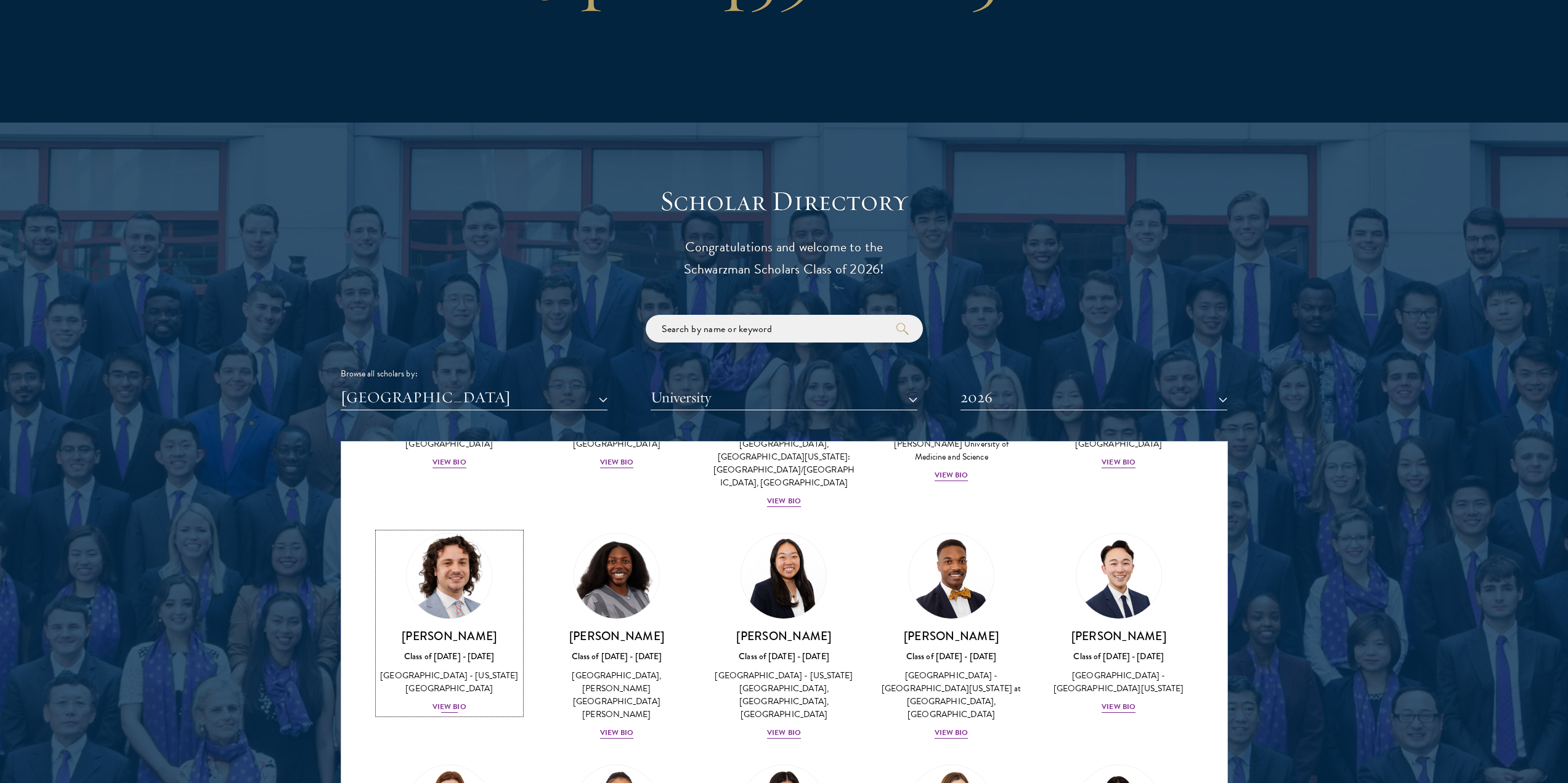
click at [469, 628] on div "[PERSON_NAME] Class of [DATE] - [DATE] [GEOGRAPHIC_DATA] - [US_STATE][GEOGRAPHI…" at bounding box center [450, 671] width 143 height 85
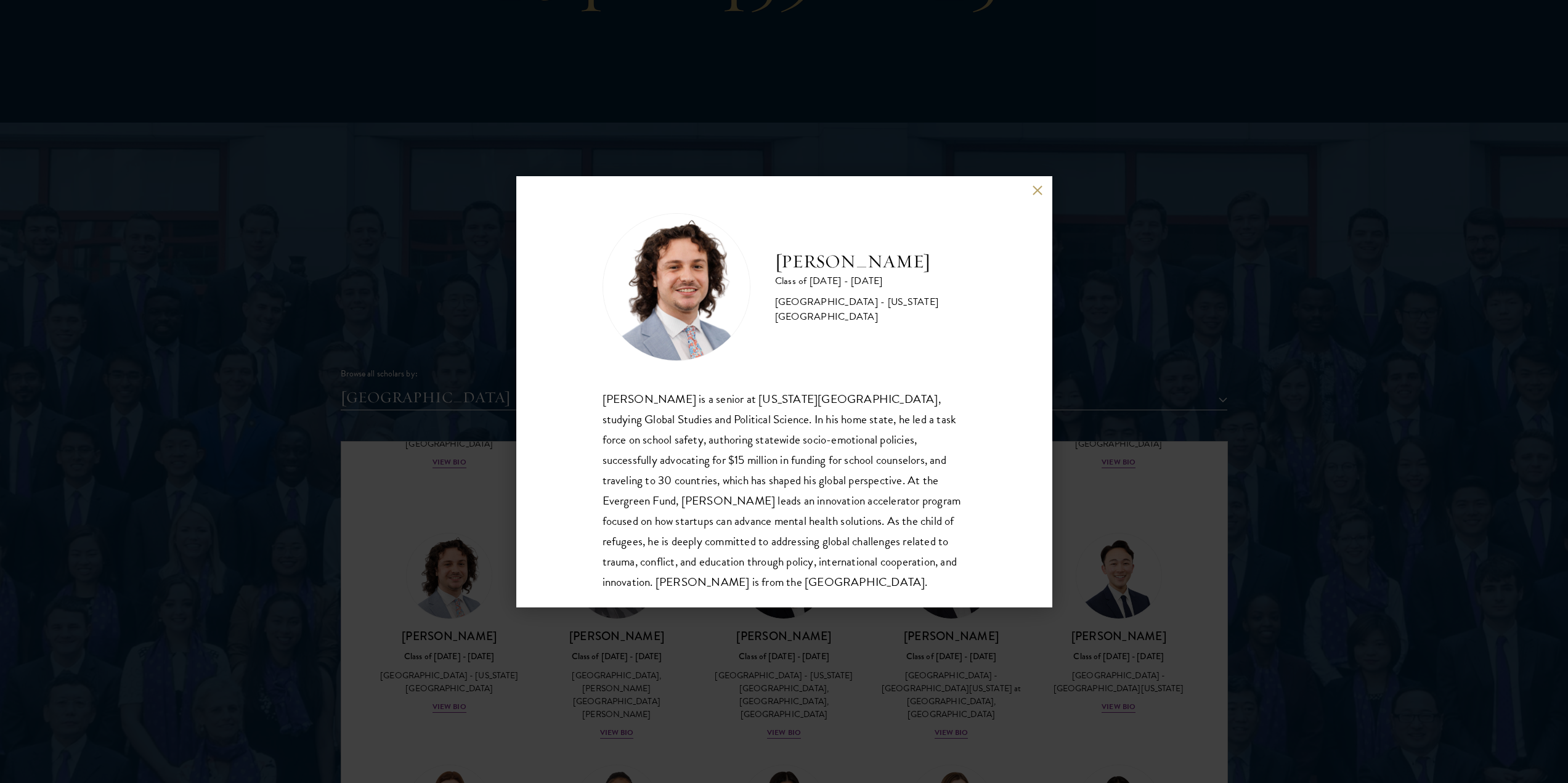
click at [843, 633] on div "[PERSON_NAME] Class of [DATE] - [DATE] [GEOGRAPHIC_DATA] - [US_STATE][GEOGRAPHI…" at bounding box center [784, 392] width 1568 height 783
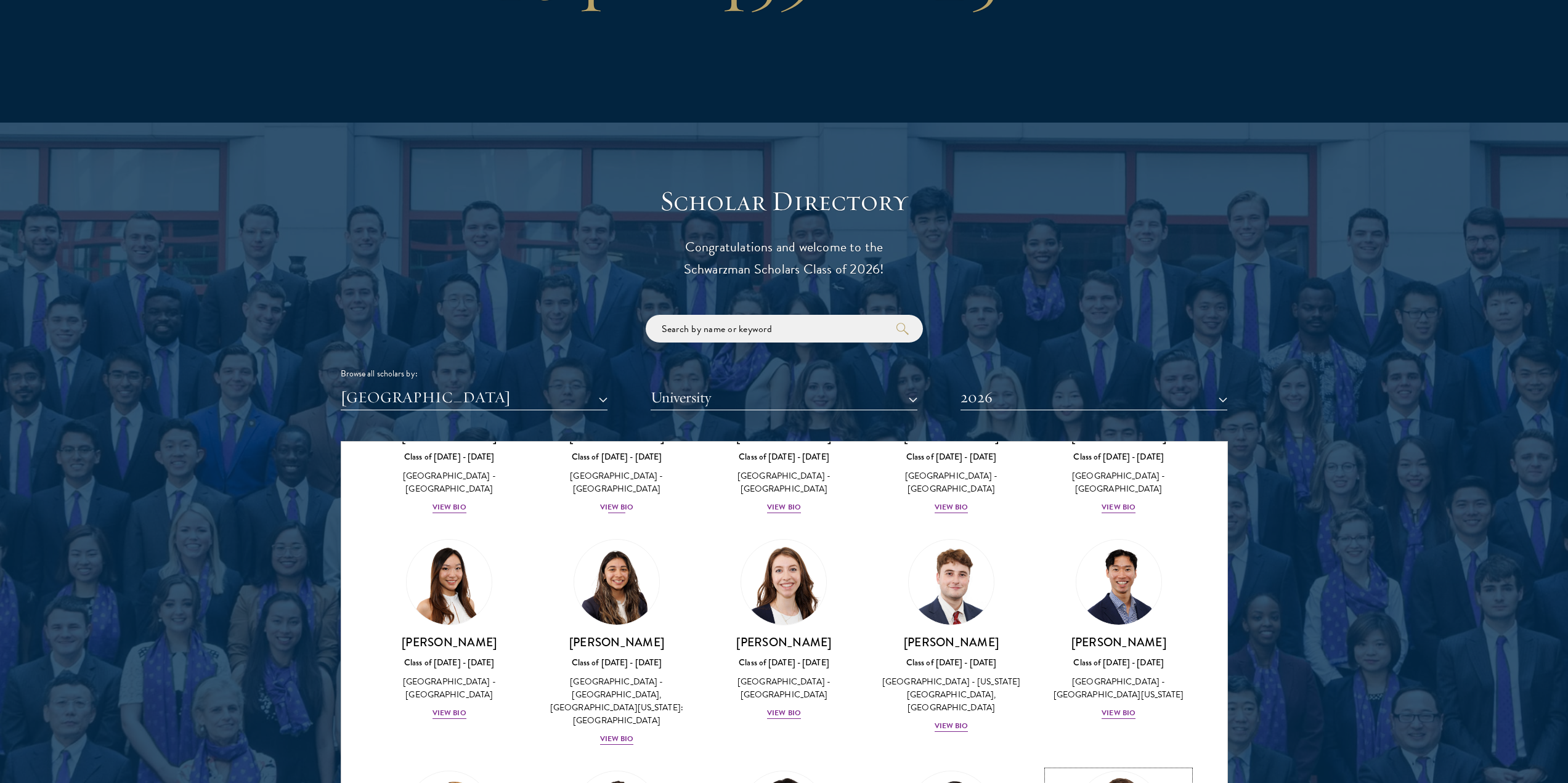
scroll to position [1072, 0]
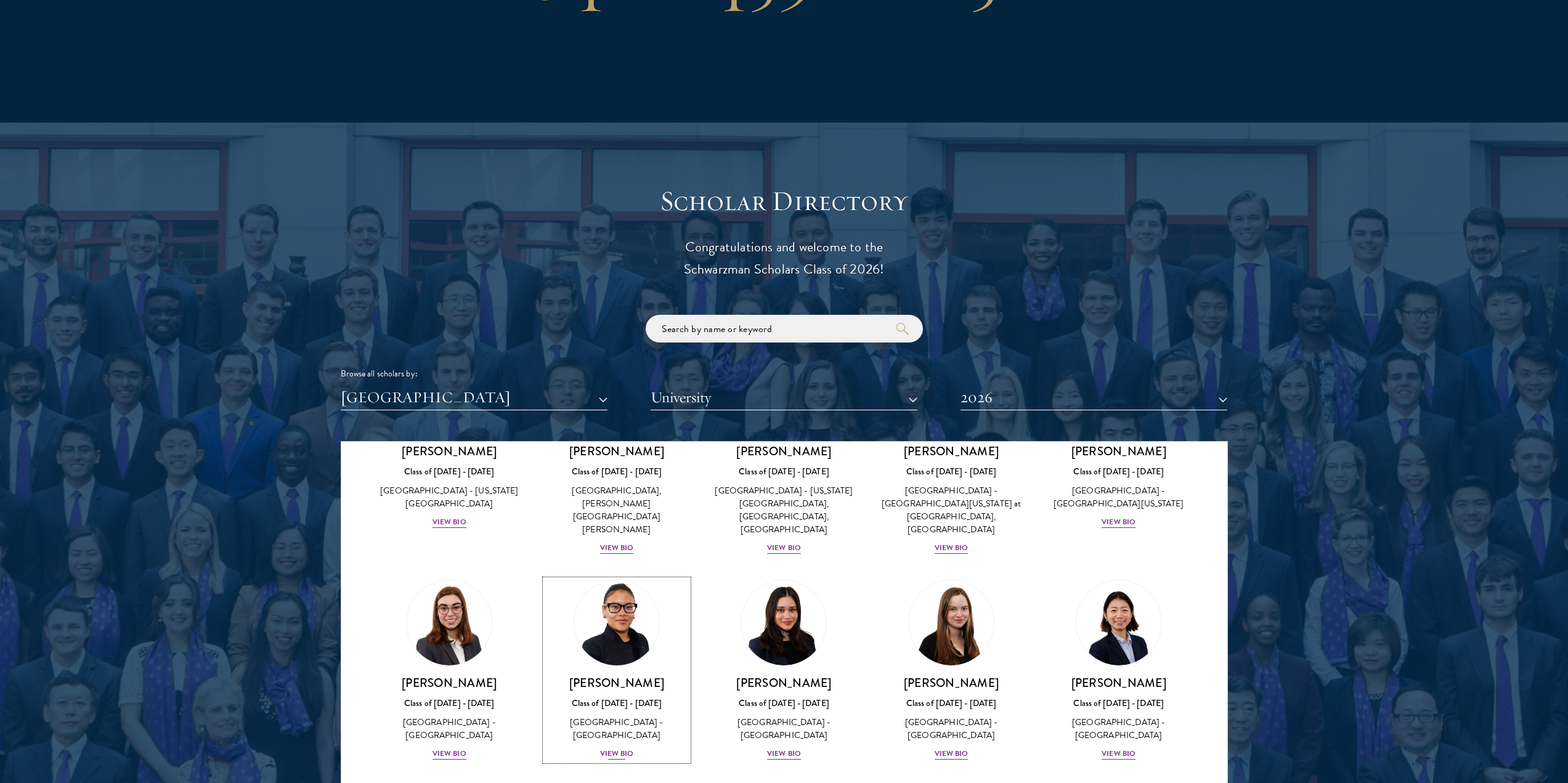
click at [631, 716] on div "[GEOGRAPHIC_DATA] - [GEOGRAPHIC_DATA]" at bounding box center [617, 728] width 143 height 26
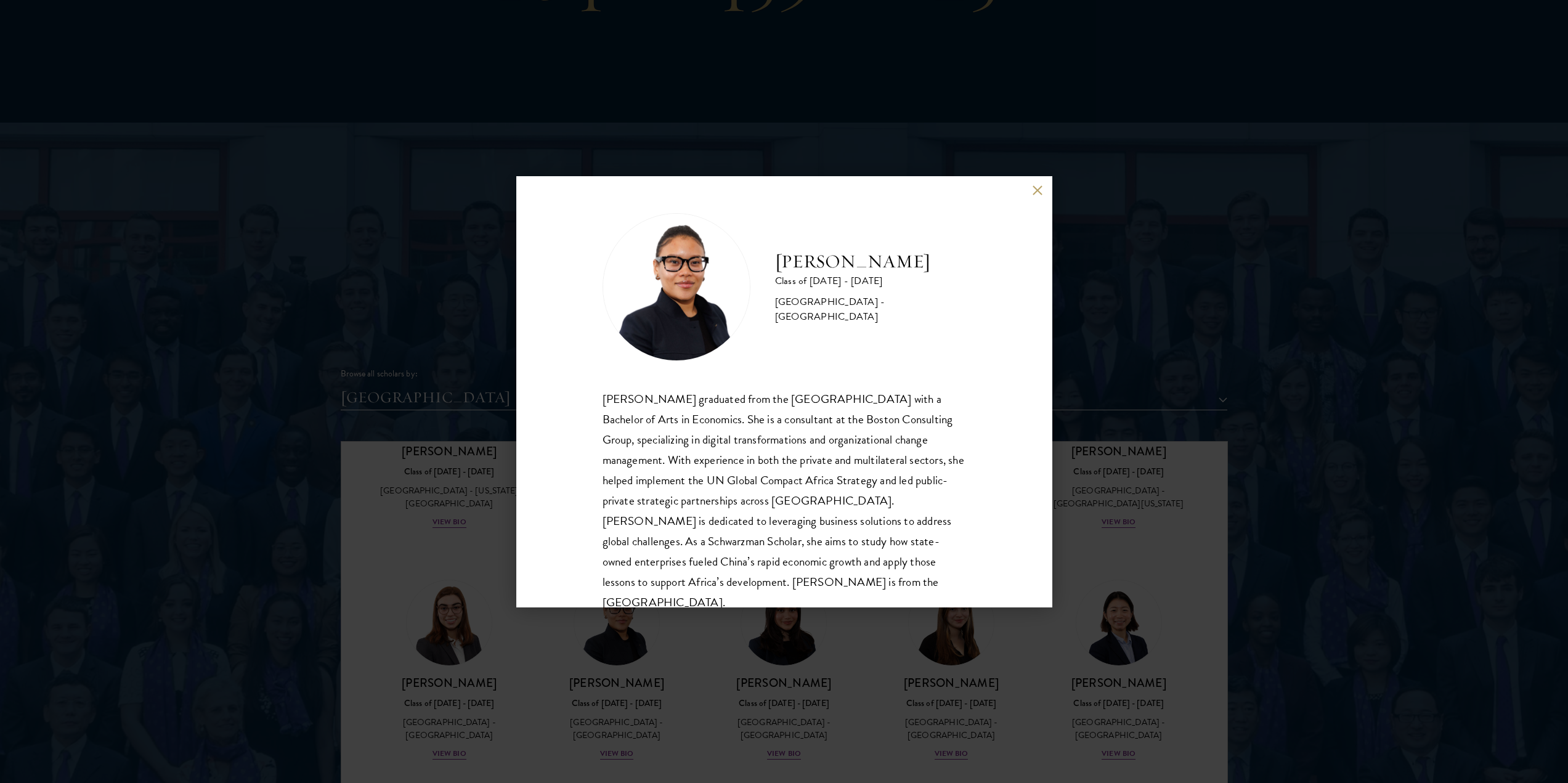
click at [700, 651] on div "[PERSON_NAME] Class of [DATE] - [DATE] [GEOGRAPHIC_DATA] - [GEOGRAPHIC_DATA] [P…" at bounding box center [784, 392] width 1568 height 783
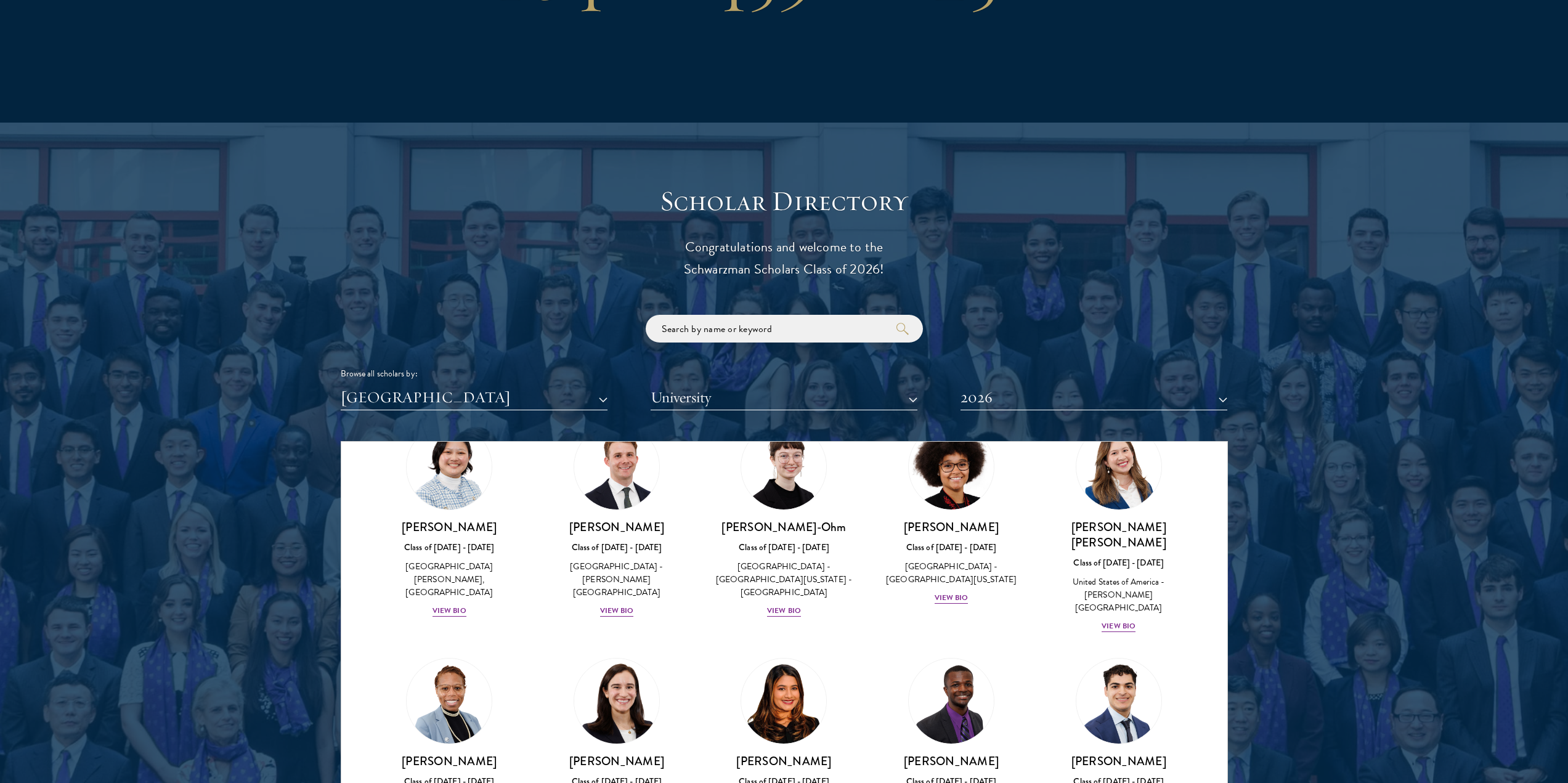
scroll to position [456, 0]
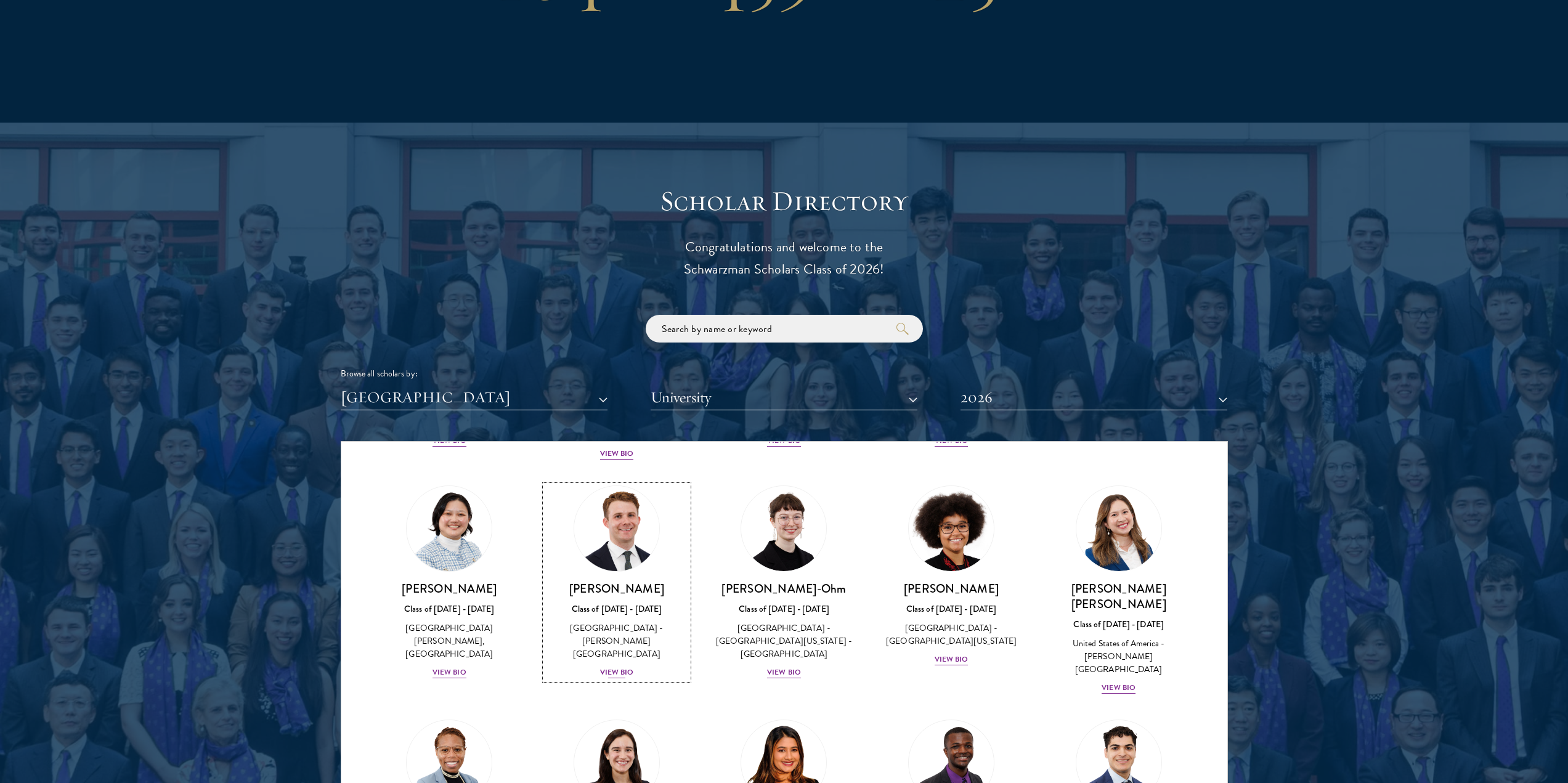
click at [652, 622] on div "[GEOGRAPHIC_DATA] - [PERSON_NAME][GEOGRAPHIC_DATA]" at bounding box center [617, 641] width 143 height 39
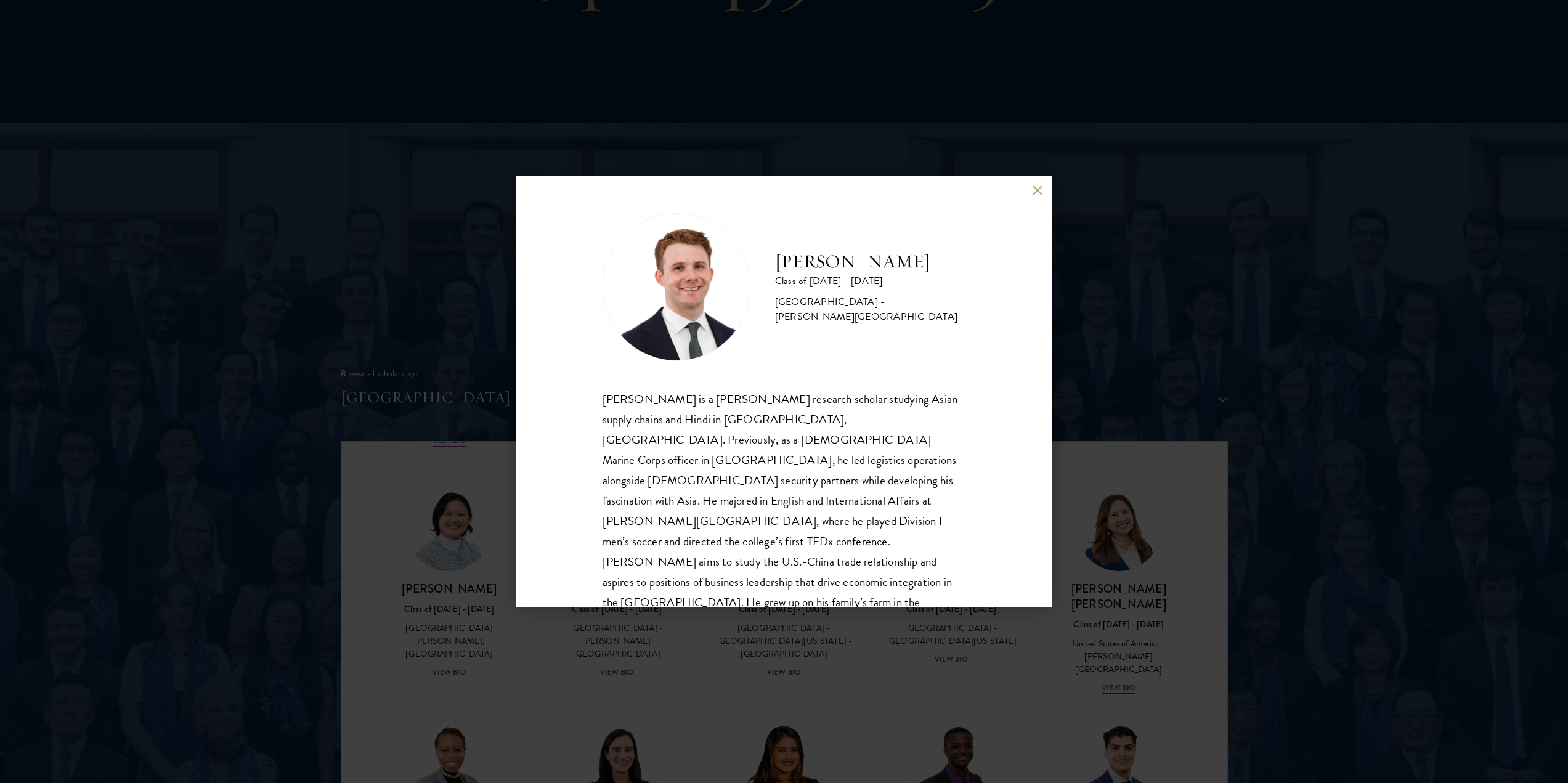
click at [1023, 664] on div "[PERSON_NAME] Class of [DATE] - [DATE] [GEOGRAPHIC_DATA] - [PERSON_NAME][GEOGRA…" at bounding box center [784, 392] width 1568 height 783
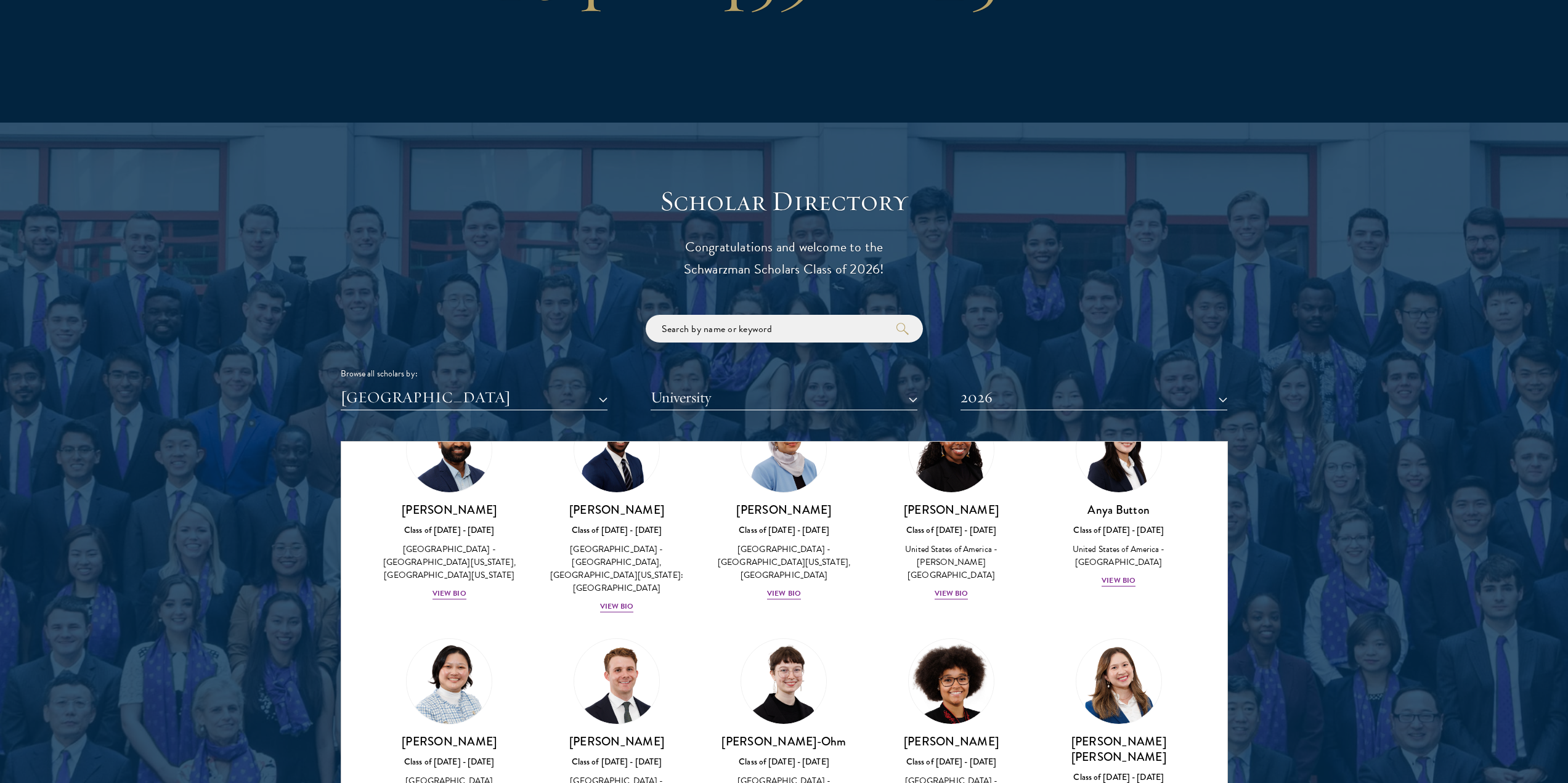
scroll to position [272, 0]
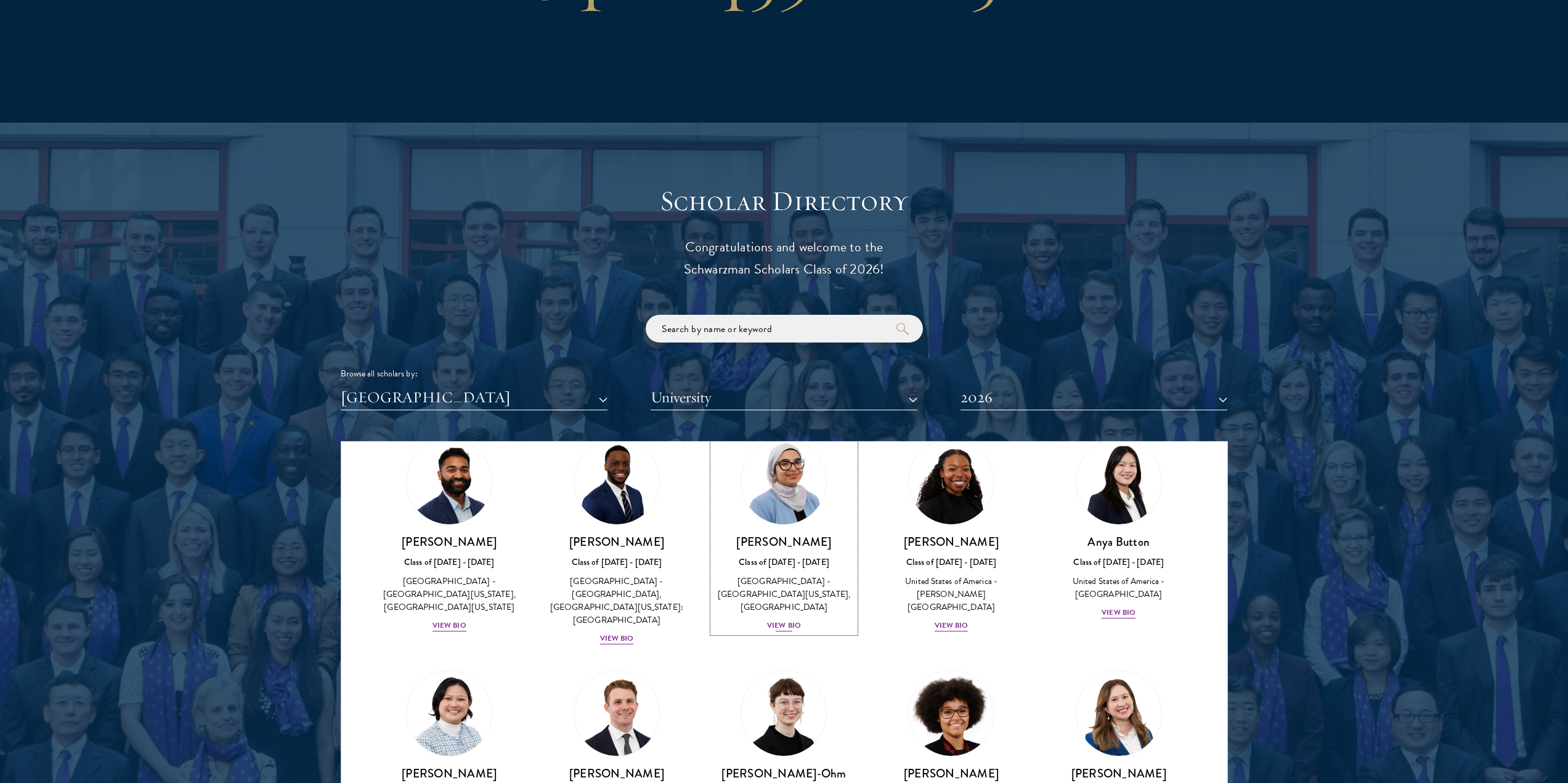
click at [783, 575] on div "[GEOGRAPHIC_DATA] - [GEOGRAPHIC_DATA][US_STATE], [GEOGRAPHIC_DATA]" at bounding box center [785, 594] width 143 height 39
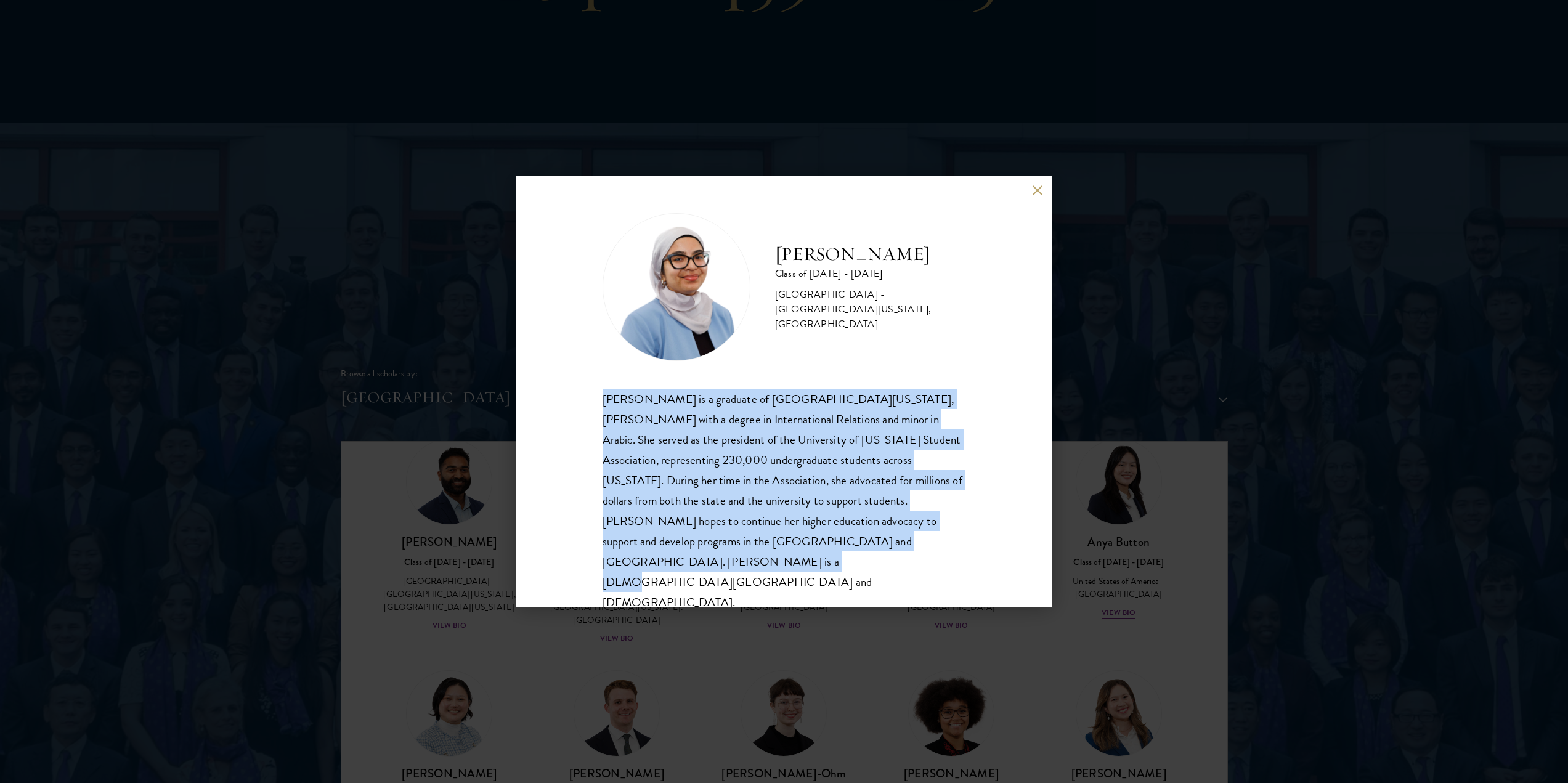
drag, startPoint x: 805, startPoint y: 553, endPoint x: 594, endPoint y: 415, distance: 252.1
click at [594, 415] on div "[PERSON_NAME] Class of [DATE] - [DATE] [GEOGRAPHIC_DATA] - [GEOGRAPHIC_DATA][US…" at bounding box center [785, 392] width 536 height 431
copy div "[PERSON_NAME] is a graduate of [GEOGRAPHIC_DATA][US_STATE], [PERSON_NAME] with …"
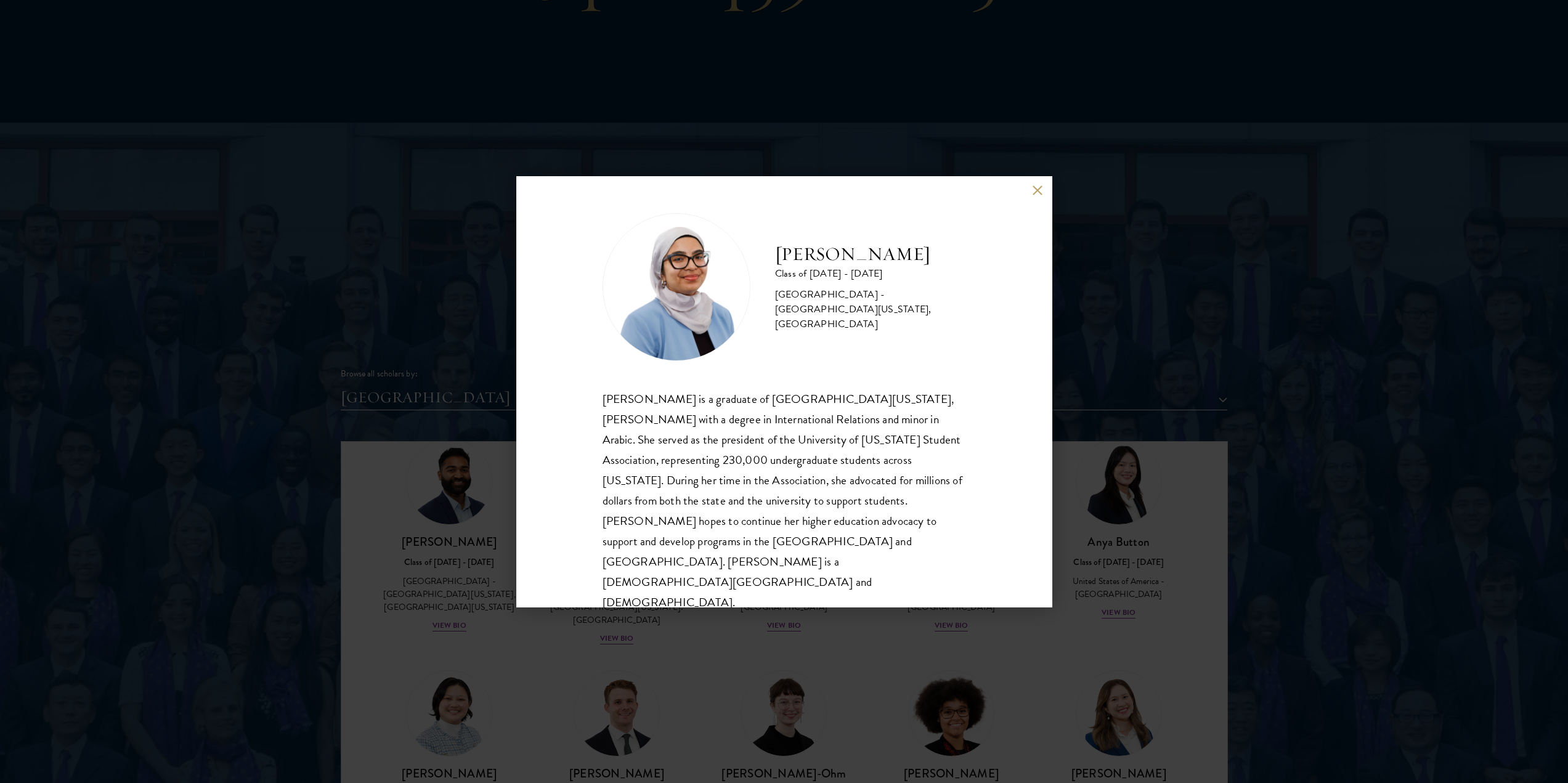
click at [424, 461] on div "[PERSON_NAME] Class of [DATE] - [DATE] [GEOGRAPHIC_DATA] - [GEOGRAPHIC_DATA][US…" at bounding box center [784, 392] width 1568 height 783
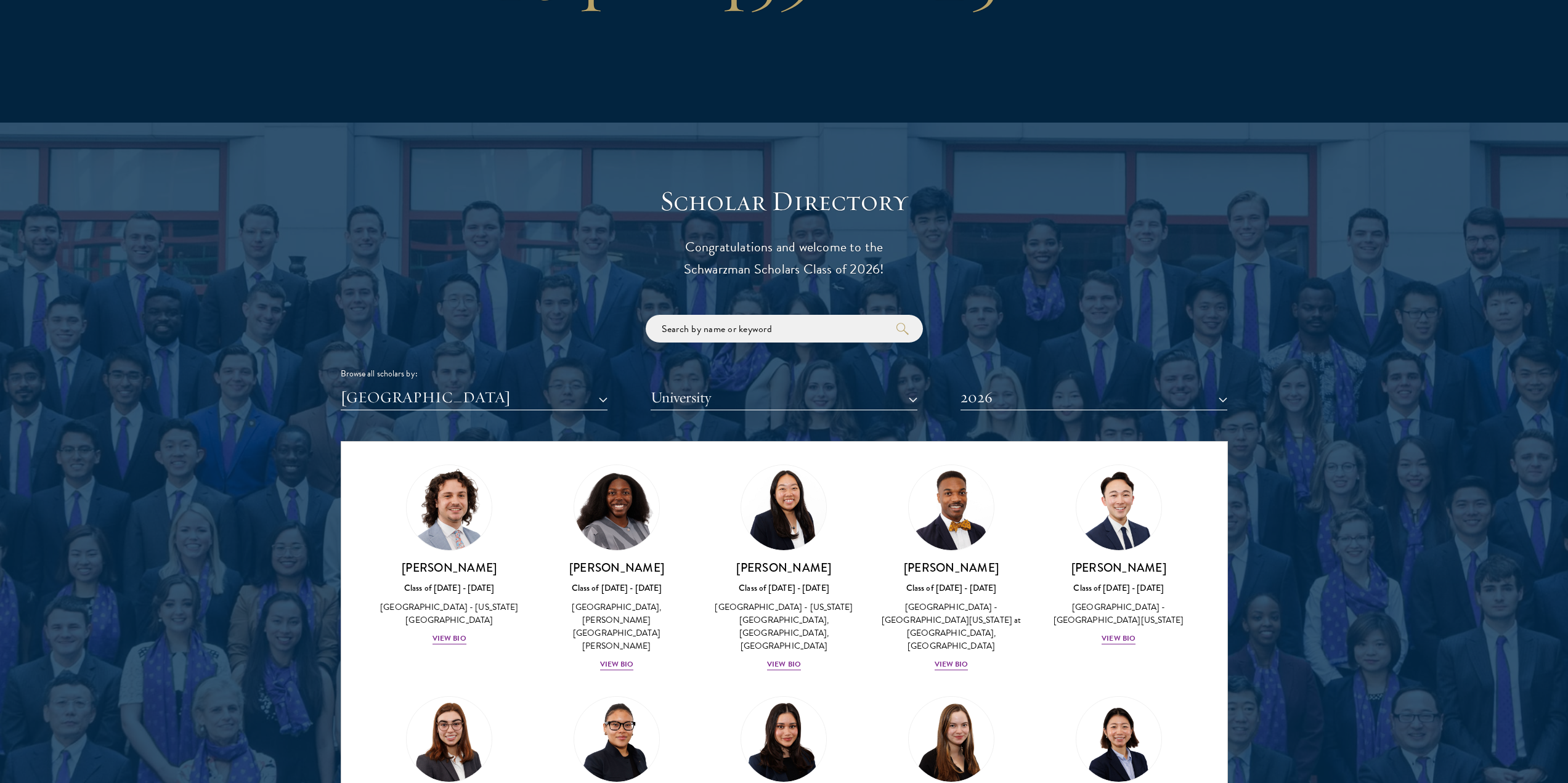
scroll to position [1380, 0]
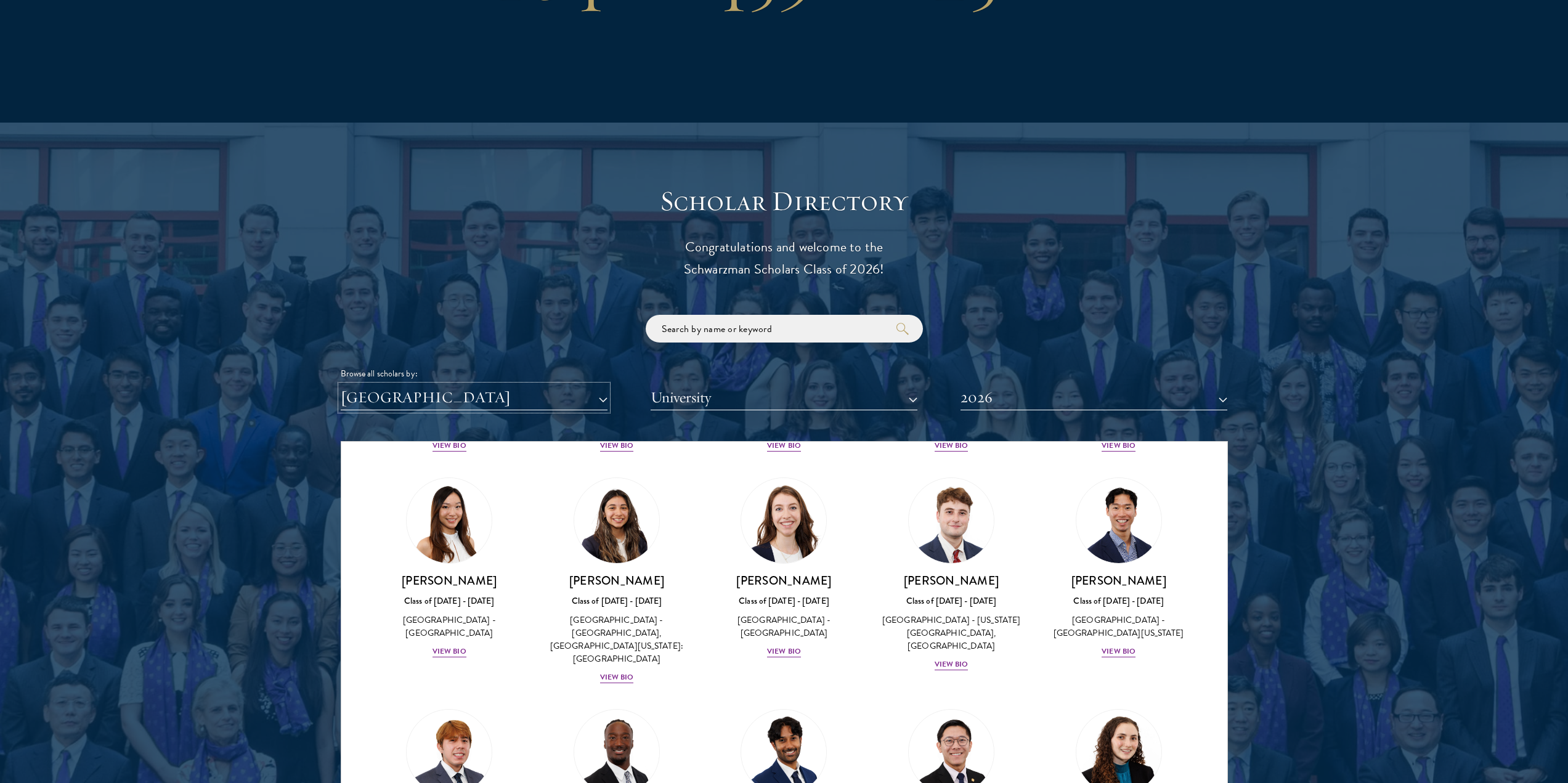
click at [459, 385] on button "[GEOGRAPHIC_DATA]" at bounding box center [474, 398] width 267 height 25
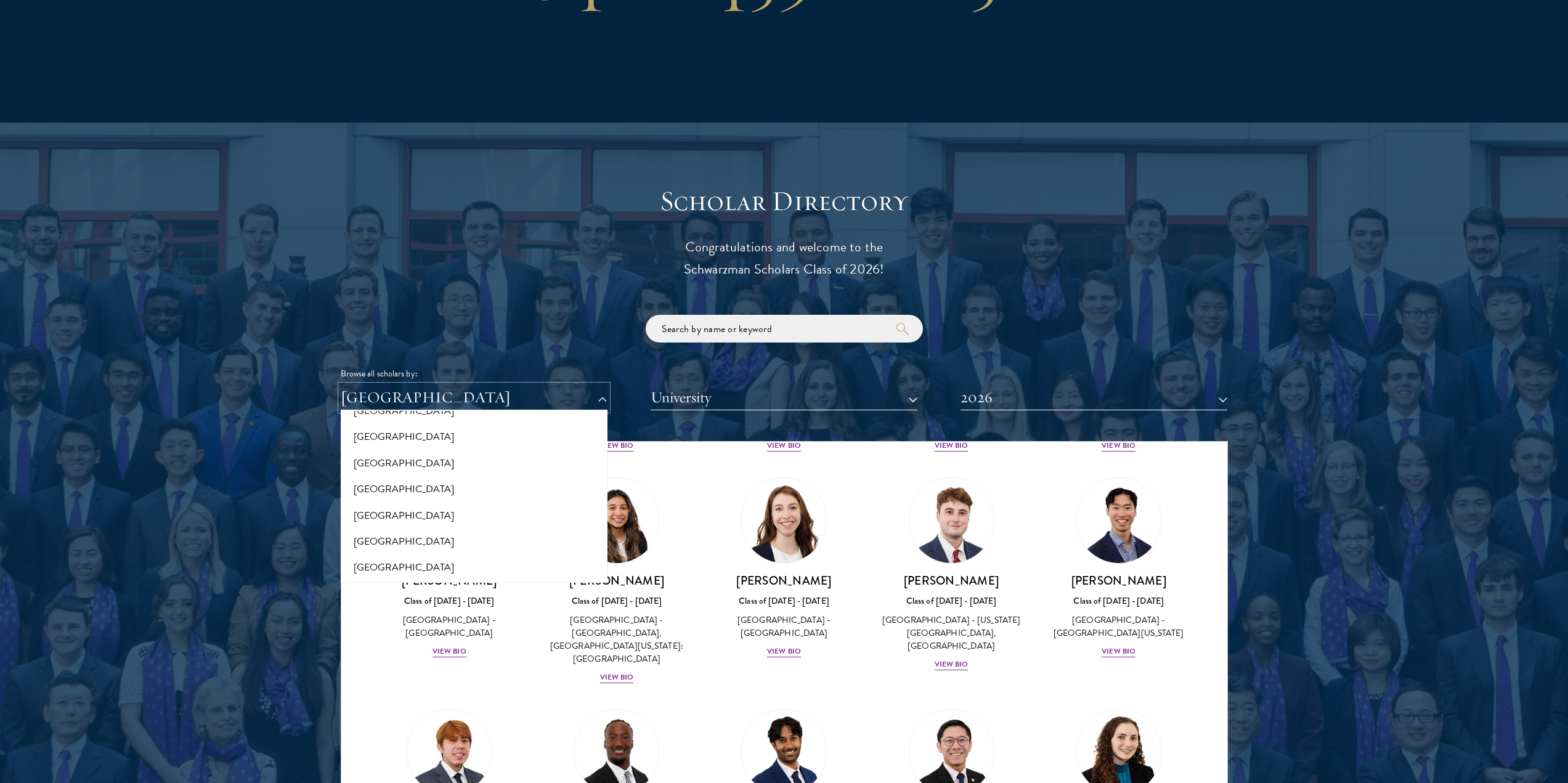
scroll to position [1782, 0]
click at [374, 466] on button "[GEOGRAPHIC_DATA]" at bounding box center [474, 479] width 259 height 26
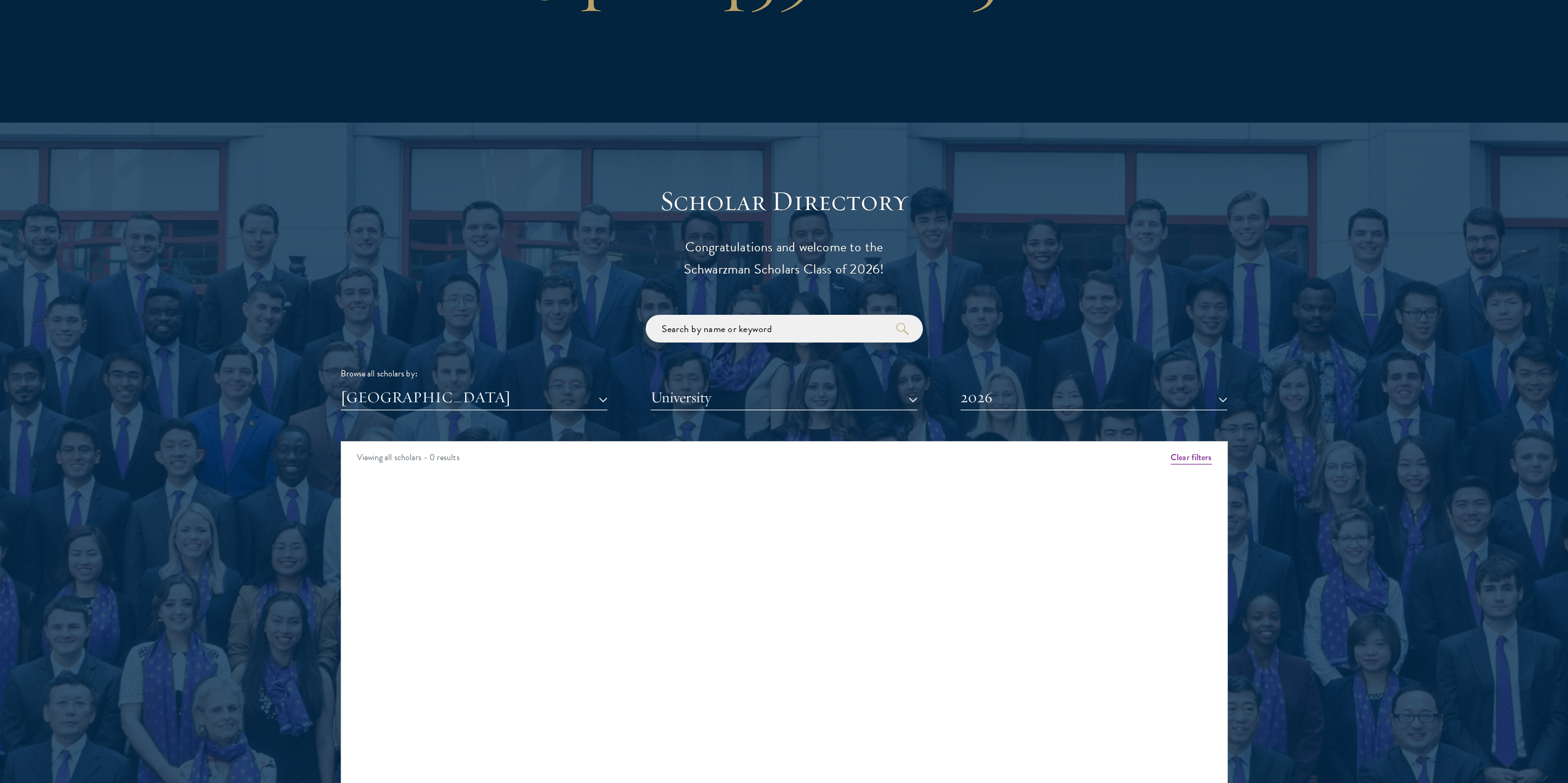
click at [409, 394] on div "Scholar Directory Congratulations and welcome to the Schwarzman Scholars Class …" at bounding box center [785, 498] width 888 height 626
click at [409, 385] on button "[GEOGRAPHIC_DATA]" at bounding box center [474, 398] width 267 height 25
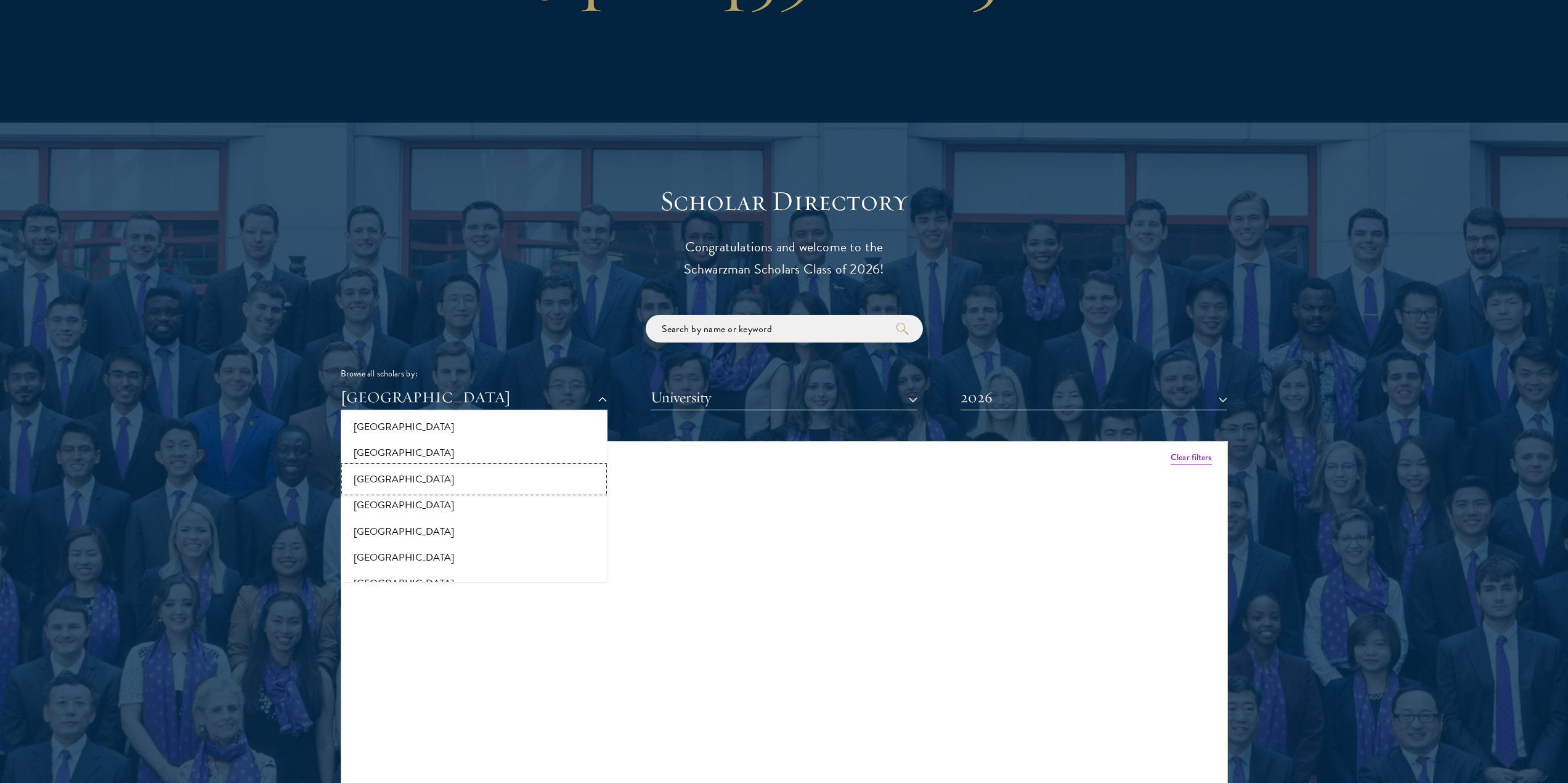
click at [388, 466] on button "[GEOGRAPHIC_DATA]" at bounding box center [474, 479] width 259 height 26
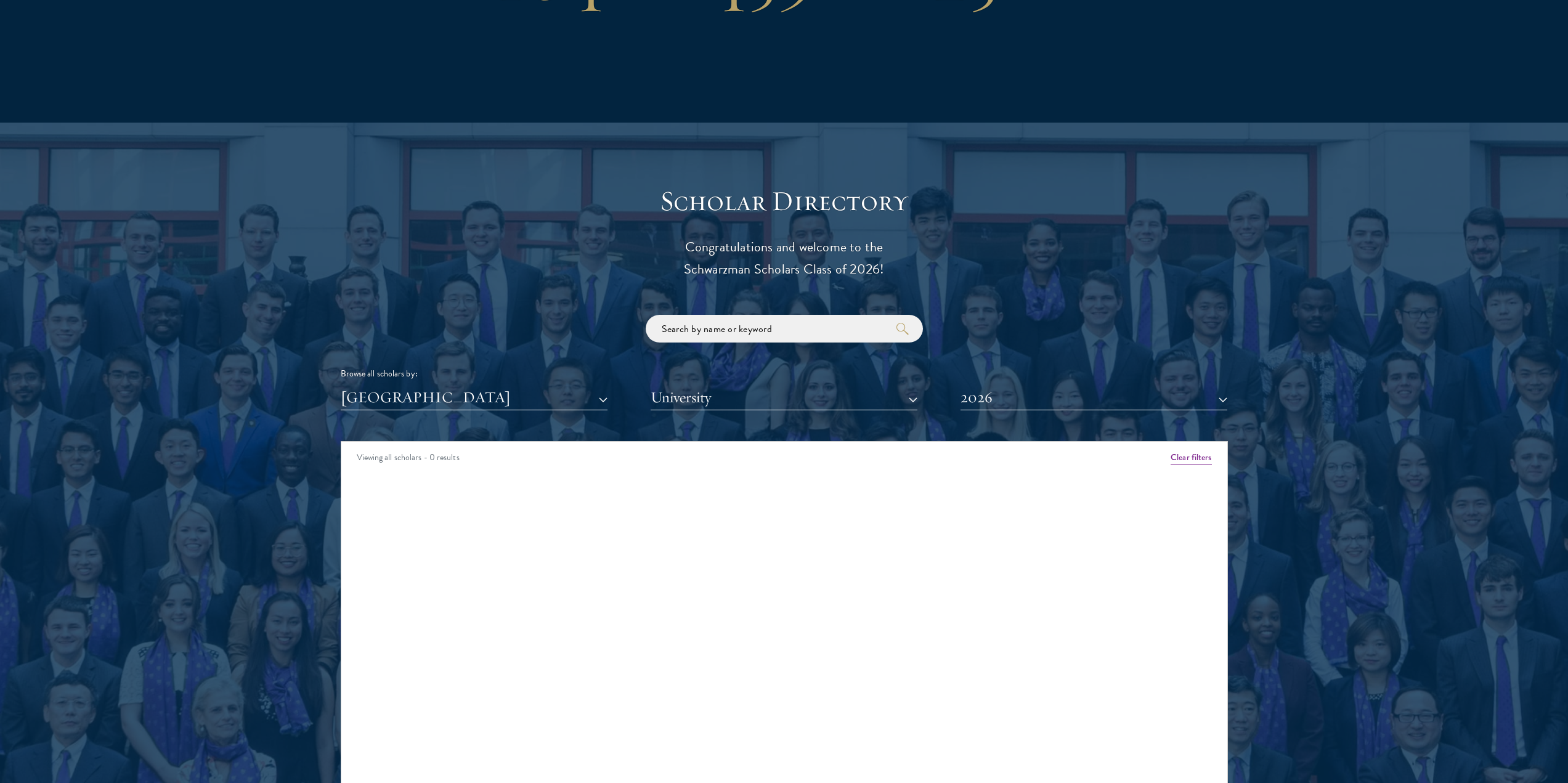
click at [429, 390] on div "Scholar Directory Congratulations and welcome to the Schwarzman Scholars Class …" at bounding box center [785, 498] width 888 height 626
click at [428, 385] on button "[GEOGRAPHIC_DATA]" at bounding box center [474, 398] width 267 height 25
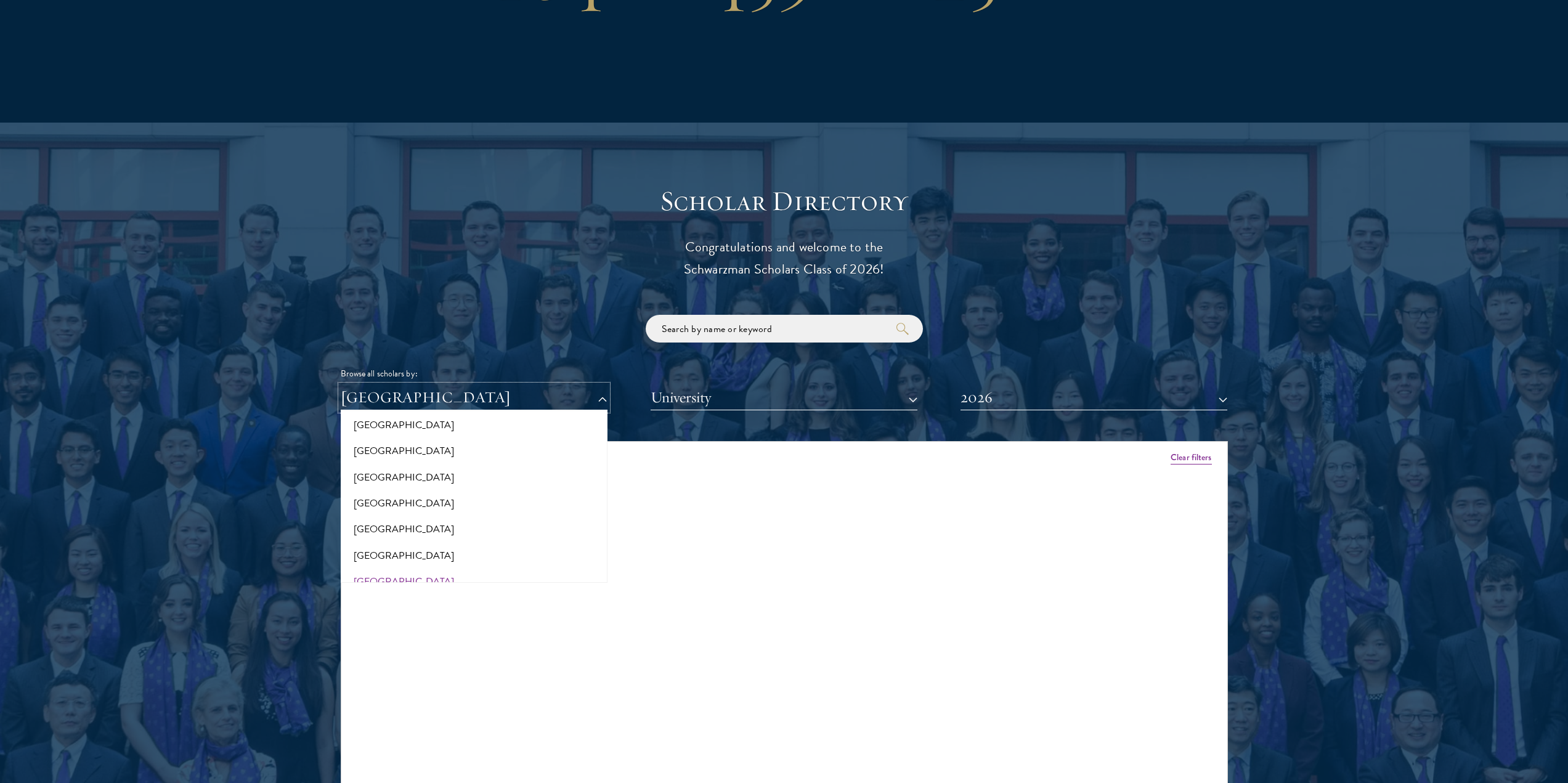
scroll to position [2090, 0]
click at [388, 498] on button "[GEOGRAPHIC_DATA]" at bounding box center [474, 510] width 259 height 26
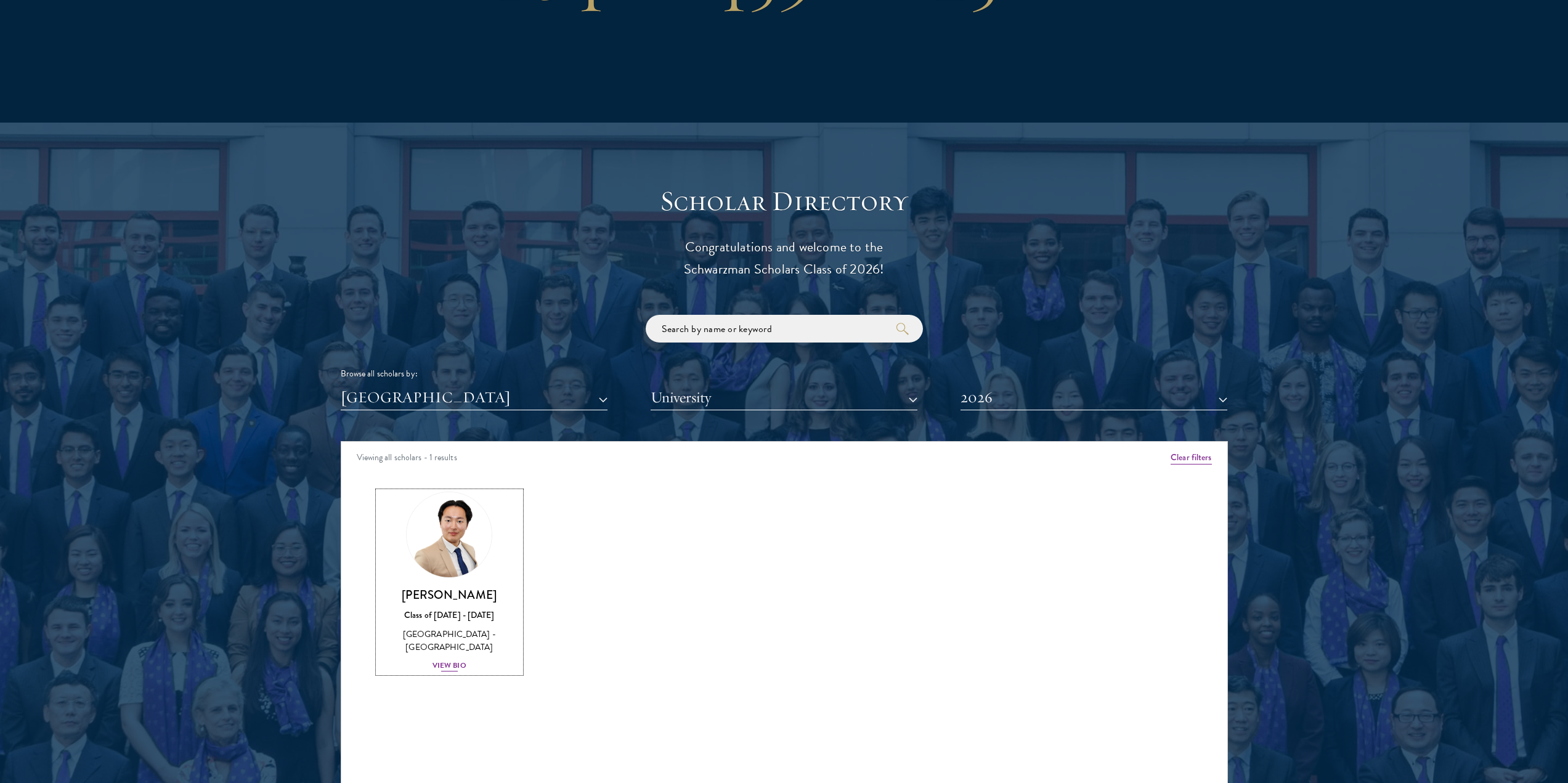
click at [466, 659] on div "View Bio" at bounding box center [449, 665] width 34 height 12
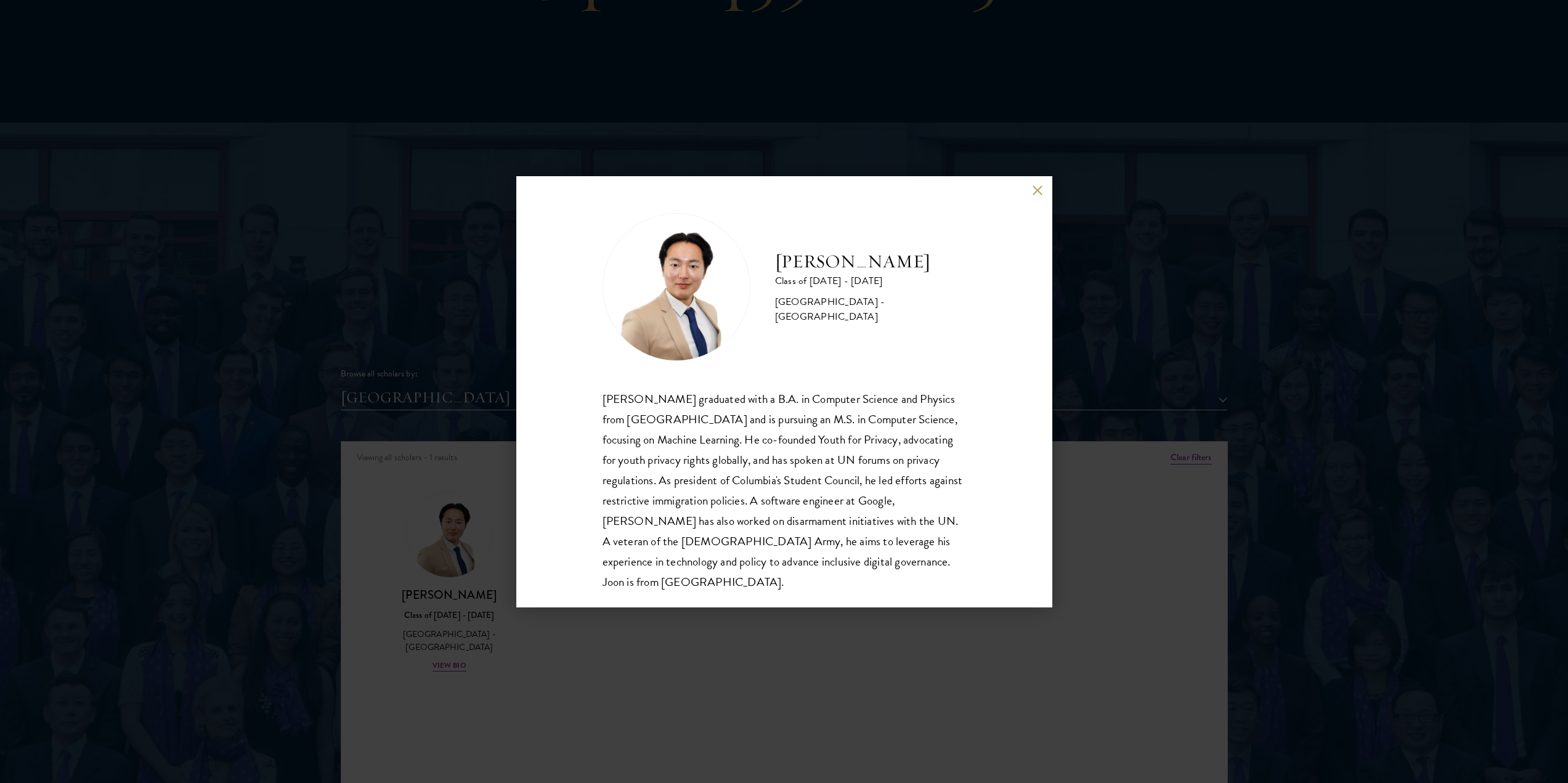
click at [476, 537] on div "[PERSON_NAME] Class of [DATE] - [DATE] [GEOGRAPHIC_DATA] - [GEOGRAPHIC_DATA] [P…" at bounding box center [784, 392] width 1568 height 783
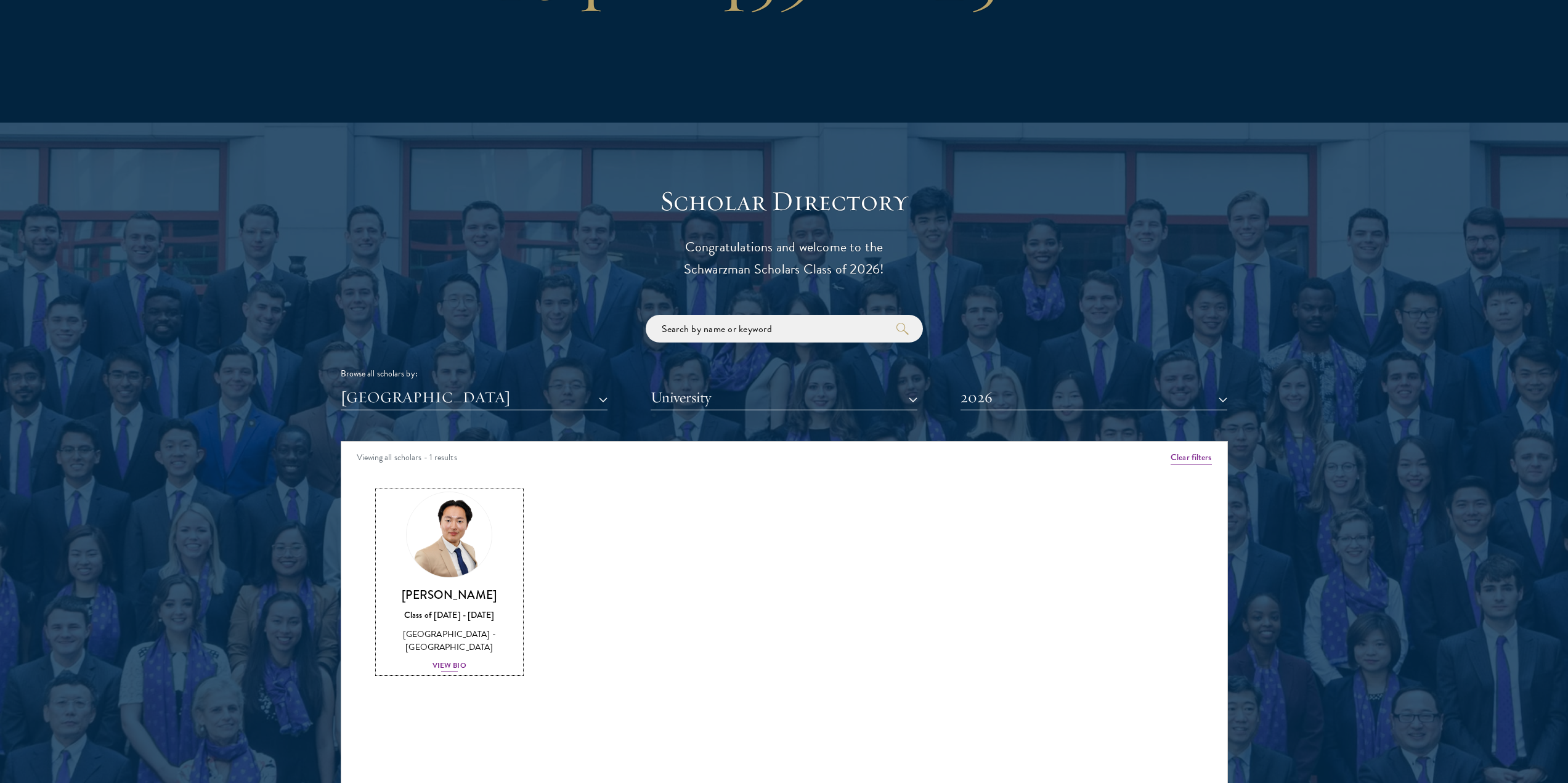
click at [464, 545] on img at bounding box center [449, 535] width 94 height 93
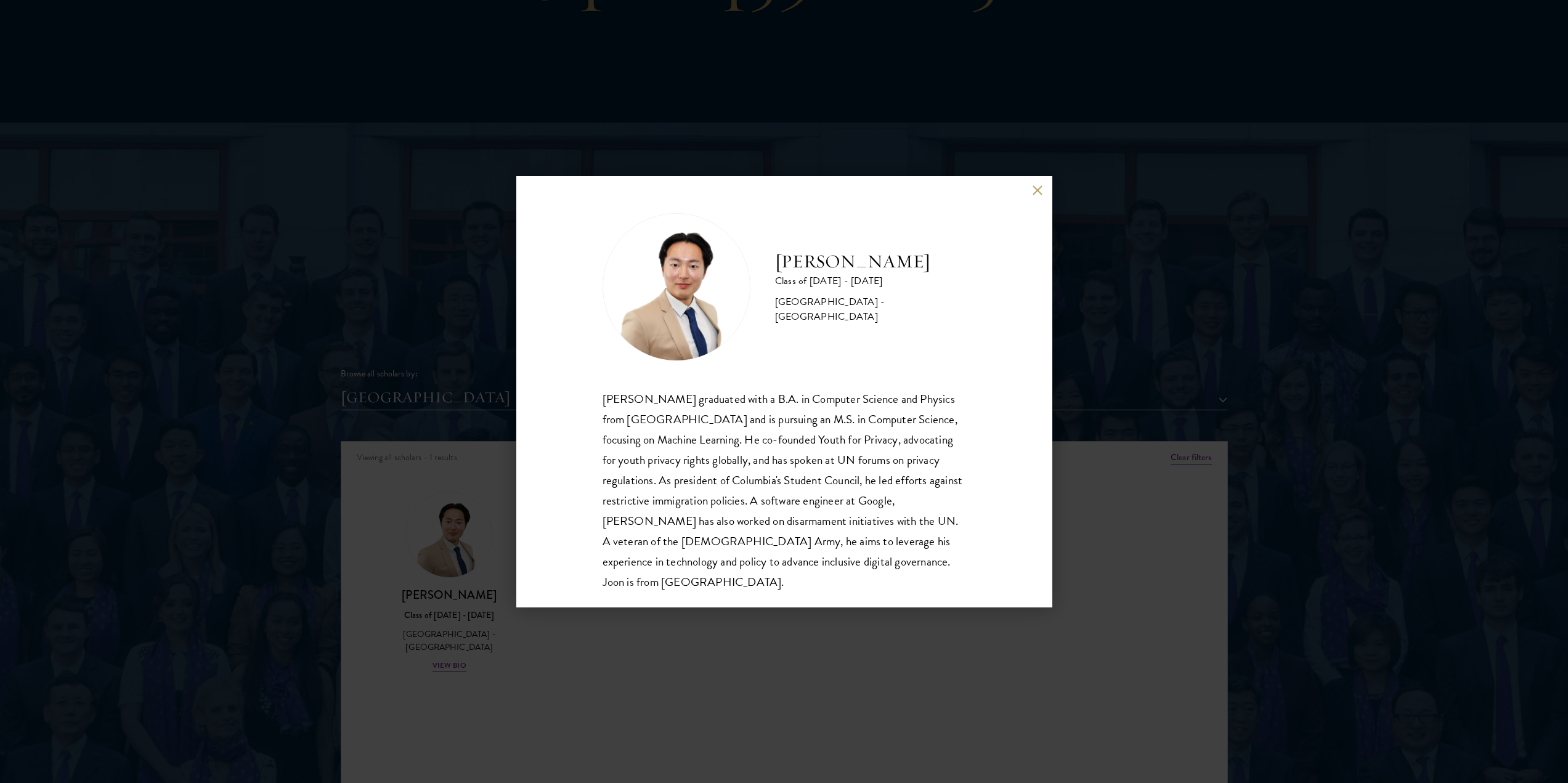
click at [473, 541] on div "[PERSON_NAME] Class of [DATE] - [DATE] [GEOGRAPHIC_DATA] - [GEOGRAPHIC_DATA] [P…" at bounding box center [784, 392] width 1568 height 783
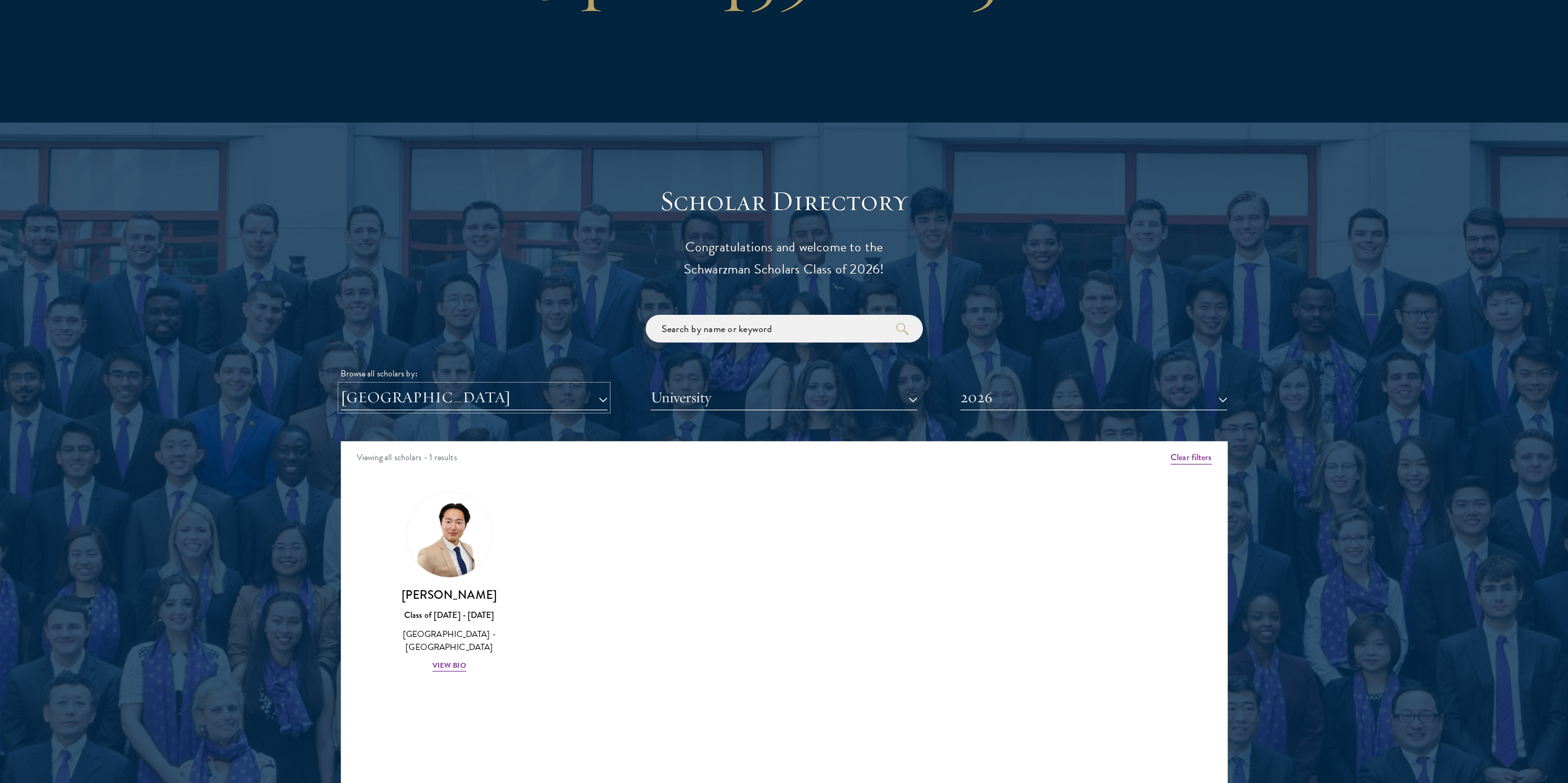
click at [438, 385] on button "[GEOGRAPHIC_DATA]" at bounding box center [474, 398] width 267 height 25
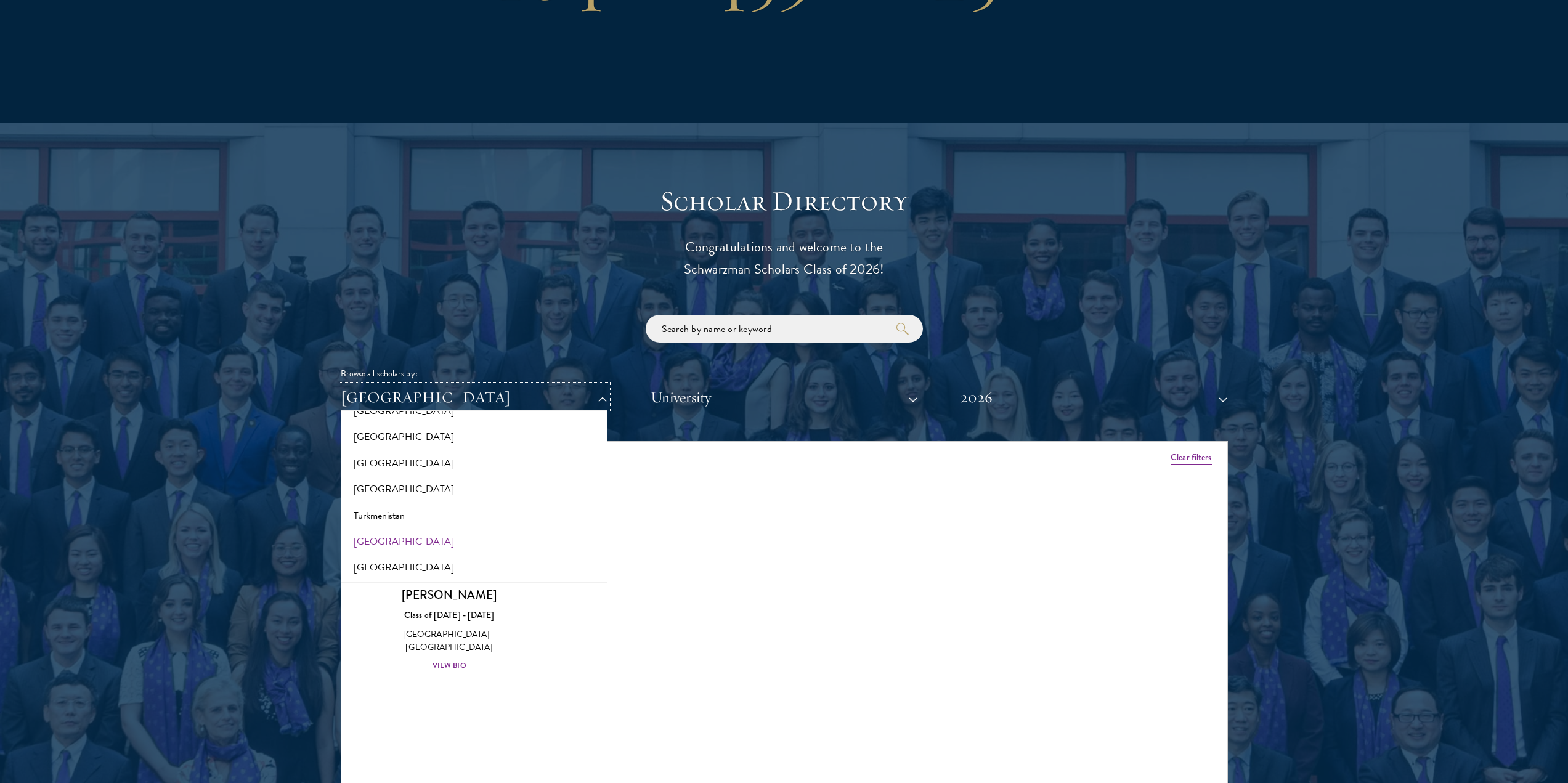
scroll to position [2398, 0]
click at [390, 477] on button "[GEOGRAPHIC_DATA]" at bounding box center [474, 489] width 259 height 26
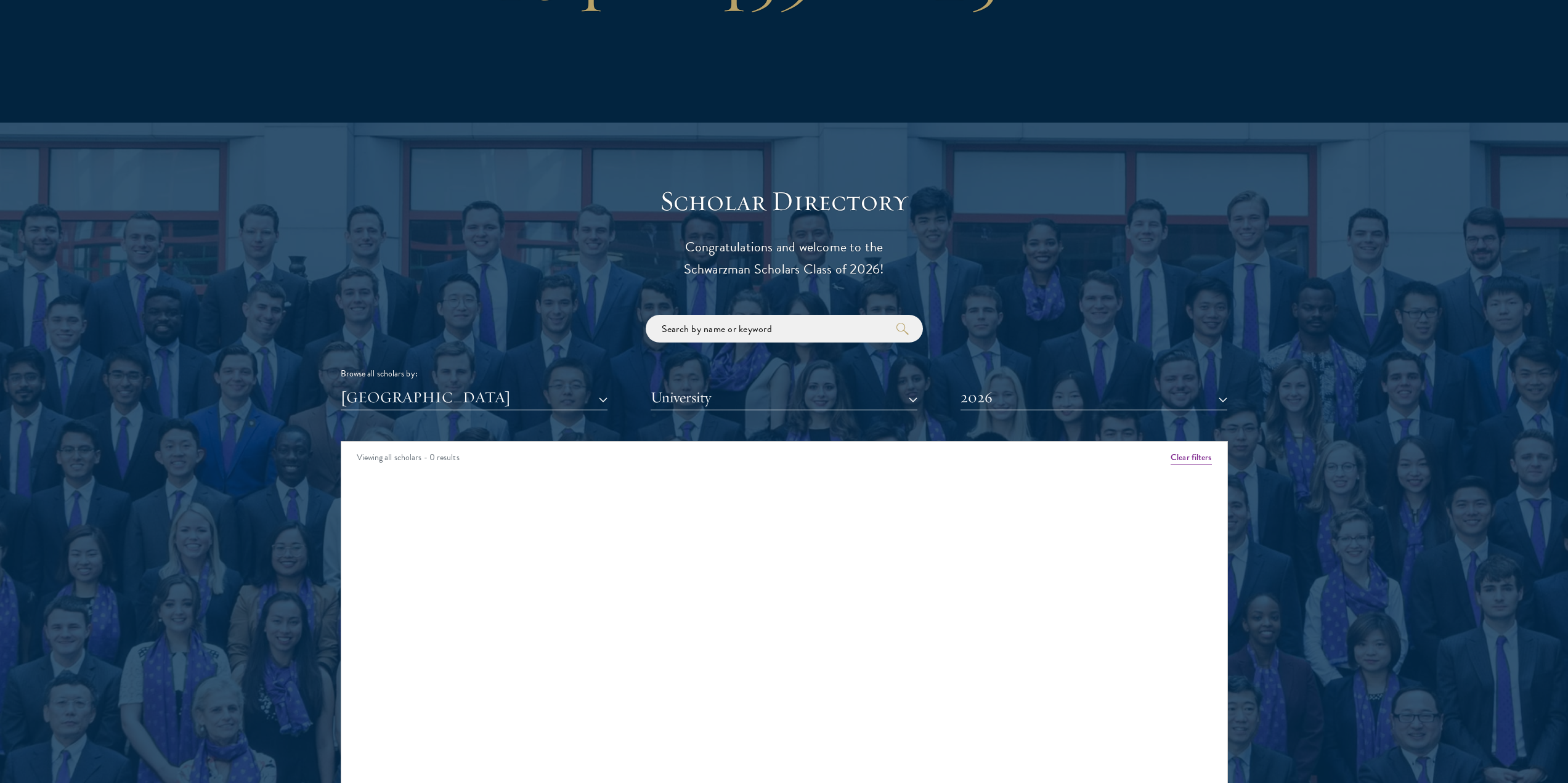
click at [417, 393] on div "Scholar Directory Congratulations and welcome to the Schwarzman Scholars Class …" at bounding box center [785, 498] width 888 height 626
click at [419, 385] on button "[GEOGRAPHIC_DATA]" at bounding box center [474, 398] width 267 height 25
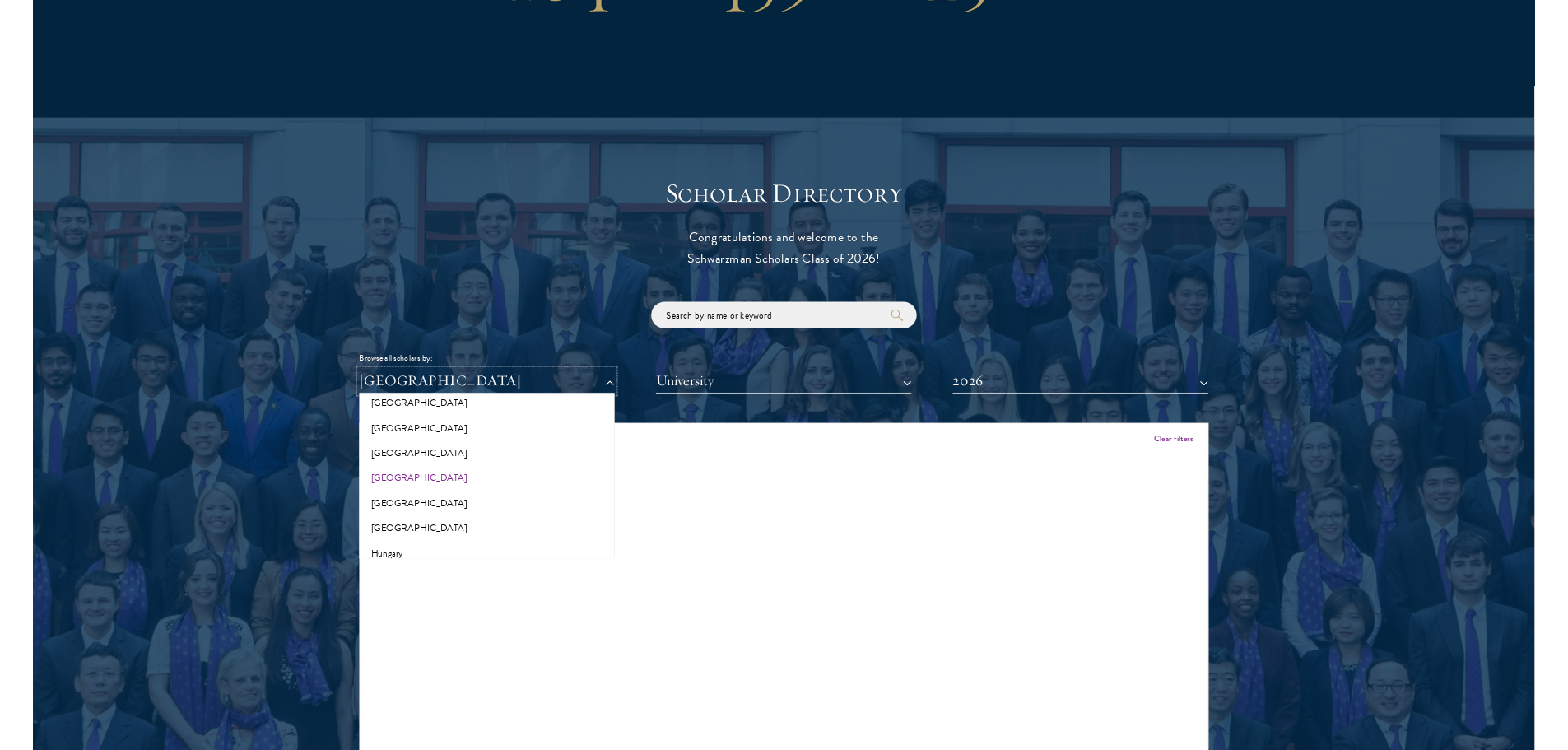
scroll to position [982, 0]
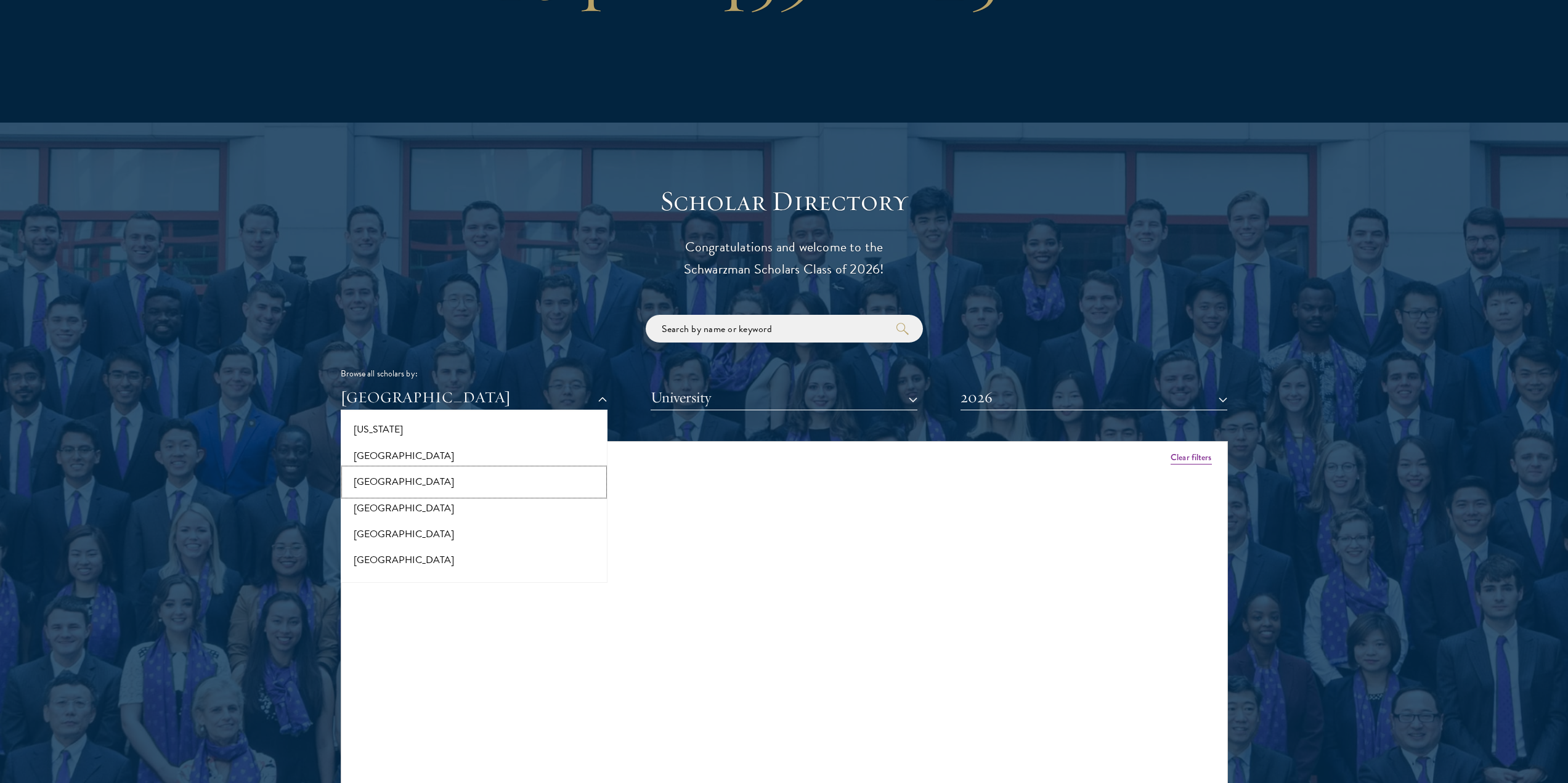
click at [368, 469] on button "[GEOGRAPHIC_DATA]" at bounding box center [474, 481] width 259 height 26
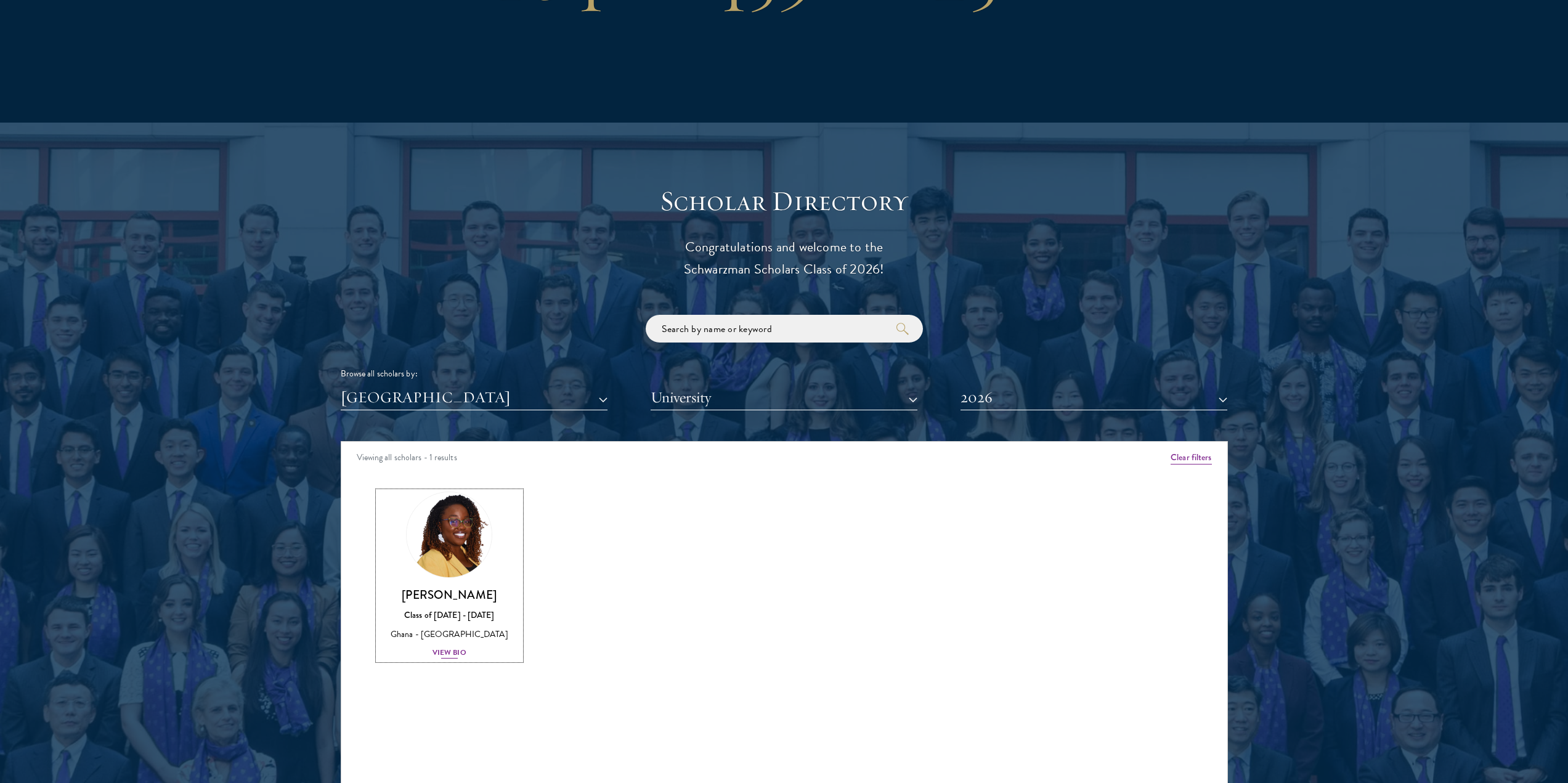
click at [458, 627] on div "Ghana - [GEOGRAPHIC_DATA]" at bounding box center [450, 634] width 143 height 13
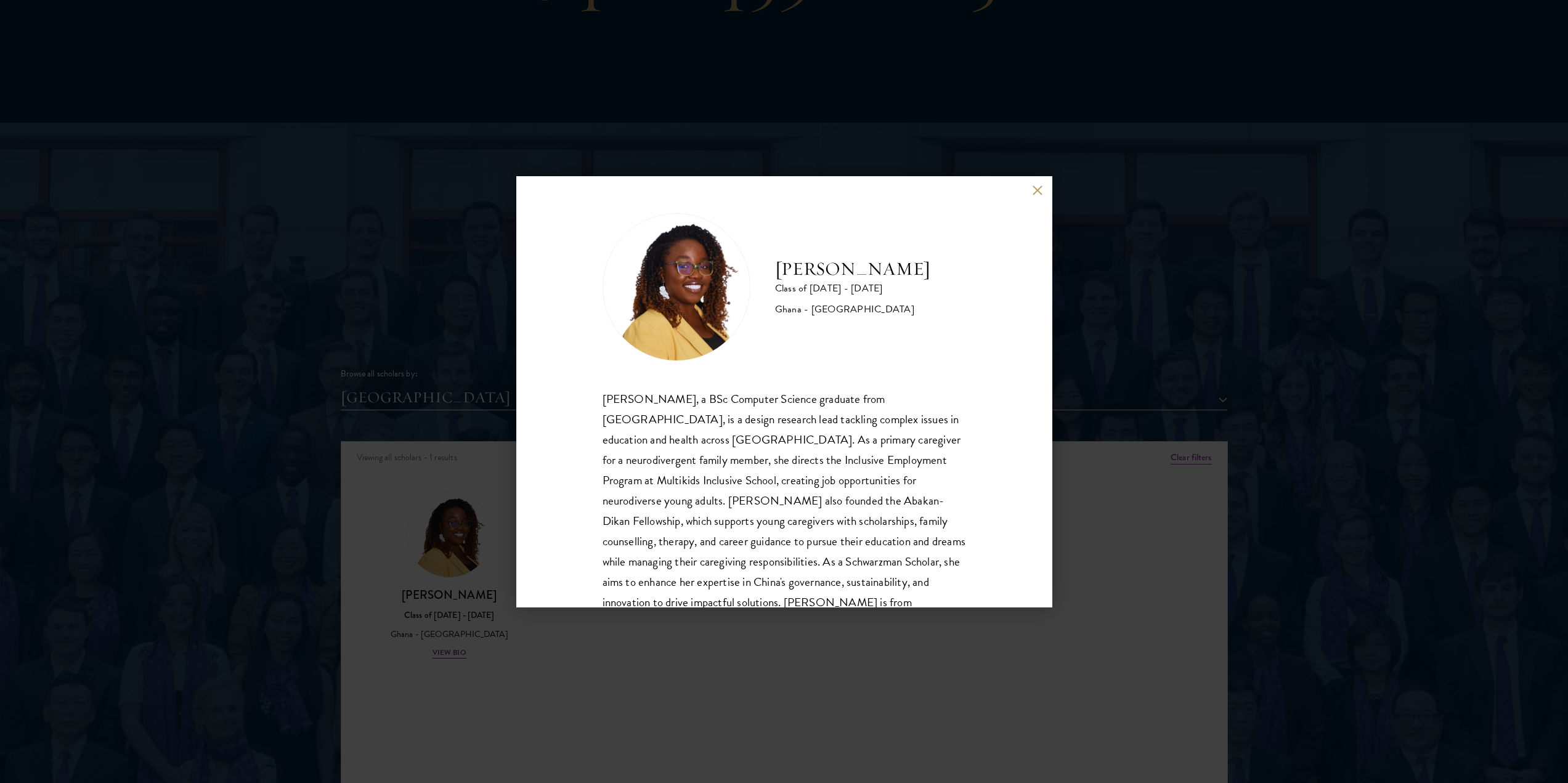
click at [1292, 692] on div "[PERSON_NAME] Class of [DATE] - [DATE] Ghana - [GEOGRAPHIC_DATA] [PERSON_NAME],…" at bounding box center [784, 392] width 1568 height 783
